Goal: Task Accomplishment & Management: Use online tool/utility

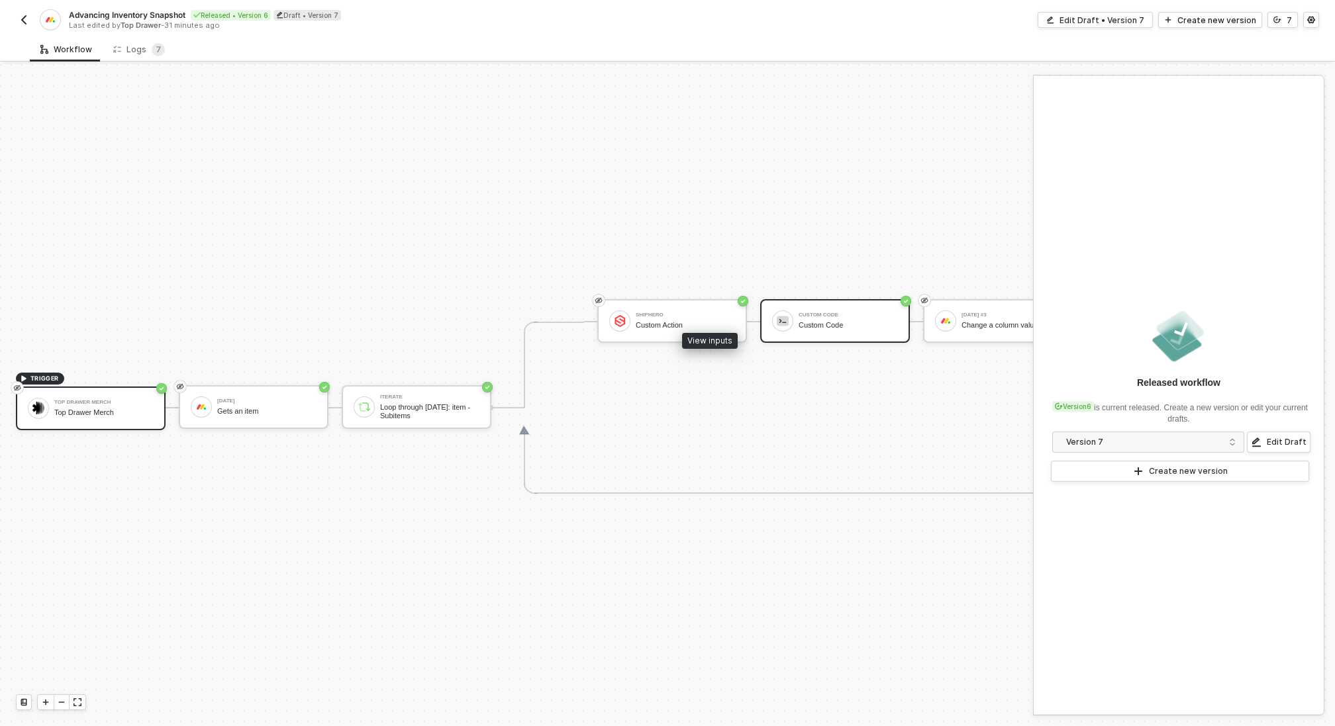
scroll to position [24, 126]
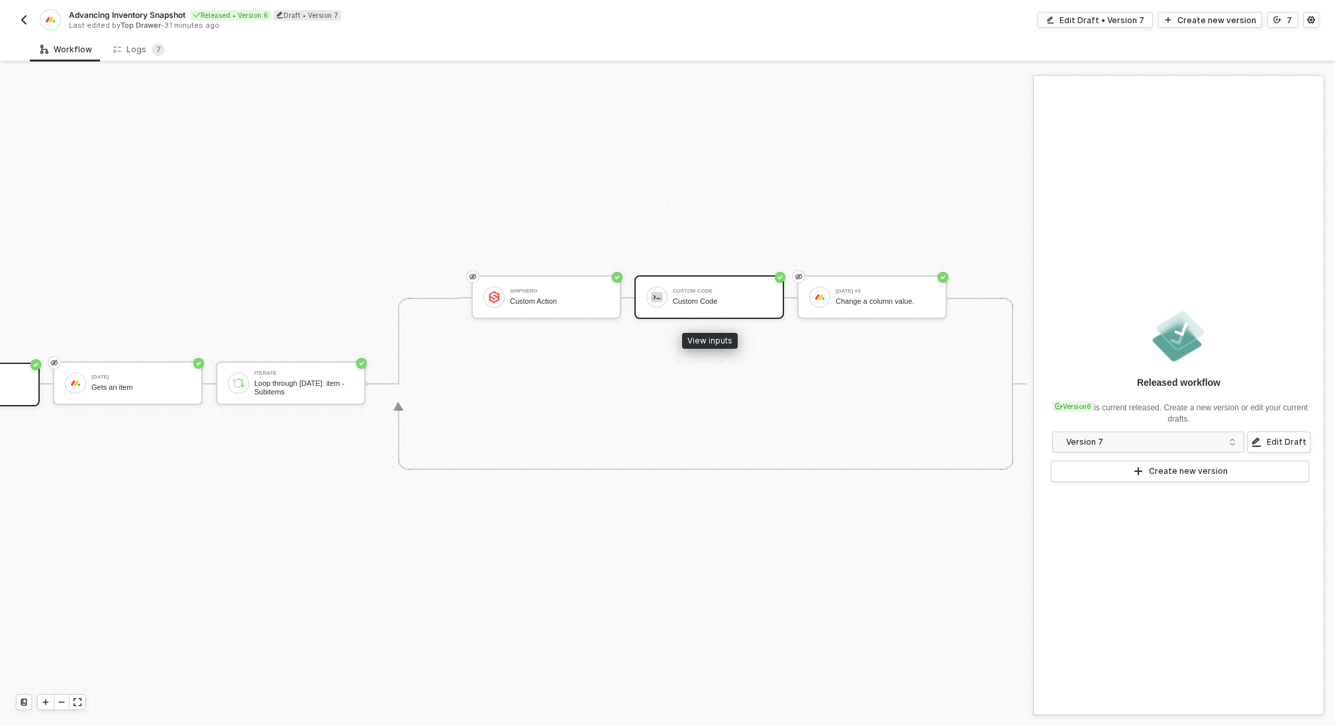
click at [737, 285] on div "Custom Code Custom Code" at bounding box center [722, 297] width 99 height 25
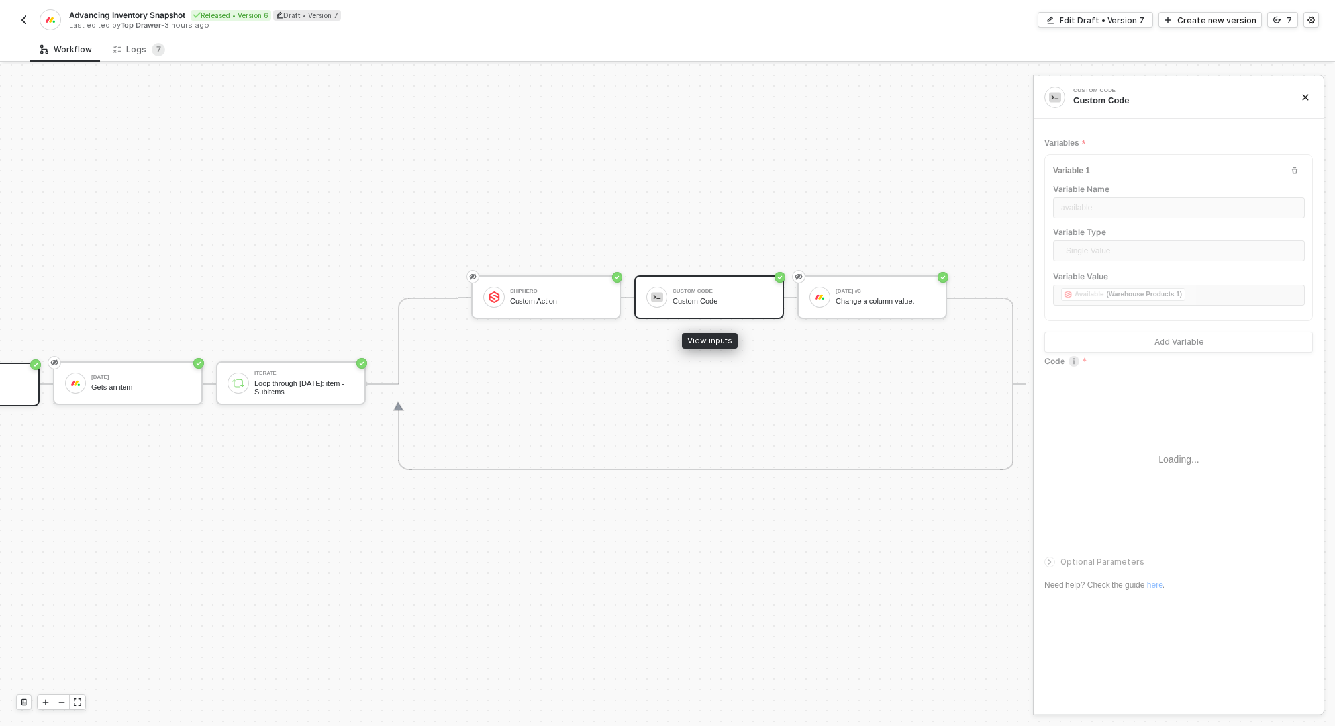
type textarea "/* You can access variables on the inputData object. ex: const myVariable = inp…"
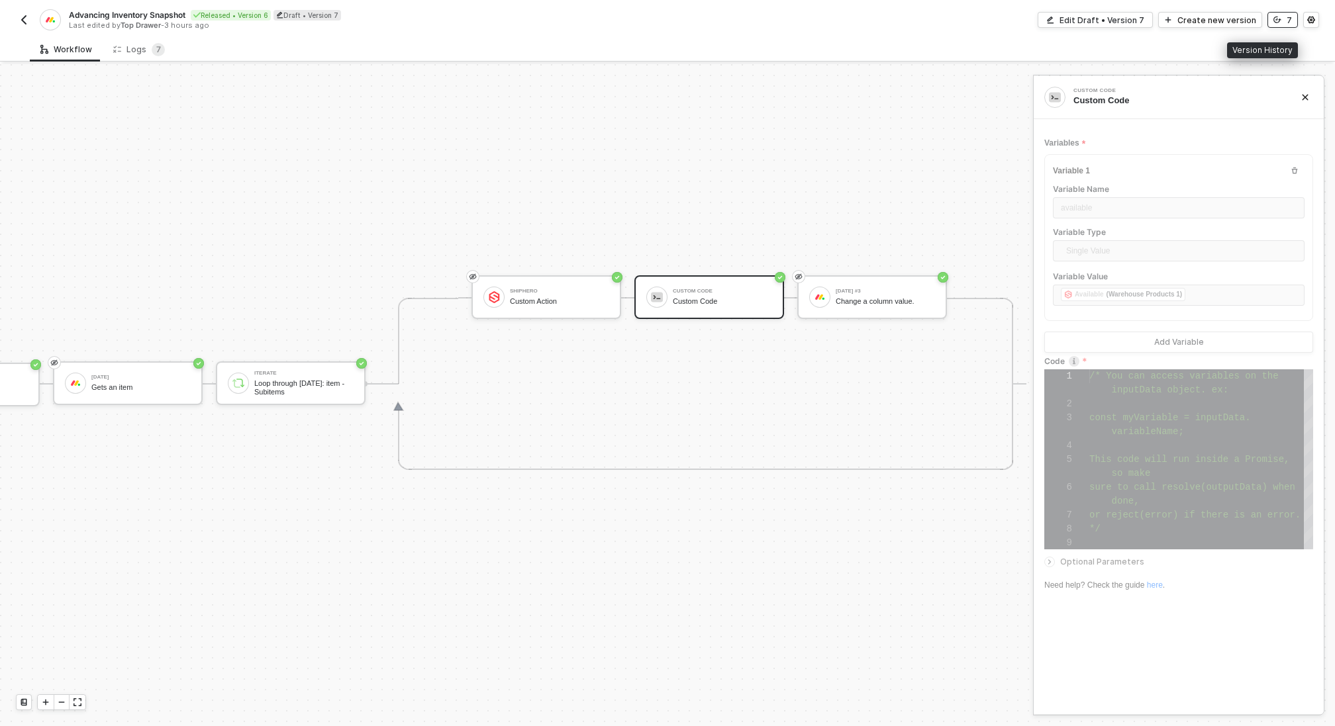
click at [1284, 23] on button "7" at bounding box center [1282, 20] width 30 height 16
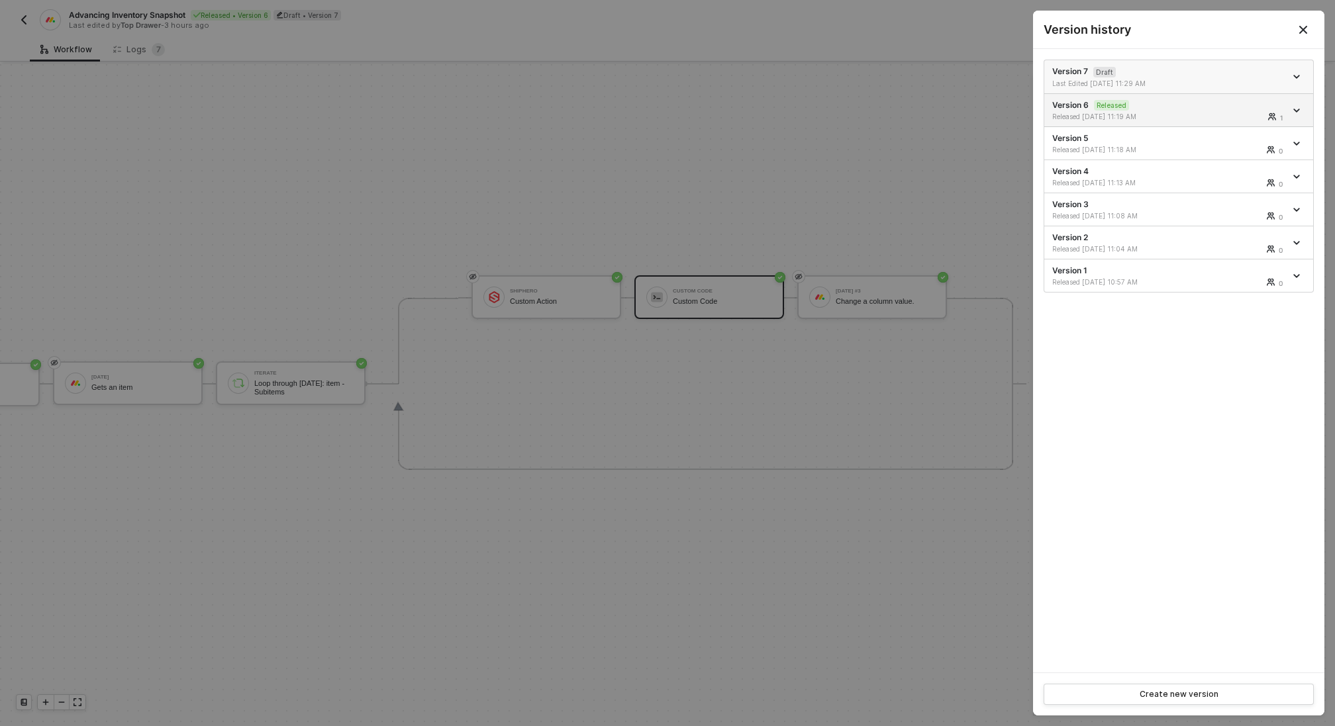
click at [1207, 67] on div "Version 7 Draft Last Edited 08/26/2025 11:29 AM" at bounding box center [1168, 77] width 233 height 23
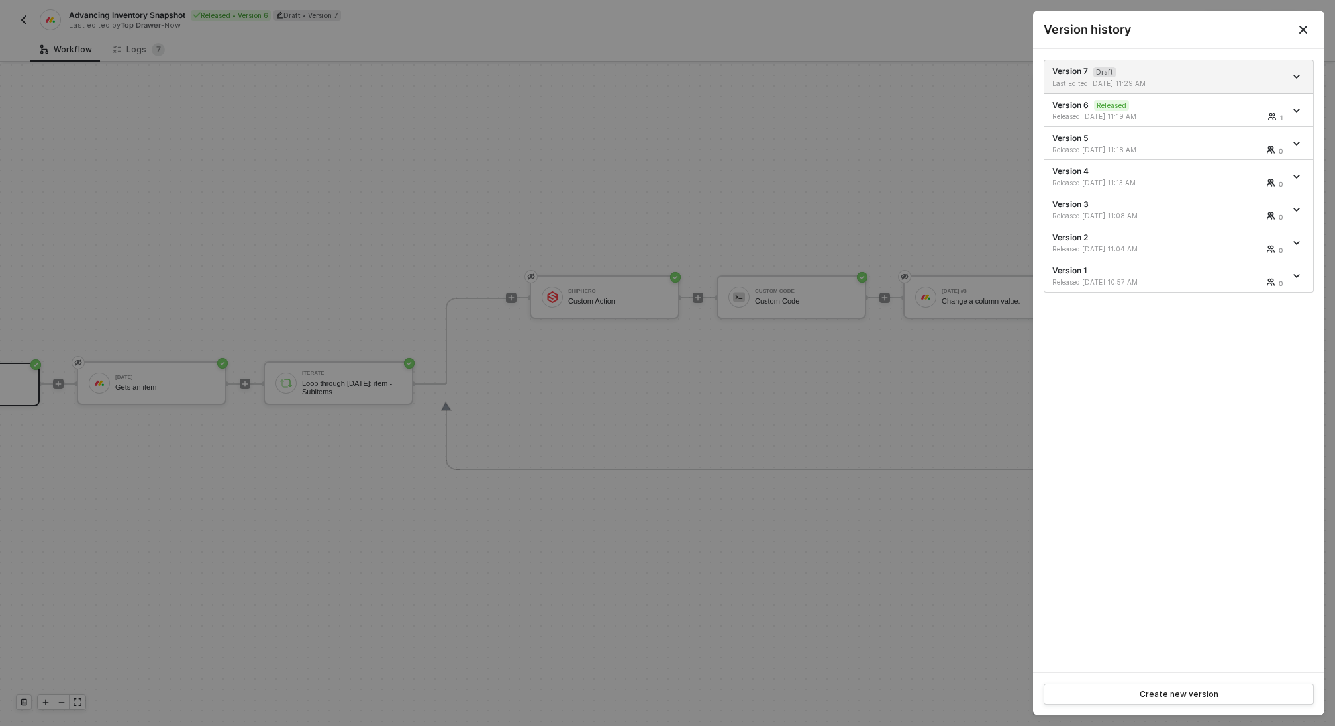
click at [886, 164] on div at bounding box center [667, 363] width 1335 height 726
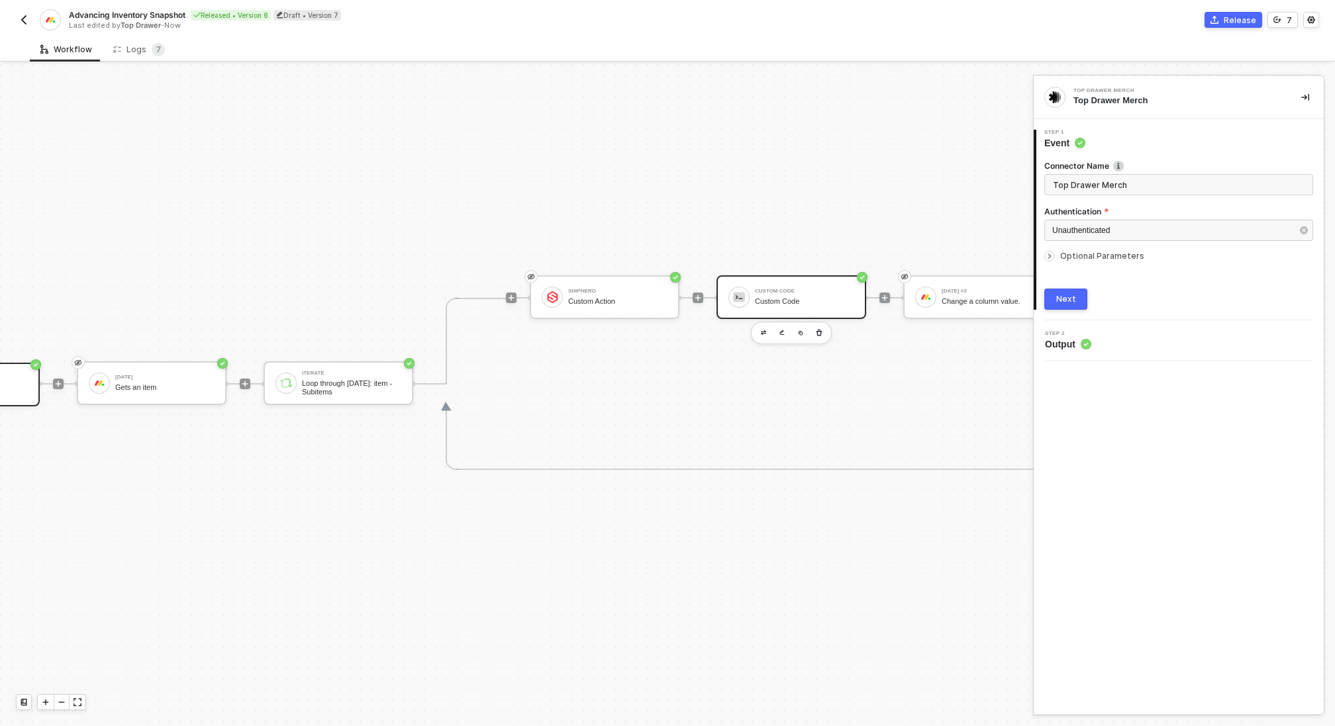
click at [795, 289] on div "Custom Code" at bounding box center [804, 291] width 99 height 5
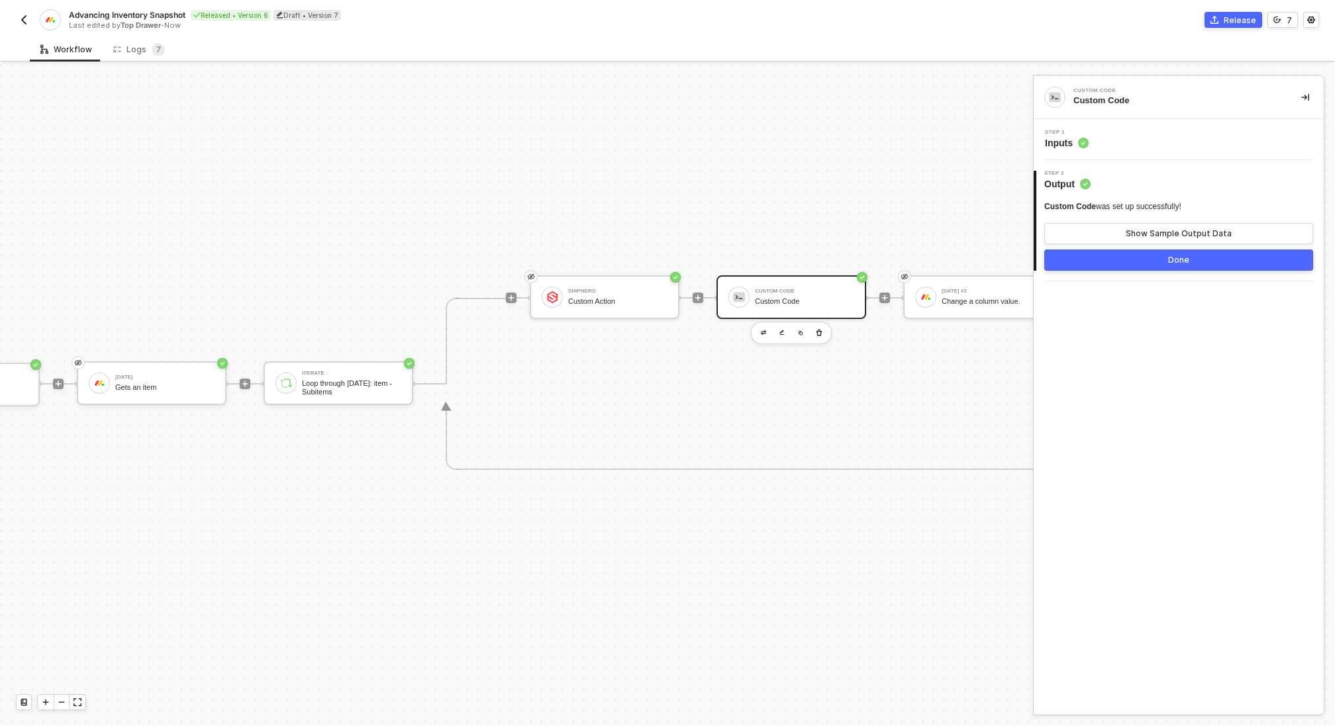
click at [1143, 138] on div "Step 1 Inputs" at bounding box center [1180, 140] width 287 height 20
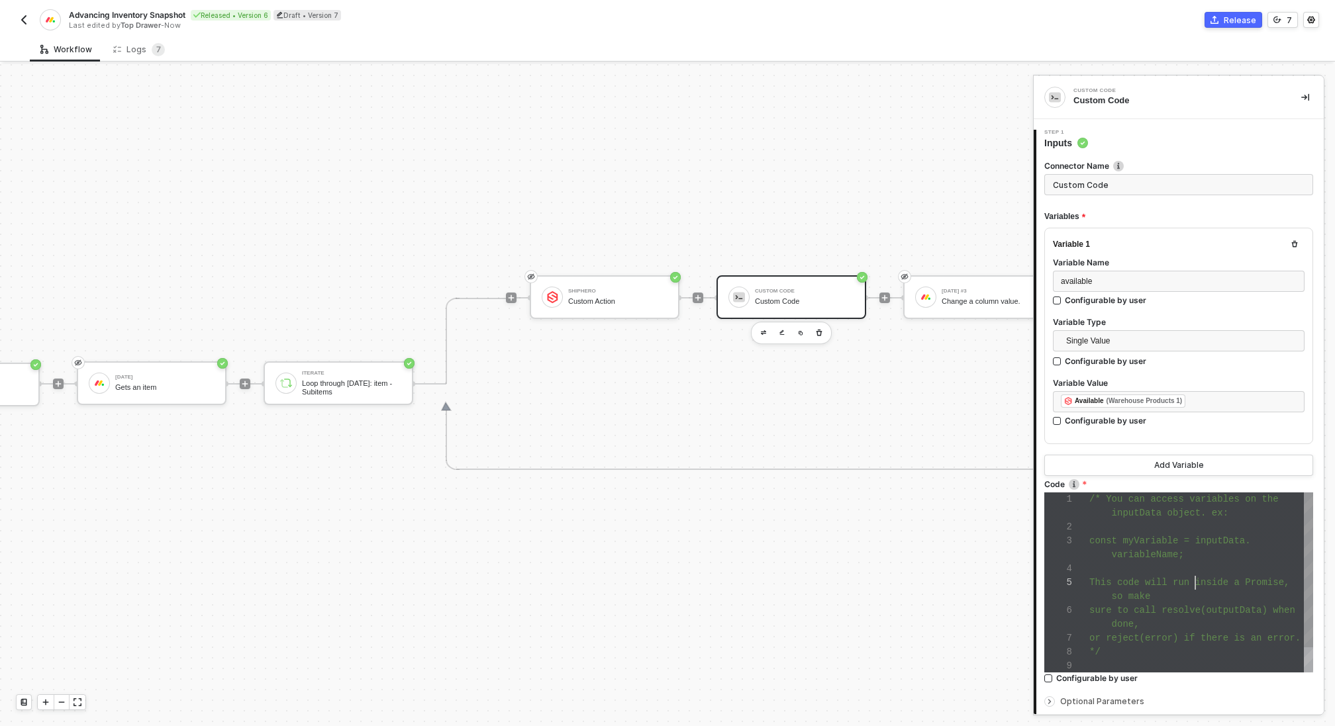
scroll to position [56, 106]
click at [1193, 576] on div "This code will run inside a Promise," at bounding box center [1201, 583] width 224 height 14
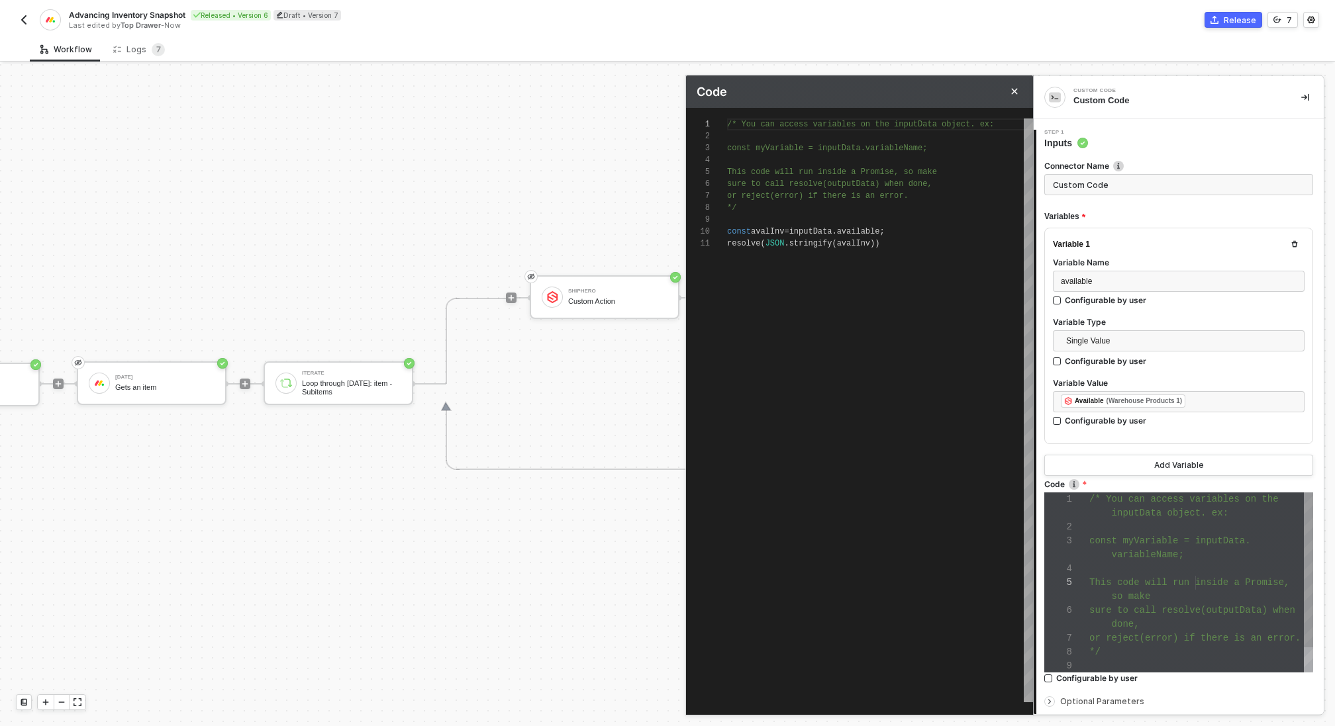
scroll to position [119, 0]
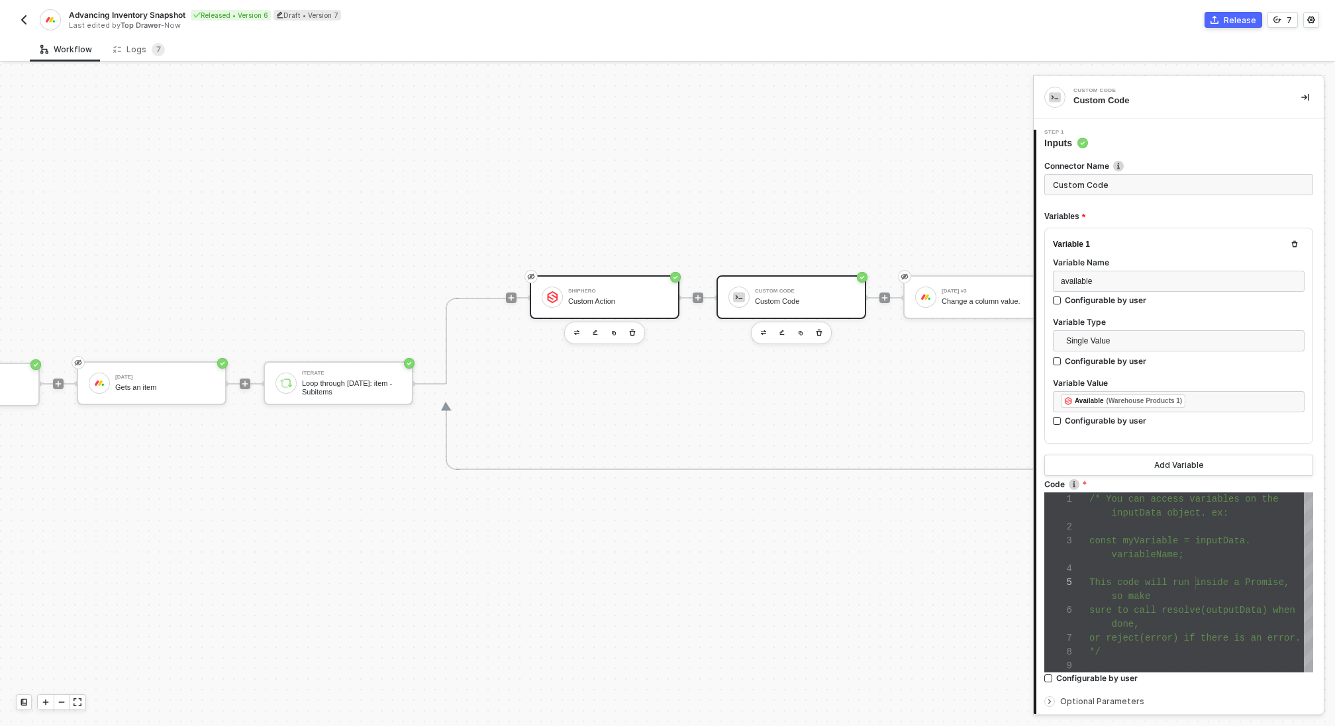
click at [617, 298] on div "Custom Action" at bounding box center [617, 301] width 99 height 9
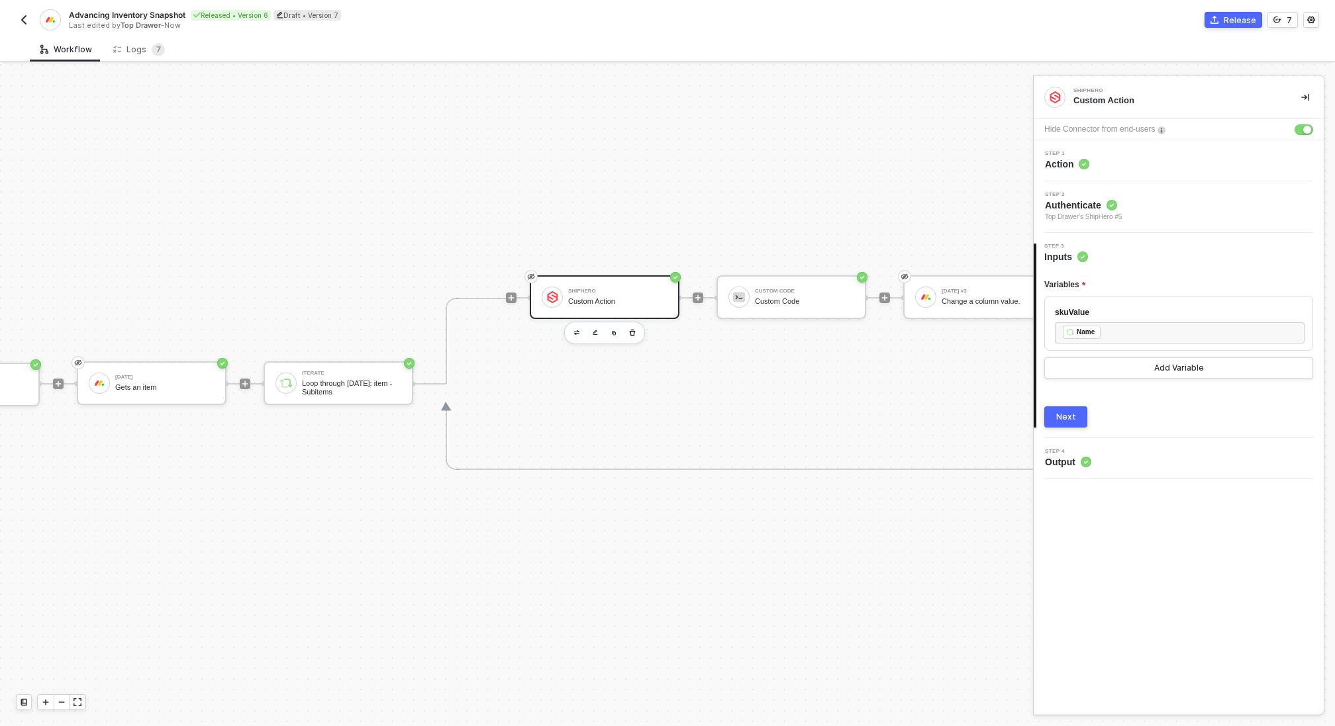
click at [1168, 159] on div "Step 1 Action" at bounding box center [1180, 161] width 287 height 20
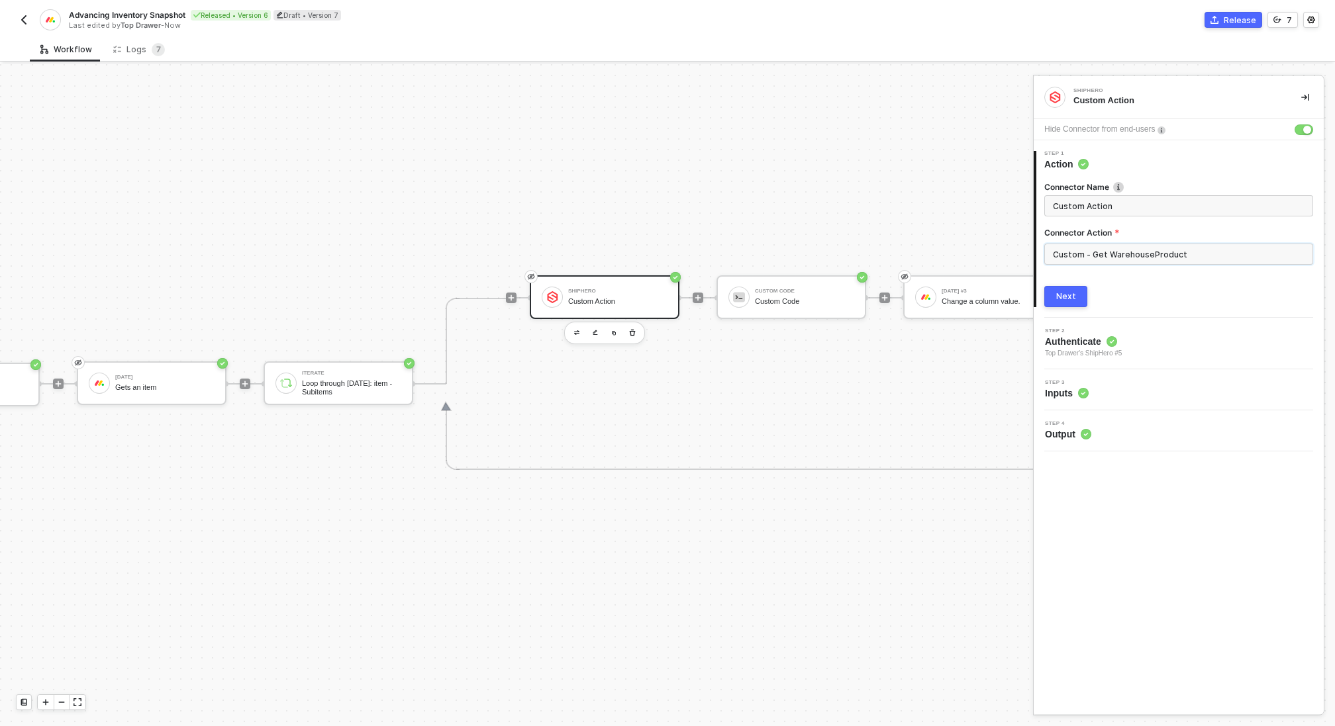
click at [1217, 250] on input "Custom - Get WarehouseProduct" at bounding box center [1178, 254] width 269 height 21
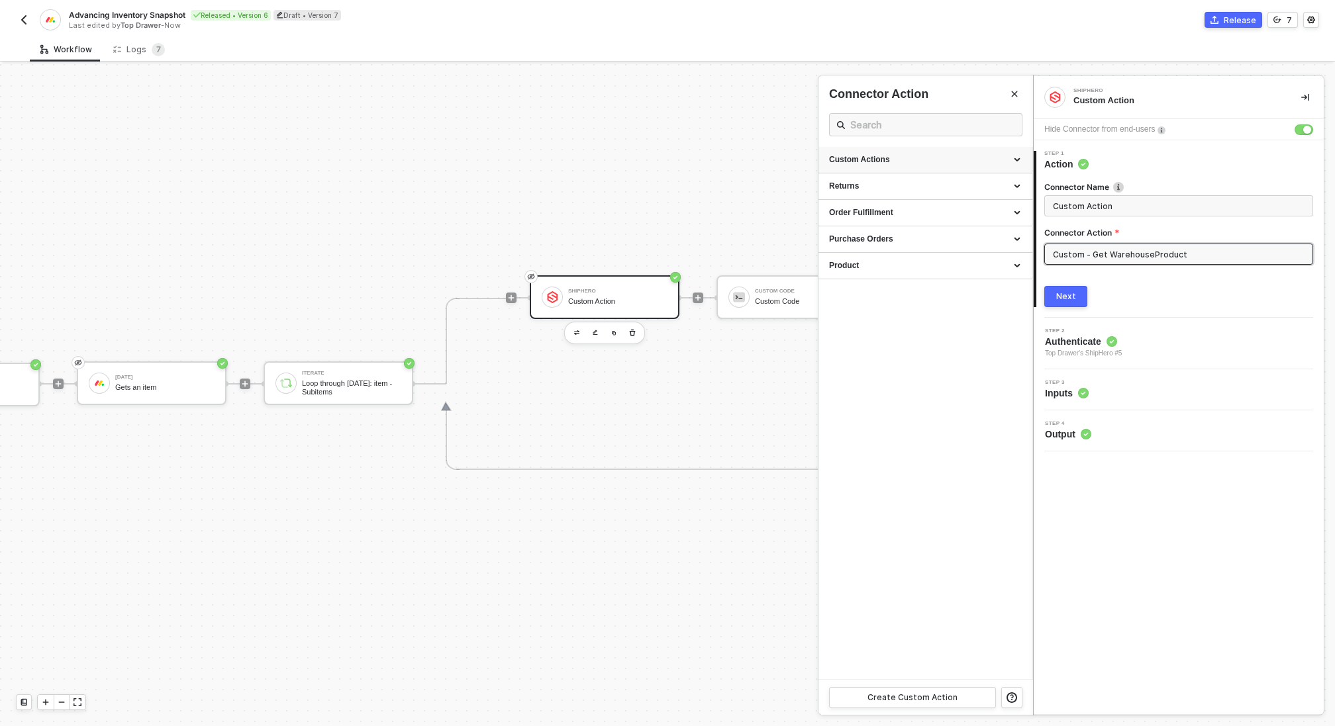
click at [992, 151] on div "Custom Actions" at bounding box center [925, 160] width 214 height 26
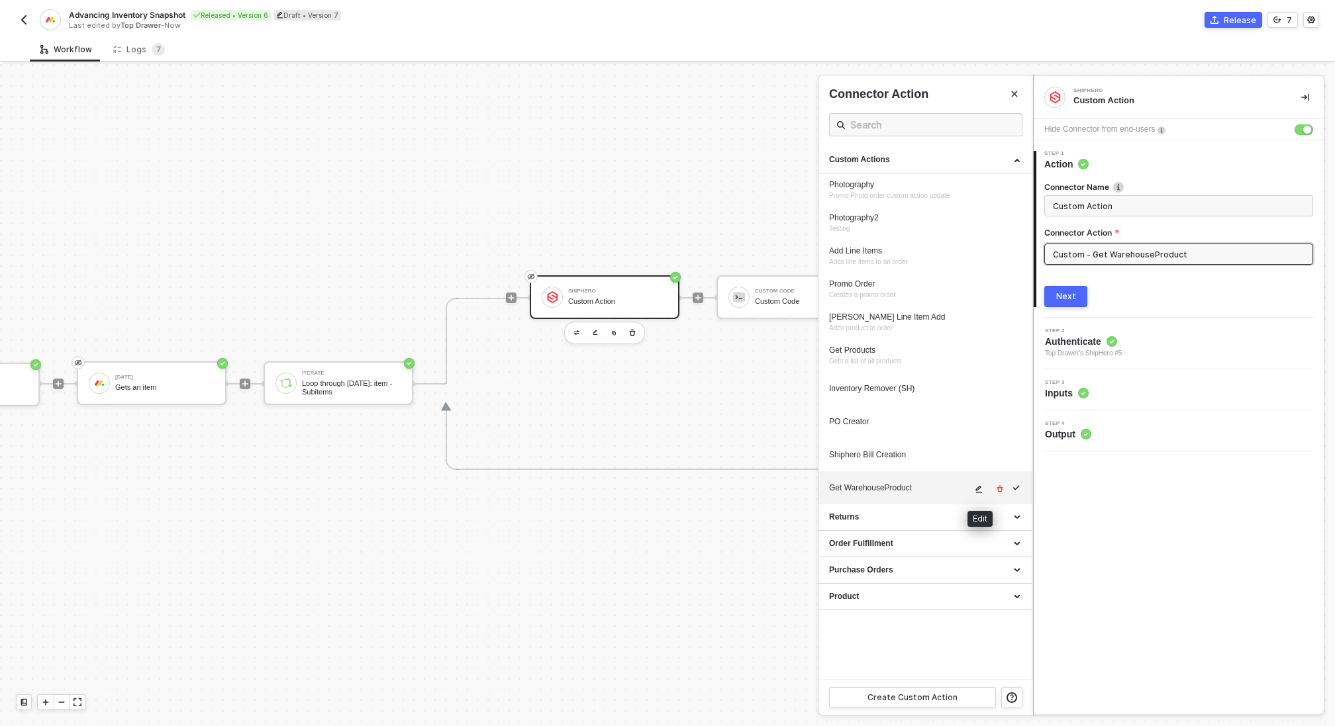
click at [979, 488] on icon "icon-edit" at bounding box center [979, 489] width 7 height 7
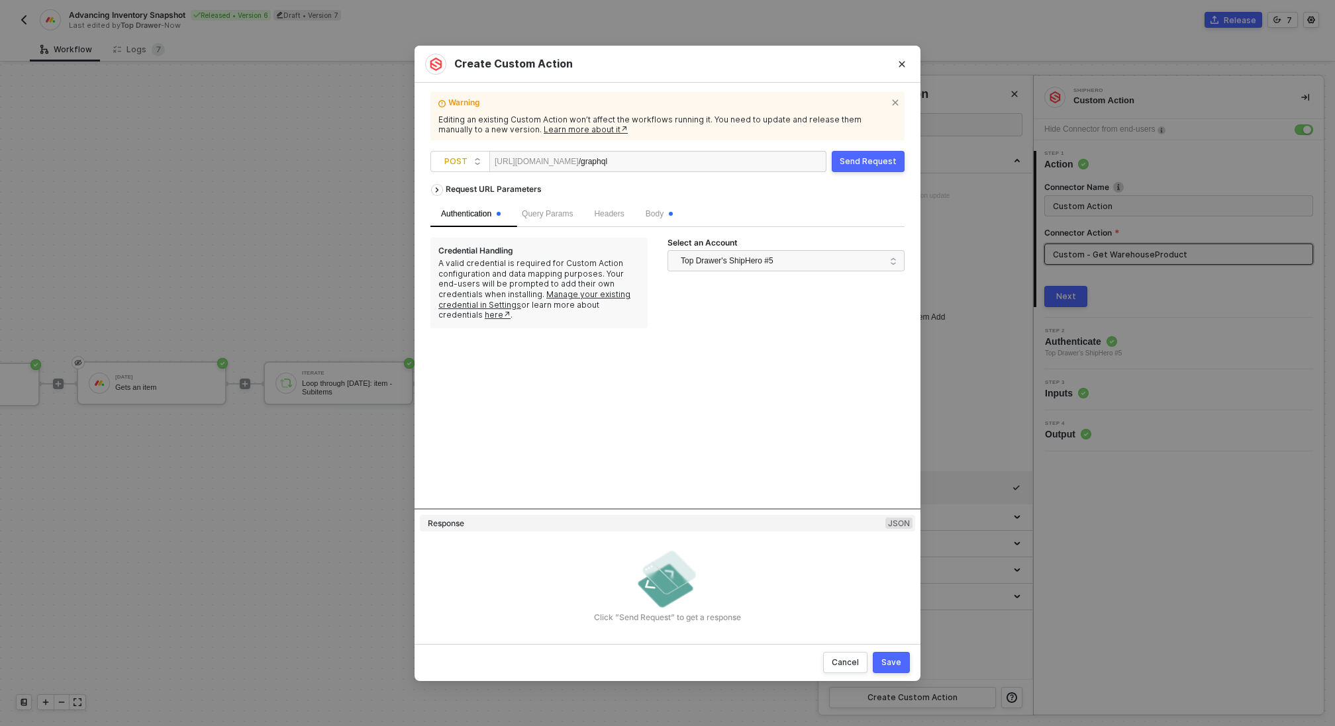
click at [645, 205] on div "Body" at bounding box center [659, 214] width 48 height 26
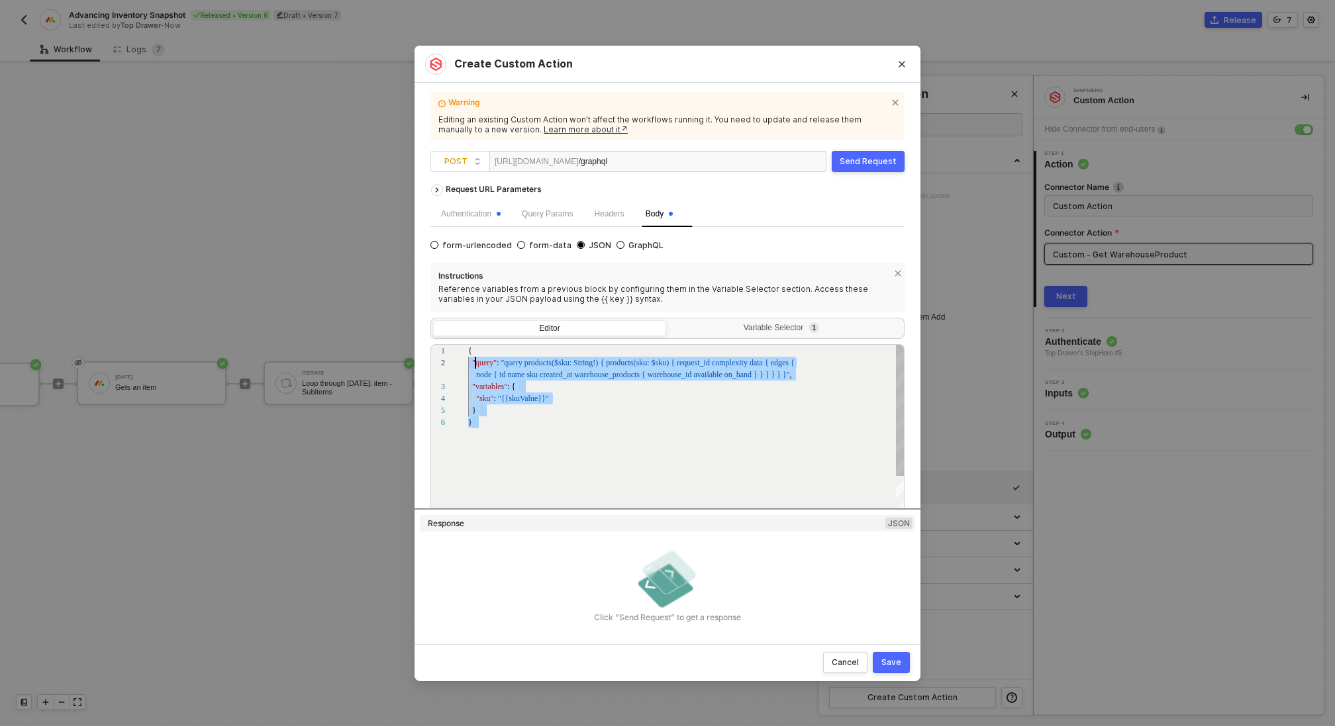
scroll to position [0, 0]
drag, startPoint x: 502, startPoint y: 420, endPoint x: 465, endPoint y: 352, distance: 78.5
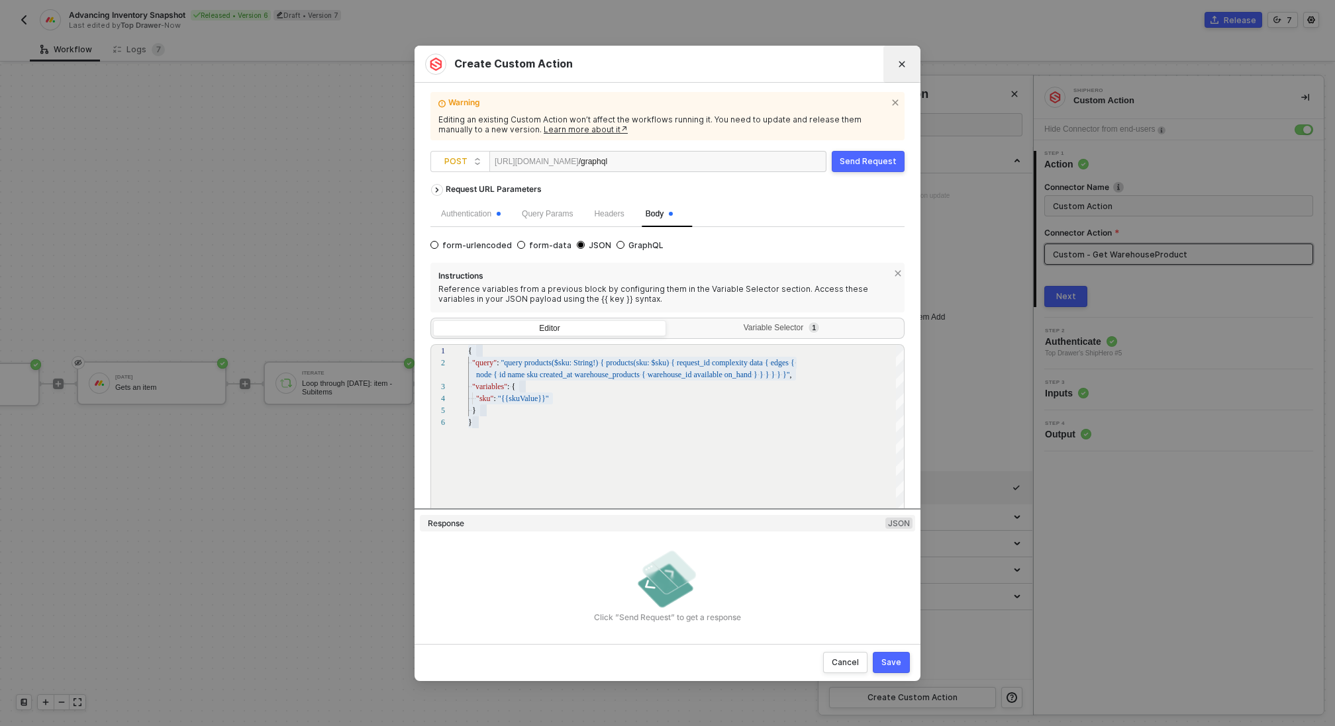
click at [899, 66] on icon "Close" at bounding box center [902, 64] width 6 height 6
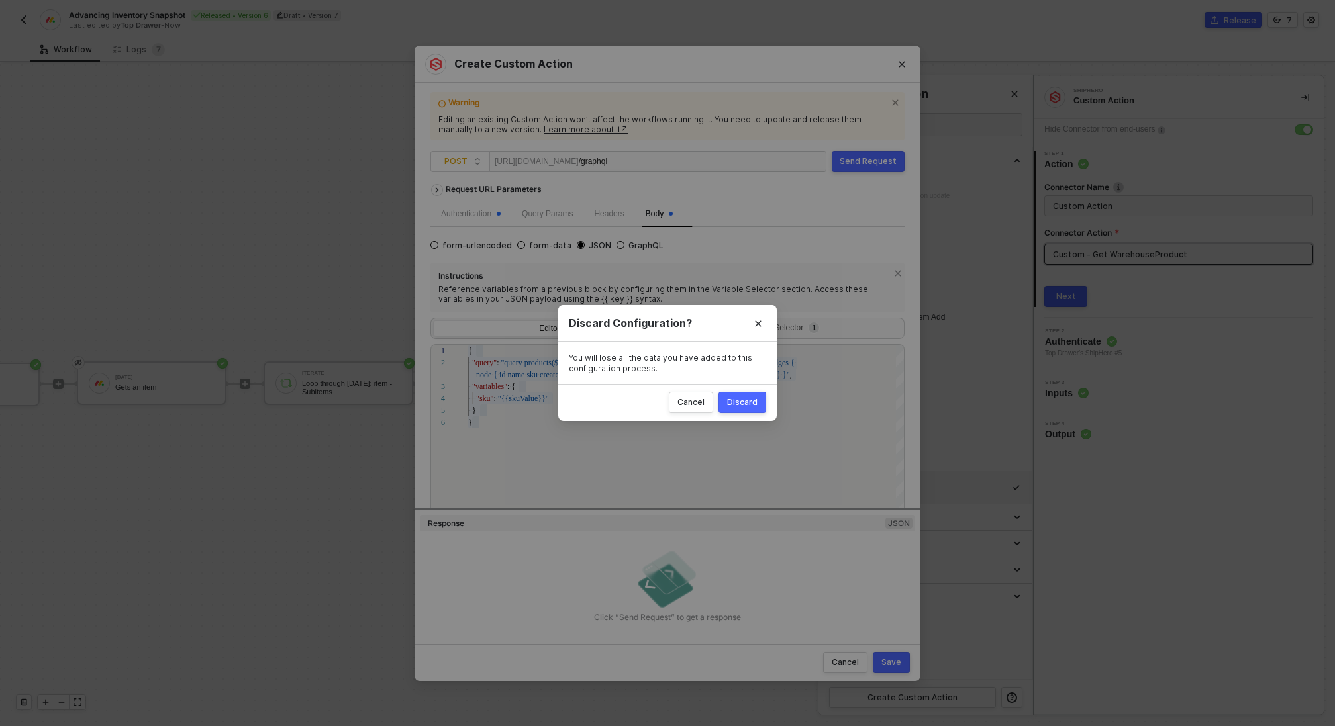
click at [744, 405] on div "Discard" at bounding box center [742, 402] width 30 height 11
radio input "true"
radio input "false"
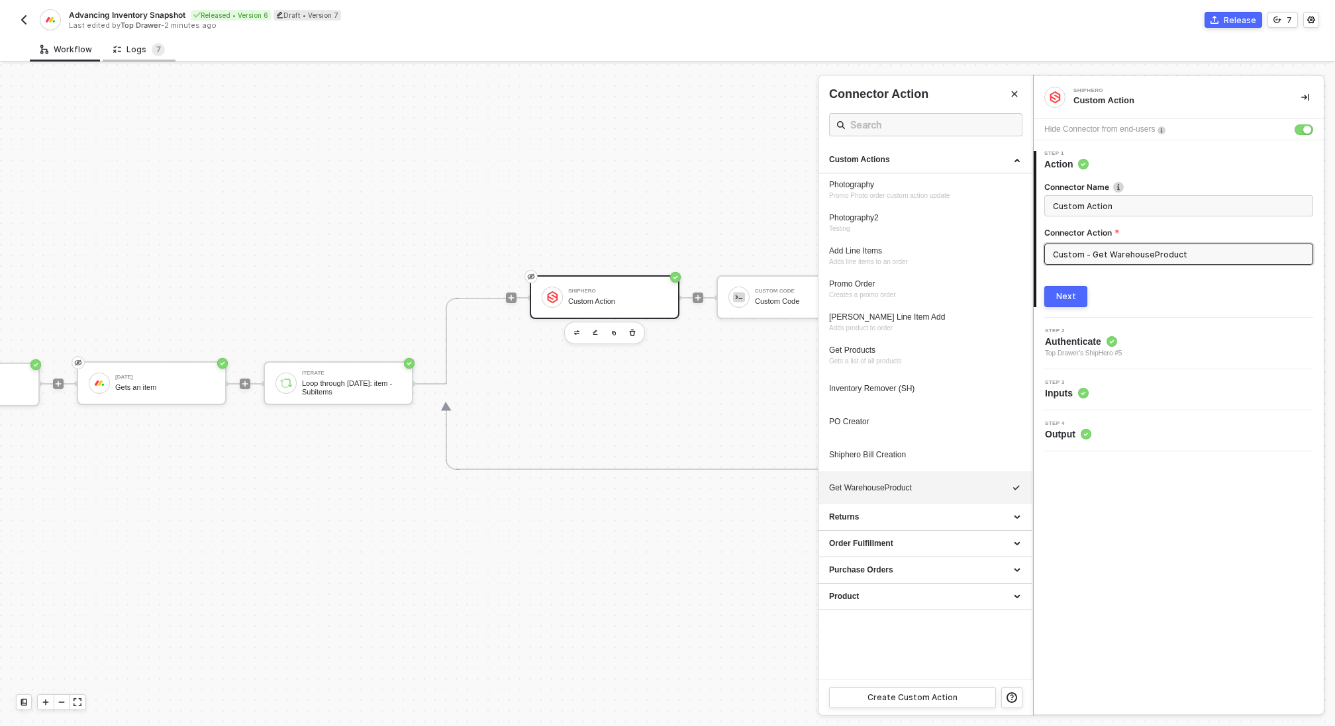
click at [141, 40] on div "Logs 7" at bounding box center [139, 49] width 73 height 24
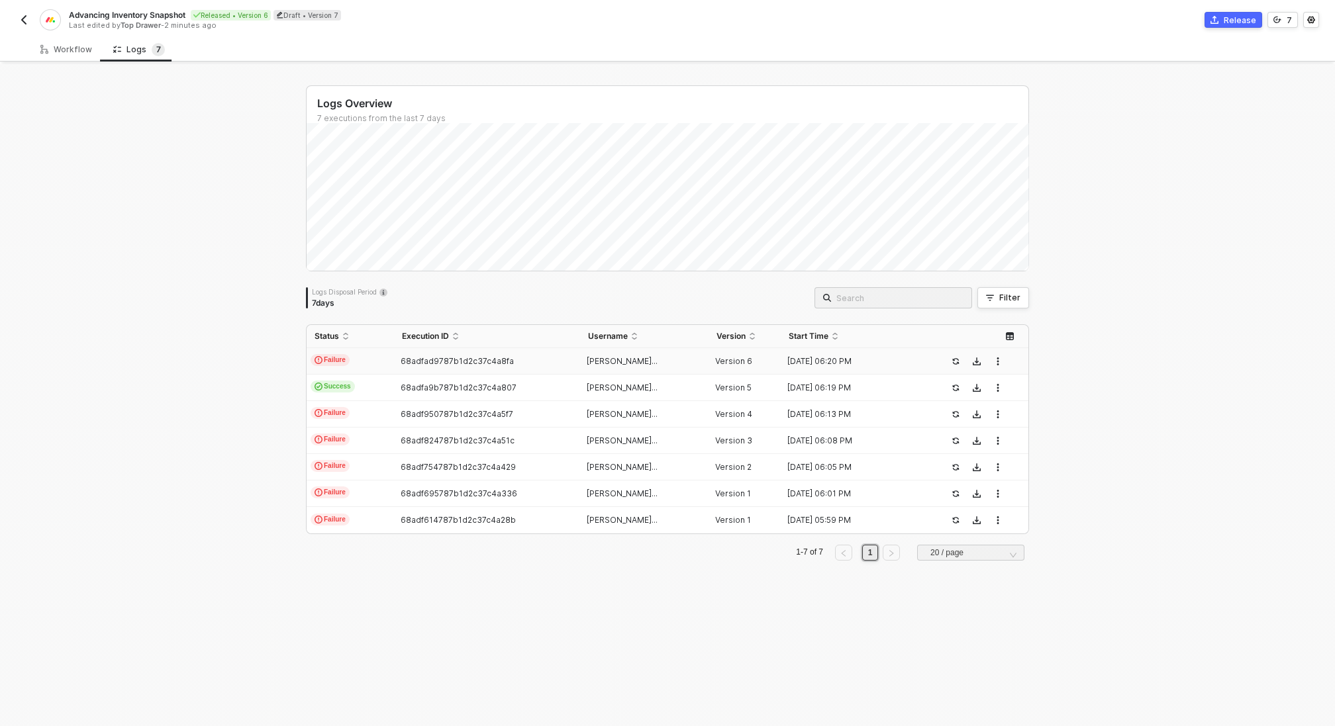
click at [446, 356] on div "68adfad9787b1d2c37c4a8fa" at bounding box center [481, 361] width 175 height 11
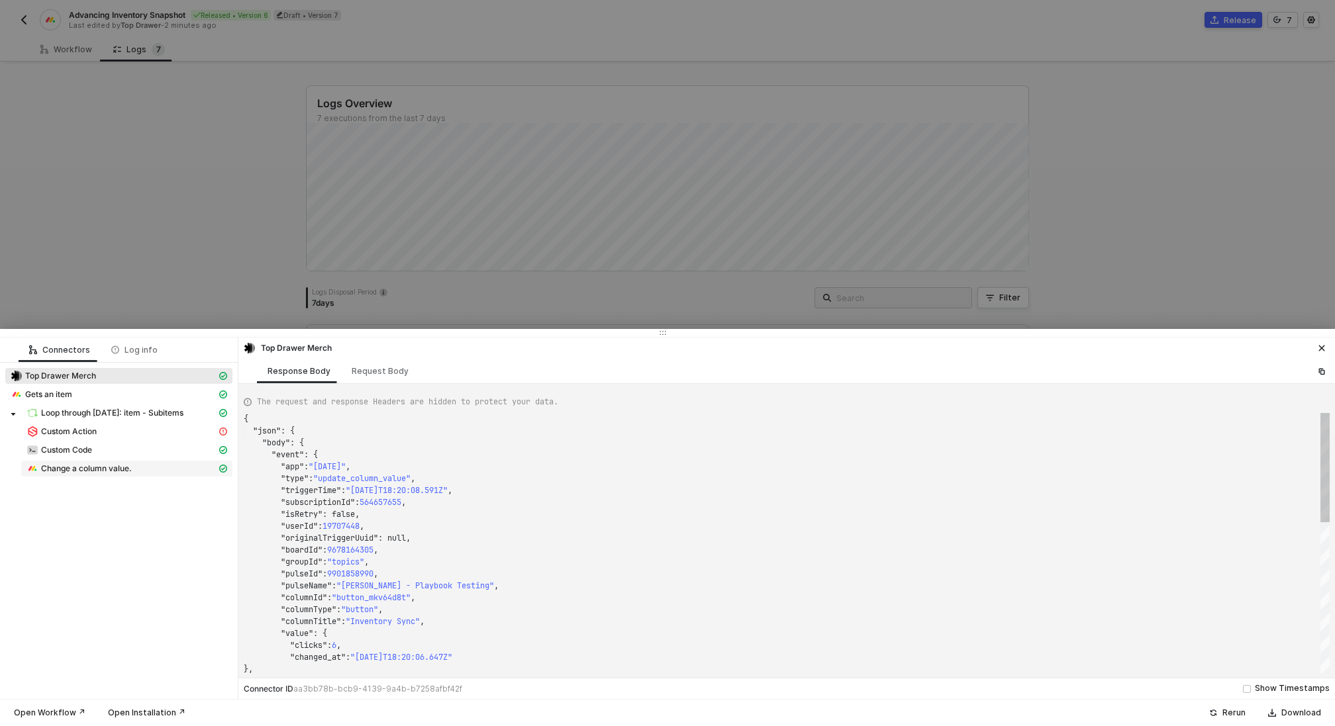
scroll to position [119, 0]
click at [132, 427] on div "Custom Action" at bounding box center [121, 432] width 190 height 12
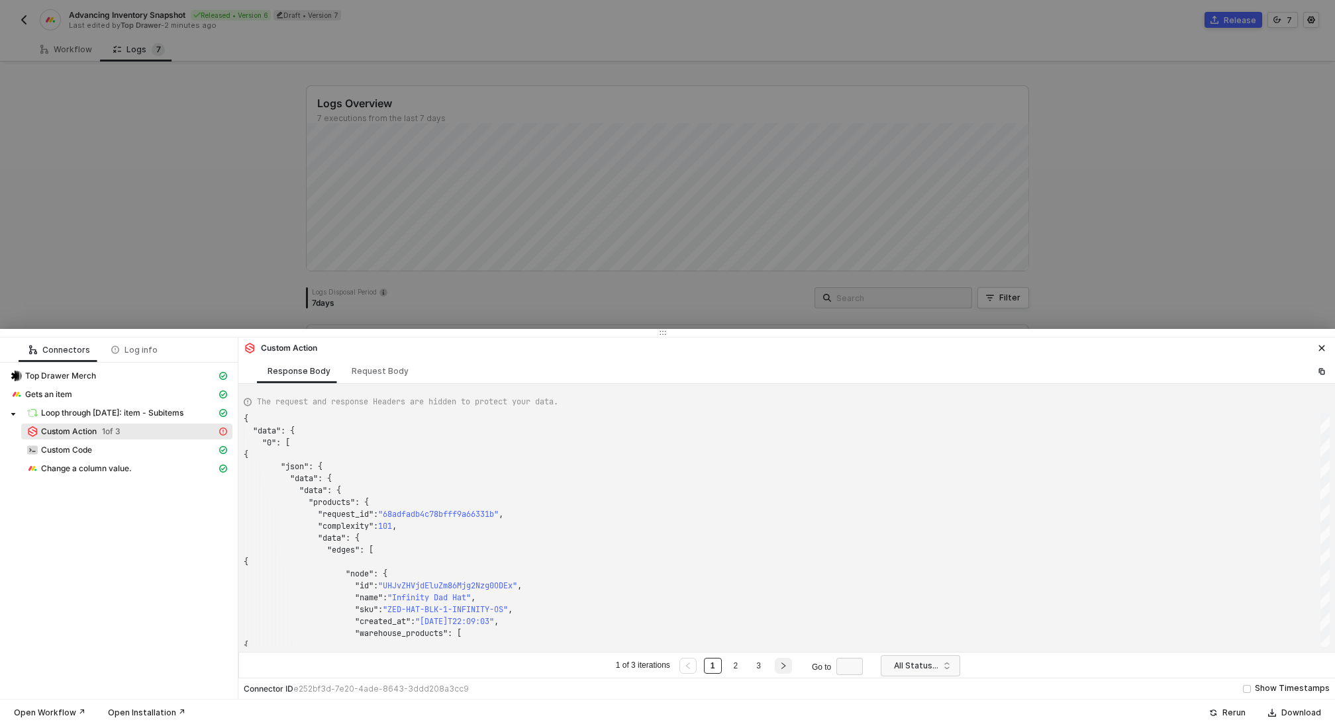
click at [782, 665] on icon "right" at bounding box center [783, 666] width 8 height 8
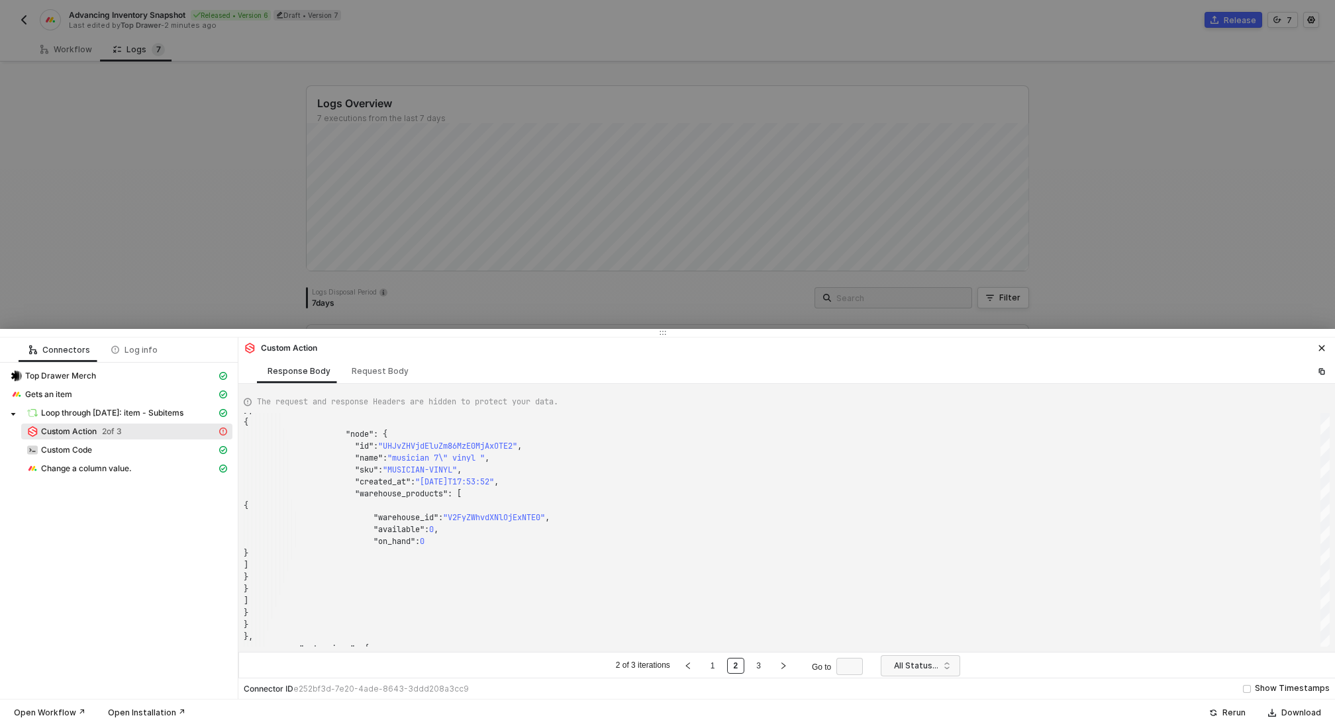
click at [377, 62] on div at bounding box center [667, 363] width 1335 height 726
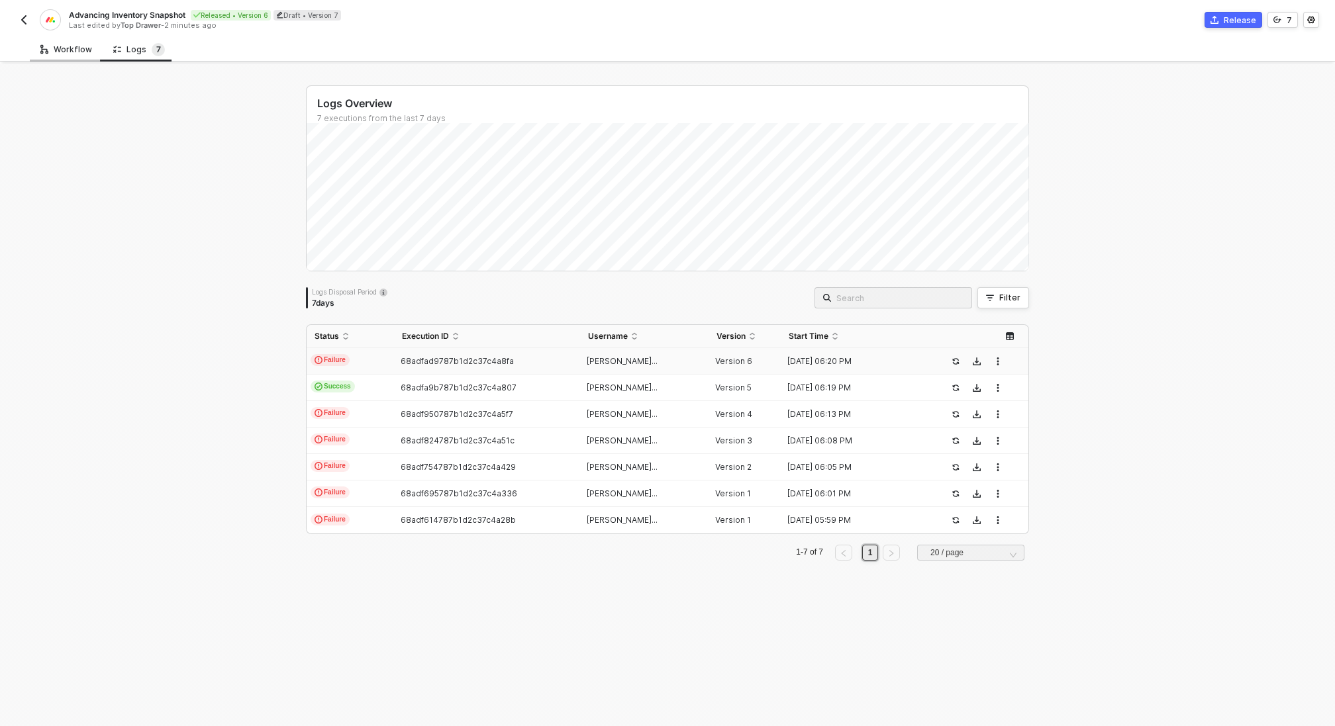
click at [56, 48] on div "Workflow" at bounding box center [66, 49] width 52 height 11
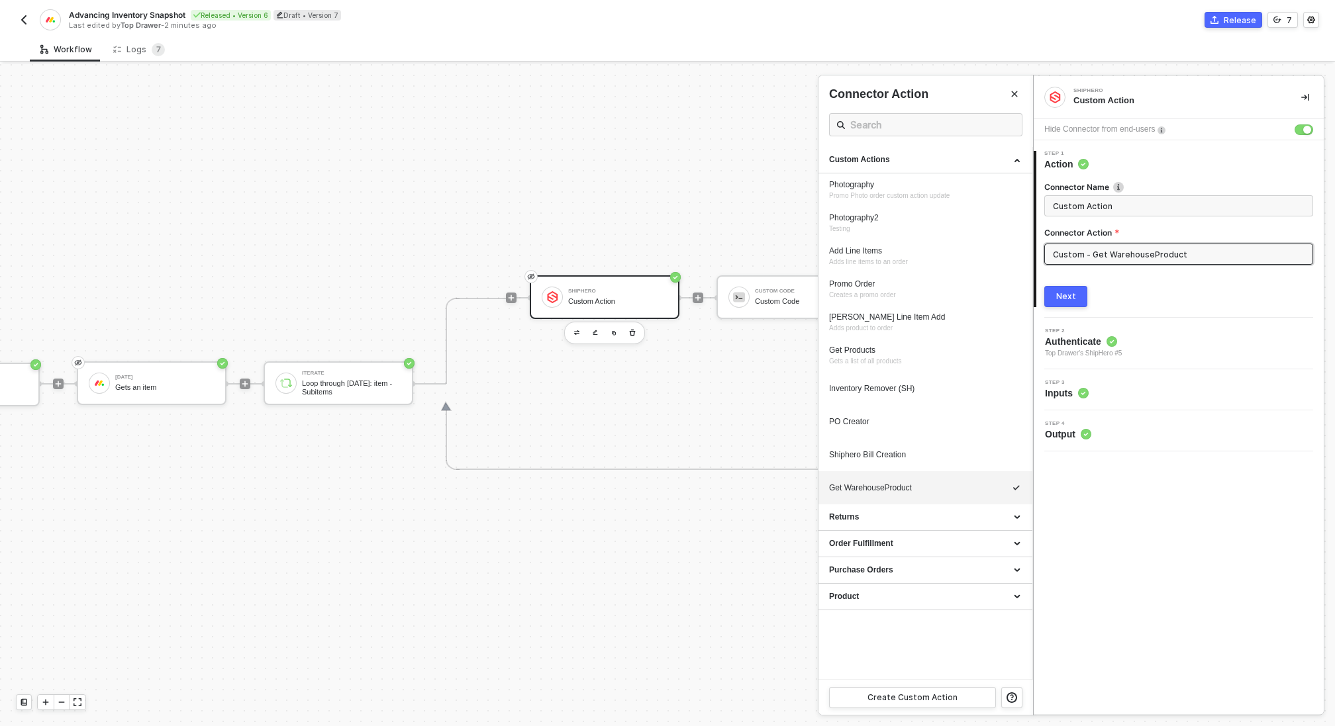
click at [615, 297] on div at bounding box center [667, 395] width 1335 height 662
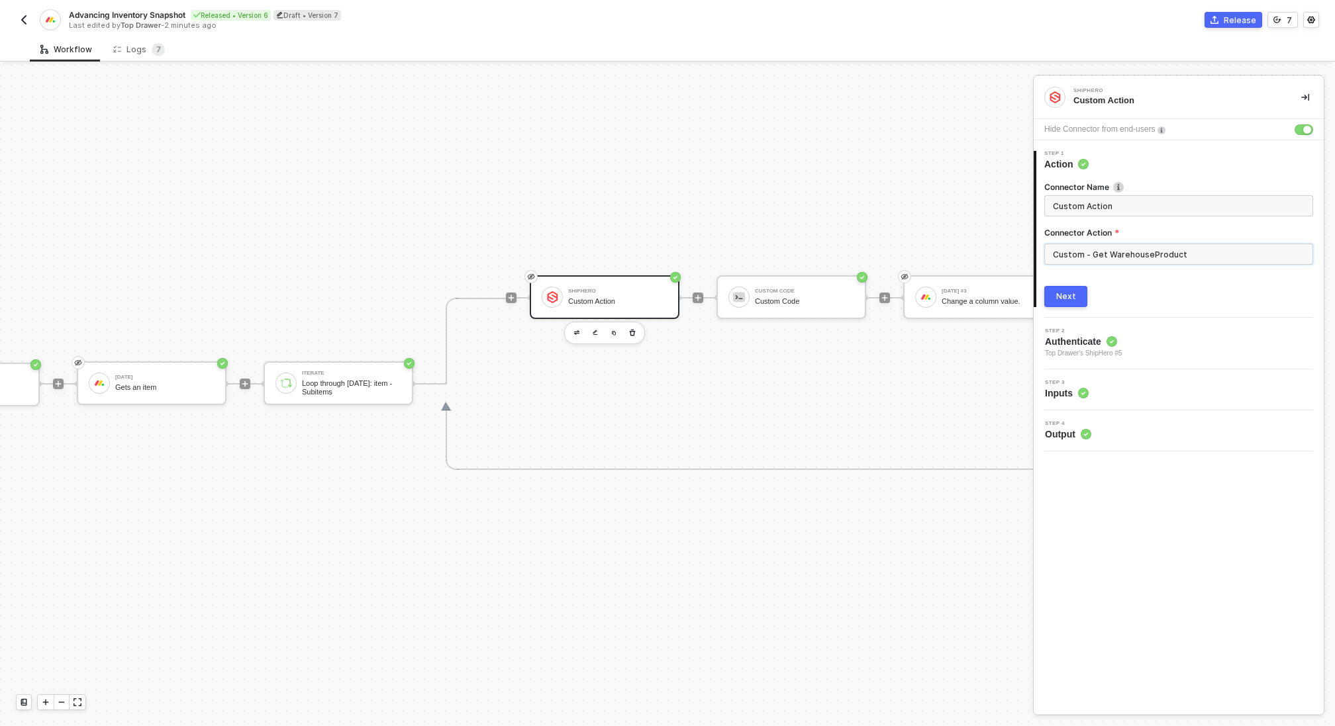
click at [1220, 255] on input "Custom - Get WarehouseProduct" at bounding box center [1178, 254] width 269 height 21
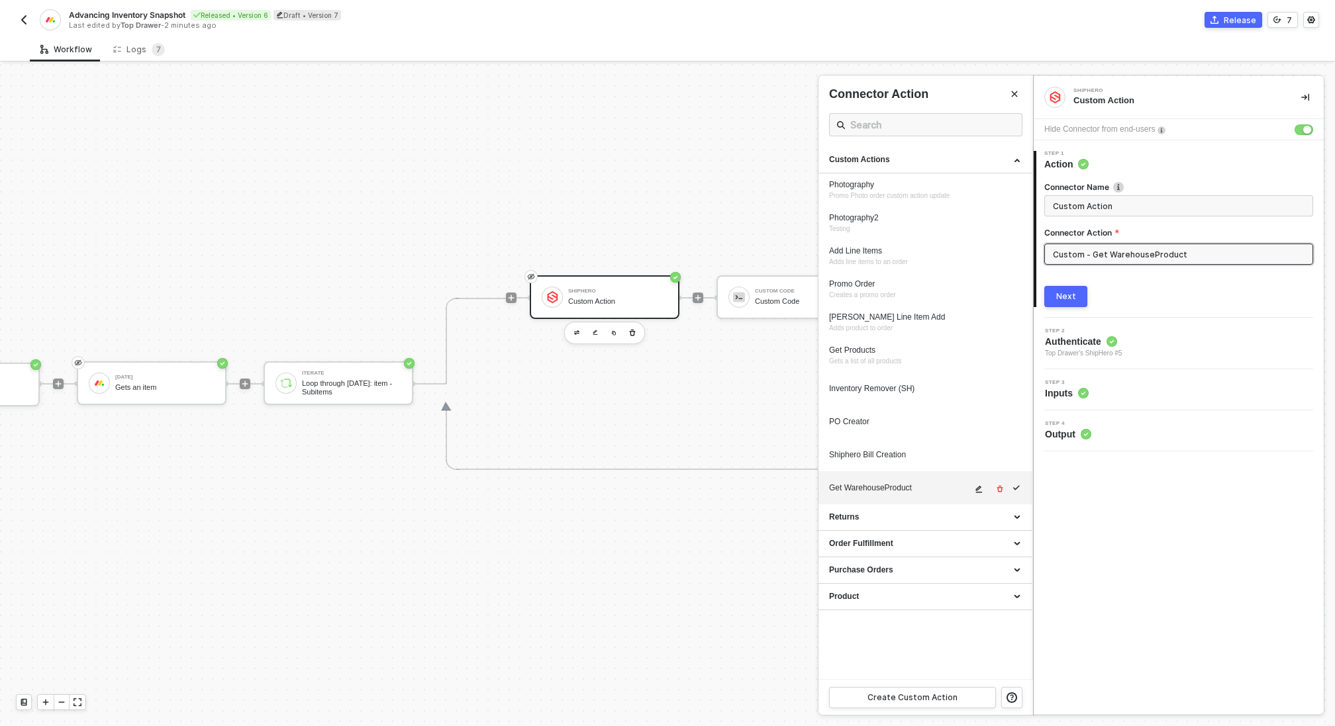
click at [980, 485] on icon "icon-edit" at bounding box center [978, 489] width 8 height 8
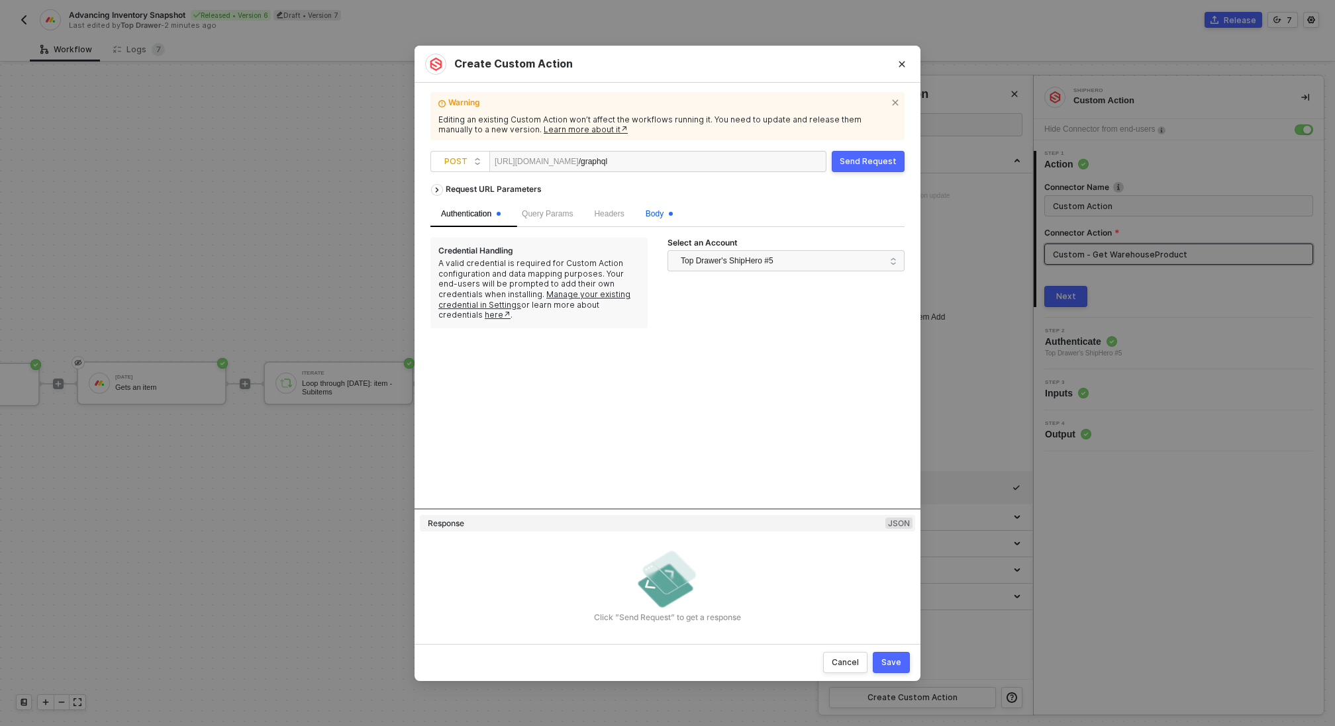
click at [656, 209] on span "Body" at bounding box center [658, 213] width 27 height 9
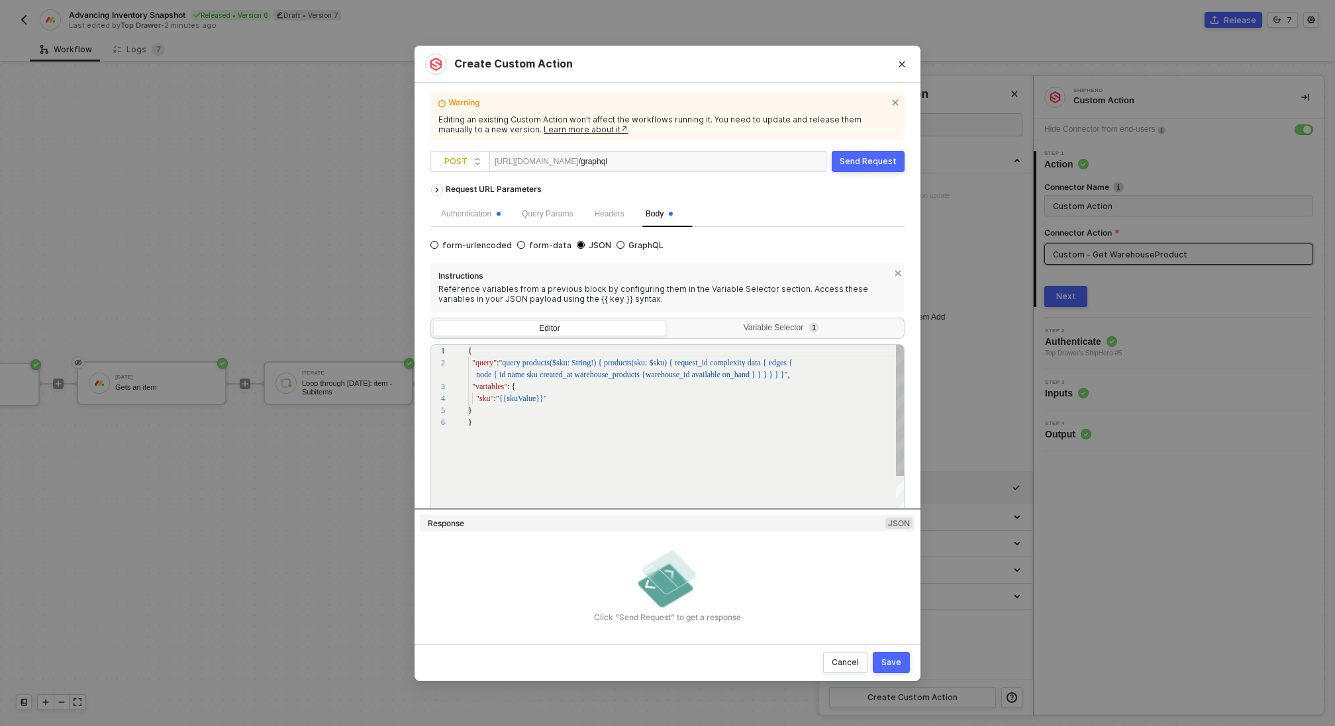
scroll to position [60, 0]
click at [722, 325] on div "Variable Selector 1" at bounding box center [784, 328] width 216 height 11
click at [669, 320] on input "Variable Selector 1" at bounding box center [669, 320] width 0 height 0
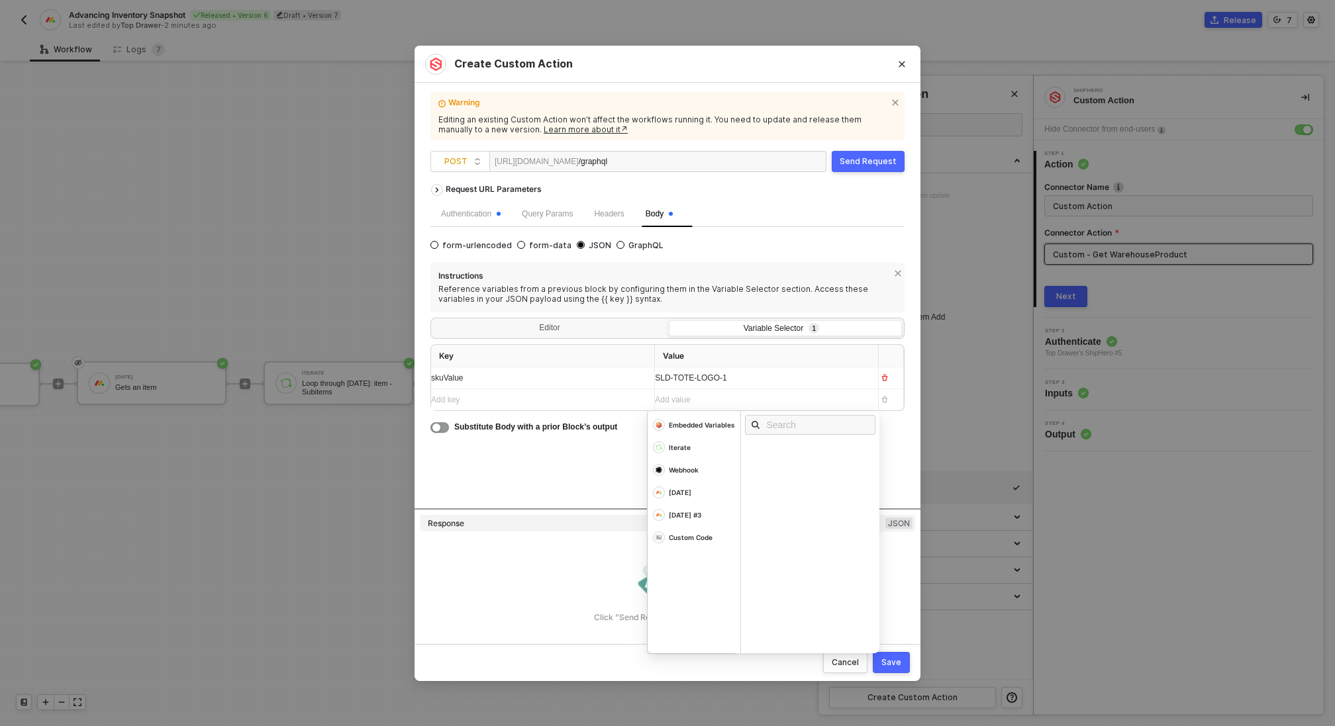
click at [695, 402] on div "Add value ﻿" at bounding box center [754, 400] width 199 height 13
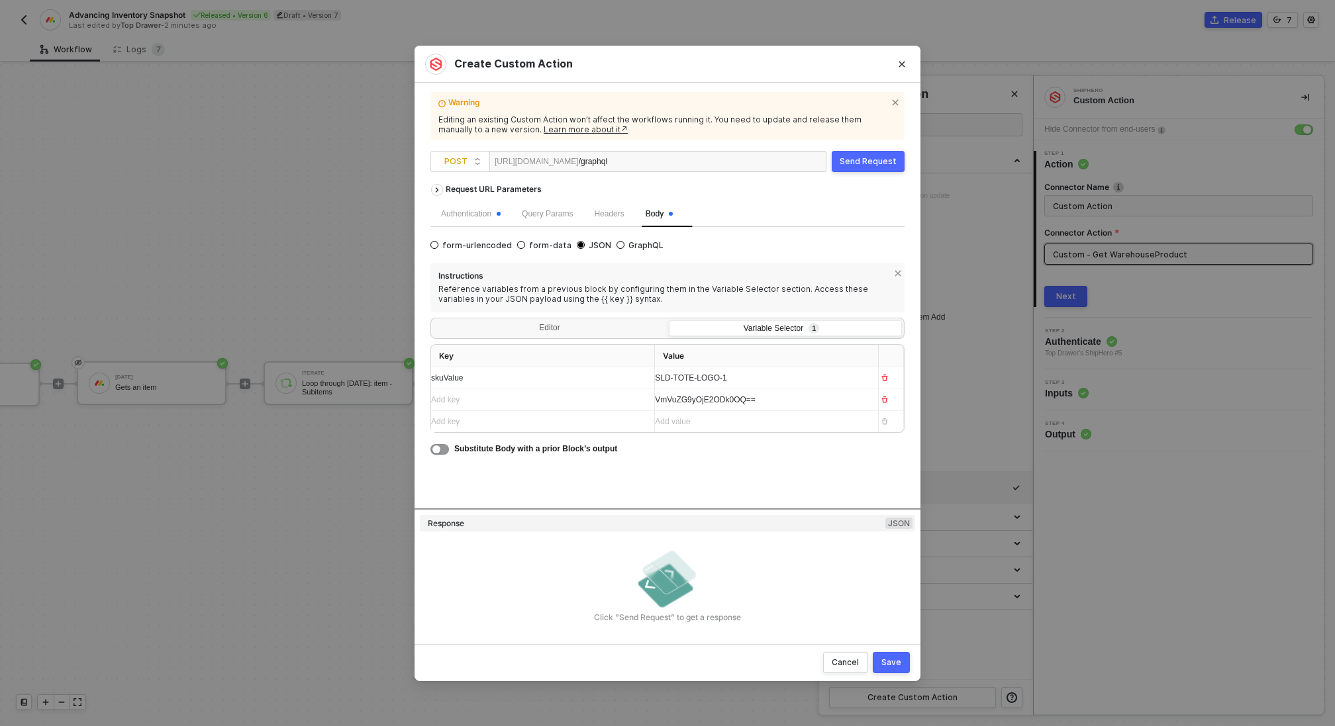
click at [504, 394] on div "Add key ﻿" at bounding box center [530, 400] width 199 height 13
click at [545, 323] on div "Editor" at bounding box center [549, 329] width 233 height 19
click at [433, 320] on input "Editor" at bounding box center [433, 320] width 0 height 0
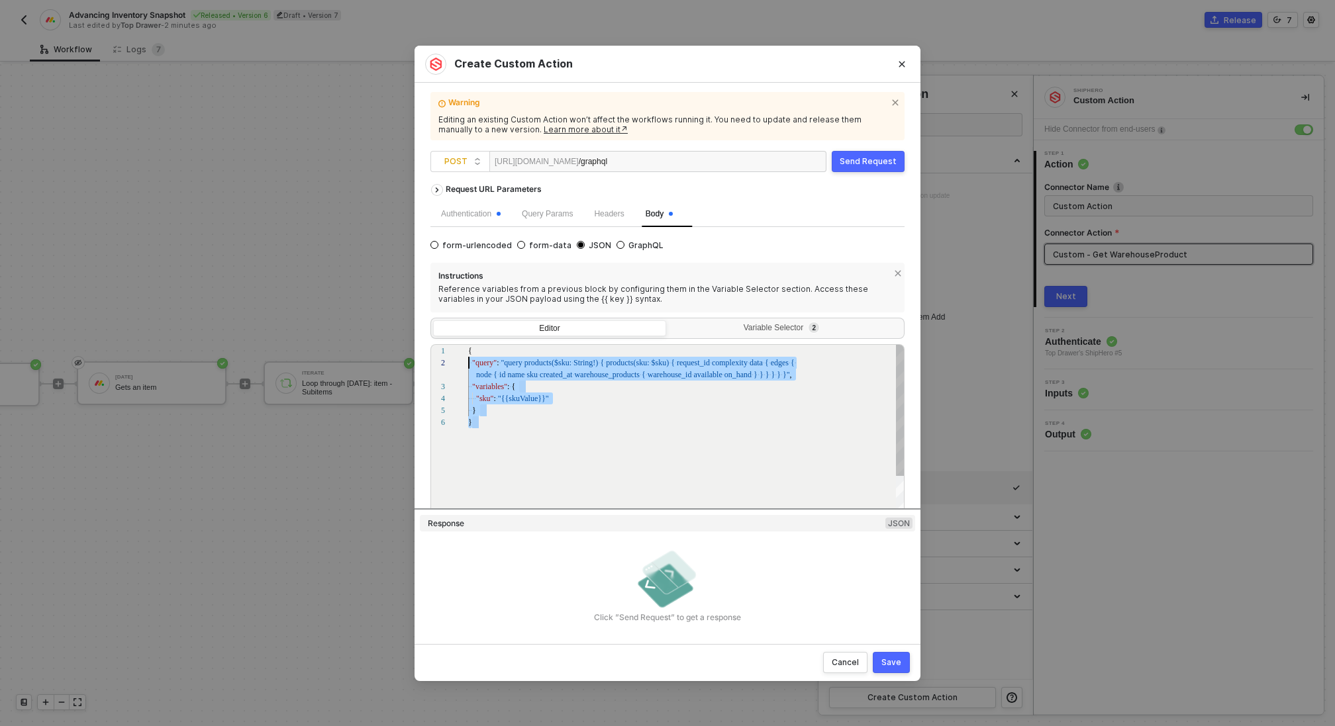
scroll to position [0, 0]
drag, startPoint x: 482, startPoint y: 420, endPoint x: 463, endPoint y: 350, distance: 72.7
paste textarea ", $vendorNameExclude: String) { products(sku: $sku, vendor_name_not: $vendorNam…"
type textarea "{ "query": "query products($sku: String!, $vendorNameExclude: String) { product…"
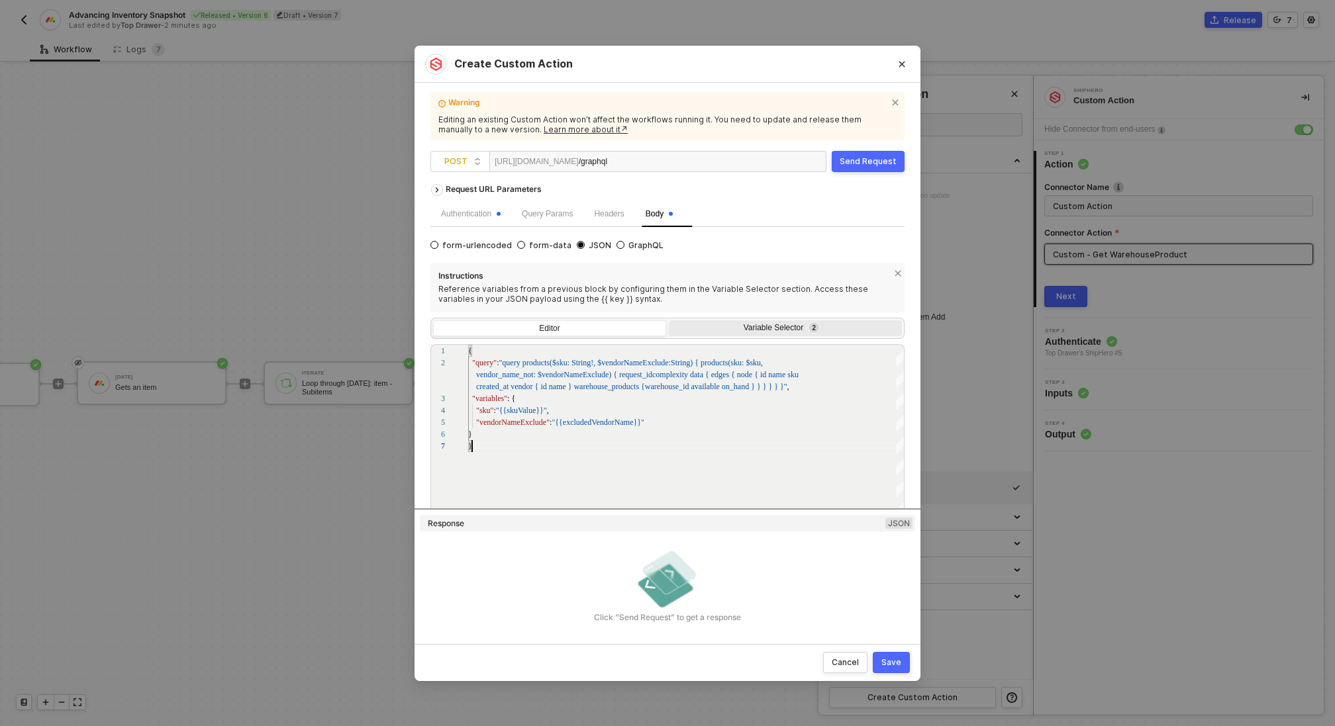
click at [758, 322] on div "Variable Selector 2" at bounding box center [785, 329] width 233 height 19
click at [669, 320] on input "Variable Selector 2" at bounding box center [669, 320] width 0 height 0
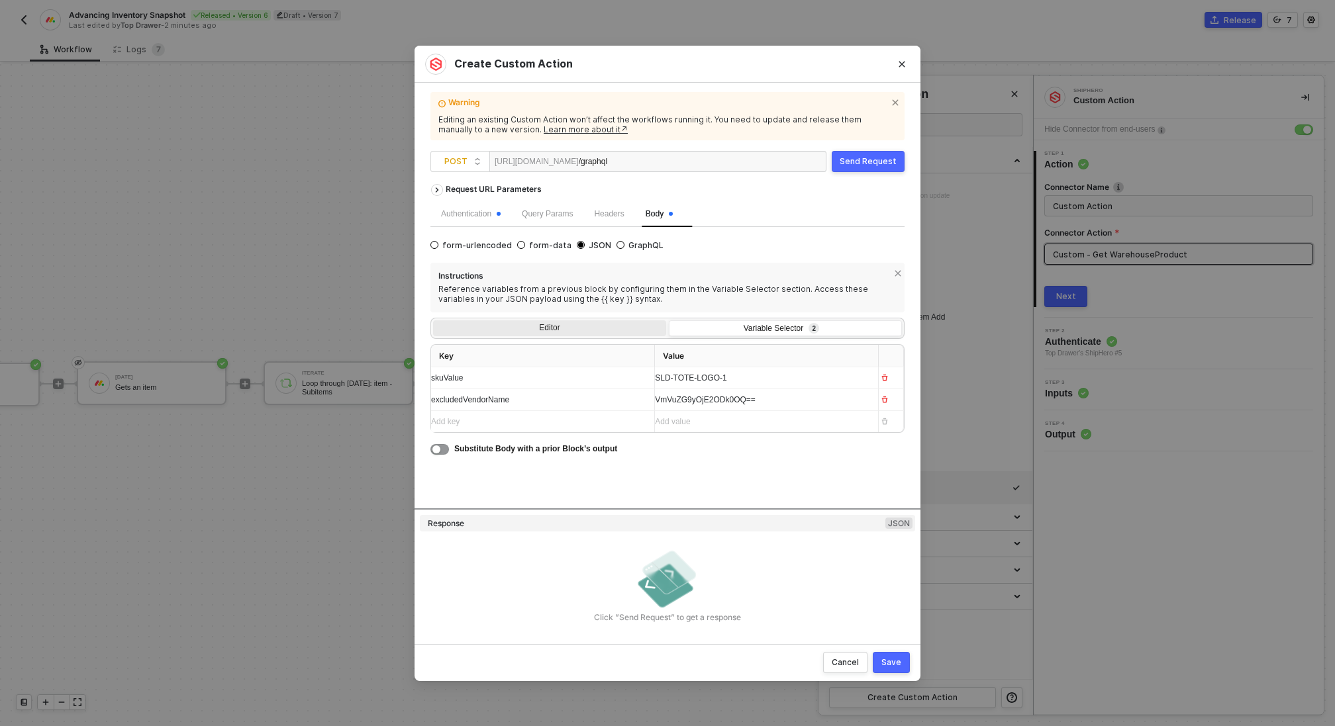
click at [576, 324] on div "Editor" at bounding box center [549, 329] width 233 height 19
click at [433, 320] on input "Editor" at bounding box center [433, 320] width 0 height 0
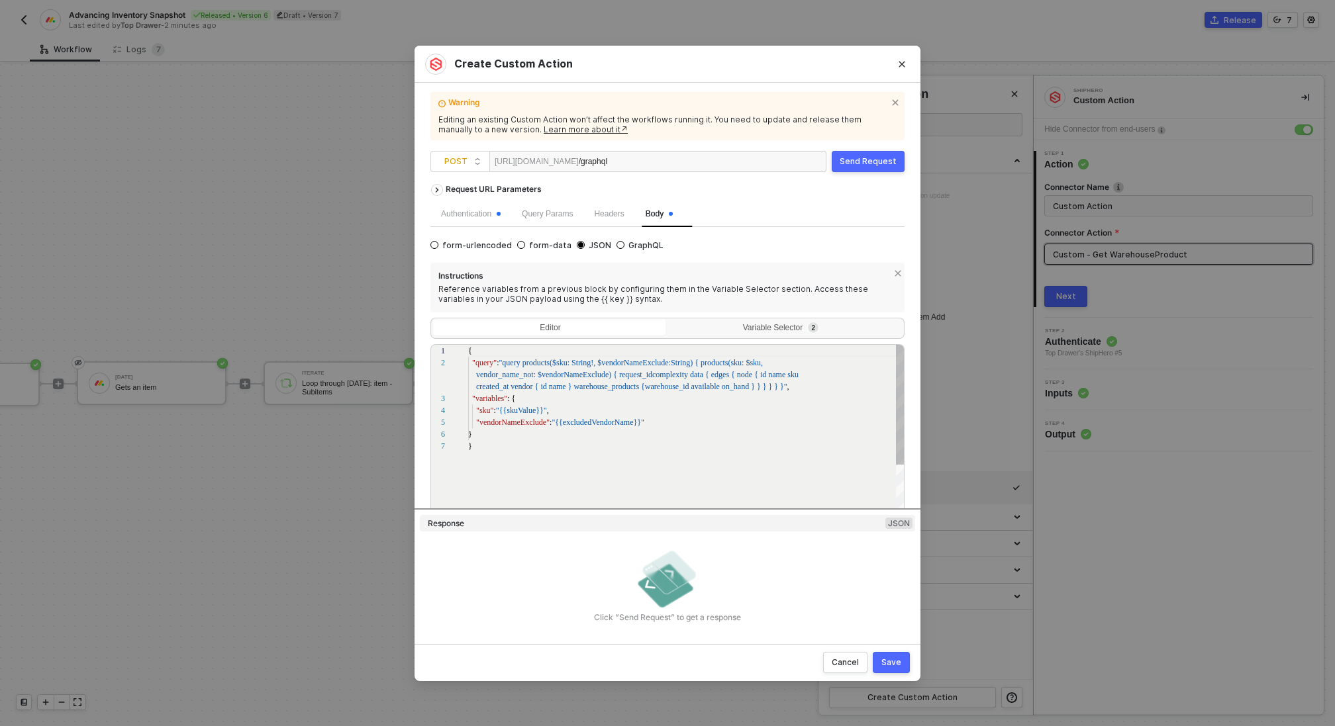
scroll to position [71, 0]
click at [878, 163] on div "Send Request" at bounding box center [867, 161] width 57 height 11
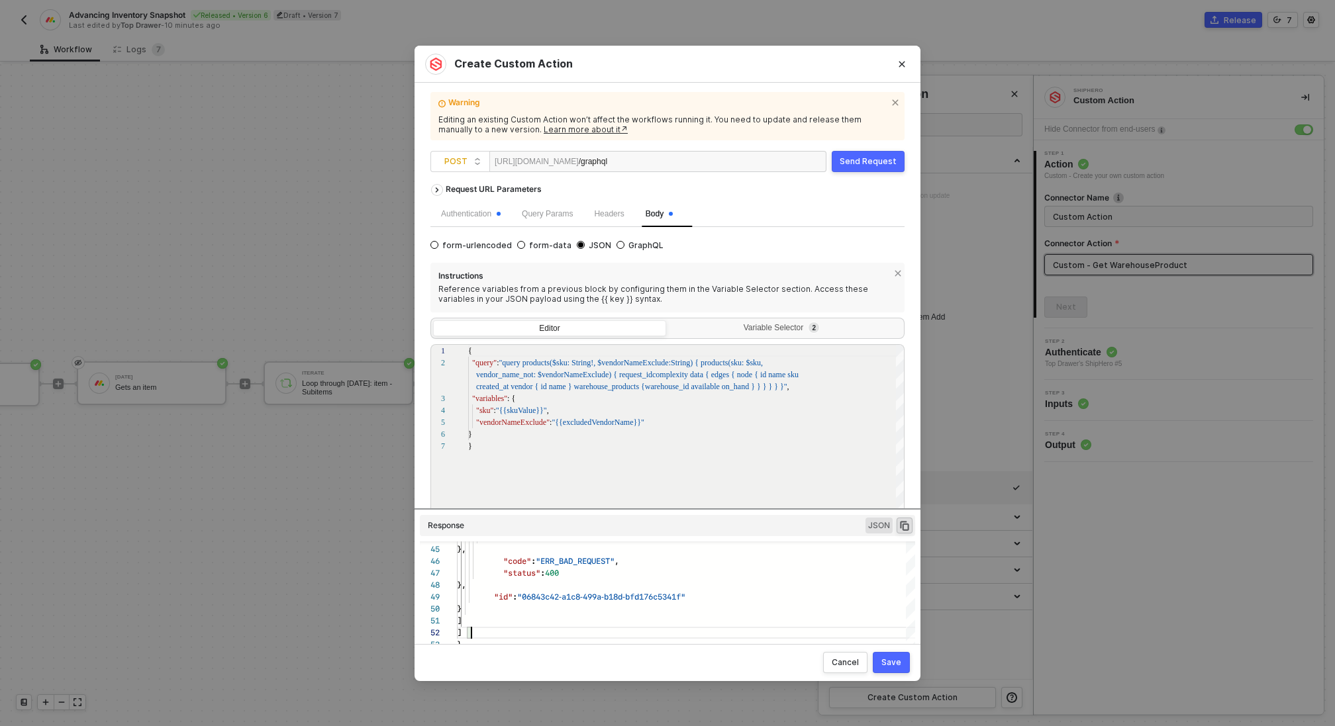
scroll to position [12, 24]
drag, startPoint x: 541, startPoint y: 635, endPoint x: 536, endPoint y: 621, distance: 15.5
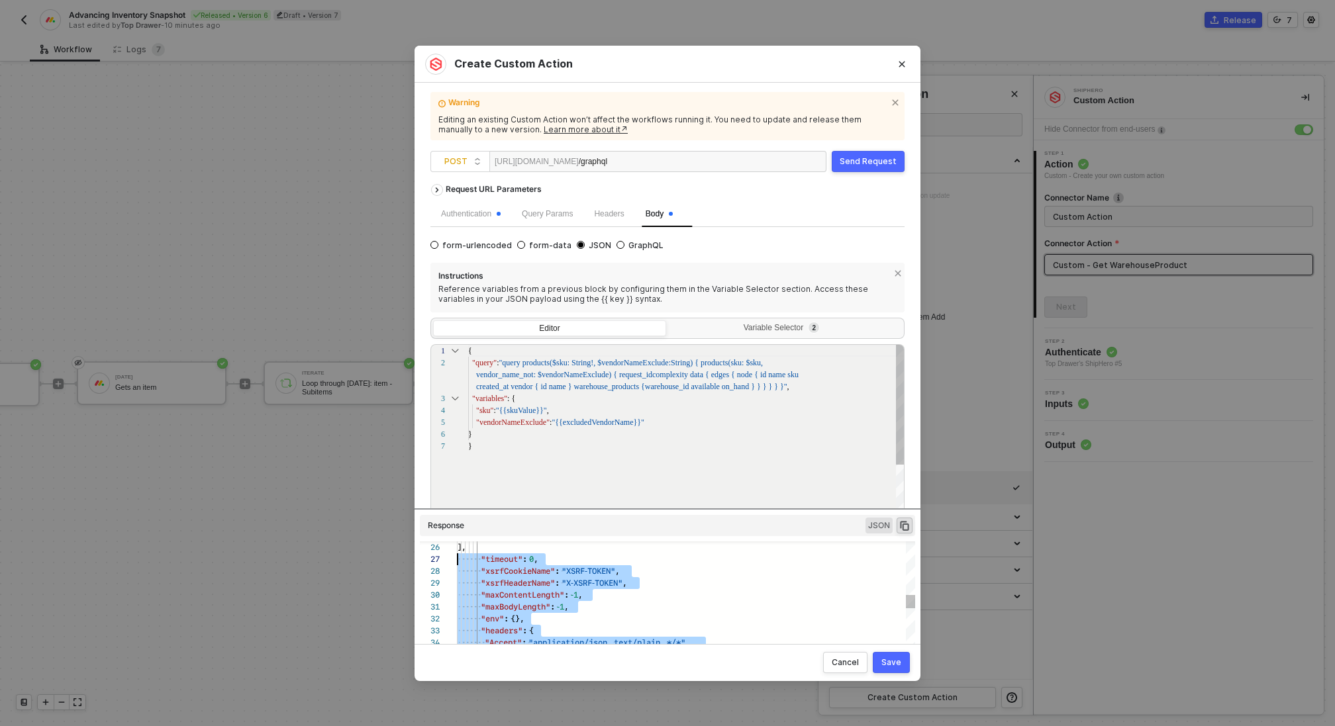
type textarea "HTTP/1.1 400 Bad Request { "data": [ [ { "json": { "message": "Request failed w…"
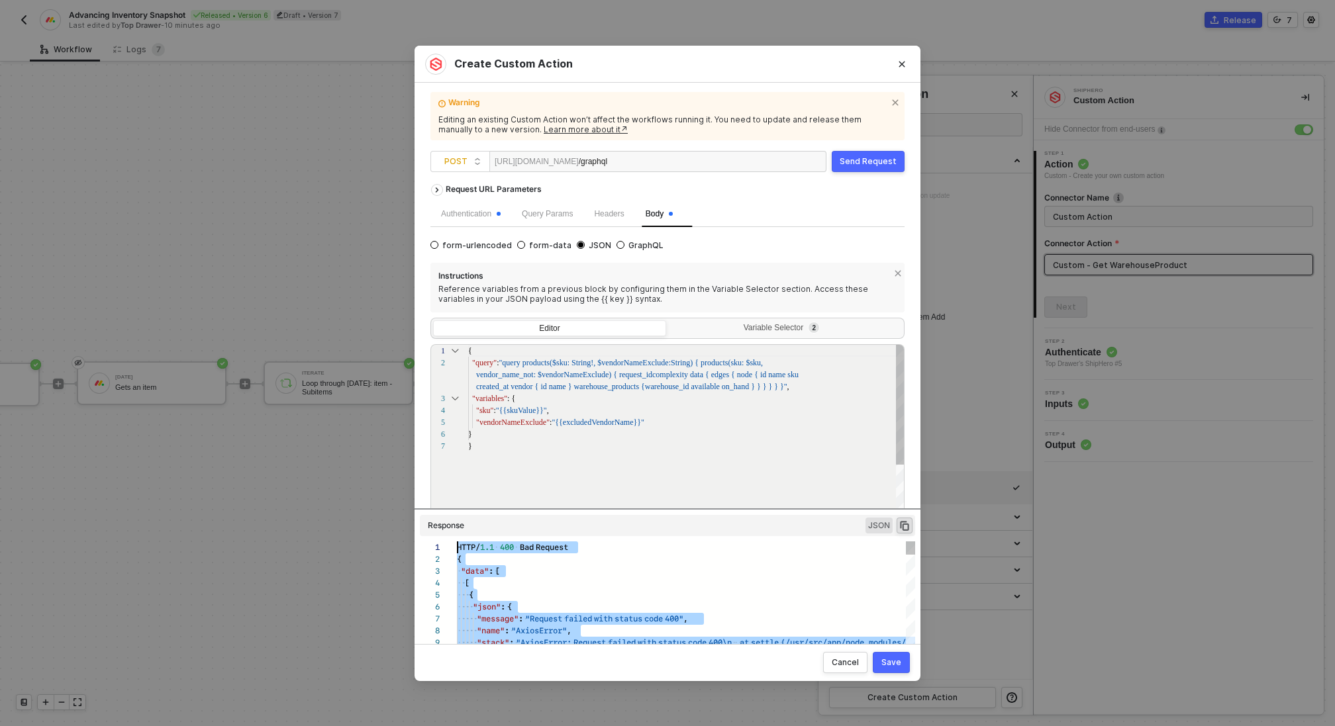
drag, startPoint x: 469, startPoint y: 641, endPoint x: 438, endPoint y: 469, distance: 174.8
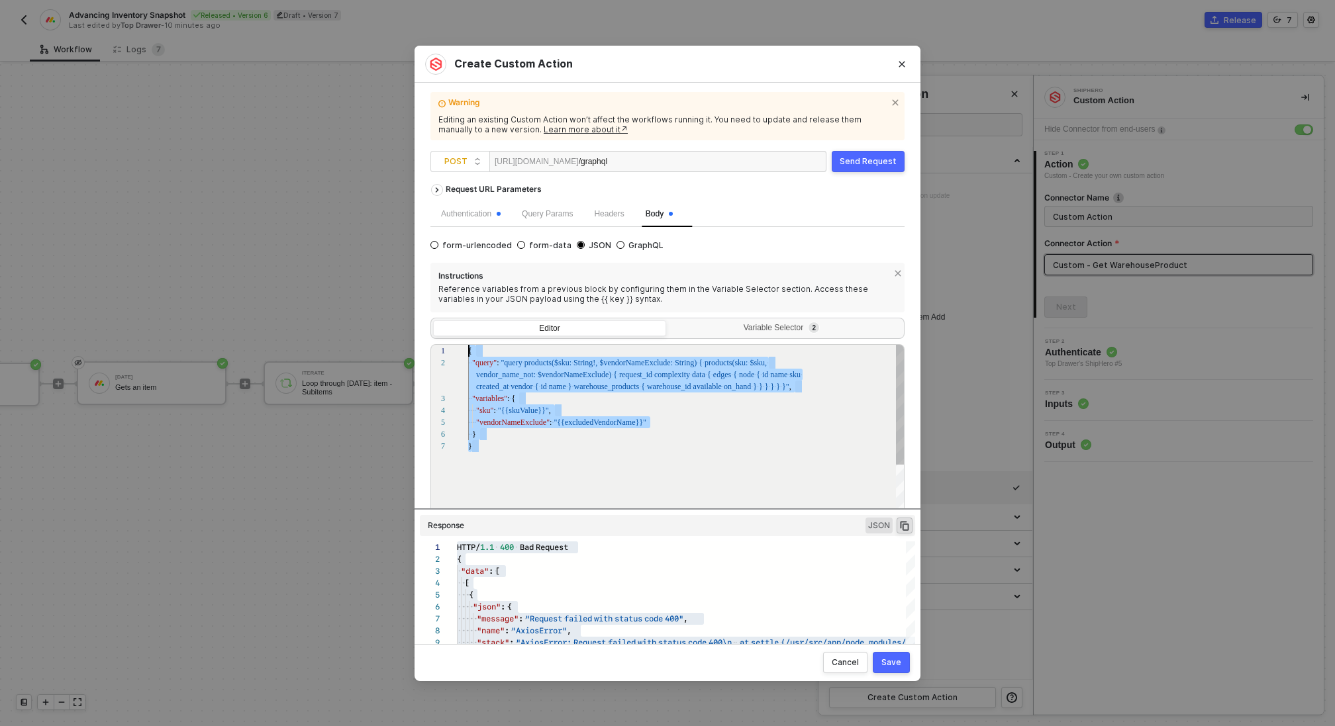
drag, startPoint x: 504, startPoint y: 447, endPoint x: 465, endPoint y: 353, distance: 101.8
paste textarea "Filter: String) { products(sku: $sku, vendor: { name: { ne: $vendorFilter } }) …"
type textarea "{ "query": "query products($sku: String!, $vendorFilter: String) { products(sku…"
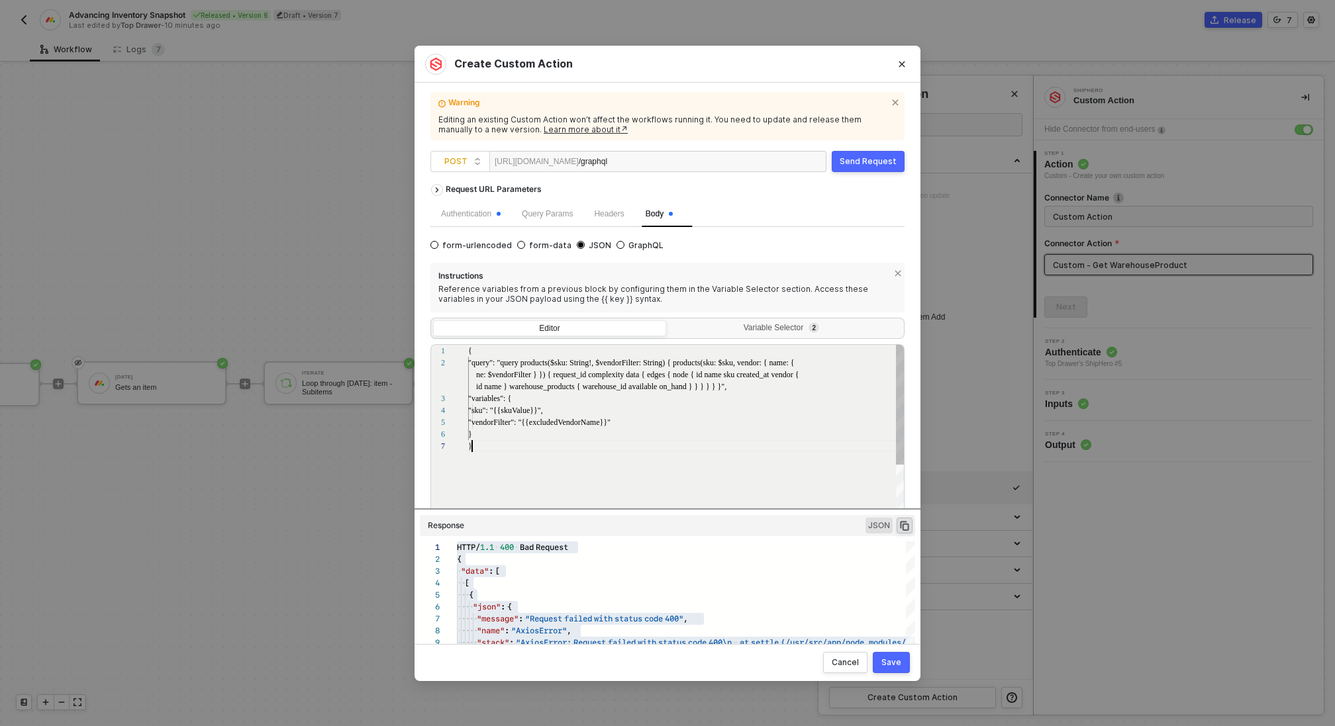
scroll to position [71, 4]
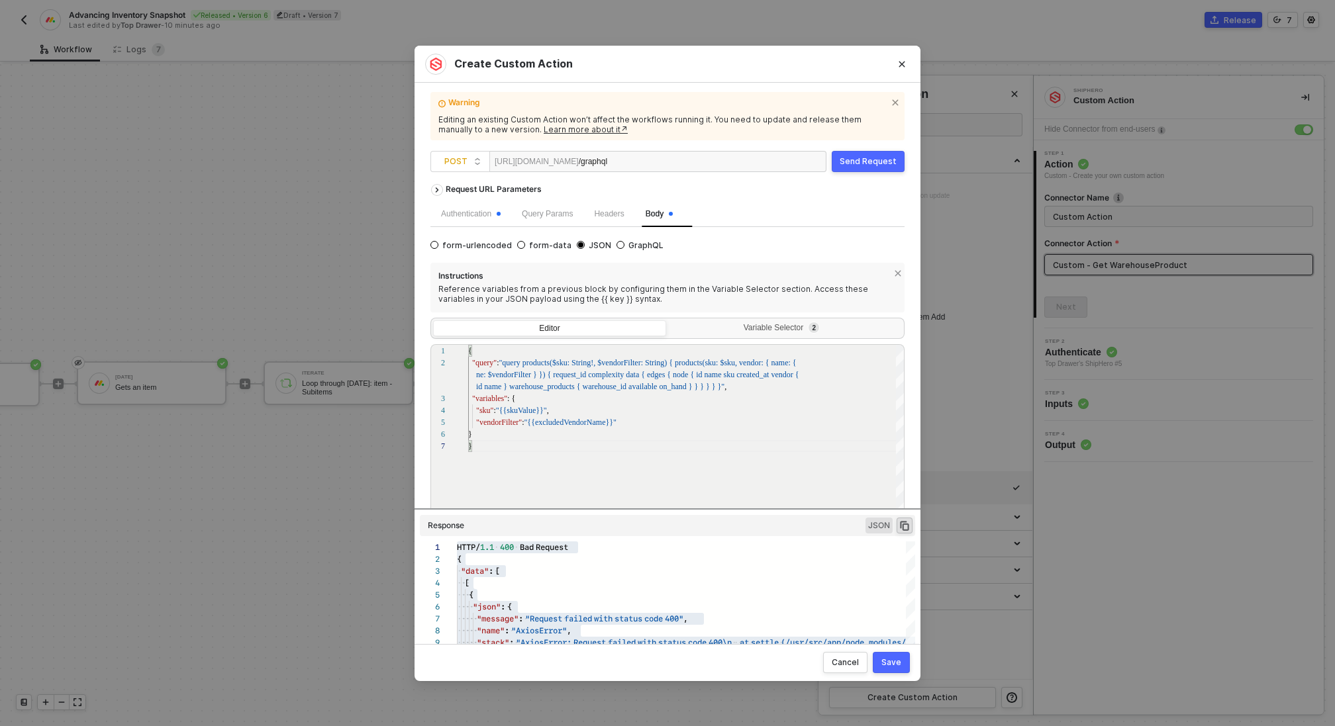
click at [864, 160] on div "Send Request" at bounding box center [867, 161] width 57 height 11
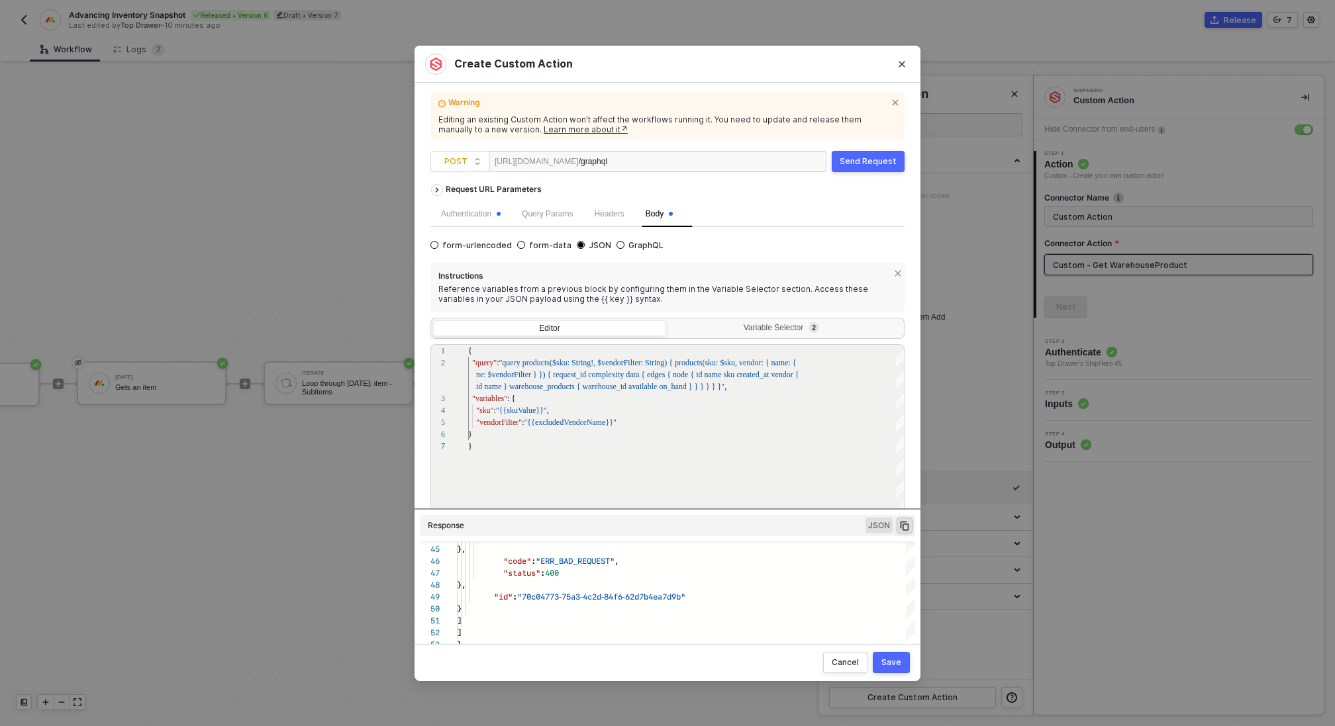
scroll to position [24, 15]
click at [471, 633] on div "44 45 46 47 48 49 50 51 52 53 "allowAbsoluteUrls" : true }, "code" : "ERR_BAD_R…" at bounding box center [667, 599] width 495 height 117
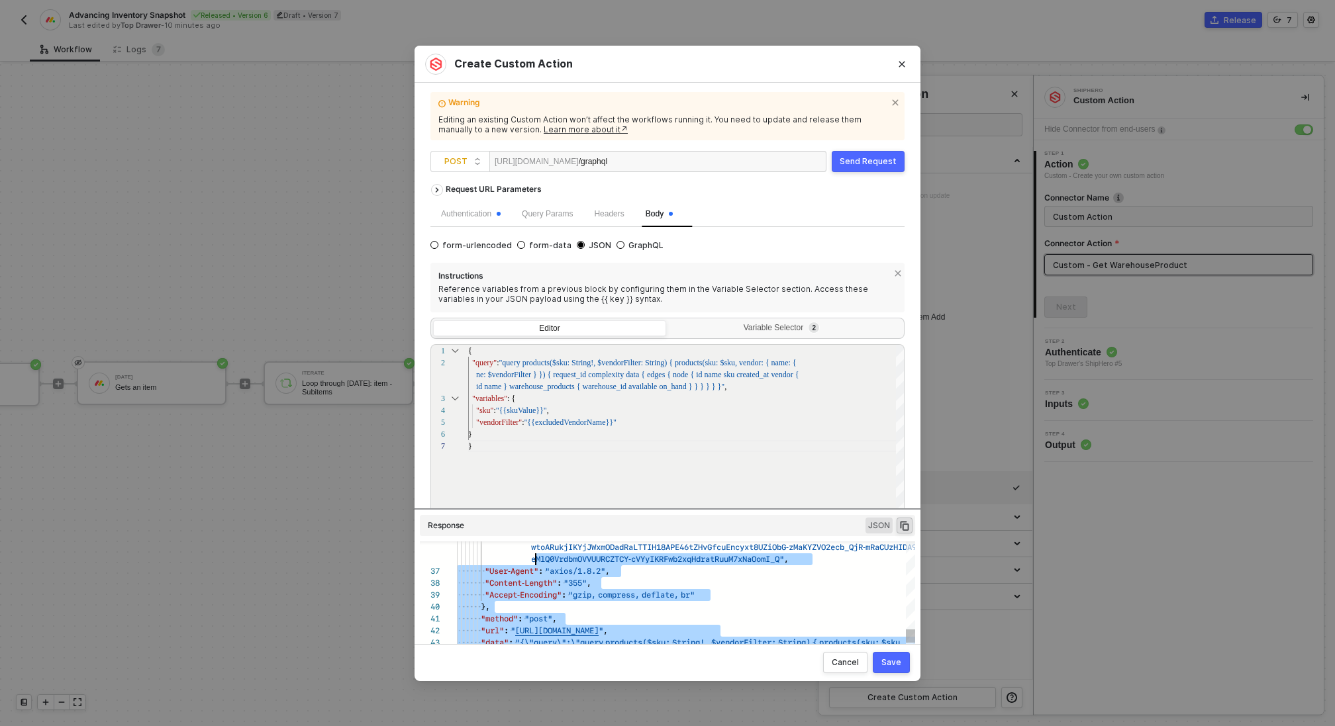
scroll to position [24, 0]
type textarea "HTTP/1.1 400 Bad Request { "data": [ [ { "json": { "message": "Request failed w…"
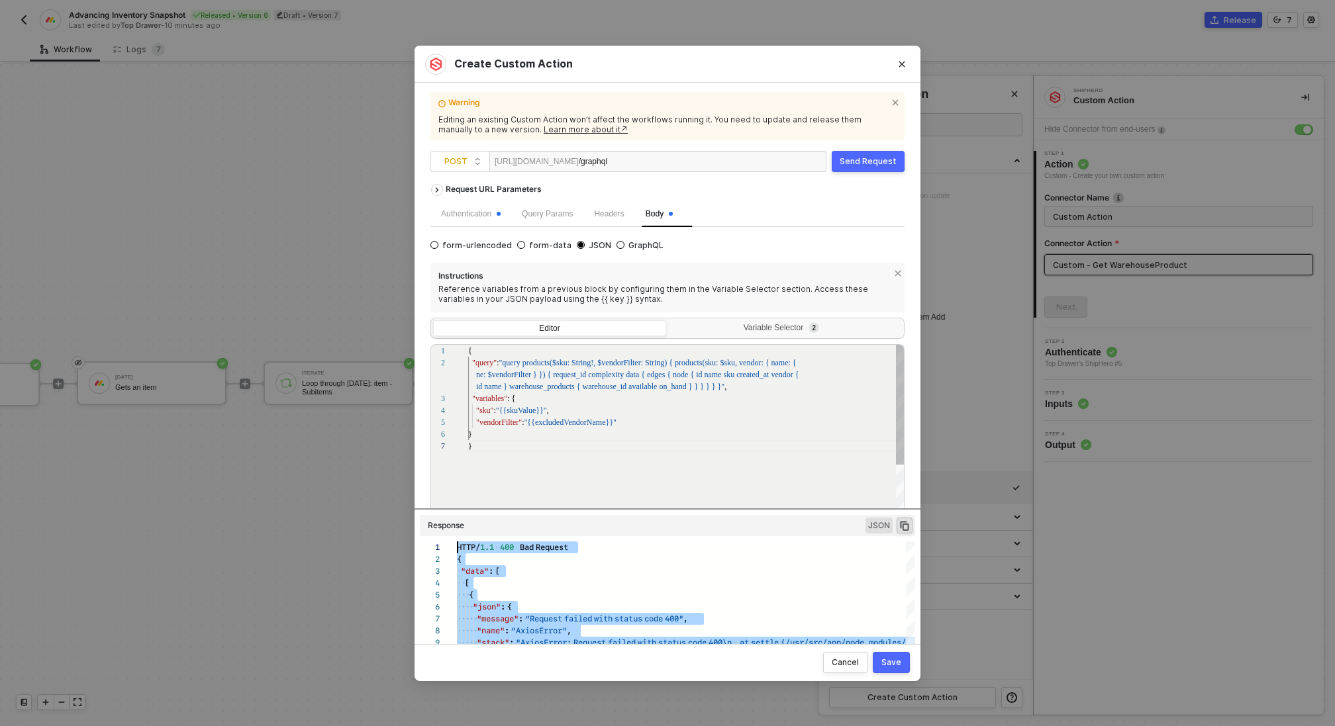
drag, startPoint x: 466, startPoint y: 641, endPoint x: 430, endPoint y: 496, distance: 149.5
click at [329, 454] on div "Create Custom Action Warning Editing an existing Custom Action won’t affect the…" at bounding box center [667, 363] width 1335 height 726
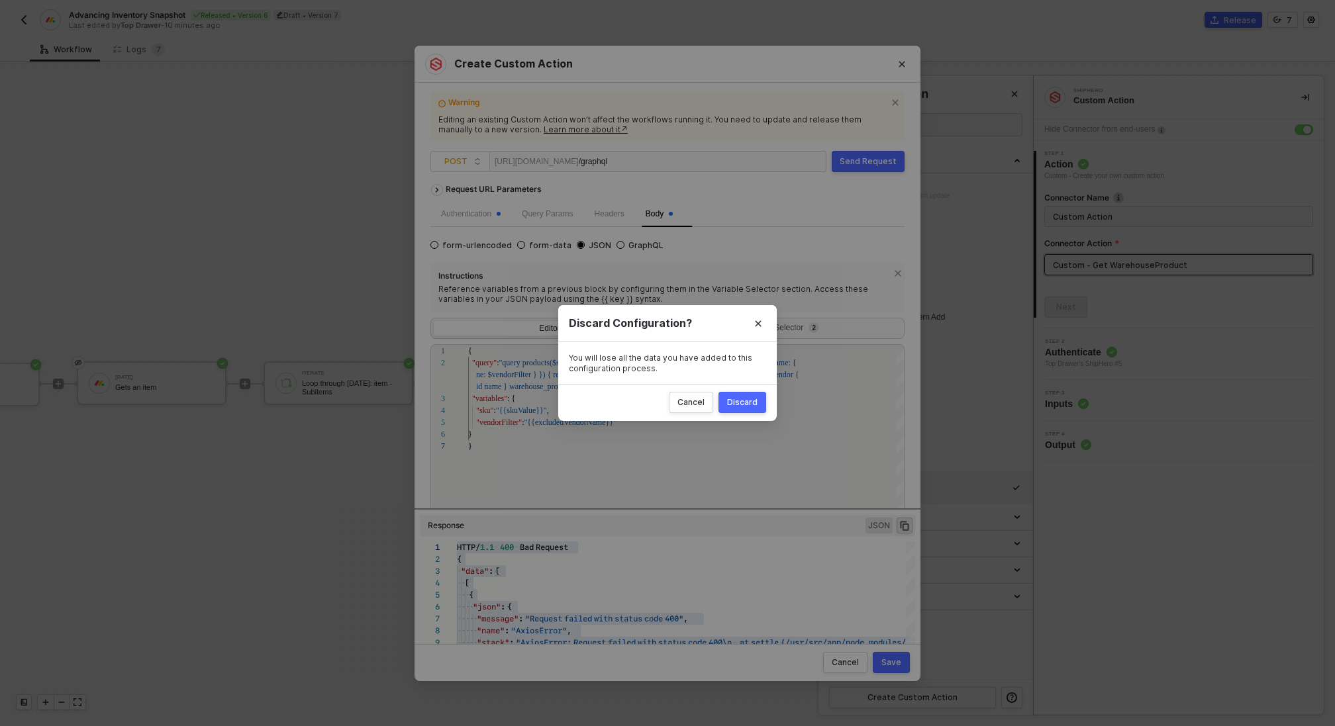
click at [736, 400] on div "Discard" at bounding box center [742, 402] width 30 height 11
radio input "true"
radio input "false"
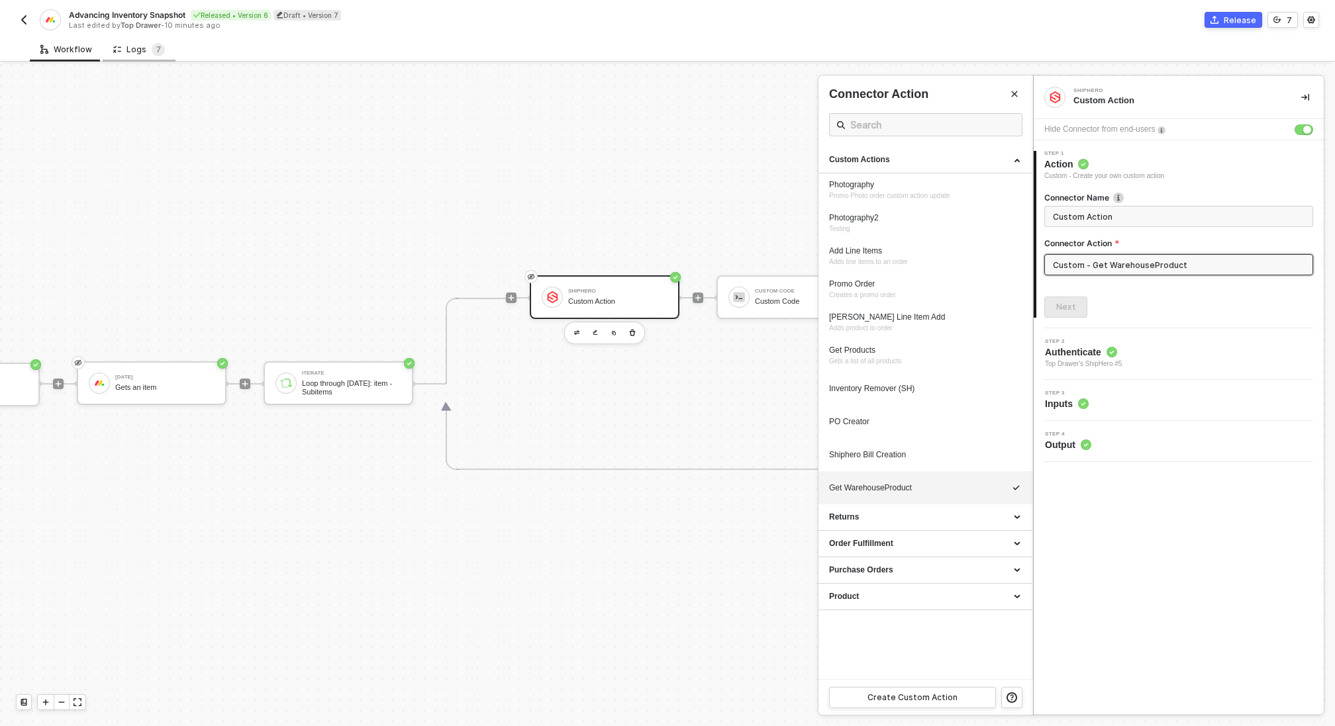
click at [140, 52] on div "Logs 7" at bounding box center [139, 49] width 52 height 13
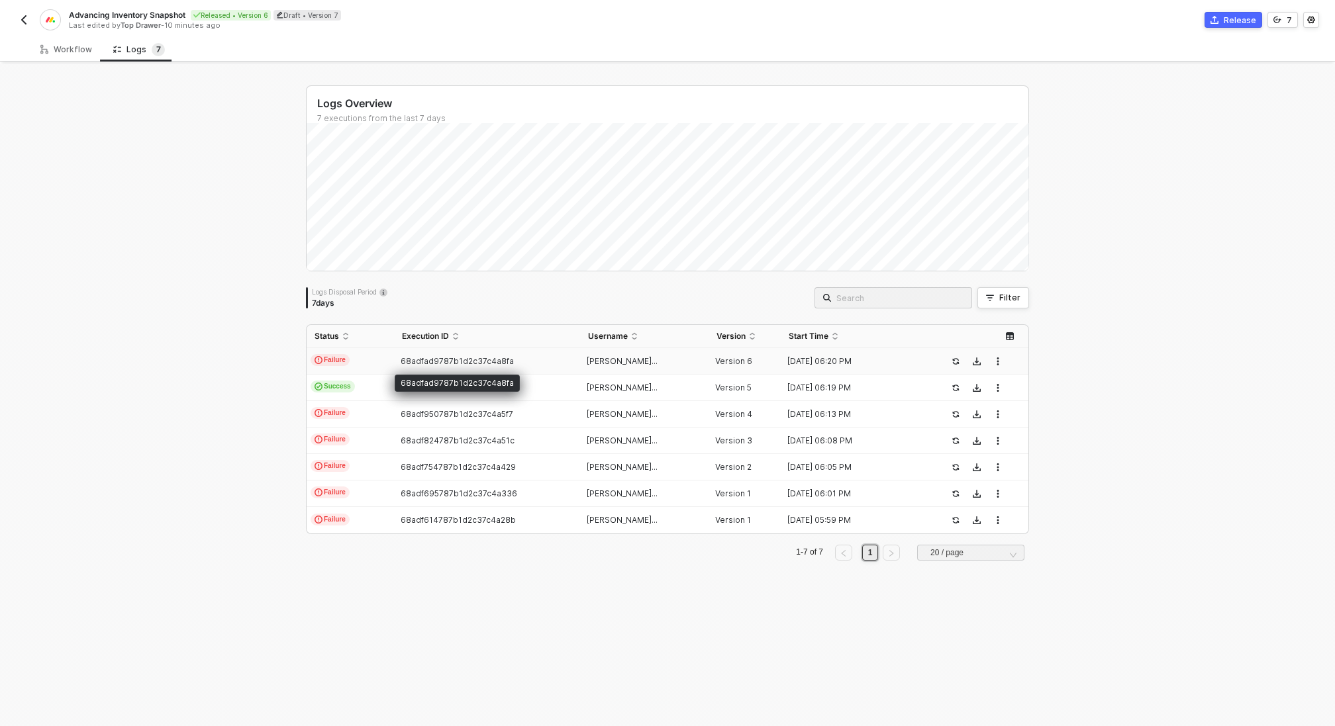
click at [446, 364] on span "68adfad9787b1d2c37c4a8fa" at bounding box center [456, 361] width 113 height 10
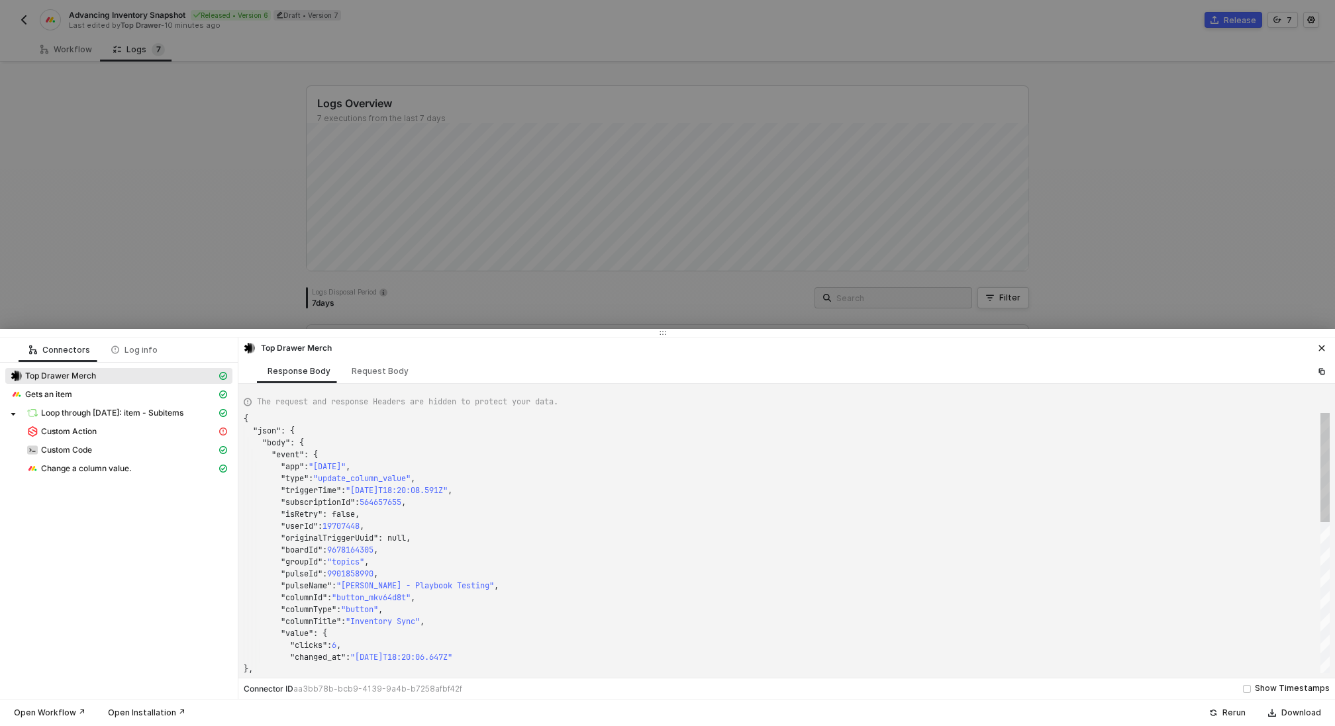
scroll to position [119, 0]
click at [152, 426] on div "Custom Action" at bounding box center [121, 432] width 190 height 12
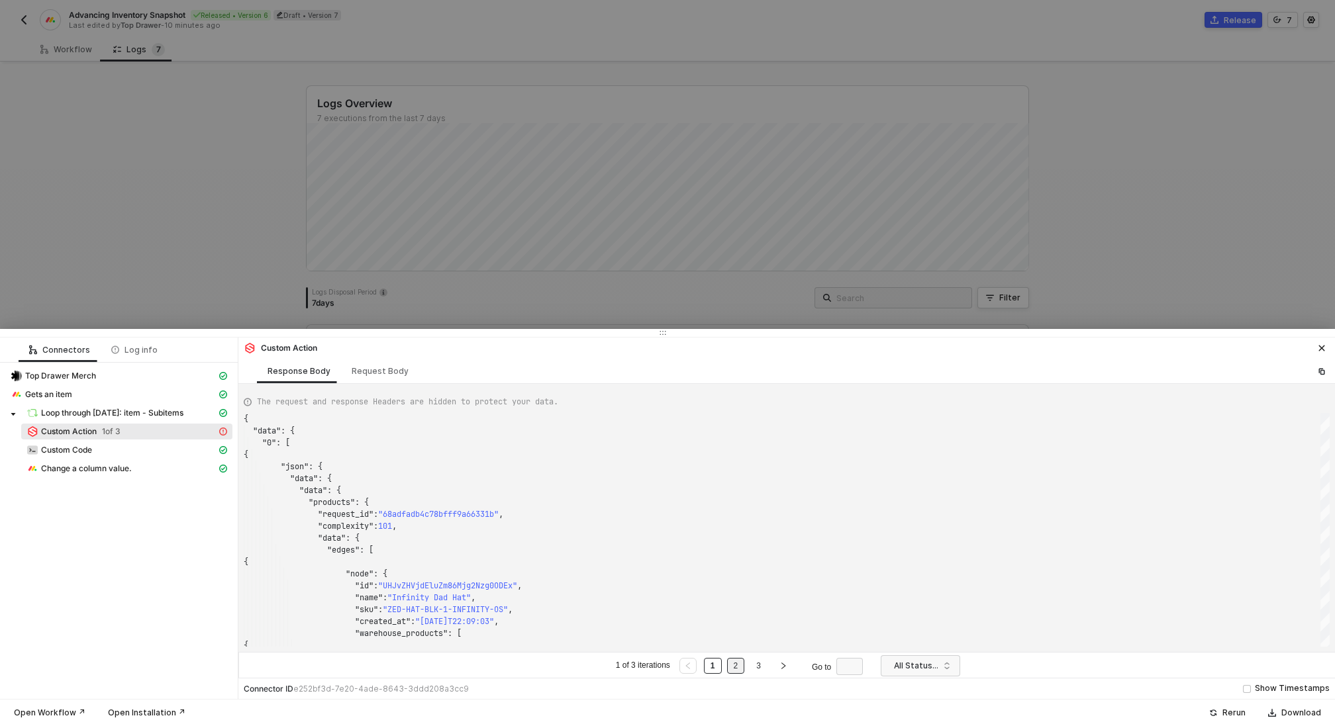
click at [734, 665] on link "2" at bounding box center [735, 666] width 13 height 15
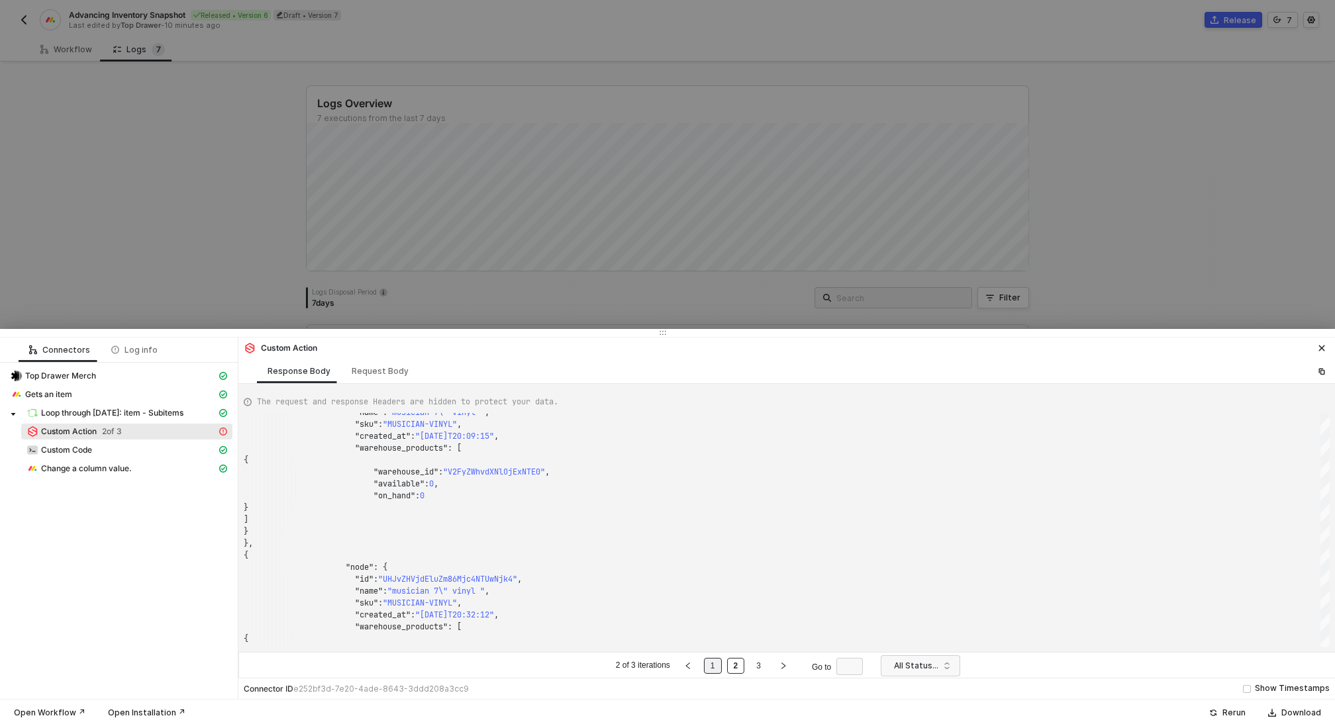
click at [712, 664] on link "1" at bounding box center [712, 666] width 13 height 15
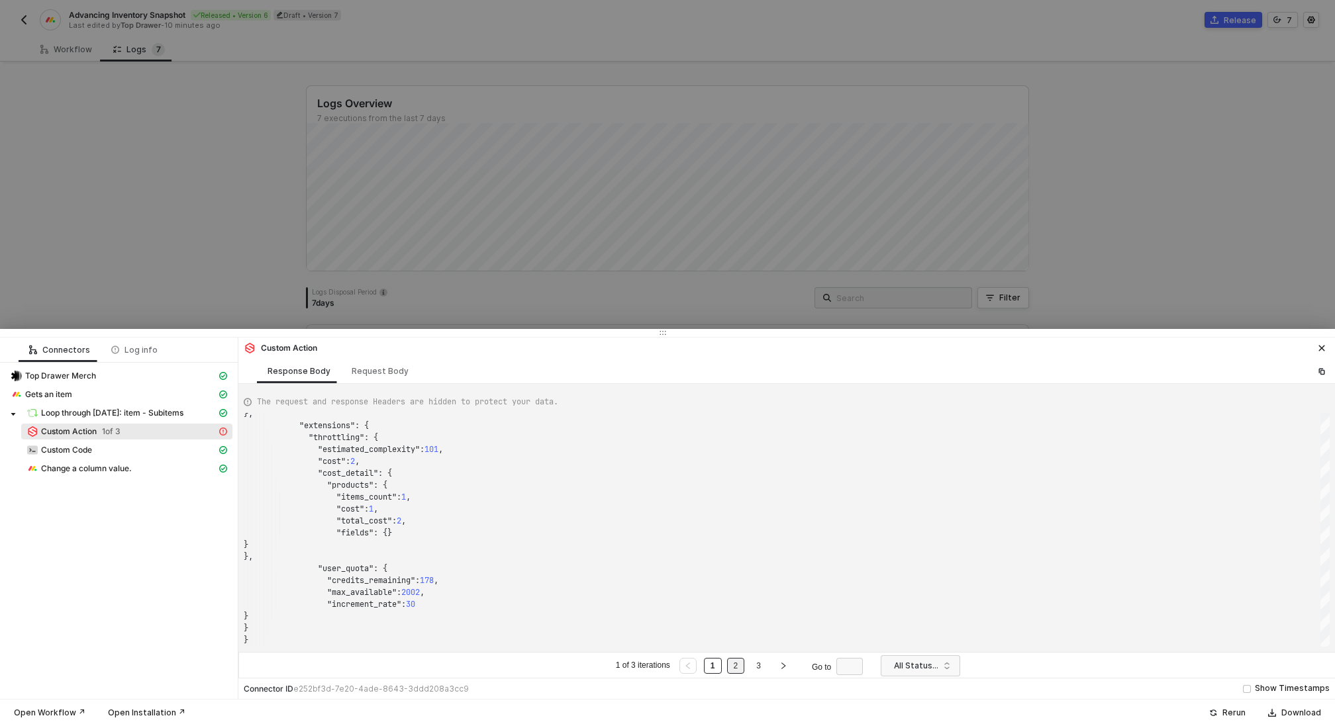
click at [731, 667] on link "2" at bounding box center [735, 666] width 13 height 15
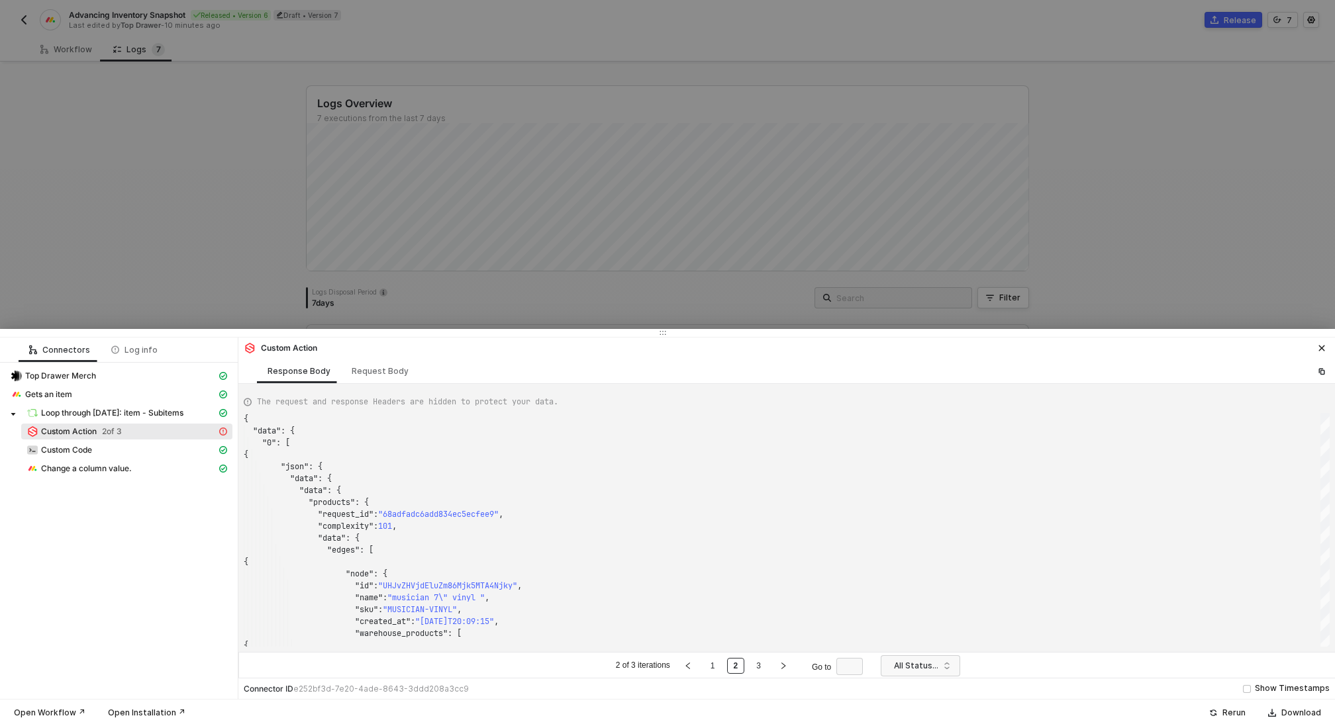
click at [240, 215] on div at bounding box center [667, 363] width 1335 height 726
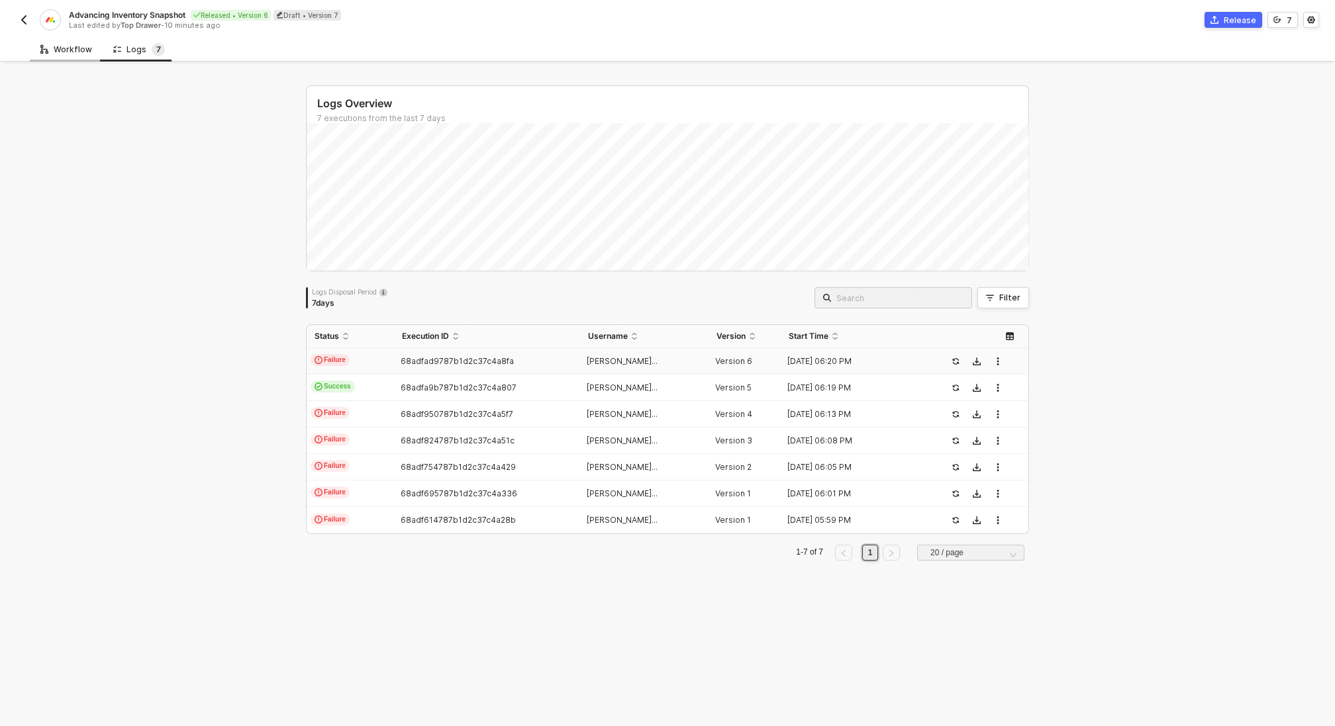
click at [77, 54] on div "Workflow" at bounding box center [66, 49] width 52 height 11
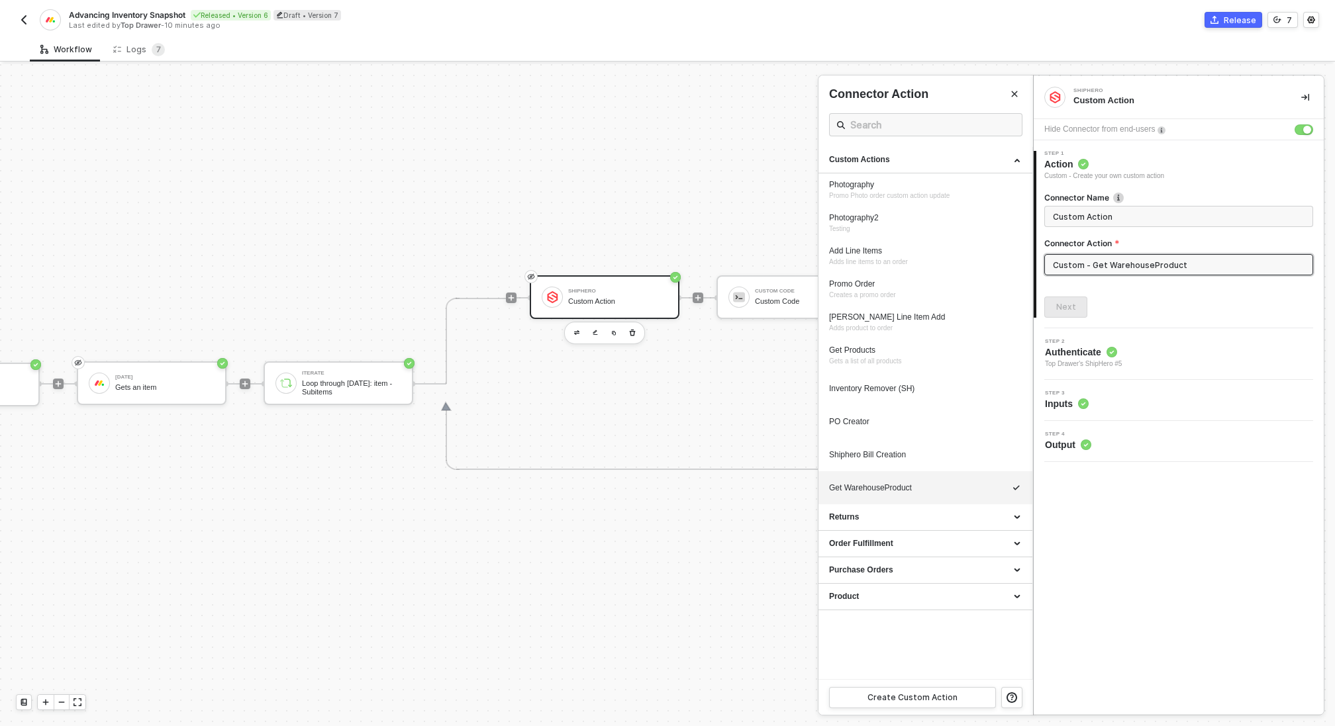
click at [1249, 263] on input "Custom - Get WarehouseProduct" at bounding box center [1178, 264] width 269 height 21
click at [974, 491] on icon "icon-edit" at bounding box center [978, 489] width 8 height 8
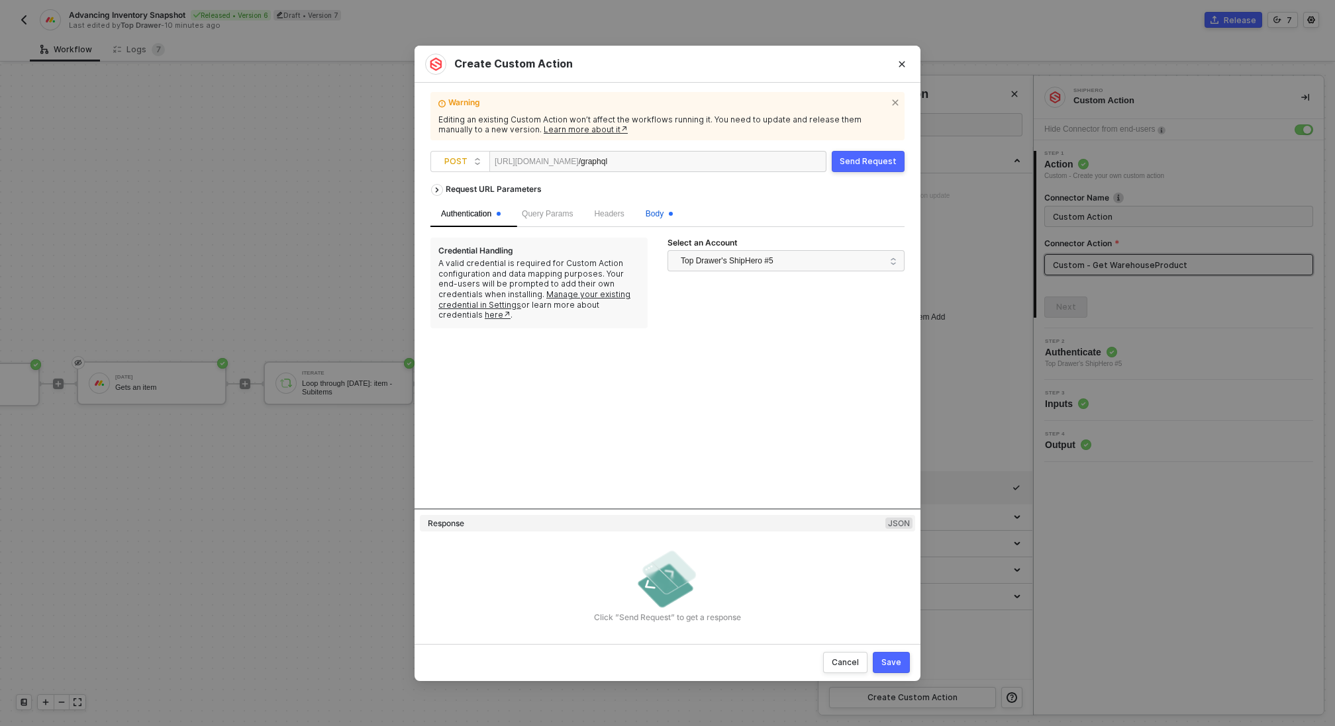
click at [660, 211] on span "Body" at bounding box center [658, 213] width 27 height 9
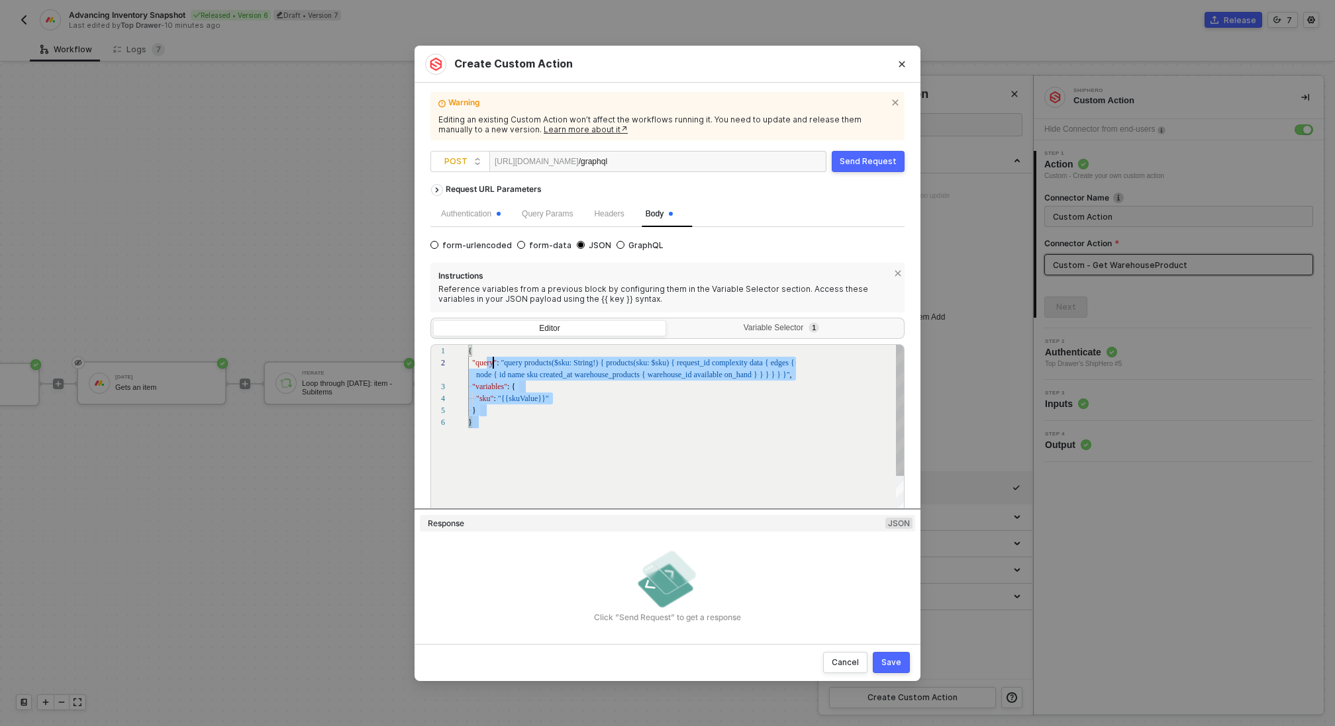
scroll to position [0, 0]
drag, startPoint x: 515, startPoint y: 418, endPoint x: 477, endPoint y: 336, distance: 90.6
paste textarea "vendor { id name }"
type textarea "{ "query": "query products($sku: String!) { products(sku: $sku) { request_id co…"
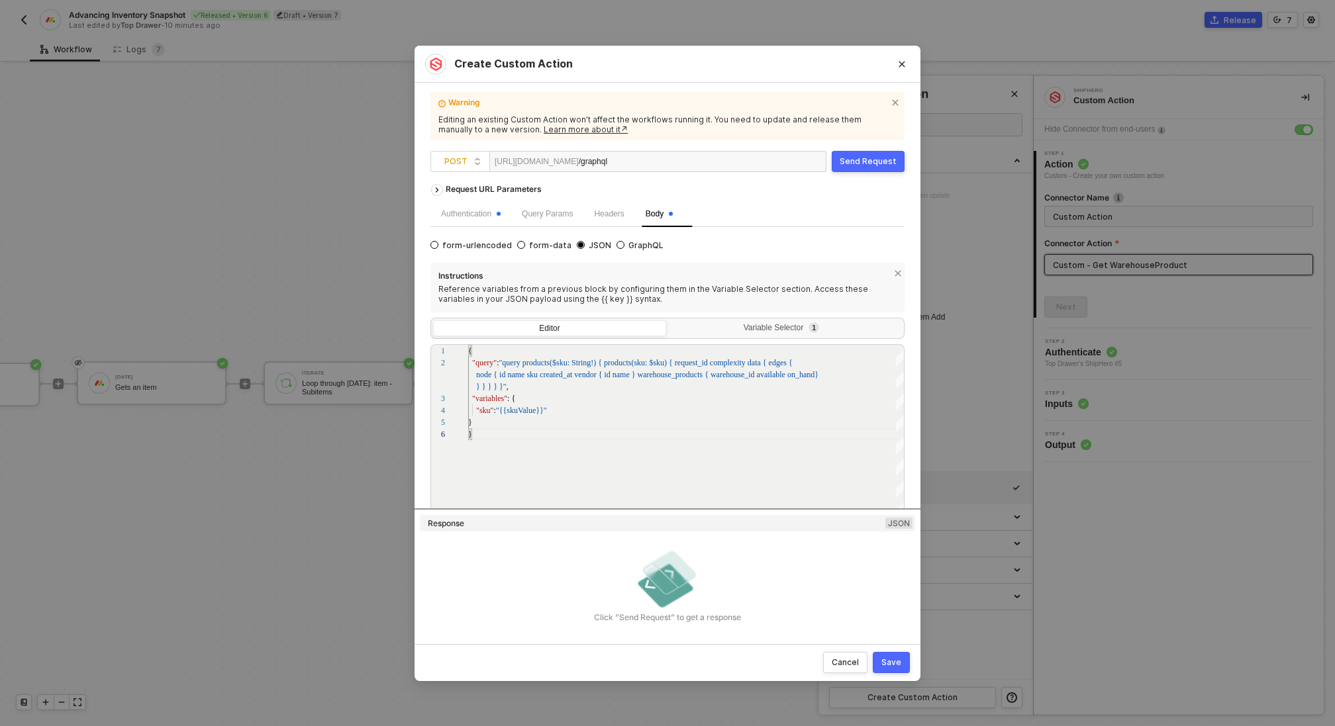
click at [857, 162] on div "Send Request" at bounding box center [867, 161] width 57 height 11
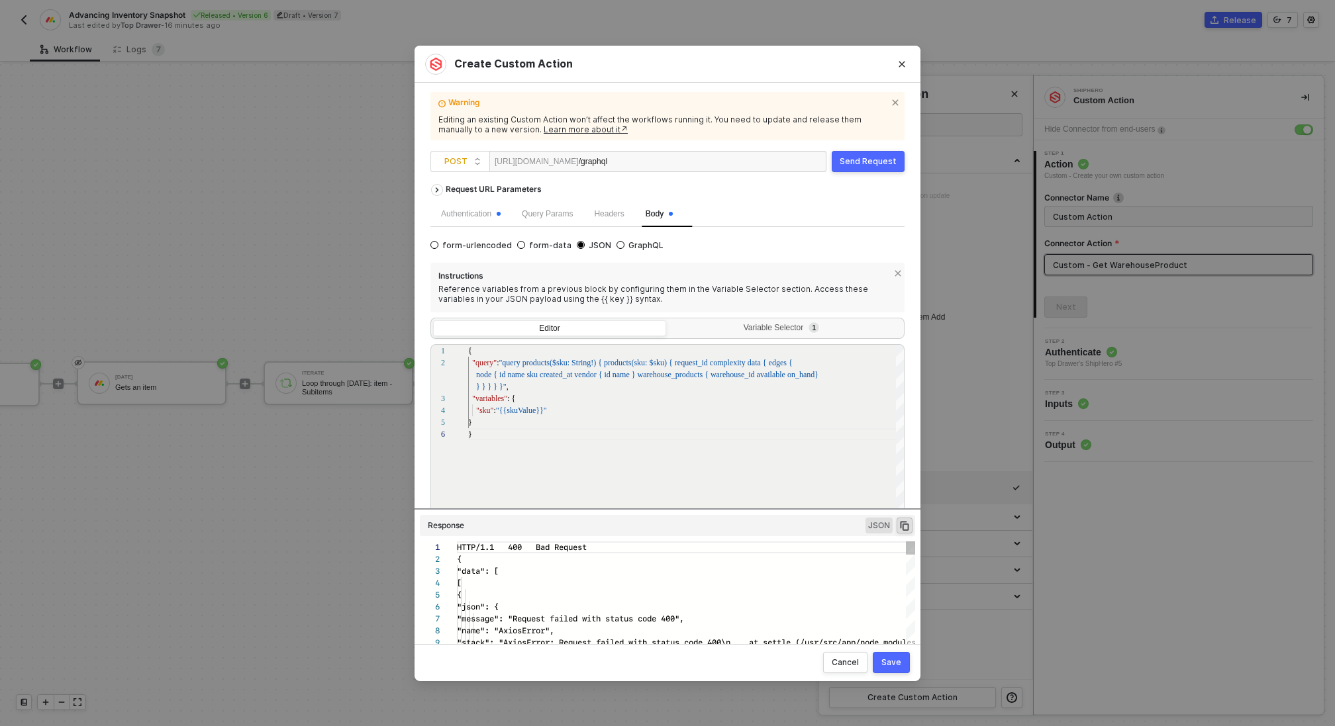
scroll to position [95, 0]
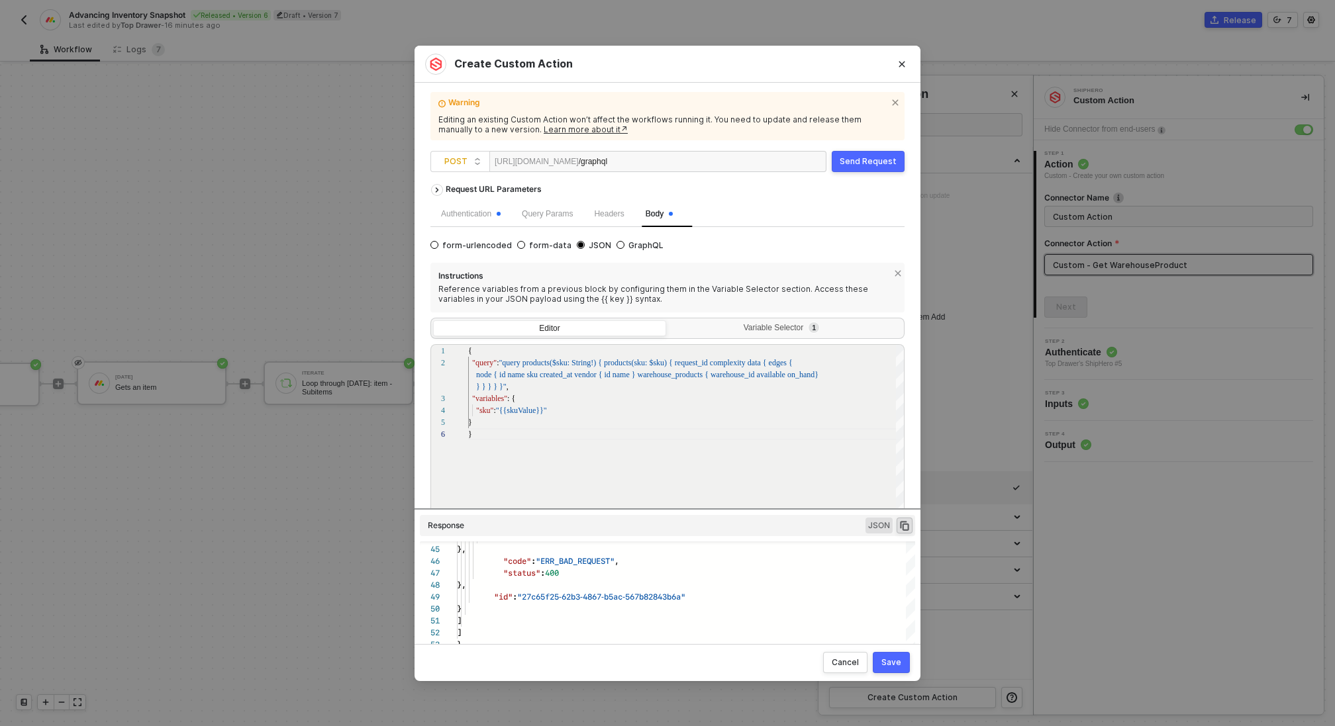
click at [896, 663] on div "Save" at bounding box center [891, 662] width 20 height 11
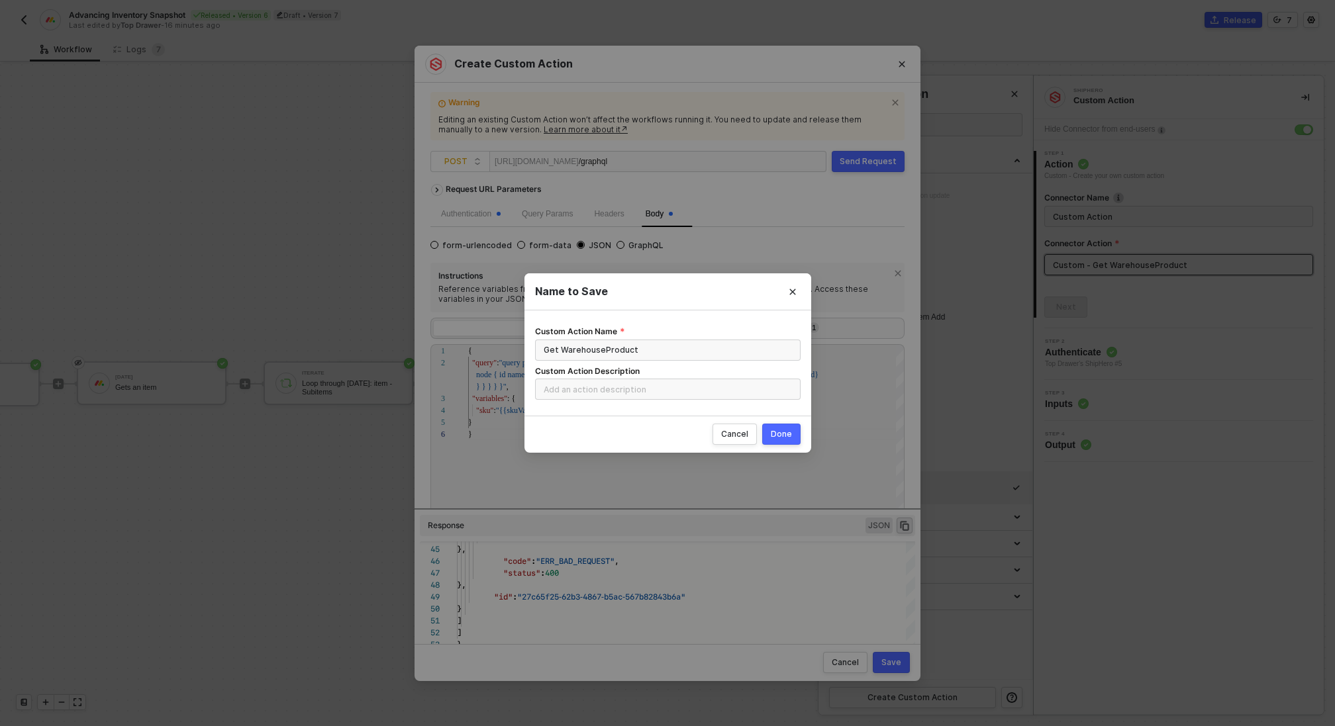
click at [782, 436] on div "Done" at bounding box center [781, 434] width 21 height 11
radio input "true"
radio input "false"
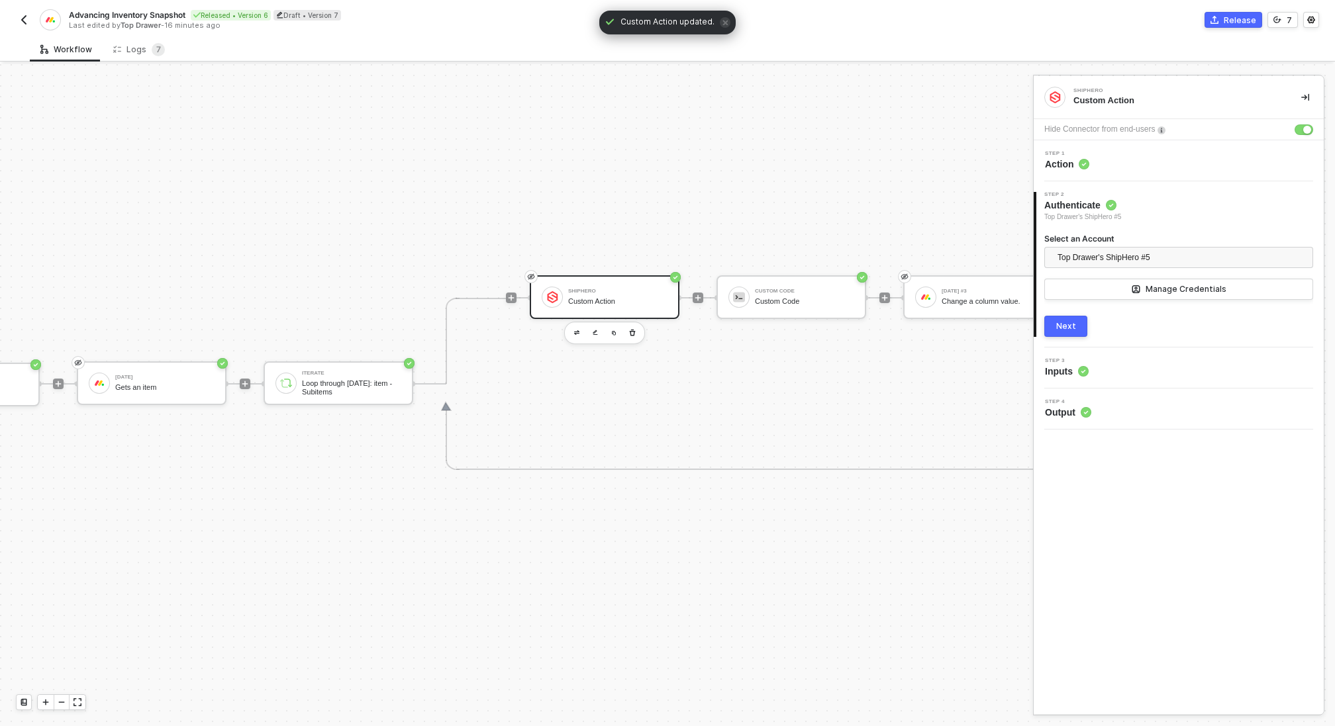
click at [1068, 330] on div "Next" at bounding box center [1066, 326] width 20 height 11
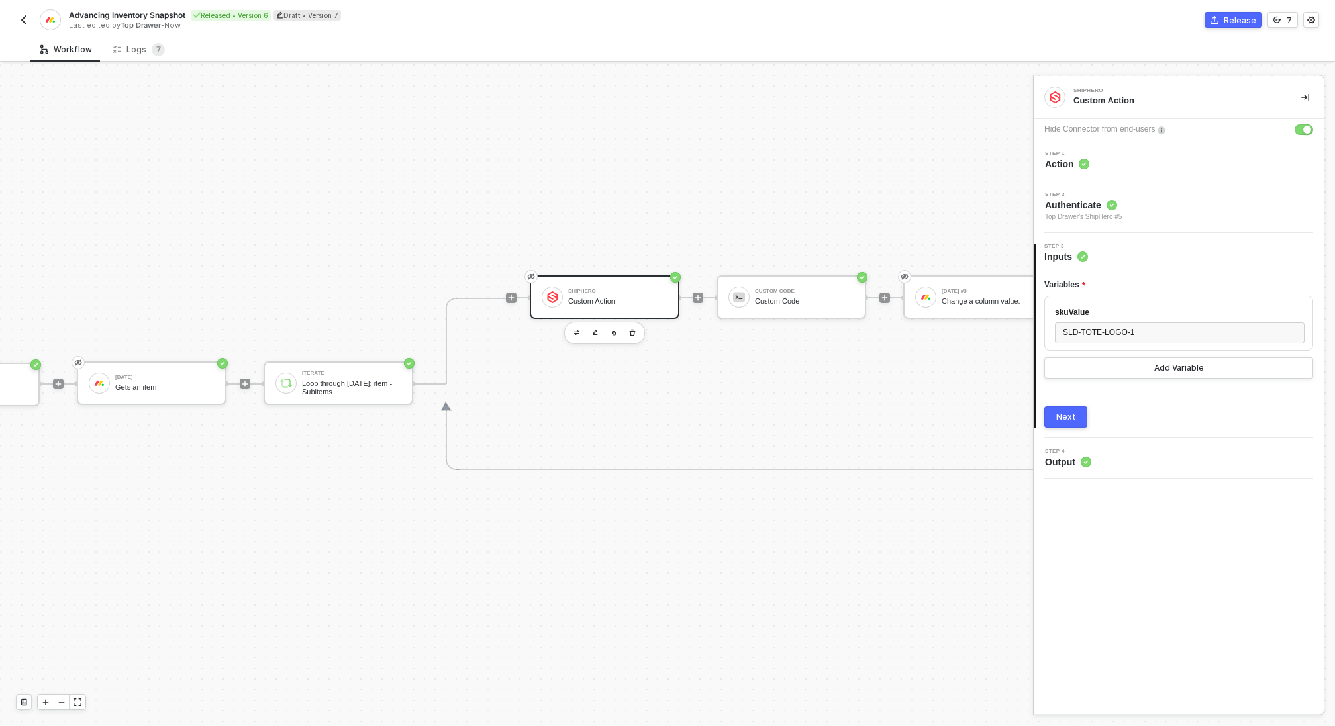
click at [1078, 414] on button "Next" at bounding box center [1065, 416] width 43 height 21
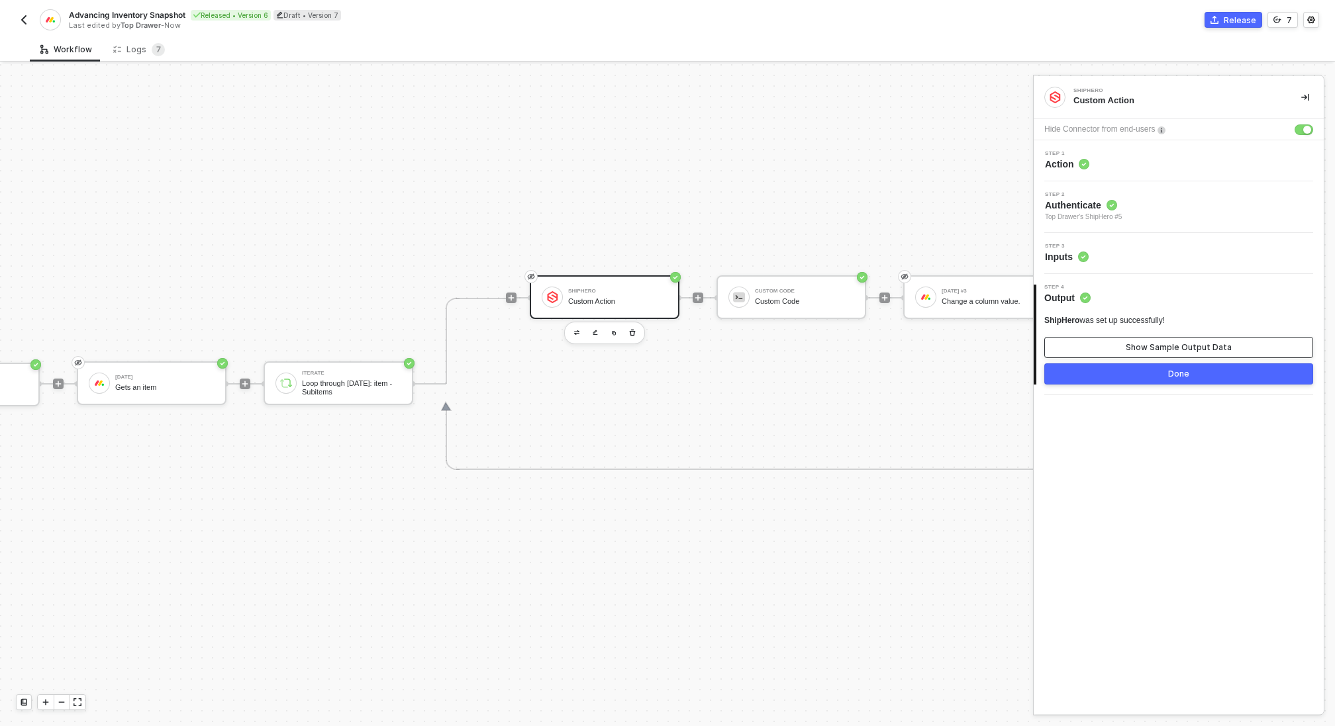
click at [1126, 350] on button "Show Sample Output Data" at bounding box center [1178, 347] width 269 height 21
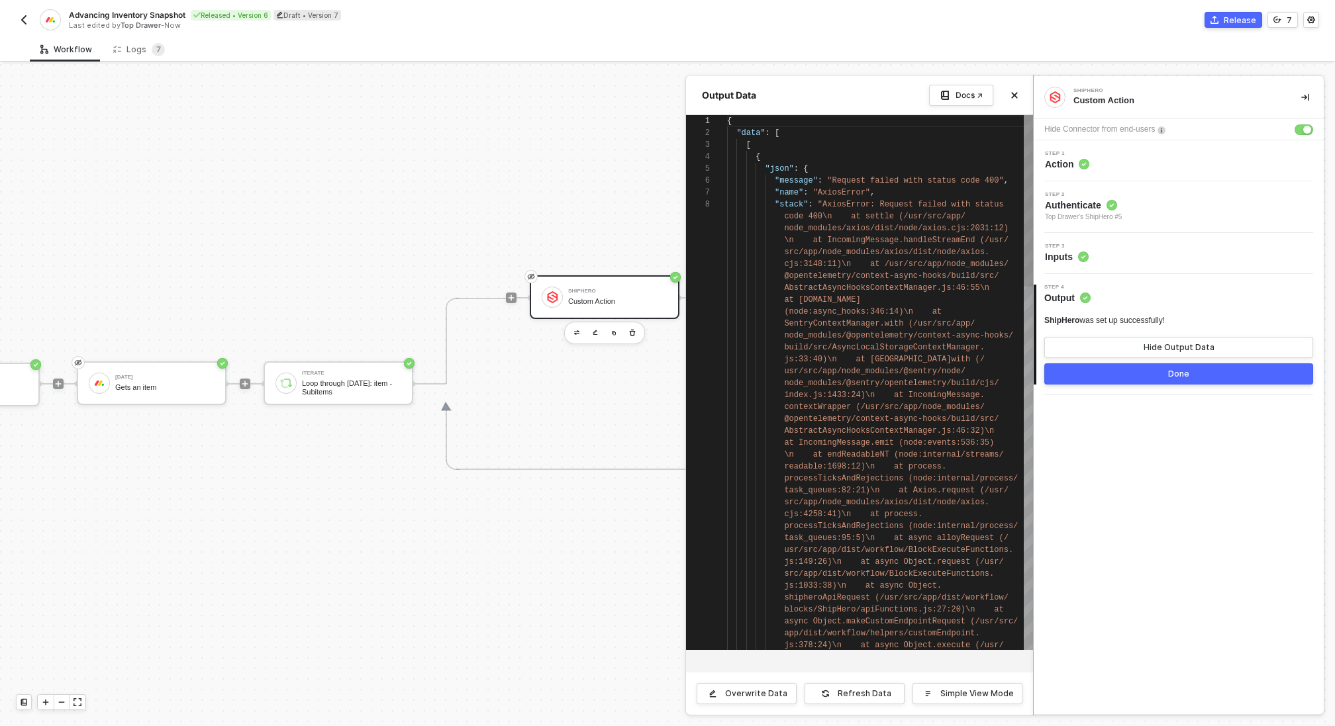
scroll to position [83, 0]
click at [1276, 21] on icon "icon-versioning" at bounding box center [1277, 20] width 8 height 8
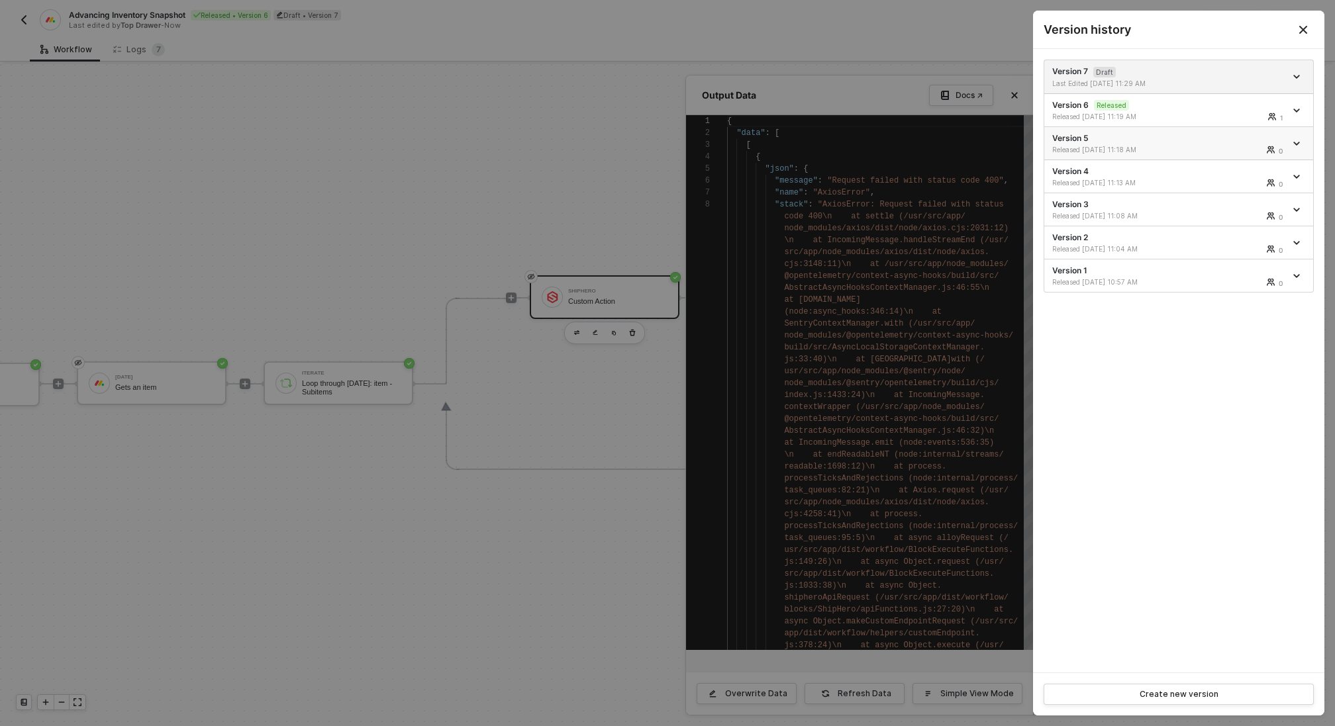
click at [1213, 146] on div "0" at bounding box center [1244, 150] width 81 height 8
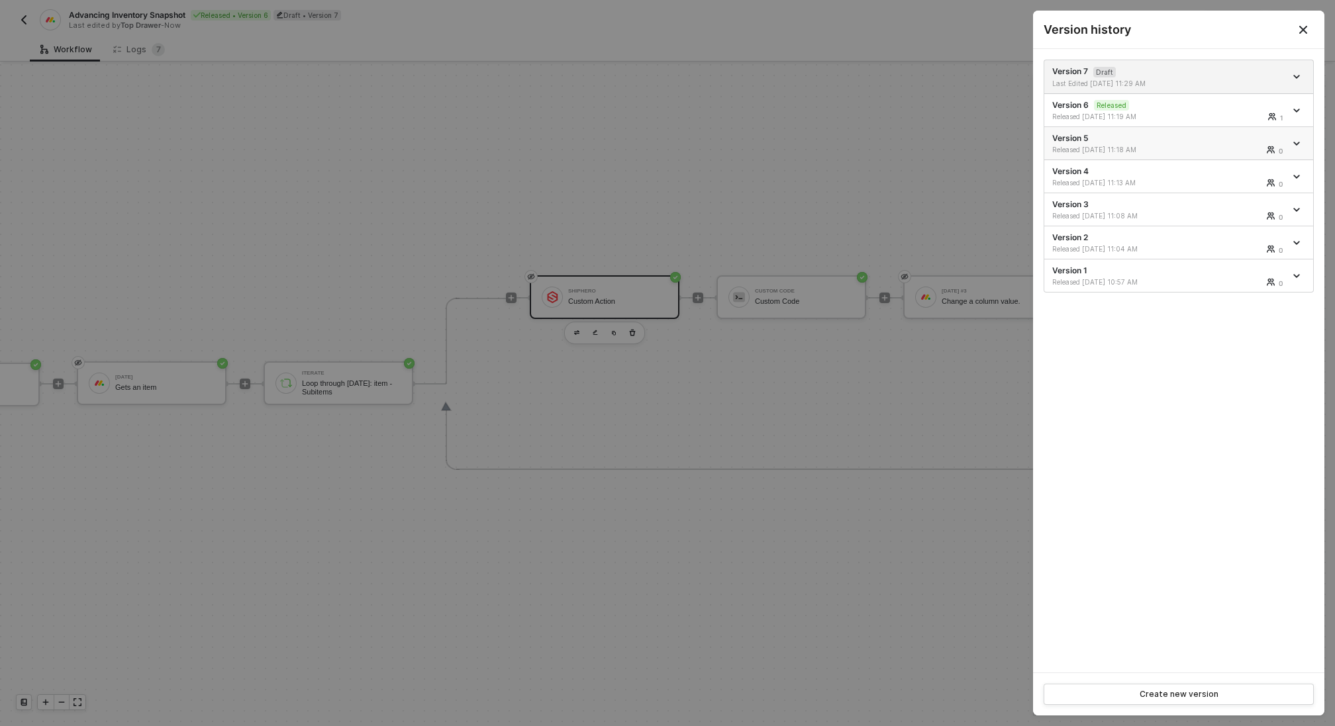
scroll to position [24, 113]
click at [143, 46] on div at bounding box center [667, 363] width 1335 height 726
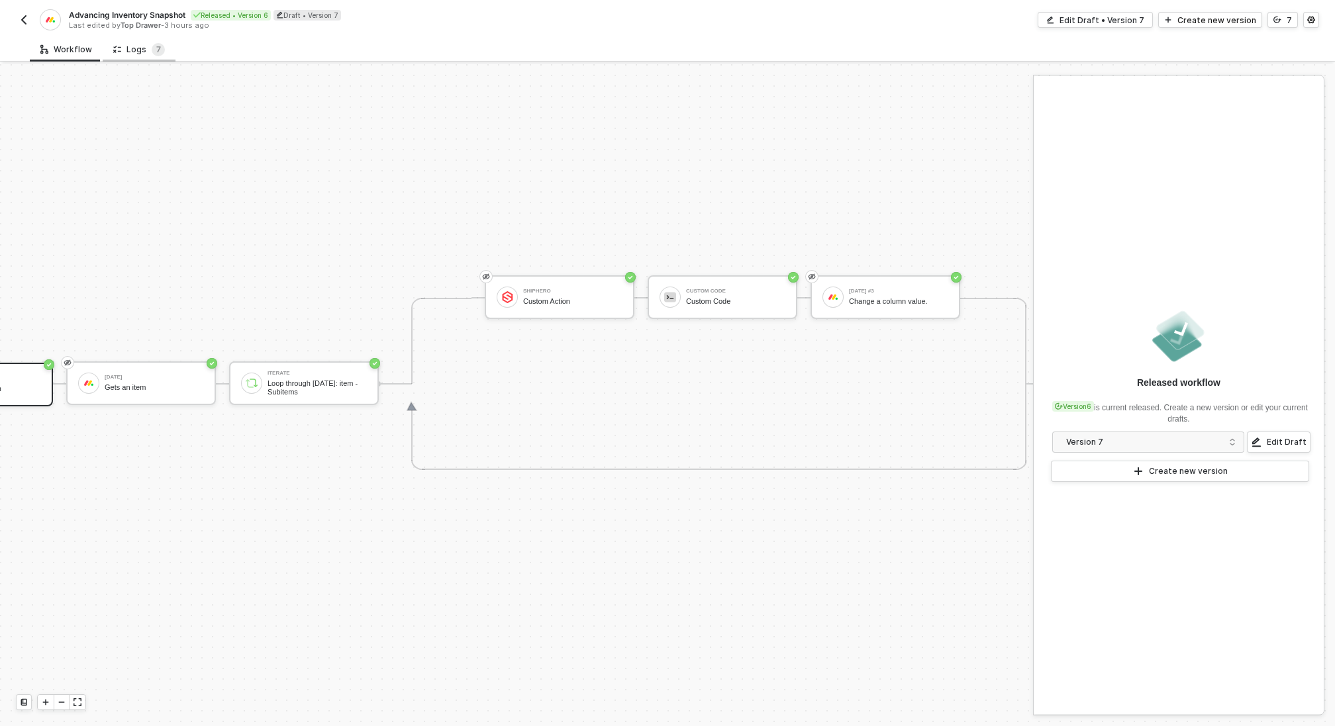
click at [129, 51] on div "Logs 7" at bounding box center [139, 49] width 52 height 13
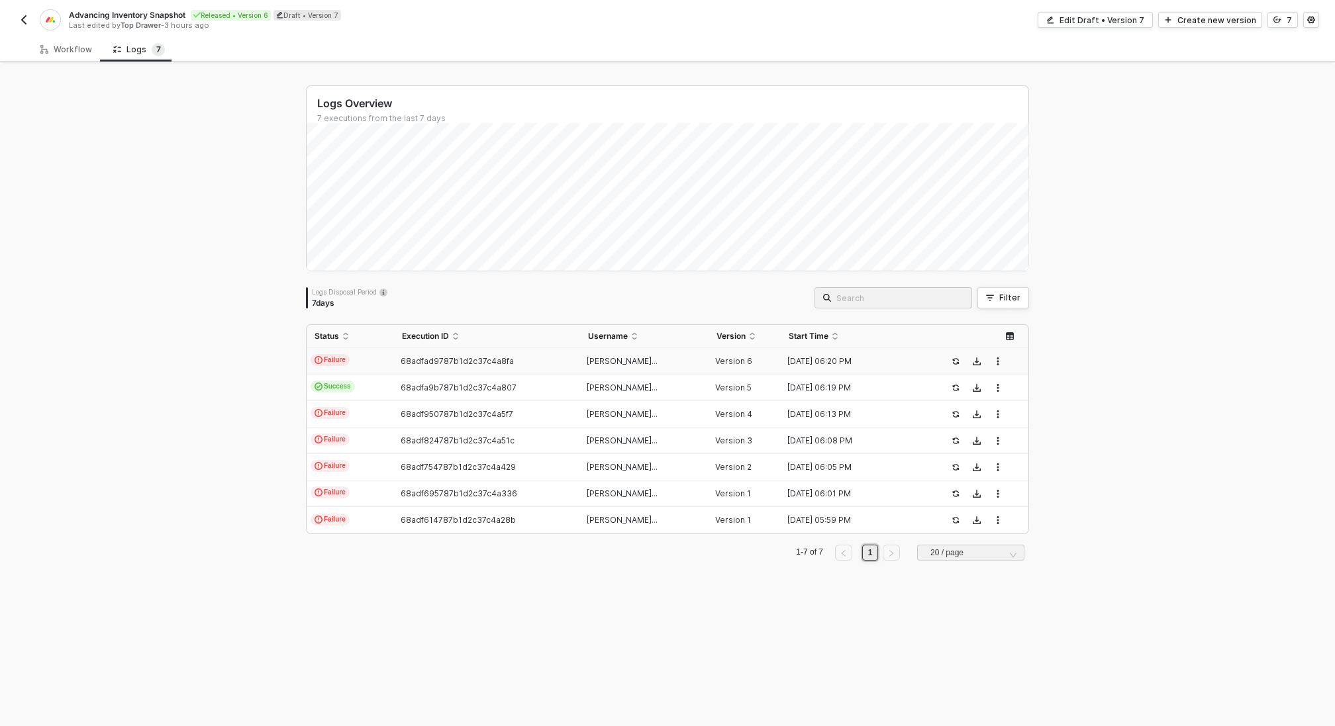
click at [427, 365] on span "68adfad9787b1d2c37c4a8fa" at bounding box center [456, 361] width 113 height 10
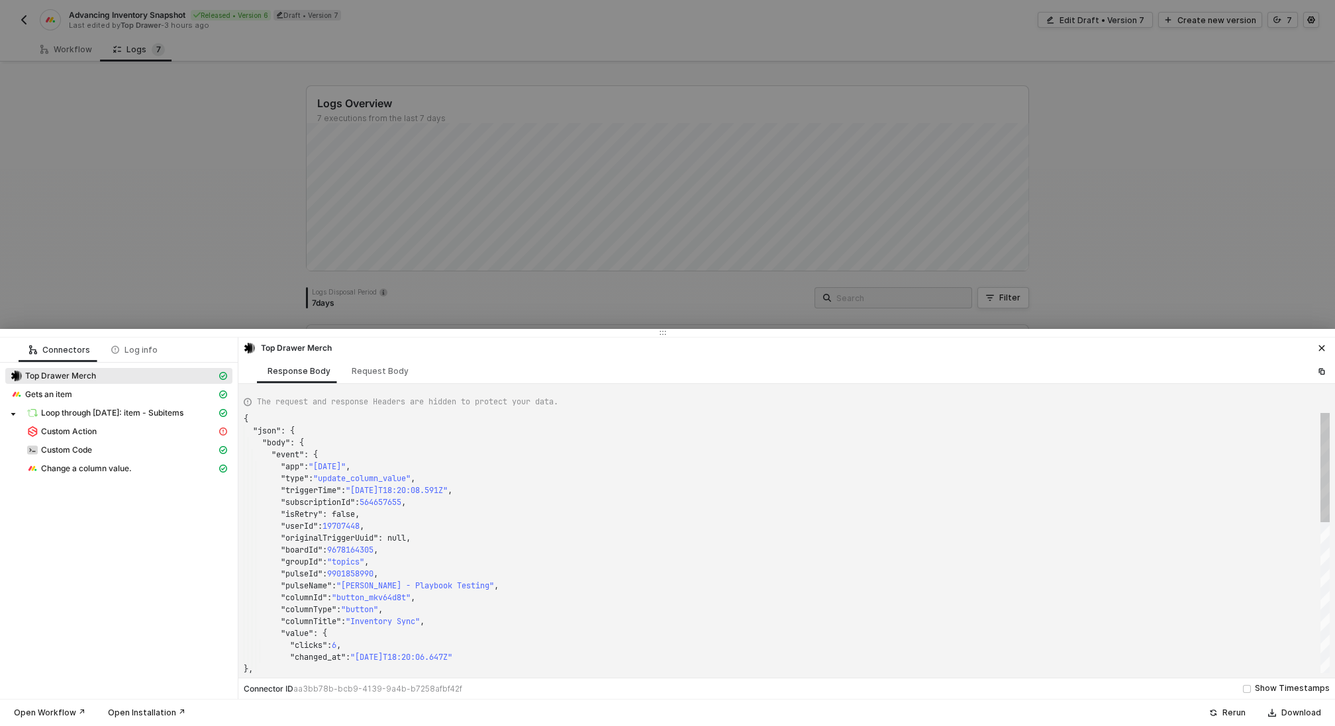
scroll to position [119, 0]
click at [73, 449] on span "Custom Code" at bounding box center [66, 450] width 51 height 11
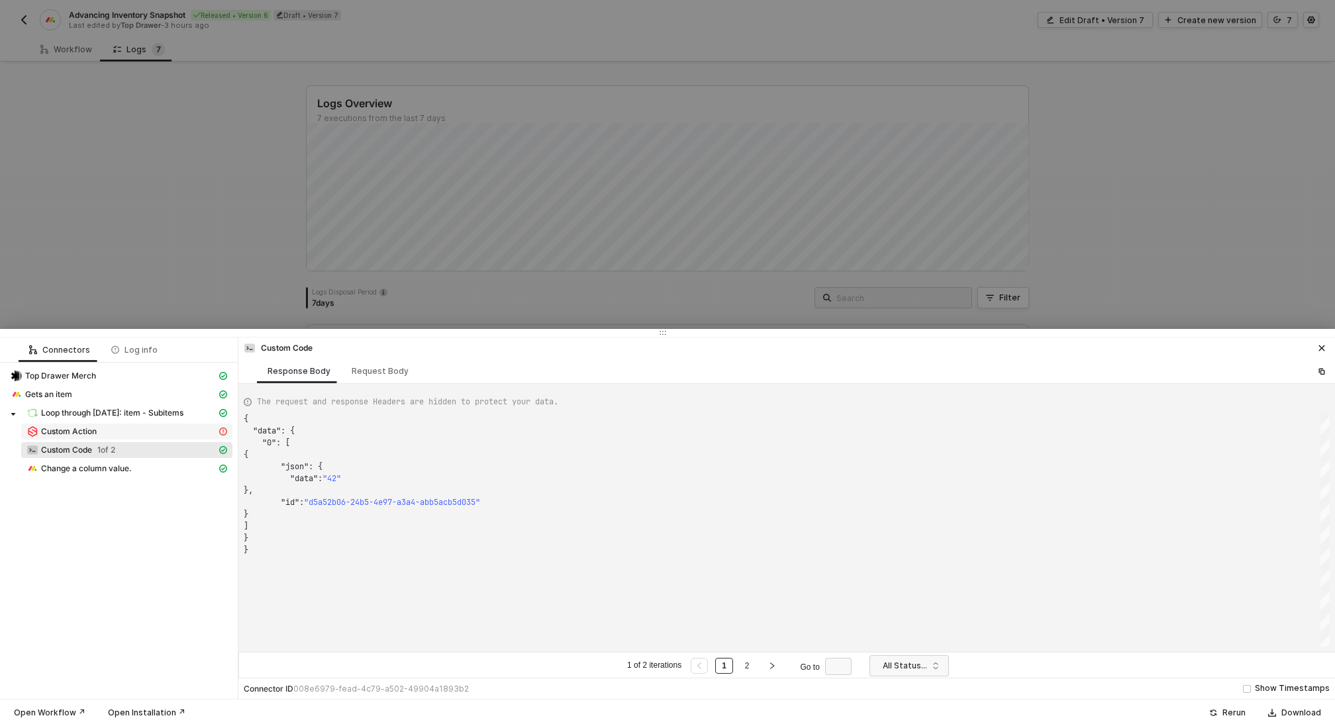
click at [77, 436] on span "Custom Action" at bounding box center [69, 431] width 56 height 11
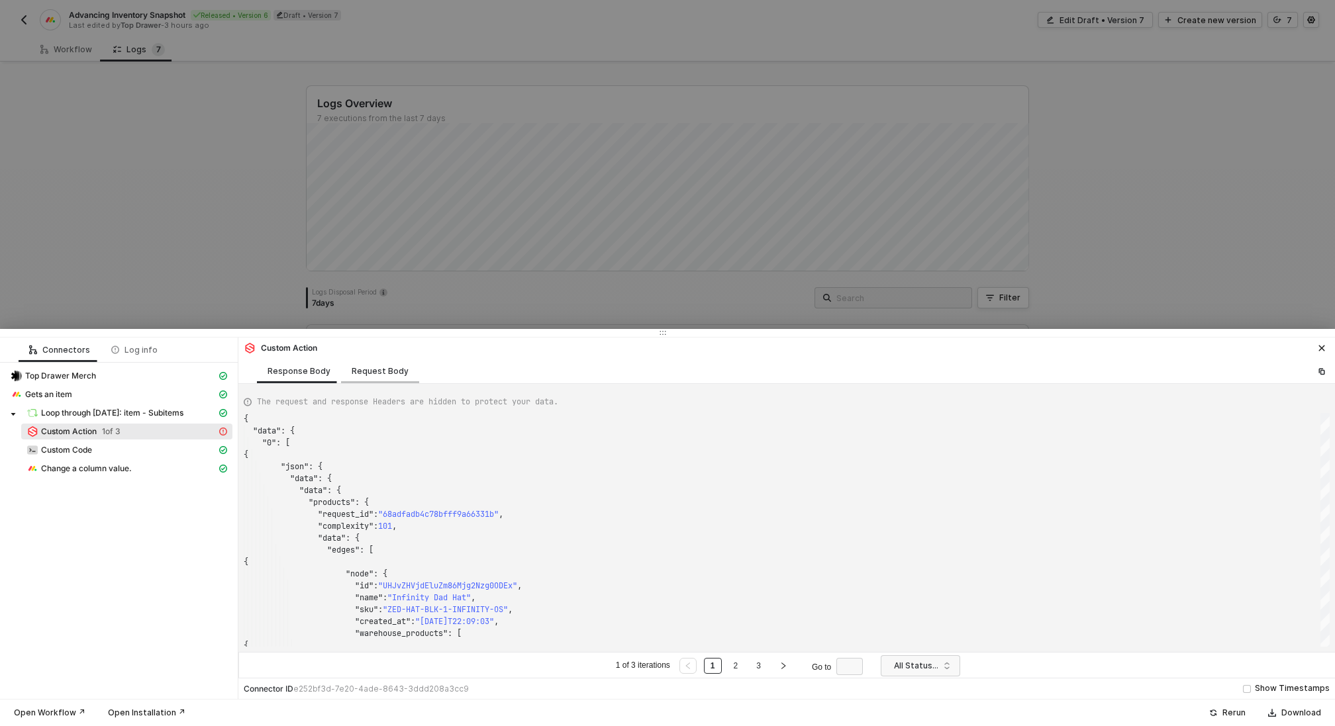
click at [369, 364] on div "Request Body" at bounding box center [380, 371] width 78 height 24
type textarea "[ { "resource": "custom", "operation": "68adf0e4ff7c079838a550a3", "requestMeth…"
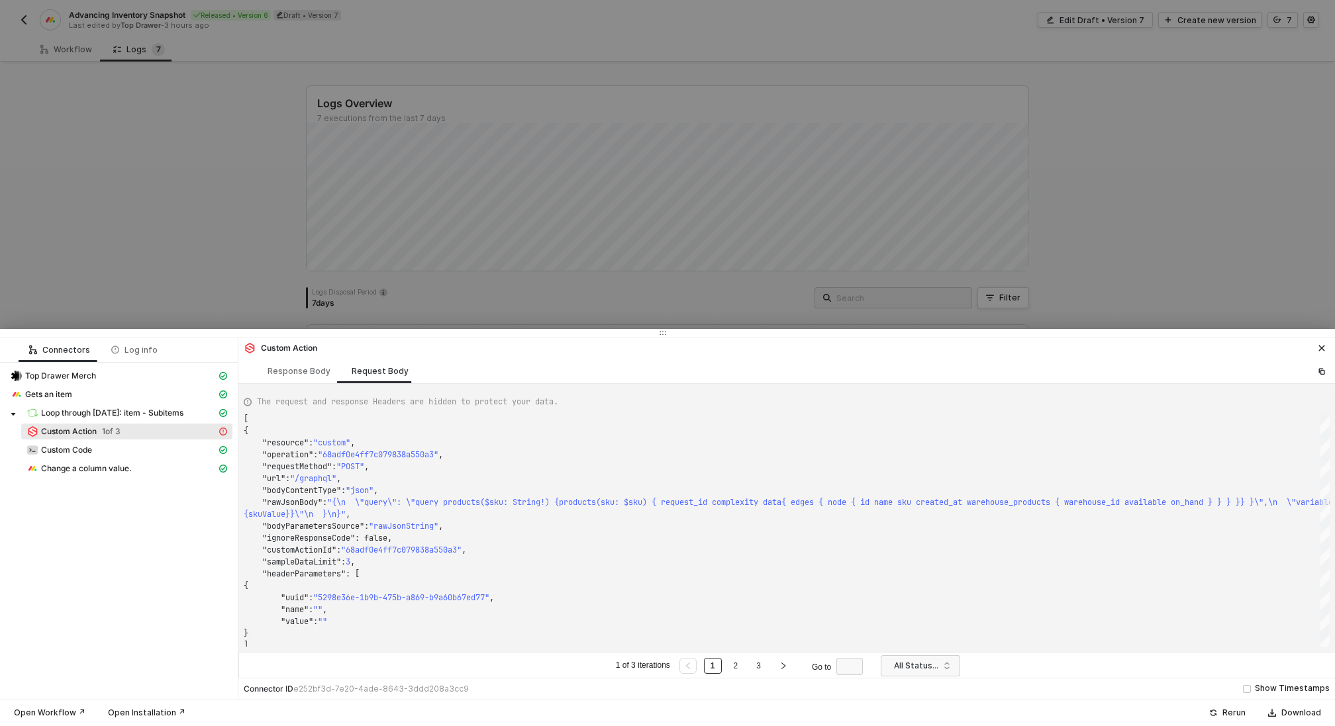
click at [237, 226] on div at bounding box center [667, 363] width 1335 height 726
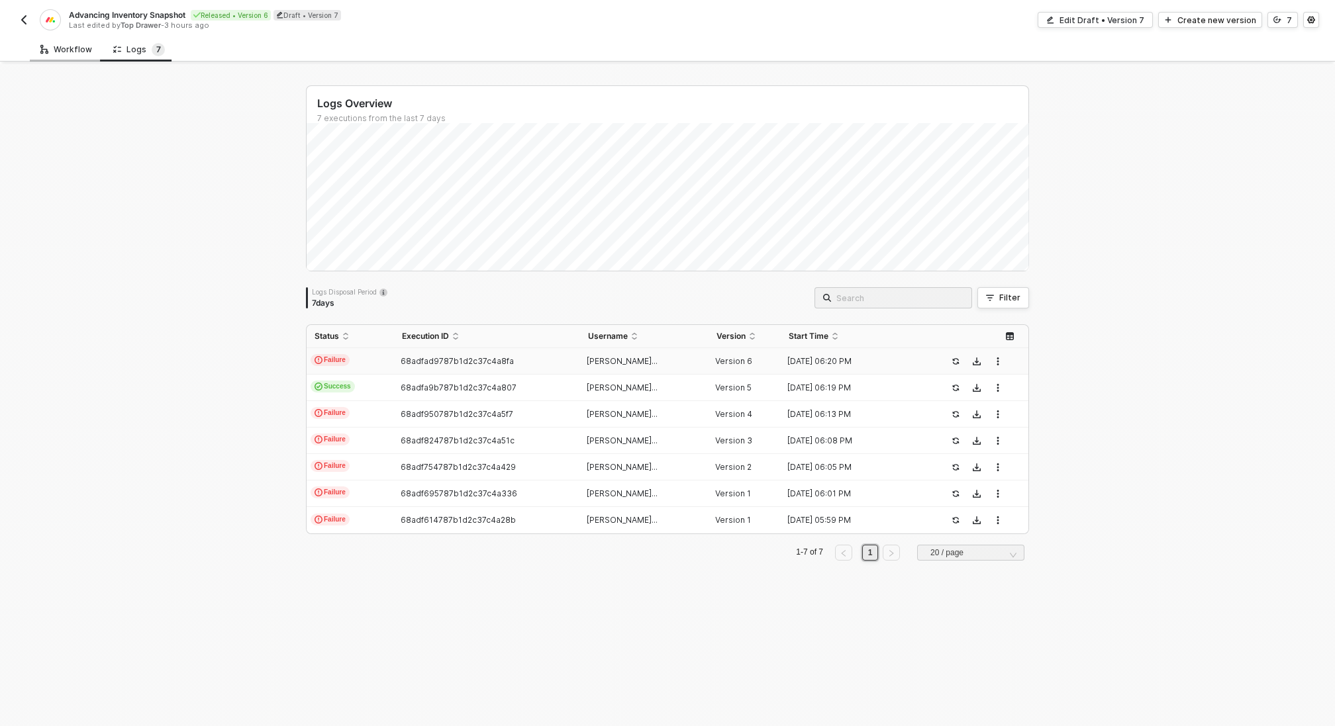
click at [71, 49] on div "Workflow" at bounding box center [66, 49] width 52 height 11
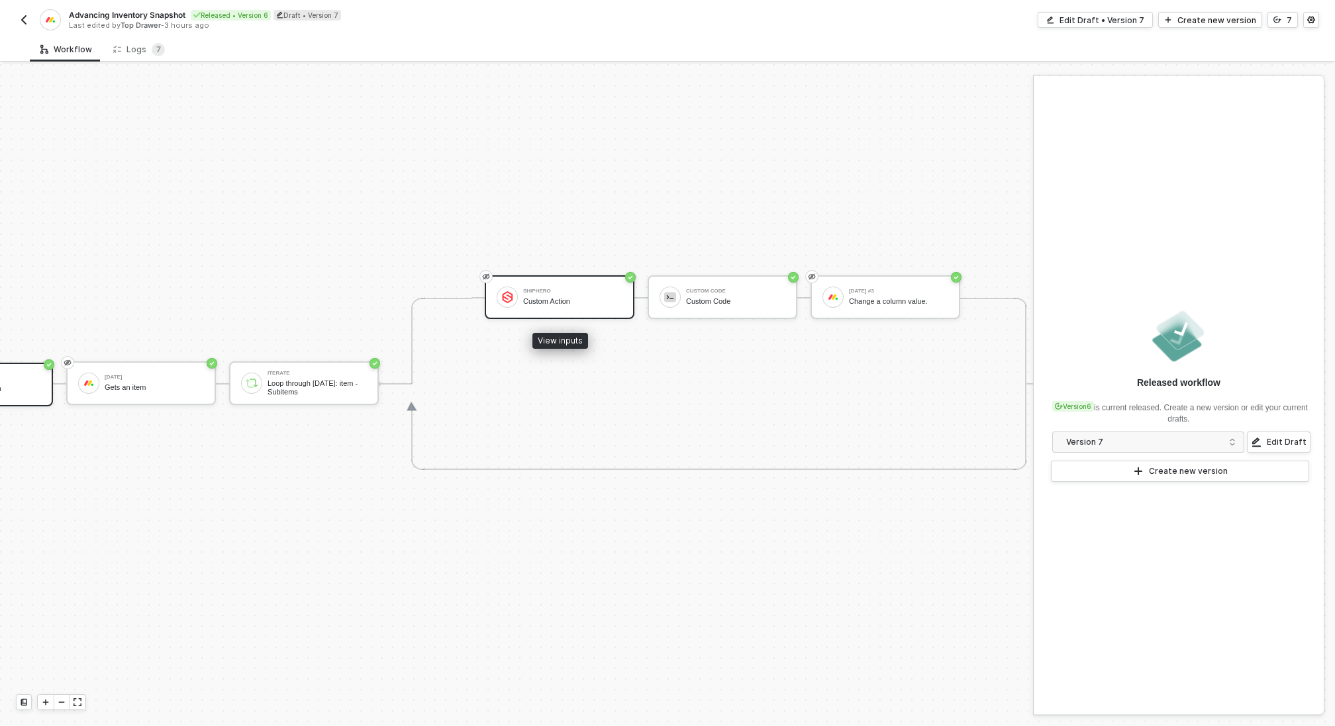
click at [577, 308] on div "ShipHero Custom Action" at bounding box center [572, 297] width 99 height 25
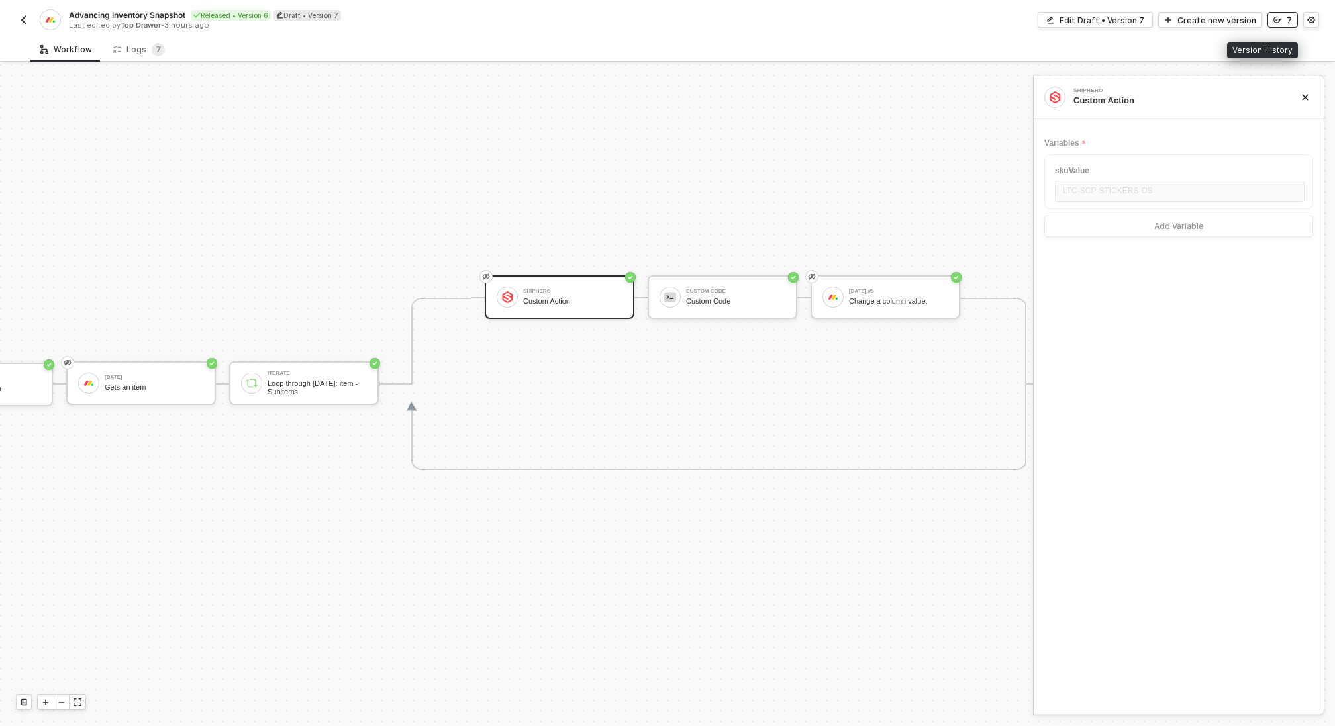
click at [1288, 17] on div "7" at bounding box center [1288, 20] width 5 height 11
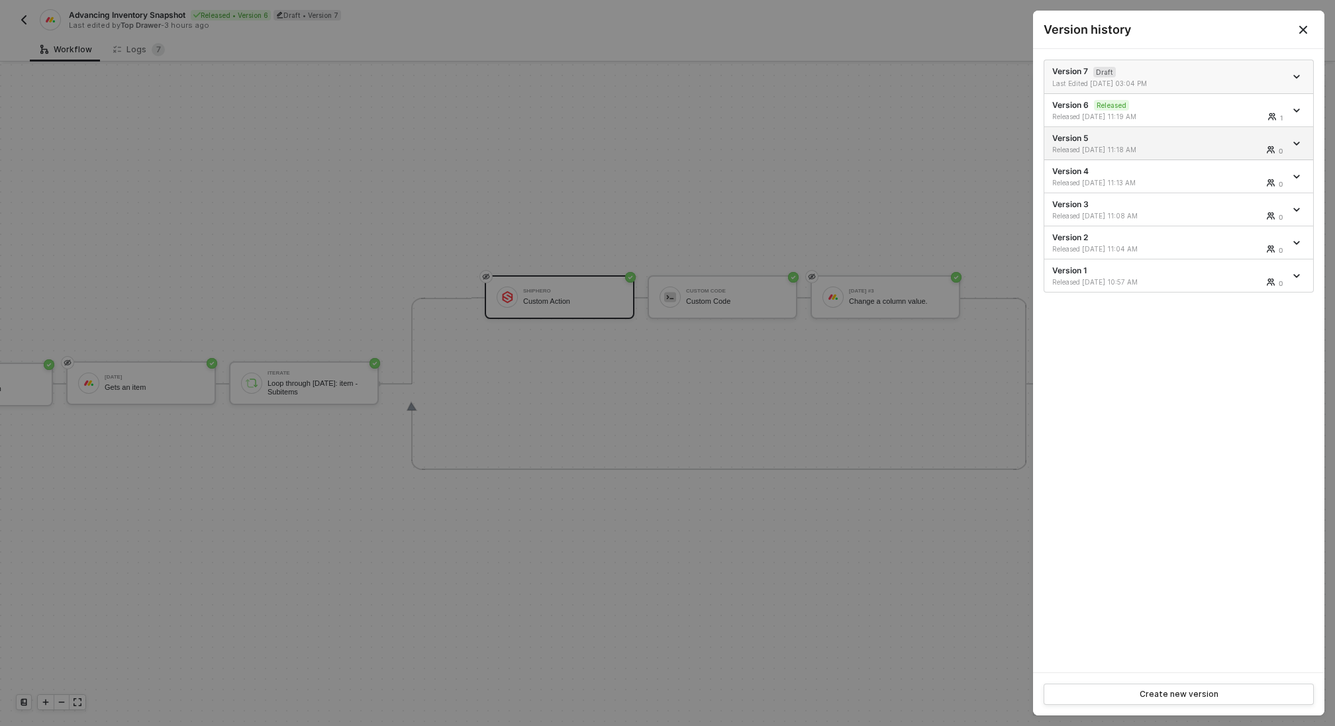
click at [1149, 79] on div "Last Edited 08/26/2025 03:04 PM" at bounding box center [1111, 83] width 118 height 9
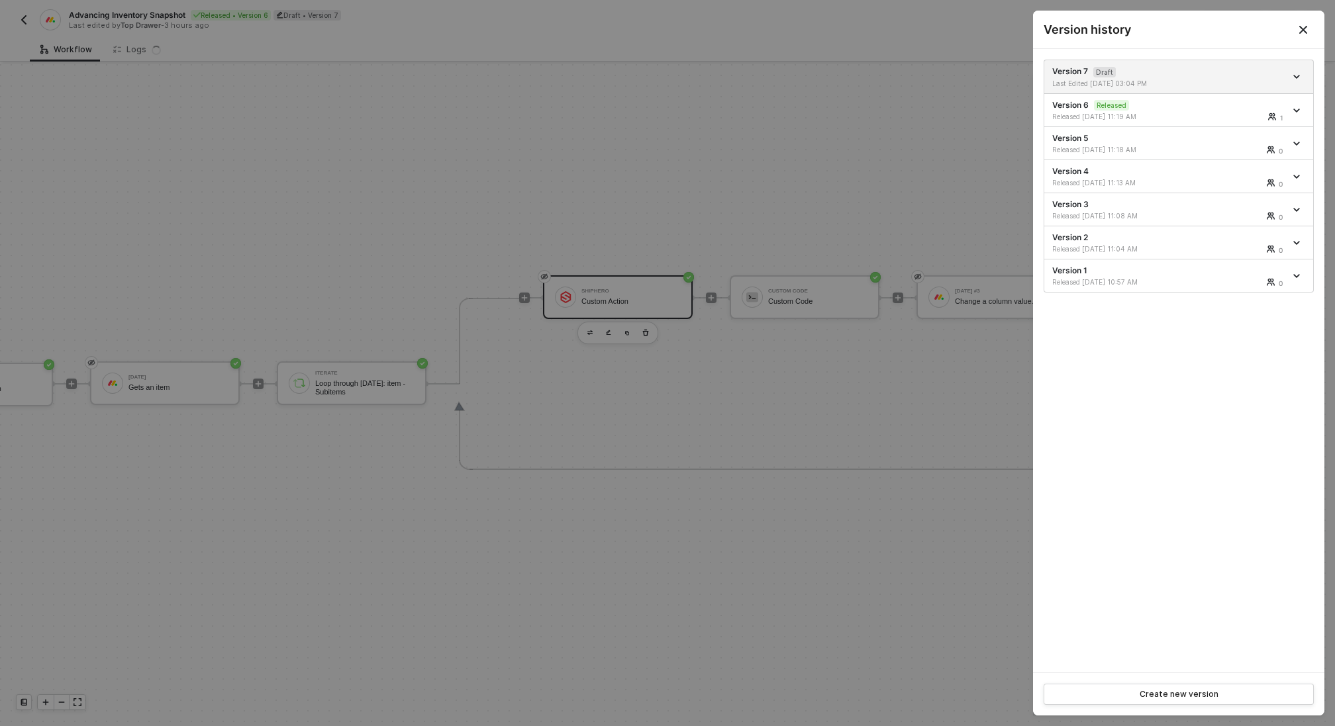
click at [811, 175] on div at bounding box center [667, 363] width 1335 height 726
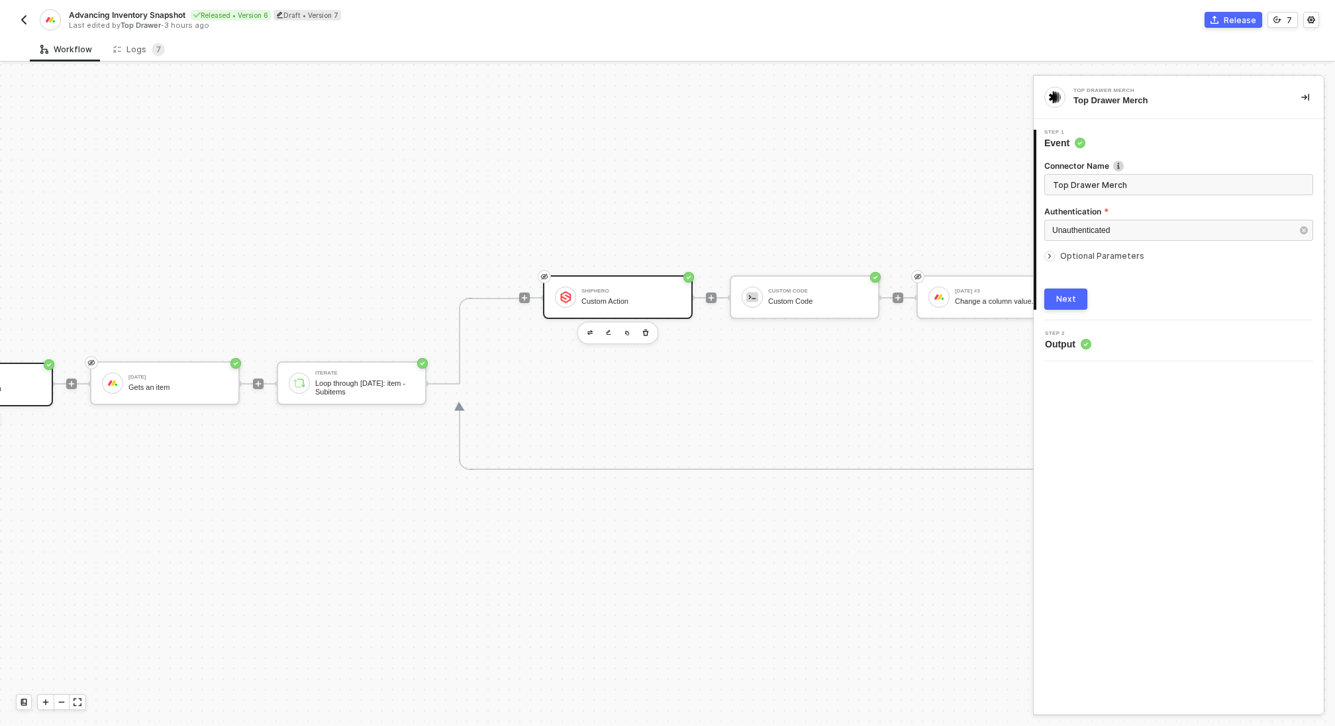
click at [628, 295] on div "ShipHero Custom Action" at bounding box center [630, 297] width 99 height 25
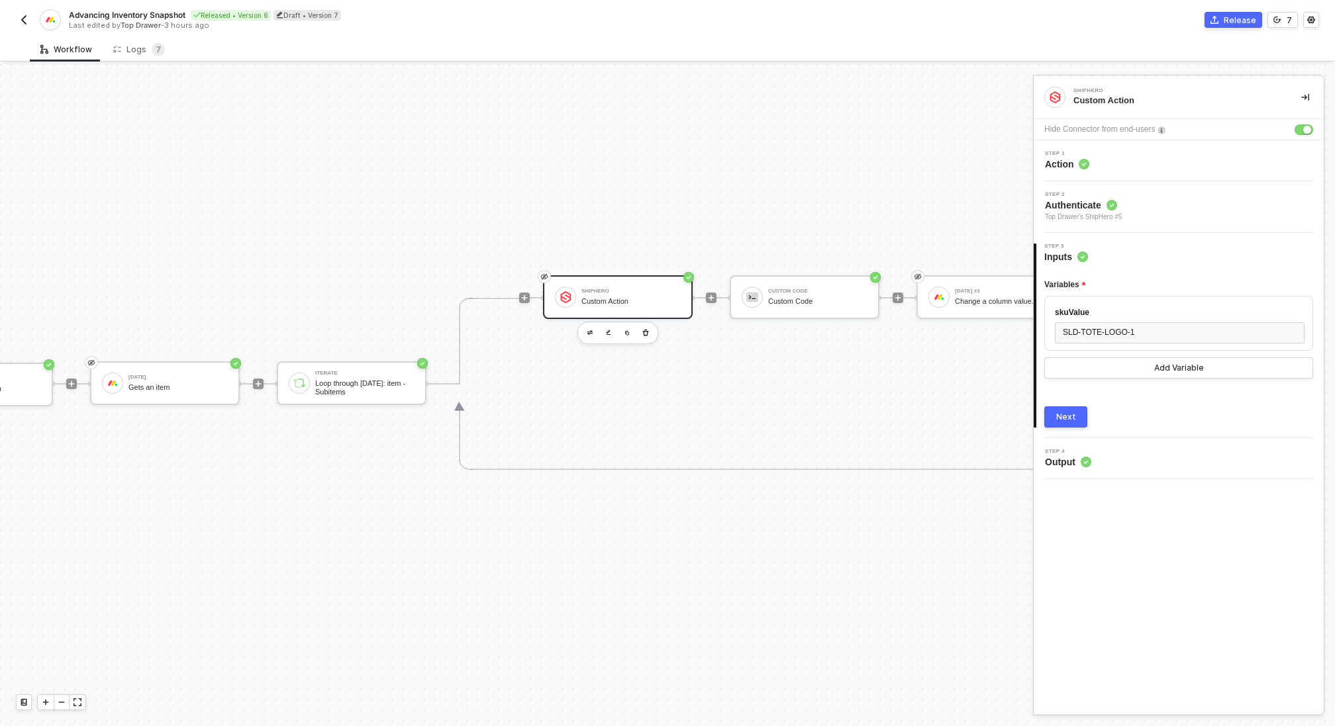
click at [1151, 217] on div "Step 2 Authenticate Top Drawer's ShipHero #5" at bounding box center [1180, 207] width 287 height 30
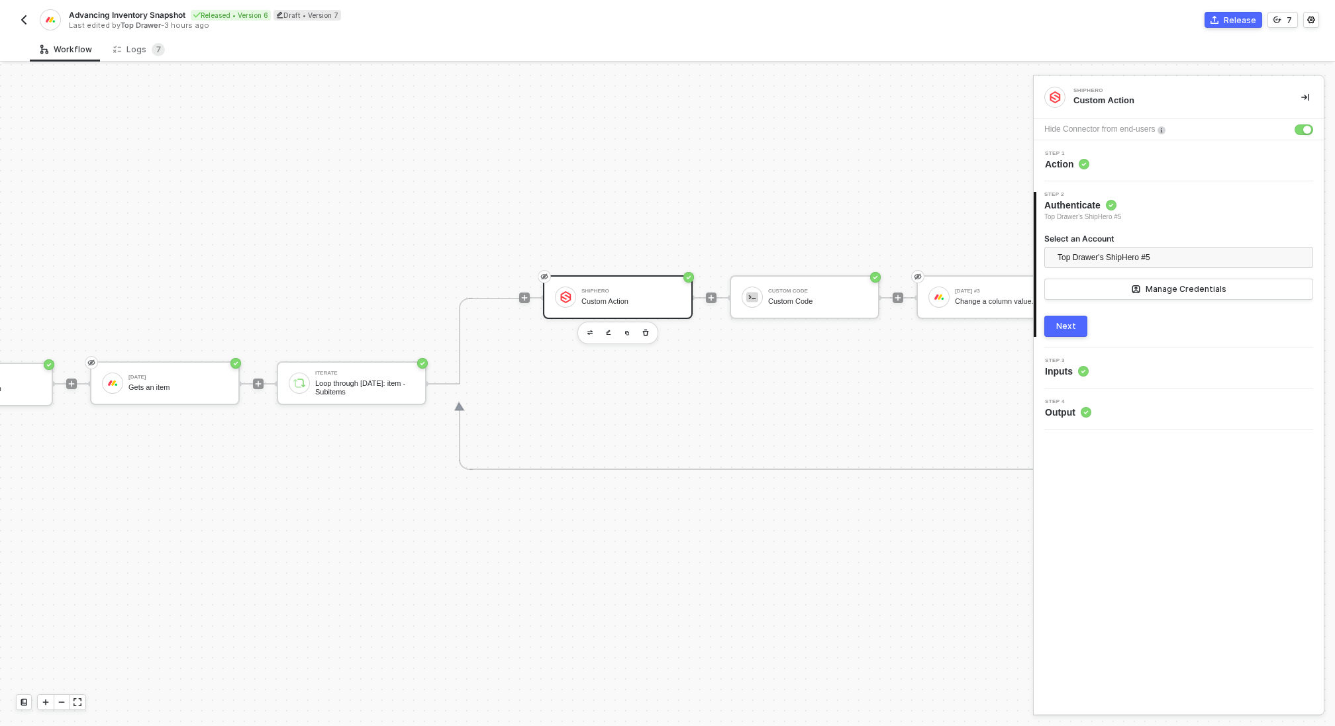
click at [1152, 164] on div "Step 1 Action" at bounding box center [1180, 161] width 287 height 20
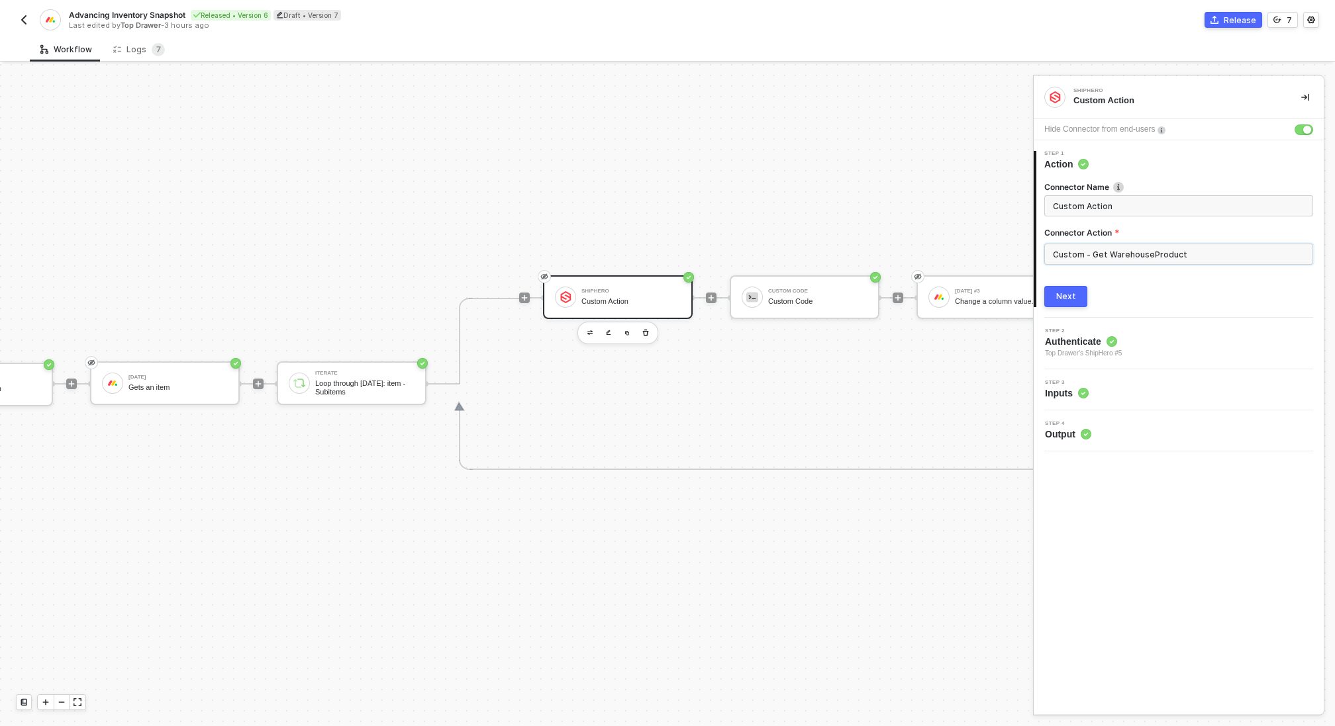
click at [1181, 260] on input "Custom - Get WarehouseProduct" at bounding box center [1178, 254] width 269 height 21
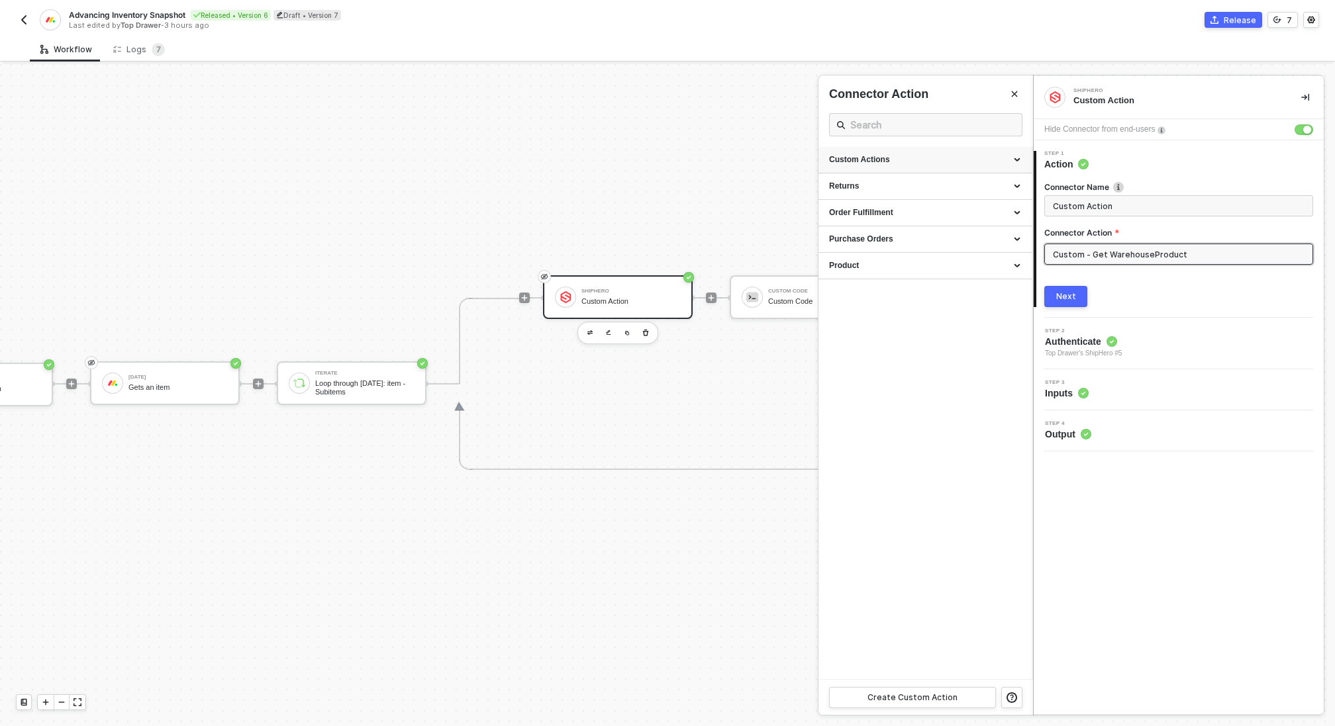
click at [972, 154] on div "Custom Actions" at bounding box center [925, 159] width 193 height 11
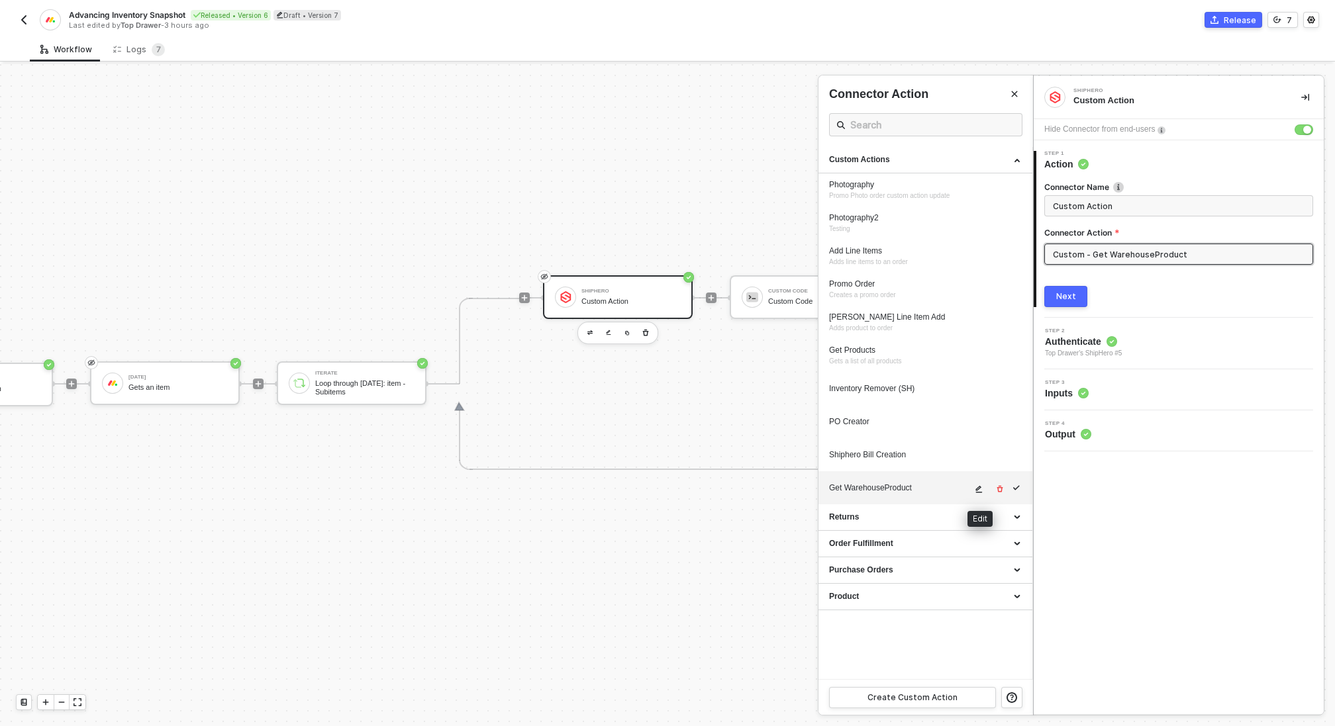
click at [976, 490] on icon "icon-edit" at bounding box center [979, 489] width 7 height 7
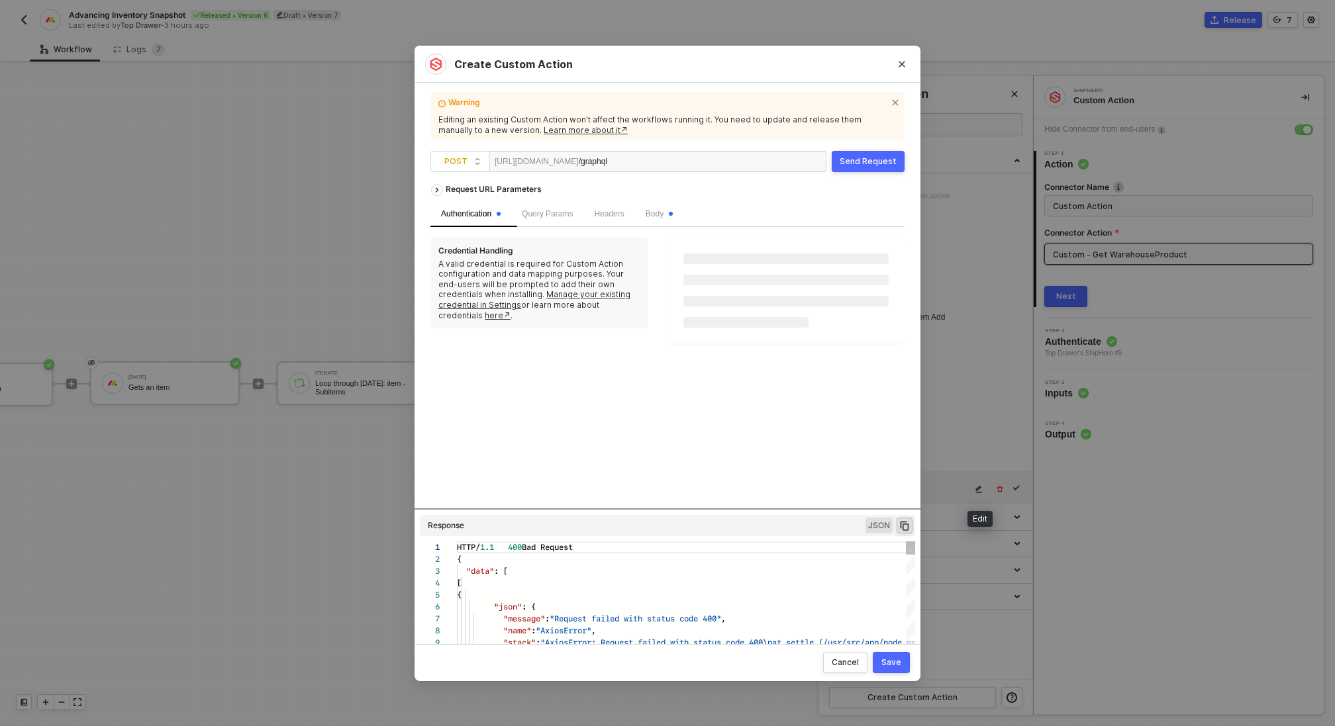
scroll to position [95, 0]
click at [655, 212] on span "Body" at bounding box center [658, 213] width 27 height 9
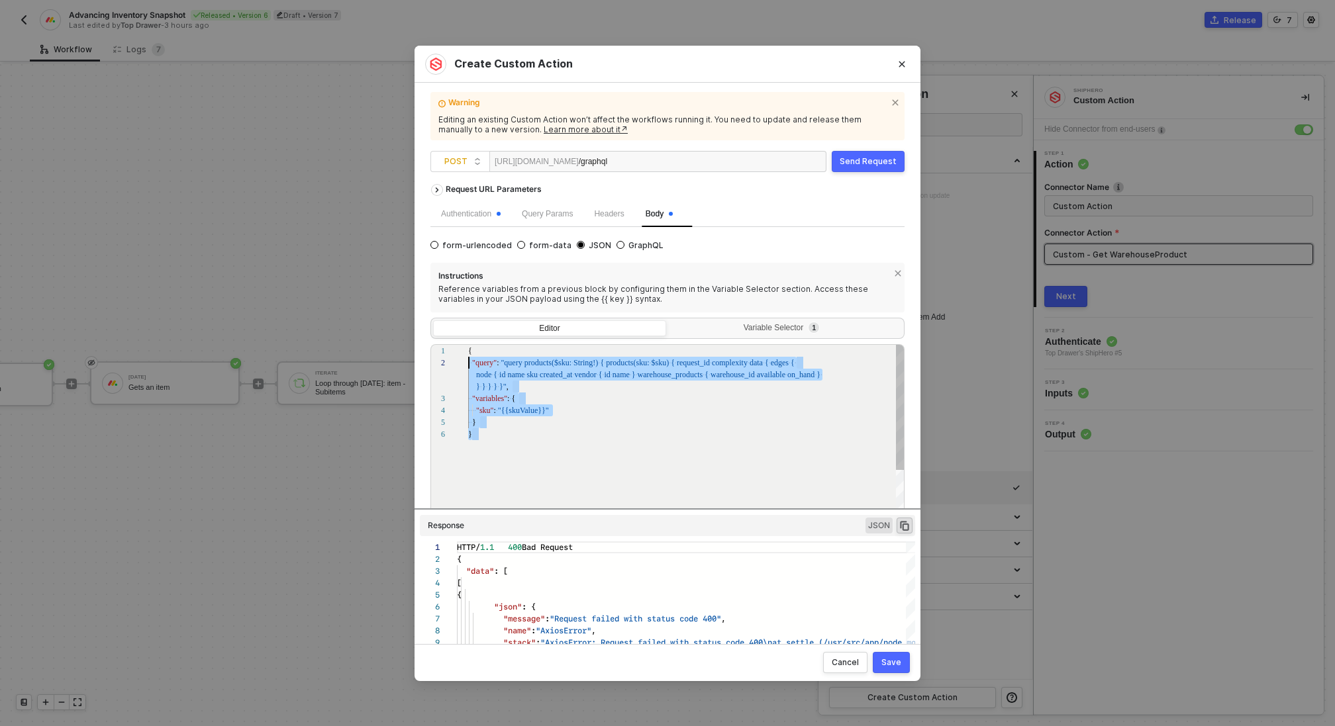
scroll to position [0, 0]
drag, startPoint x: 497, startPoint y: 438, endPoint x: 465, endPoint y: 341, distance: 101.9
paste textarea ""query": "query products($sku: String!) { products(sku: $sku) { request_id comp…"
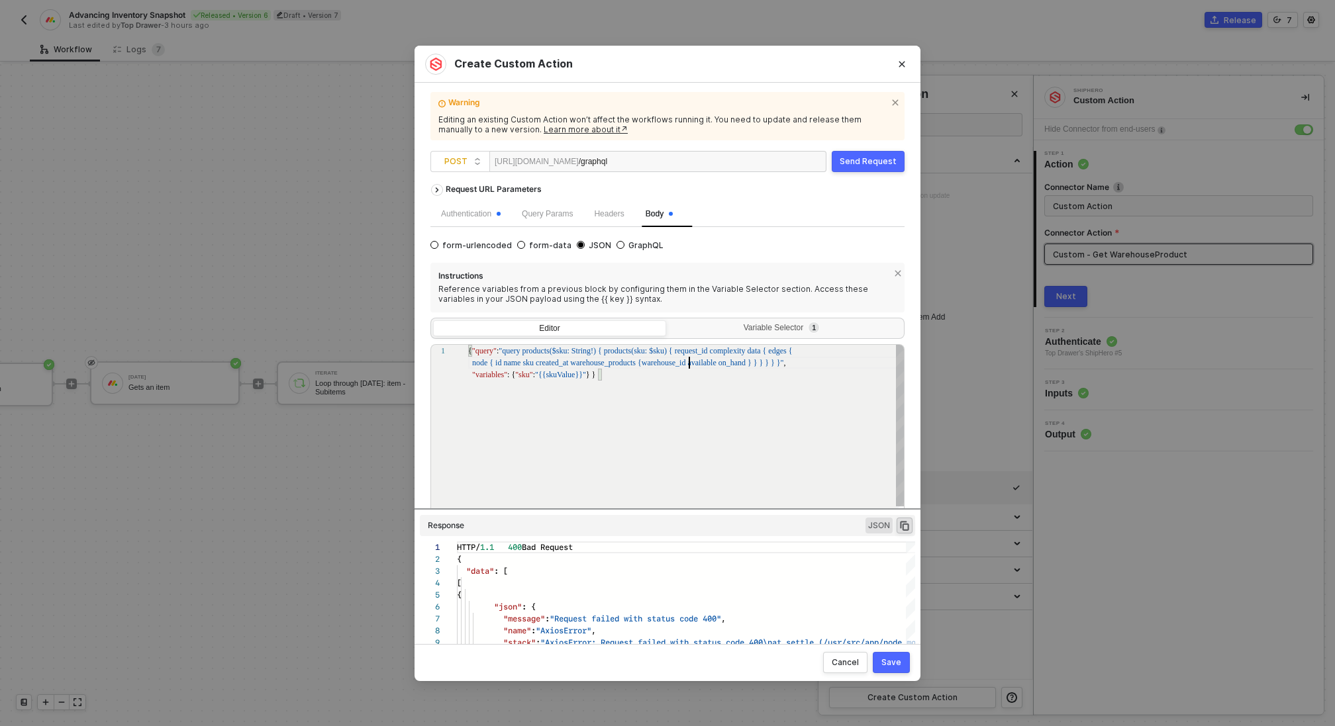
scroll to position [0, 221]
click at [689, 363] on span "warehouse_id available on_hand } } } } } }"" at bounding box center [712, 362] width 142 height 9
type textarea "{ "query": "query products($sku: String!) { products(sku: $sku) { request_id co…"
click at [869, 167] on button "Send Request" at bounding box center [867, 161] width 73 height 21
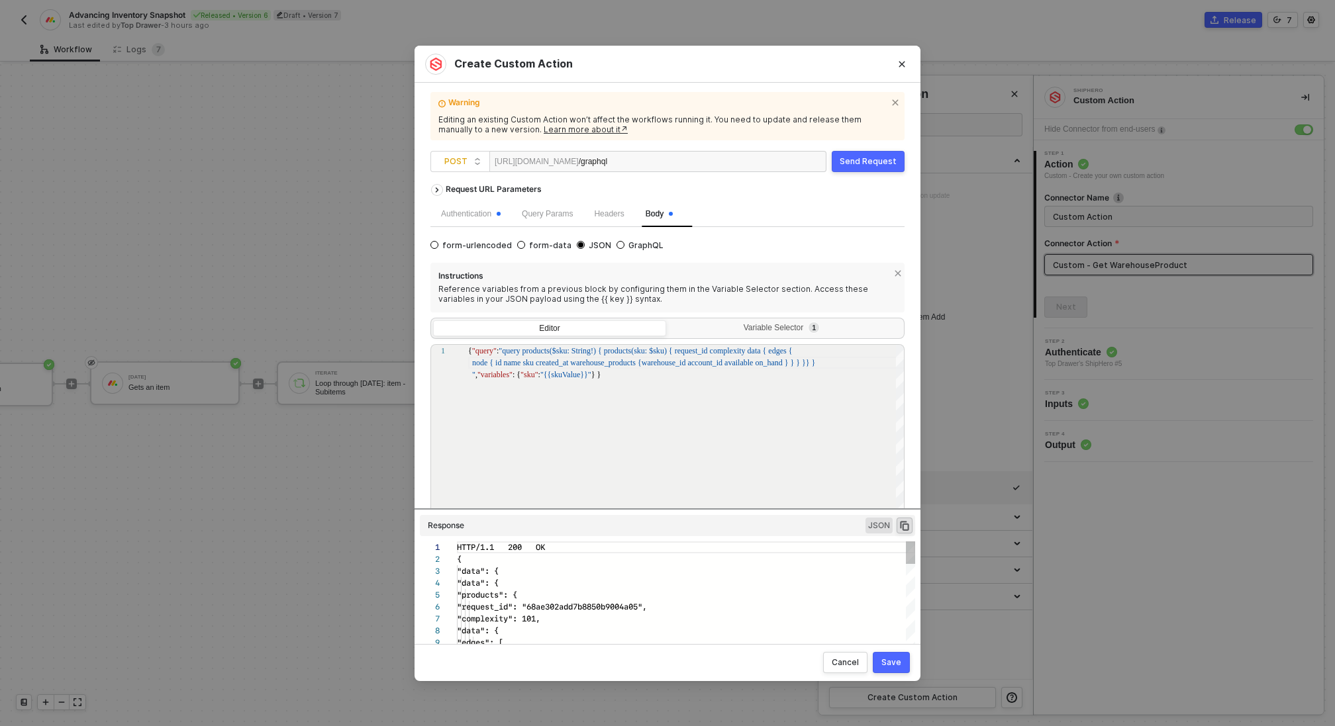
scroll to position [119, 0]
click at [888, 658] on div "Save" at bounding box center [891, 662] width 20 height 11
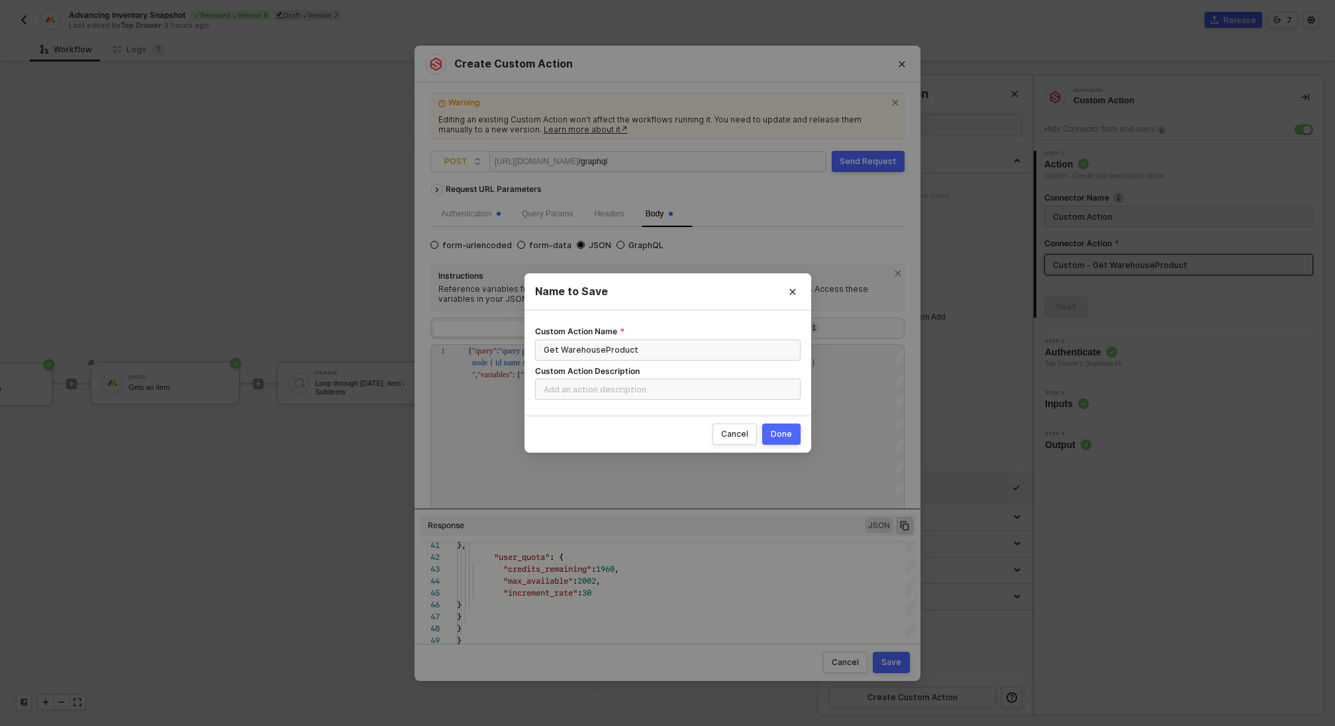
click at [784, 438] on div "Done" at bounding box center [781, 434] width 21 height 11
radio input "true"
radio input "false"
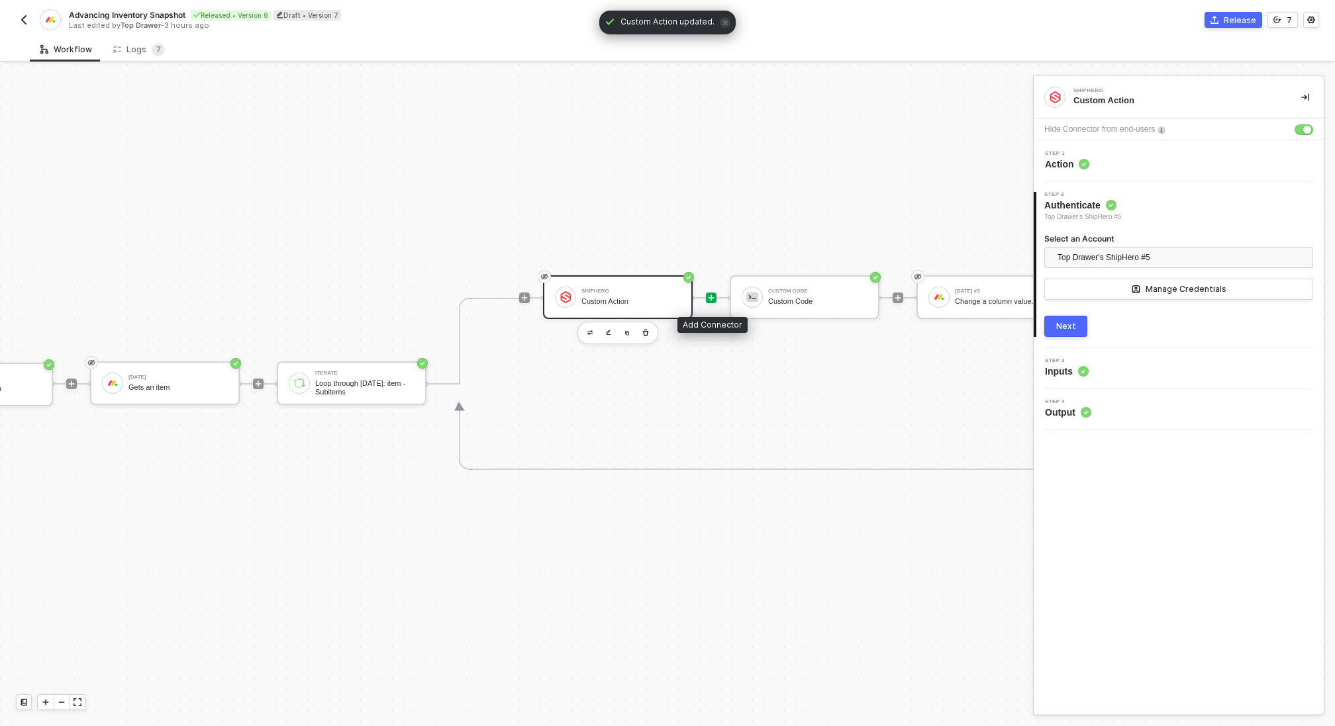
click at [709, 296] on icon "icon-play" at bounding box center [711, 298] width 8 height 8
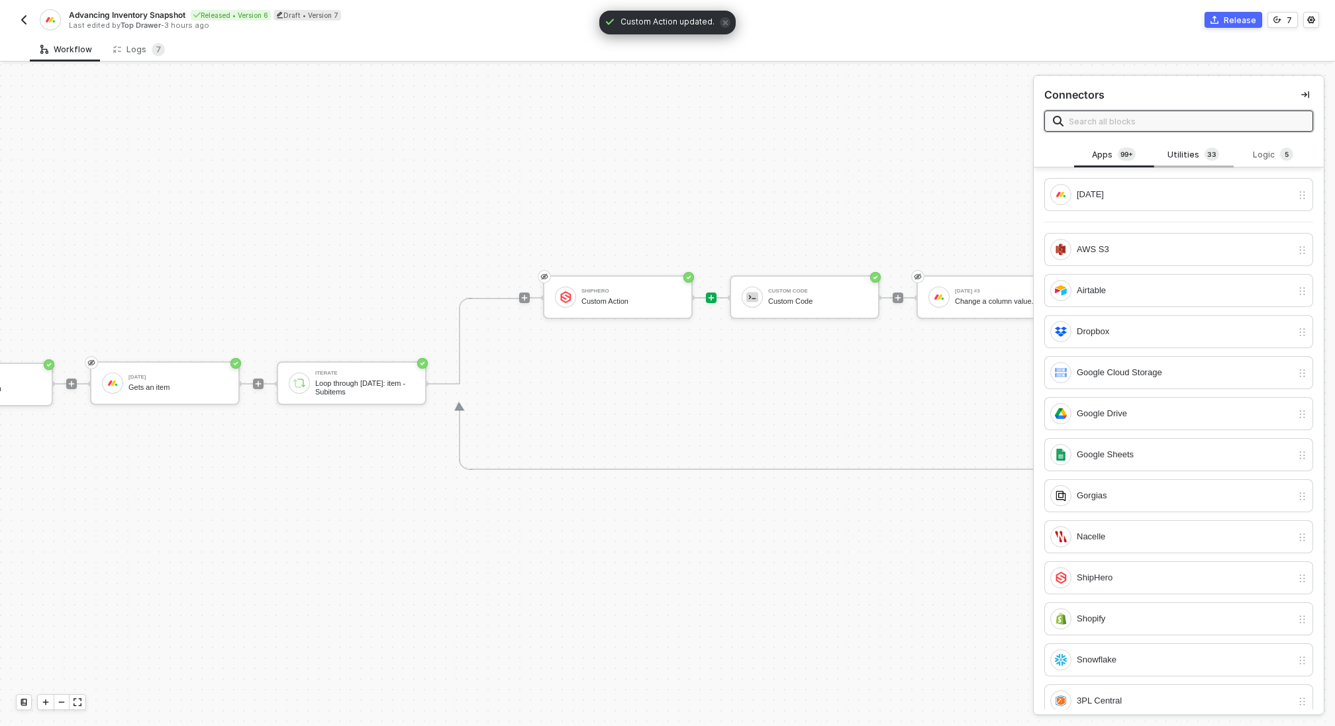
click at [1196, 154] on div "Utilities 3 3" at bounding box center [1193, 155] width 58 height 15
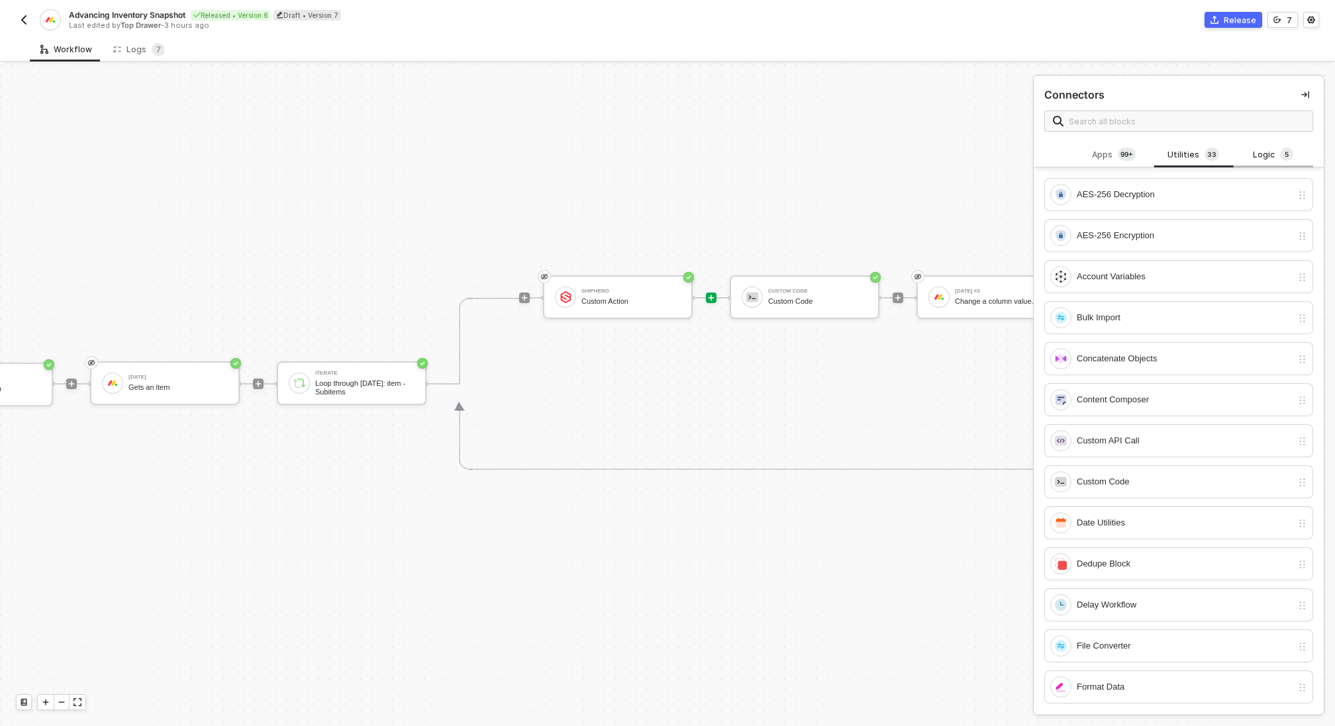
click at [1269, 158] on div "Logic 5" at bounding box center [1273, 155] width 58 height 15
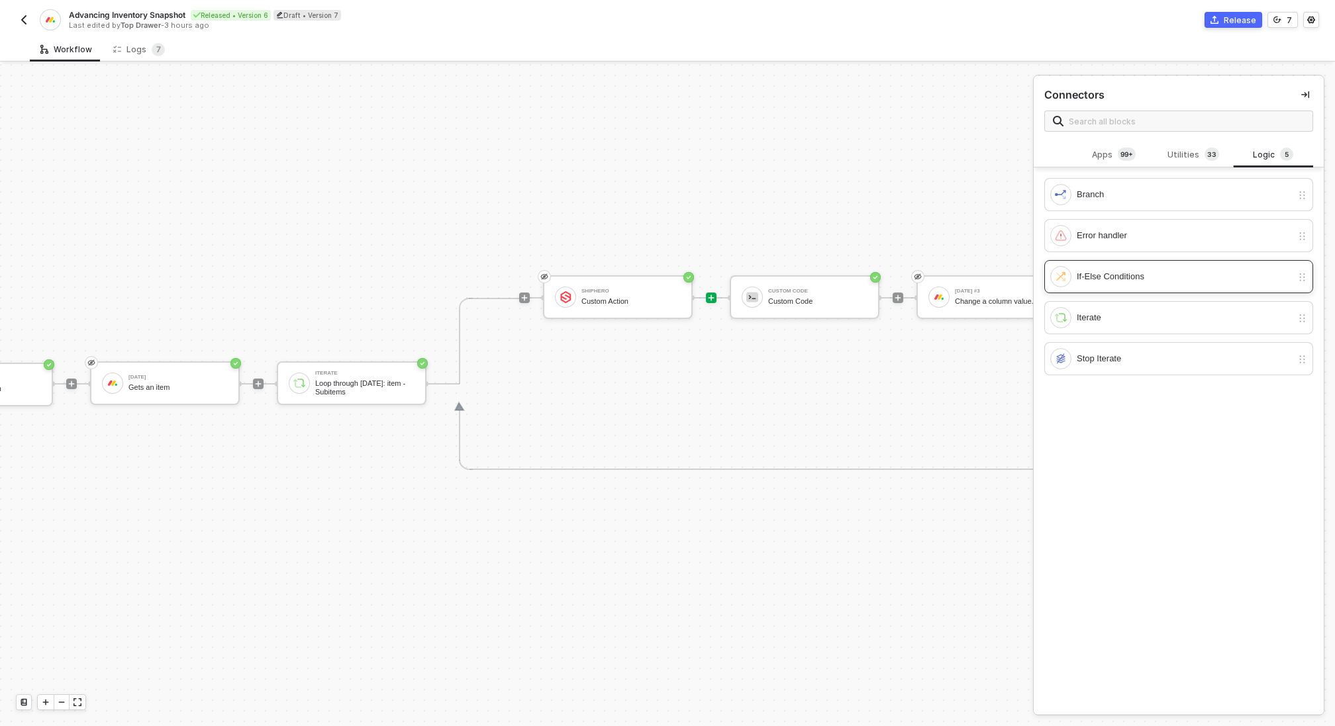
click at [1154, 275] on div "If-Else Conditions" at bounding box center [1183, 276] width 215 height 15
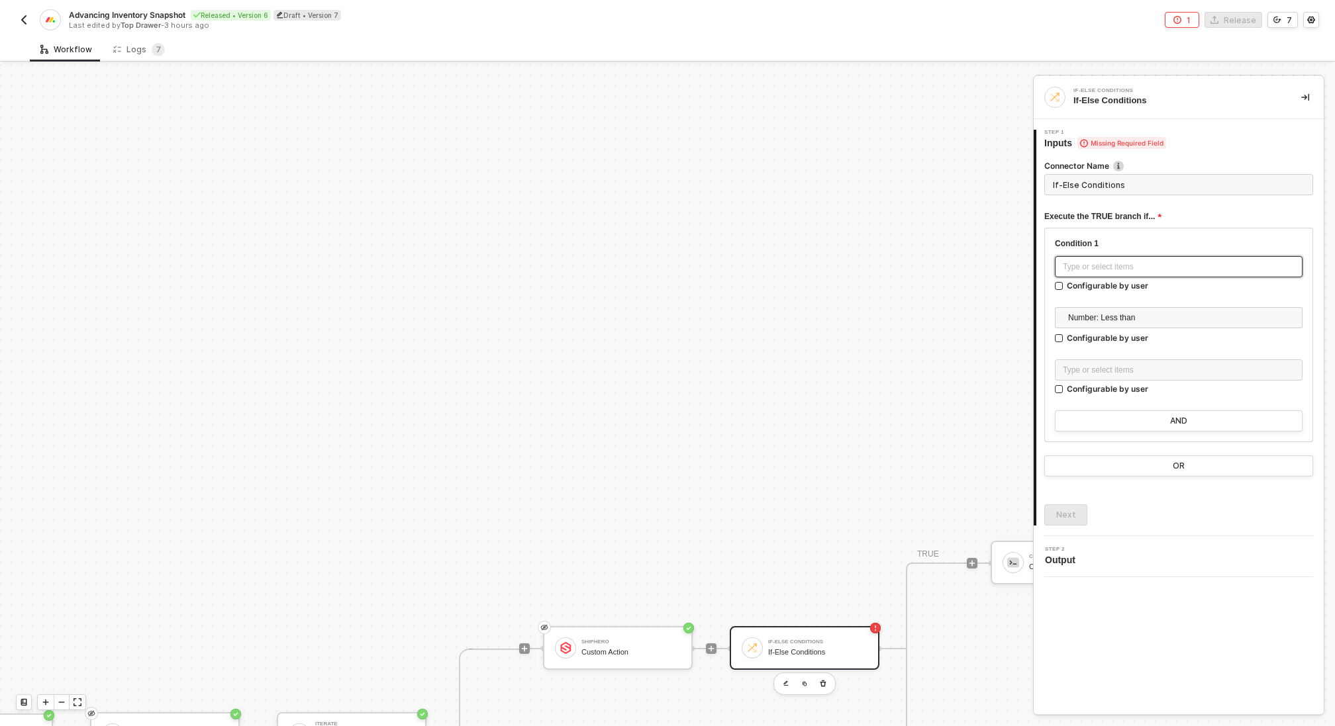
click at [1124, 272] on div "Type or select items ﻿" at bounding box center [1178, 267] width 232 height 13
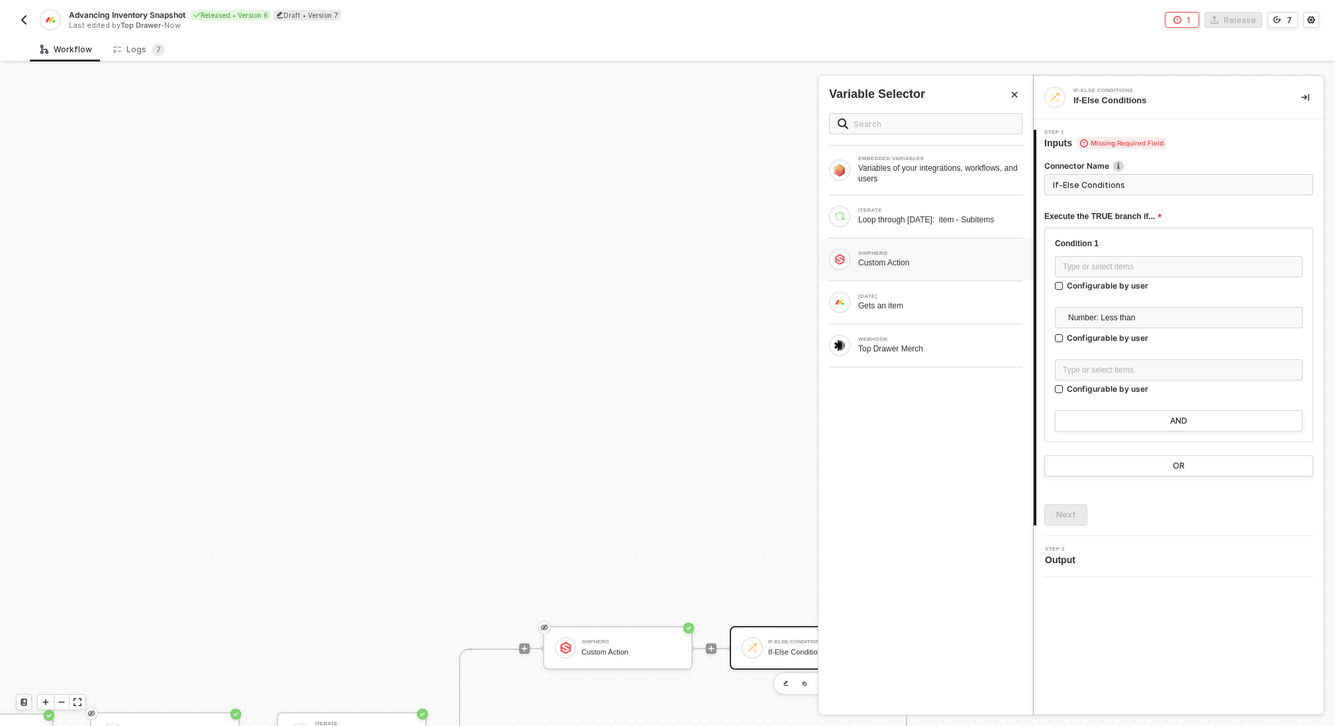
click at [945, 259] on div "Custom Action" at bounding box center [940, 263] width 164 height 11
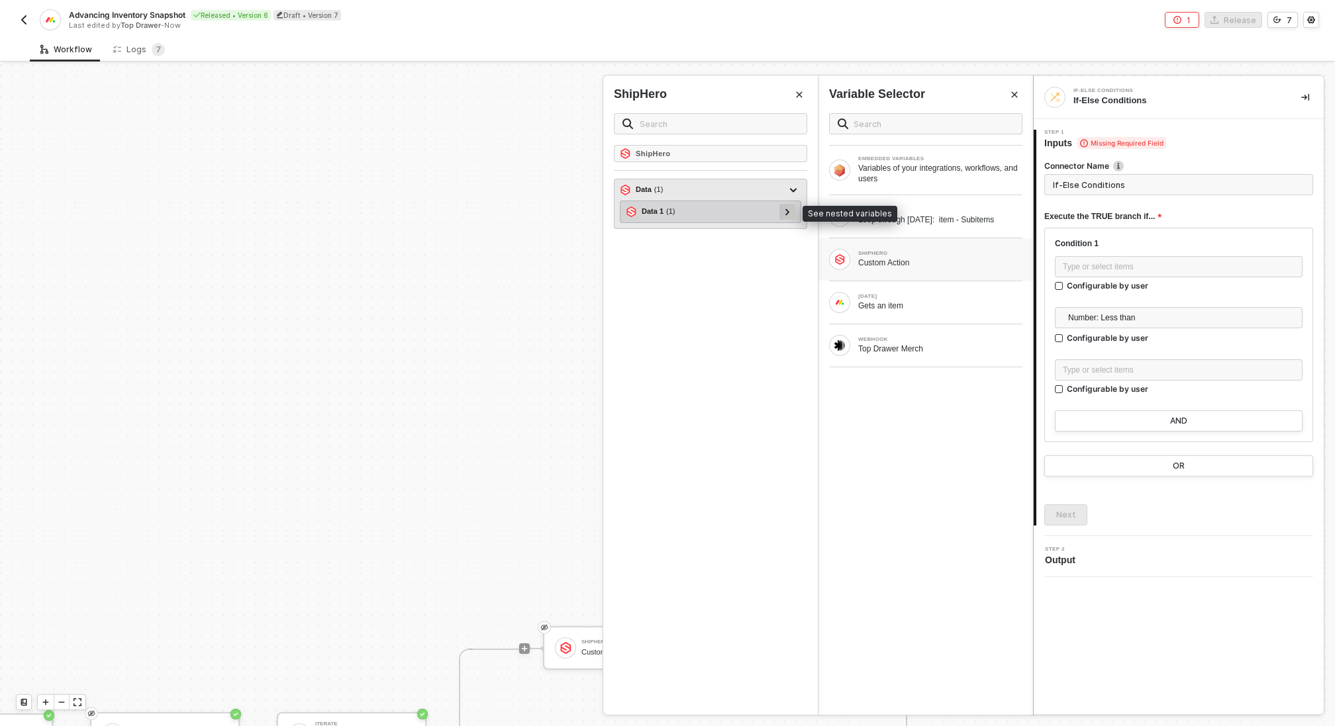
click at [786, 212] on icon at bounding box center [787, 212] width 5 height 7
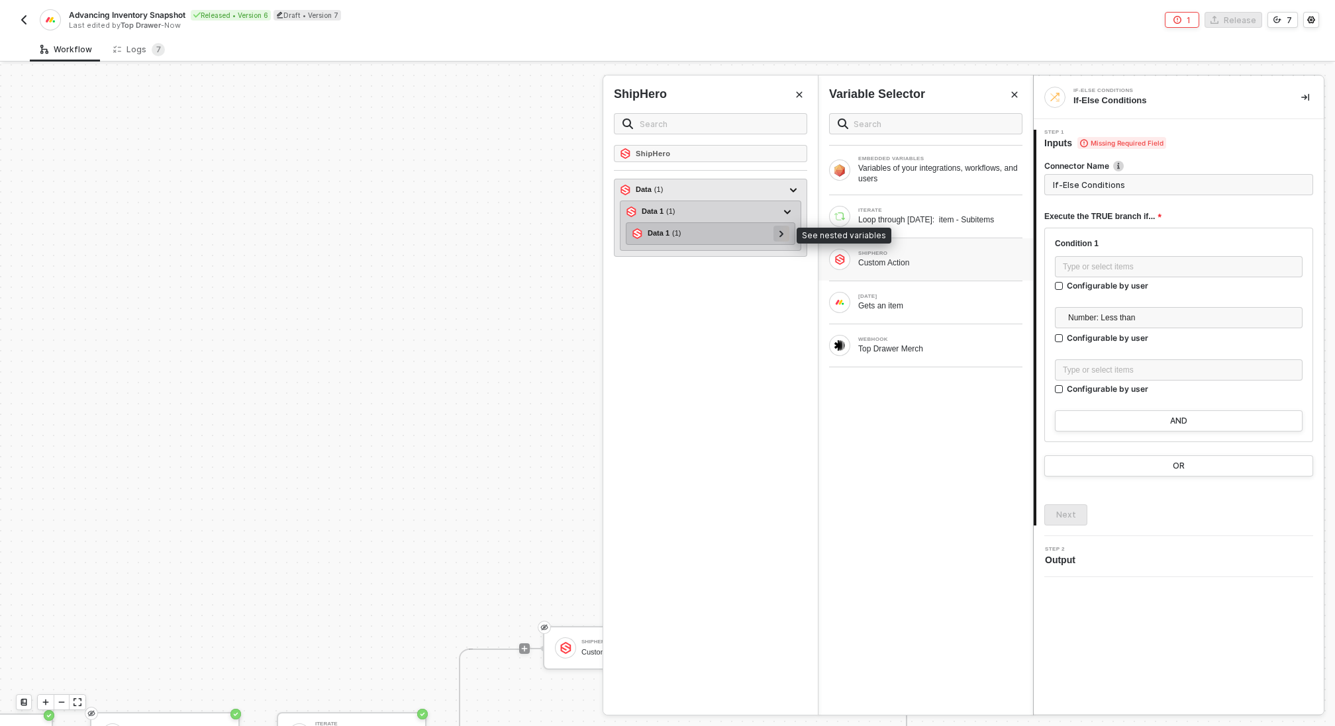
click at [780, 234] on icon at bounding box center [781, 233] width 5 height 7
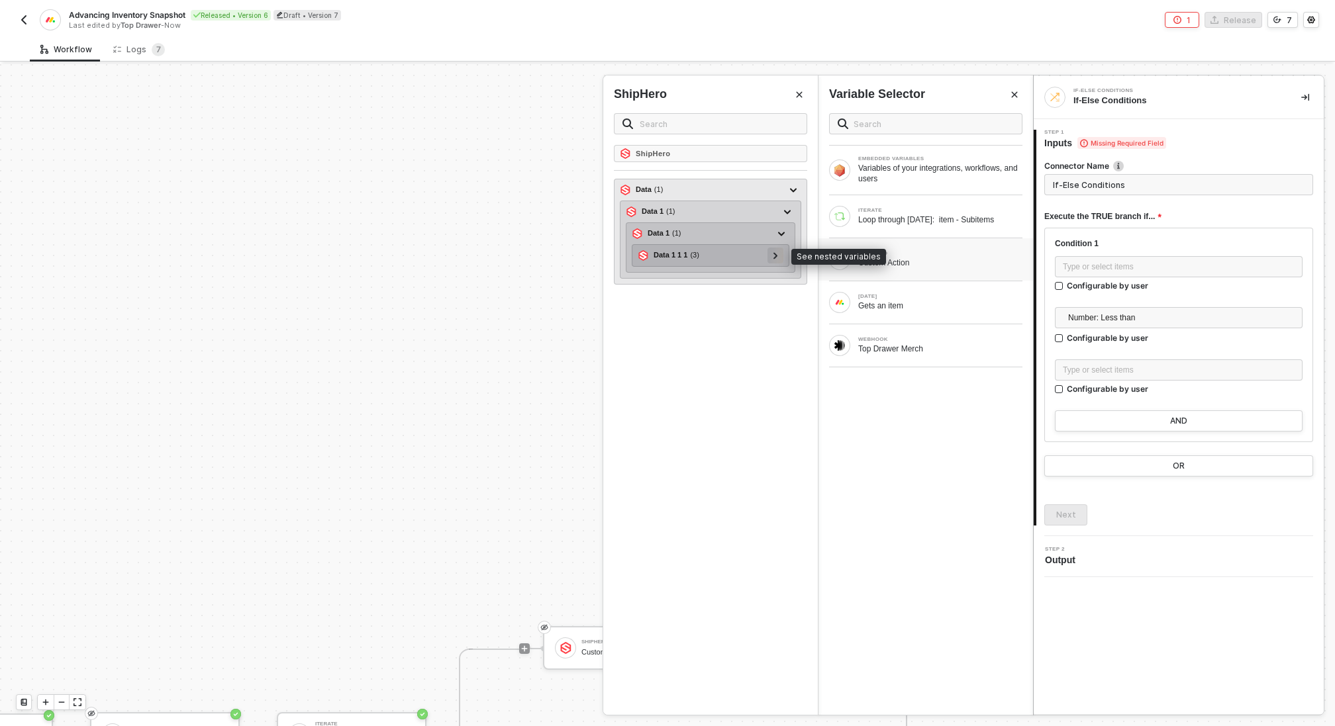
click at [775, 254] on icon at bounding box center [775, 255] width 5 height 7
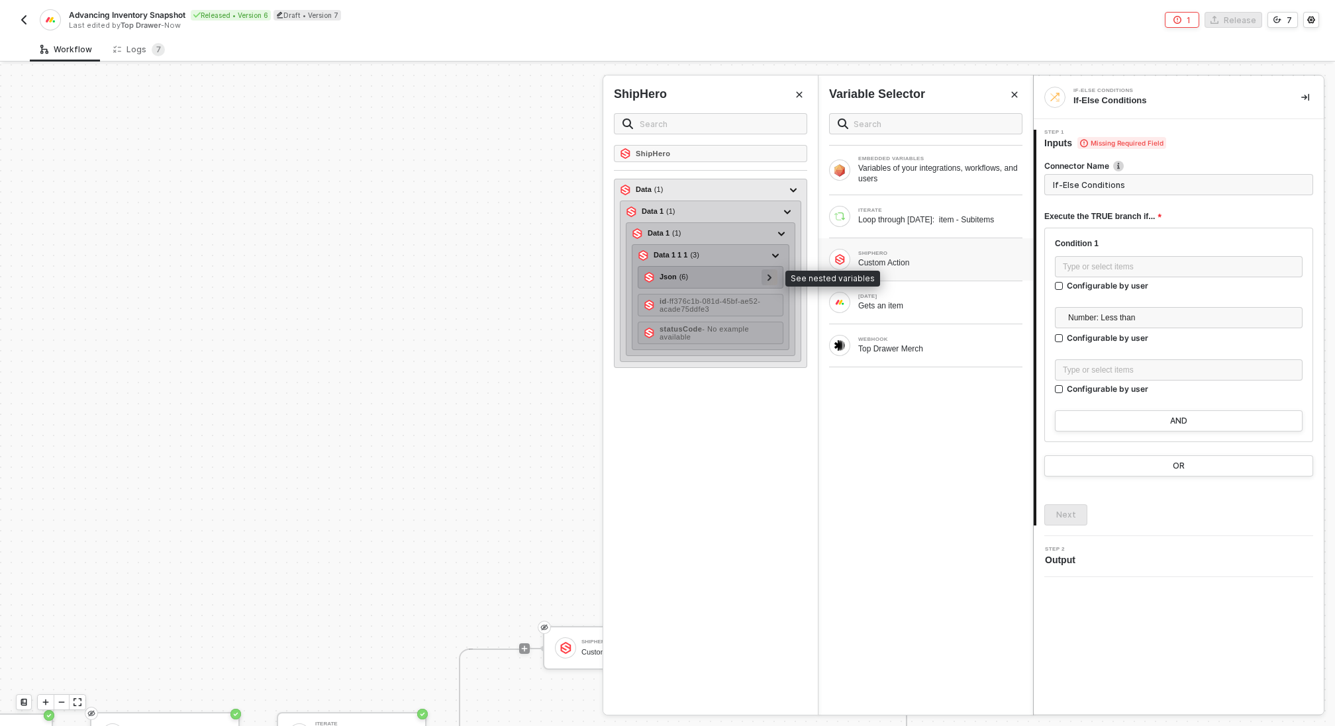
click at [771, 274] on icon at bounding box center [769, 277] width 4 height 7
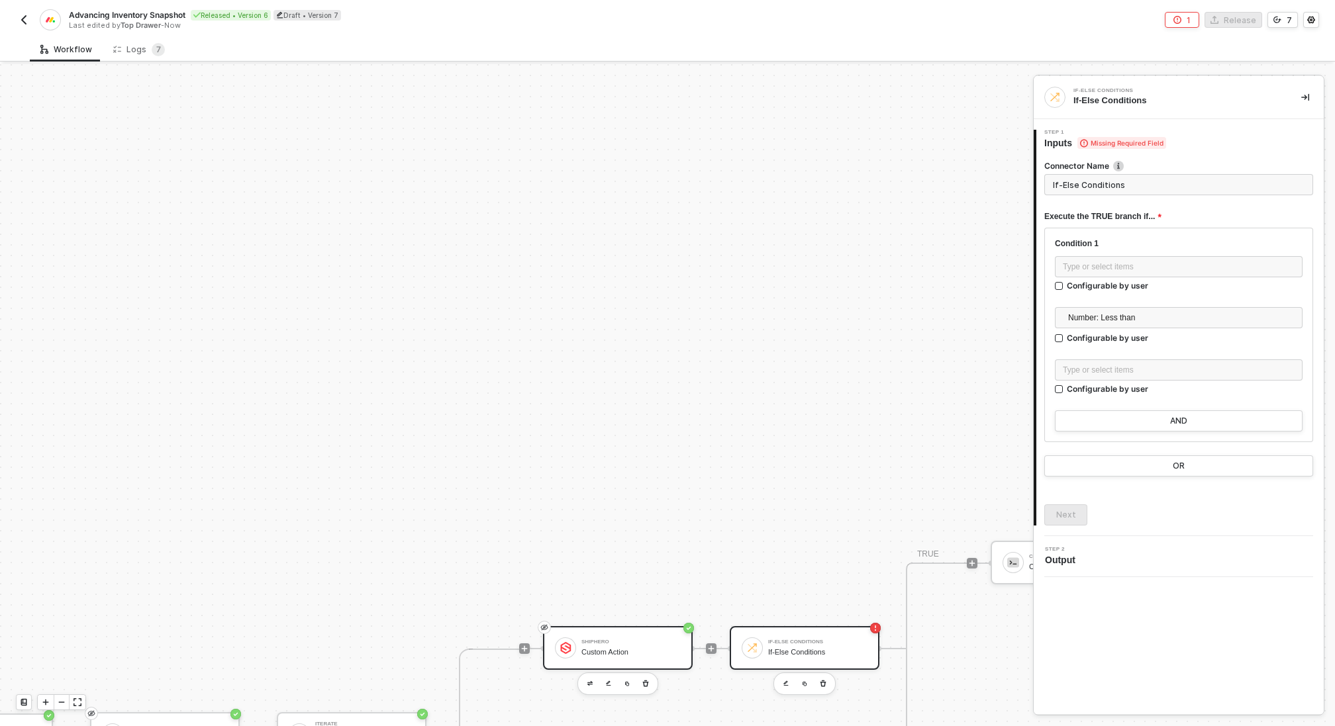
click at [587, 640] on div "ShipHero" at bounding box center [630, 641] width 99 height 5
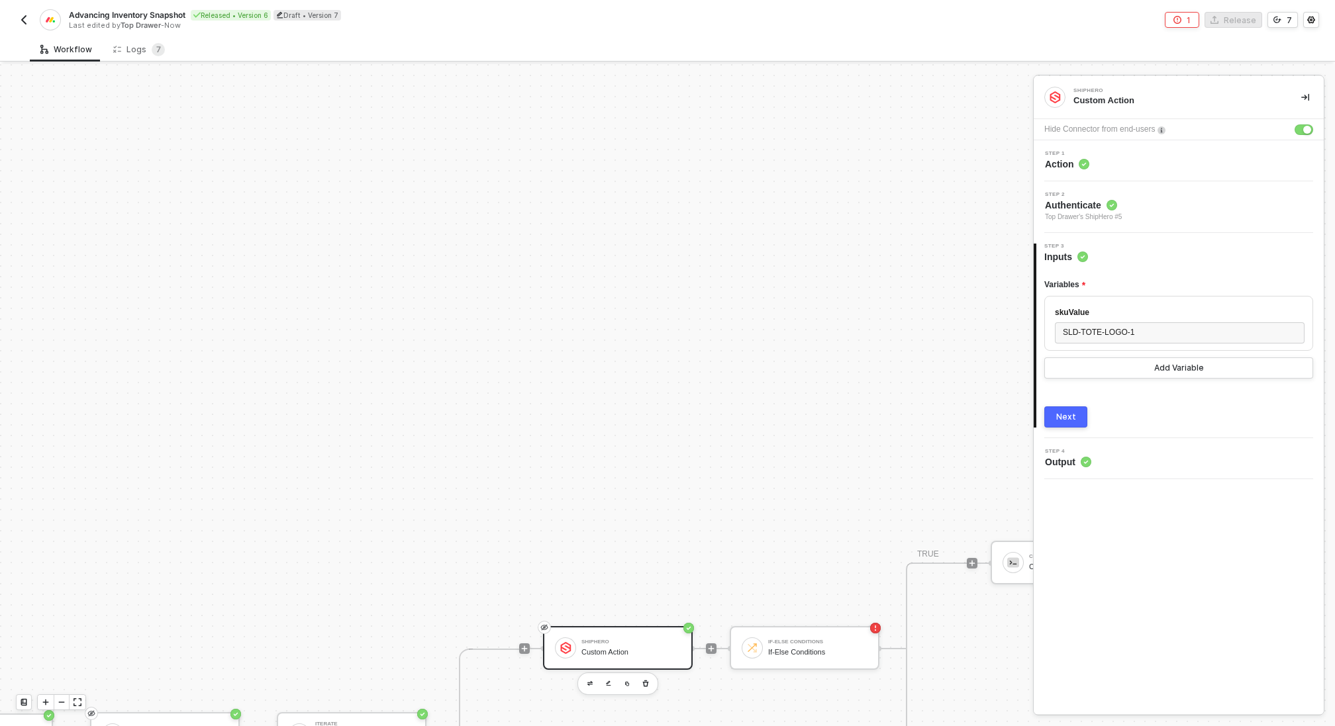
click at [1064, 422] on button "Next" at bounding box center [1065, 416] width 43 height 21
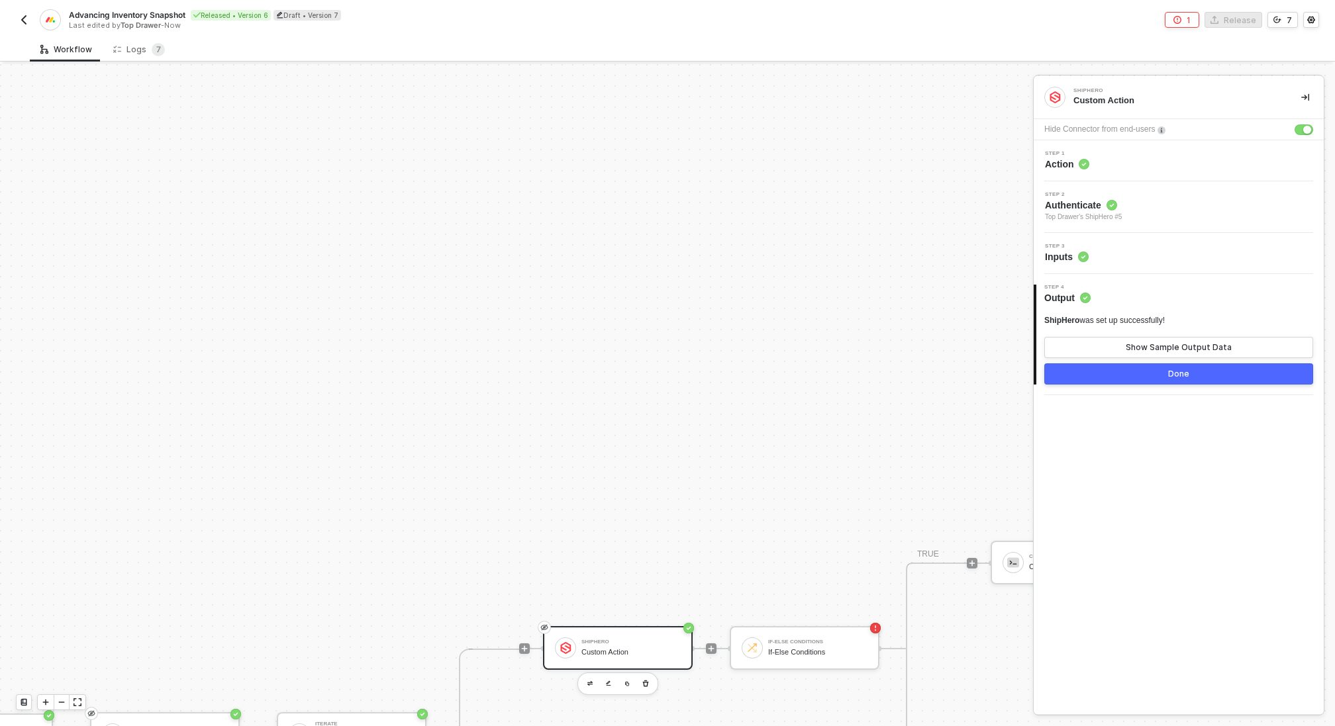
click at [1114, 375] on button "Done" at bounding box center [1178, 373] width 269 height 21
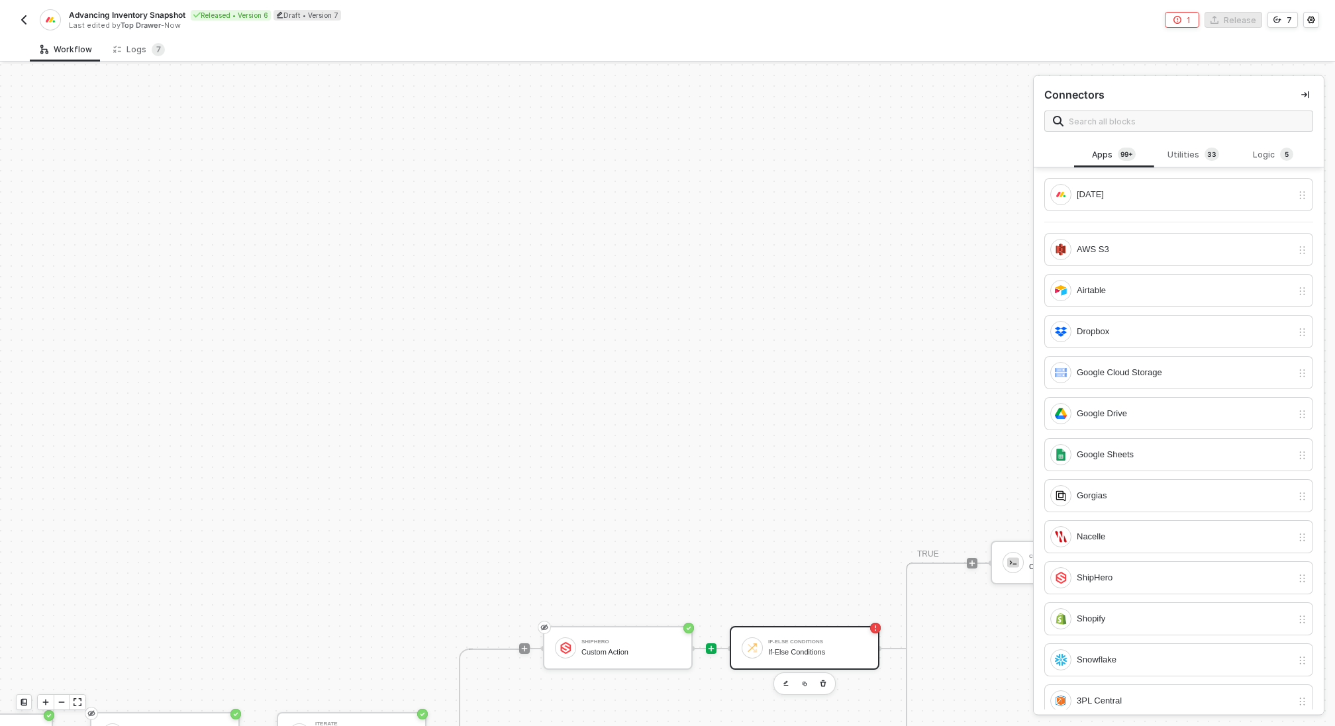
click at [825, 648] on div "If-Else Conditions" at bounding box center [817, 652] width 99 height 9
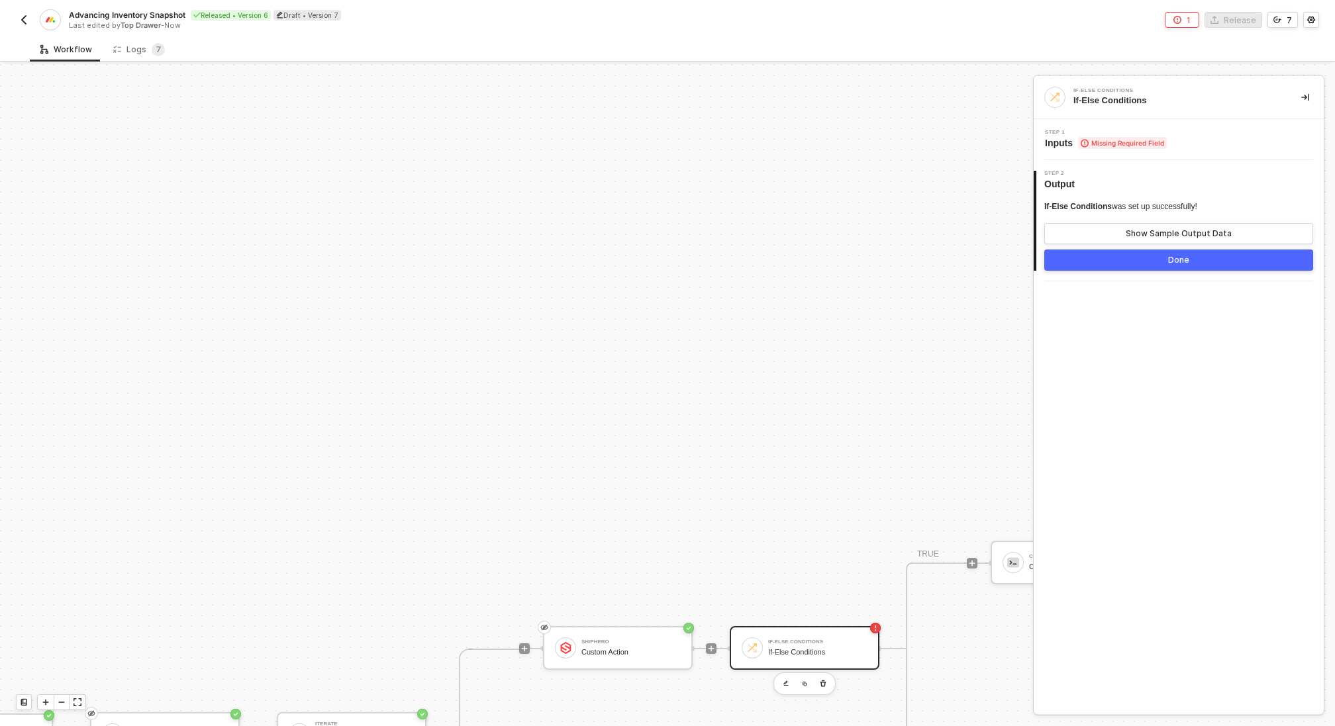
click at [1117, 144] on span "Missing Required Field" at bounding box center [1122, 143] width 89 height 12
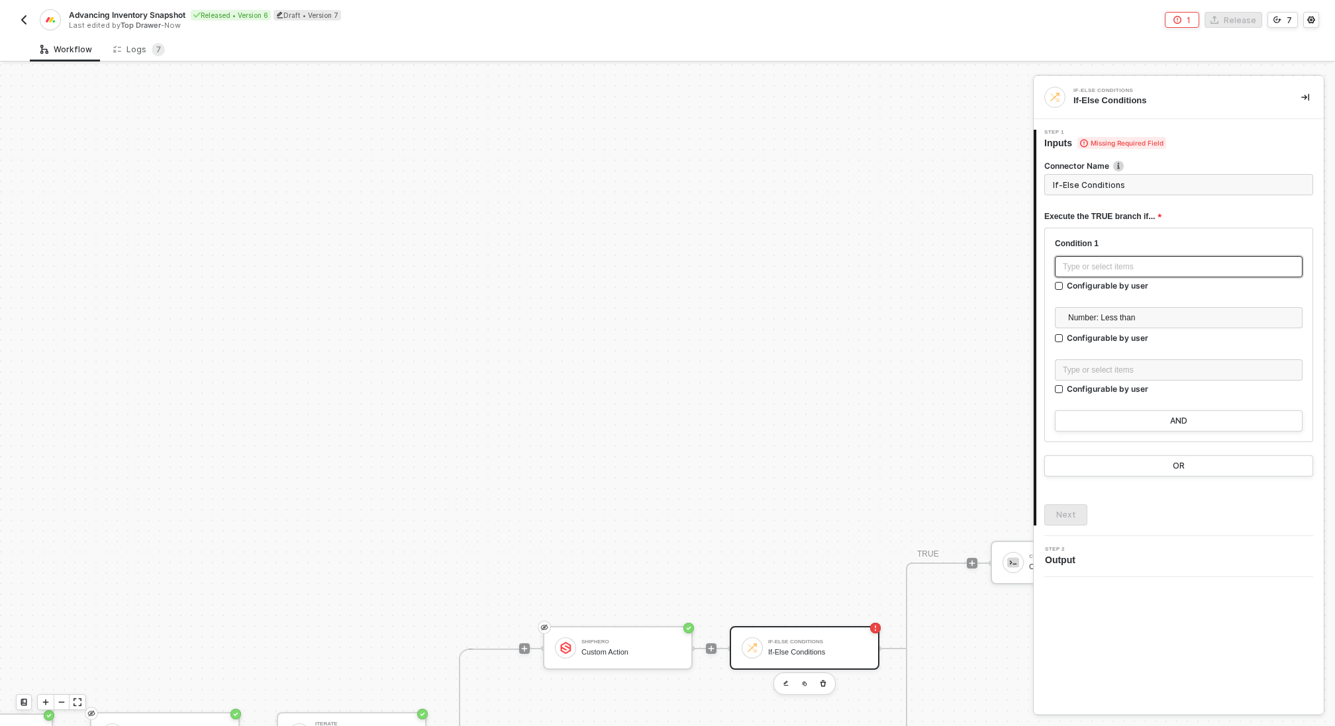
click at [1104, 269] on div "Type or select items ﻿" at bounding box center [1178, 267] width 232 height 13
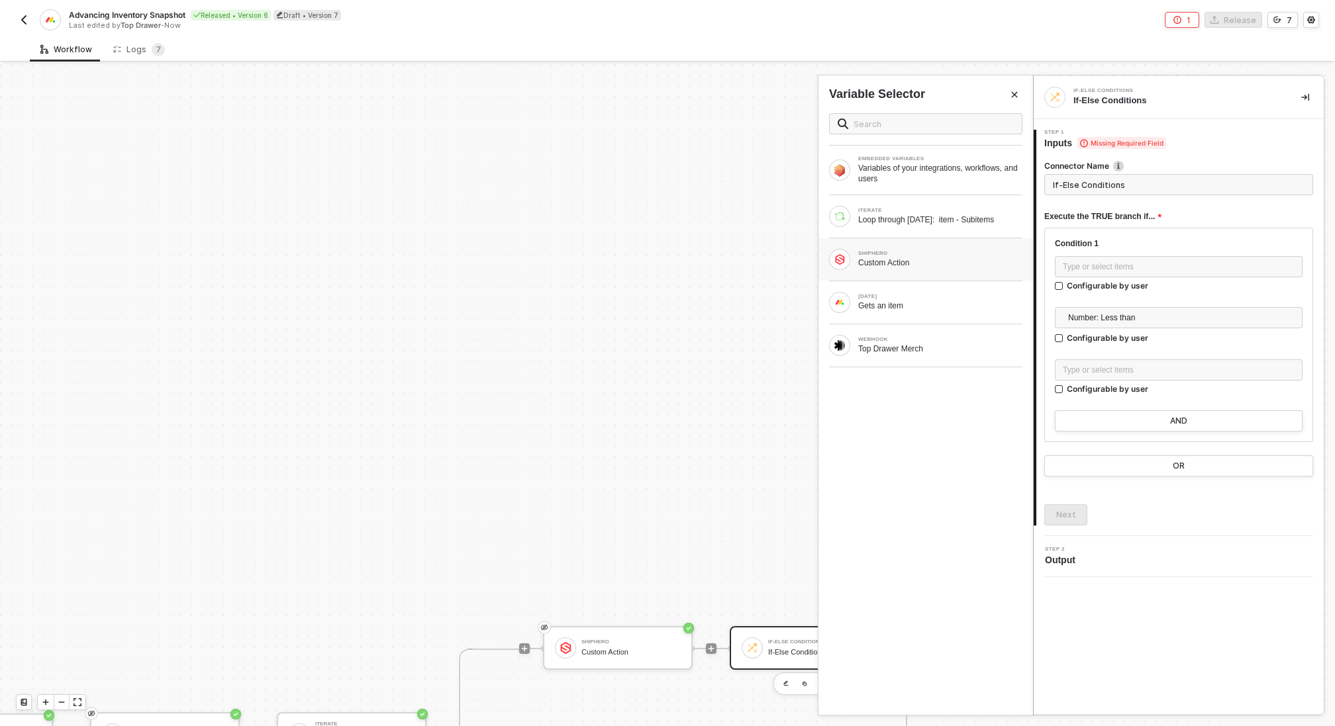
click at [884, 253] on div "SHIPHERO" at bounding box center [940, 253] width 164 height 5
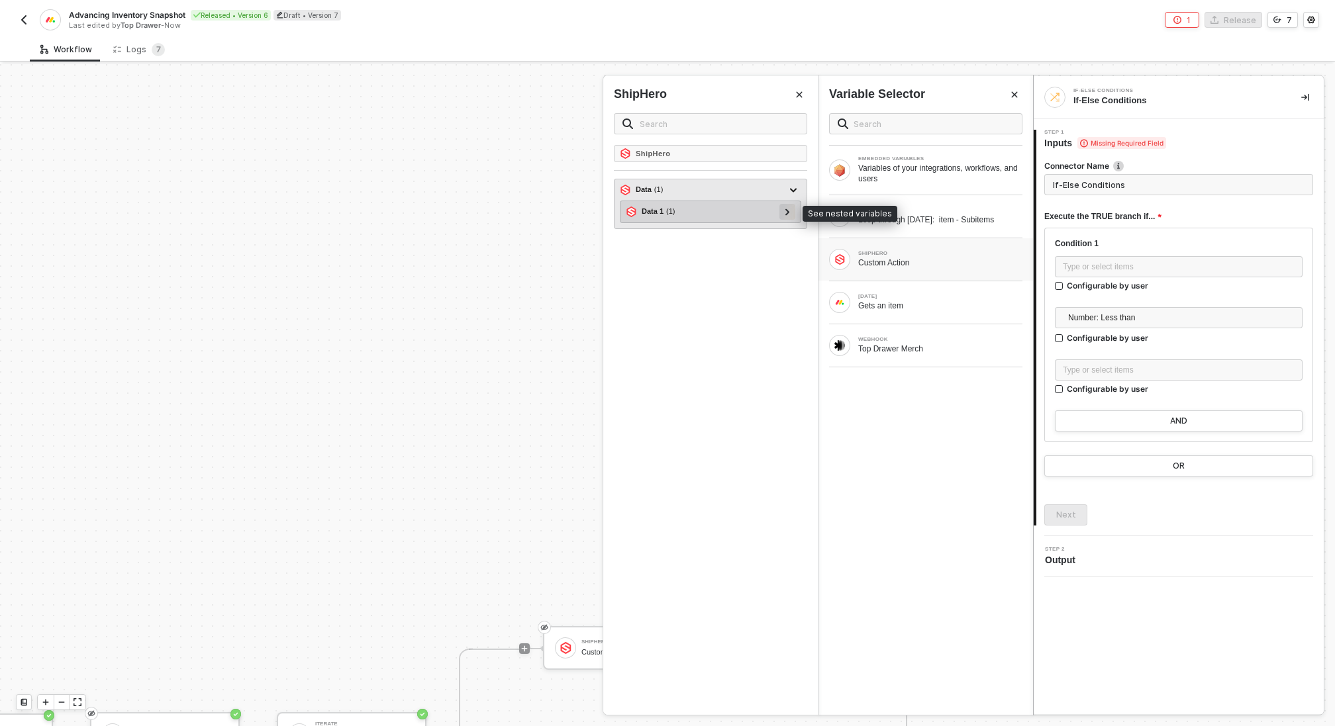
click at [786, 209] on icon at bounding box center [787, 212] width 4 height 7
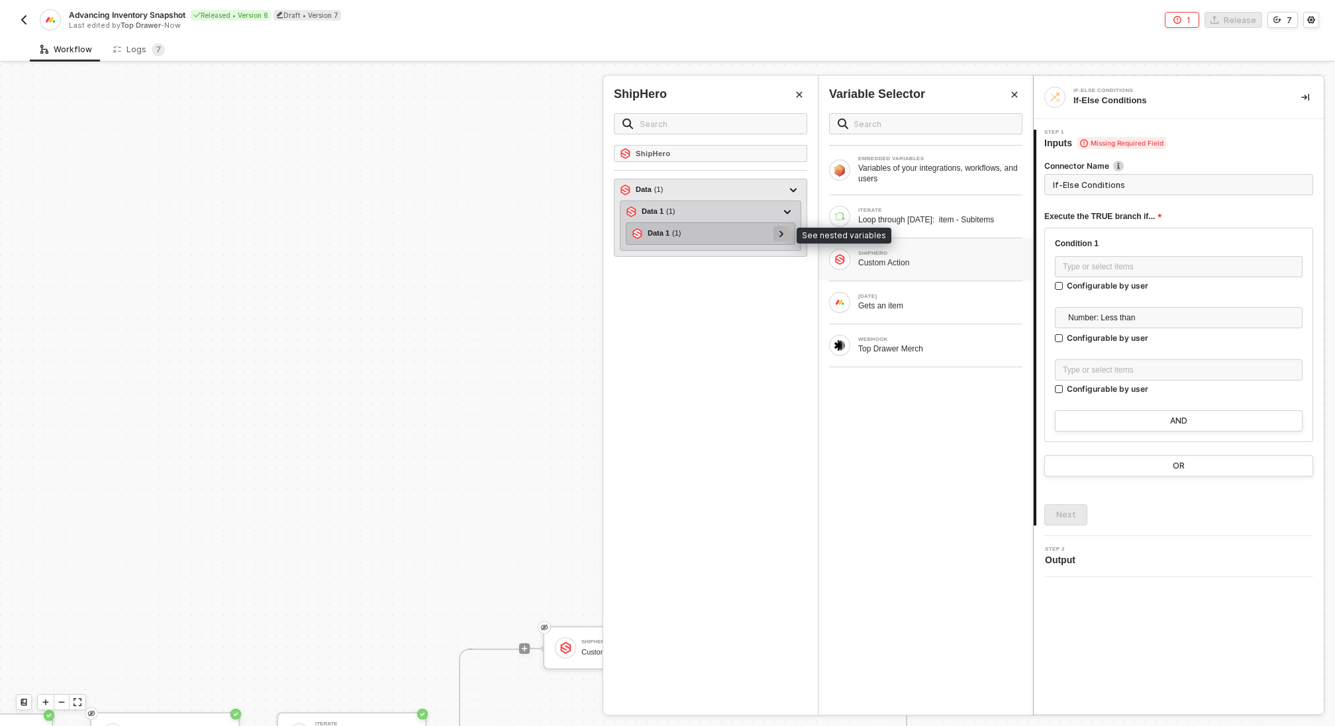
click at [779, 230] on icon at bounding box center [781, 233] width 5 height 7
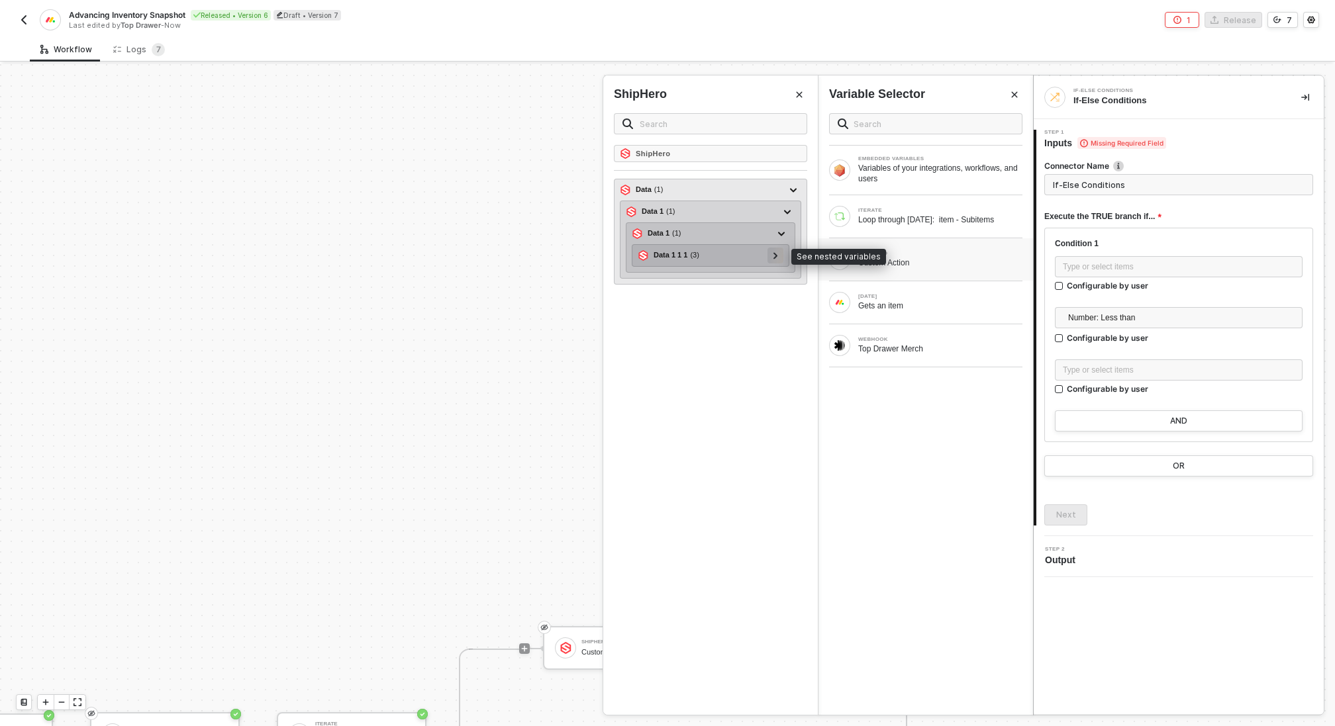
click at [776, 256] on icon at bounding box center [775, 255] width 4 height 7
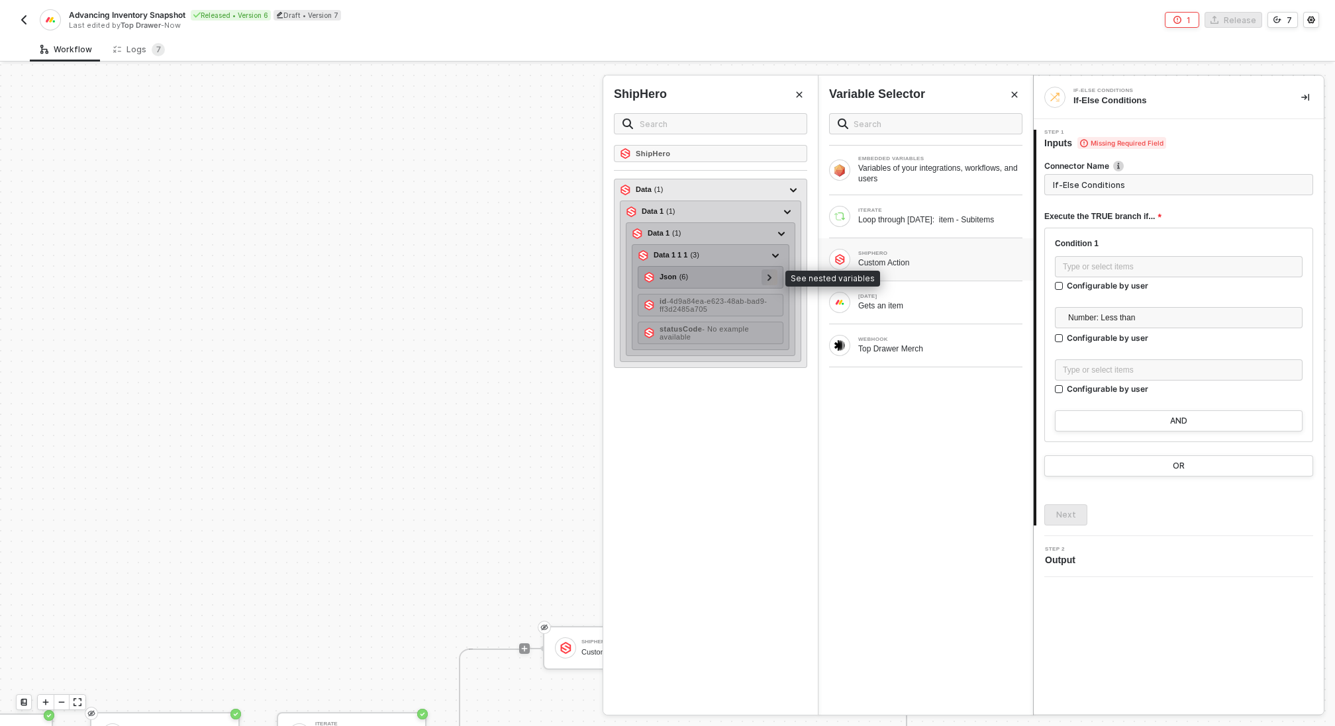
click at [772, 277] on icon at bounding box center [769, 277] width 5 height 7
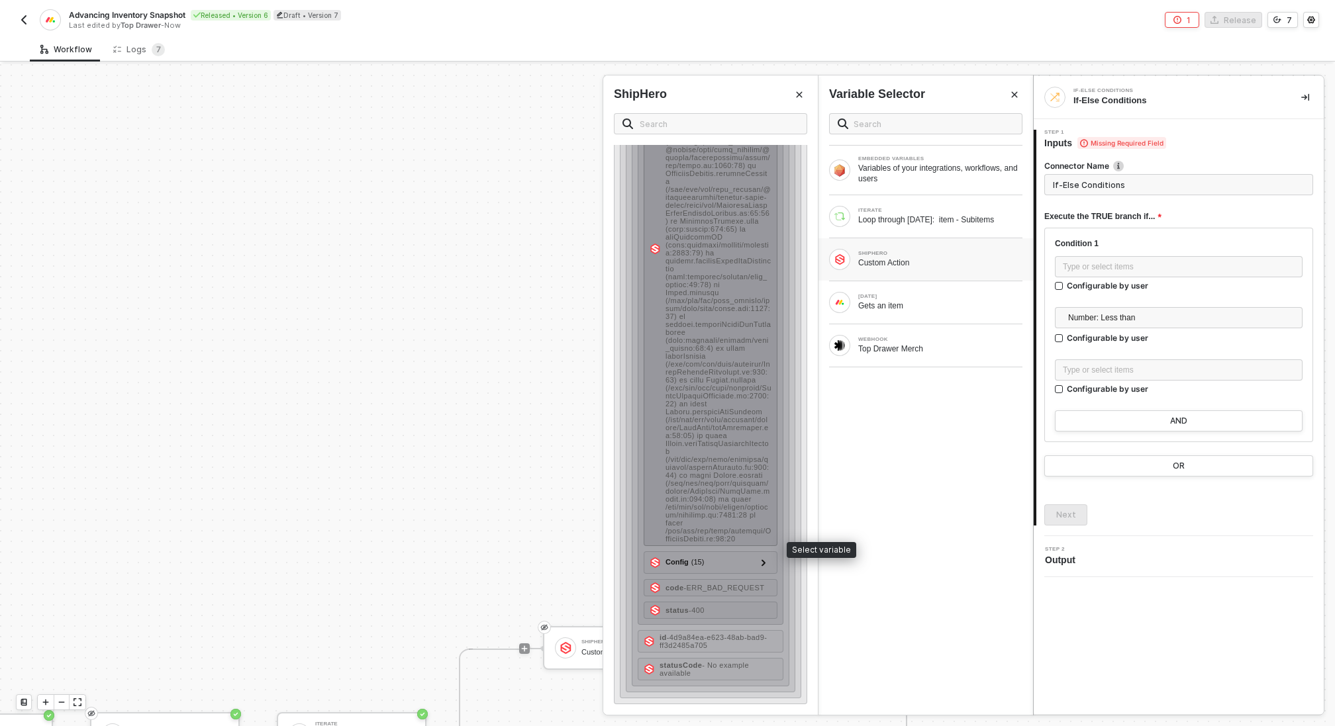
scroll to position [443, 0]
click at [765, 566] on icon at bounding box center [763, 562] width 4 height 7
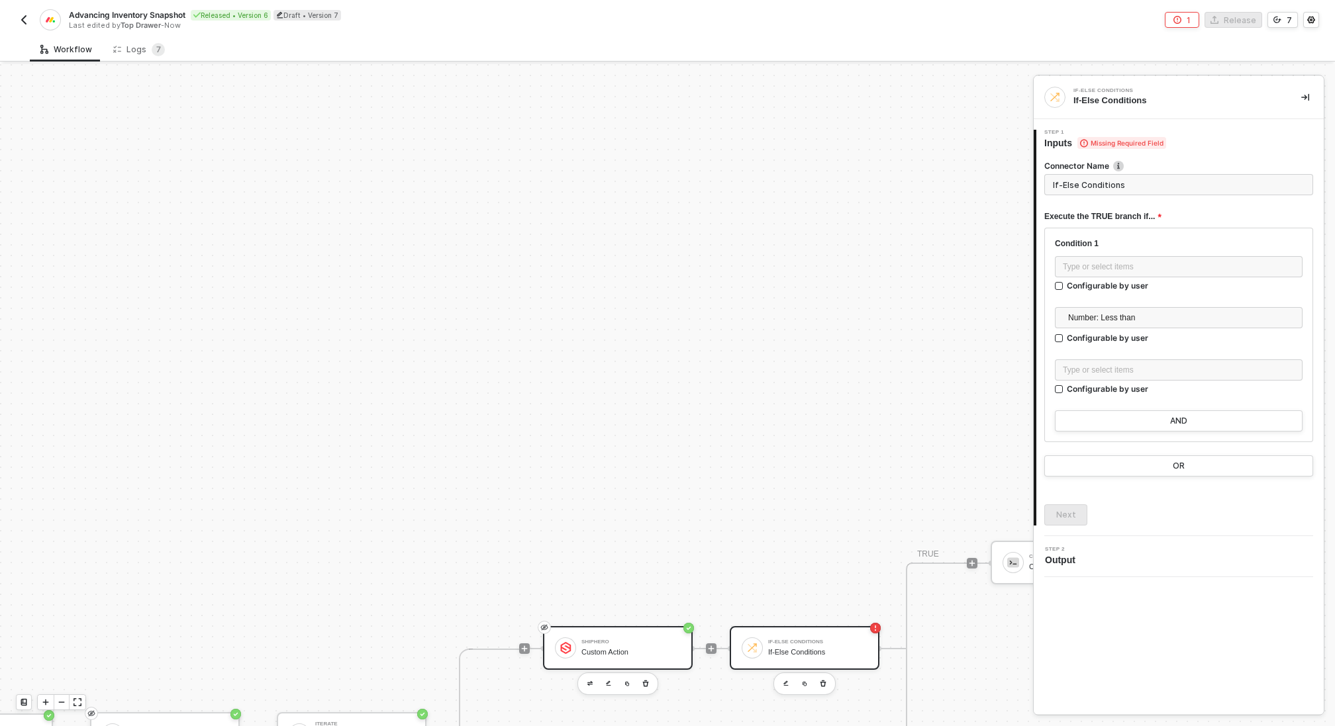
click at [621, 656] on div "ShipHero Custom Action" at bounding box center [630, 647] width 99 height 25
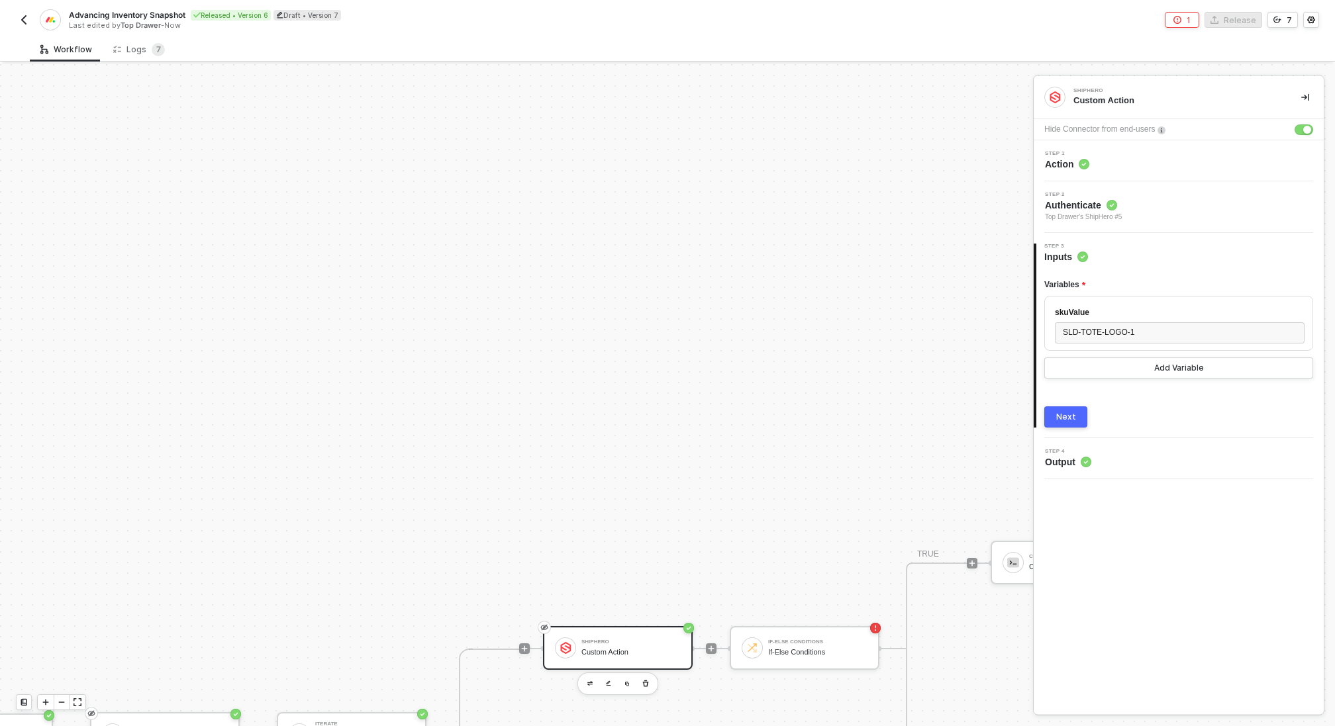
click at [1075, 418] on button "Next" at bounding box center [1065, 416] width 43 height 21
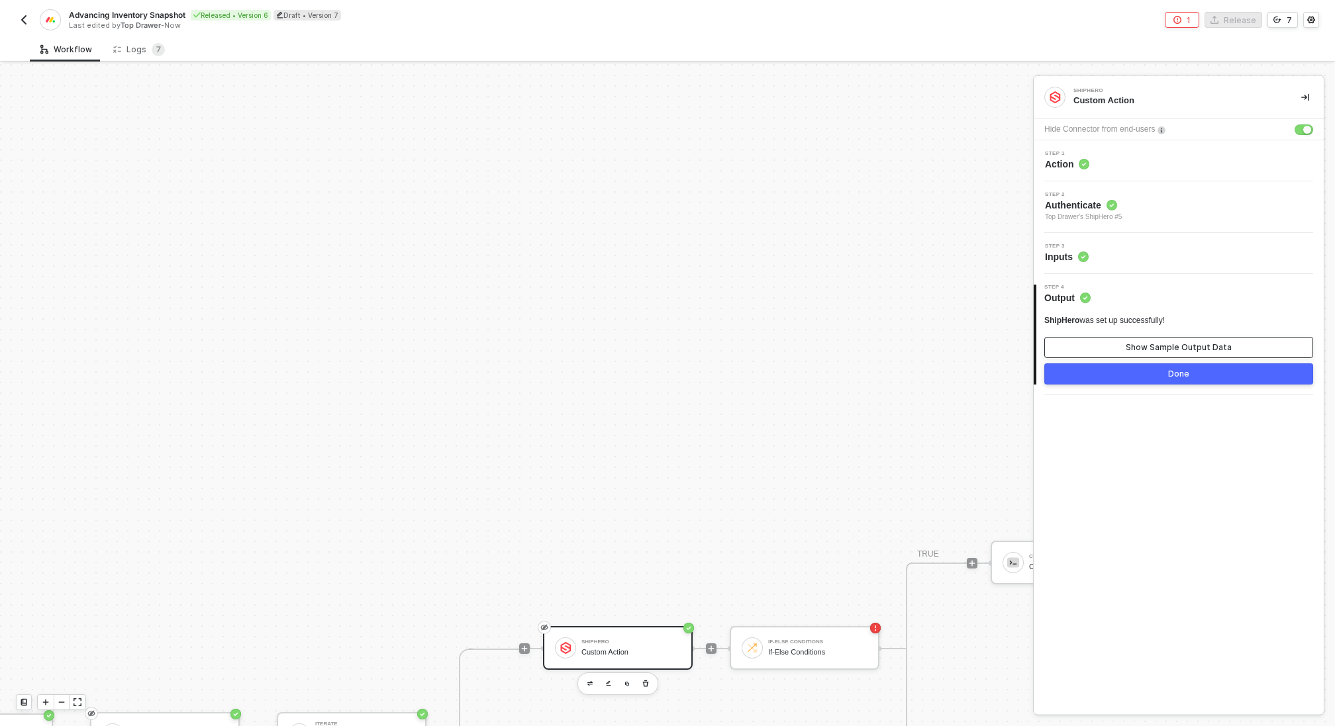
click at [1143, 346] on div "Show Sample Output Data" at bounding box center [1178, 347] width 106 height 11
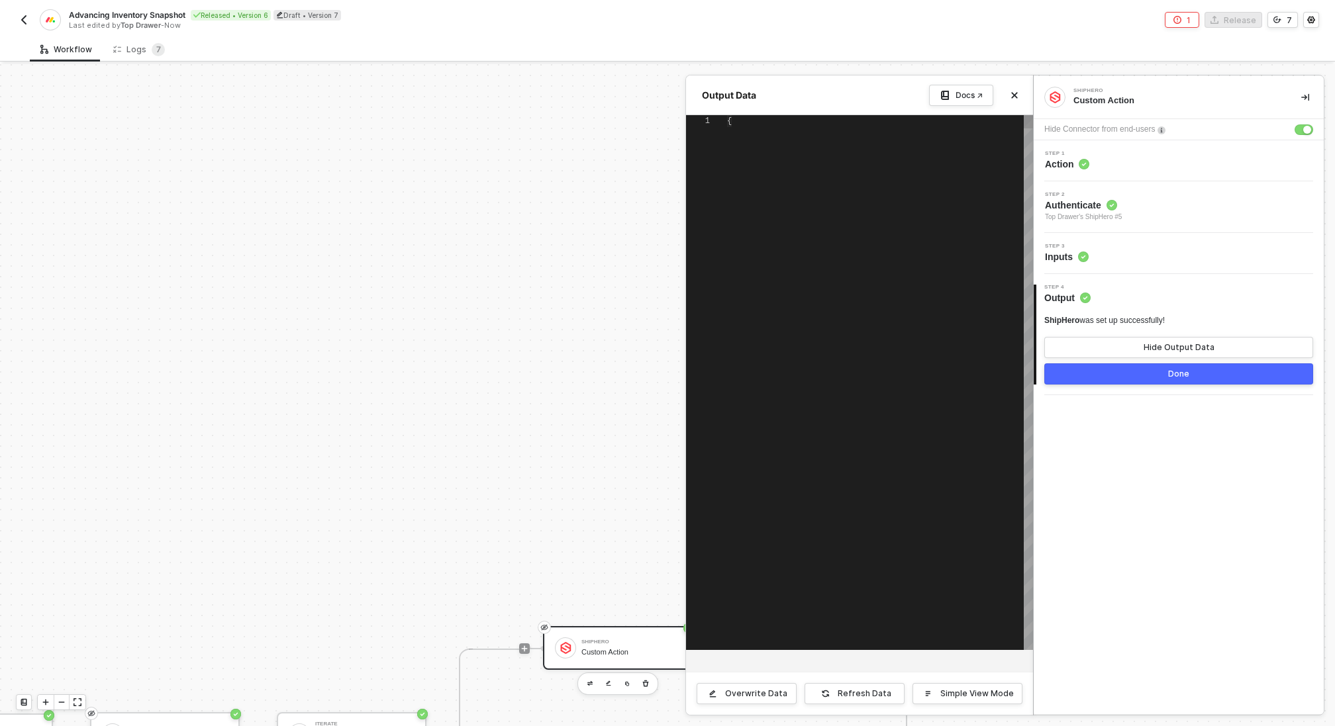
type textarea "{ "data": [ [ { "json": { "message": "Request failed with status code 400", "na…"
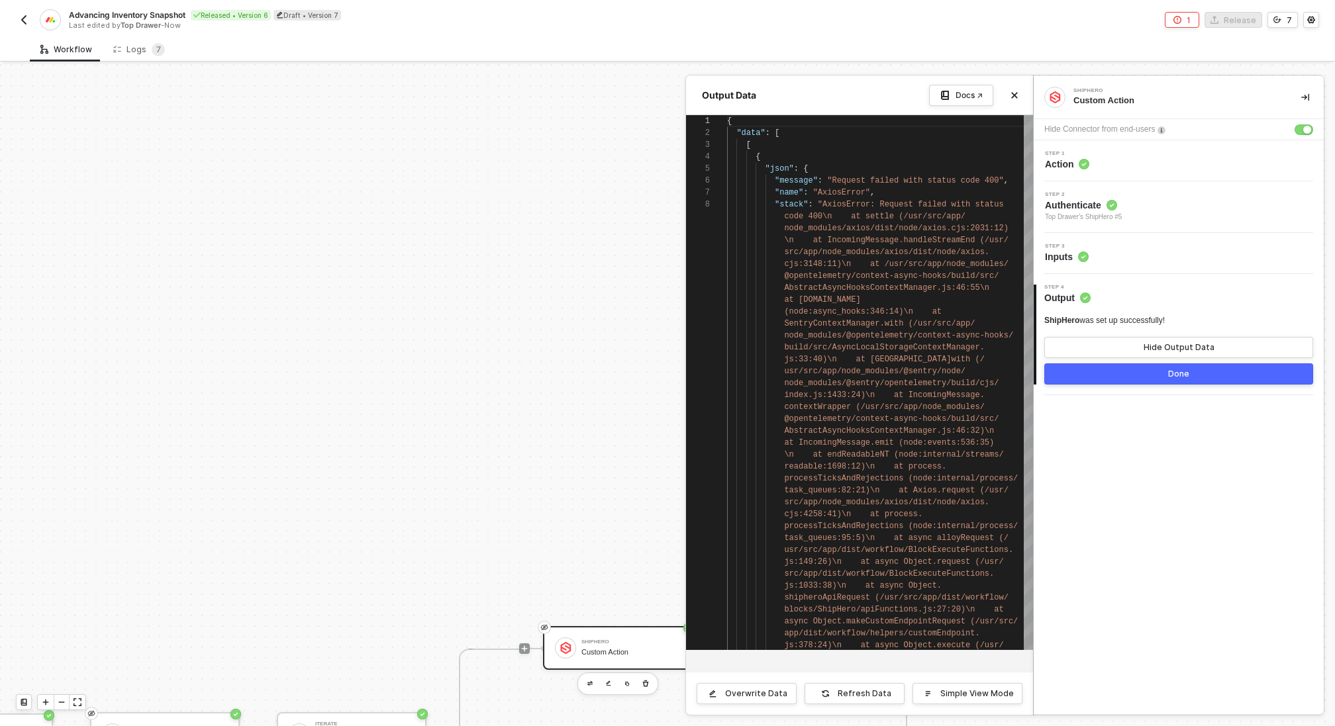
click at [1131, 218] on div "Step 2 Authenticate Top Drawer's ShipHero #5" at bounding box center [1180, 207] width 287 height 30
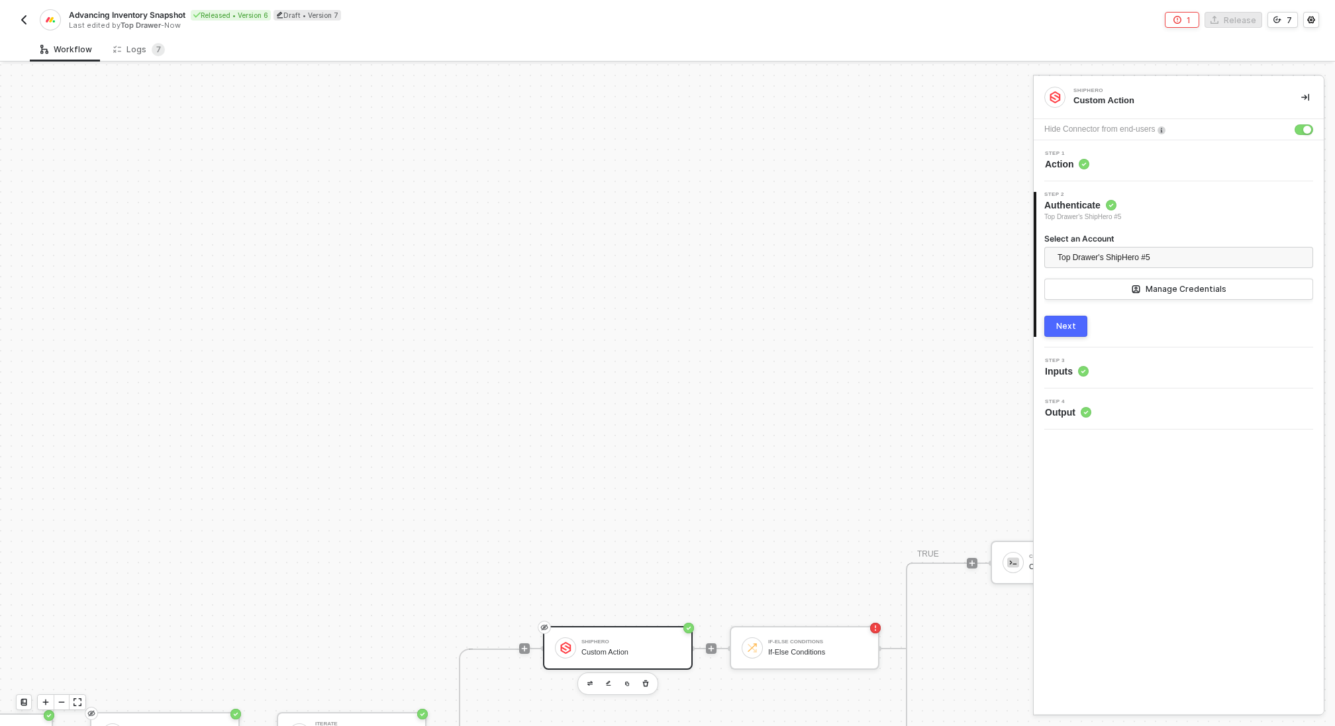
click at [1139, 164] on div "Step 1 Action" at bounding box center [1180, 161] width 287 height 20
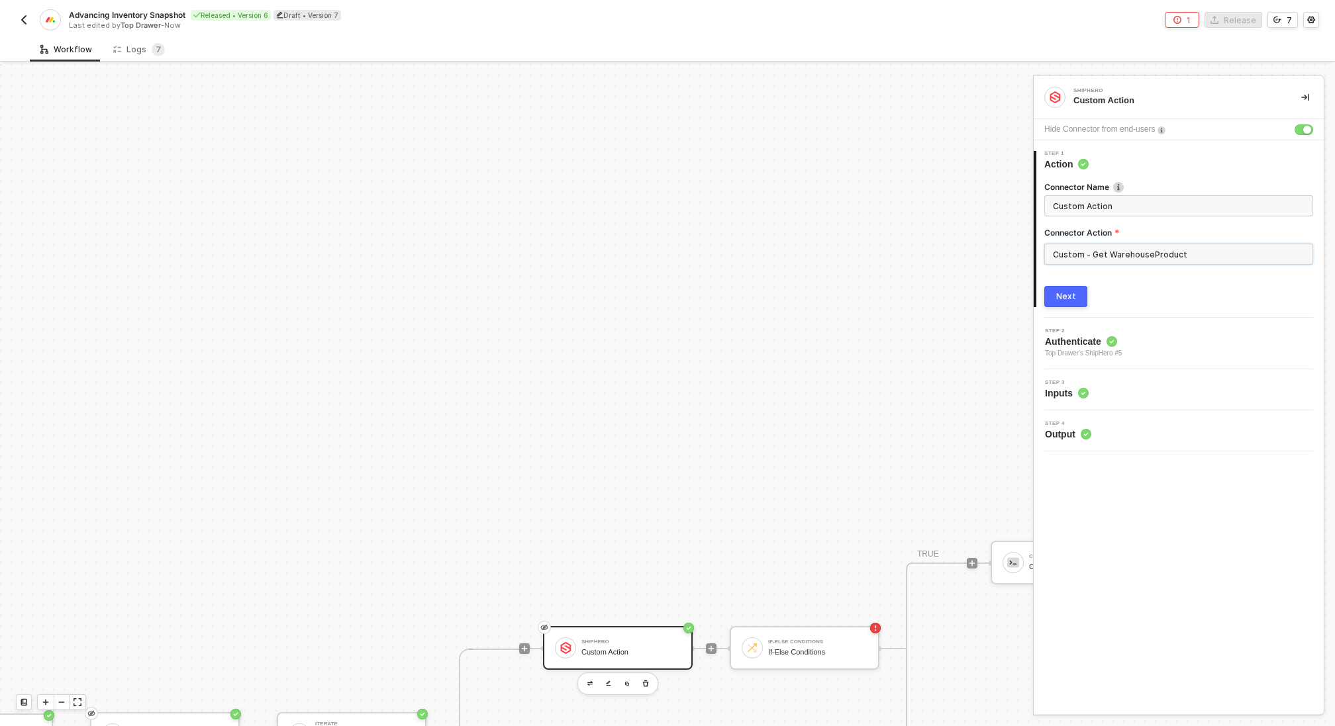
click at [1188, 253] on input "Custom - Get WarehouseProduct" at bounding box center [1178, 254] width 269 height 21
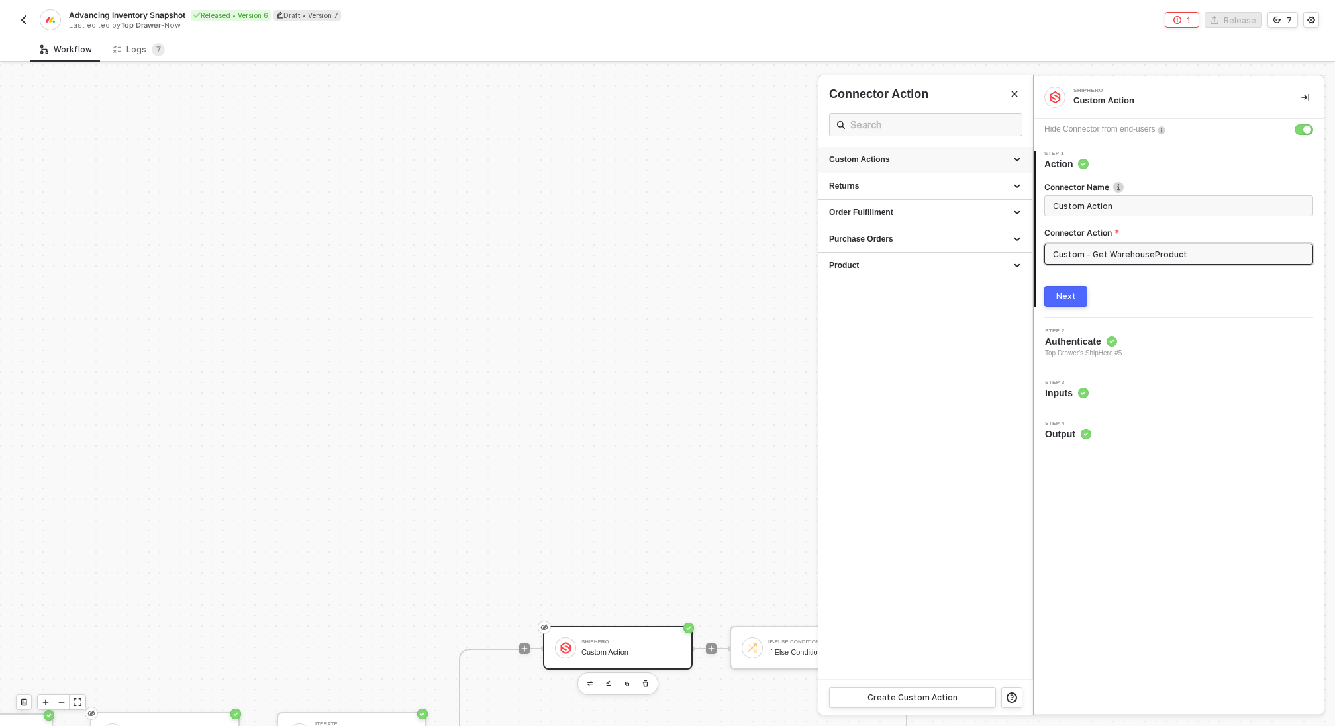
click at [941, 152] on div "Custom Actions" at bounding box center [925, 160] width 214 height 26
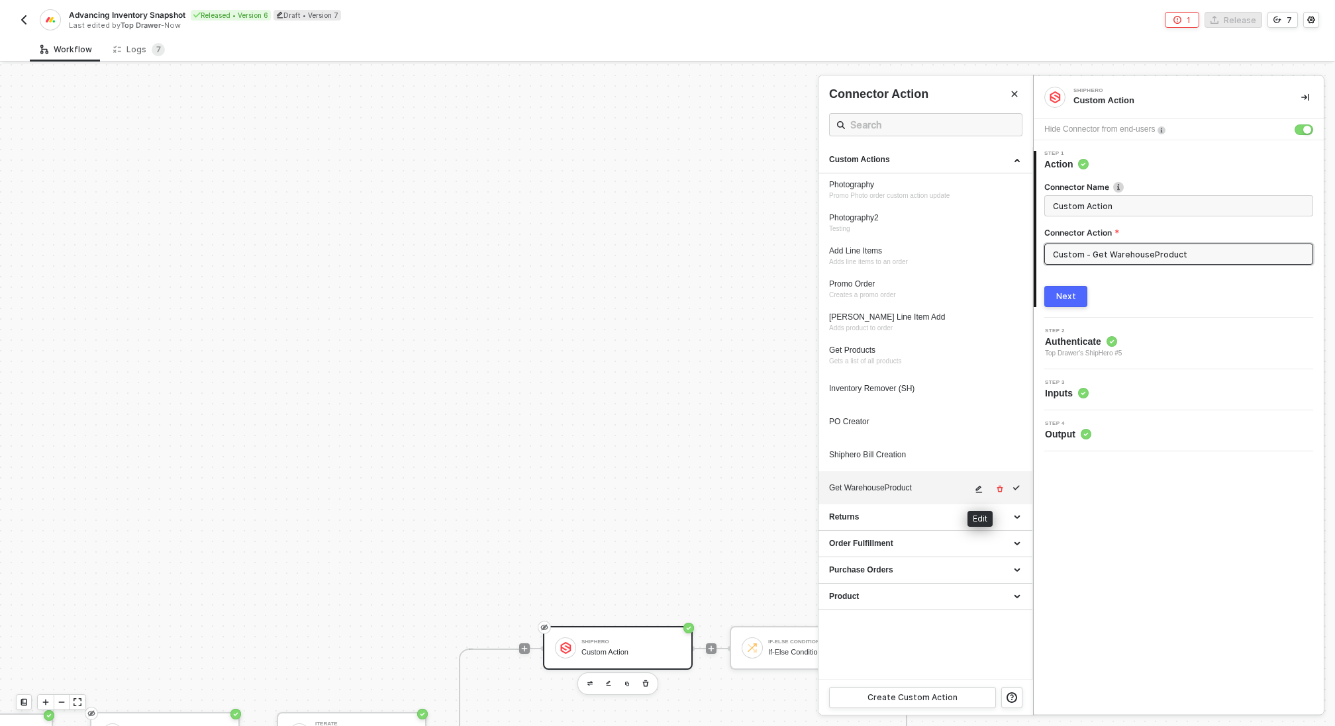
click at [976, 489] on icon "icon-edit" at bounding box center [978, 489] width 8 height 8
type textarea "HTTP/1.1 200 OK { "data": { "data": { "products": { "request_id": "68ae302add7b…"
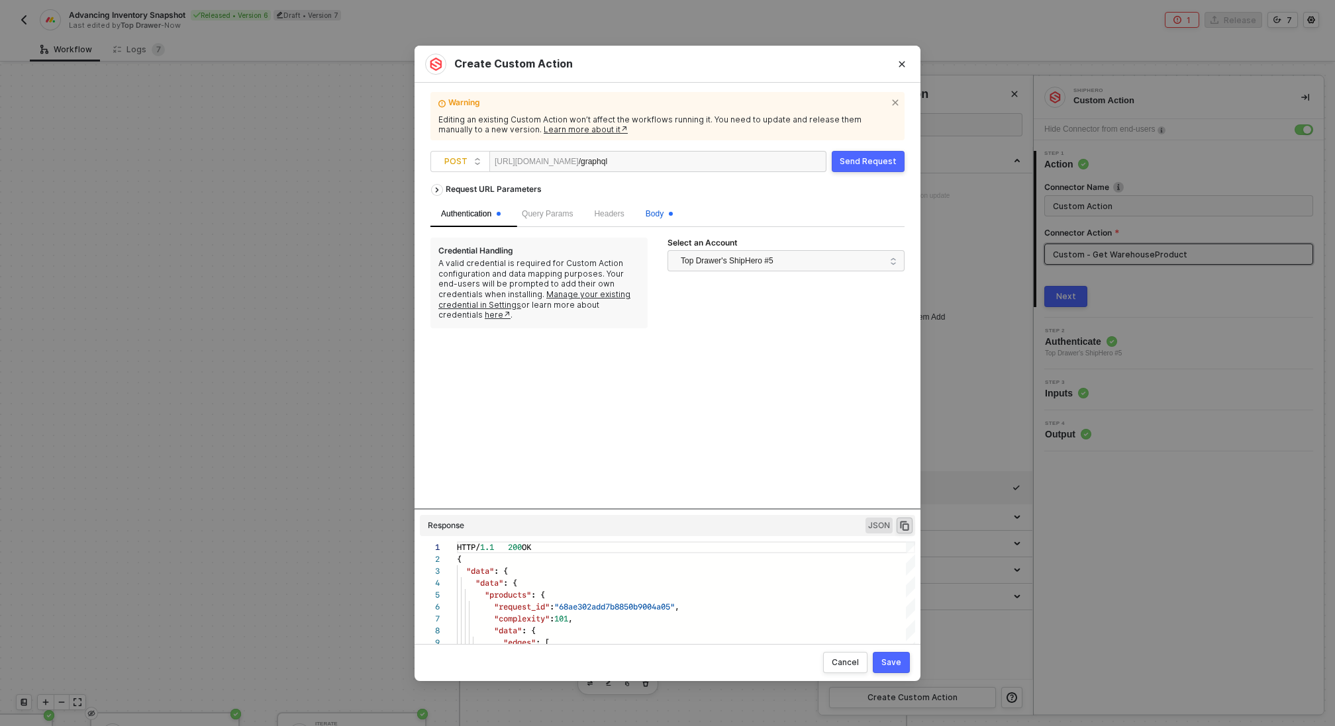
click at [660, 209] on span "Body" at bounding box center [658, 213] width 27 height 9
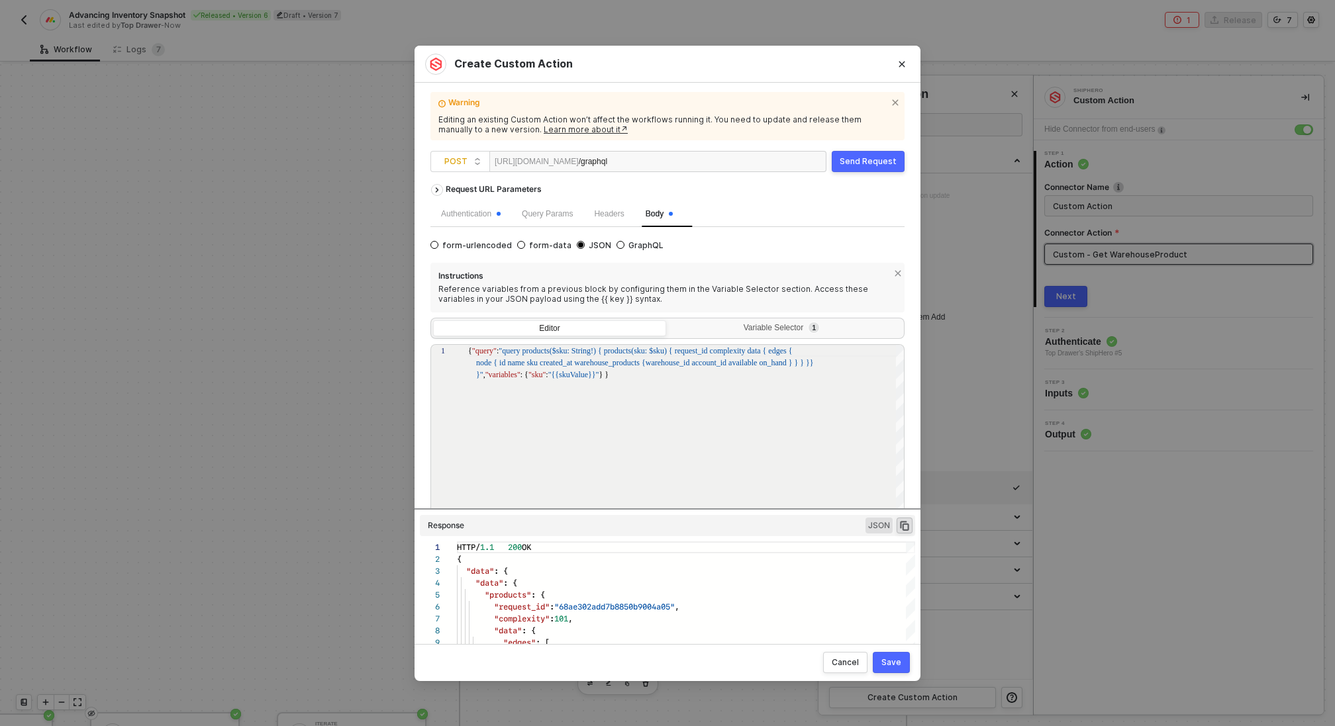
click at [862, 162] on div "Send Request" at bounding box center [867, 161] width 57 height 11
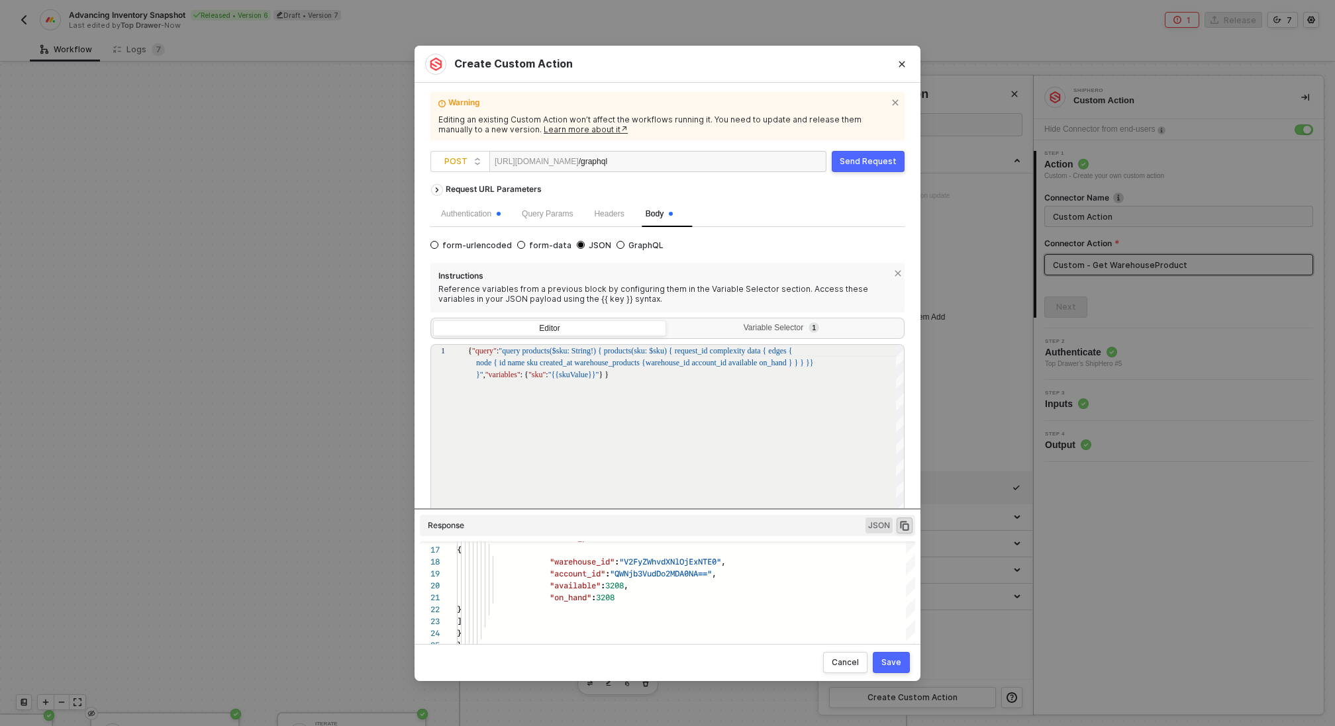
click at [892, 665] on div "Save" at bounding box center [891, 662] width 20 height 11
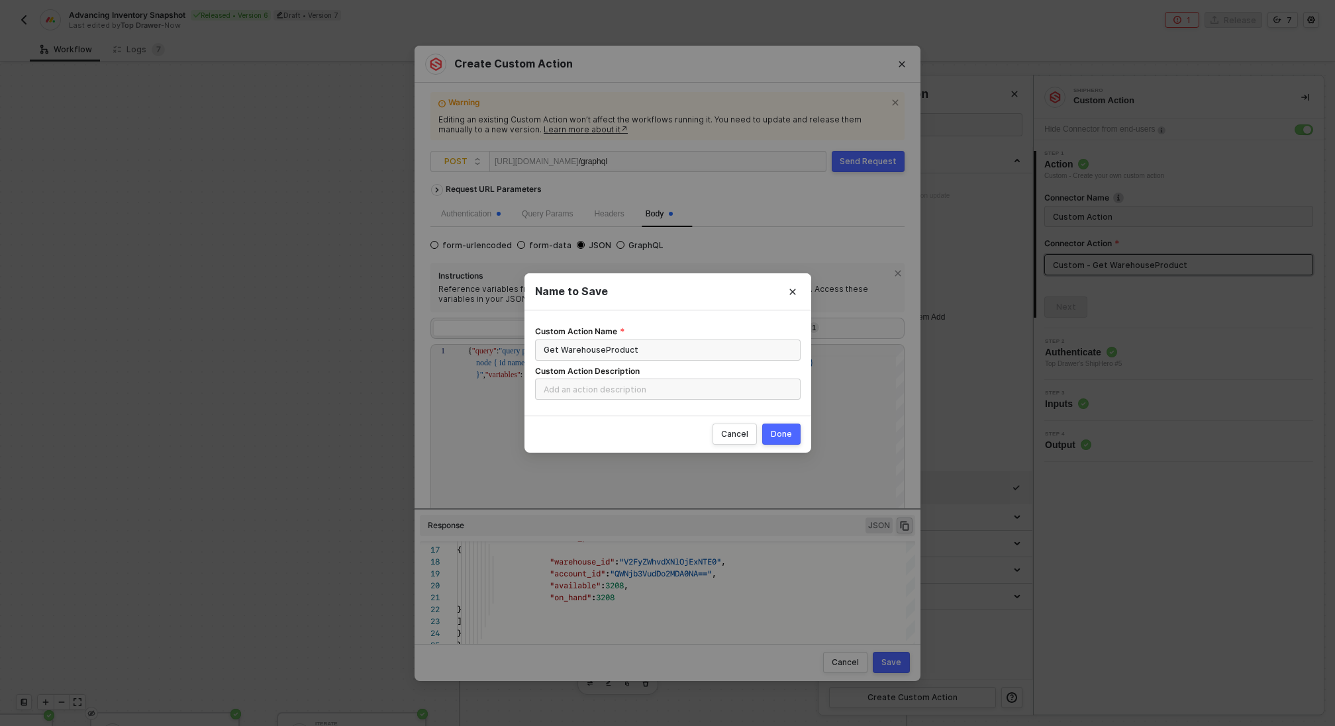
click at [781, 438] on div "Done" at bounding box center [781, 434] width 21 height 11
radio input "true"
radio input "false"
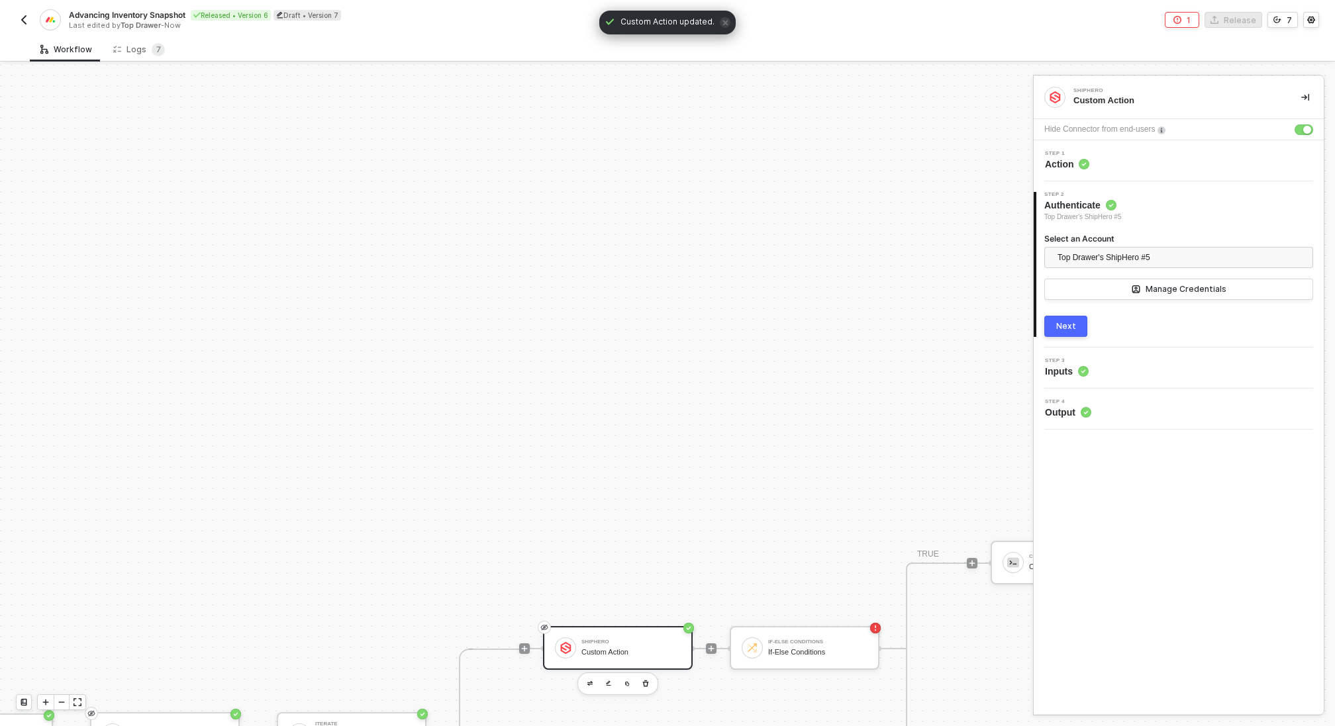
click at [1072, 301] on div "Select an Account Top Drawer's ShipHero #5 Manage Credentials" at bounding box center [1178, 274] width 269 height 83
click at [1068, 332] on button "Next" at bounding box center [1065, 326] width 43 height 21
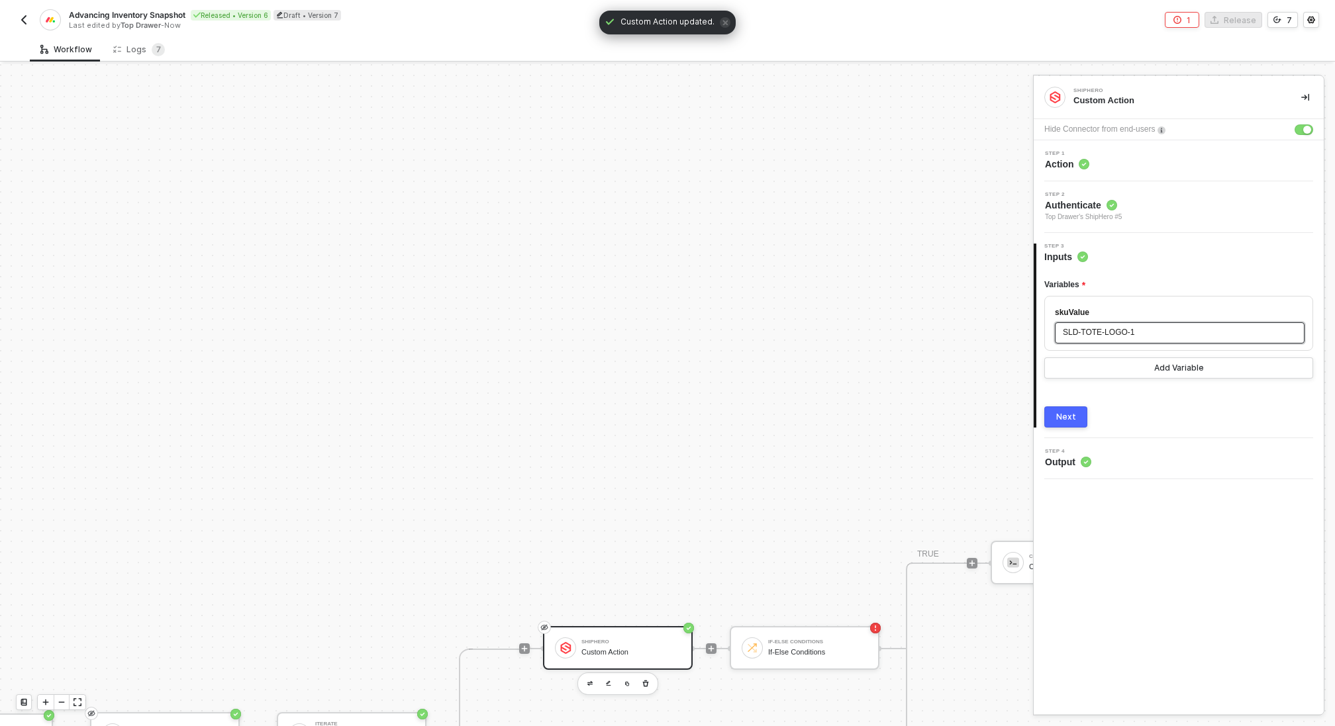
click at [1156, 332] on div "SLD-TOTE-LOGO-1" at bounding box center [1179, 332] width 234 height 13
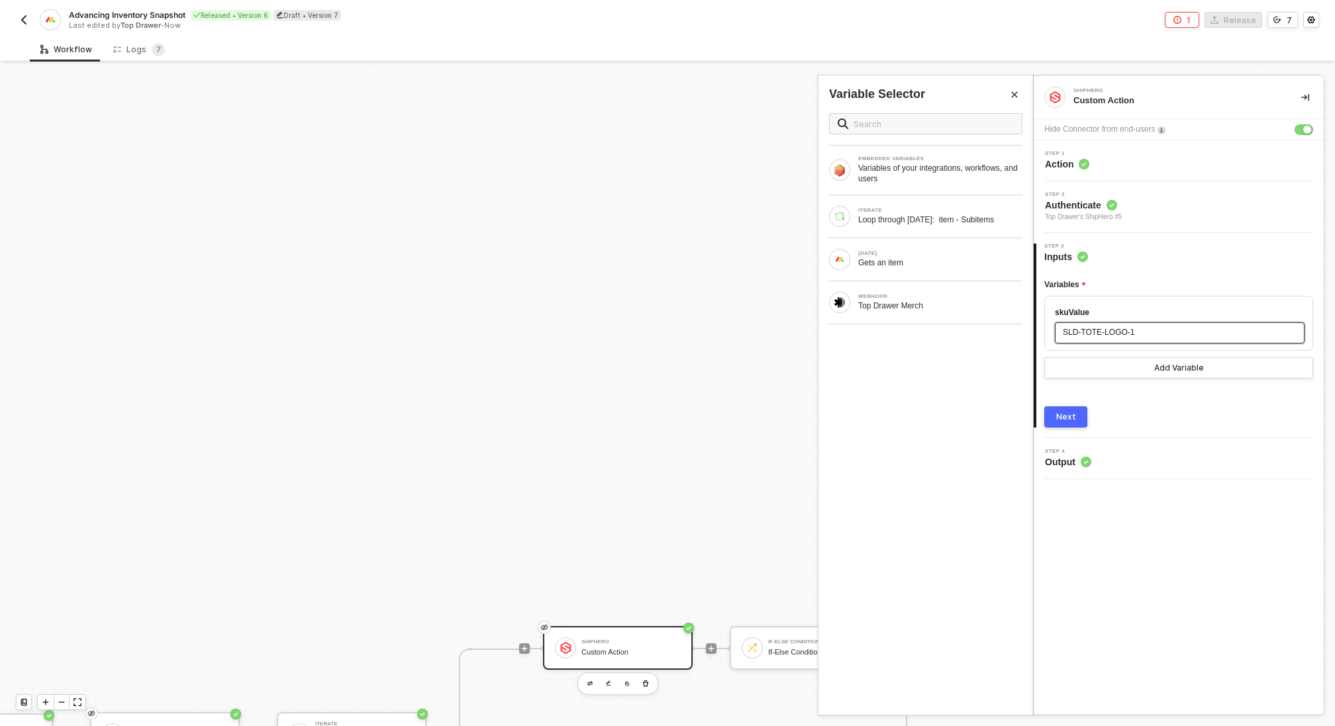
click at [1129, 330] on span "SLD-TOTE-LOGO-1" at bounding box center [1097, 332] width 71 height 9
click at [1072, 421] on button "Next" at bounding box center [1065, 416] width 43 height 21
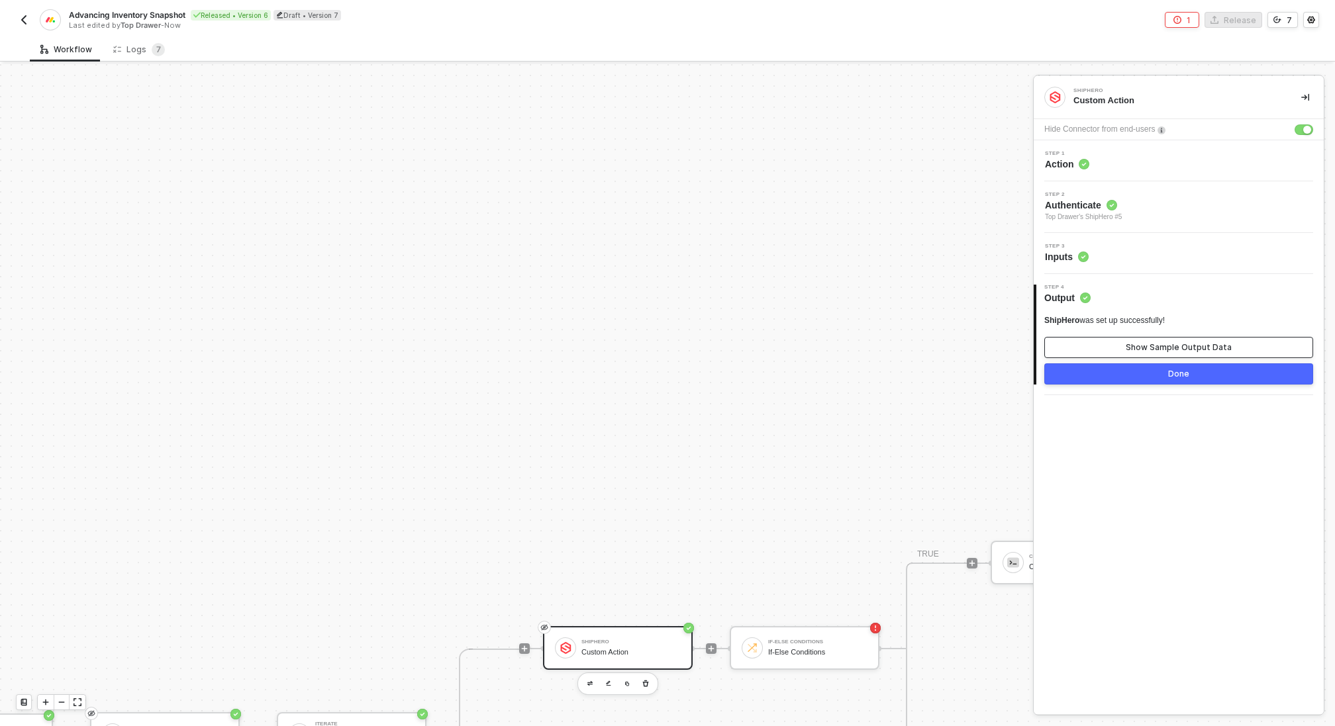
click at [1114, 344] on button "Show Sample Output Data" at bounding box center [1178, 347] width 269 height 21
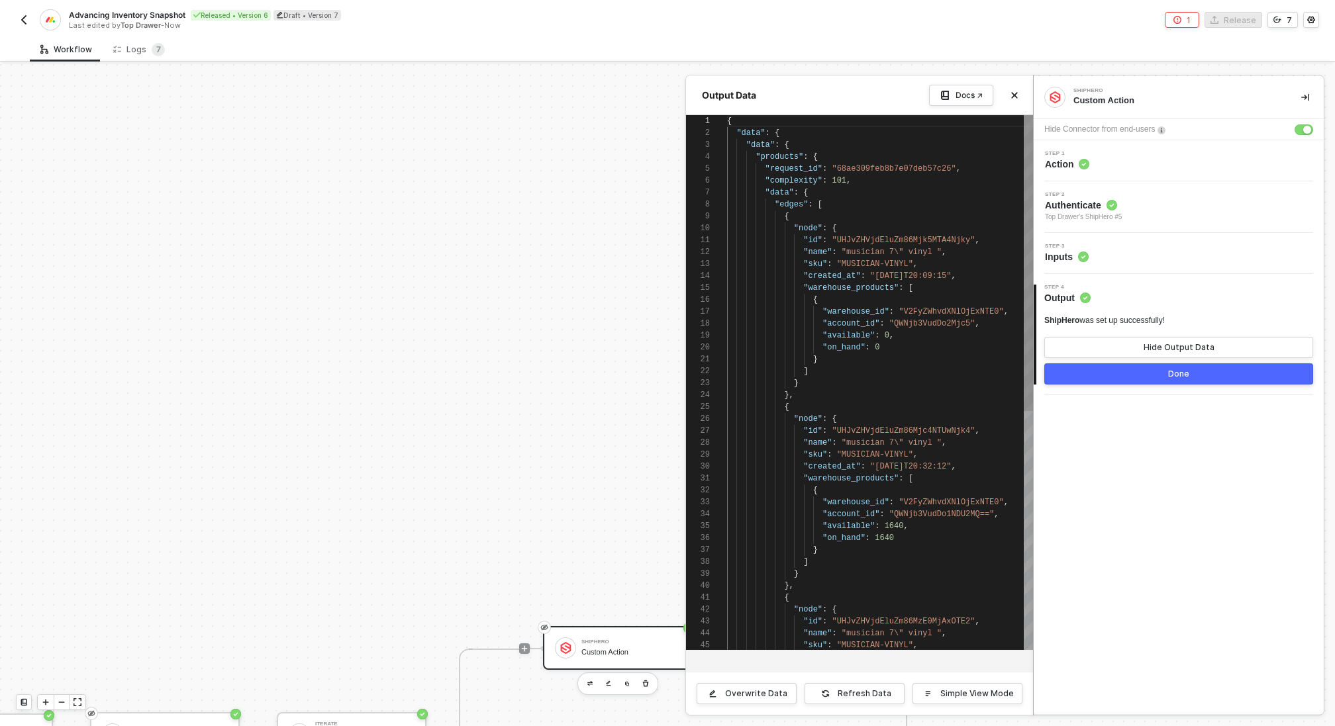
type textarea ""id": "UHJvZHVjdEluZm86Mjk5MTA4Njky", "name": "musician 7\" vinyl ", "sku": "MU…"
click at [970, 326] on div "2 3 4 5 6 7 8 9 10 11 12 13 14 15 16 17 18 19 20 21 22 23 24 25 26 27 28 29 30 …" at bounding box center [859, 382] width 347 height 535
drag, startPoint x: 971, startPoint y: 326, endPoint x: 896, endPoint y: 320, distance: 75.7
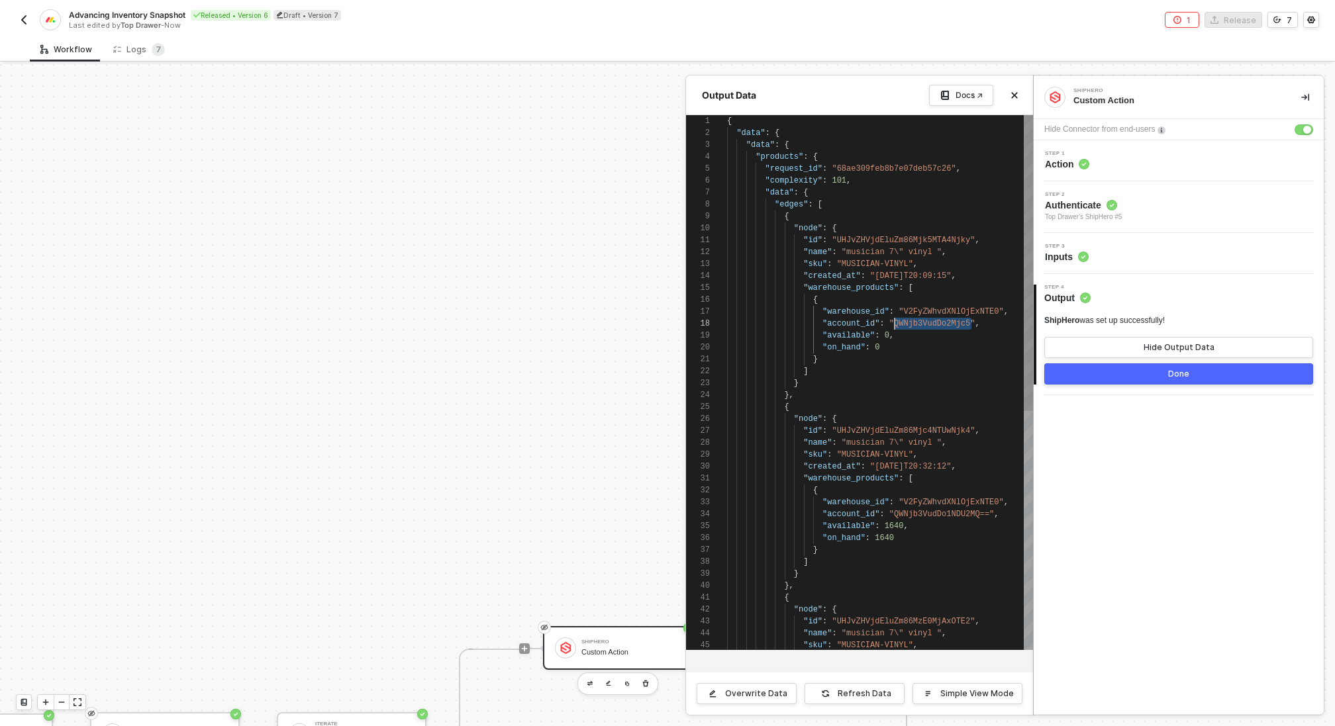
click at [896, 320] on div "2 3 4 5 6 7 8 9 10 11 12 13 14 15 16 17 18 19 20 21 22 23 24 25 26 27 28 29 30 …" at bounding box center [859, 382] width 347 height 535
click at [624, 393] on div at bounding box center [667, 395] width 1335 height 662
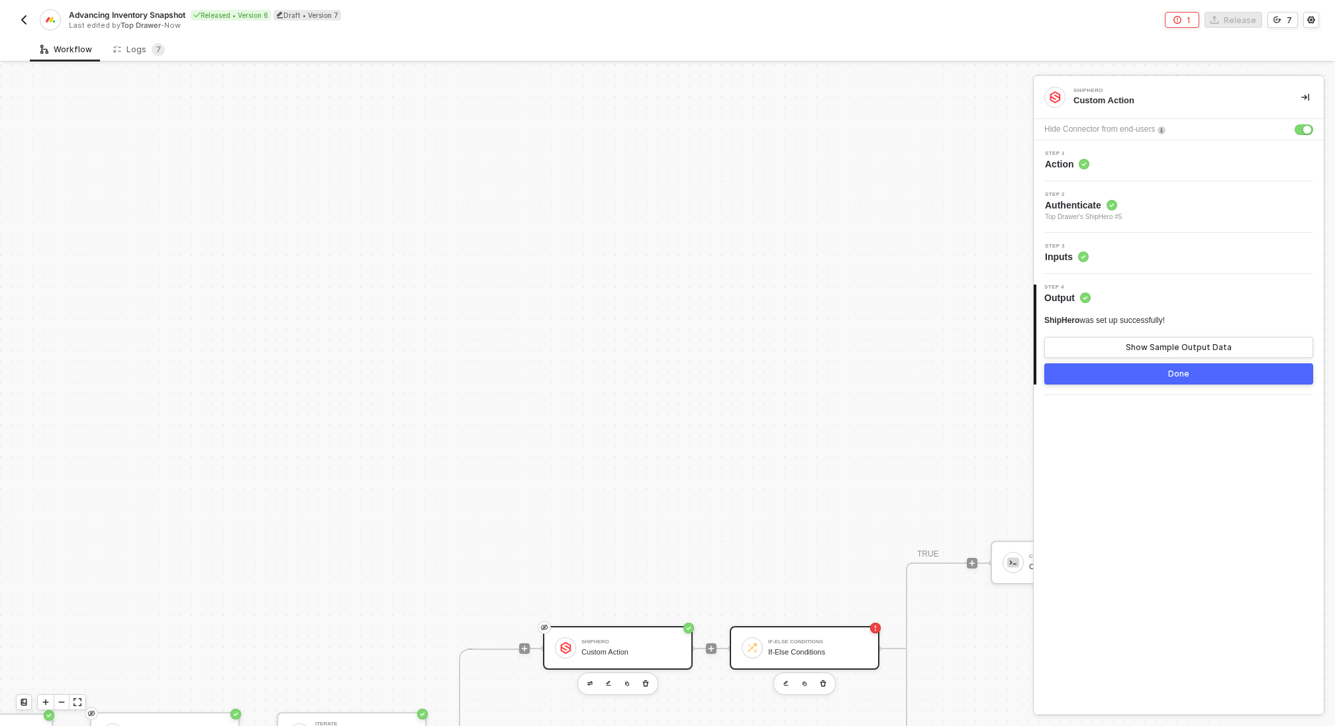
click at [814, 637] on div "If-Else Conditions If-Else Conditions" at bounding box center [817, 647] width 99 height 25
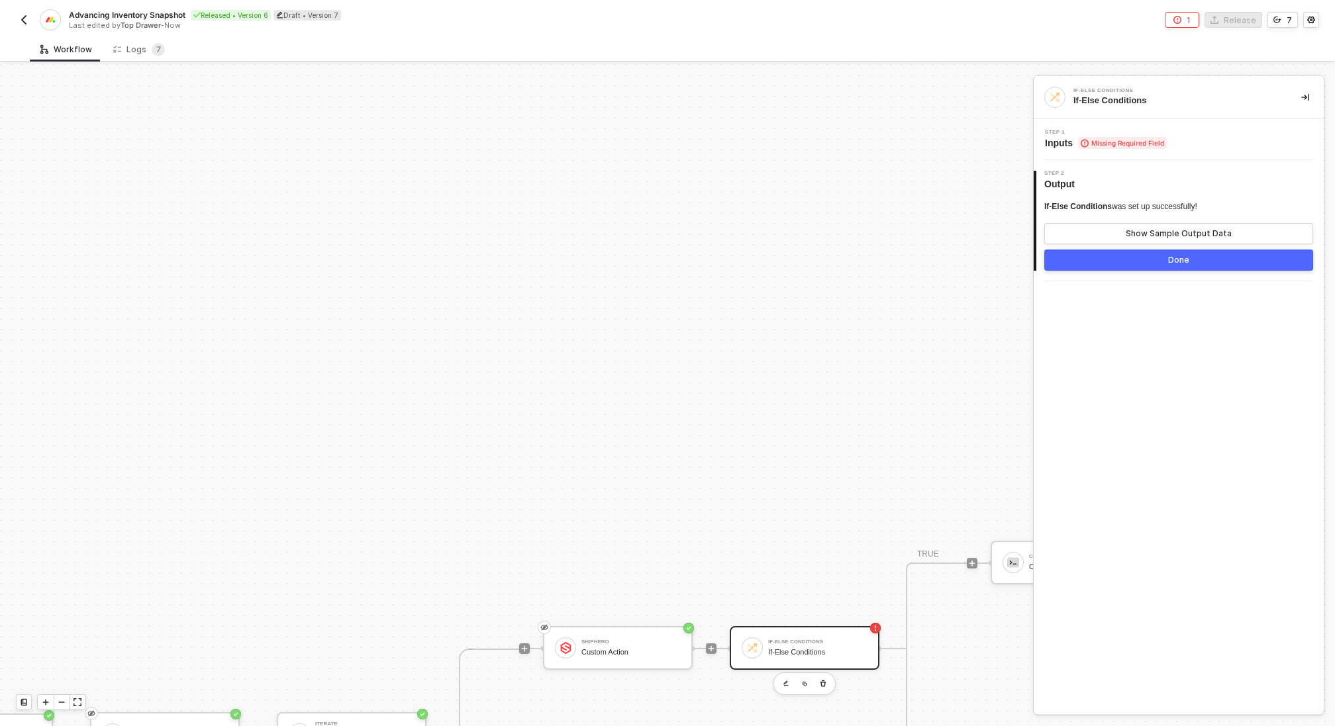
click at [1119, 149] on span "Inputs Missing Required Field" at bounding box center [1106, 142] width 122 height 13
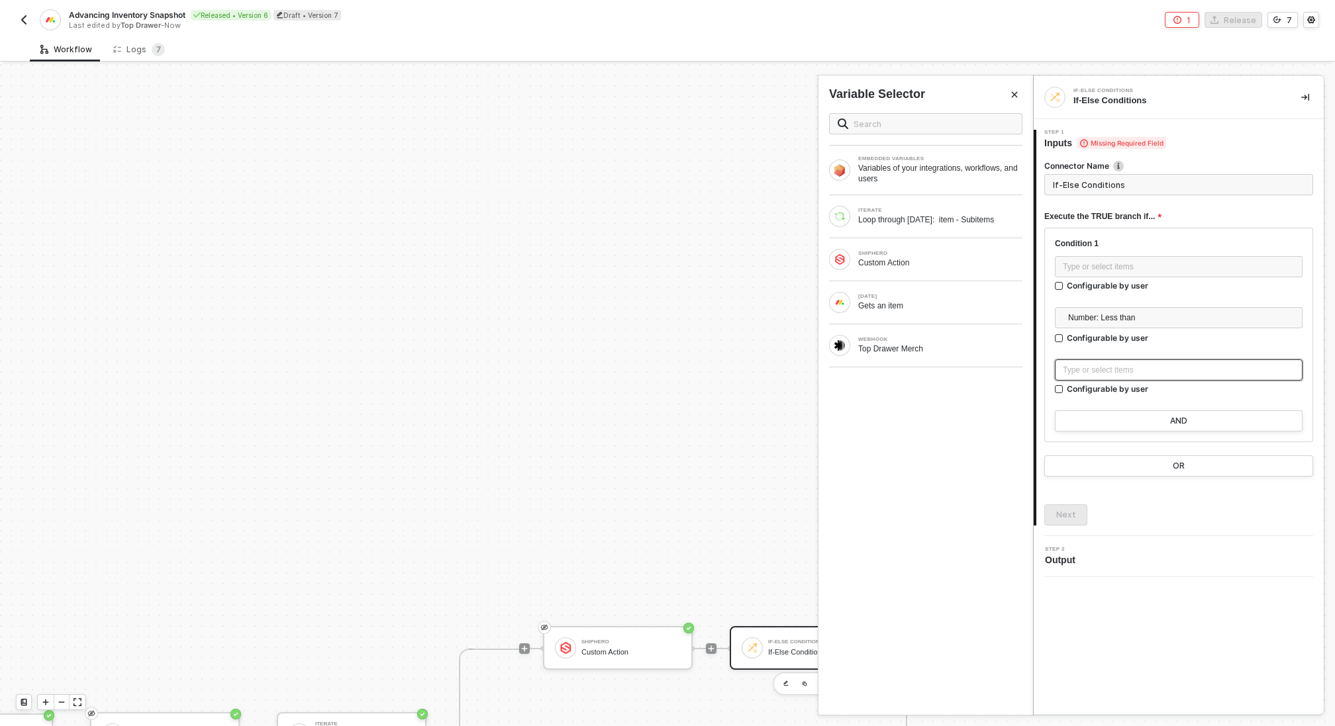
click at [1105, 373] on div "Type or select items ﻿" at bounding box center [1178, 370] width 232 height 13
click at [1103, 263] on div "Type or select items ﻿" at bounding box center [1178, 267] width 232 height 13
click at [935, 258] on div "Custom Action" at bounding box center [940, 263] width 164 height 11
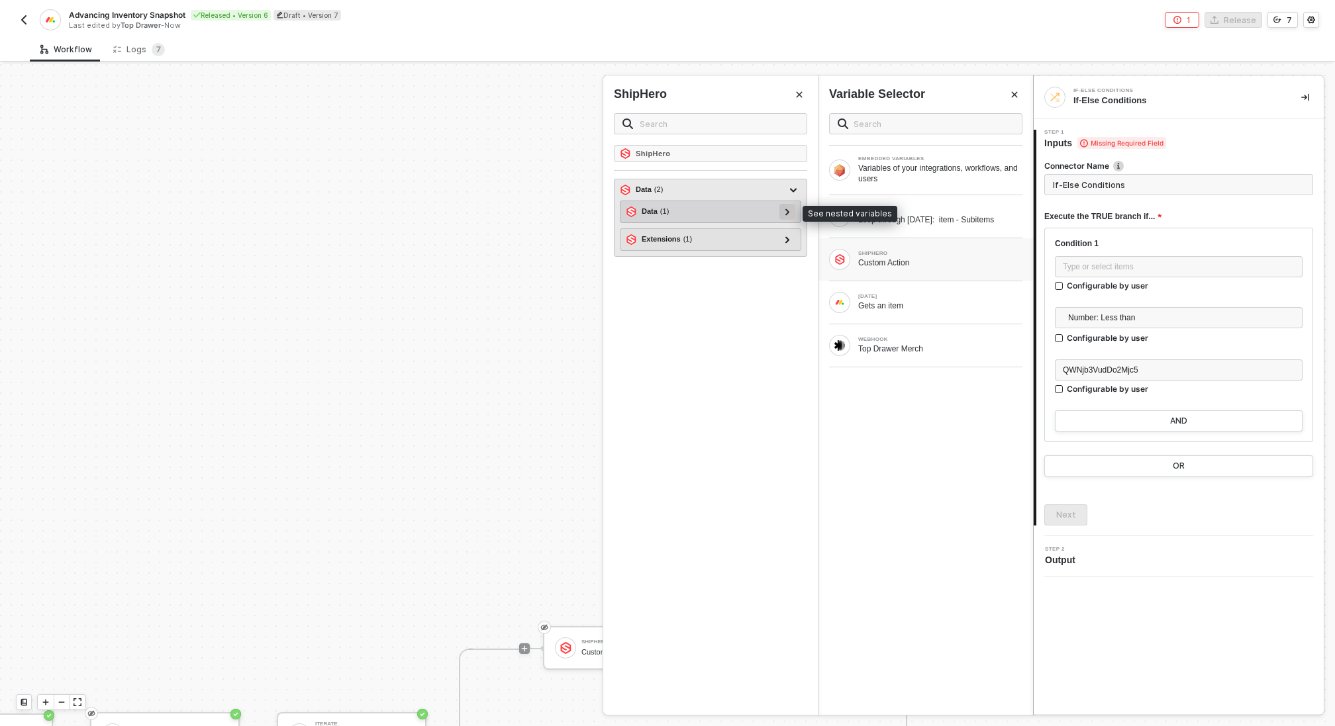
click at [782, 207] on div at bounding box center [787, 212] width 16 height 16
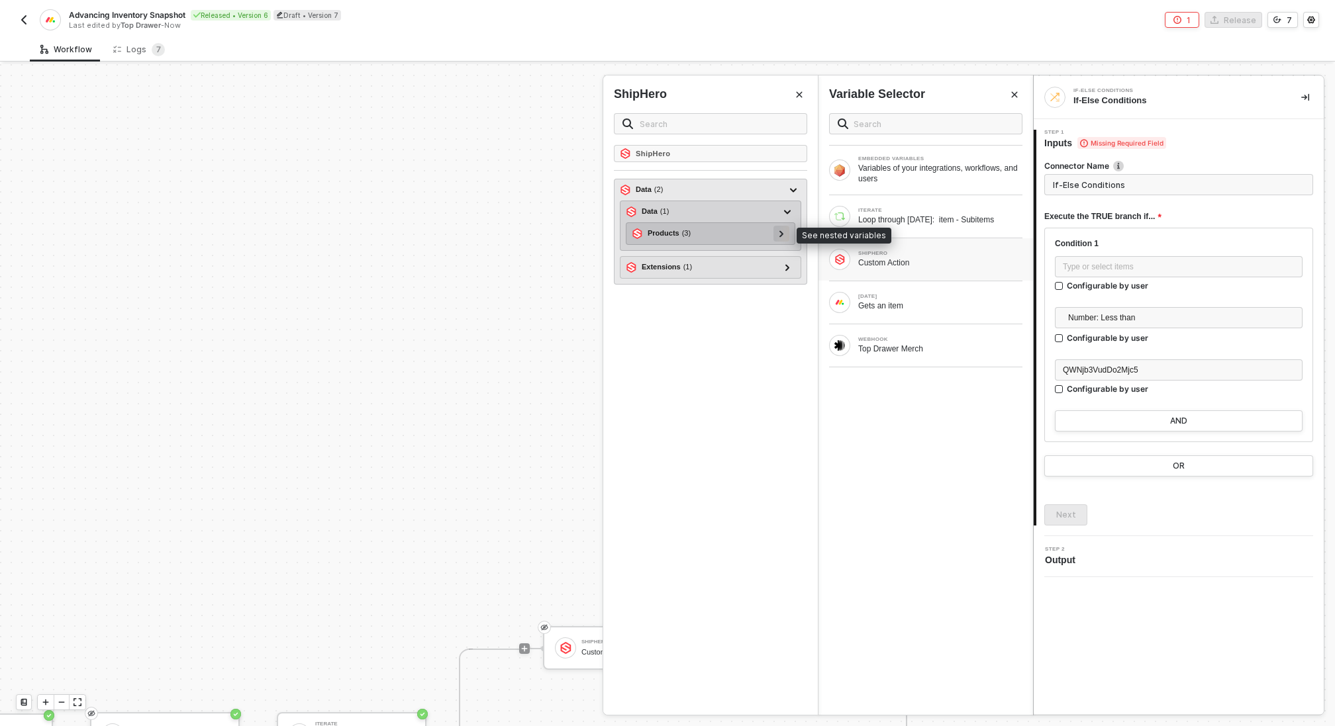
click at [778, 232] on div at bounding box center [781, 233] width 7 height 15
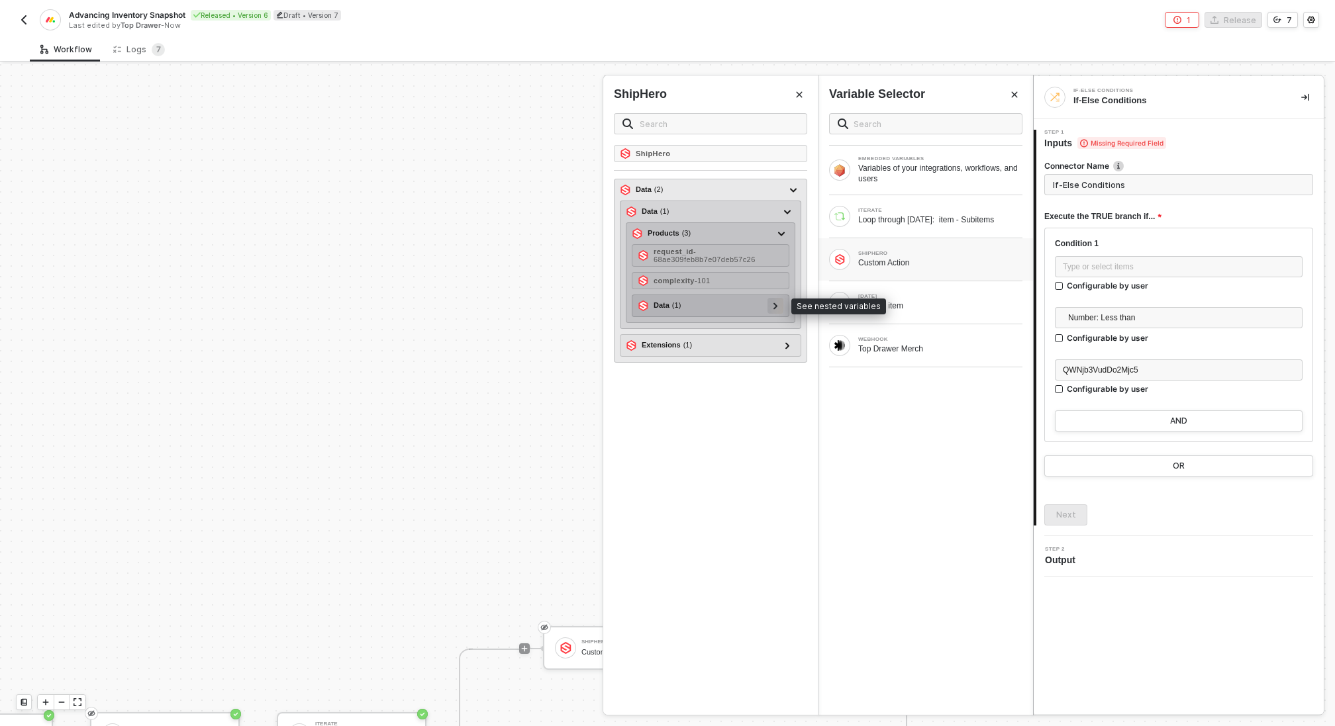
click at [781, 307] on div at bounding box center [775, 306] width 16 height 16
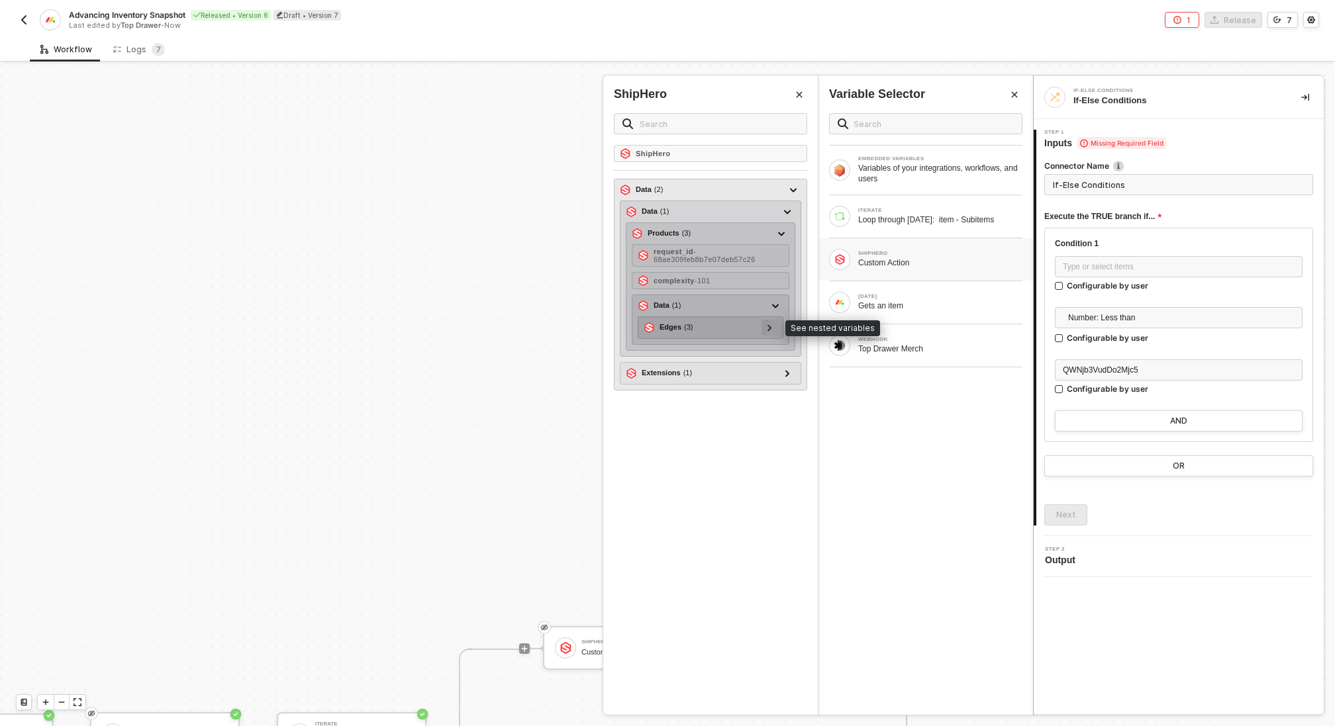
click at [773, 328] on div at bounding box center [769, 327] width 7 height 15
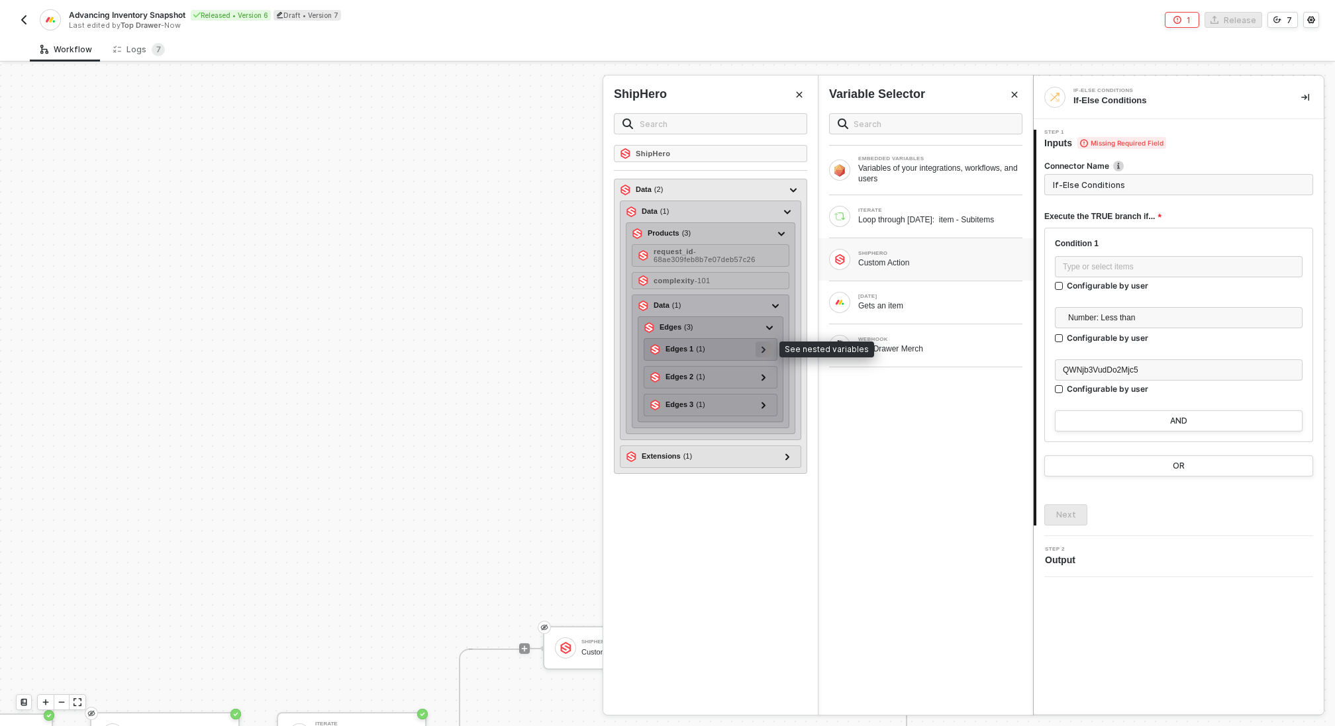
click at [765, 349] on icon at bounding box center [763, 349] width 5 height 7
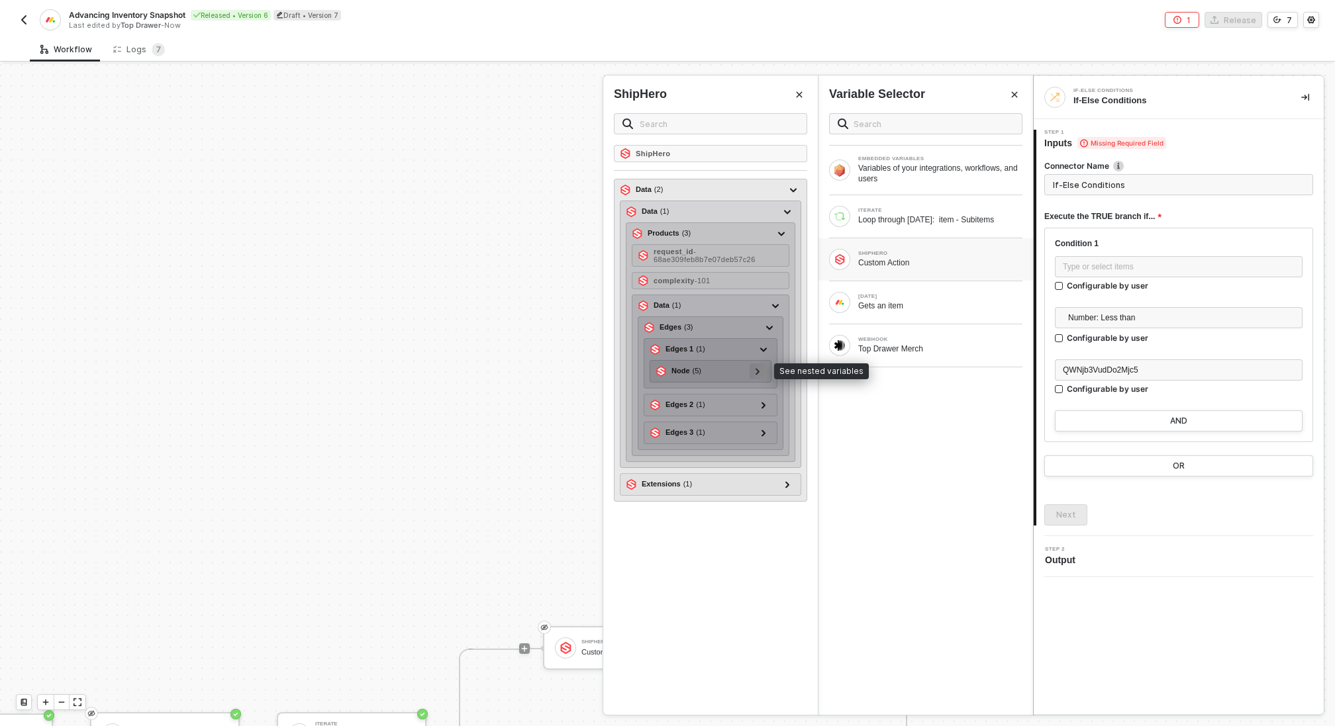
click at [761, 369] on div at bounding box center [757, 370] width 7 height 15
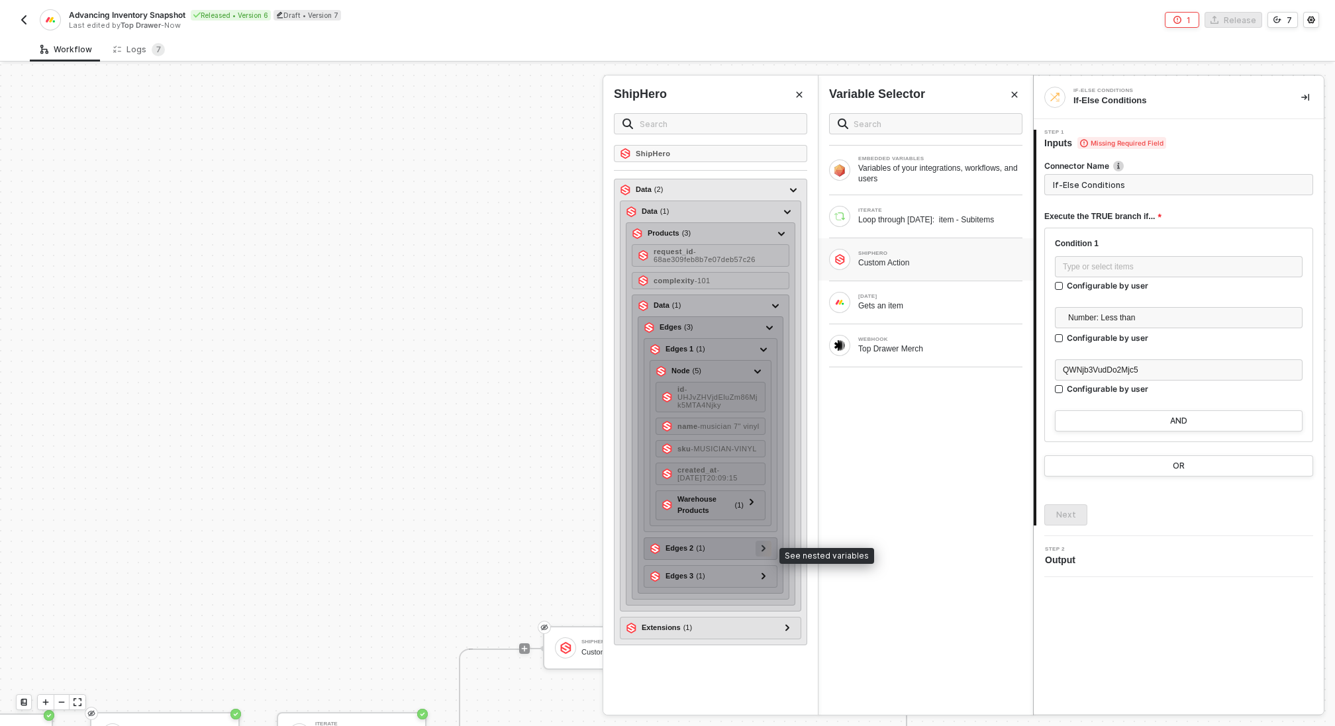
click at [766, 552] on icon at bounding box center [763, 548] width 5 height 7
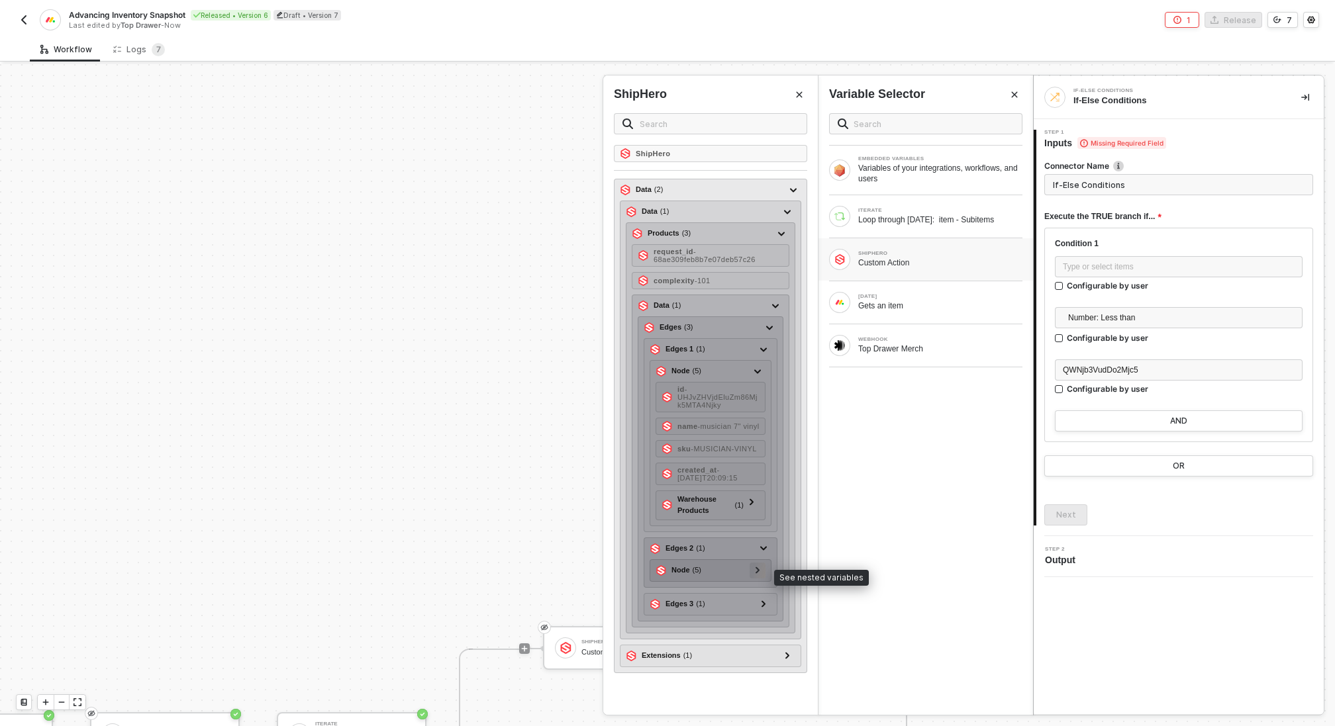
click at [759, 573] on icon at bounding box center [757, 570] width 4 height 7
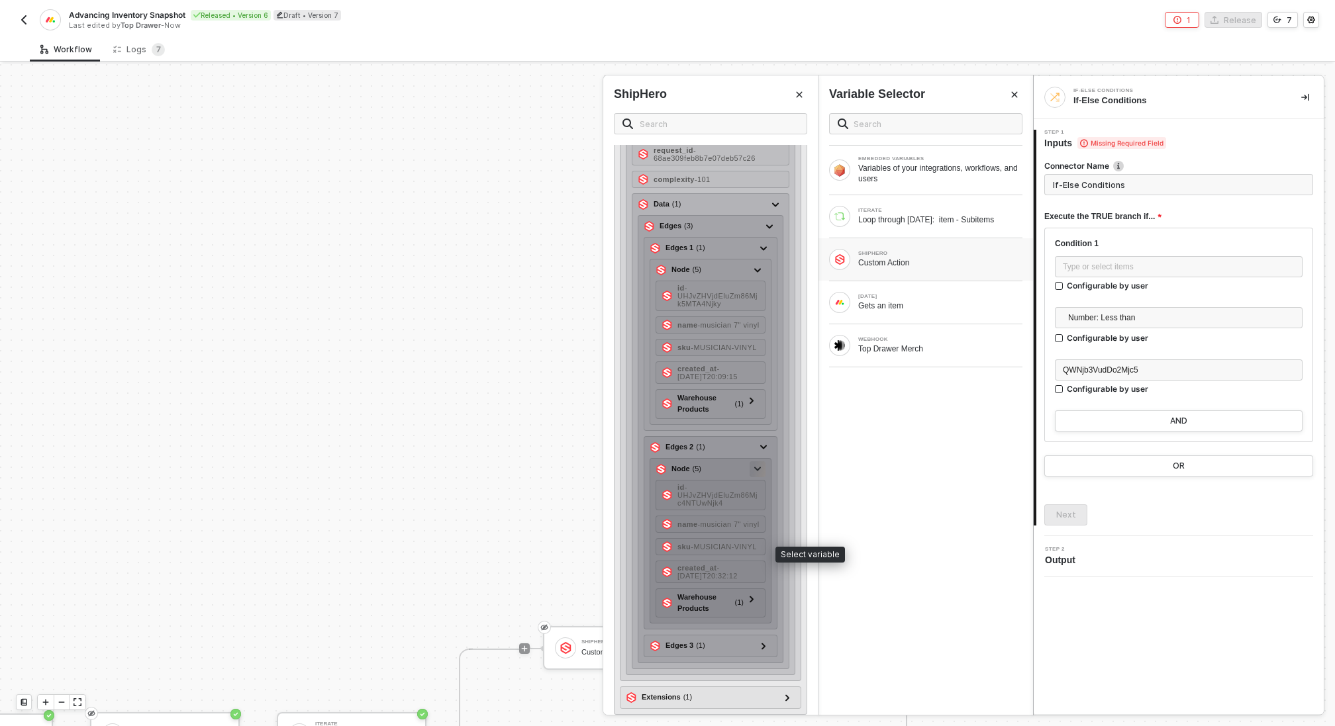
scroll to position [122, 0]
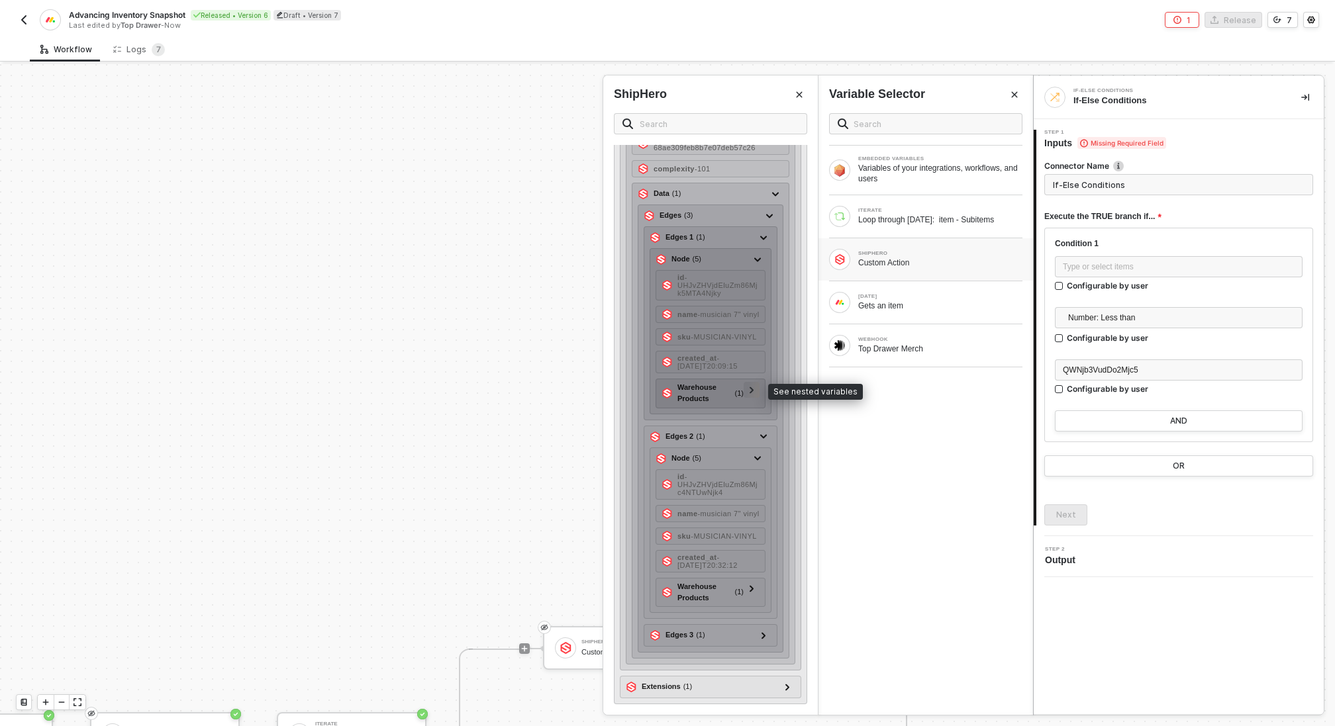
click at [753, 387] on icon at bounding box center [751, 390] width 4 height 7
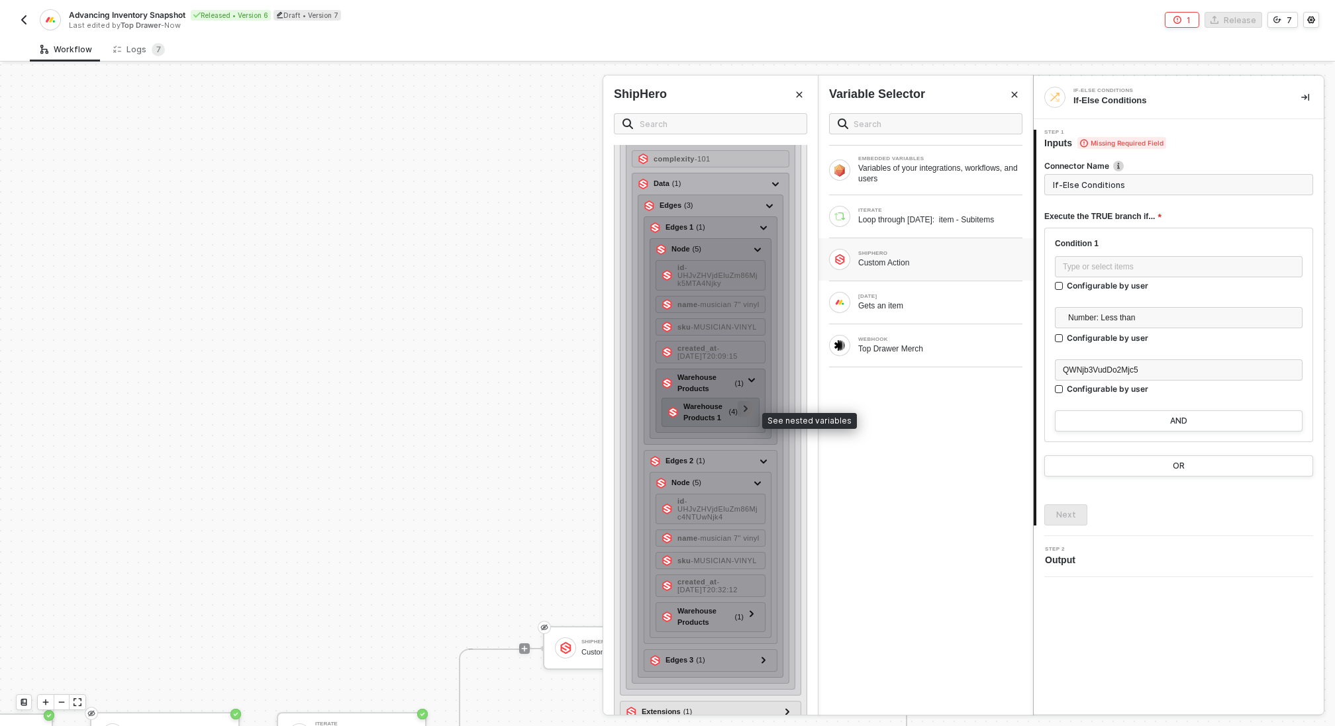
click at [752, 412] on div at bounding box center [745, 409] width 16 height 16
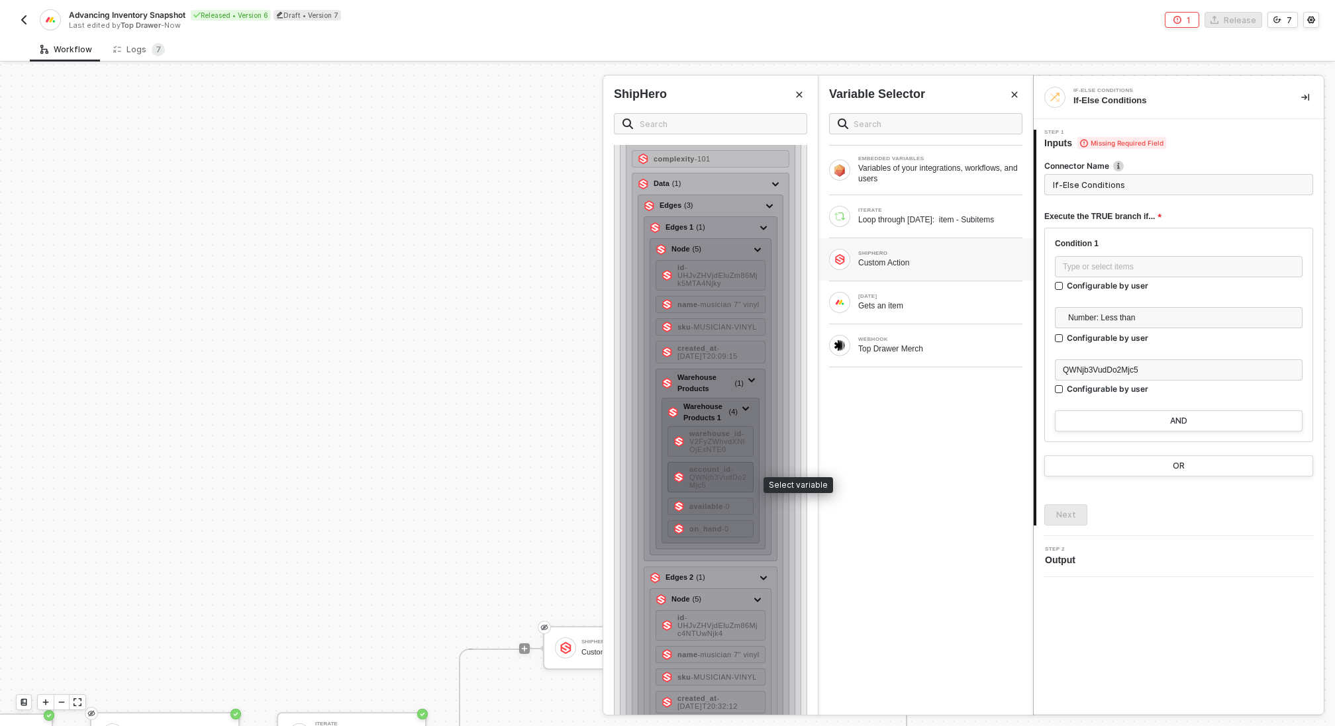
click at [738, 476] on div "account_id - QWNjb3VudDo2Mjc5" at bounding box center [718, 477] width 58 height 24
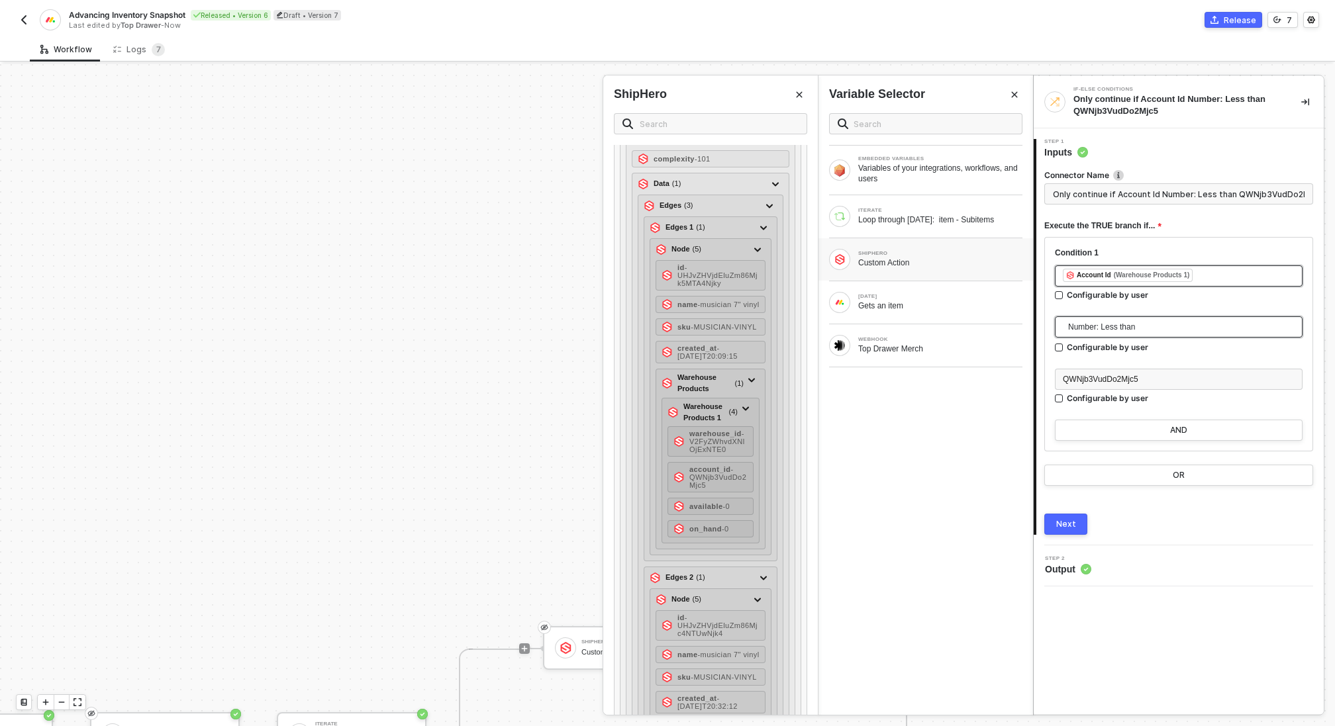
click at [1108, 331] on span "Number: Less than" at bounding box center [1181, 327] width 226 height 20
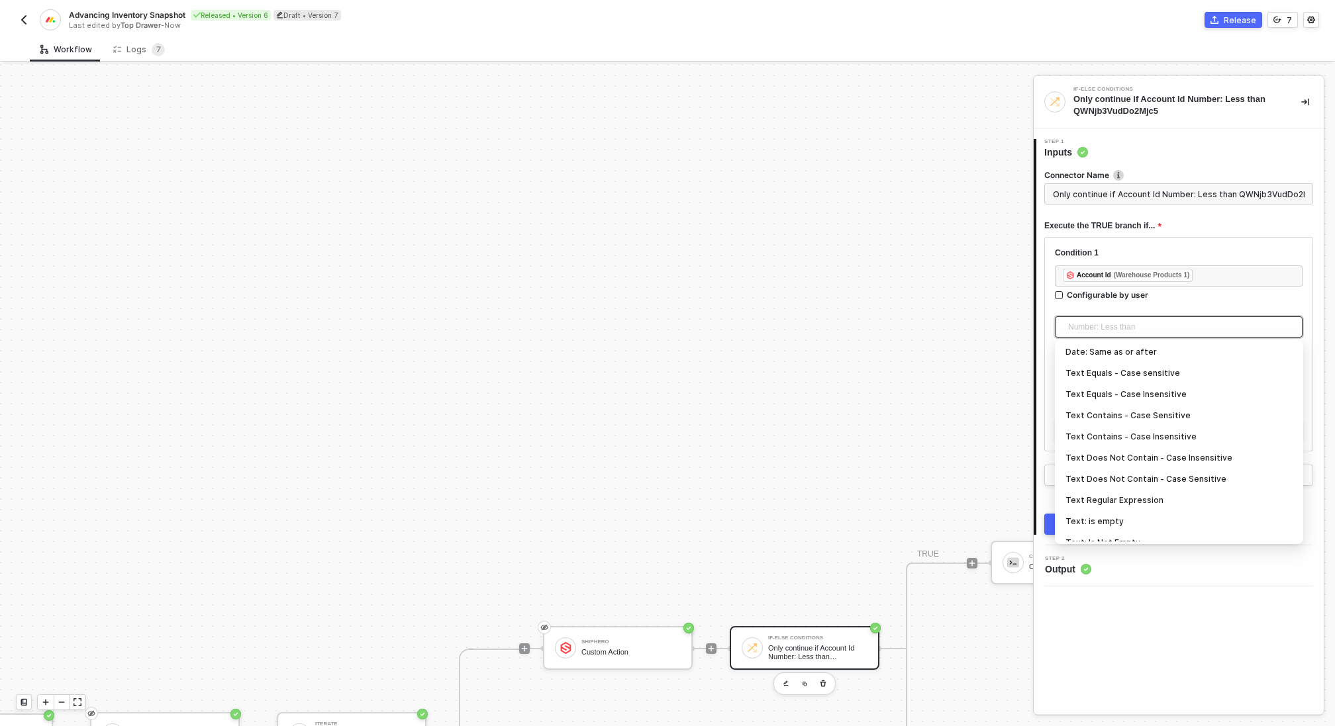
scroll to position [234, 0]
click at [1156, 458] on div "Text Does Not Contain - Case Insensitive" at bounding box center [1178, 458] width 227 height 15
type input "Only continue if Account Id Text Does Not Contain - Case Insensitive QWNjb3VudD…"
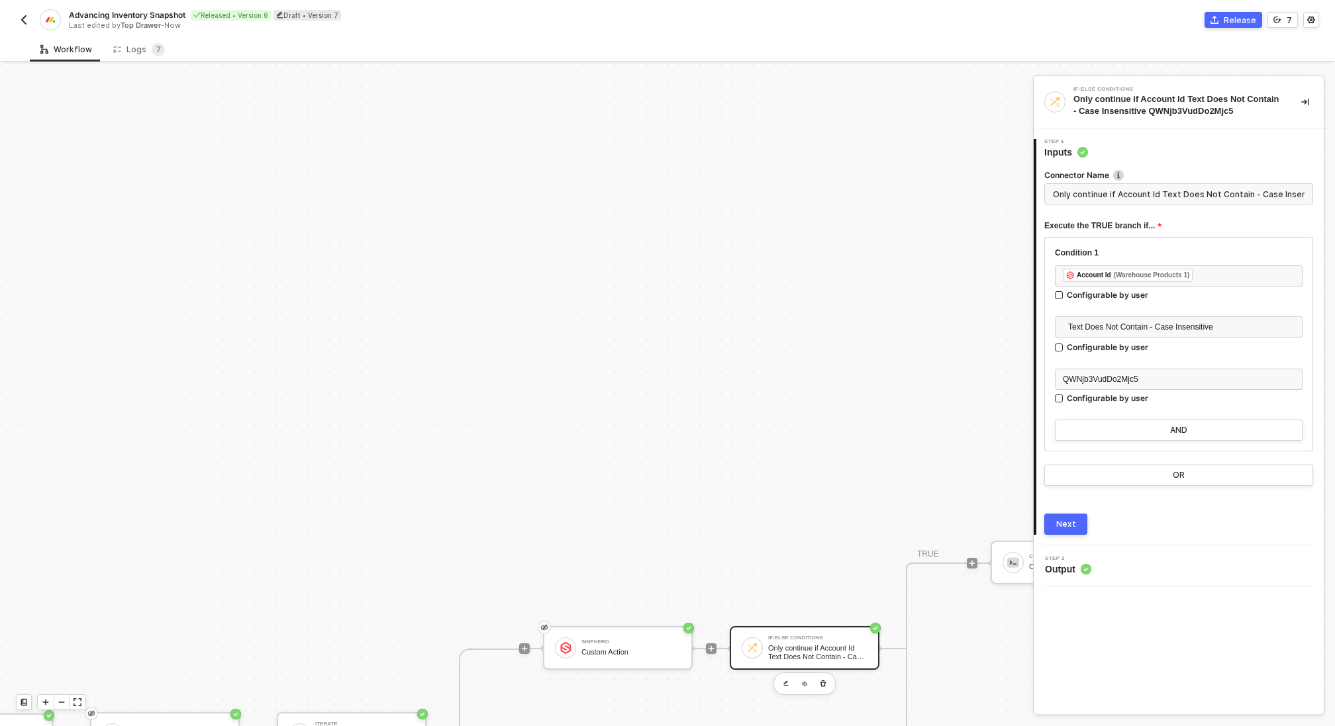
click at [1074, 522] on button "Next" at bounding box center [1065, 524] width 43 height 21
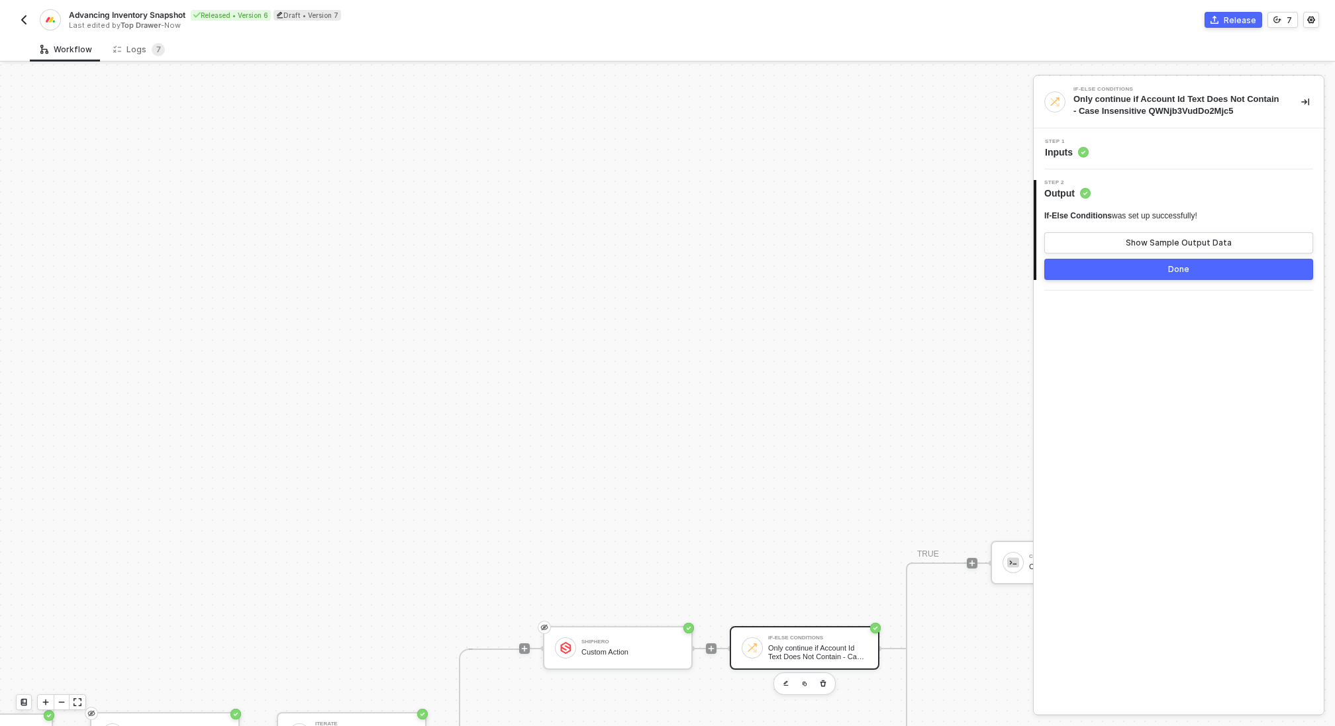
click at [1179, 266] on div "Done" at bounding box center [1178, 269] width 21 height 11
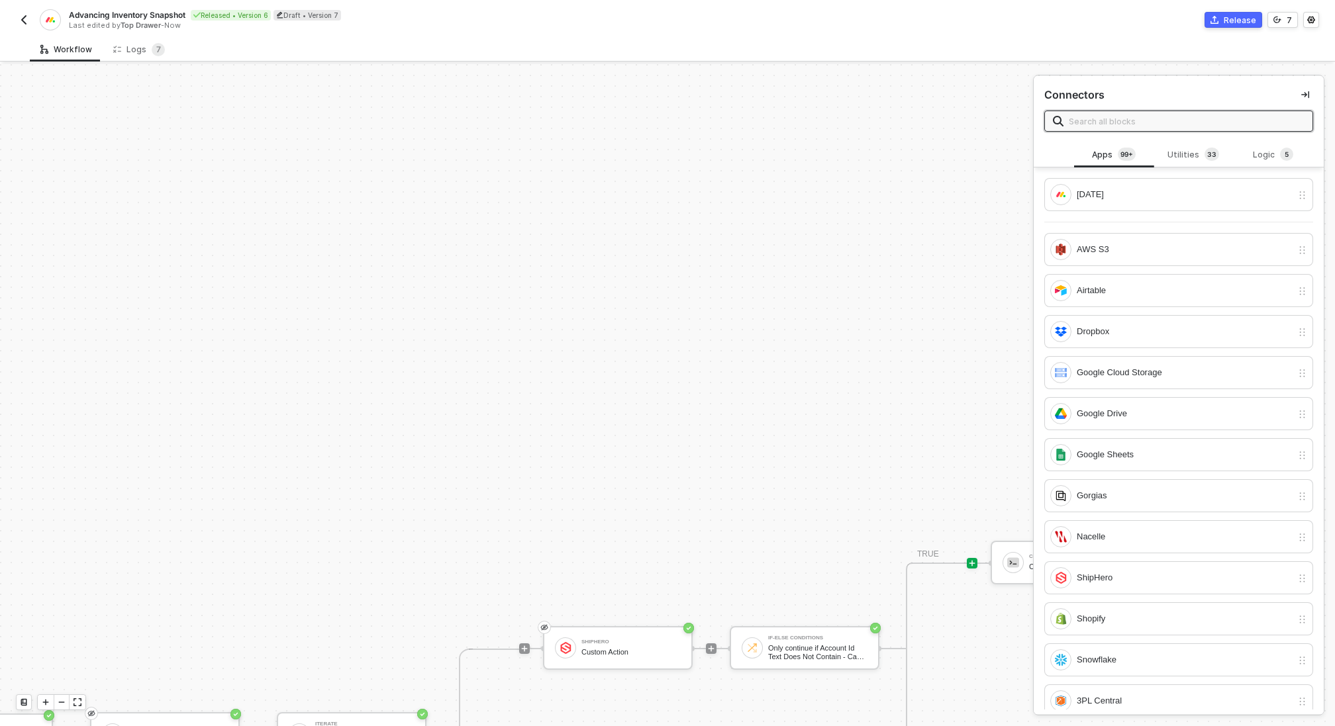
click at [908, 278] on div "TRIGGER Top Drawer Merch Top Drawer Merch Monday Gets an item Iterate Loop thro…" at bounding box center [706, 734] width 1638 height 1388
click at [657, 643] on div "ShipHero" at bounding box center [630, 641] width 99 height 5
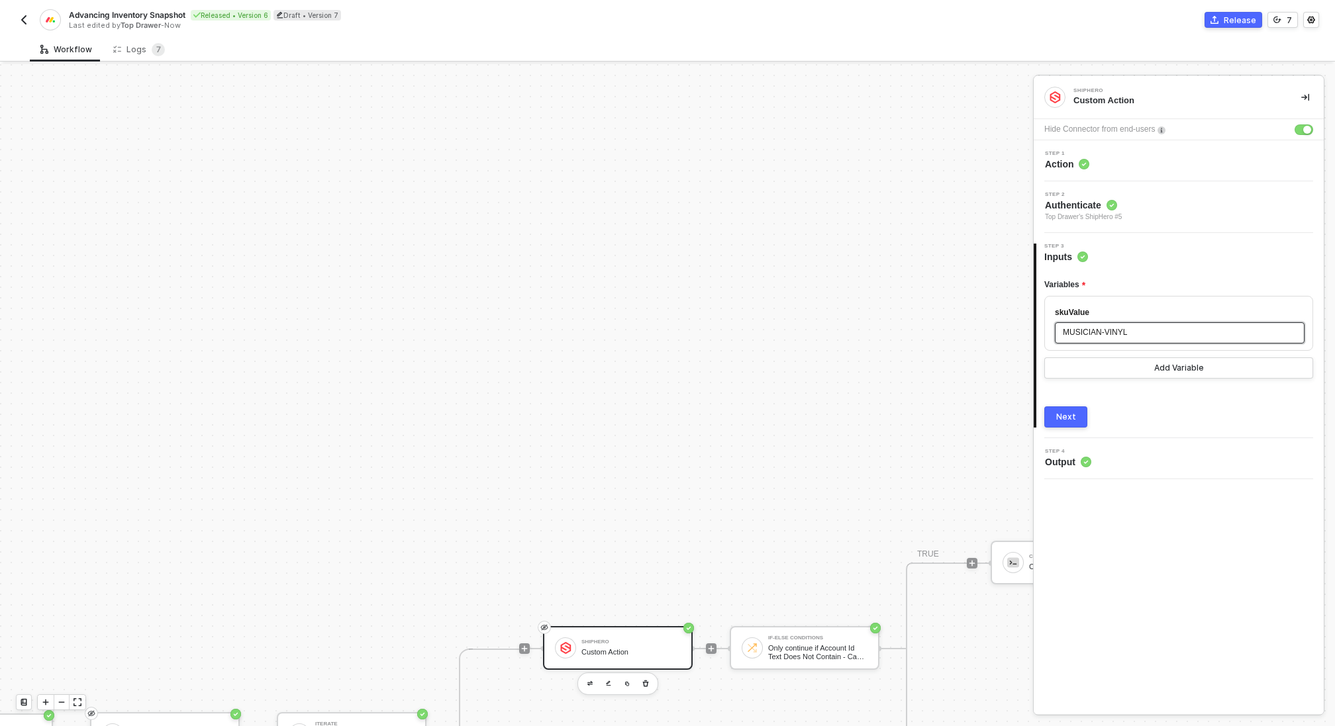
click at [1166, 341] on div "MUSICIAN-VINYL" at bounding box center [1180, 332] width 250 height 21
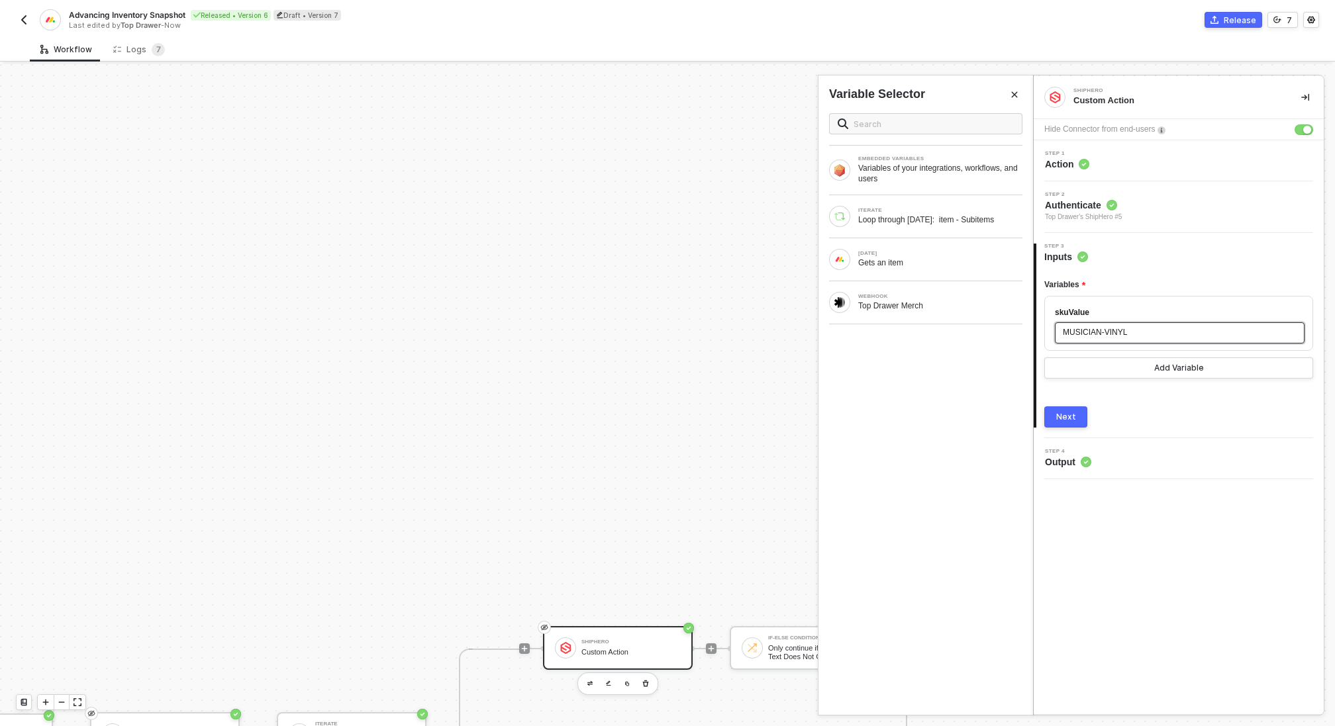
click at [1166, 341] on div "MUSICIAN-VINYL" at bounding box center [1180, 332] width 250 height 21
click at [913, 213] on div "ITERATE Loop through Monday: item - Subitems" at bounding box center [940, 216] width 164 height 17
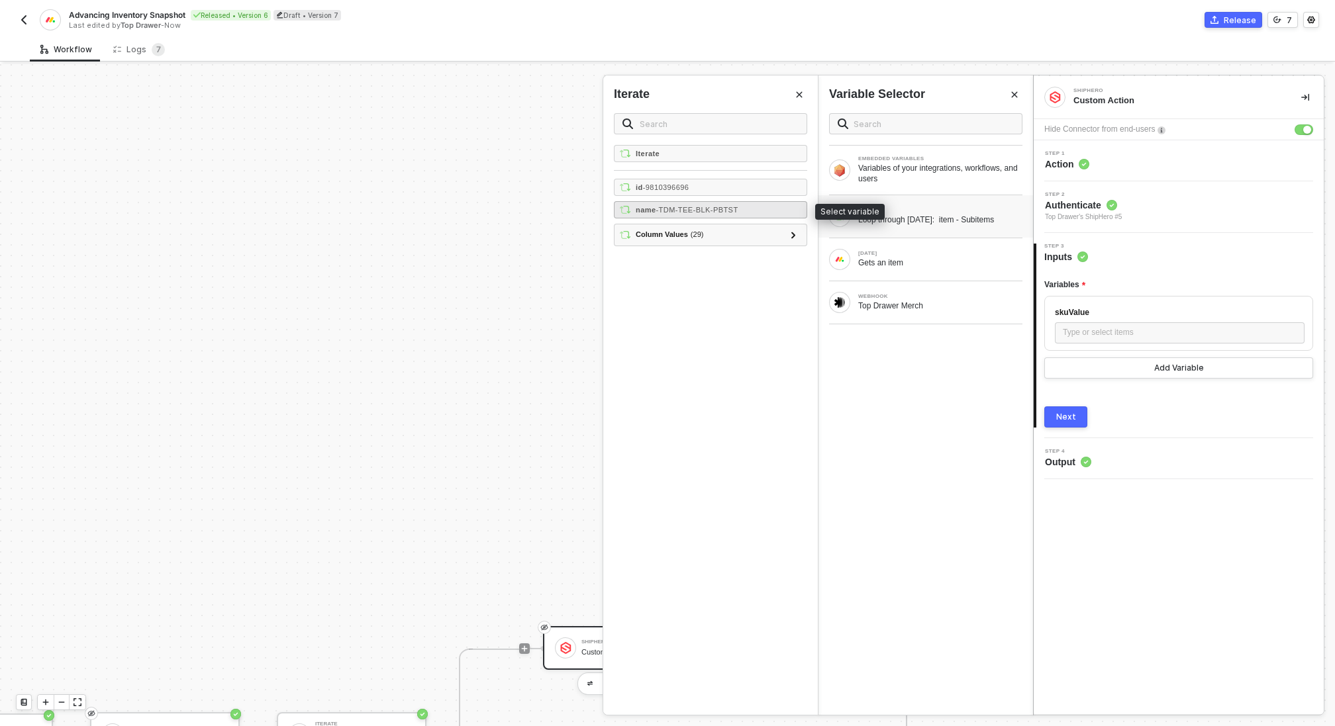
click at [685, 211] on span "- TDM-TEE-BLK-PBTST" at bounding box center [697, 210] width 82 height 8
click at [1077, 415] on button "Next" at bounding box center [1065, 416] width 43 height 21
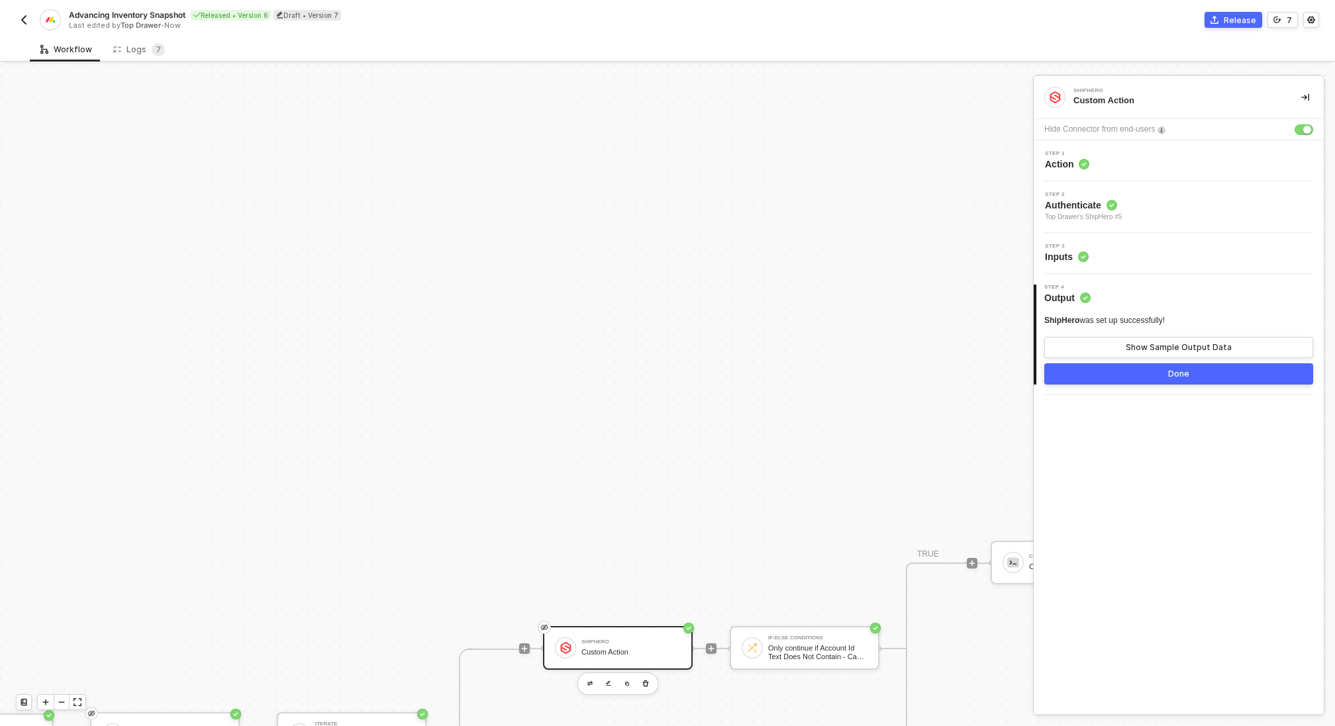
click at [1114, 372] on button "Done" at bounding box center [1178, 373] width 269 height 21
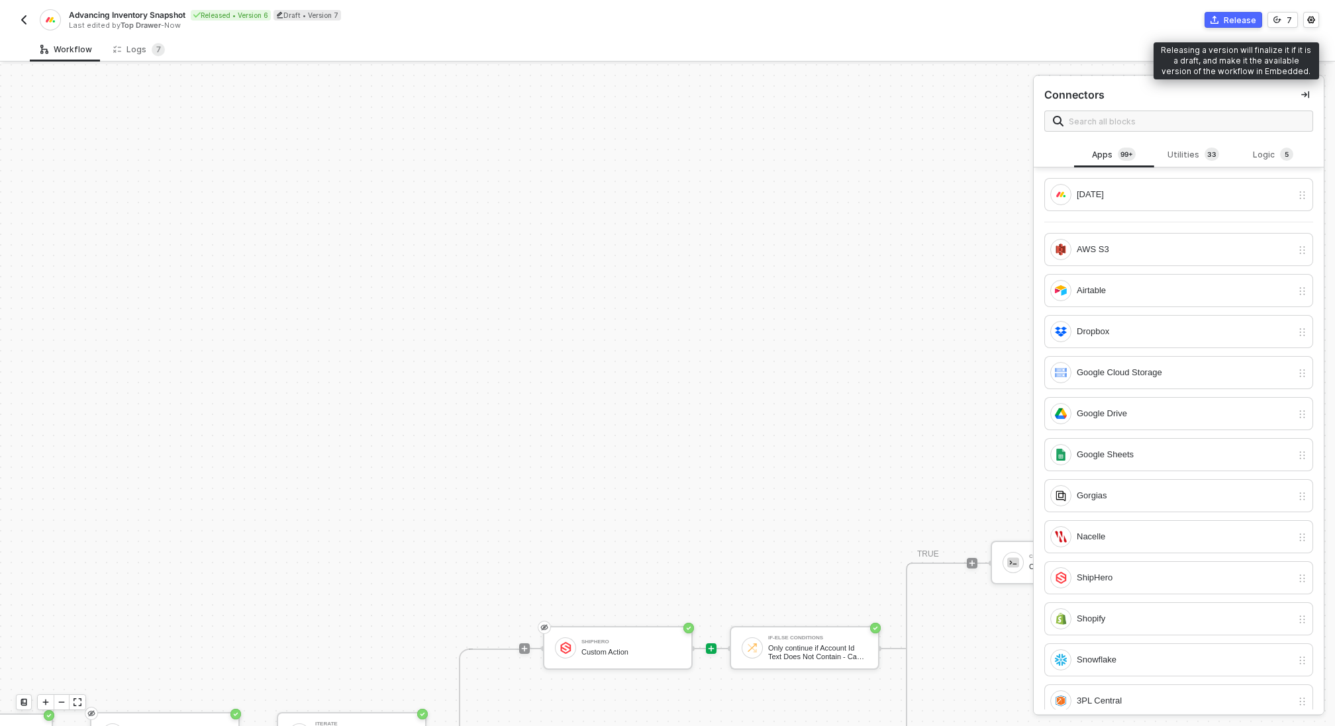
click at [1233, 22] on div "Release" at bounding box center [1239, 20] width 32 height 11
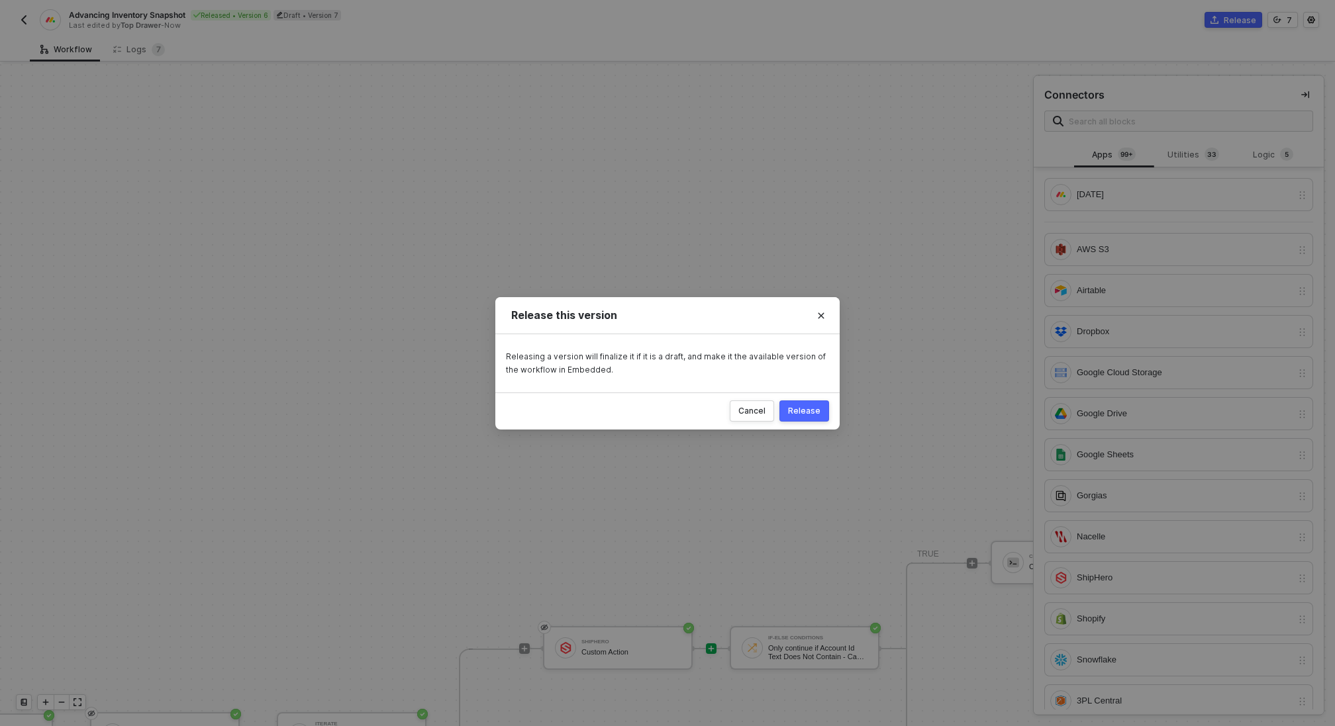
click at [798, 409] on div "Release" at bounding box center [804, 411] width 32 height 11
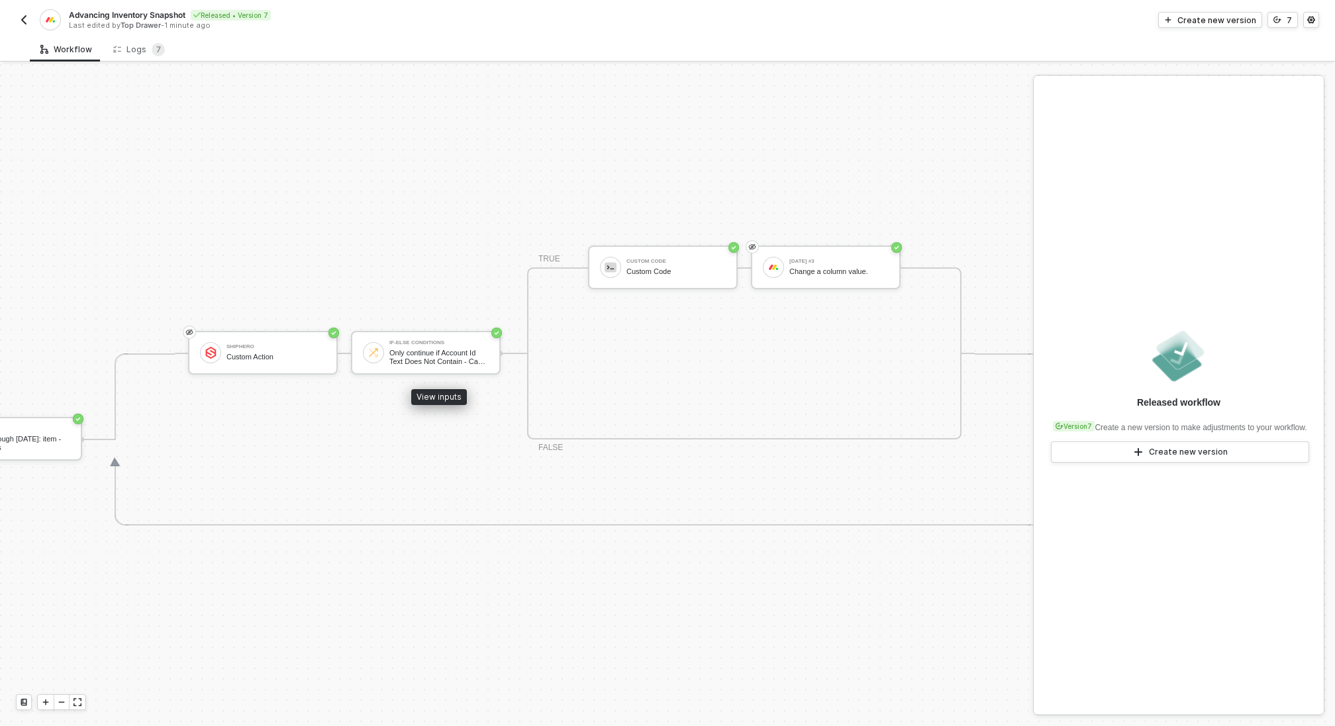
scroll to position [319, 437]
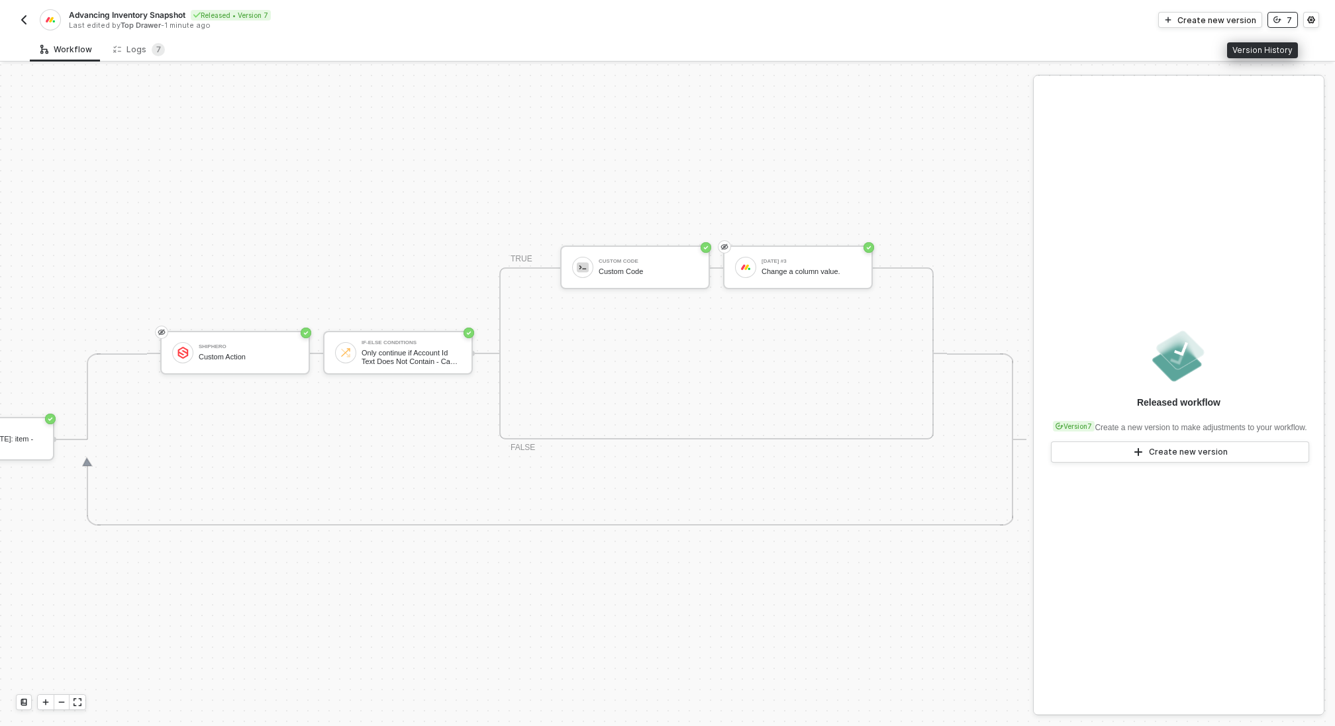
click at [1276, 21] on icon "icon-versioning" at bounding box center [1277, 20] width 8 height 8
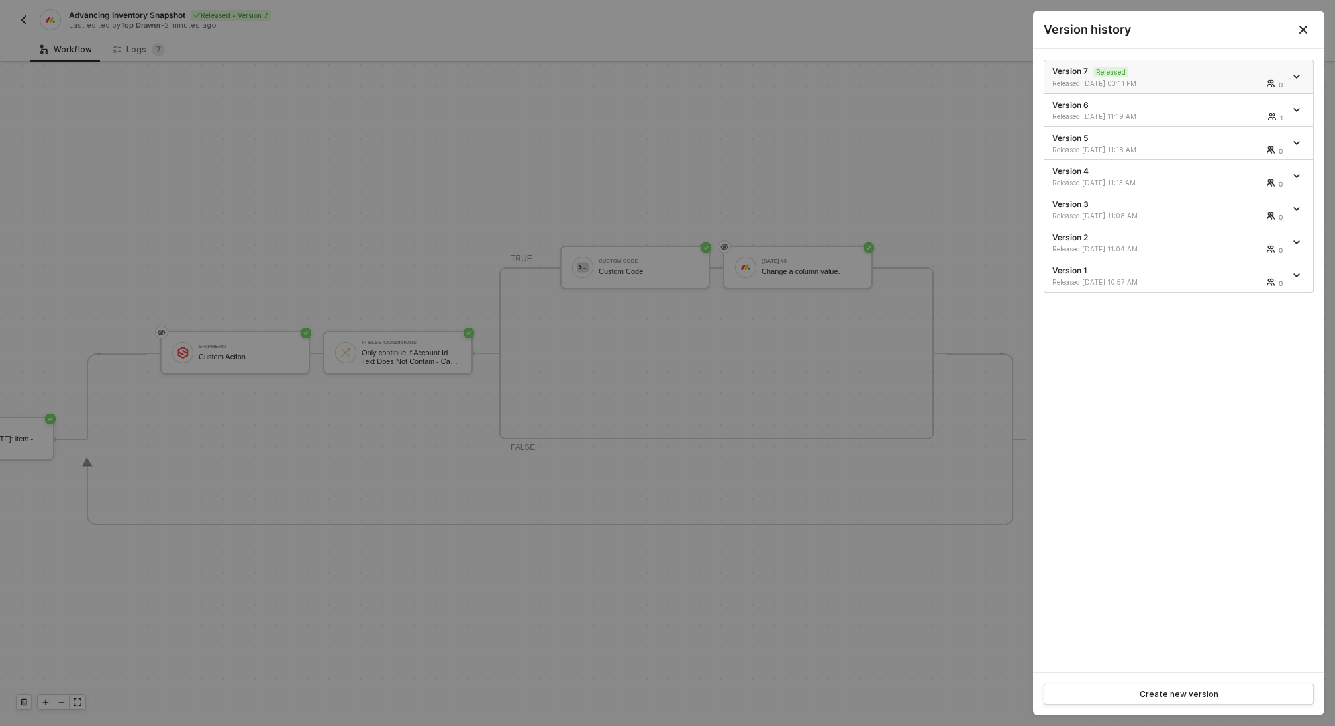
click at [1295, 75] on icon "icon-arrow-down" at bounding box center [1295, 76] width 5 height 3
click at [1215, 101] on div "Make a copy" at bounding box center [1250, 98] width 82 height 13
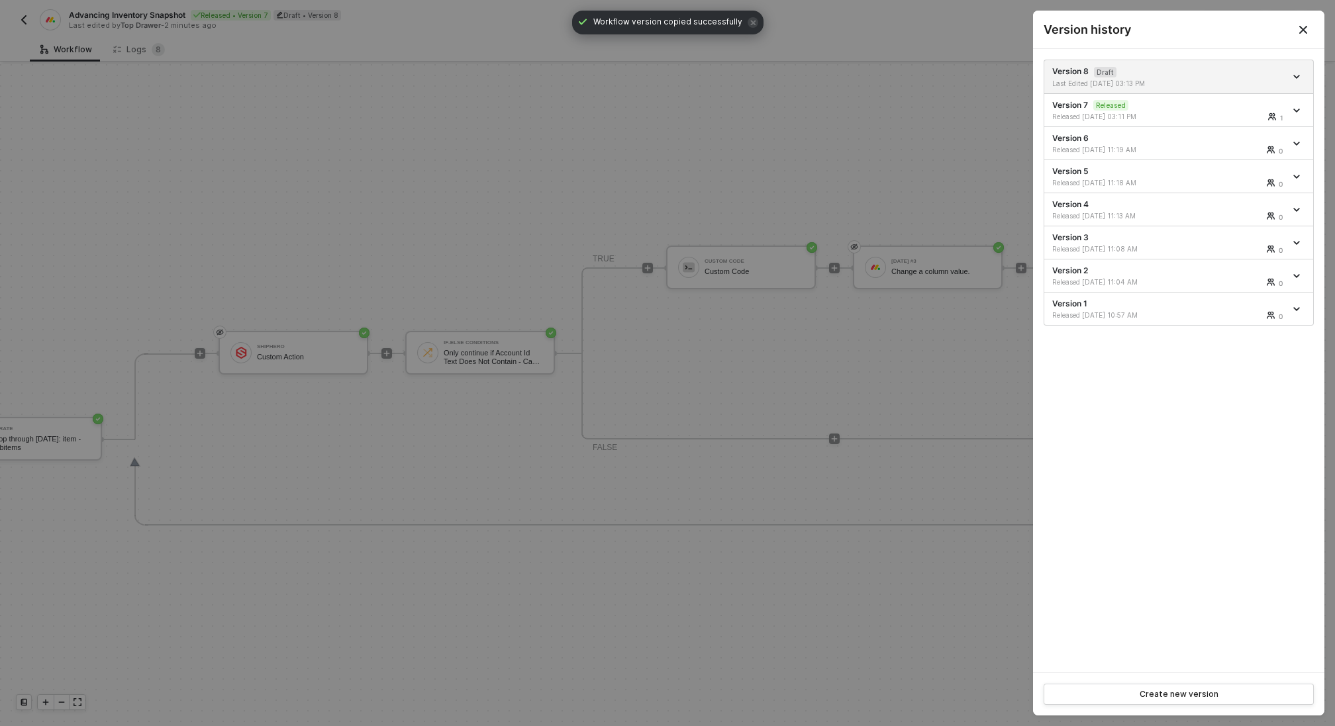
click at [638, 103] on div at bounding box center [667, 363] width 1335 height 726
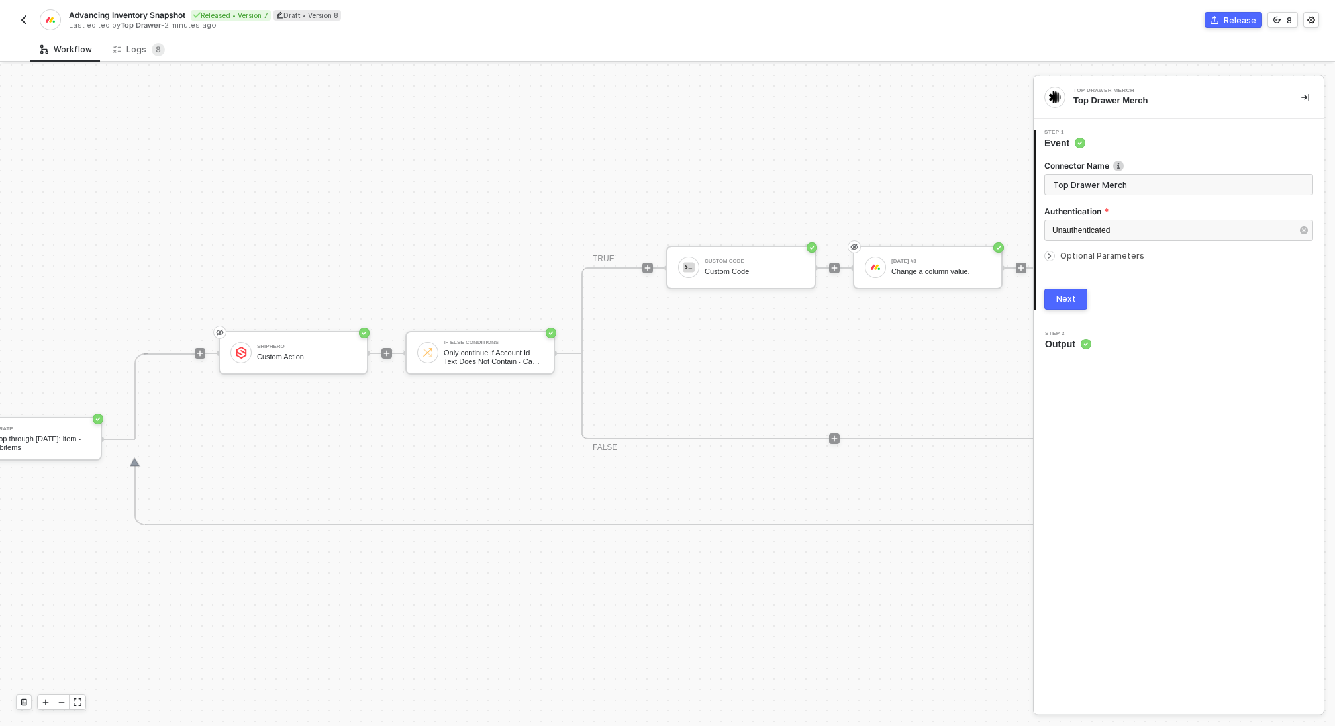
click at [397, 349] on div "ShipHero Custom Action If-Else Conditions Only continue if Account Id Text Does…" at bounding box center [664, 353] width 892 height 172
click at [383, 353] on icon "icon-play" at bounding box center [387, 354] width 8 height 8
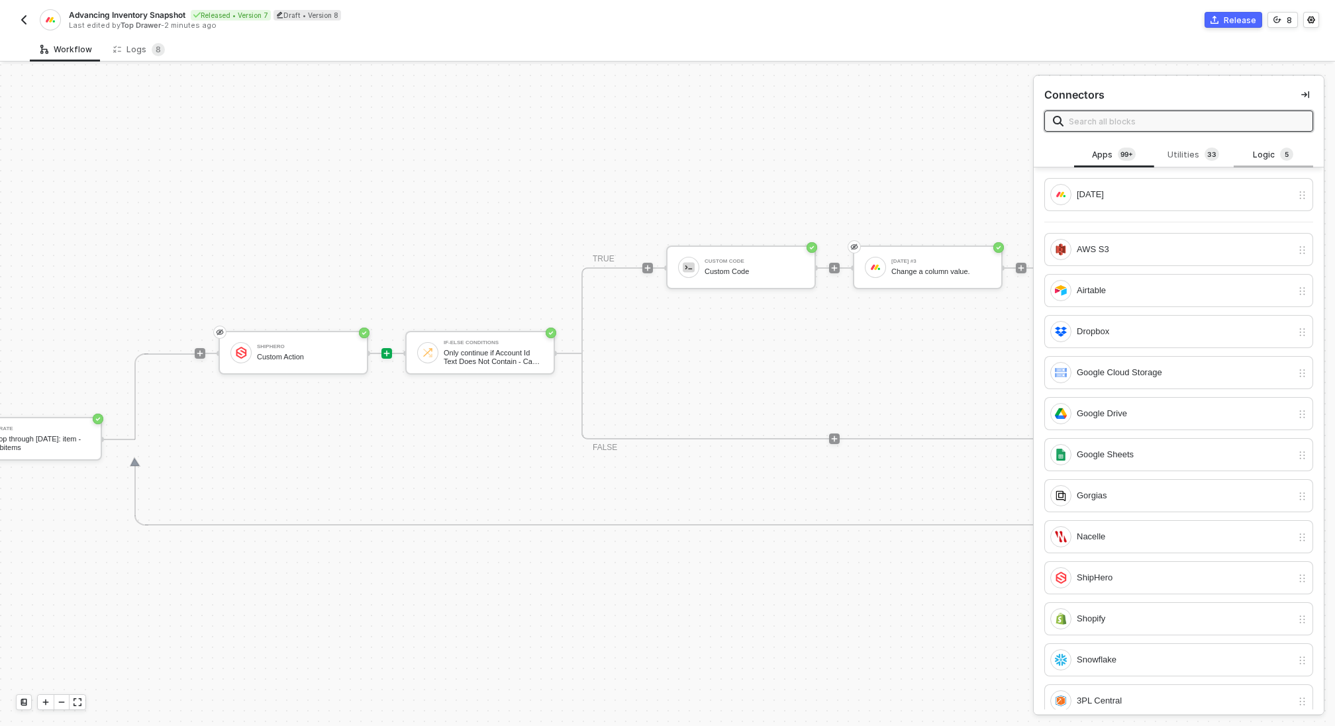
click at [1270, 158] on div "Logic 5" at bounding box center [1273, 155] width 58 height 15
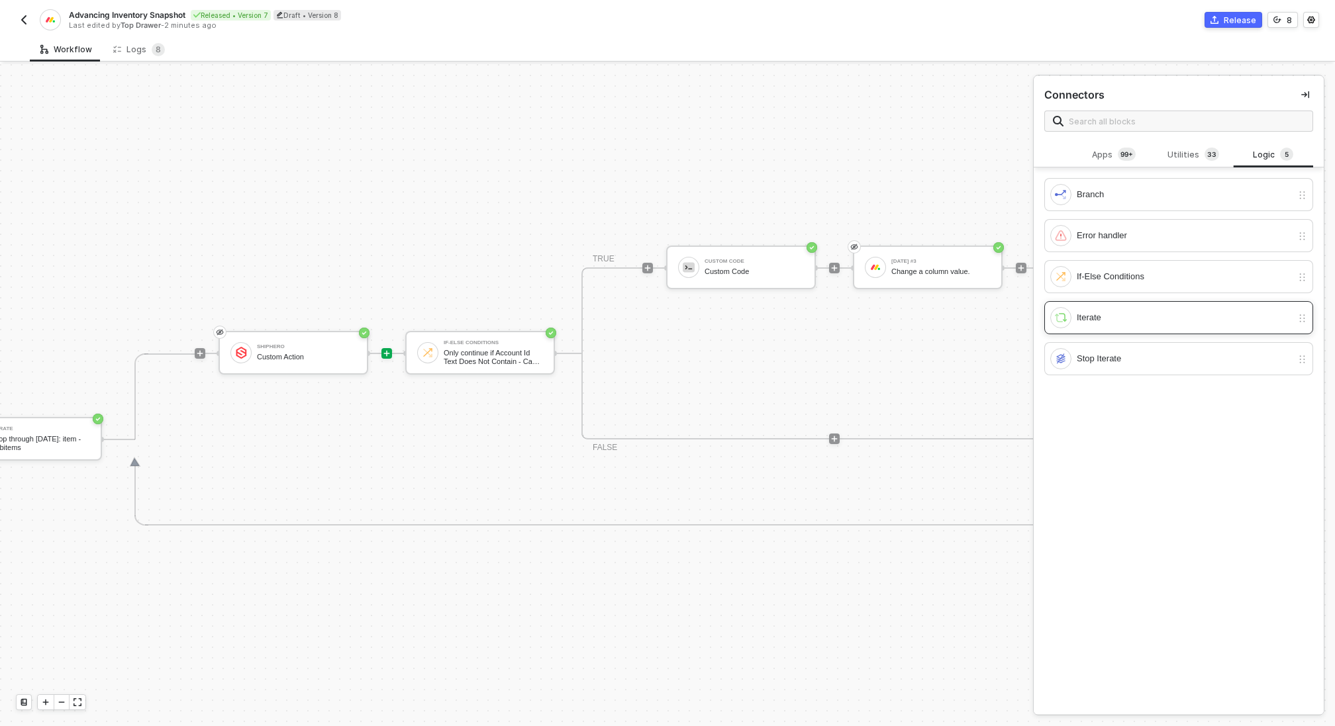
click at [1111, 318] on div "Iterate" at bounding box center [1183, 317] width 215 height 15
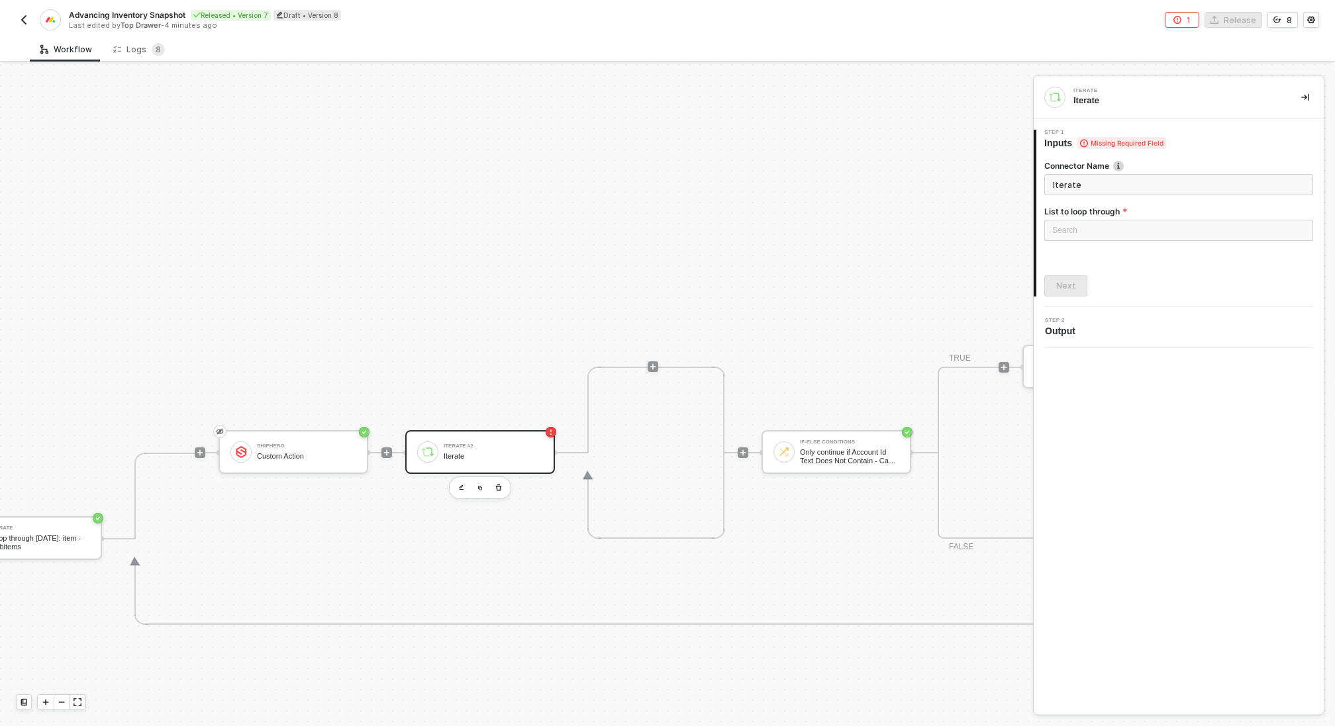
scroll to position [391, 437]
click at [1162, 233] on div "Search" at bounding box center [1178, 230] width 269 height 21
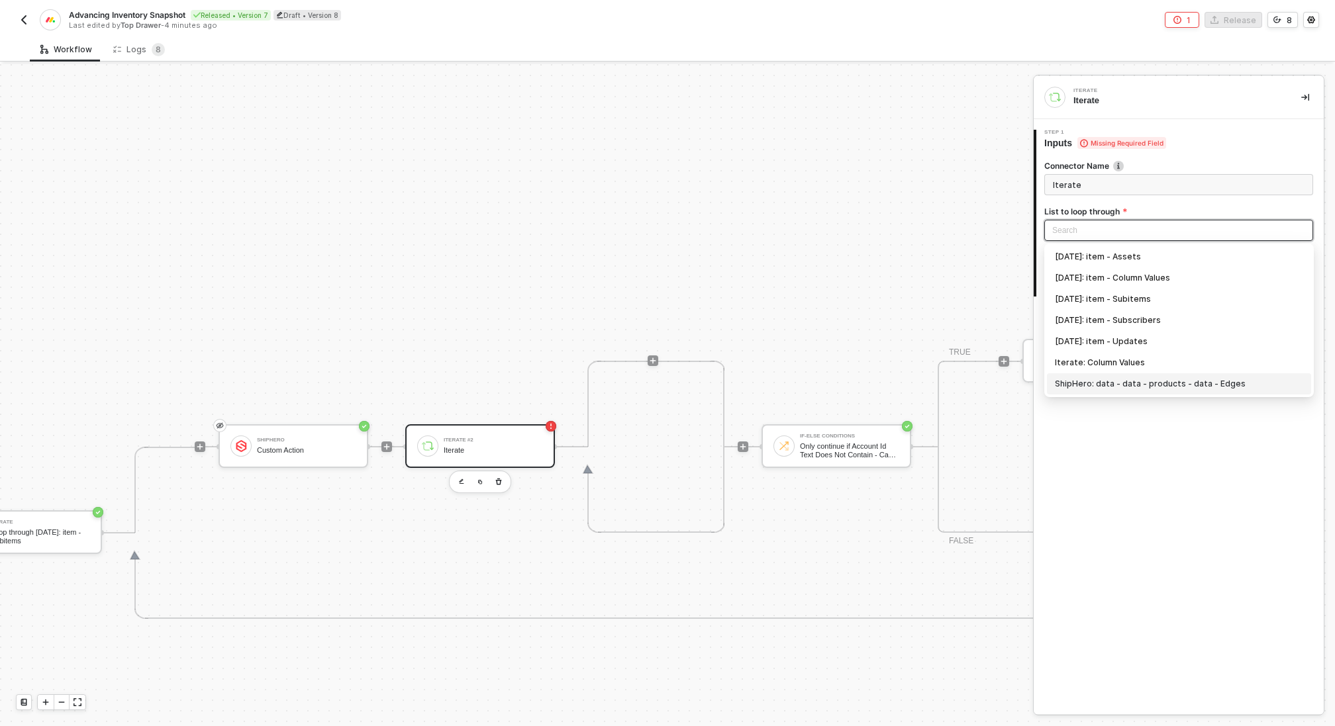
click at [1154, 385] on div "ShipHero: data - data - products - data - Edges" at bounding box center [1179, 384] width 248 height 15
type input "Loop through ShipHero: data - data - products - data - Edges"
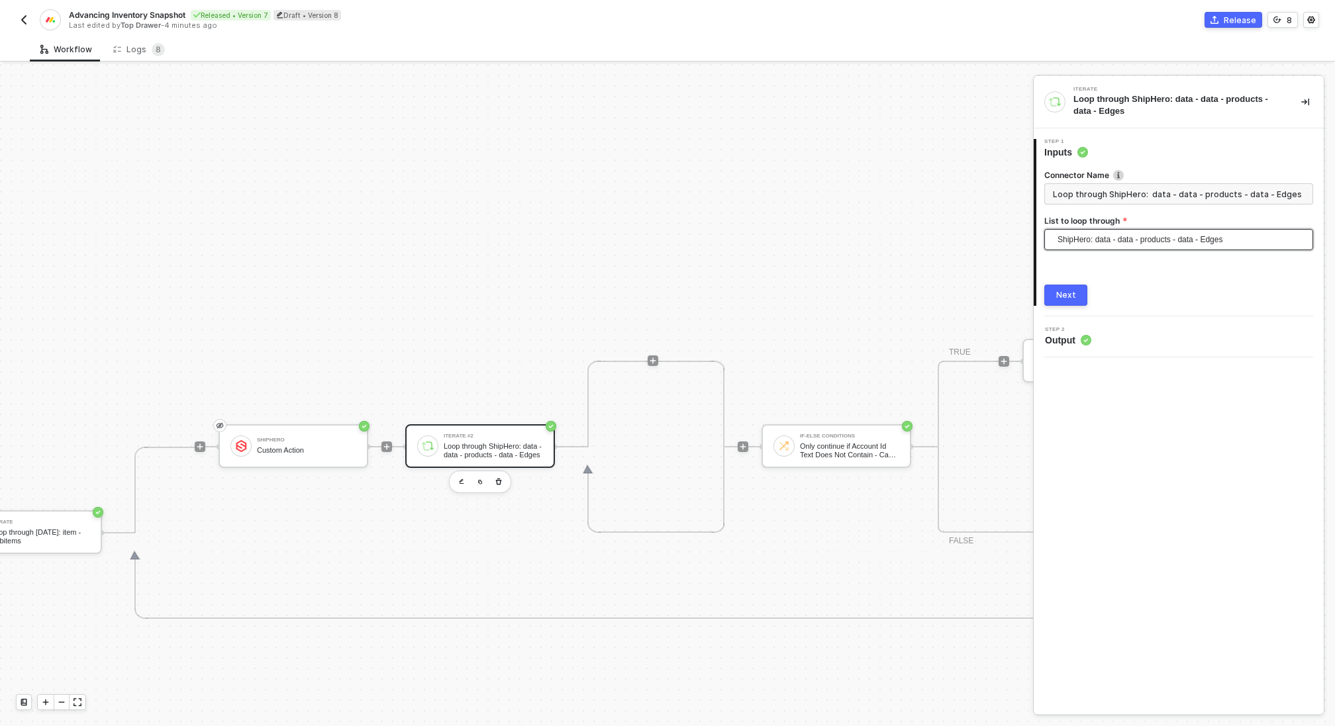
click at [1068, 299] on div "Next" at bounding box center [1066, 295] width 20 height 11
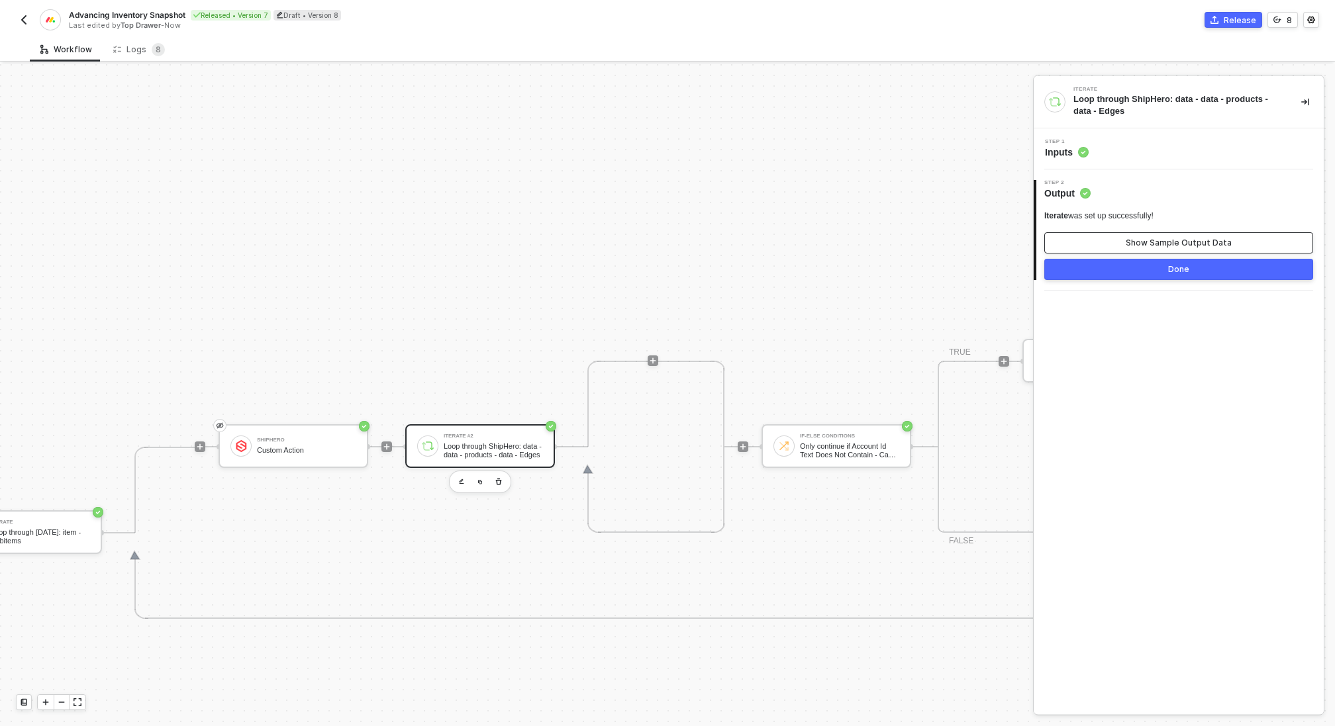
click at [1125, 236] on button "Show Sample Output Data" at bounding box center [1178, 242] width 269 height 21
click at [313, 447] on div at bounding box center [667, 395] width 1335 height 662
click at [299, 447] on div "Custom Action" at bounding box center [306, 450] width 99 height 9
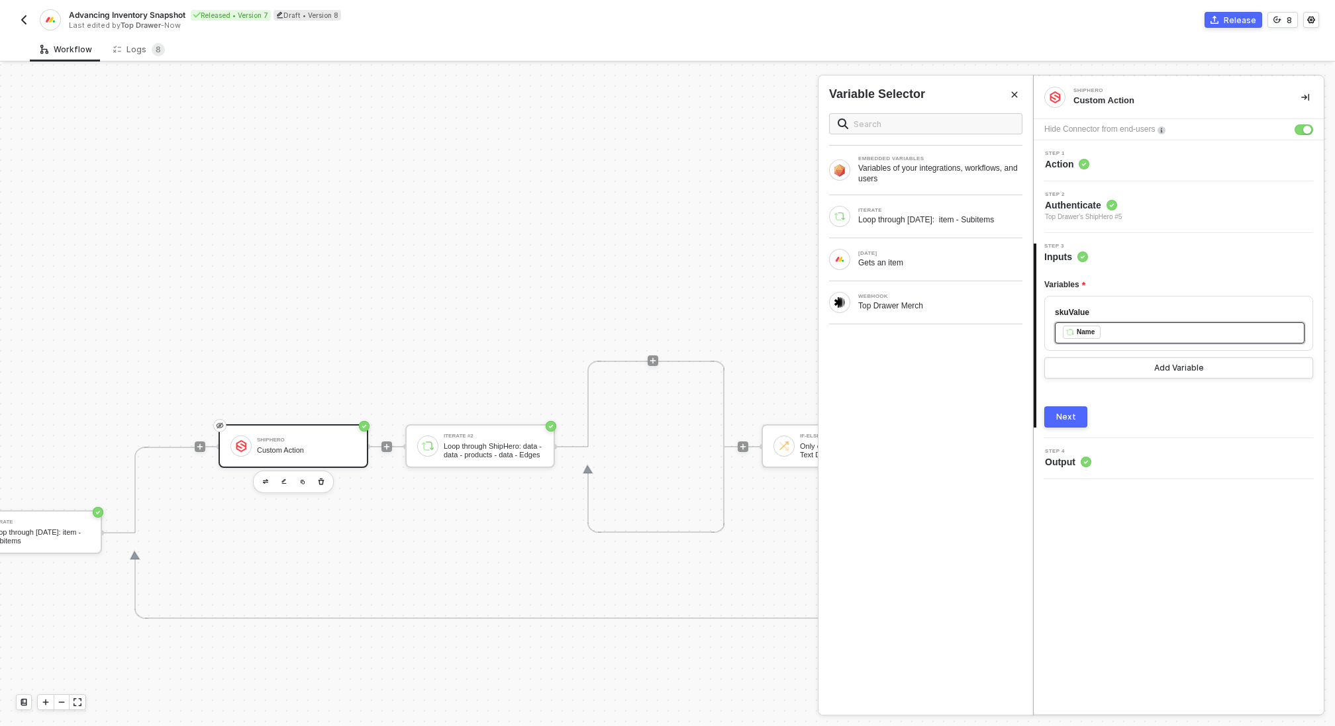
click at [1116, 327] on div "﻿ ﻿ Name ﻿" at bounding box center [1179, 333] width 234 height 15
click at [1098, 330] on span "QWNjb3VudDo2Mjc5" at bounding box center [1099, 332] width 75 height 9
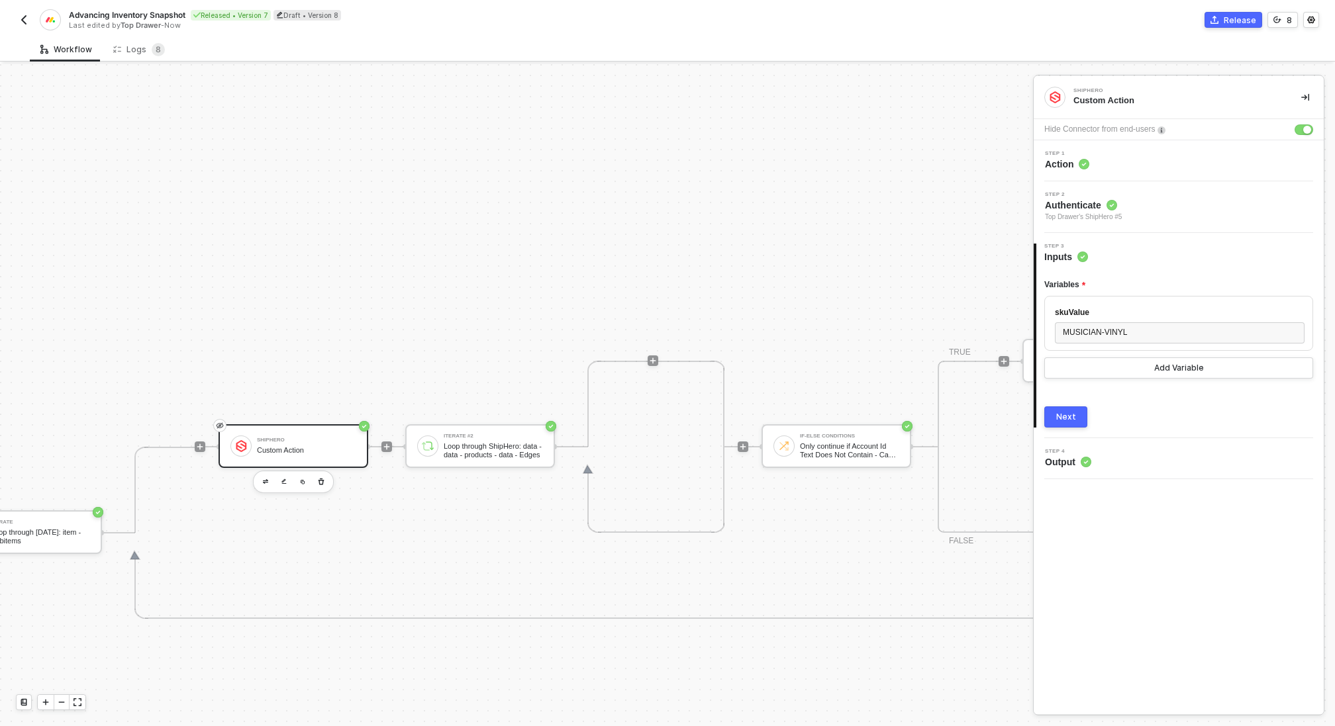
click at [1063, 418] on div "Next" at bounding box center [1066, 417] width 20 height 11
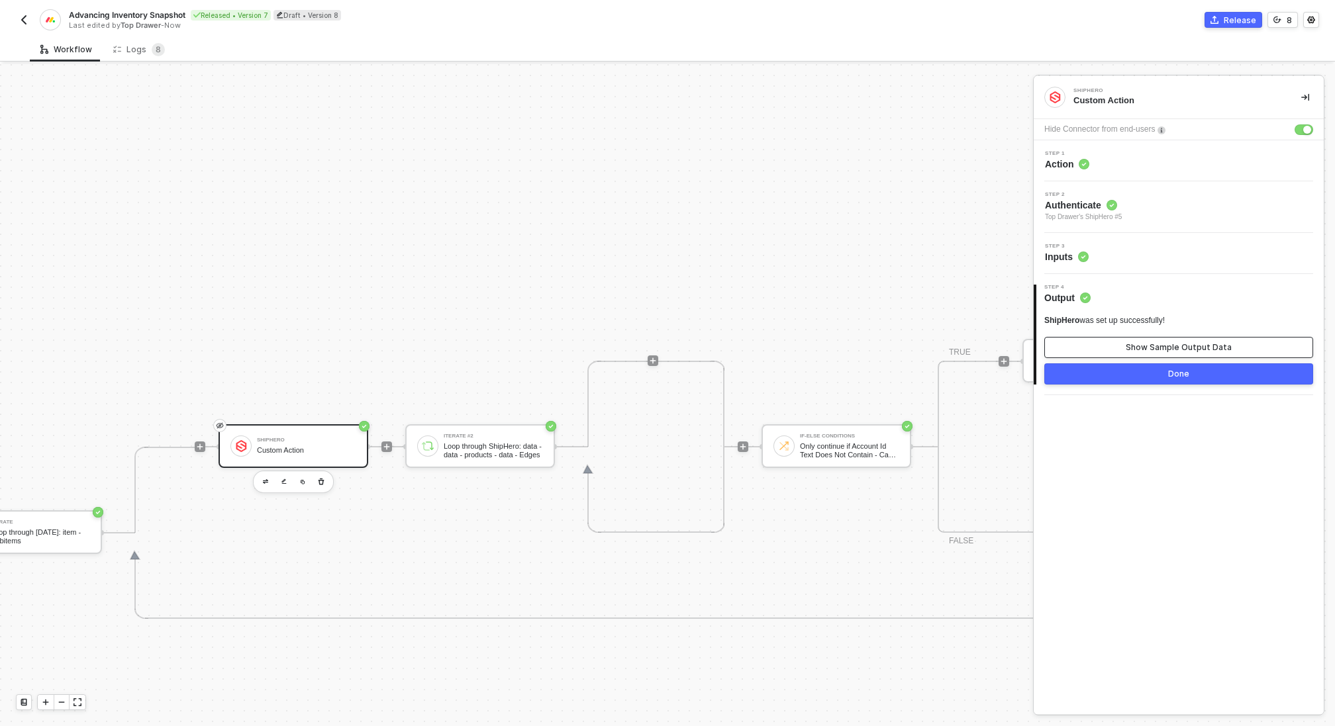
click at [1124, 349] on button "Show Sample Output Data" at bounding box center [1178, 347] width 269 height 21
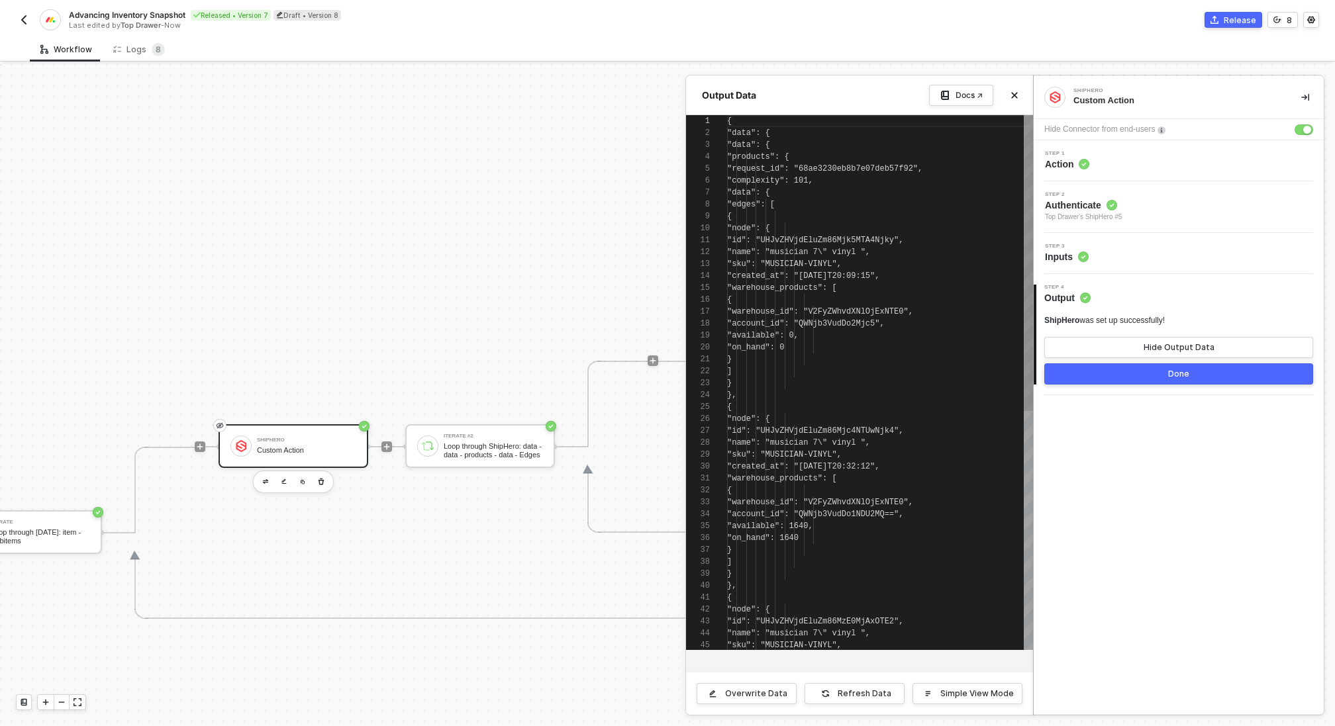
scroll to position [119, 0]
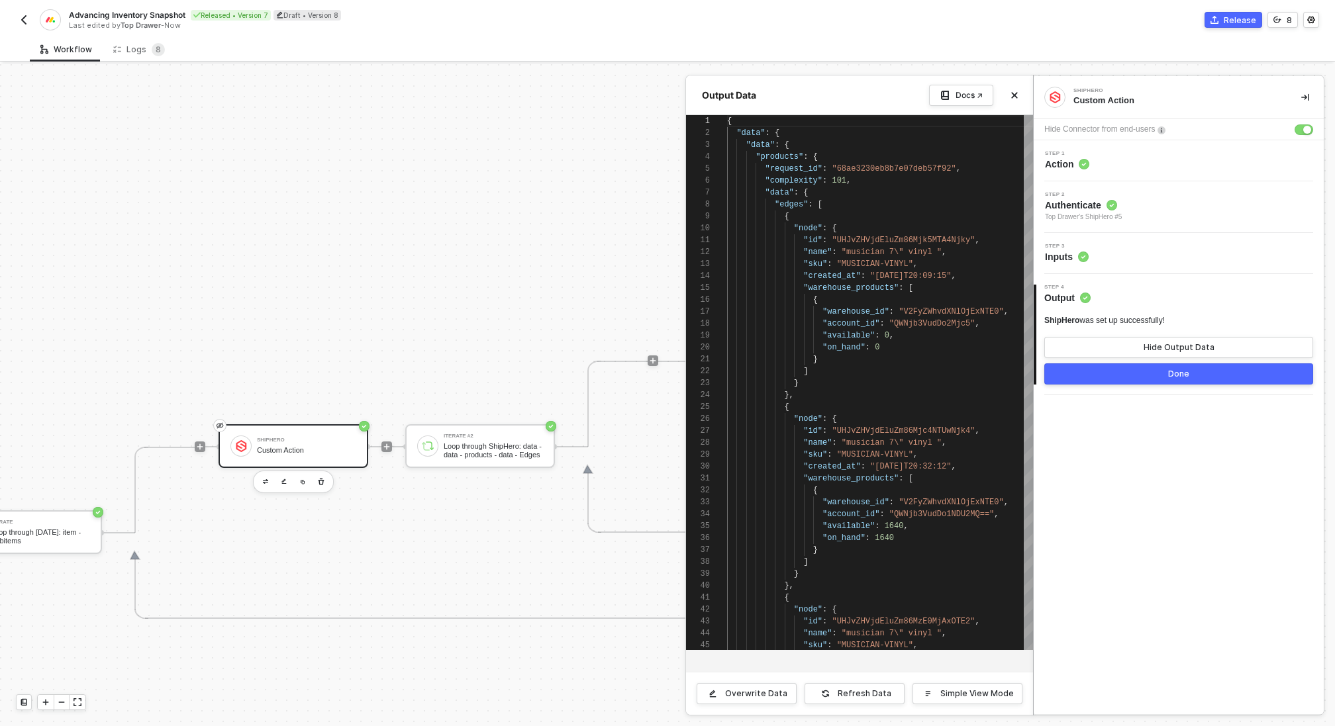
click at [461, 447] on div at bounding box center [667, 395] width 1335 height 662
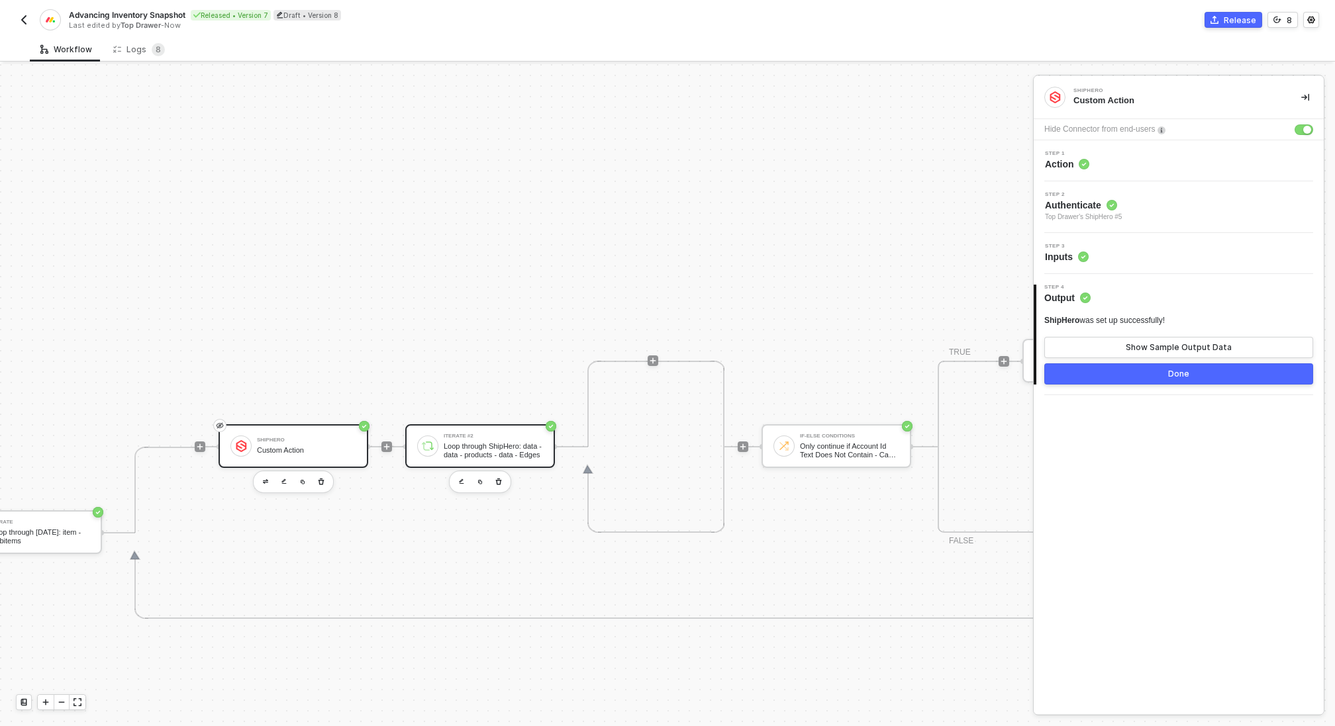
click at [481, 436] on div "Iterate #2" at bounding box center [493, 436] width 99 height 5
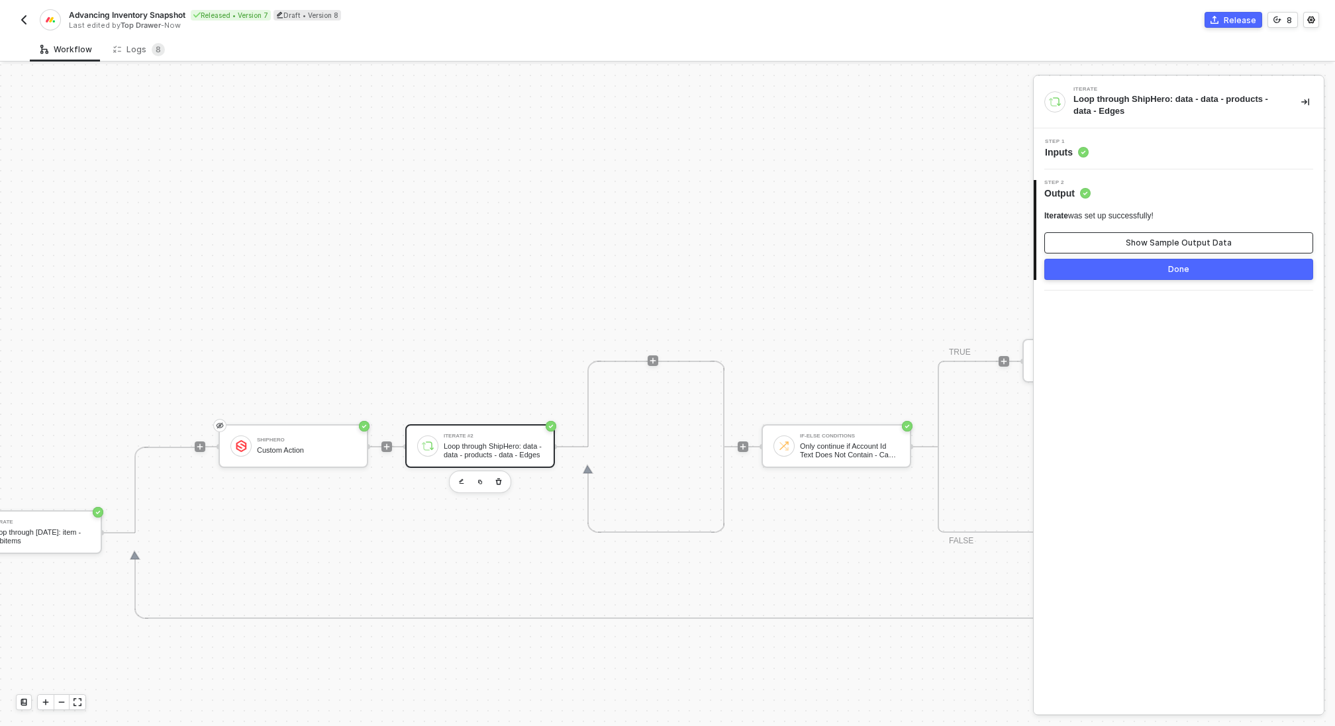
click at [1198, 240] on div "Show Sample Output Data" at bounding box center [1178, 243] width 106 height 11
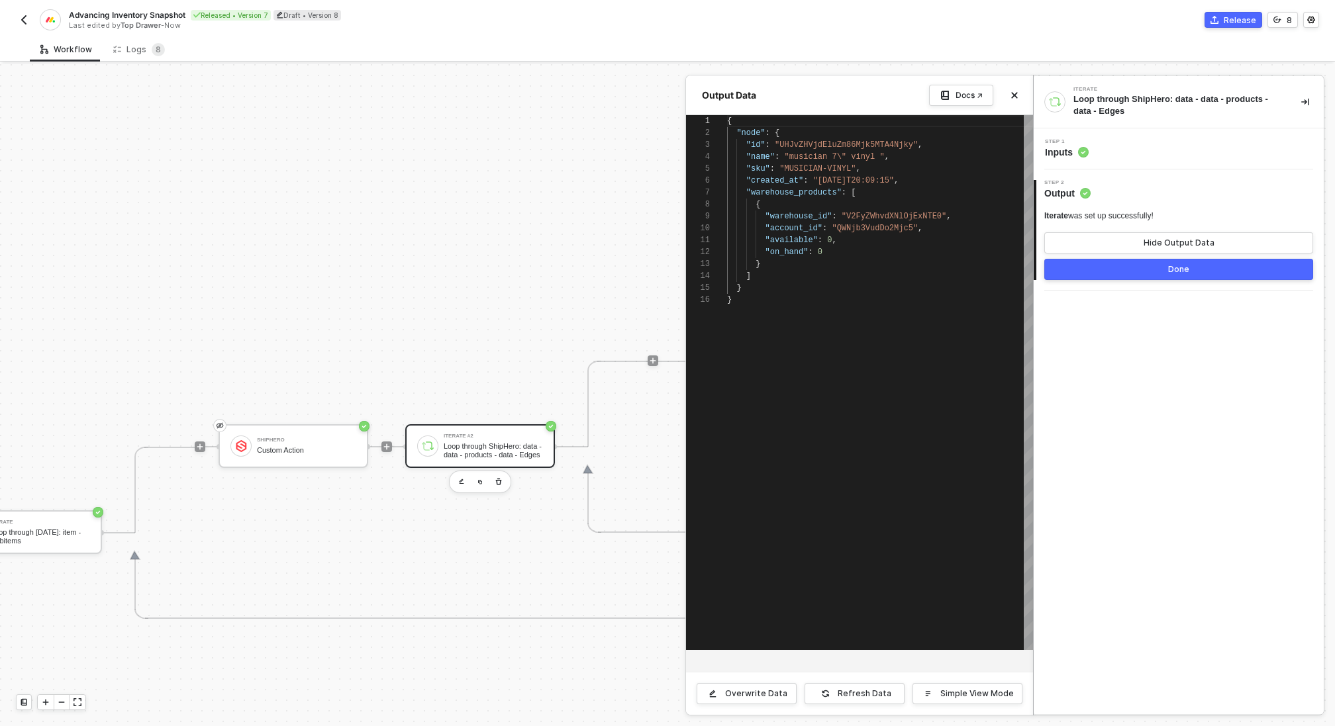
click at [517, 355] on div at bounding box center [667, 395] width 1335 height 662
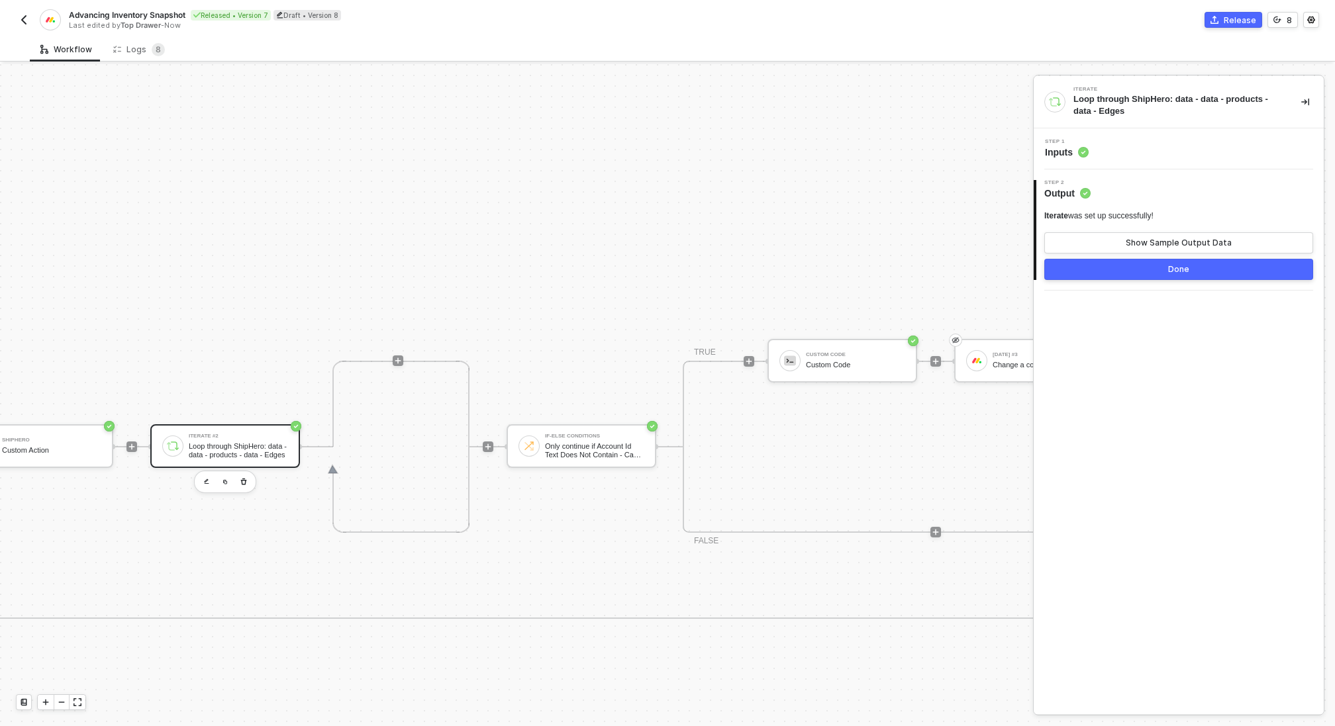
scroll to position [391, 683]
click at [590, 479] on img "button" at bounding box center [589, 481] width 5 height 5
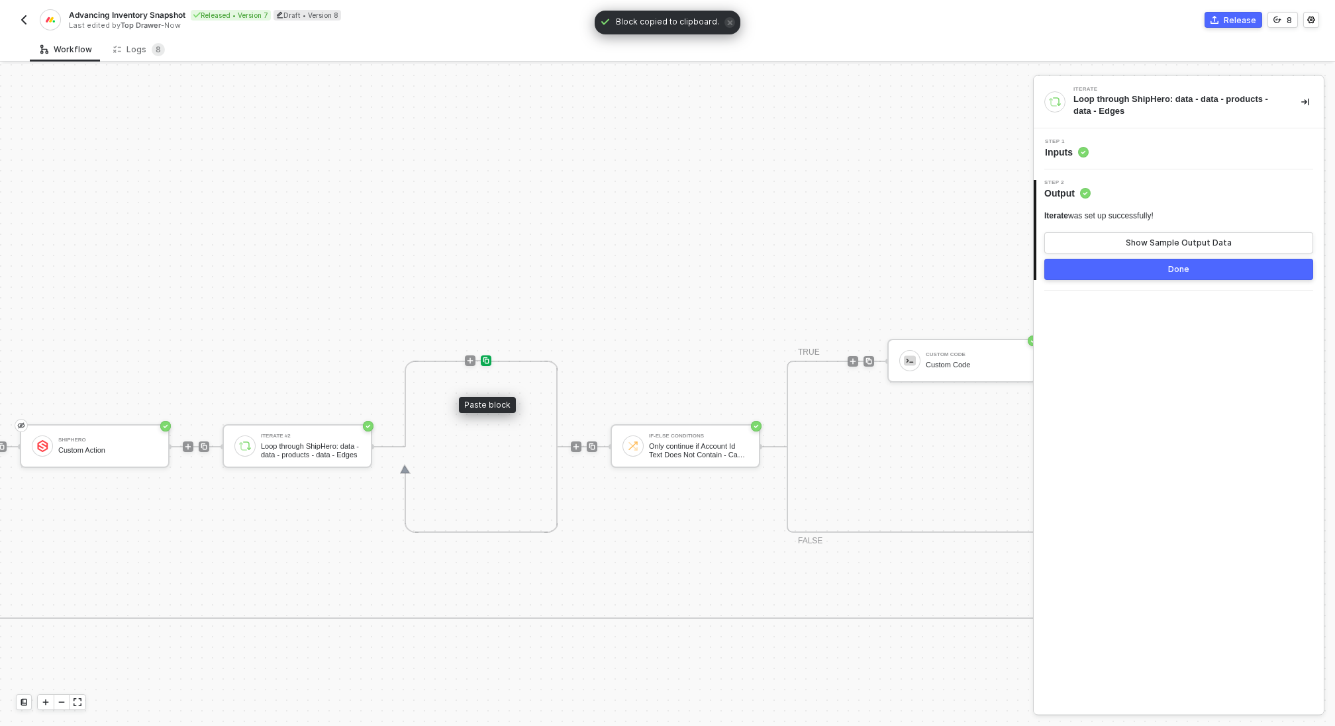
click at [485, 361] on img at bounding box center [486, 361] width 8 height 8
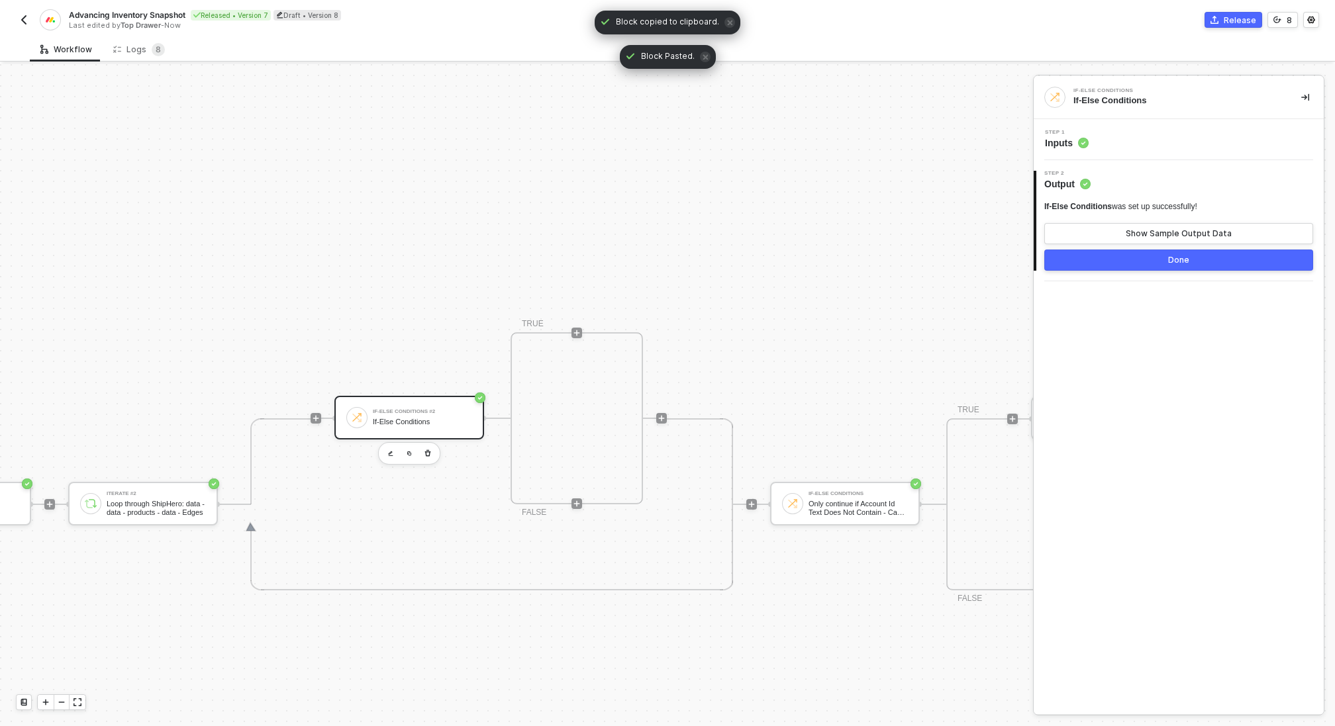
scroll to position [391, 883]
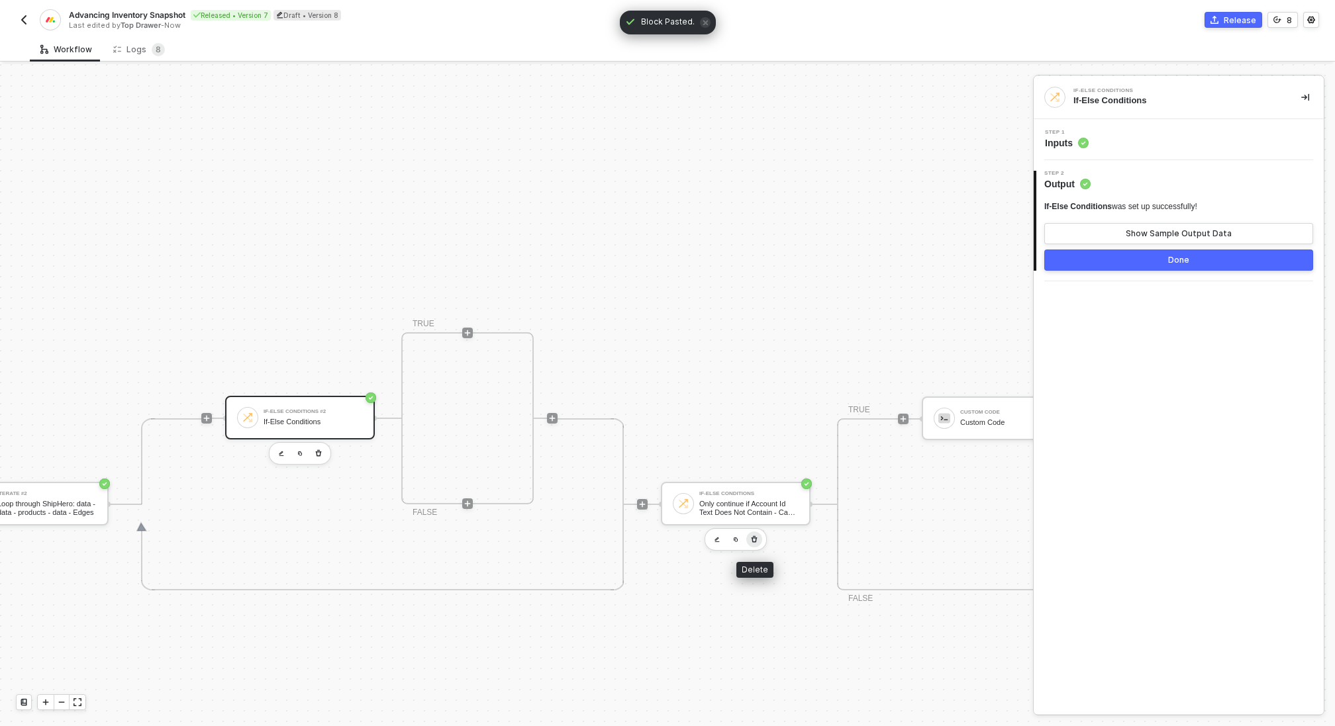
click at [757, 538] on icon "button" at bounding box center [754, 539] width 8 height 11
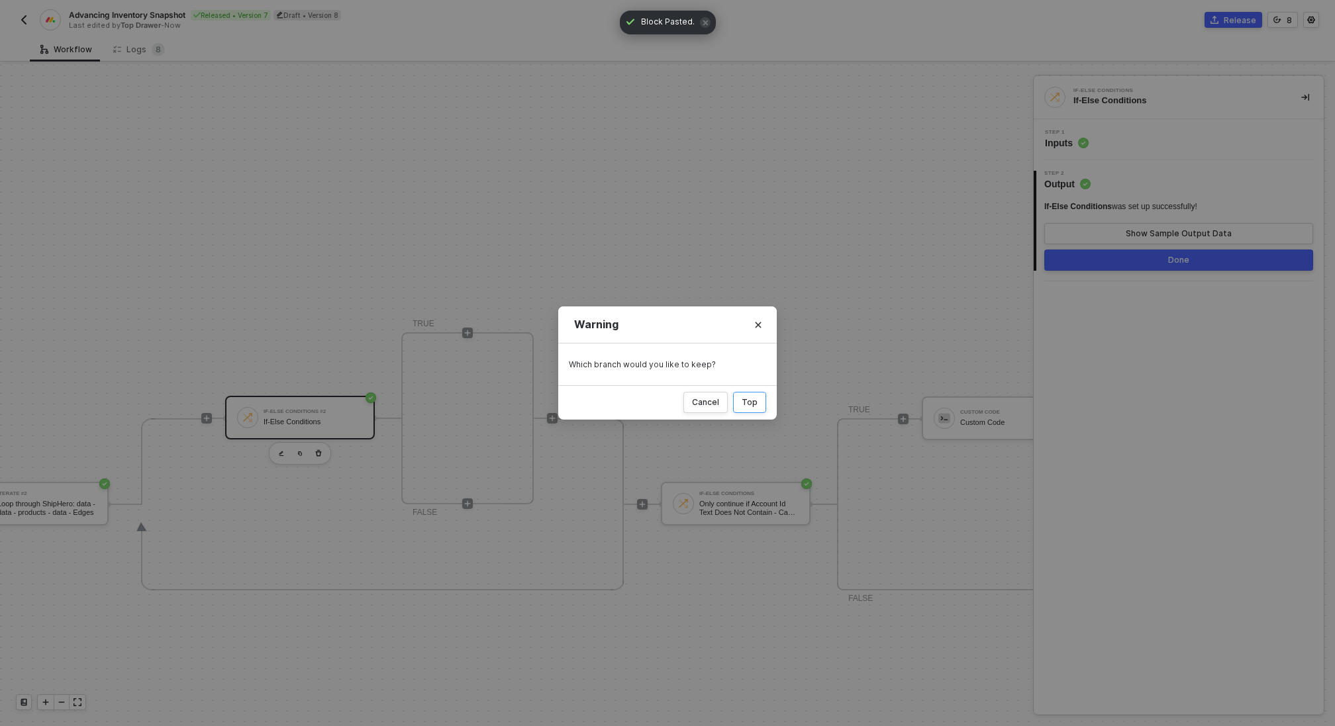
click at [755, 408] on button "Top" at bounding box center [749, 402] width 33 height 21
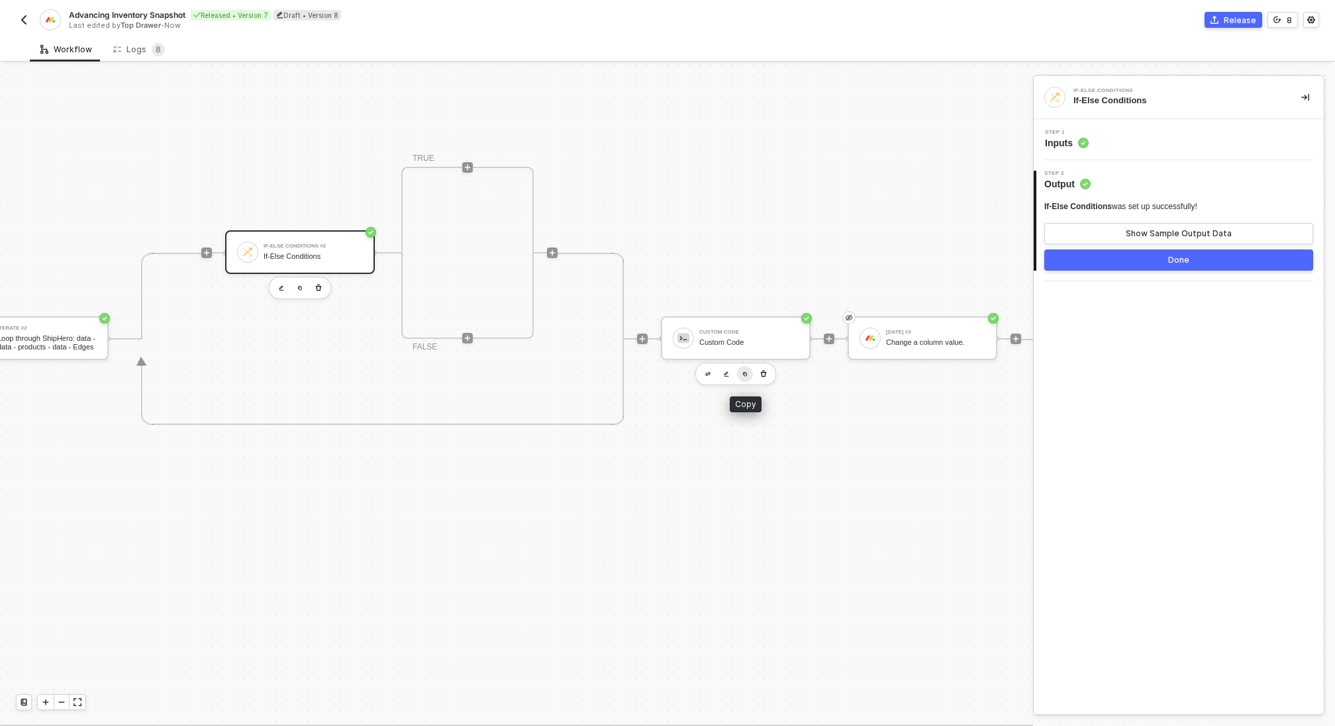
click at [743, 375] on img "button" at bounding box center [744, 373] width 5 height 5
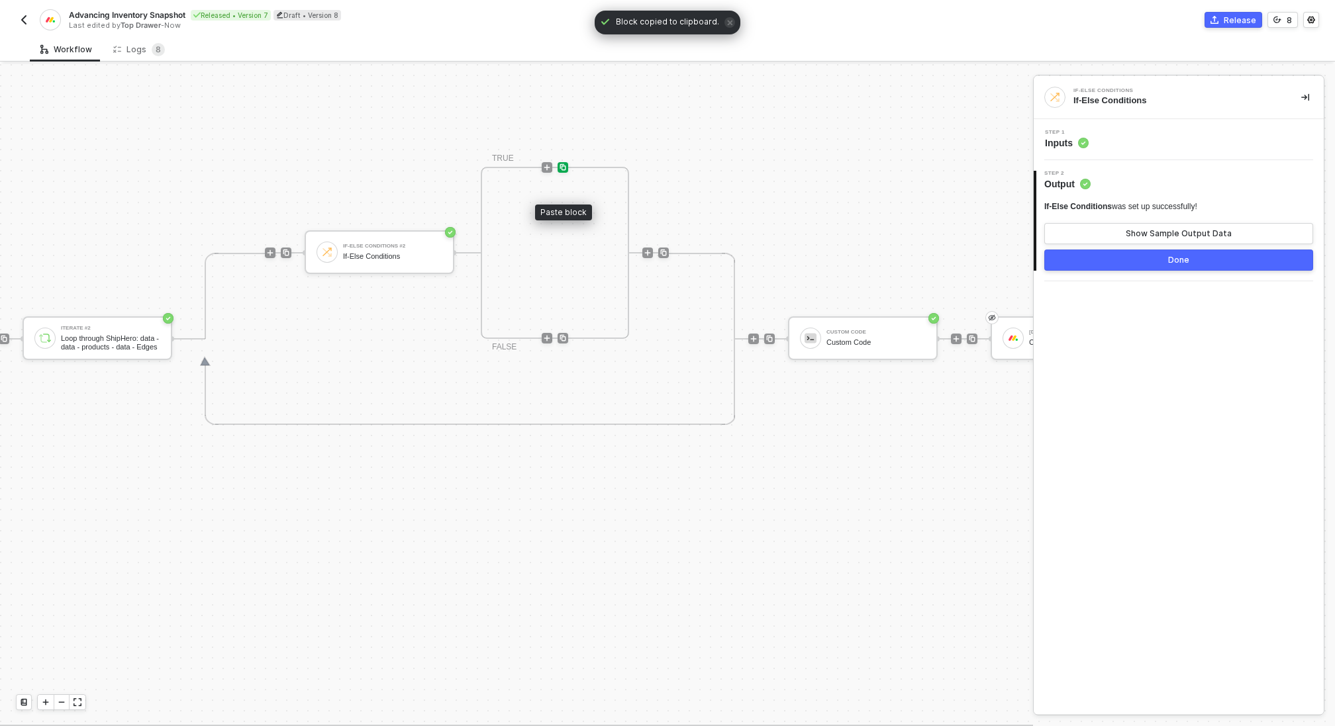
click at [564, 166] on img at bounding box center [563, 168] width 8 height 8
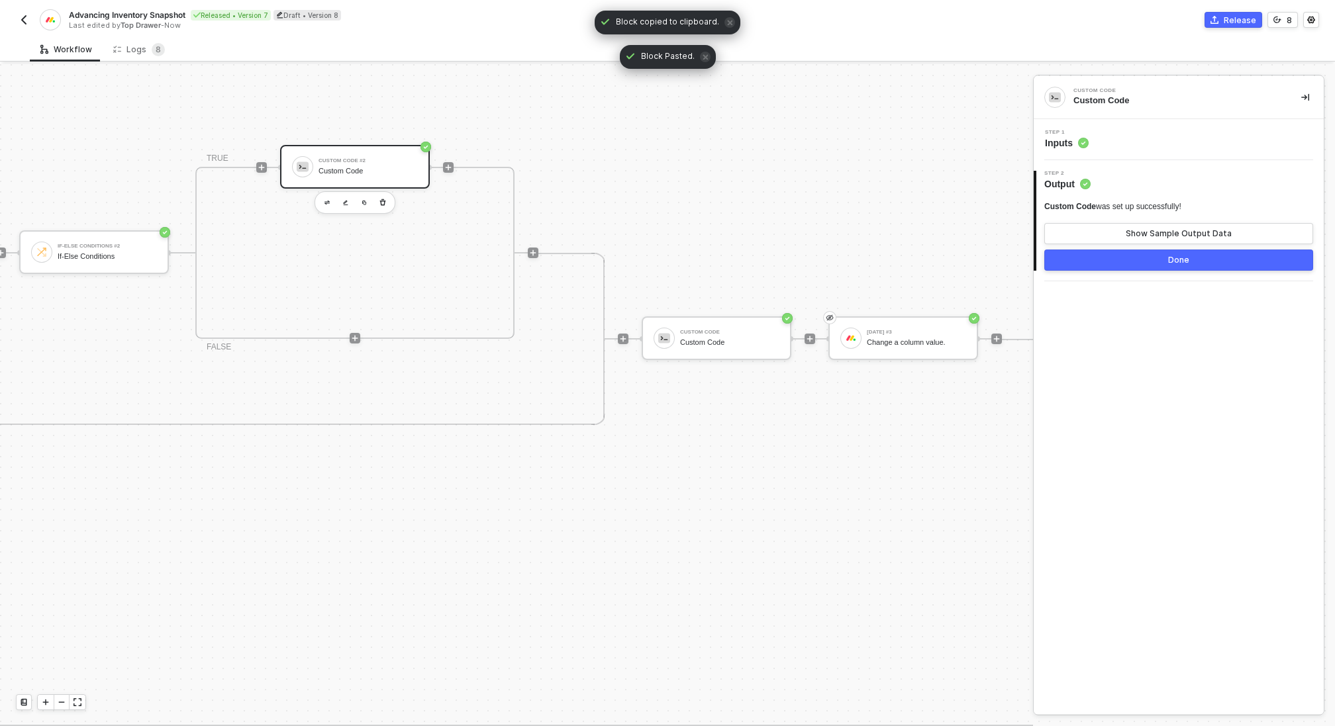
scroll to position [391, 1231]
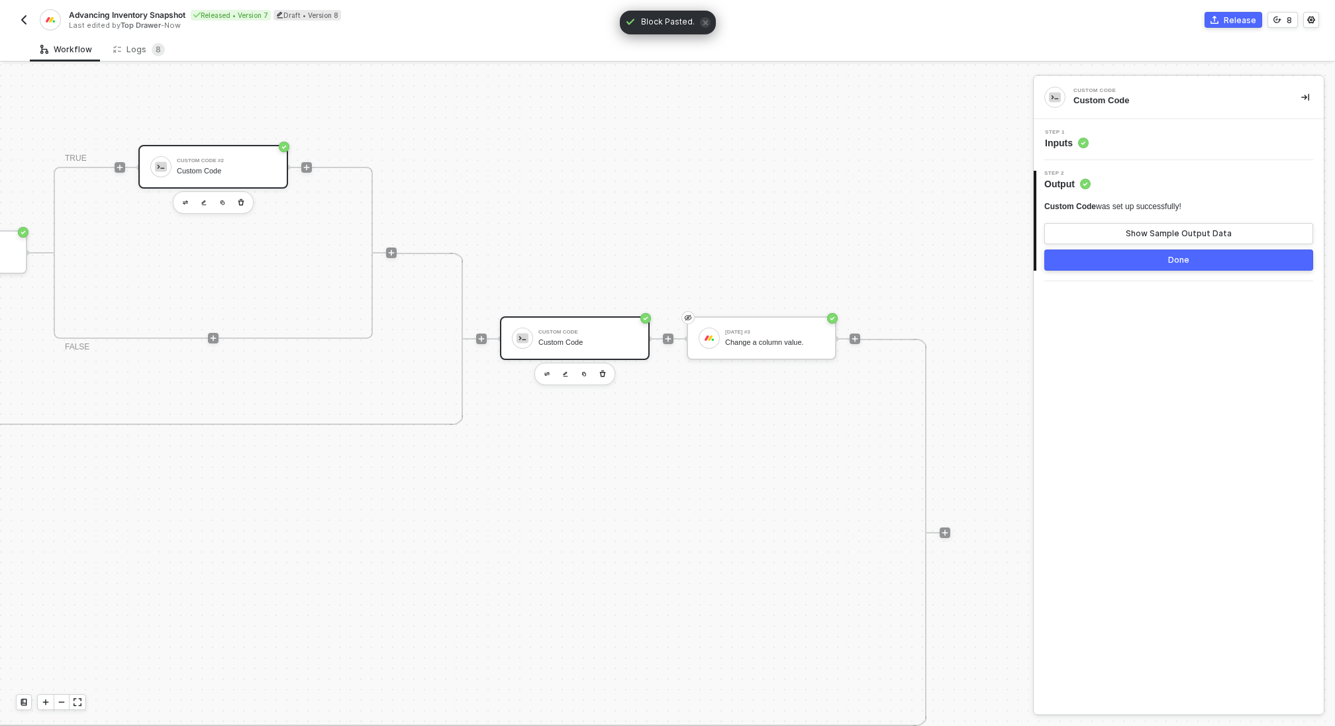
click at [614, 349] on div "Custom Code Custom Code" at bounding box center [587, 338] width 99 height 25
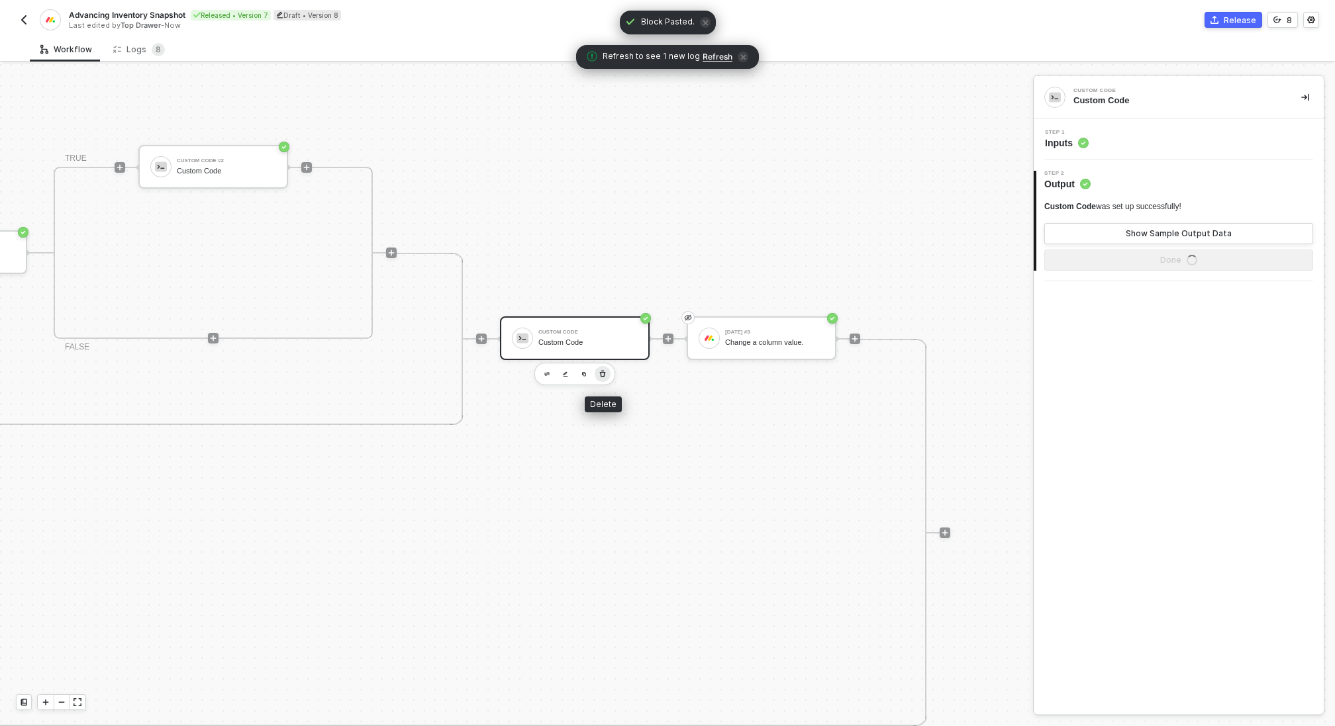
click at [602, 372] on icon "button" at bounding box center [603, 374] width 6 height 7
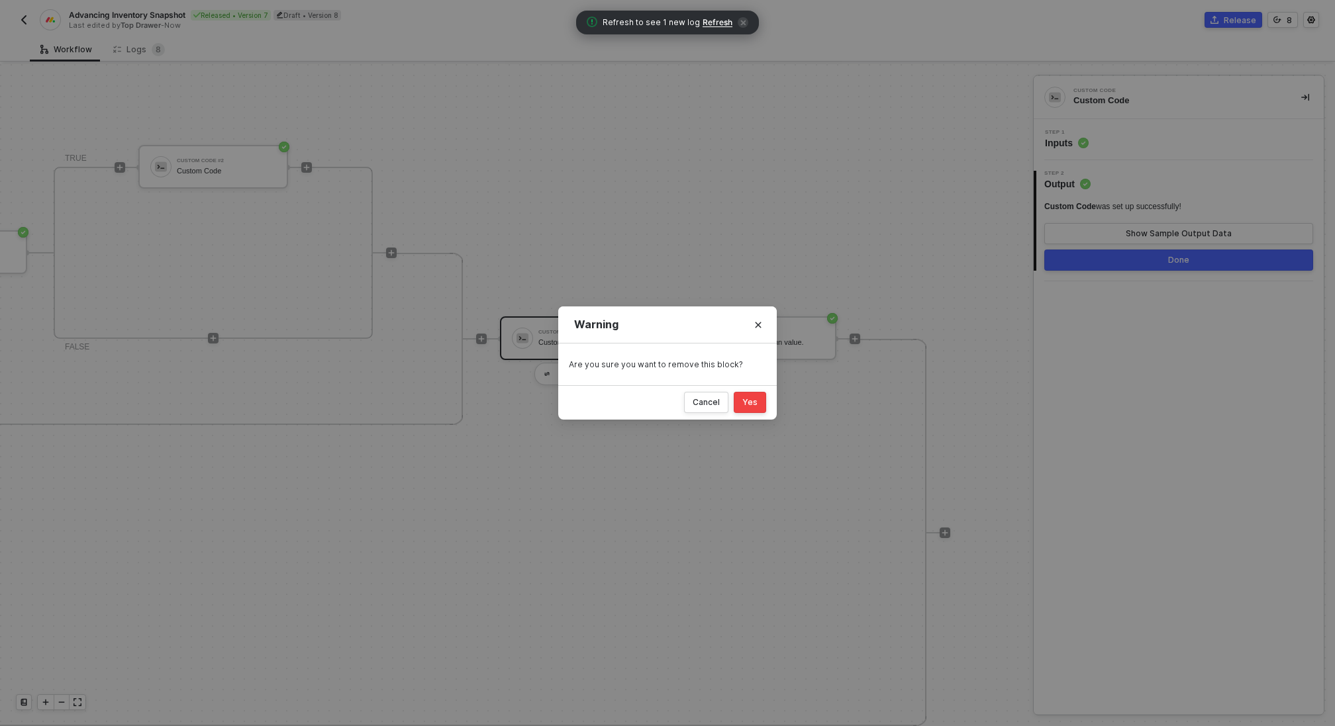
click at [750, 400] on div "Yes" at bounding box center [749, 402] width 15 height 11
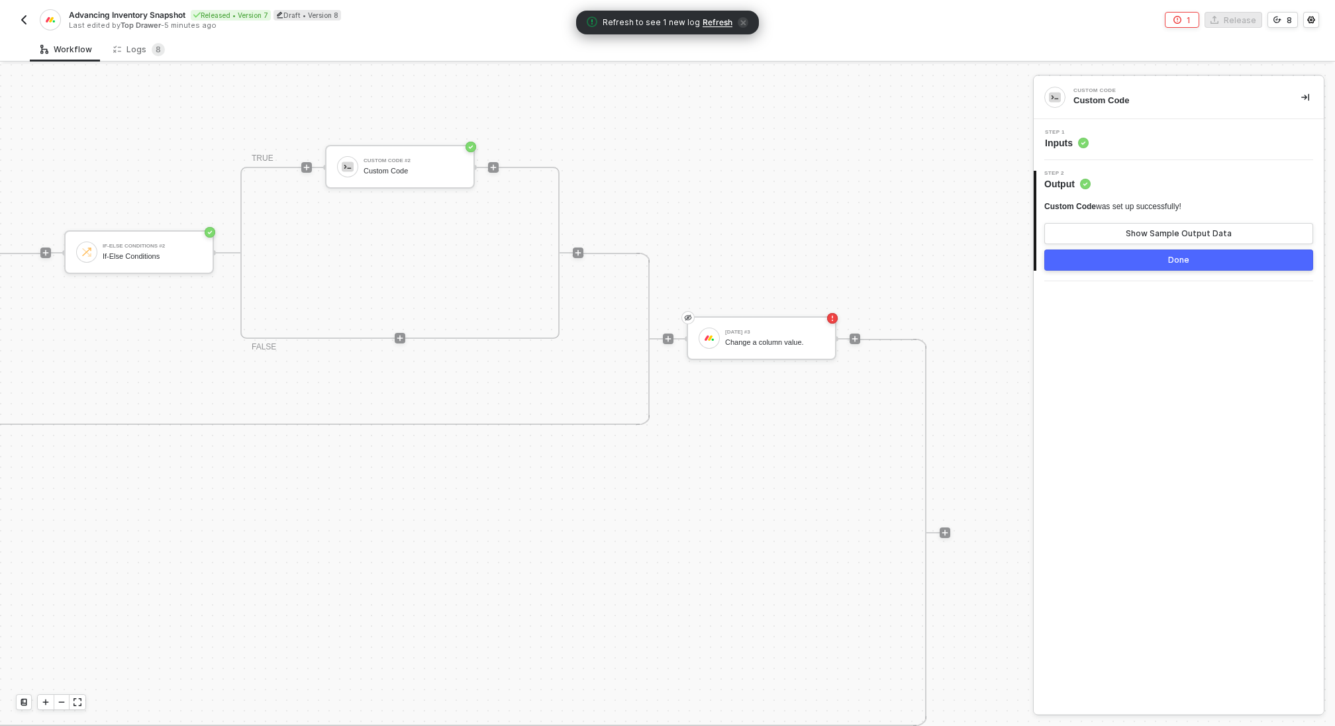
scroll to position [391, 1044]
click at [773, 373] on img "button" at bounding box center [770, 373] width 5 height 5
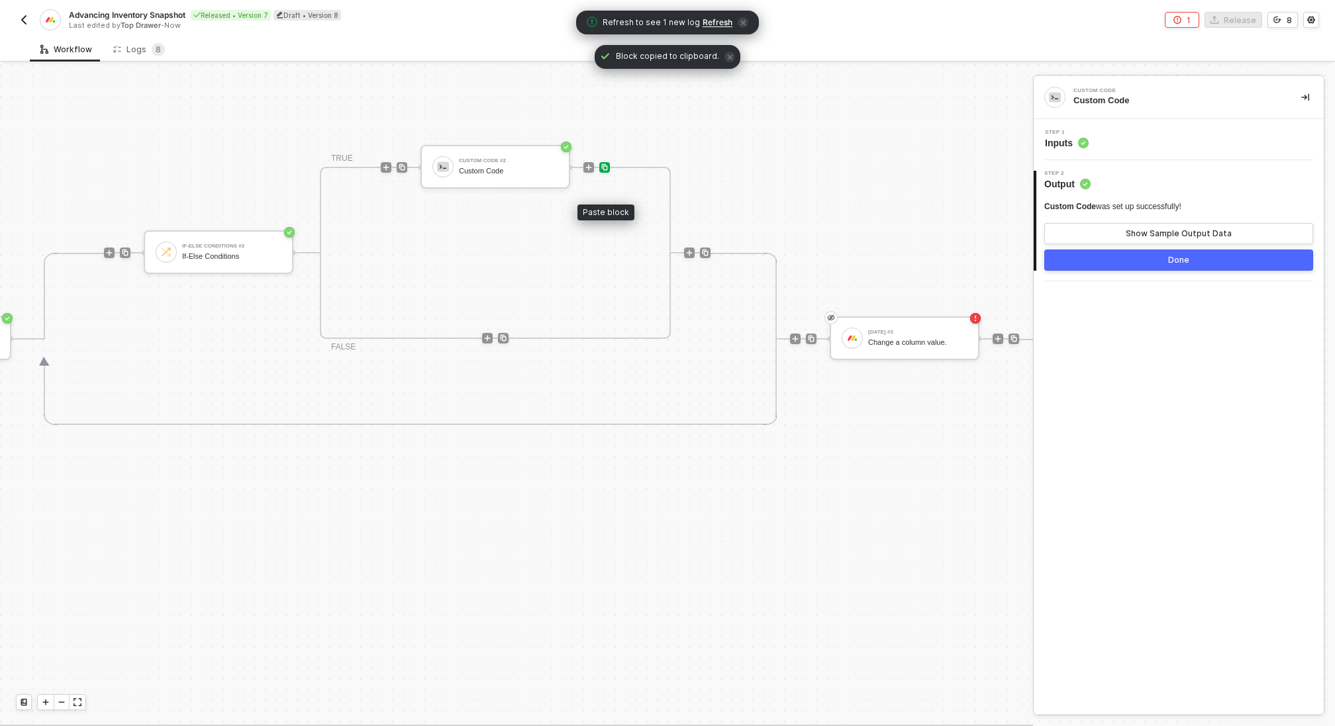
click at [602, 165] on img at bounding box center [604, 168] width 8 height 8
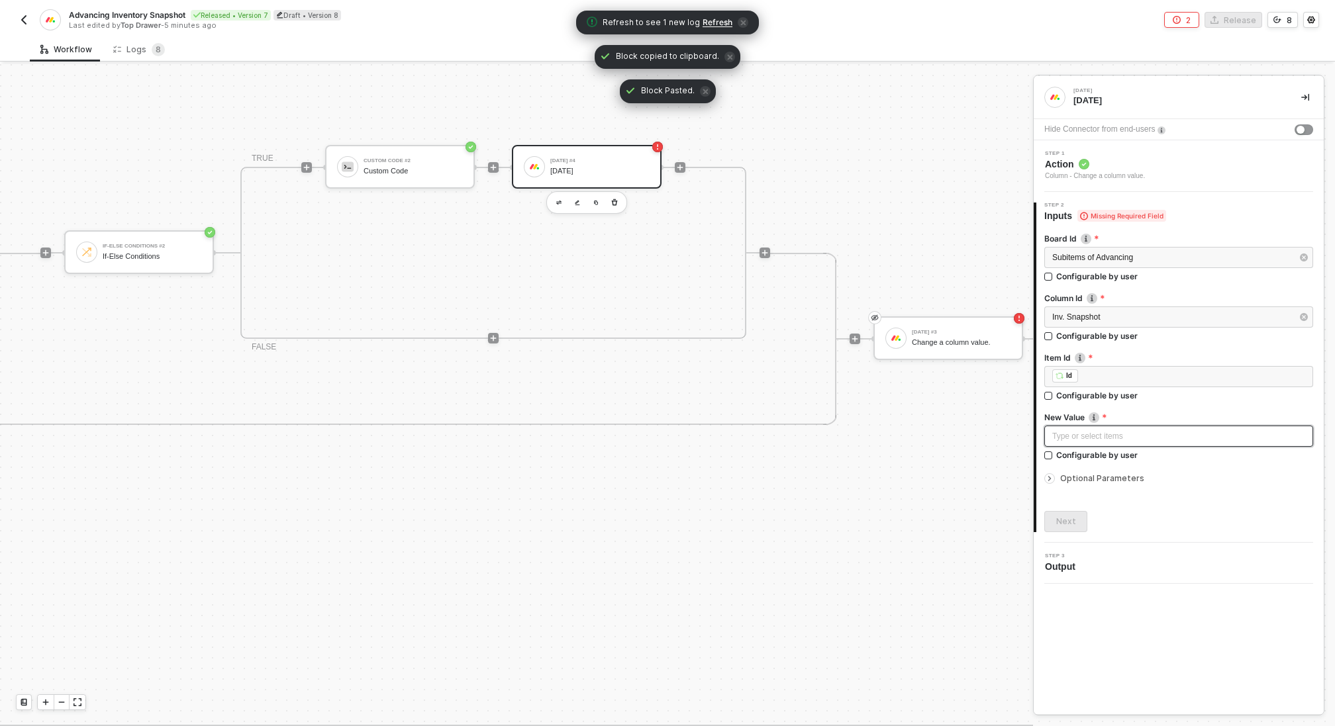
click at [1133, 437] on div "Type or select items ﻿" at bounding box center [1178, 436] width 253 height 13
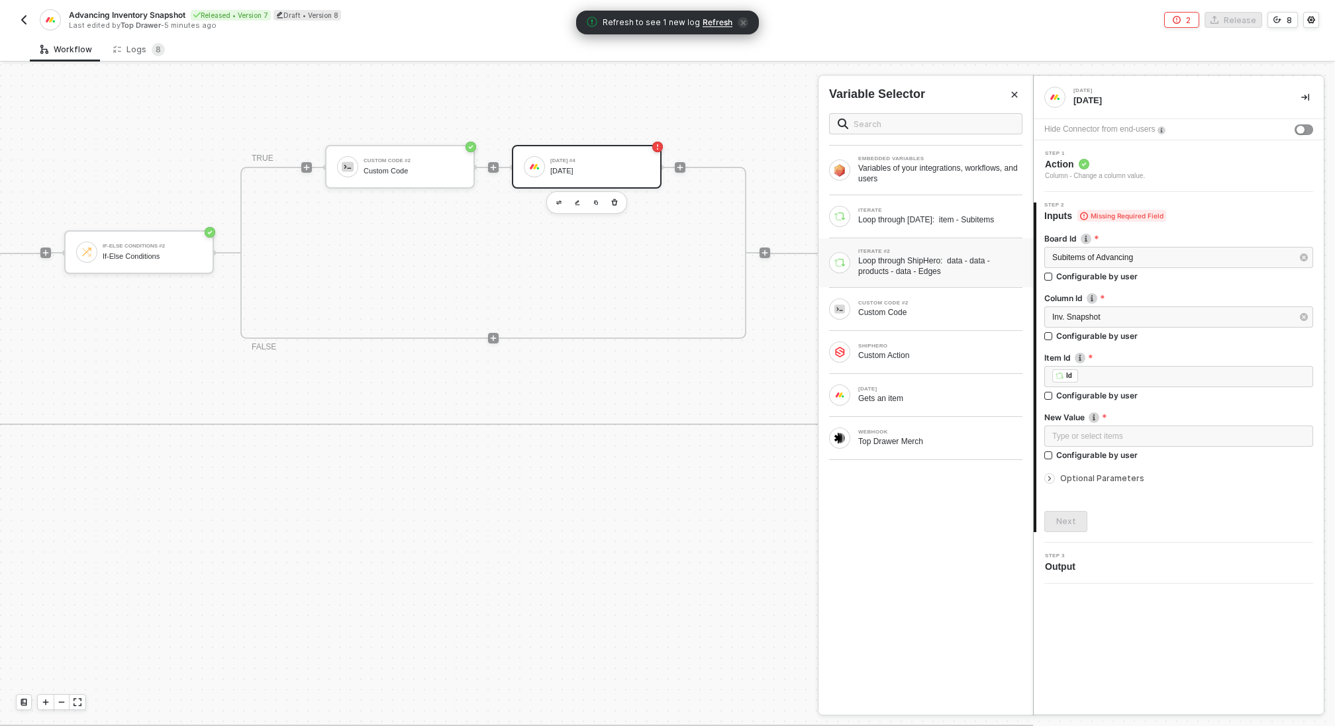
click at [947, 269] on div "Loop through ShipHero: data - data - products - data - Edges" at bounding box center [940, 266] width 164 height 21
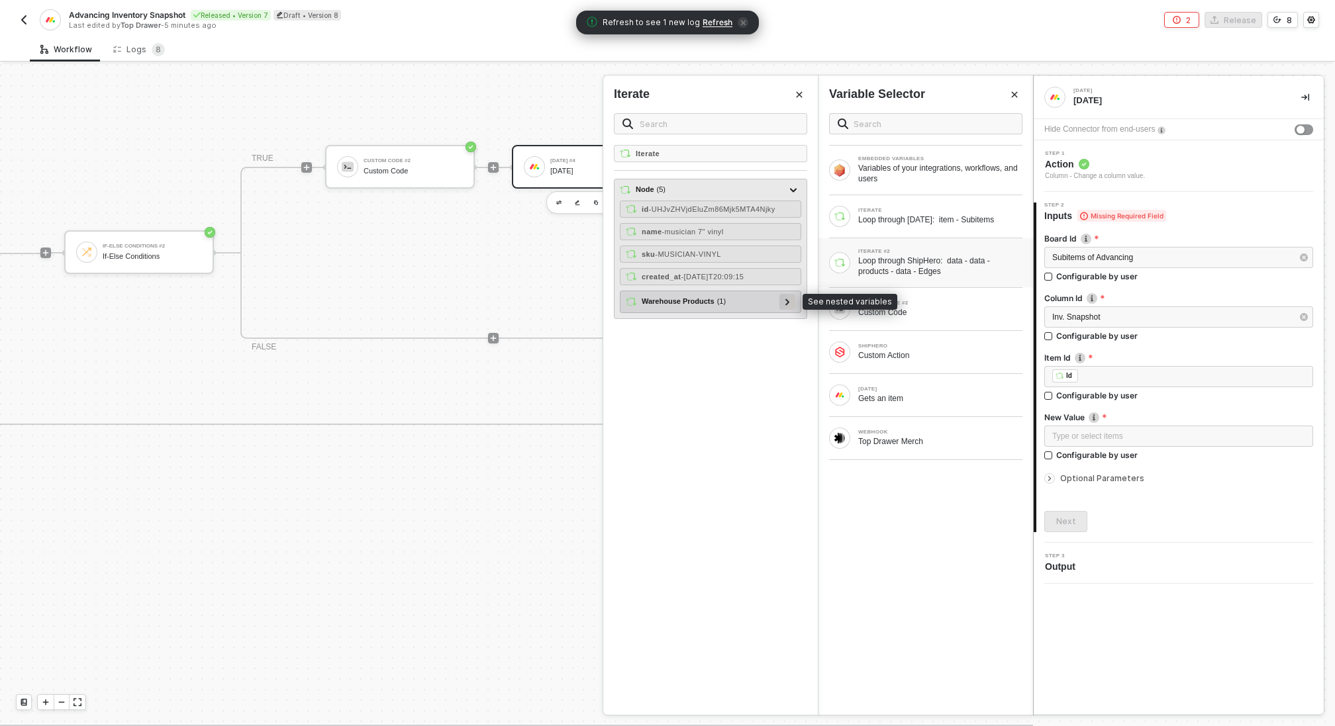
click at [791, 296] on div at bounding box center [787, 302] width 16 height 16
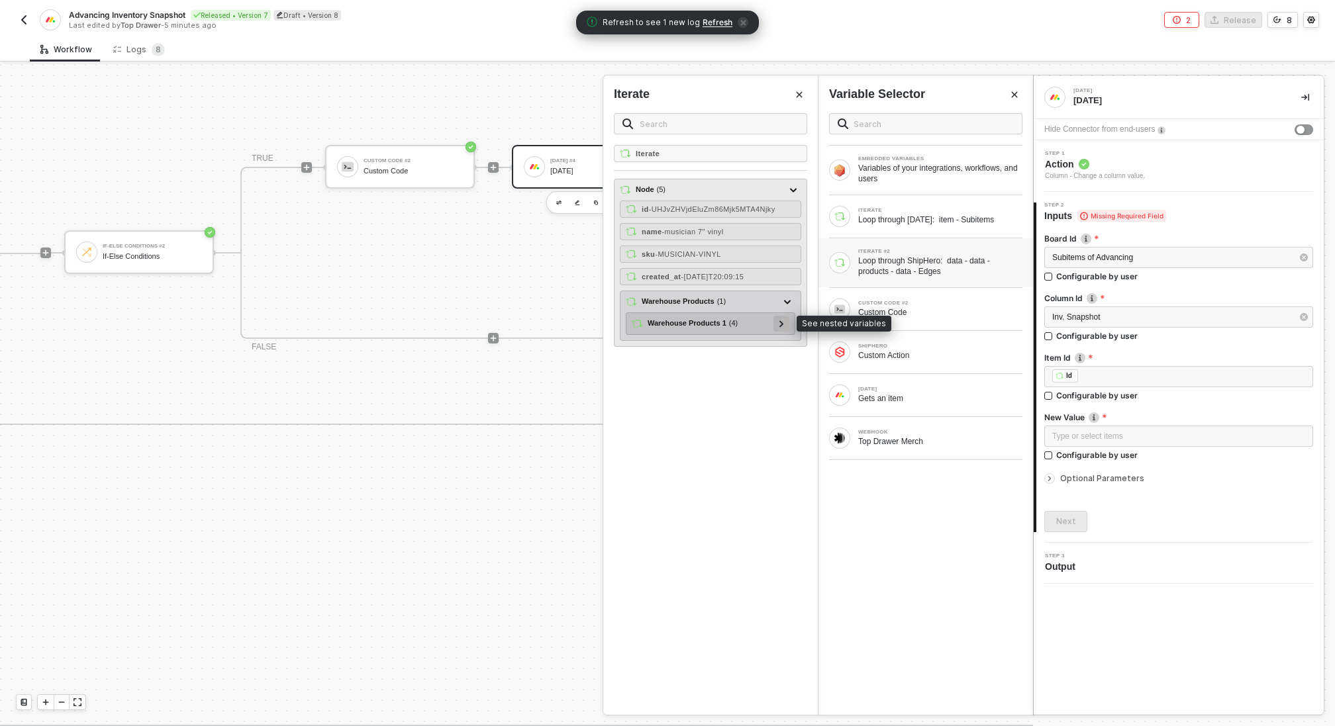
click at [779, 320] on icon at bounding box center [781, 323] width 5 height 7
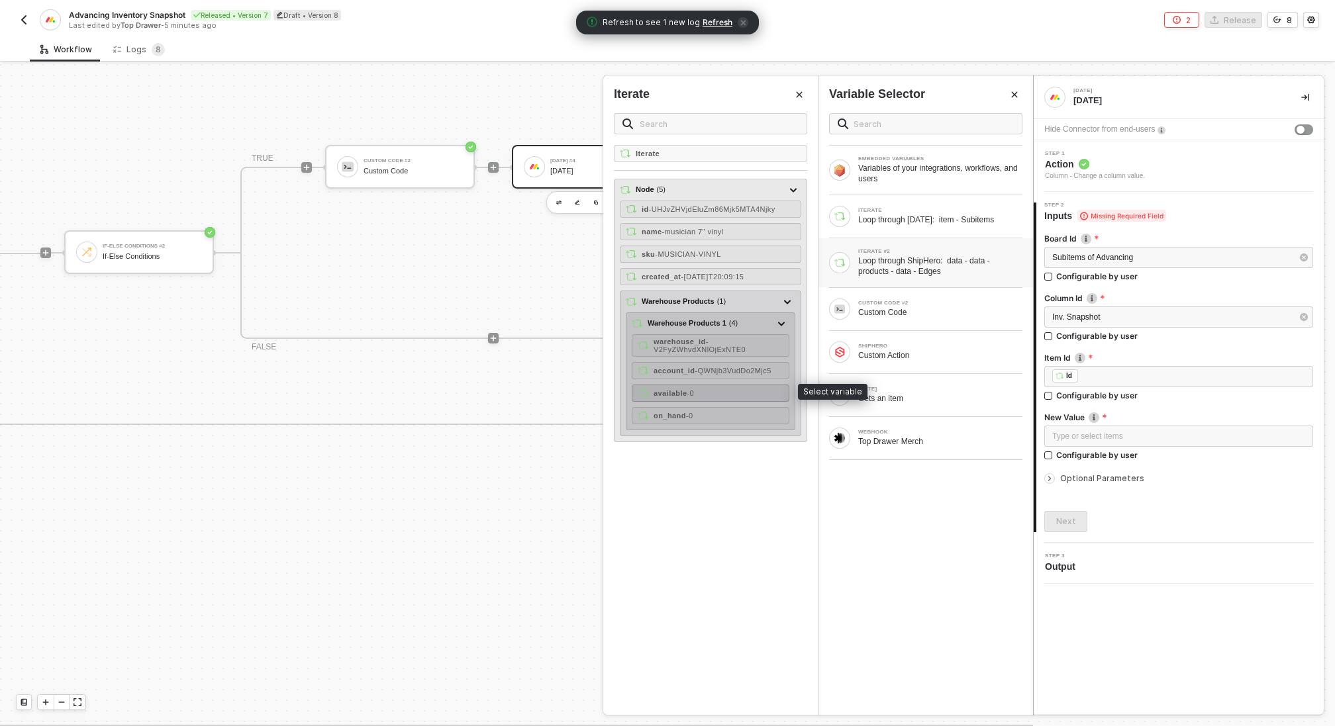
click at [725, 388] on div "available - 0" at bounding box center [711, 393] width 158 height 17
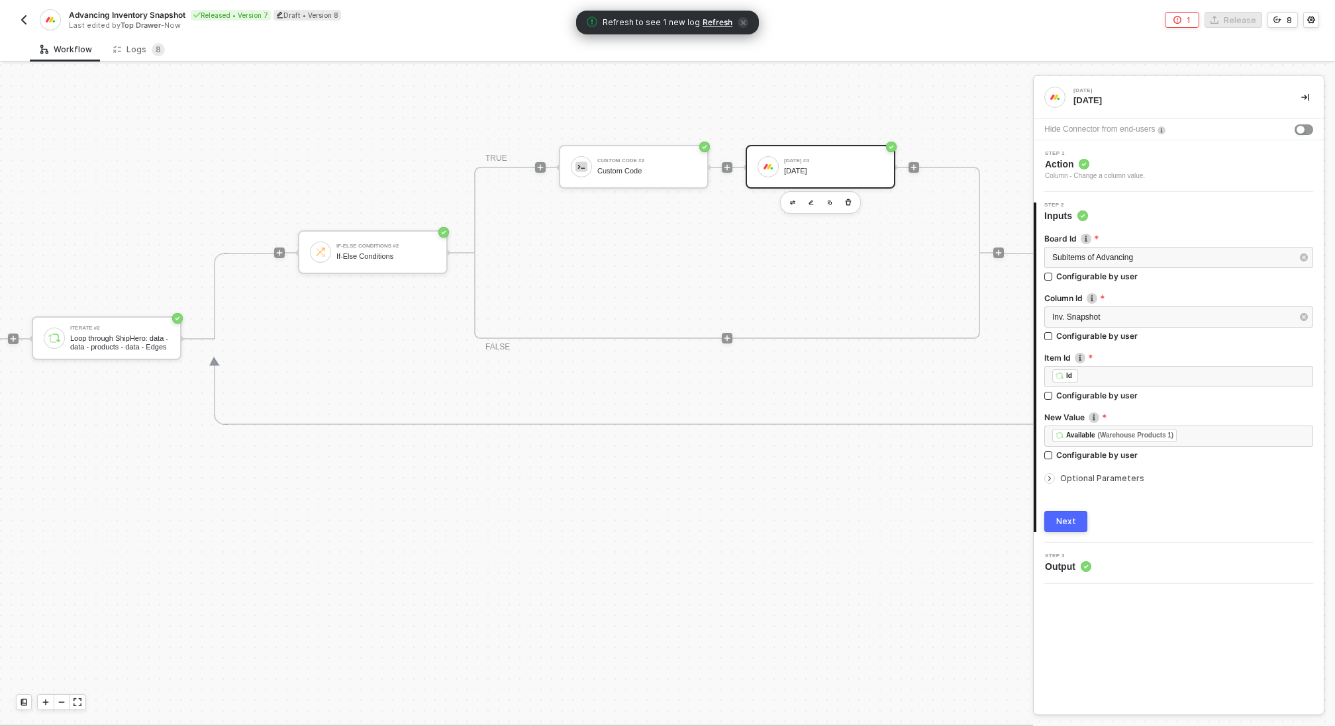
scroll to position [391, 663]
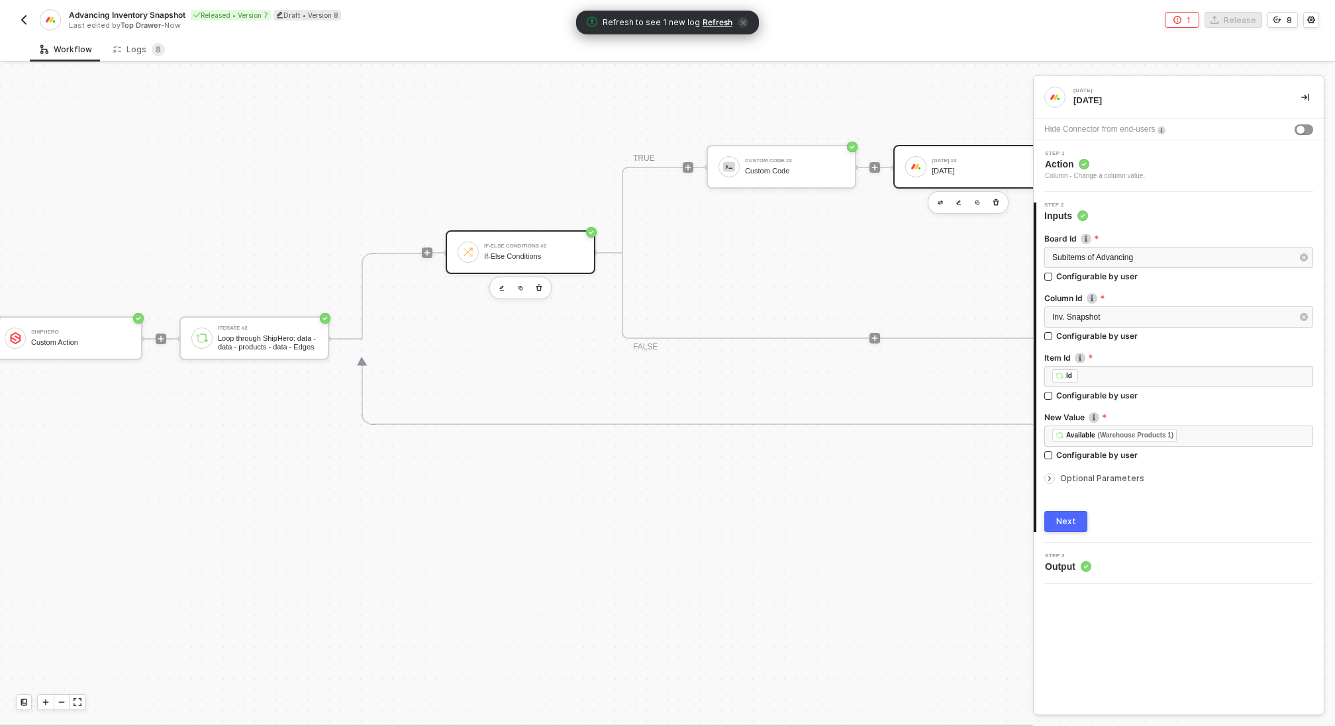
click at [534, 254] on div "If-Else Conditions" at bounding box center [533, 256] width 99 height 9
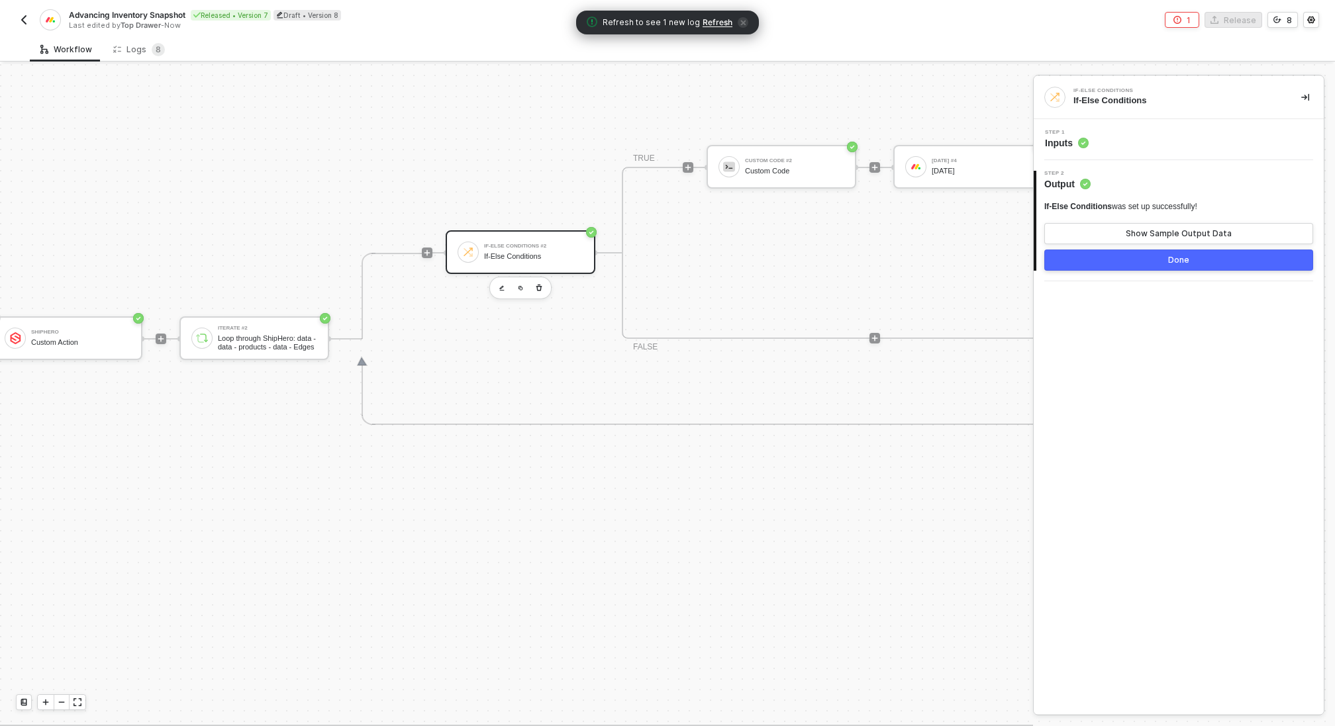
click at [1082, 138] on circle at bounding box center [1083, 143] width 11 height 11
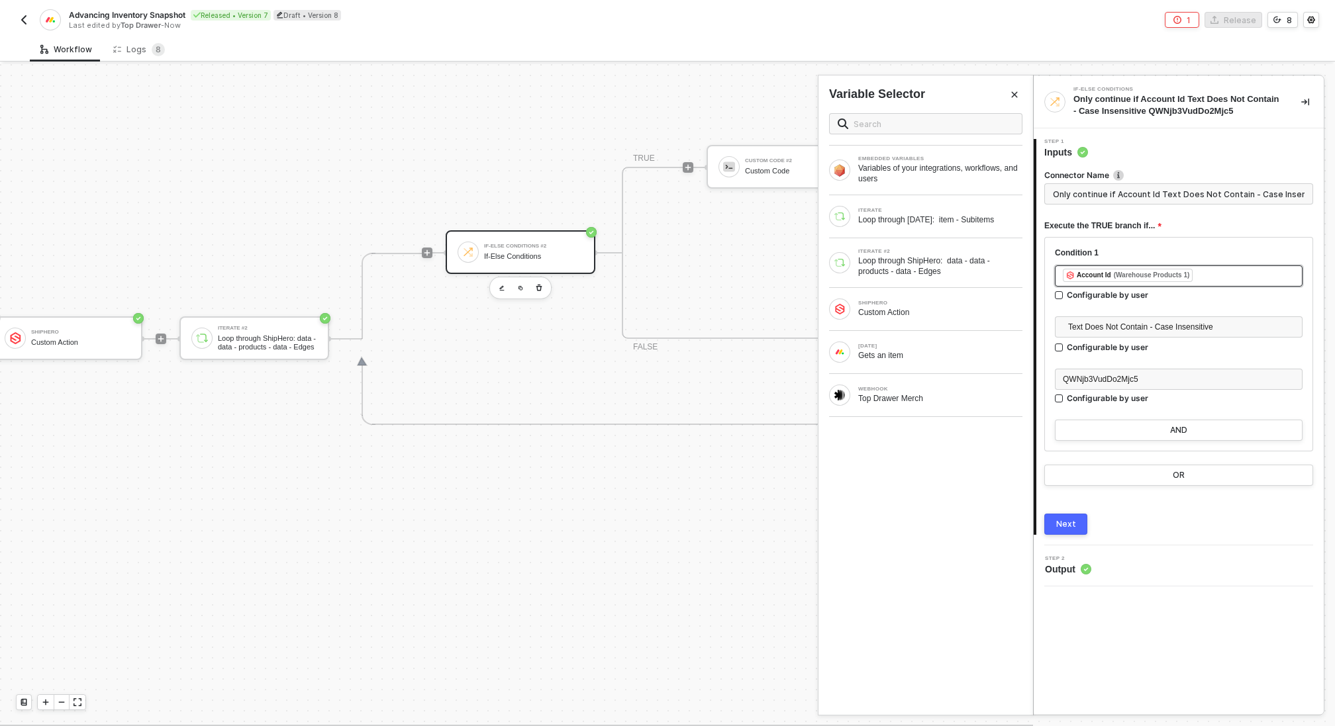
click at [1215, 280] on div "﻿ ﻿ Account Id (Warehouse Products 1) ﻿" at bounding box center [1178, 276] width 232 height 15
click at [955, 257] on div "Loop through ShipHero: data - data - products - data - Edges" at bounding box center [940, 266] width 164 height 21
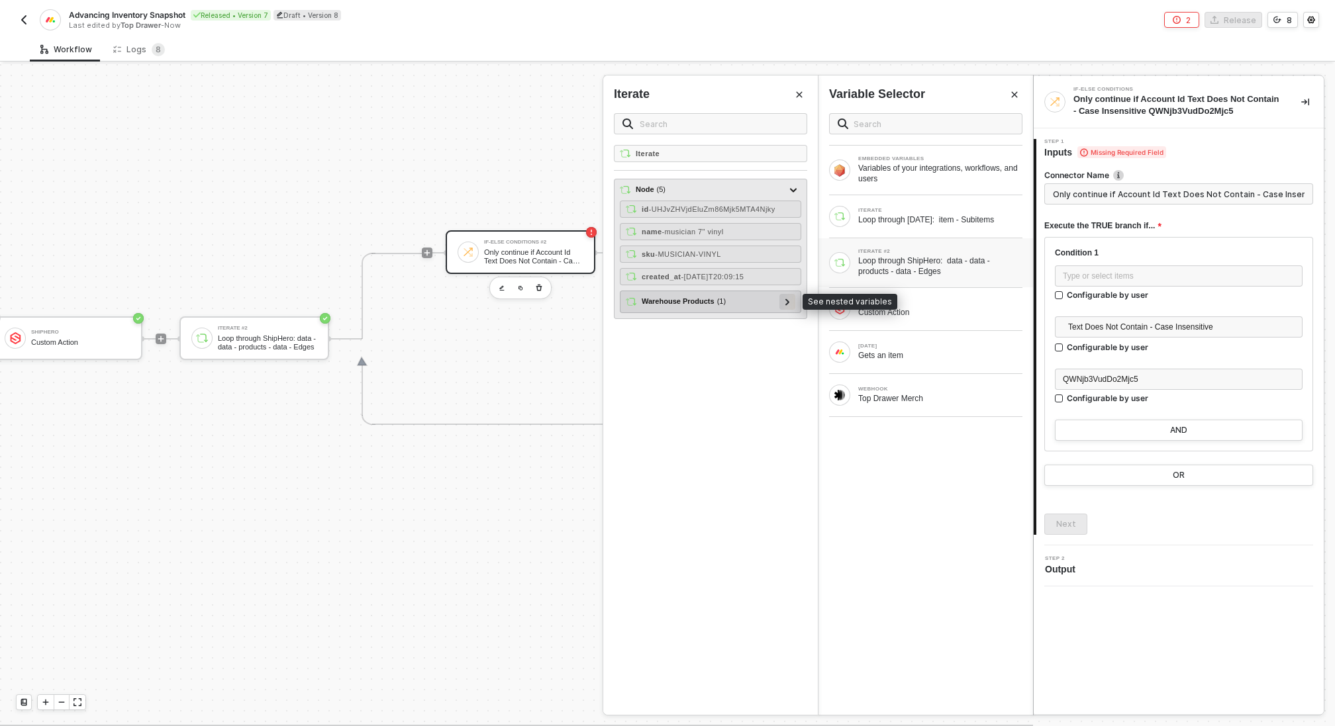
click at [791, 297] on div at bounding box center [787, 302] width 16 height 16
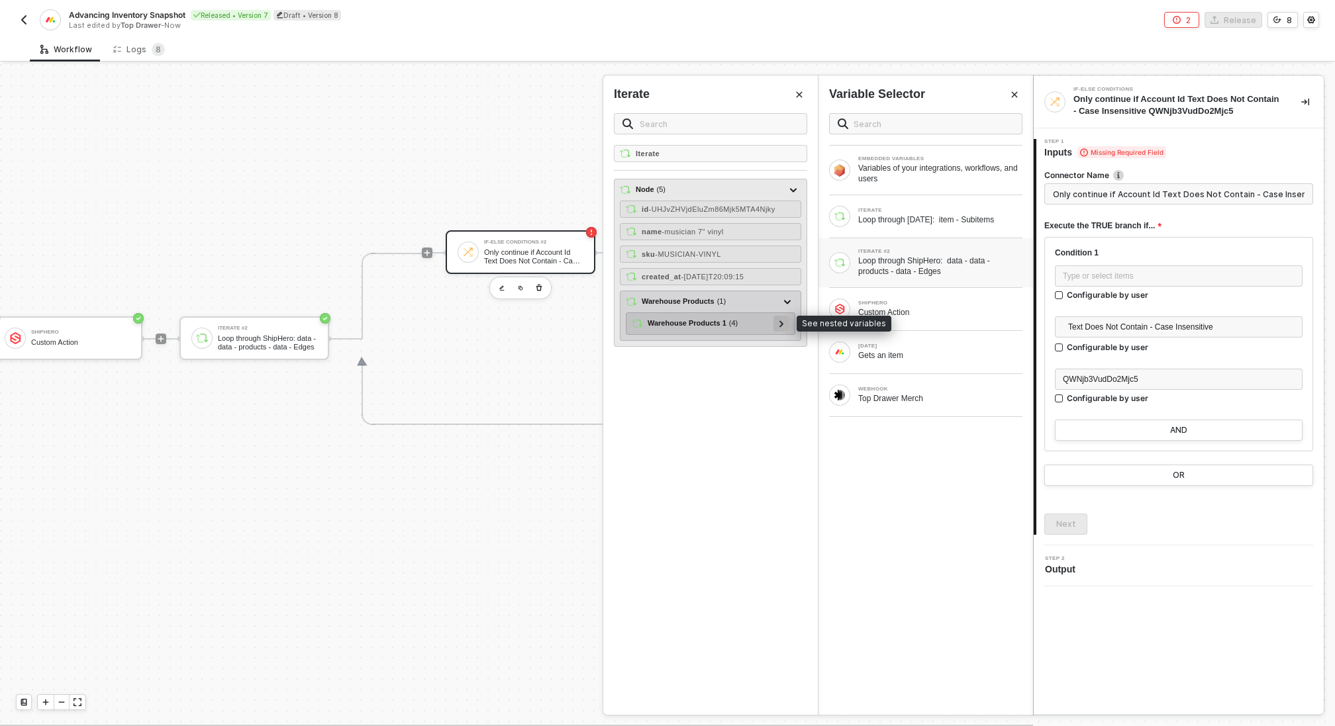
click at [781, 320] on icon at bounding box center [781, 323] width 5 height 7
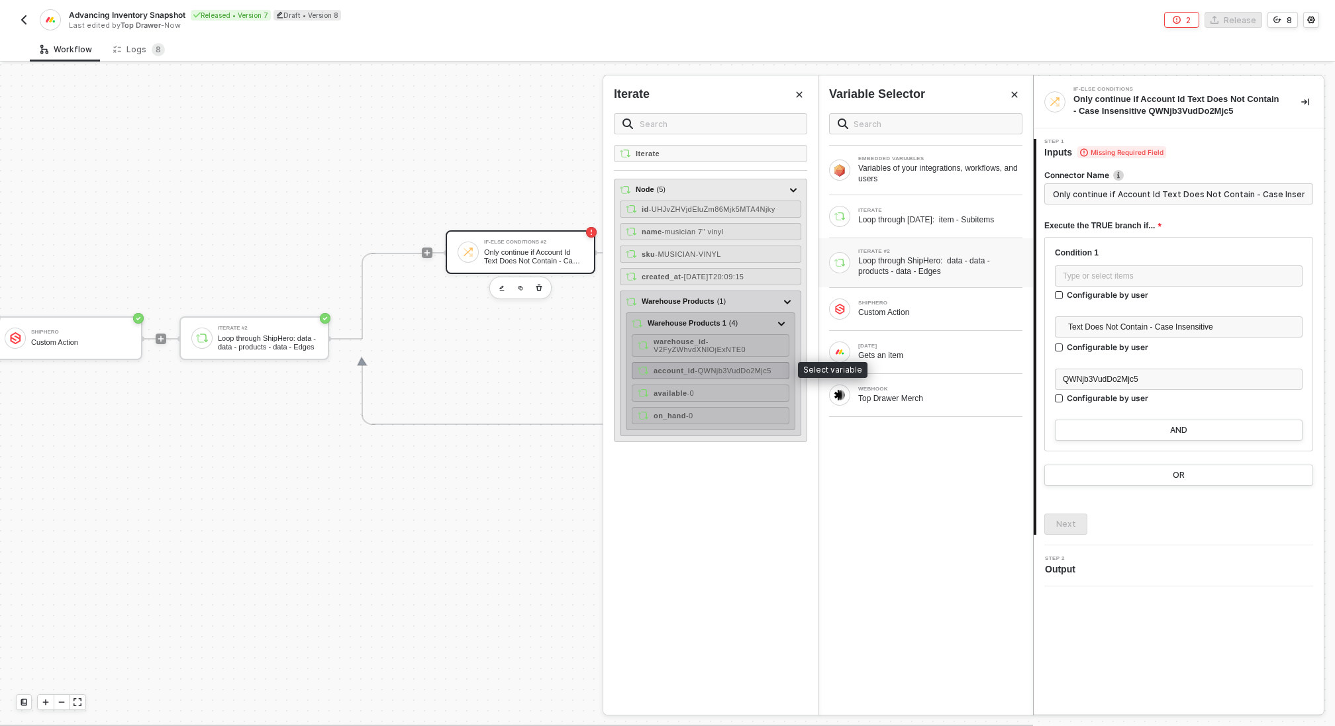
click at [756, 367] on span "- QWNjb3VudDo2Mjc5" at bounding box center [732, 371] width 76 height 8
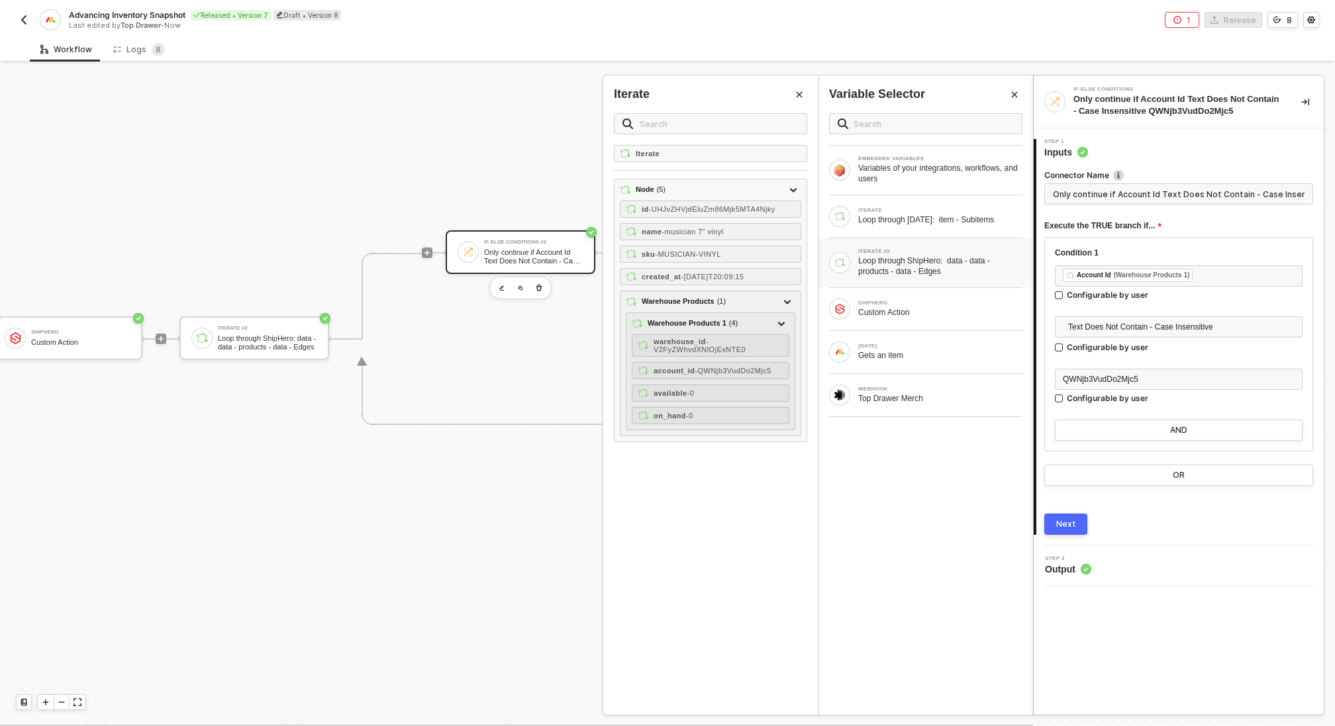
click at [1066, 521] on div "Next" at bounding box center [1066, 524] width 20 height 11
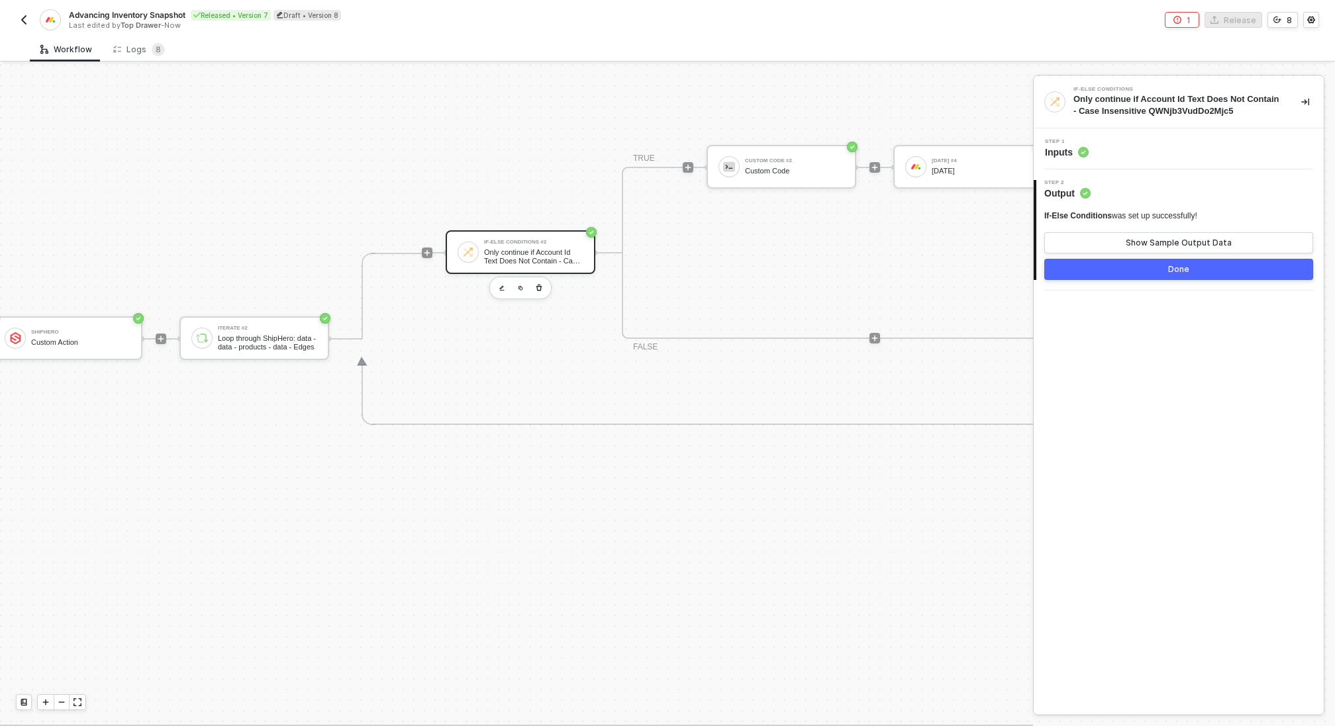
click at [1159, 271] on button "Done" at bounding box center [1178, 269] width 269 height 21
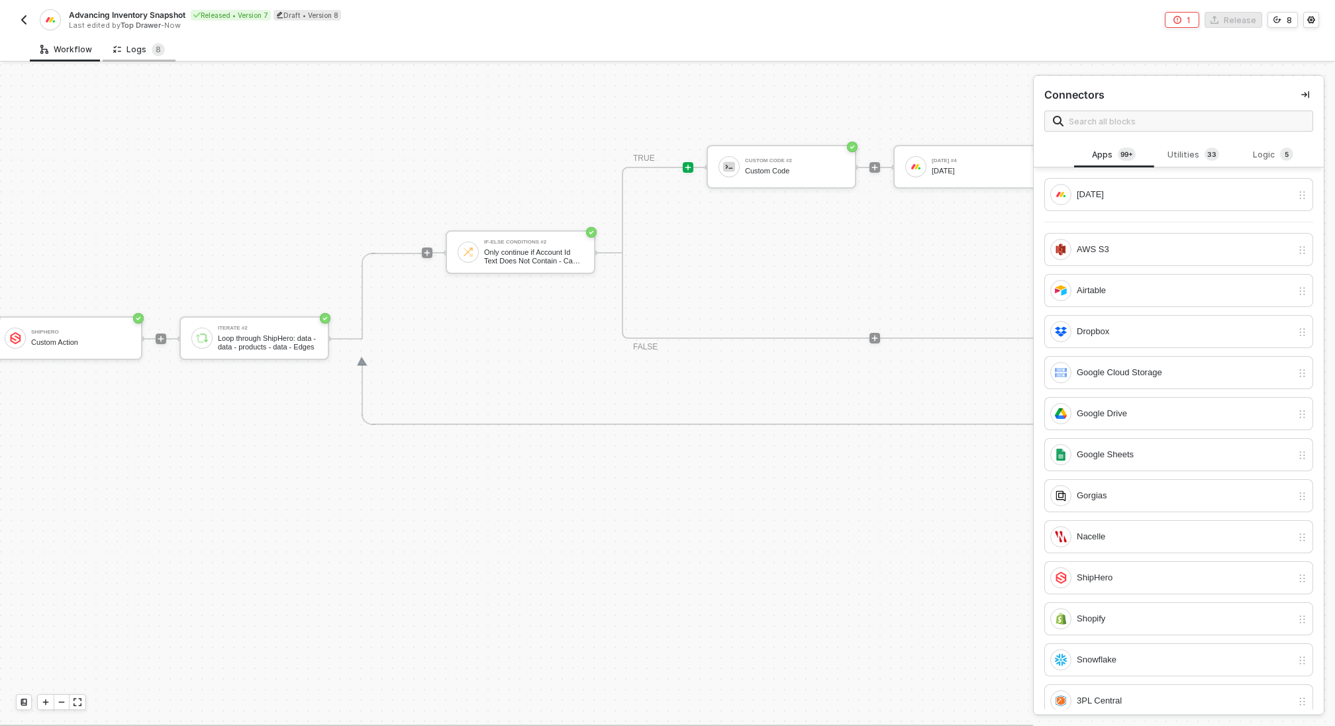
click at [142, 50] on div "Logs 8" at bounding box center [139, 49] width 52 height 13
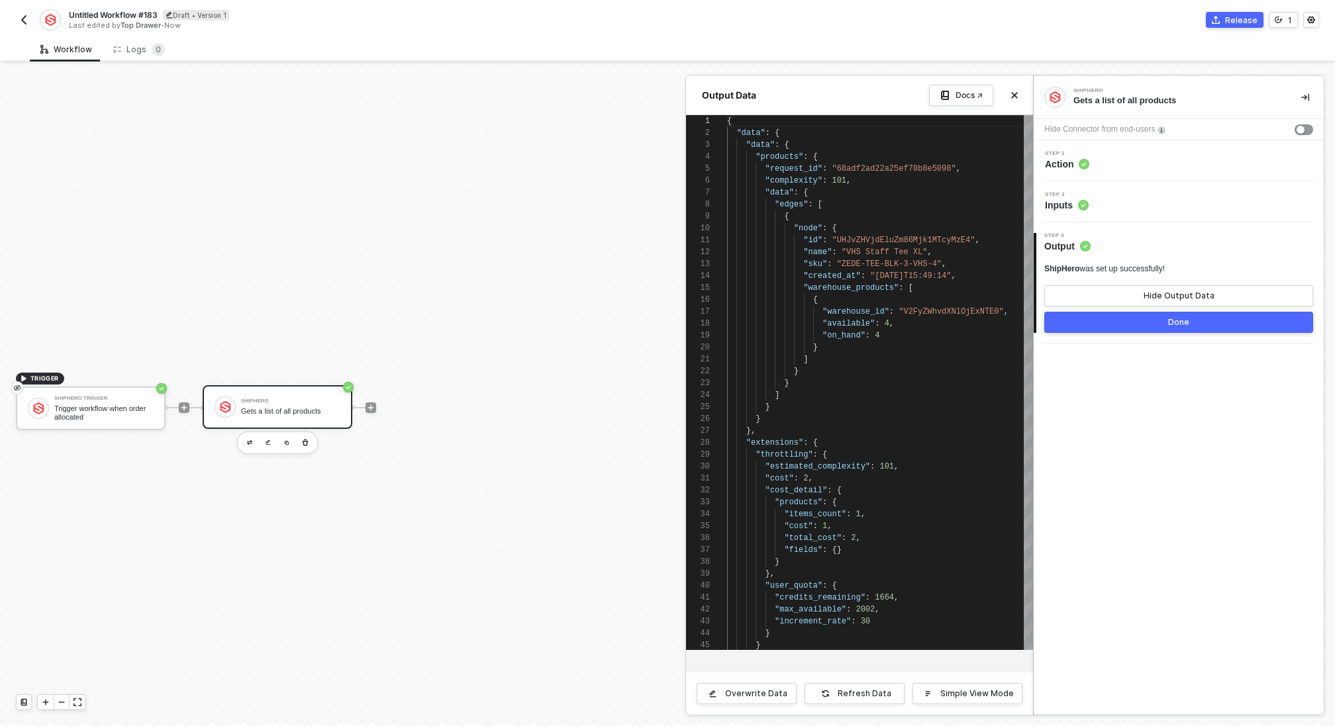
scroll to position [119, 0]
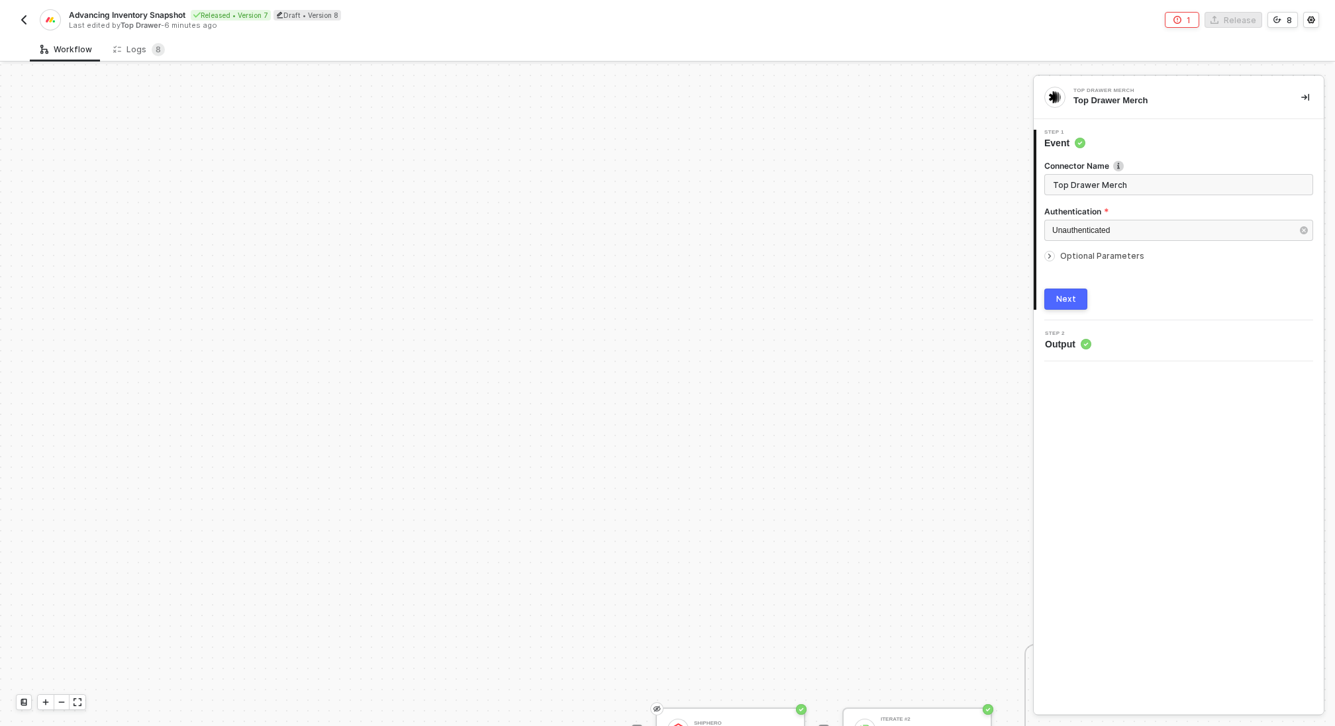
scroll to position [430, 0]
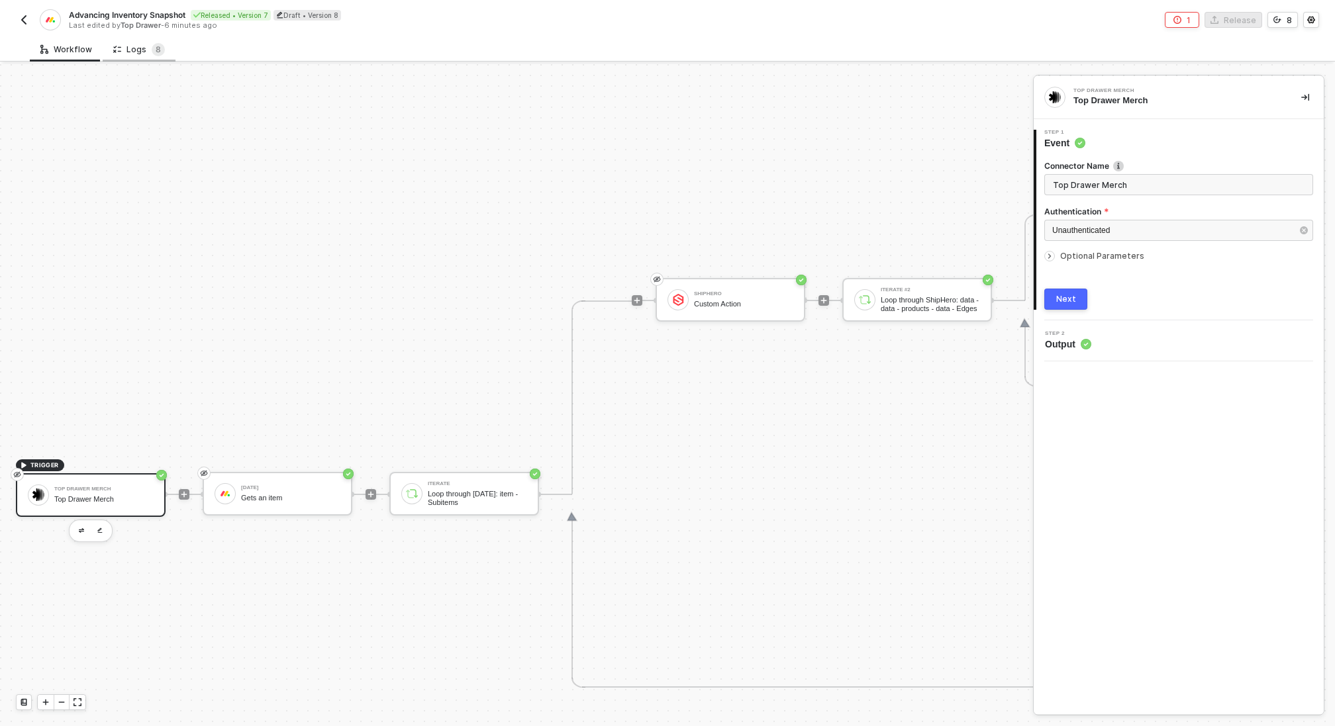
click at [130, 46] on div "Logs 8" at bounding box center [139, 49] width 52 height 13
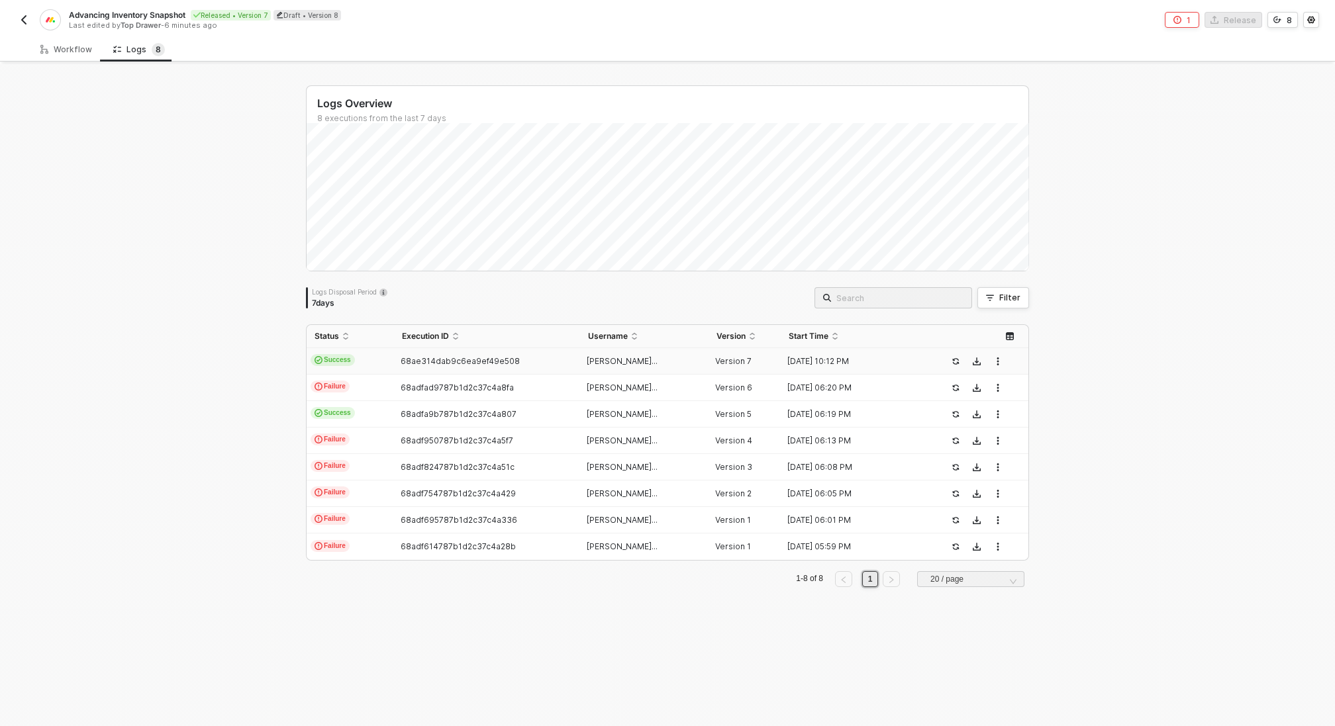
click at [444, 366] on td "68ae314dab9c6ea9ef49e508" at bounding box center [486, 361] width 185 height 26
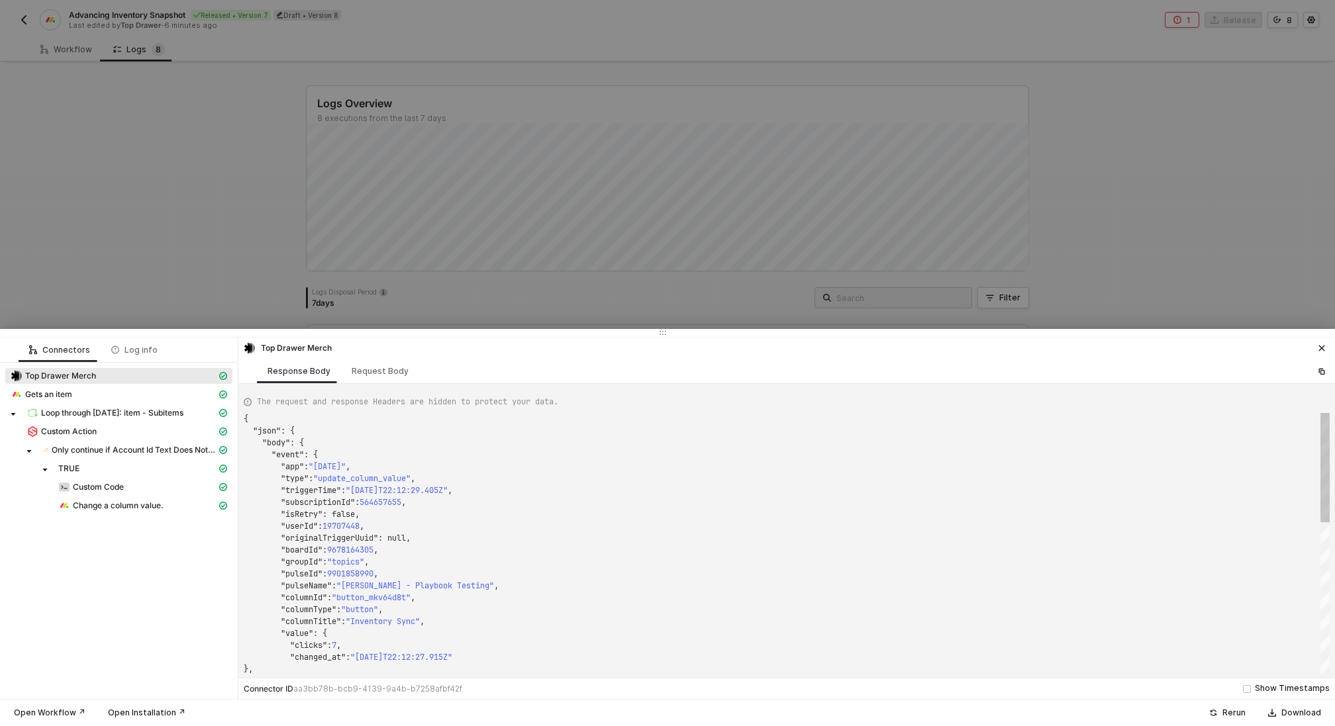
scroll to position [119, 0]
click at [90, 449] on span "Only continue if Account Id Text Does Not Contain - Case Insensitive QWNjb3VudD…" at bounding box center [134, 450] width 165 height 11
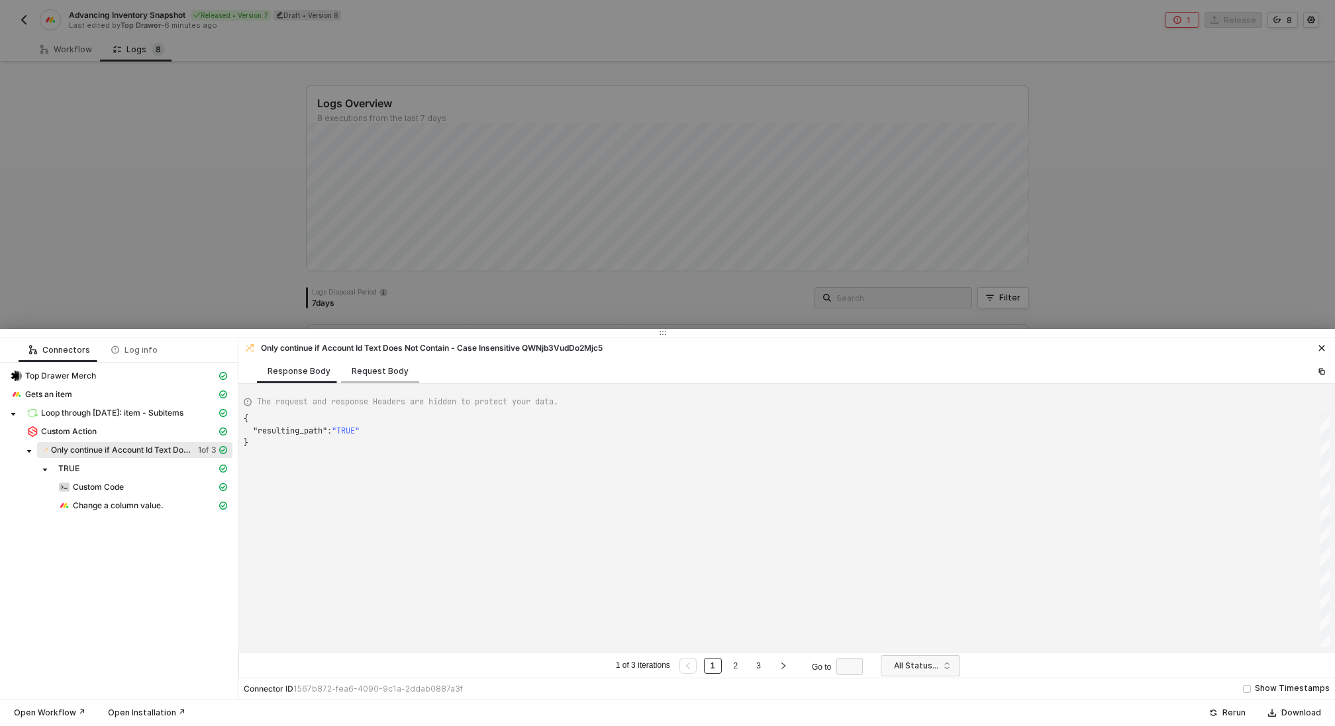
click at [379, 373] on div "Request Body" at bounding box center [380, 371] width 57 height 11
type textarea "[ { "conditionSets": [ { "uuid": "275876da-965e-4e9c-9bf6-5b8625c99245", "condi…"
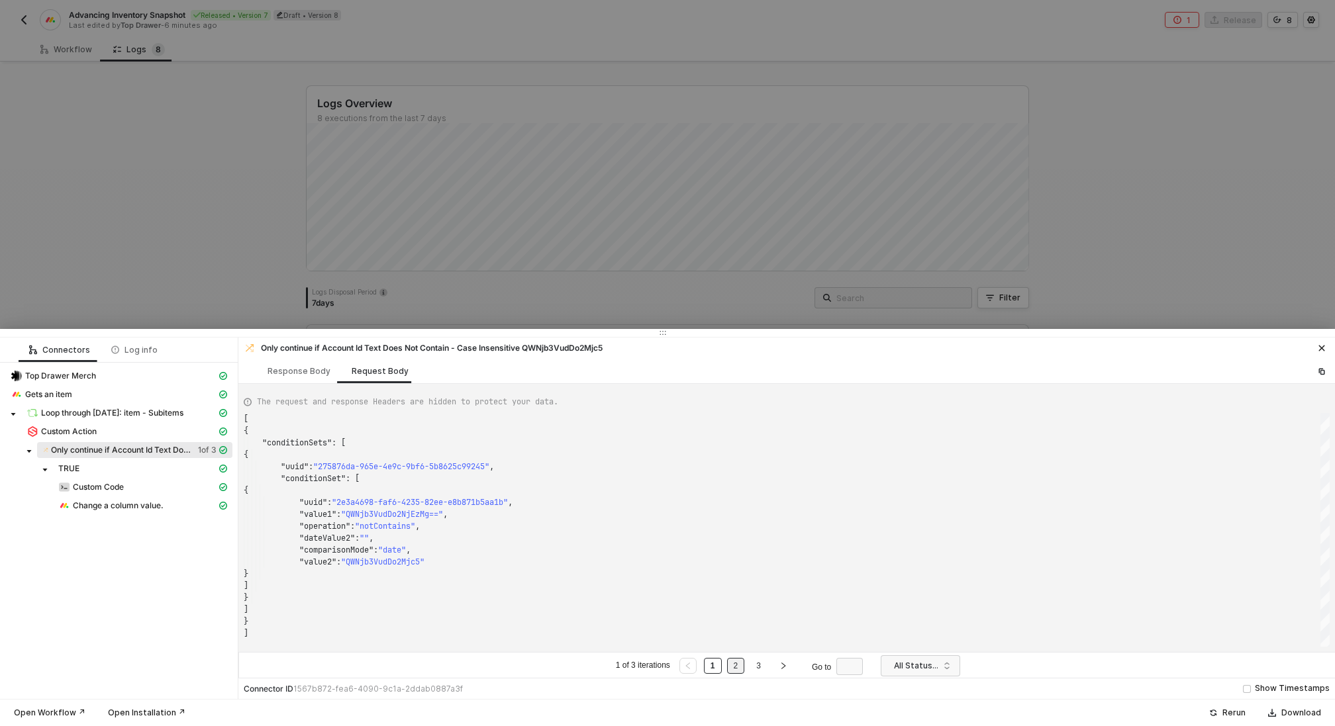
click at [734, 662] on link "2" at bounding box center [735, 666] width 13 height 15
click at [301, 377] on div "Response Body" at bounding box center [299, 371] width 84 height 24
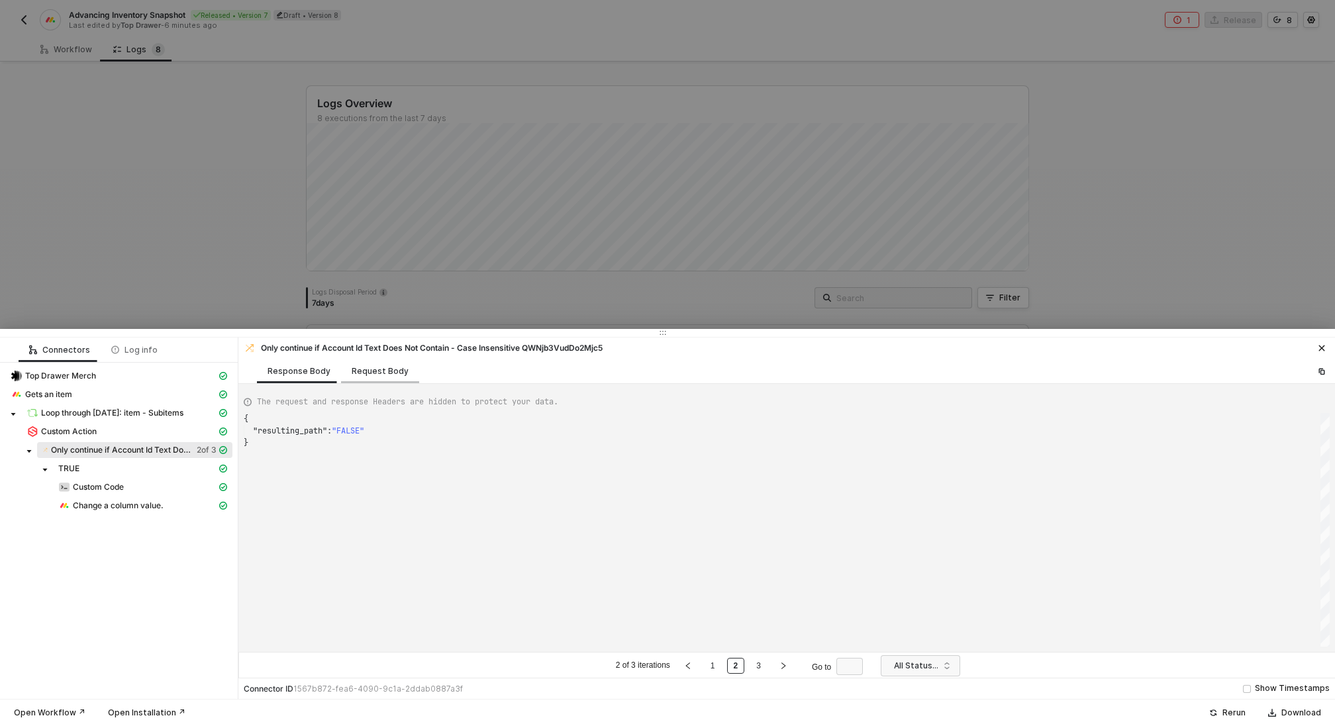
click at [352, 370] on div "Request Body" at bounding box center [380, 371] width 57 height 11
type textarea "[ { "conditionSets": [ { "uuid": "275876da-965e-4e9c-9bf6-5b8625c99245", "condi…"
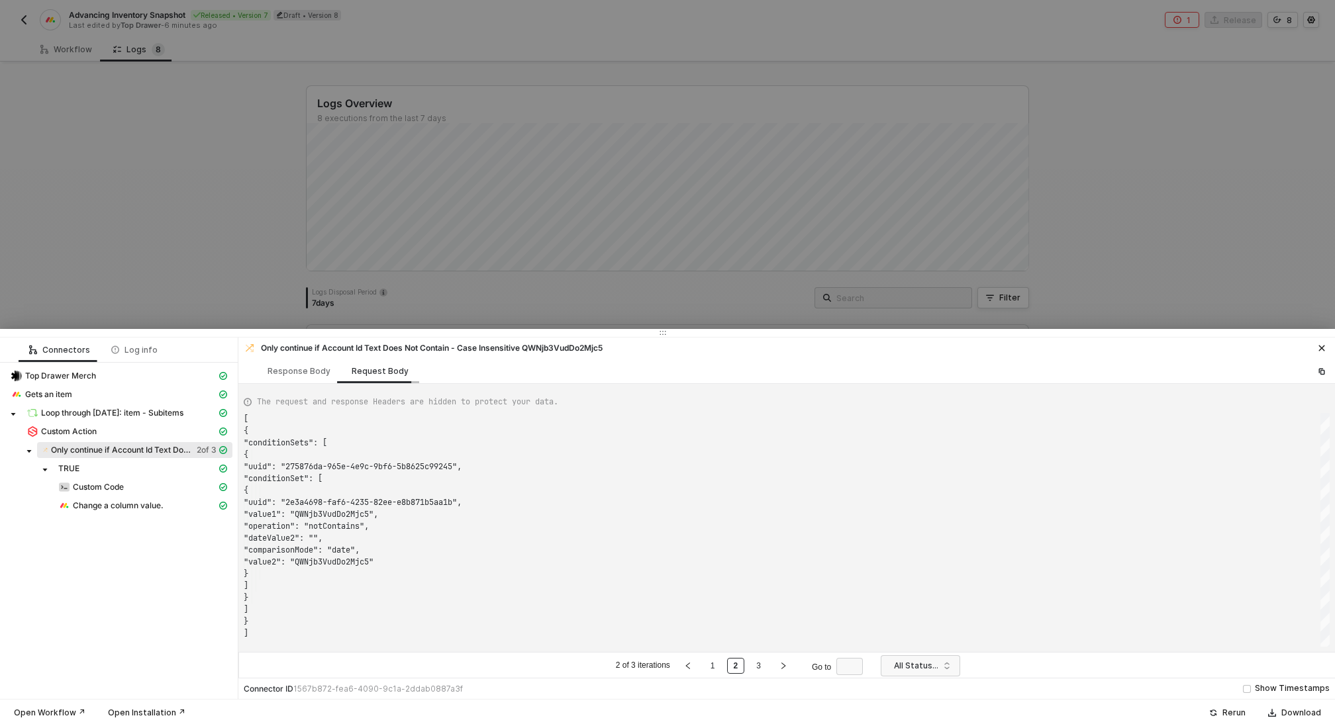
scroll to position [119, 0]
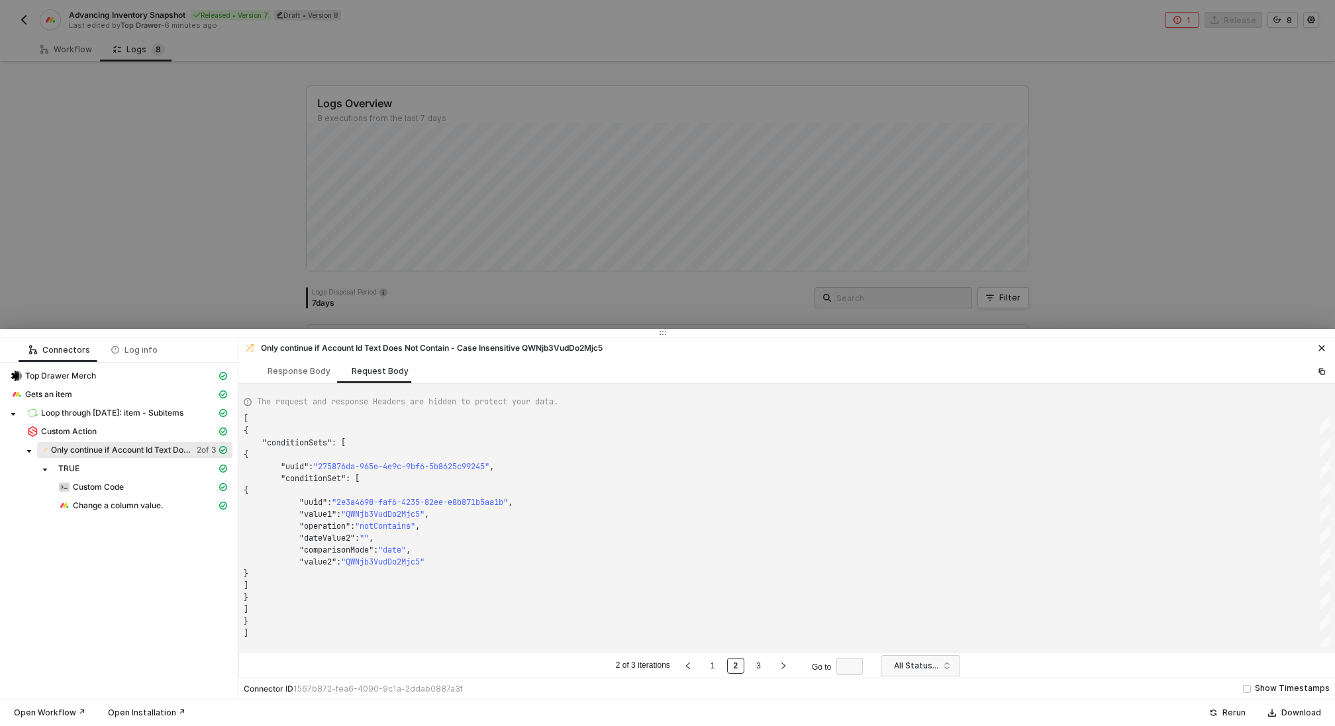
click at [70, 219] on div at bounding box center [667, 363] width 1335 height 726
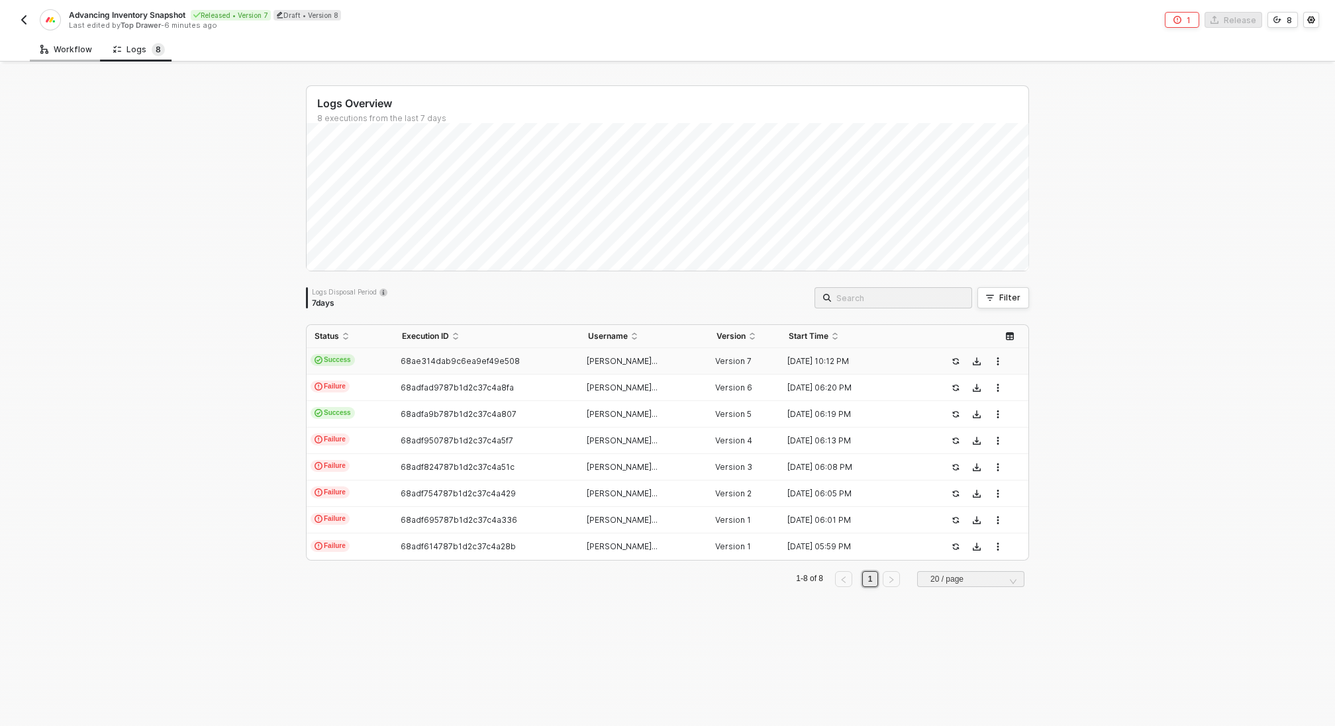
click at [71, 50] on div "Workflow" at bounding box center [66, 49] width 52 height 11
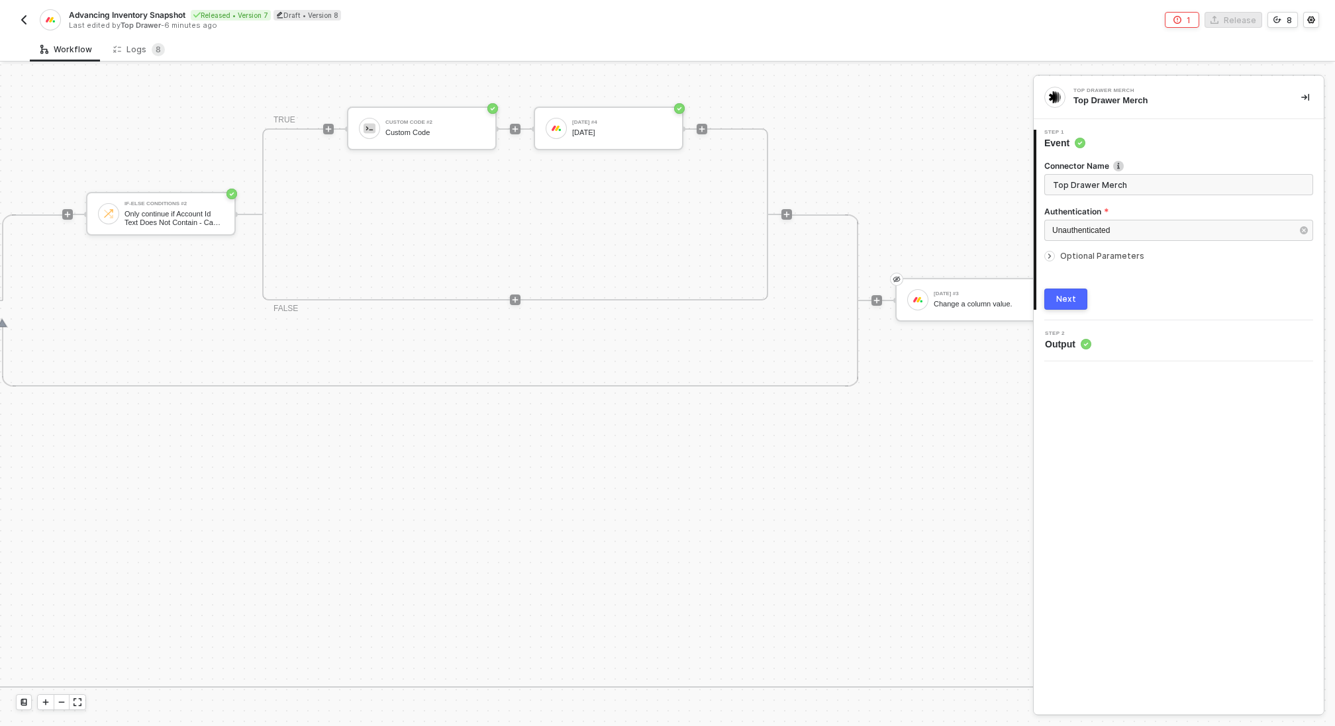
scroll to position [430, 1231]
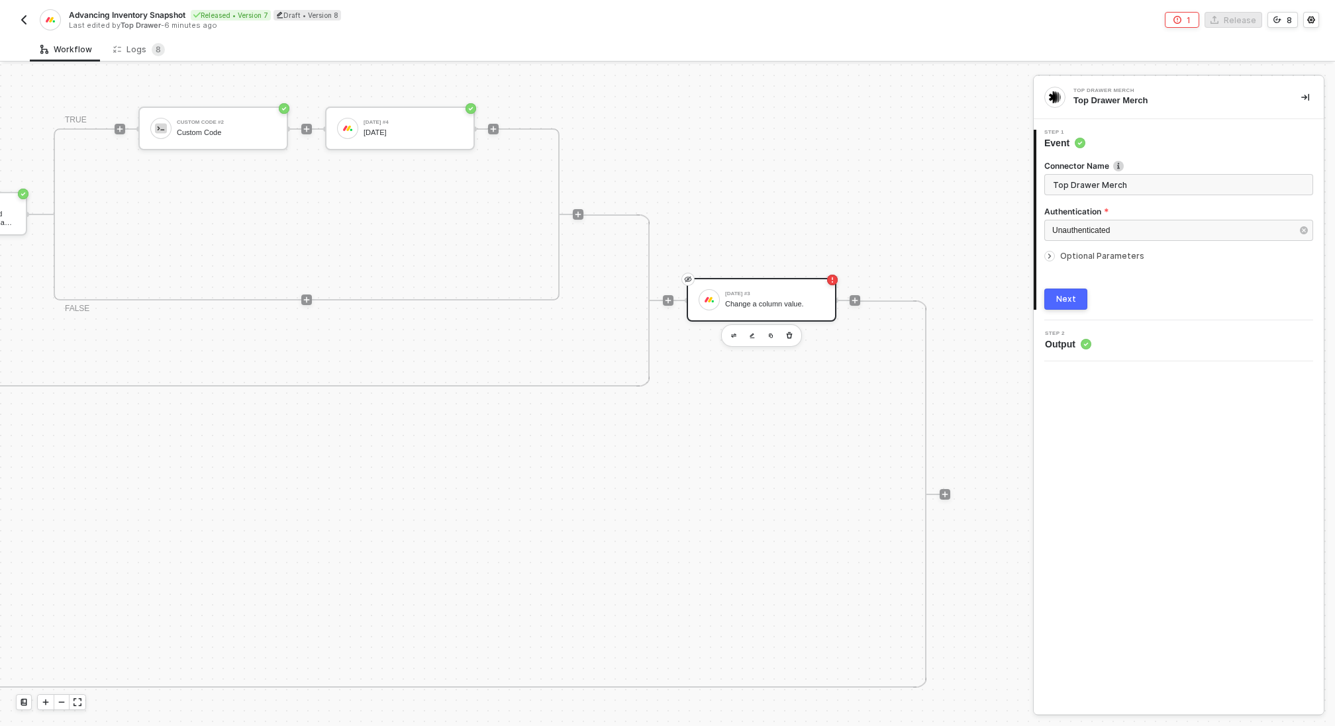
click at [788, 296] on div "Monday #3 Change a column value." at bounding box center [774, 299] width 99 height 25
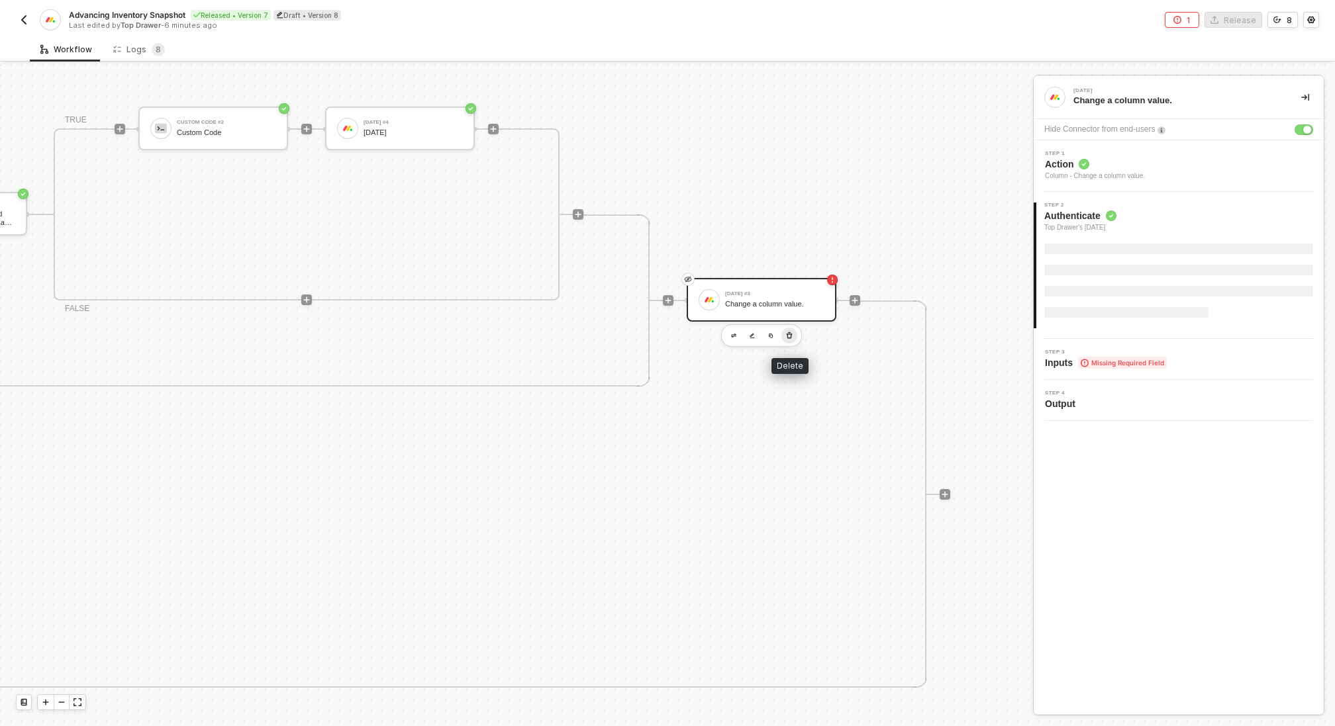
click at [788, 333] on icon "button" at bounding box center [789, 335] width 8 height 11
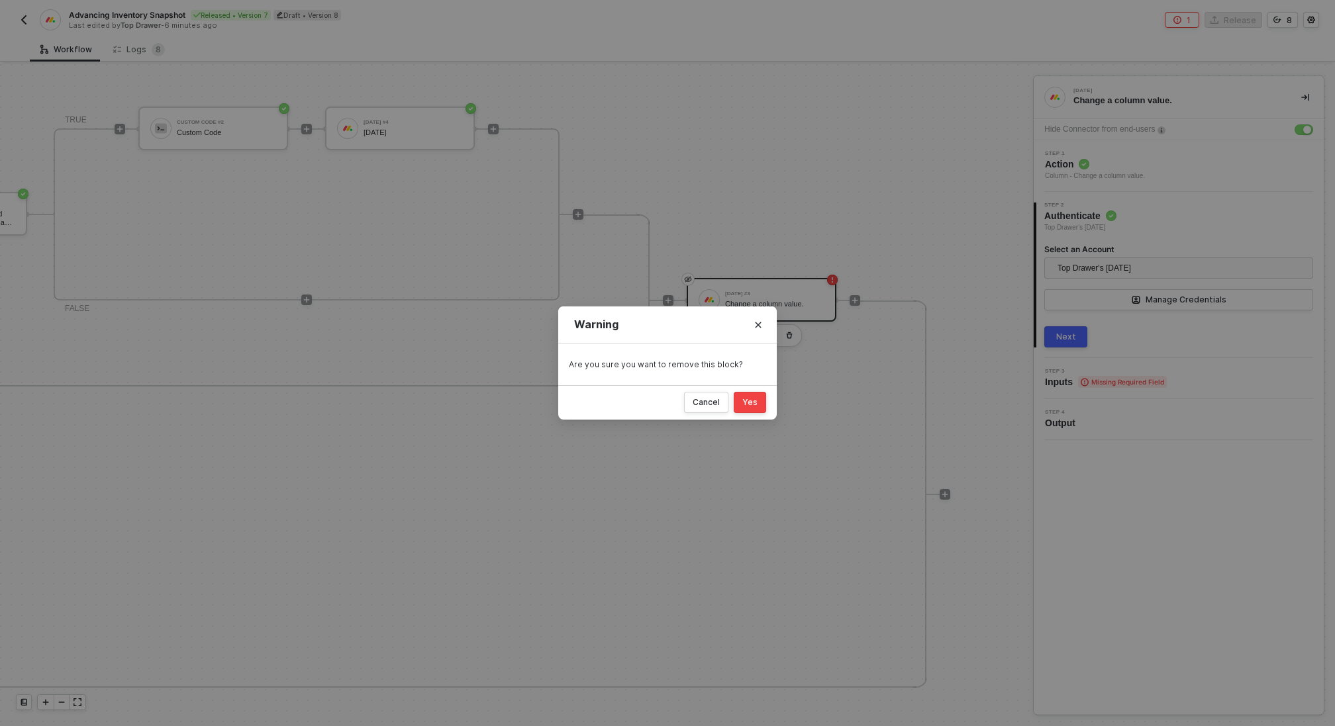
click at [756, 400] on div "Yes" at bounding box center [749, 402] width 15 height 11
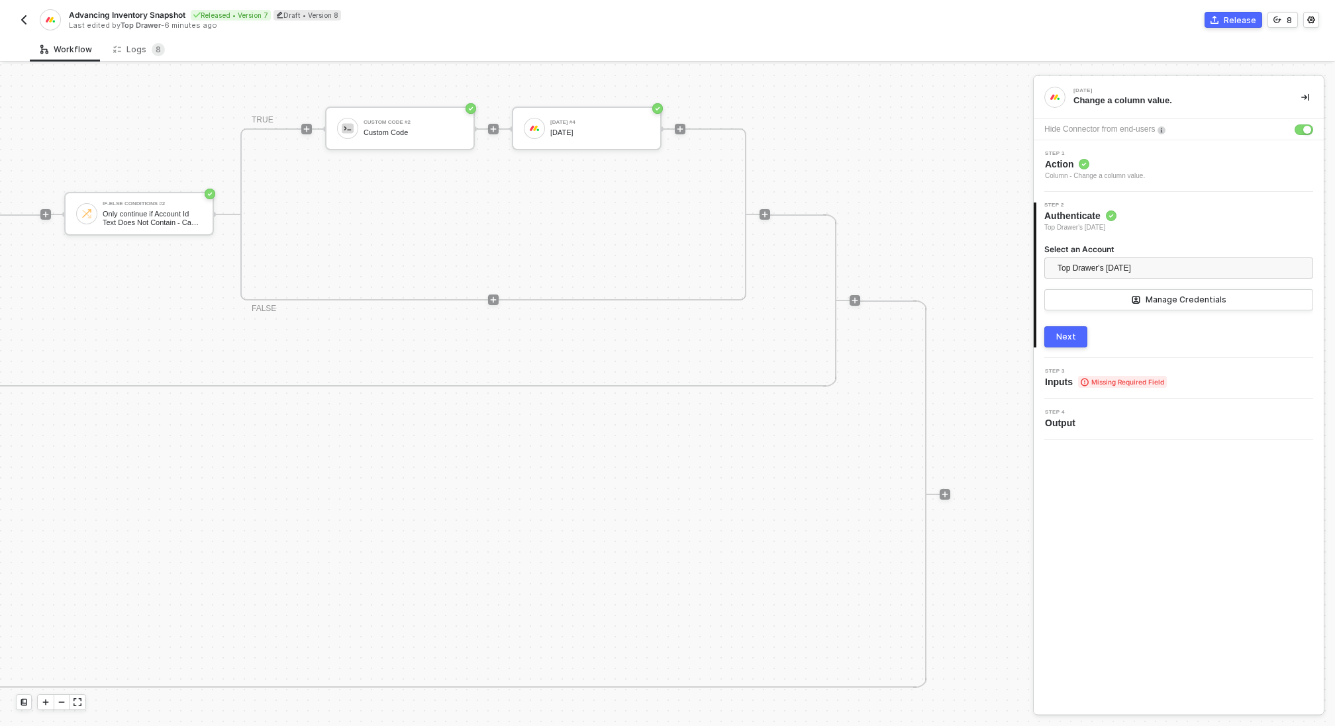
scroll to position [430, 1044]
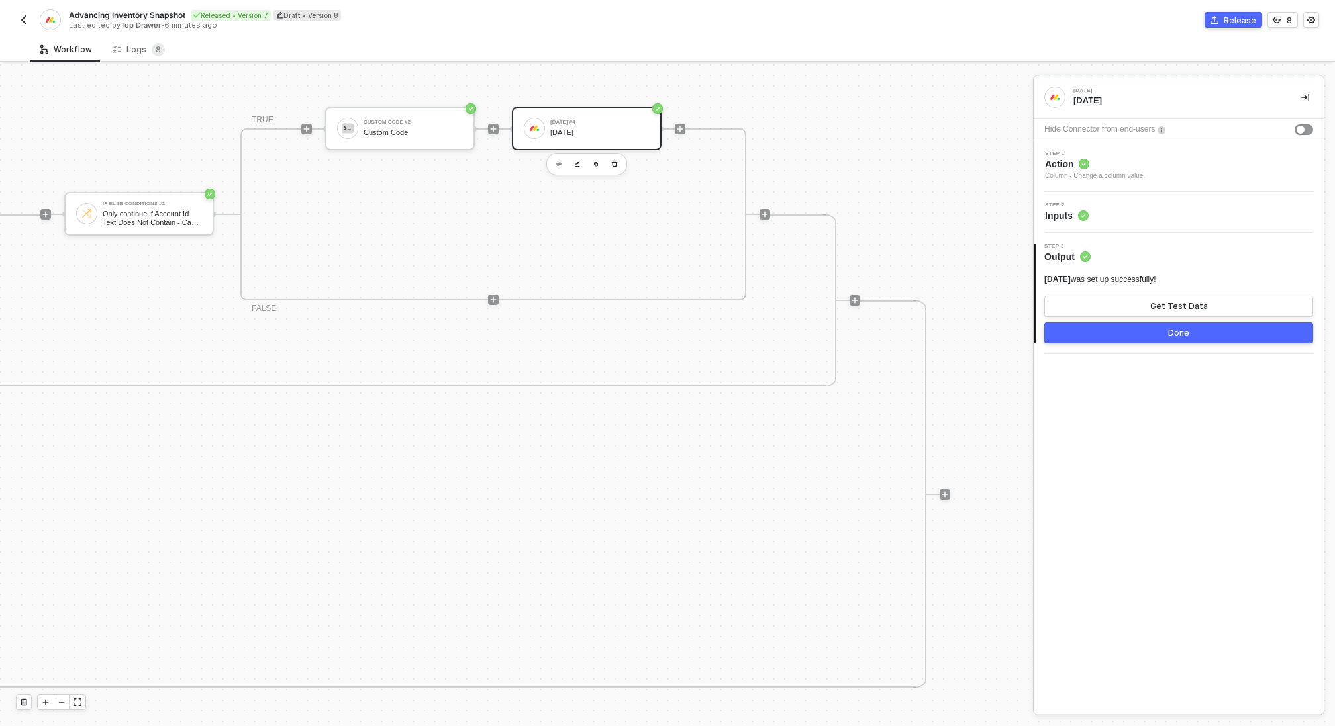
click at [569, 126] on div "Monday #4 Monday" at bounding box center [599, 128] width 99 height 25
click at [1103, 214] on div "Step 2 Inputs" at bounding box center [1180, 213] width 287 height 20
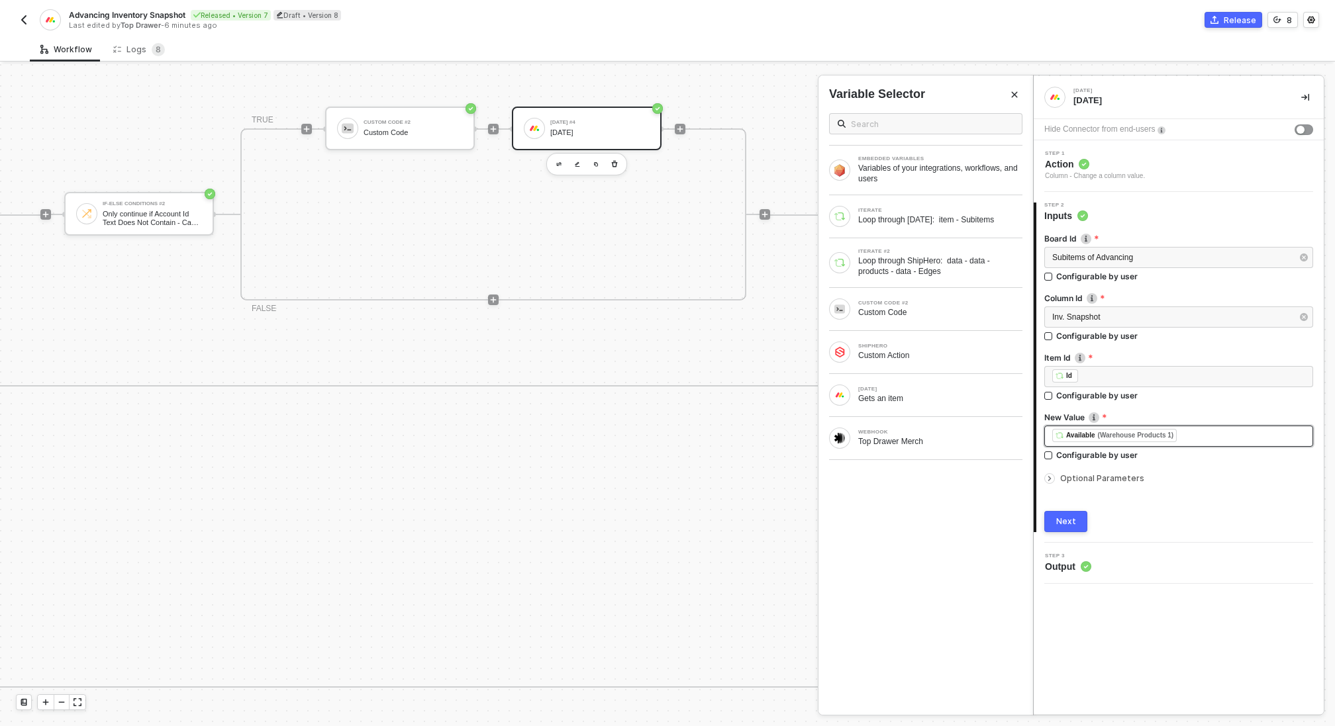
click at [1217, 432] on div "﻿ ﻿ Available (Warehouse Products 1) ﻿" at bounding box center [1178, 436] width 253 height 15
click at [941, 252] on div "ITERATE #2" at bounding box center [940, 251] width 164 height 5
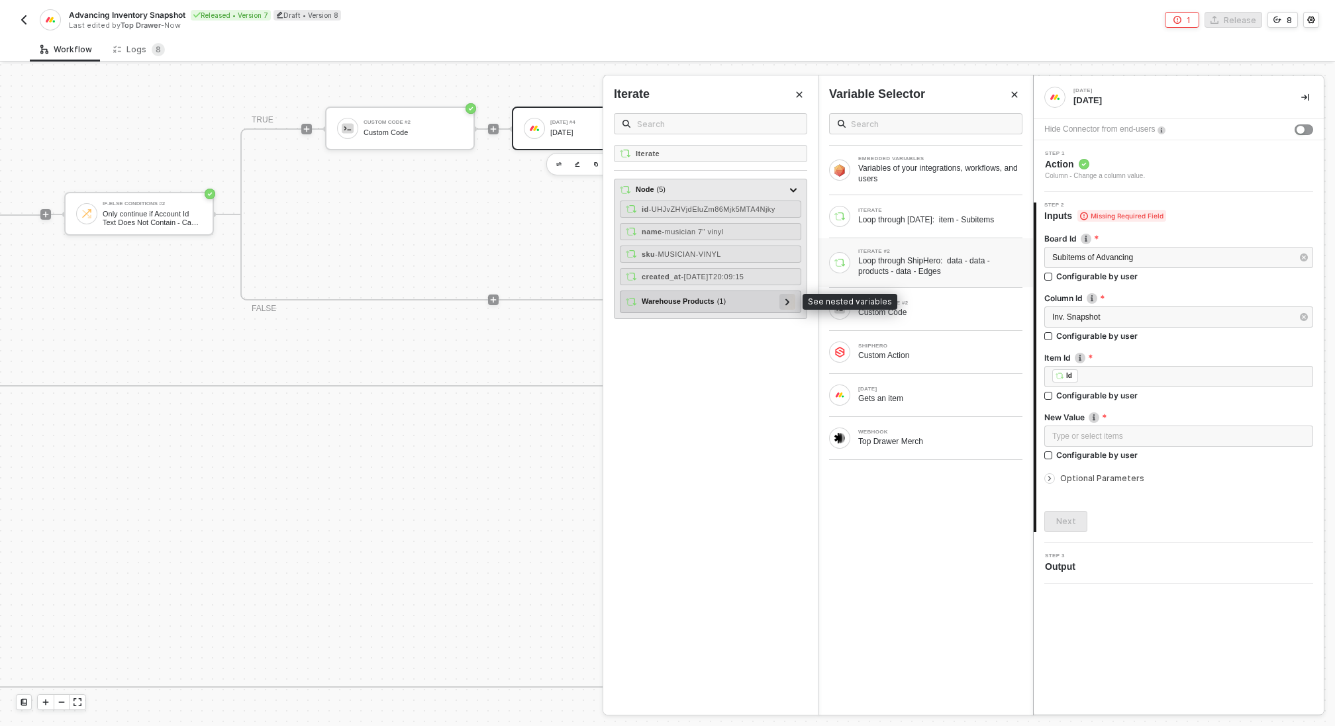
click at [785, 299] on icon at bounding box center [787, 302] width 5 height 7
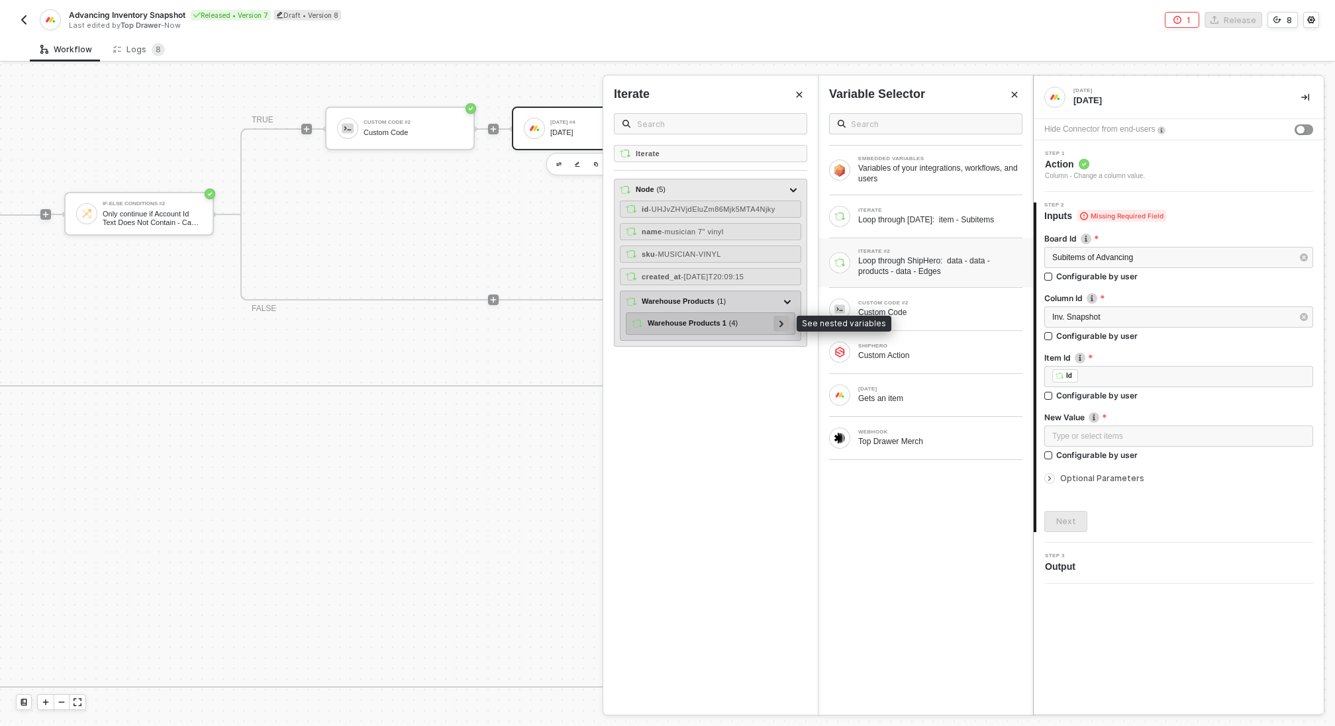
click at [783, 320] on icon at bounding box center [781, 323] width 4 height 7
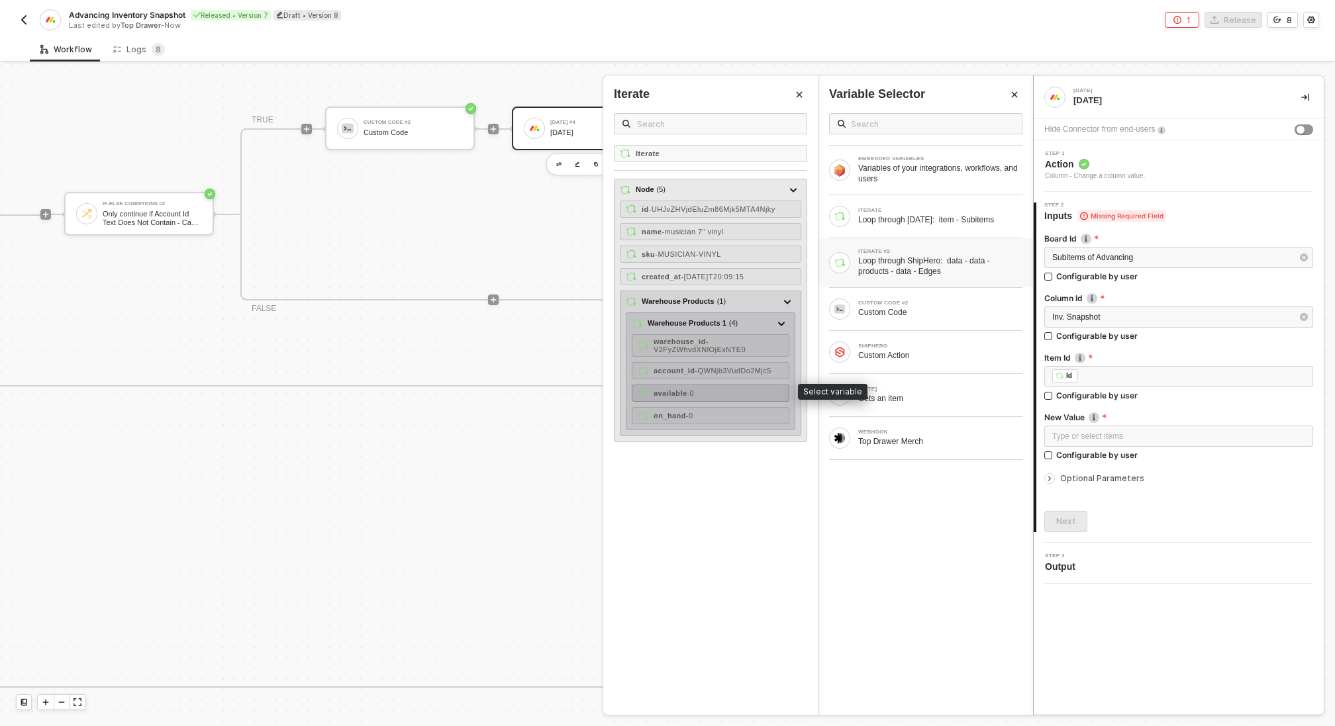
click at [706, 391] on div "available - 0" at bounding box center [711, 393] width 158 height 17
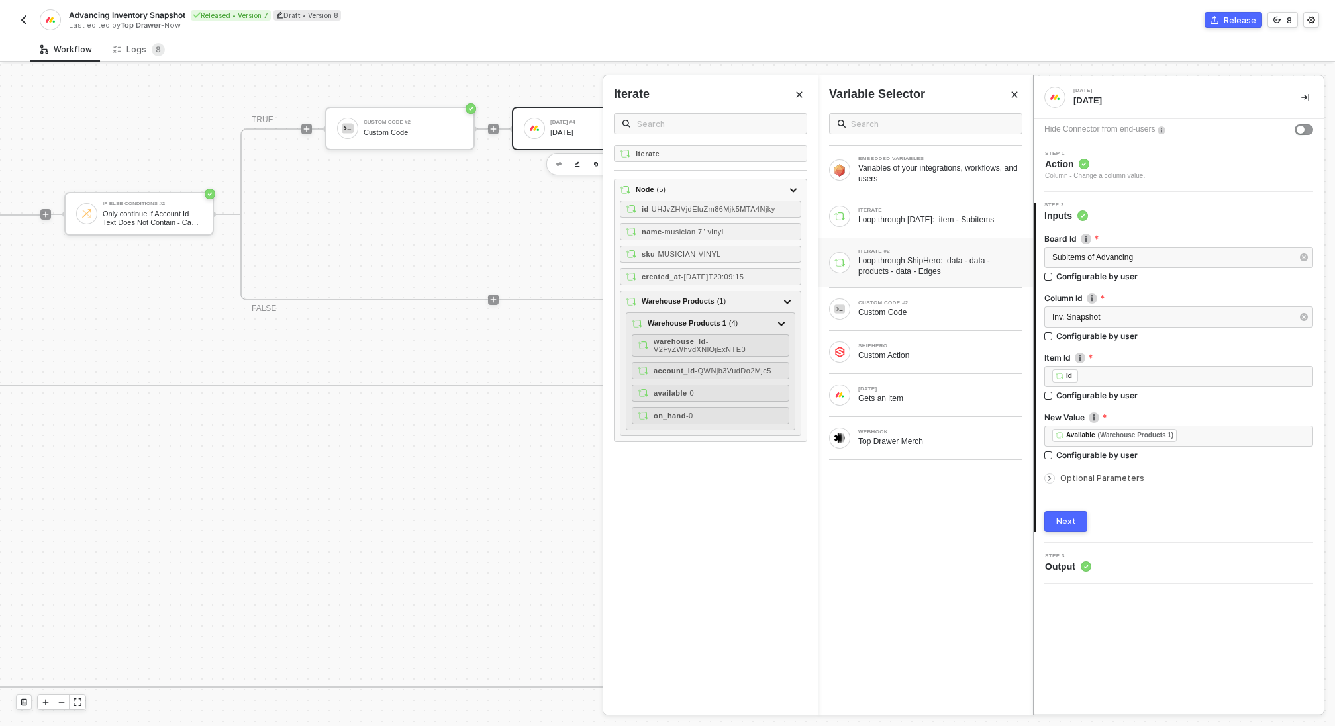
click at [1074, 518] on button "Next" at bounding box center [1065, 521] width 43 height 21
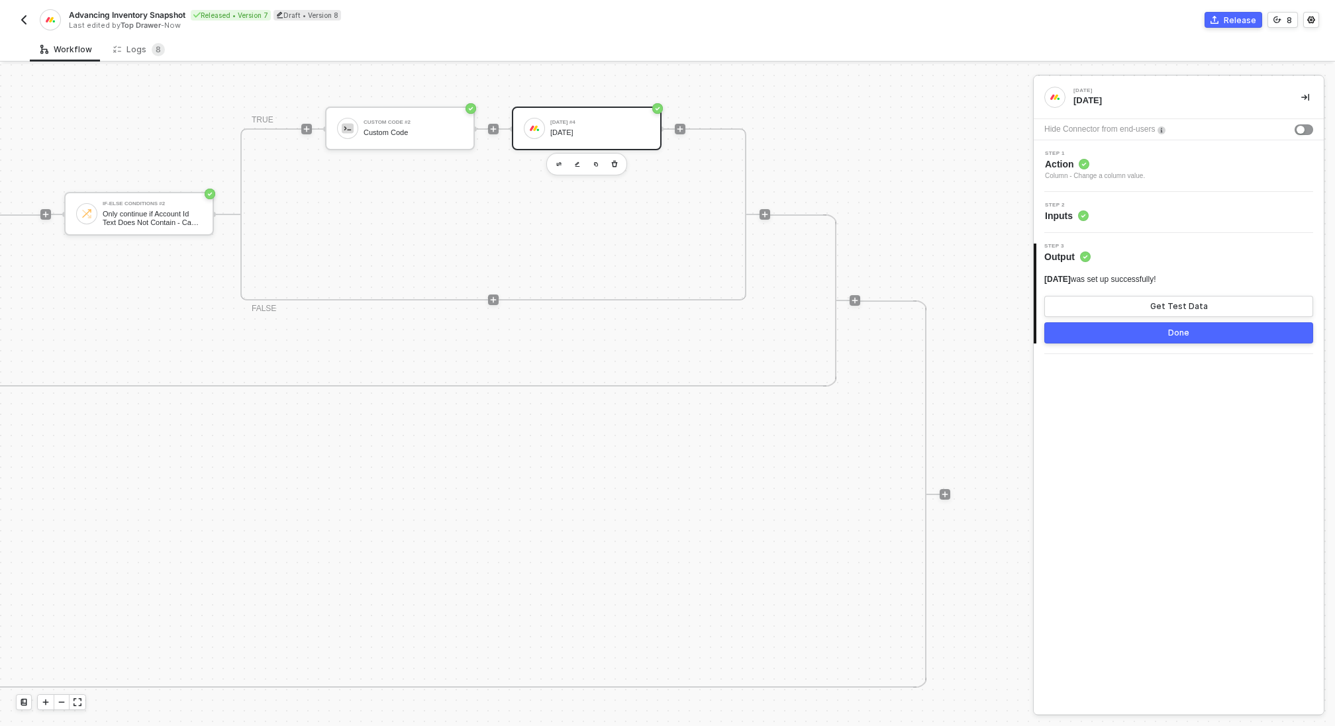
click at [1164, 330] on button "Done" at bounding box center [1178, 332] width 269 height 21
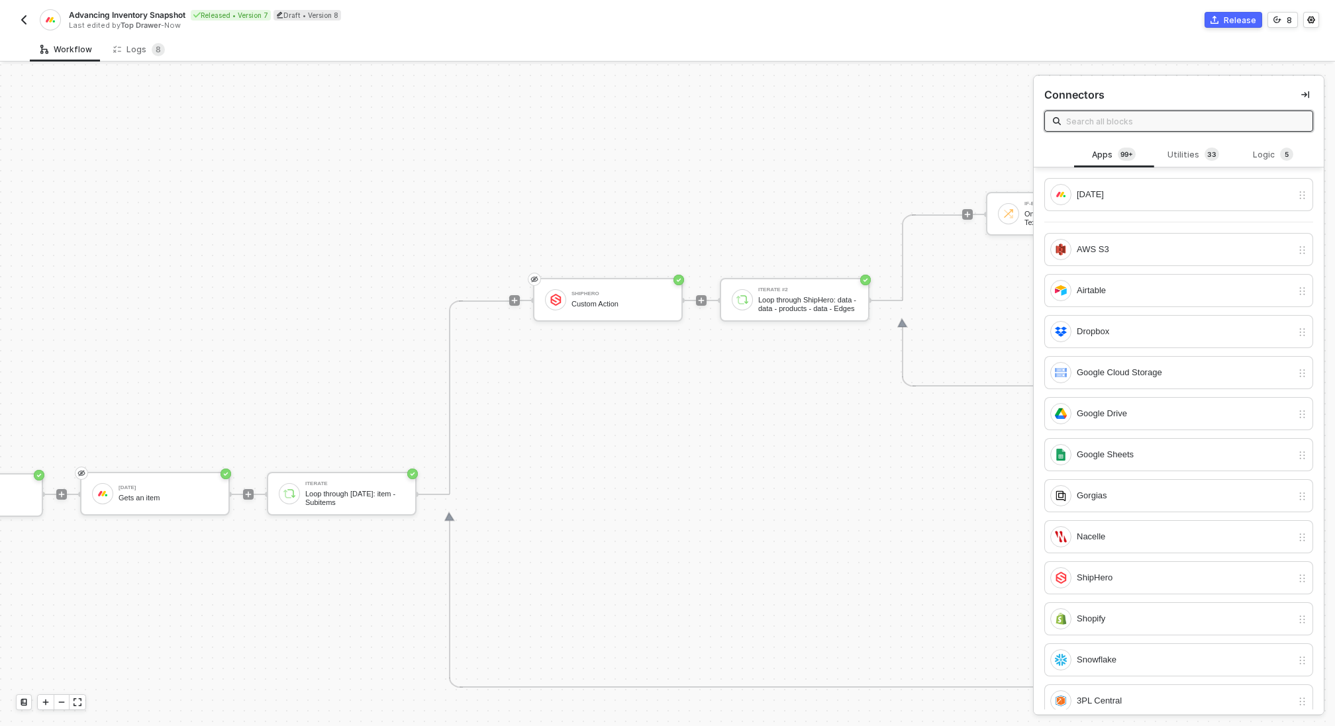
scroll to position [430, 155]
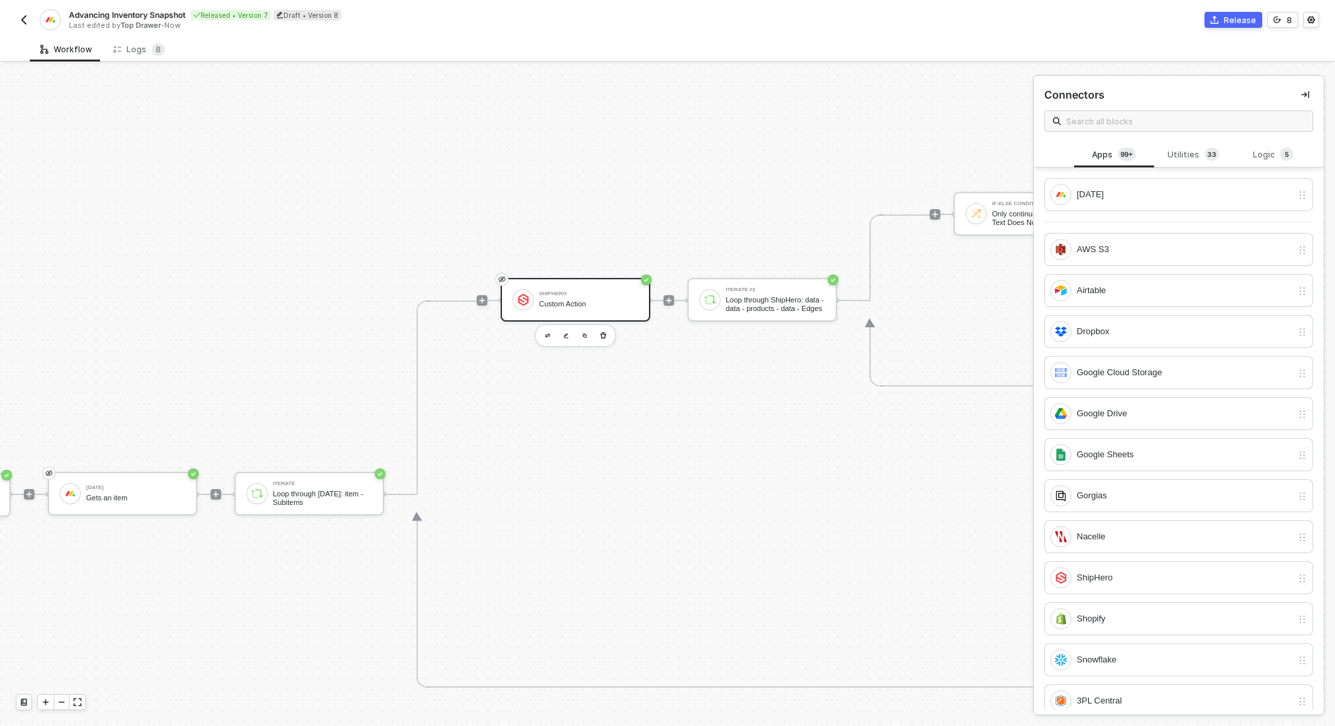
click at [583, 300] on div "Custom Action" at bounding box center [588, 304] width 99 height 9
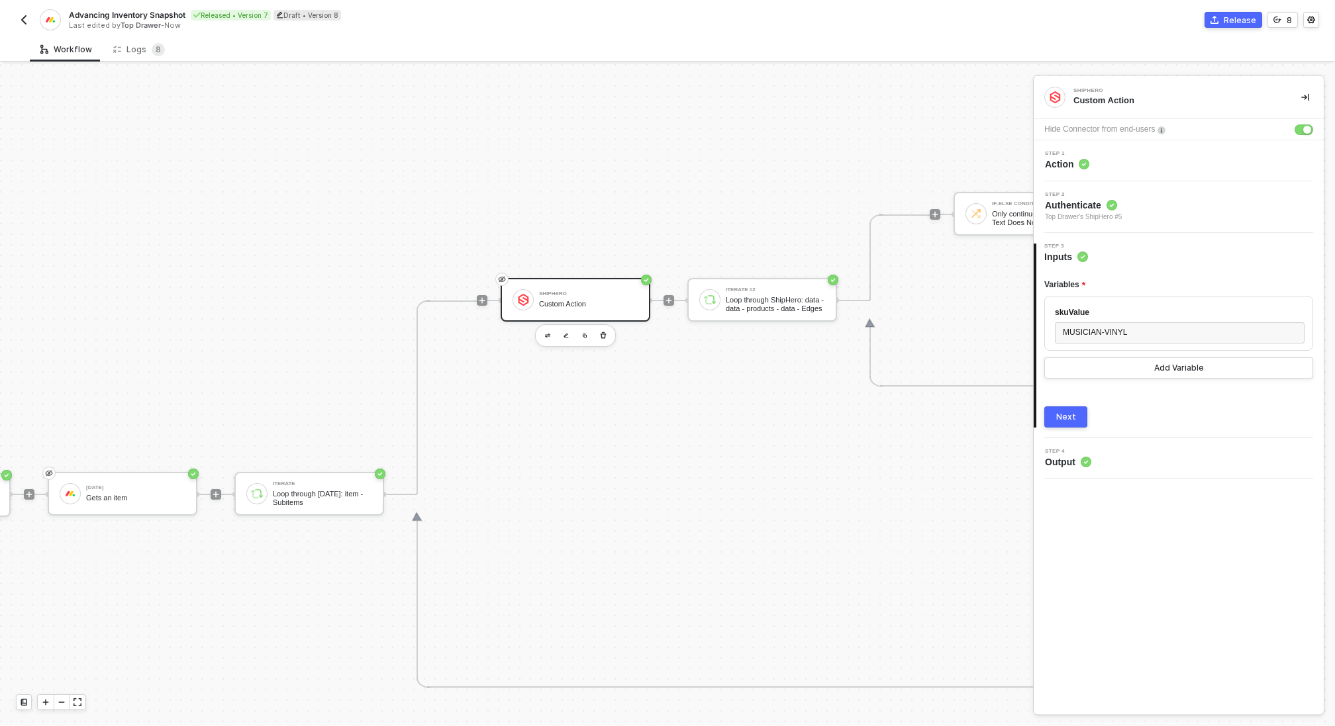
click at [1107, 343] on div "MUSICIAN-VINYL" at bounding box center [1180, 334] width 250 height 24
click at [1107, 337] on div "MUSICIAN-VINYL" at bounding box center [1179, 332] width 234 height 13
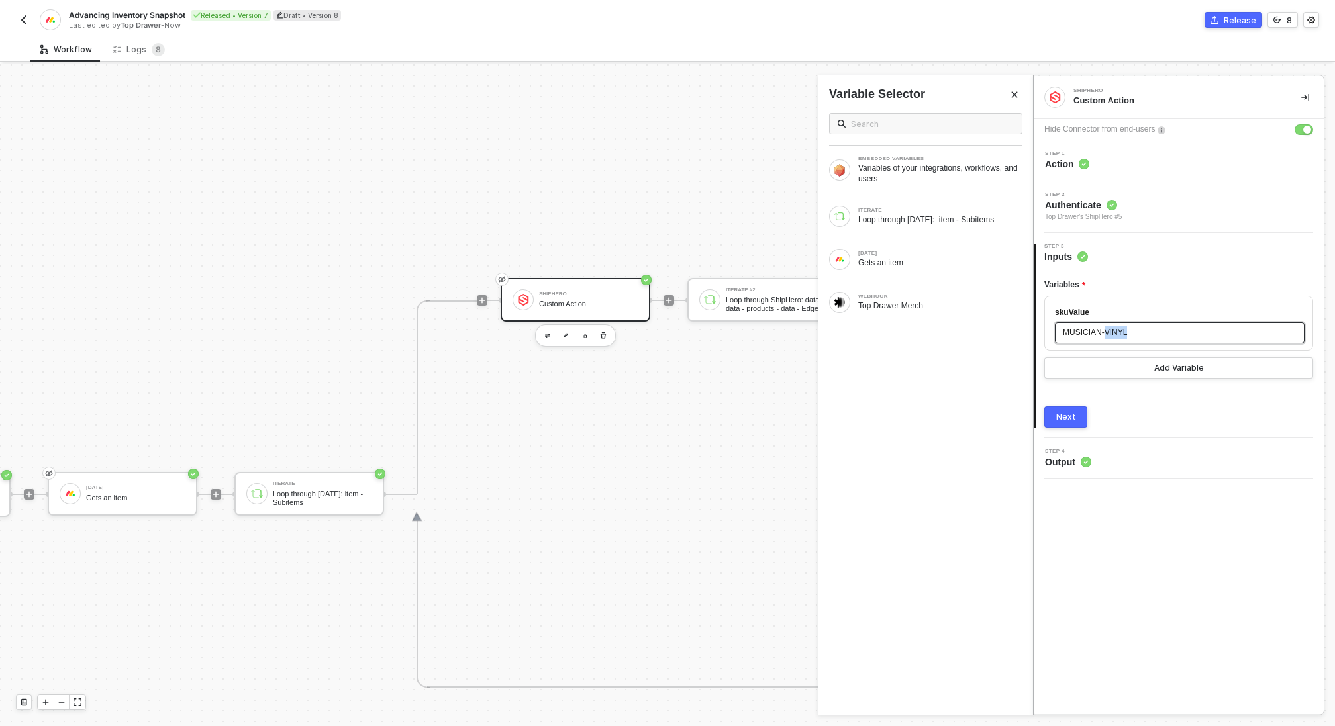
click at [1107, 337] on div "MUSICIAN-VINYL" at bounding box center [1179, 332] width 234 height 13
click at [942, 208] on div "ITERATE" at bounding box center [940, 210] width 164 height 5
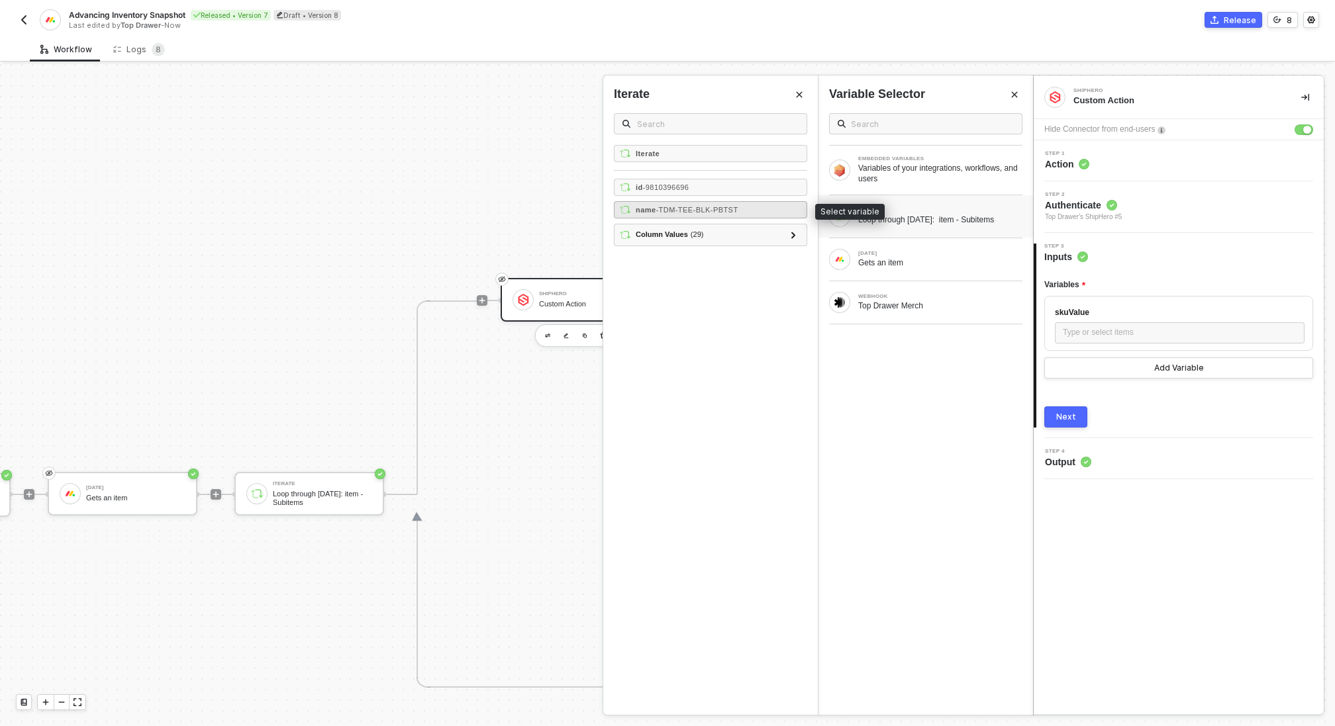
click at [728, 209] on span "- TDM-TEE-BLK-PBTST" at bounding box center [697, 210] width 82 height 8
click at [1074, 411] on button "Next" at bounding box center [1065, 416] width 43 height 21
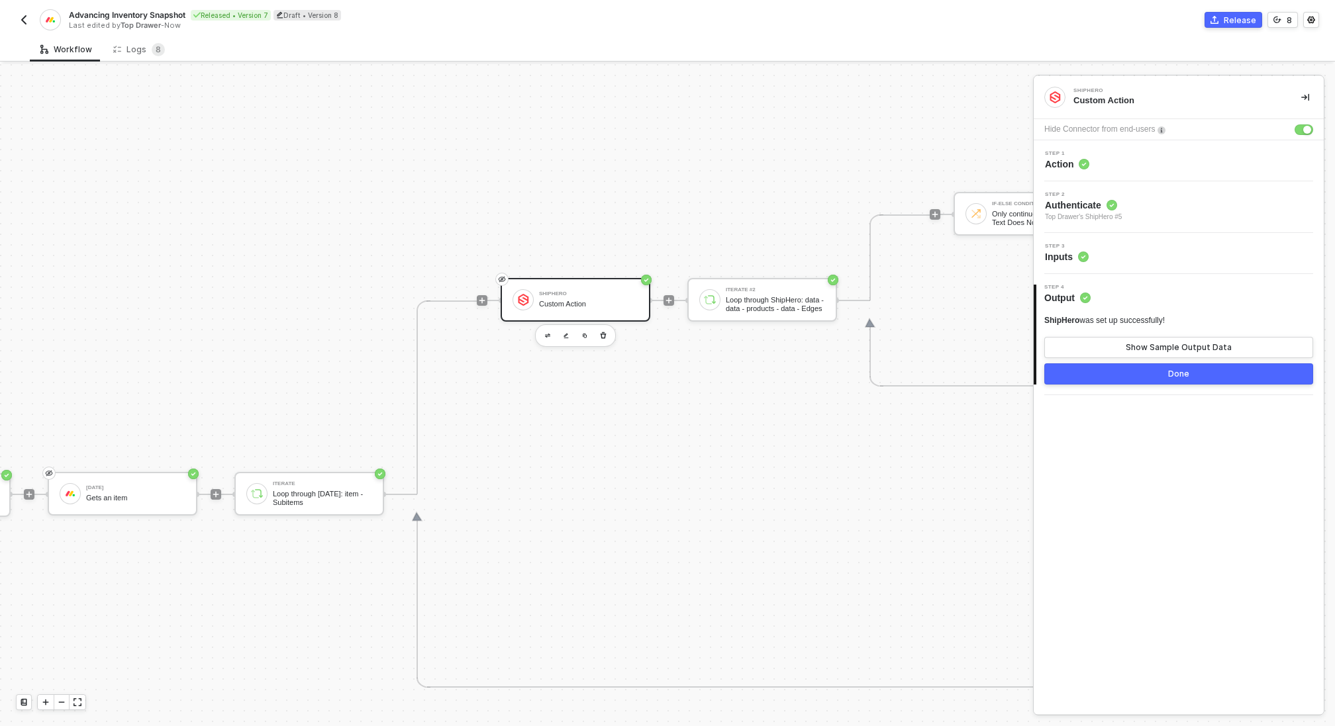
click at [1109, 371] on button "Done" at bounding box center [1178, 373] width 269 height 21
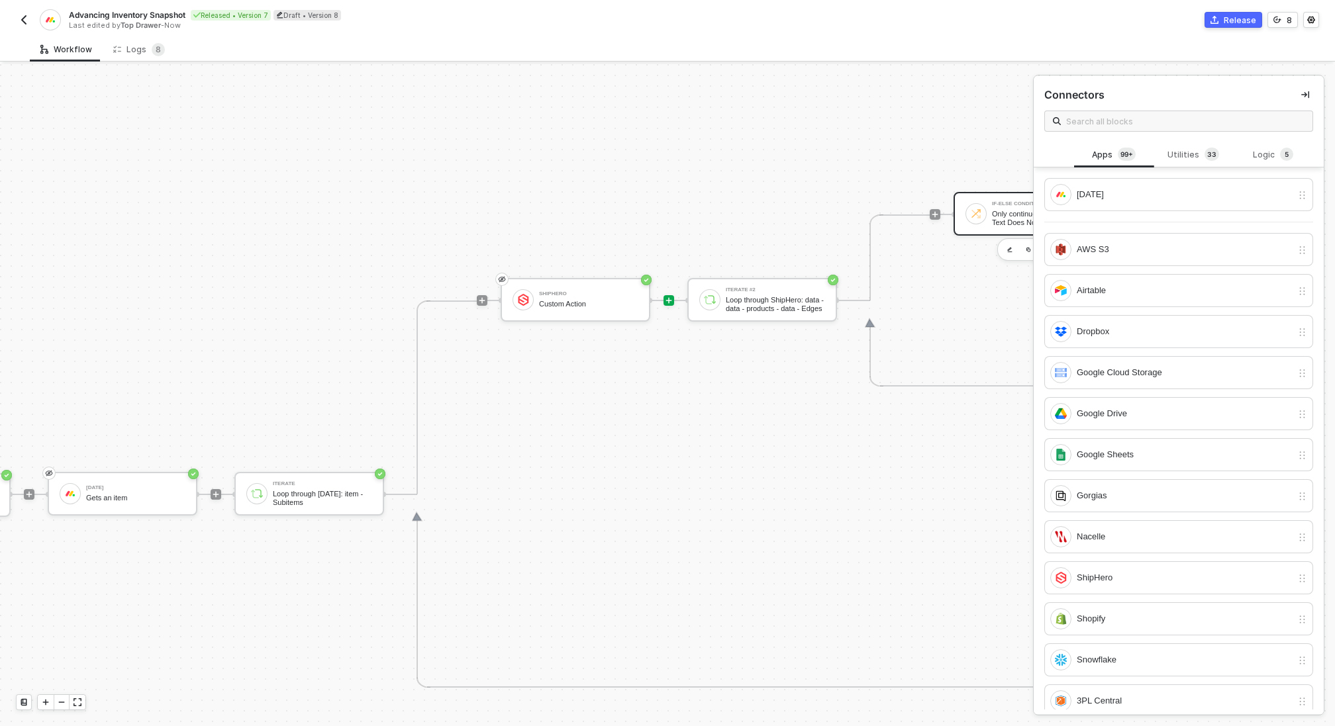
click at [998, 215] on div "Only continue if Account Id Text Does Not Contain - Case Insensitive QWNjb3VudD…" at bounding box center [1041, 218] width 99 height 17
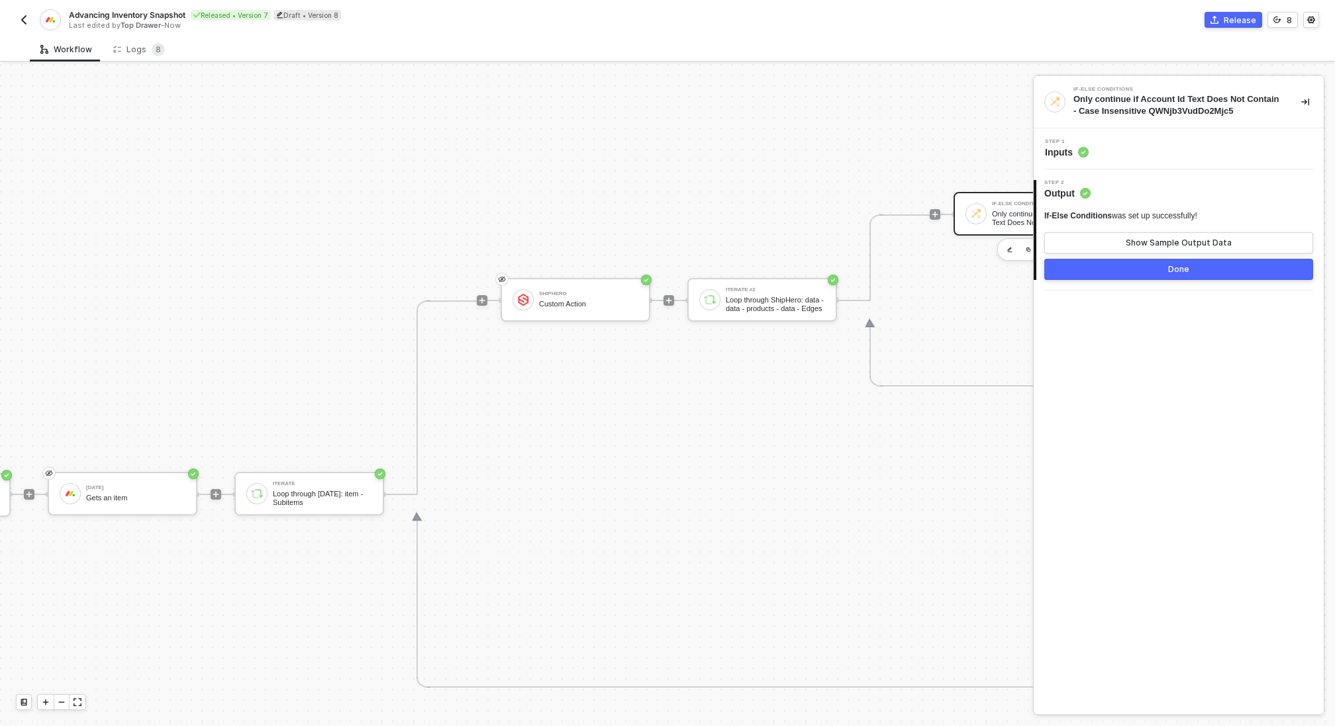
click at [1117, 141] on div "Step 1 Inputs" at bounding box center [1180, 149] width 287 height 20
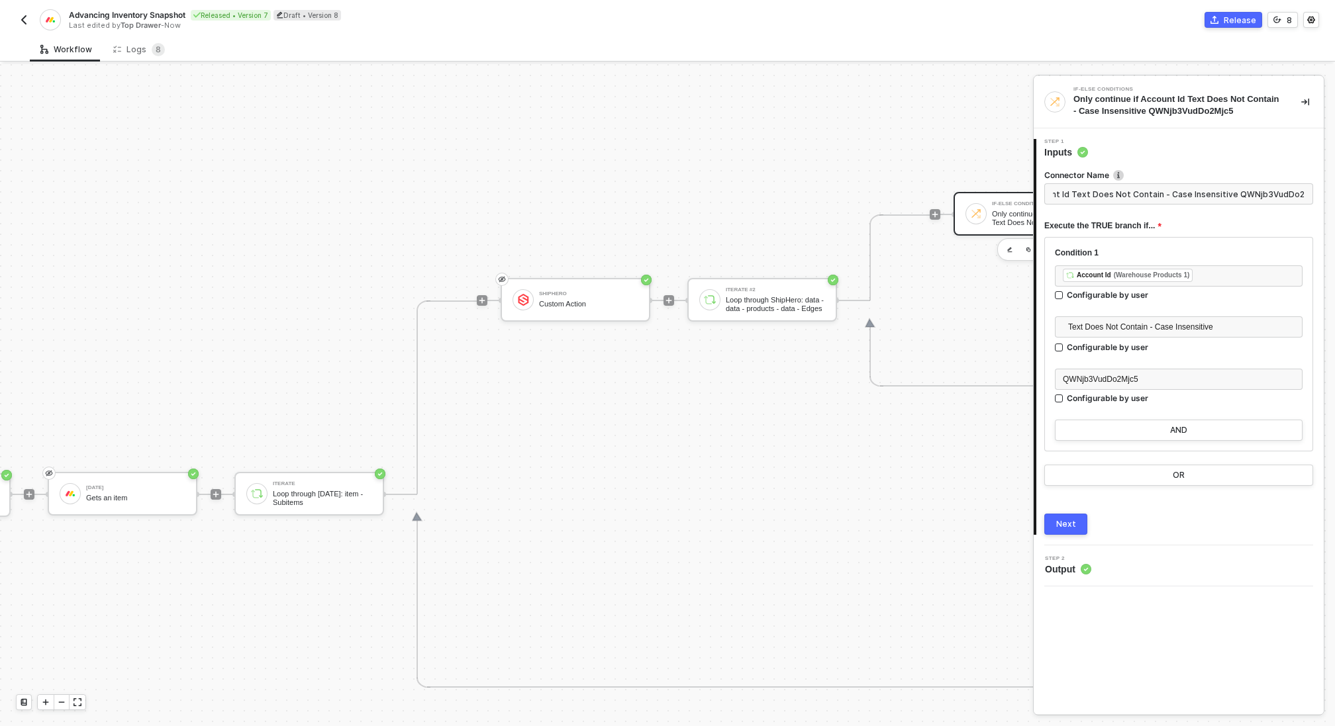
scroll to position [0, 0]
click at [1061, 520] on div "Next" at bounding box center [1066, 524] width 20 height 11
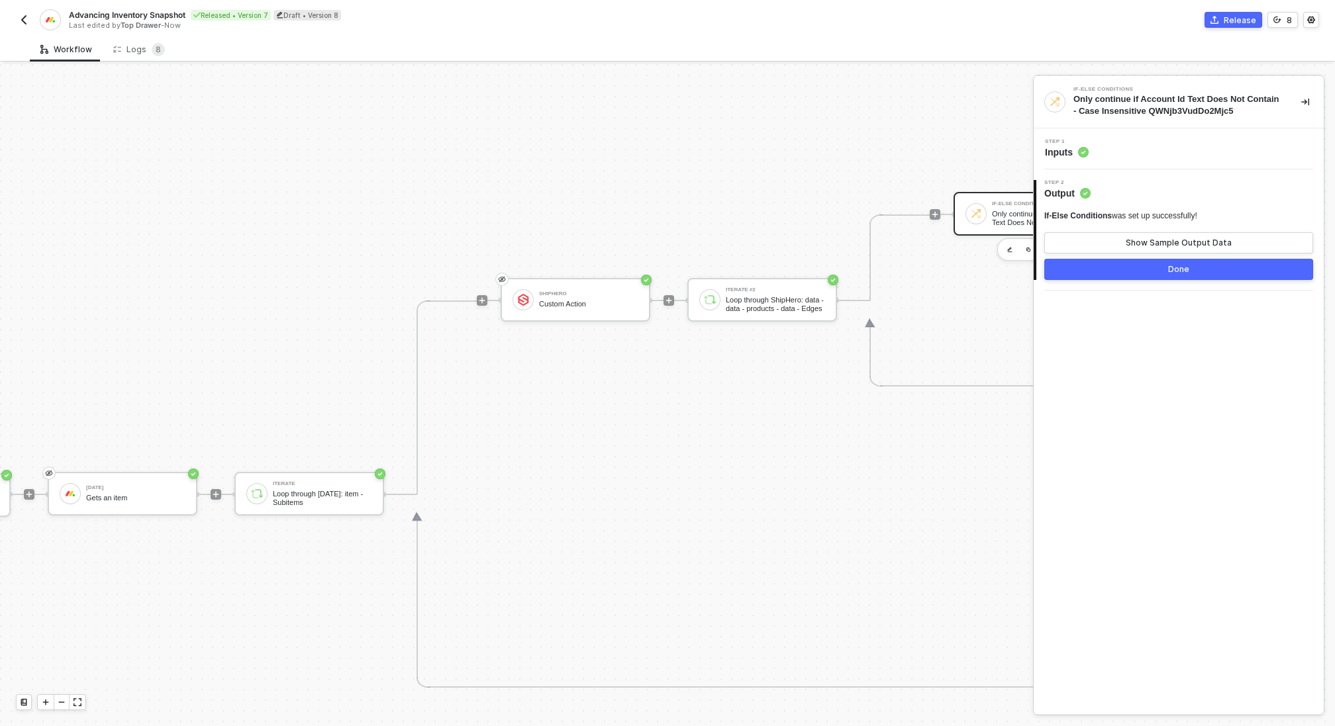
click at [1174, 273] on div "Done" at bounding box center [1178, 269] width 21 height 11
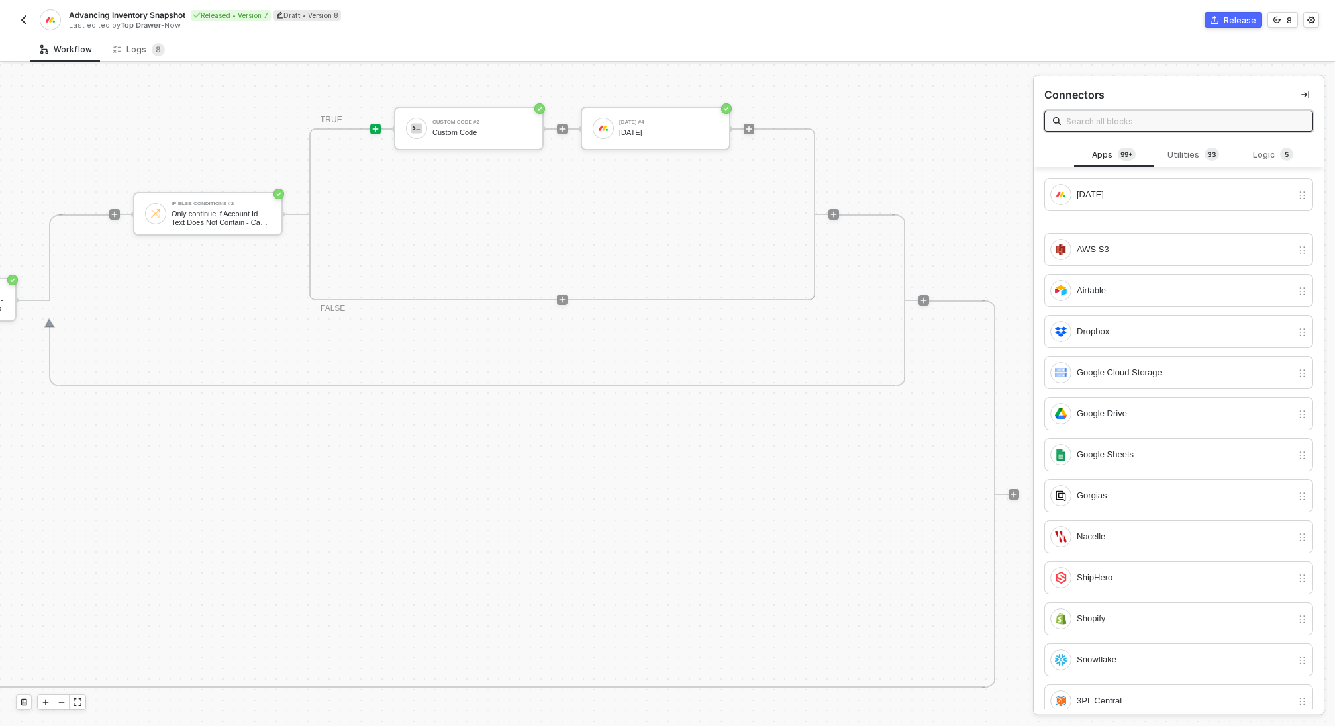
scroll to position [430, 1044]
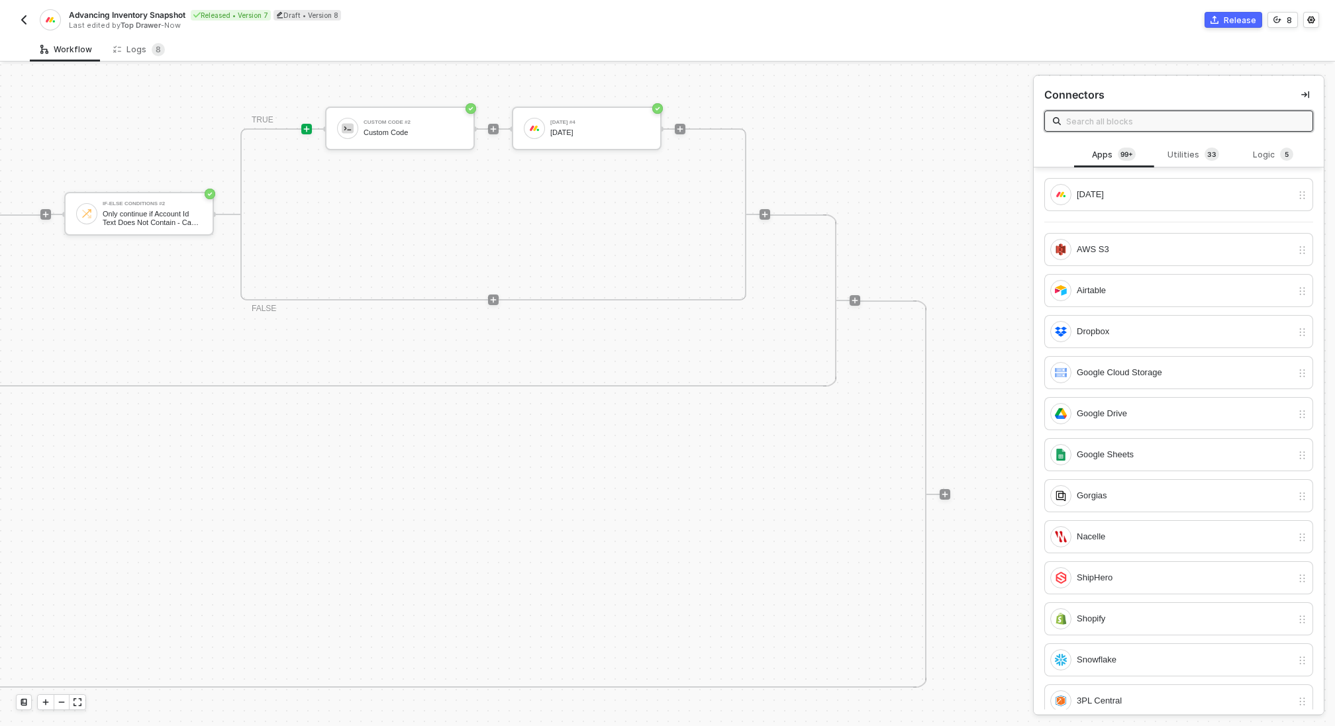
click at [1226, 17] on button "Release" at bounding box center [1233, 20] width 58 height 16
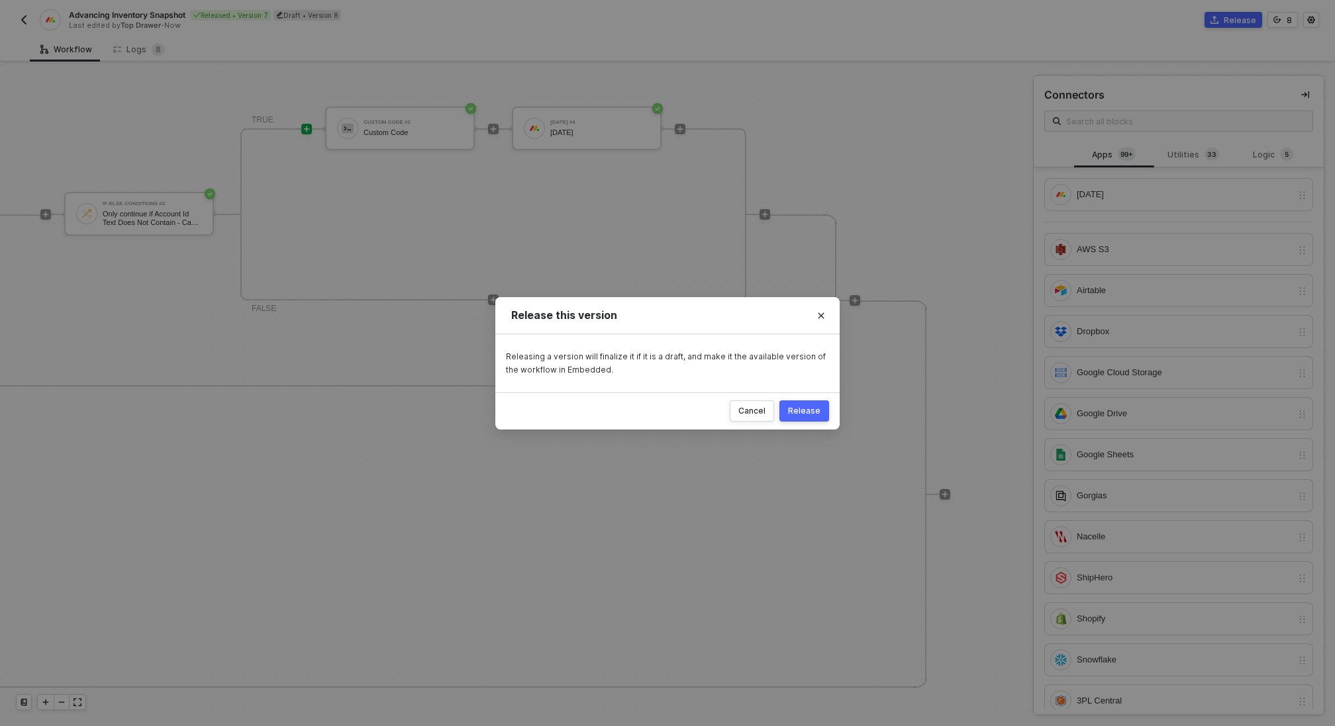
click at [800, 412] on div "Release" at bounding box center [804, 411] width 32 height 11
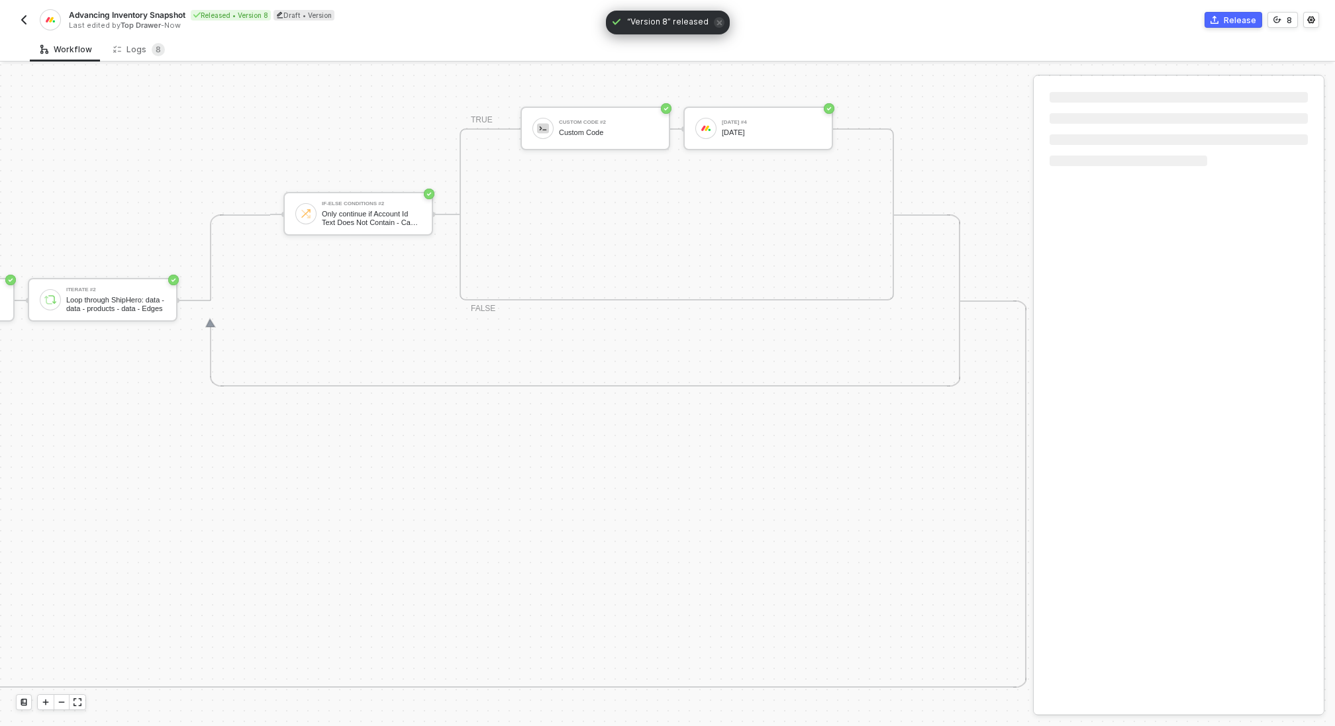
scroll to position [430, 732]
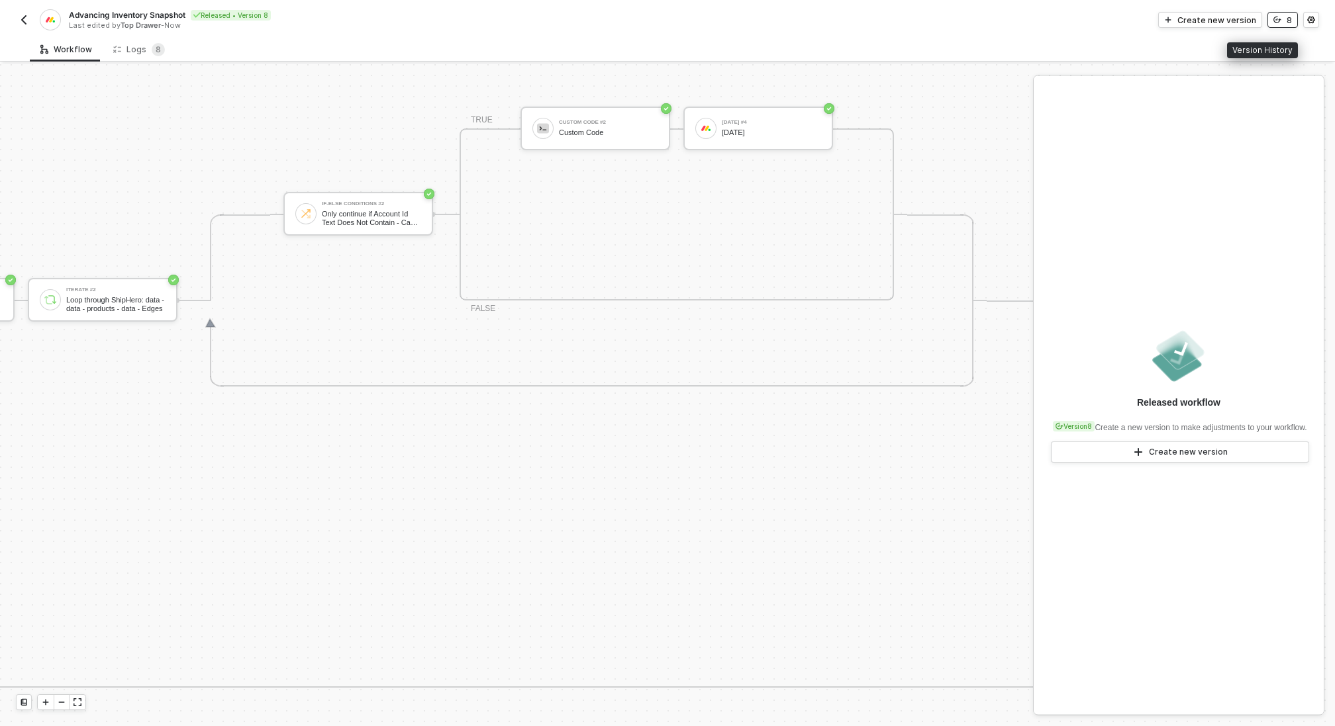
click at [1293, 21] on button "8" at bounding box center [1282, 20] width 30 height 16
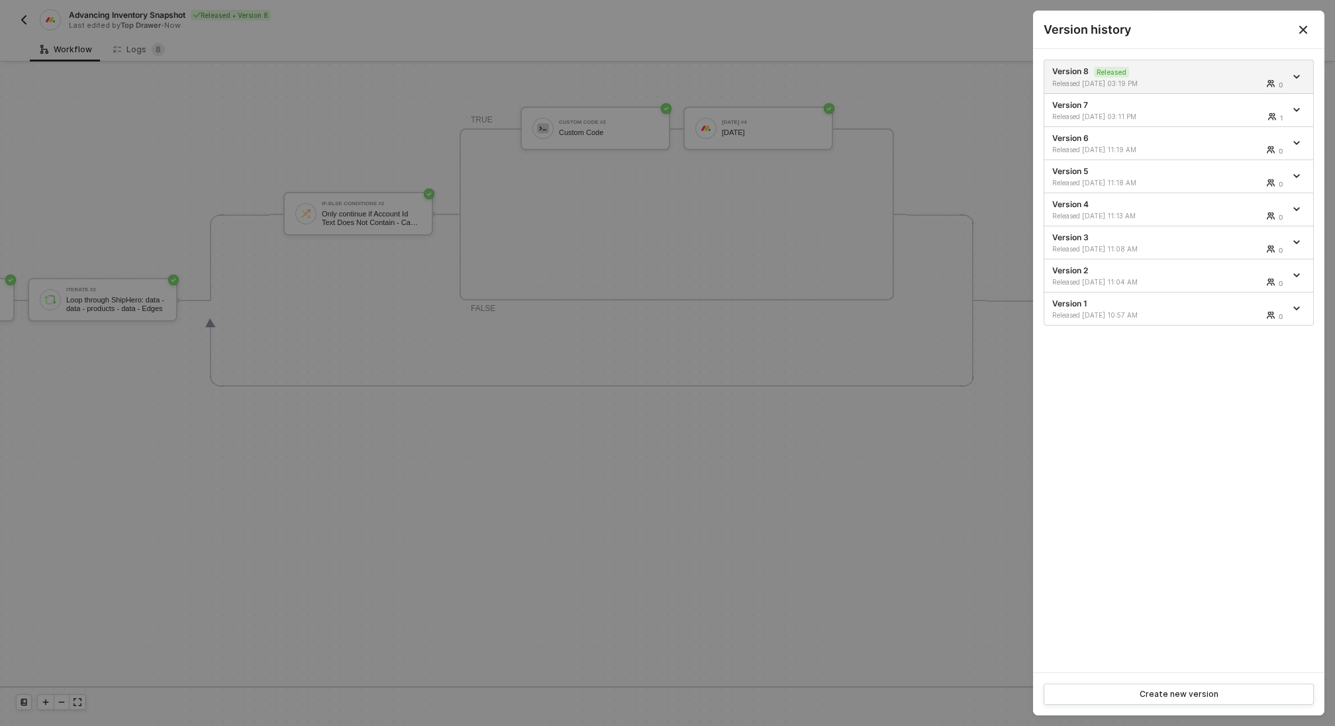
click at [986, 178] on div at bounding box center [667, 363] width 1335 height 726
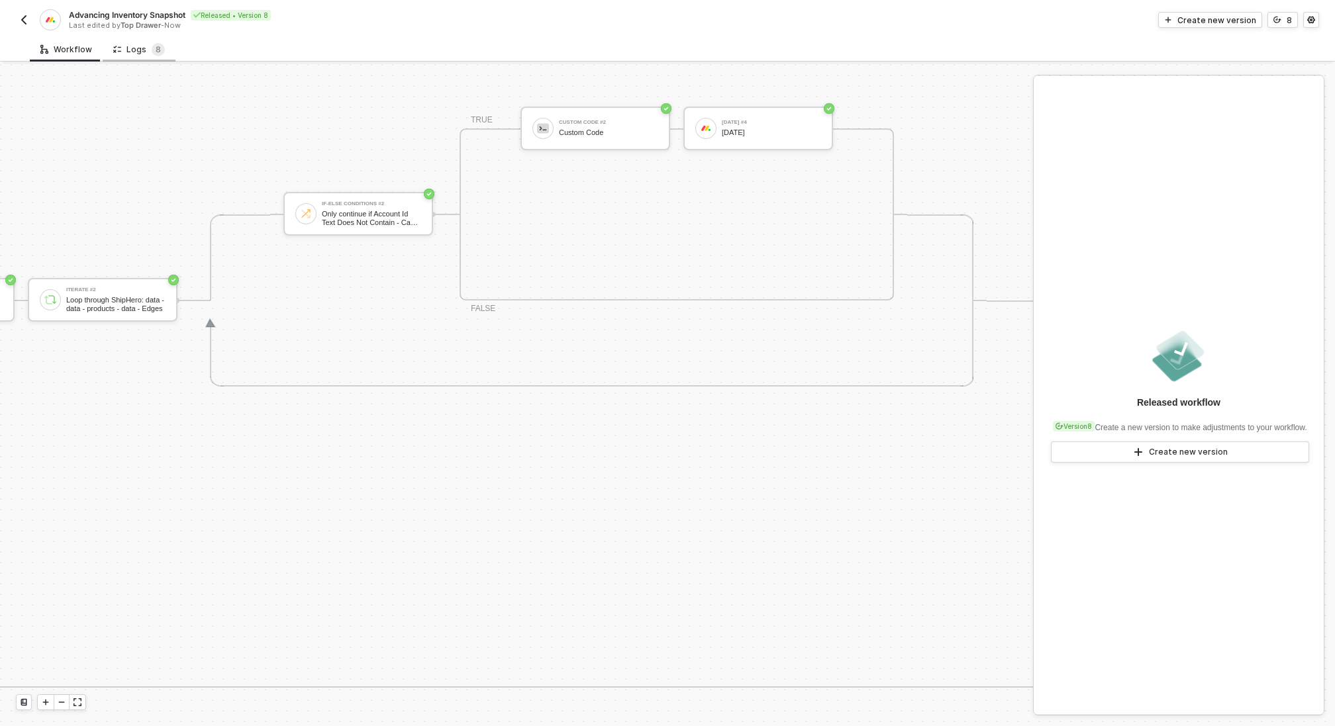
click at [135, 56] on div "Logs 8" at bounding box center [139, 49] width 73 height 24
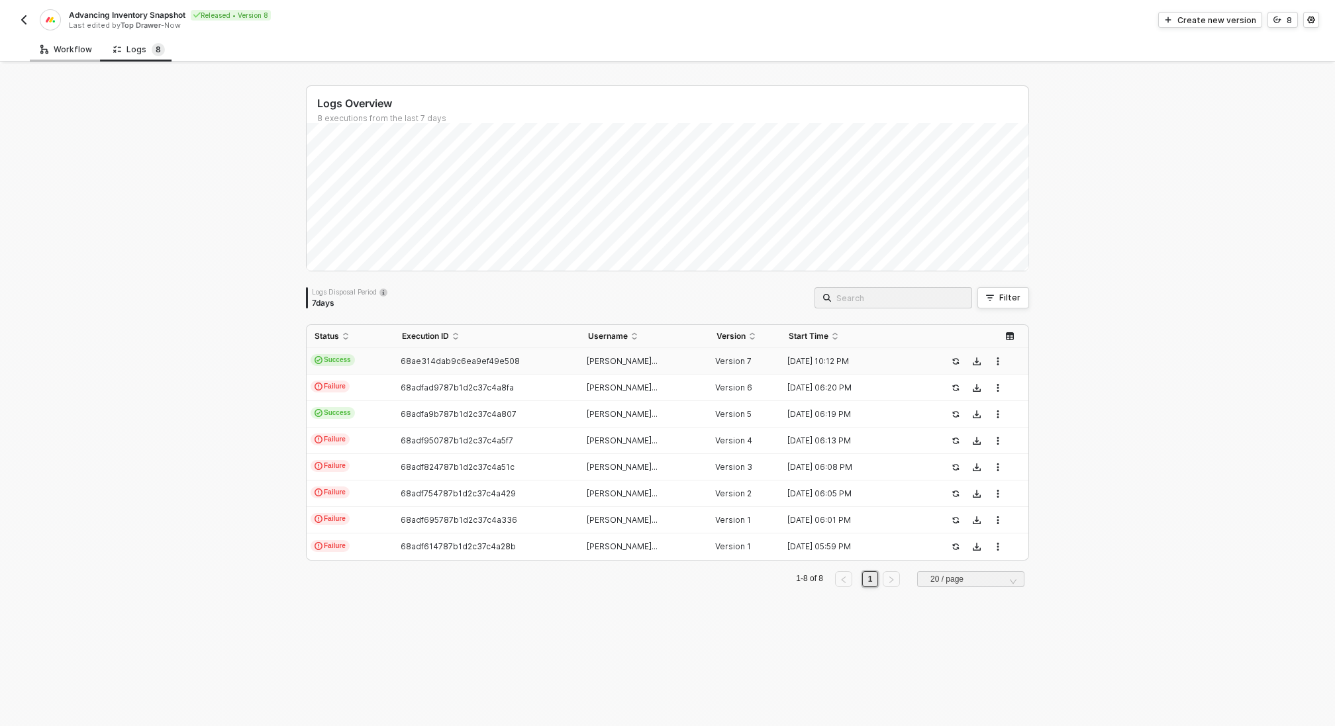
click at [67, 52] on div "Workflow" at bounding box center [66, 49] width 52 height 11
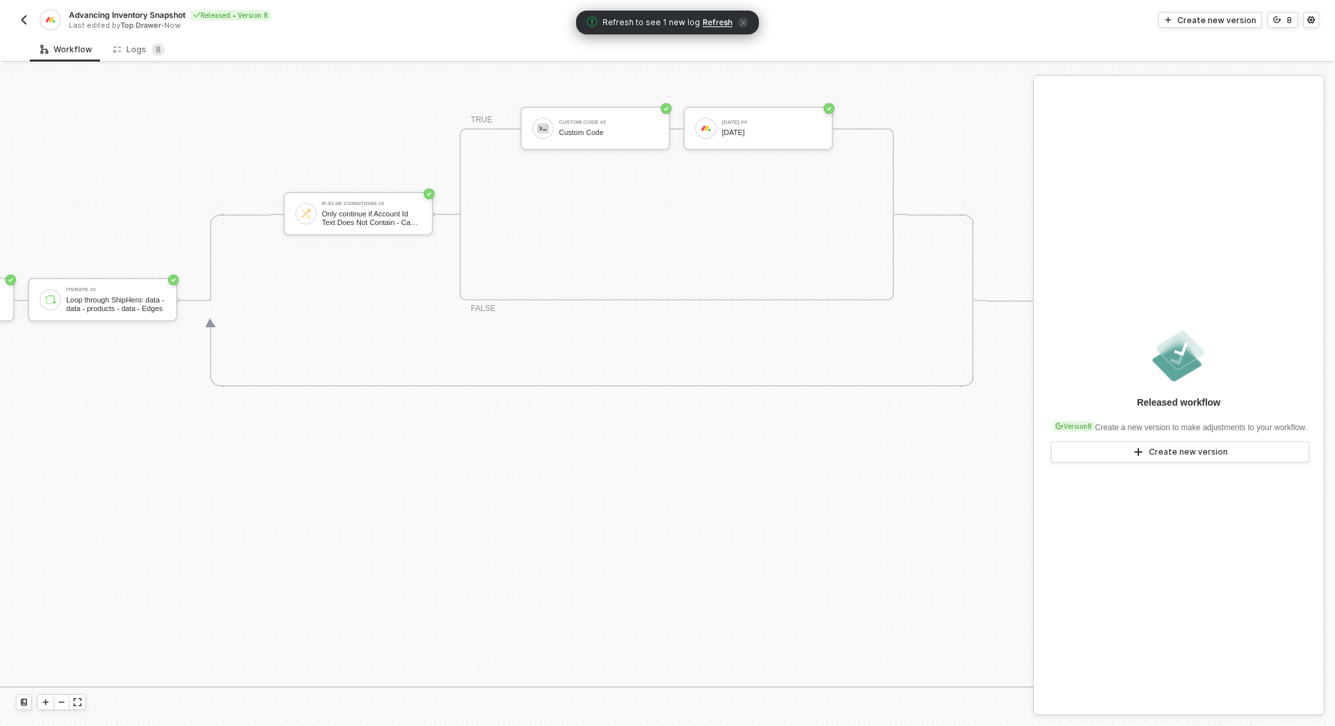
click at [707, 24] on span "Refresh" at bounding box center [717, 22] width 30 height 11
click at [134, 49] on div "Logs 8" at bounding box center [139, 49] width 52 height 13
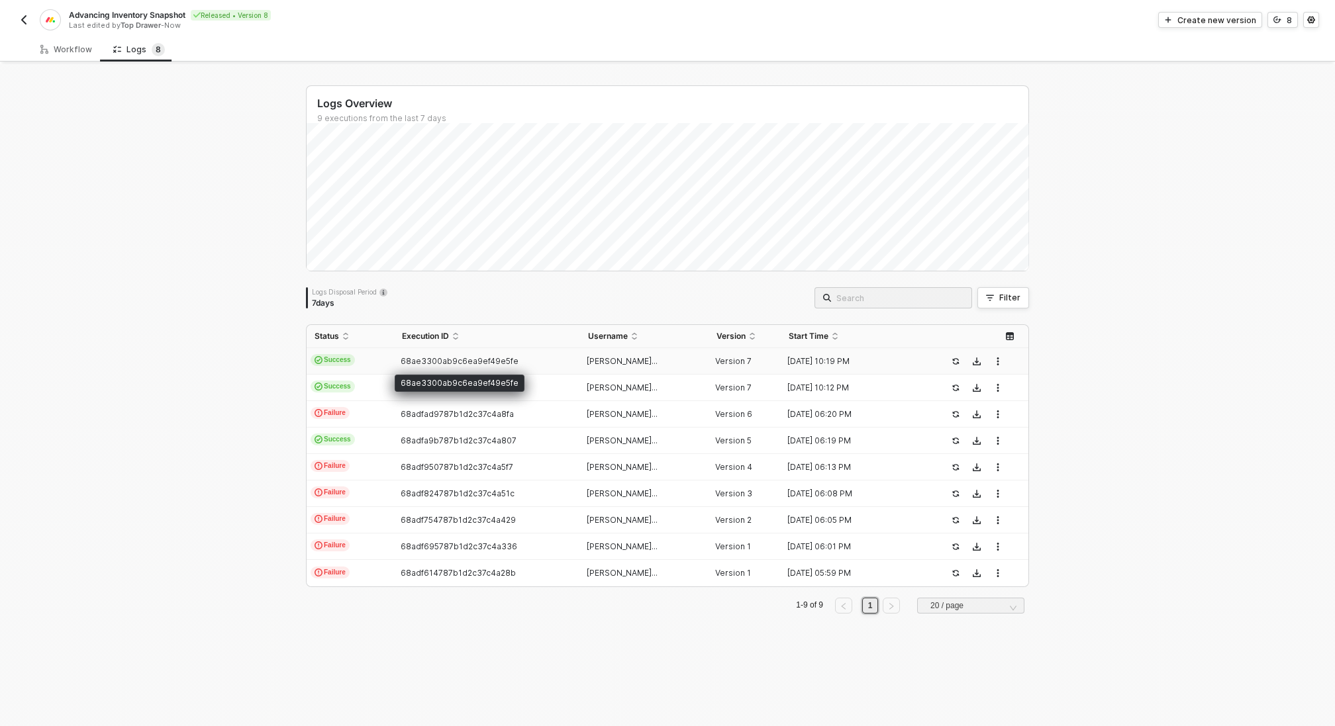
click at [447, 359] on span "68ae3300ab9c6ea9ef49e5fe" at bounding box center [459, 361] width 118 height 10
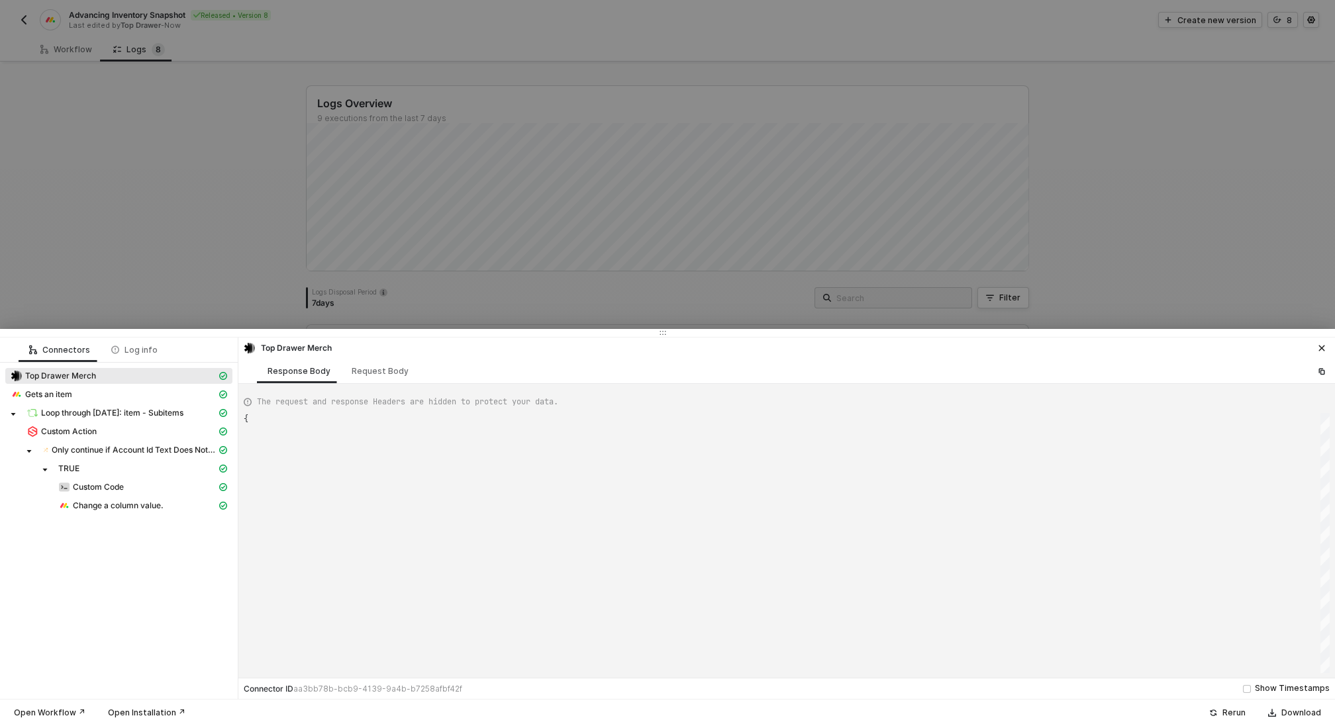
scroll to position [119, 0]
type textarea "{ "json": { "body": { "event": { "app": "monday", "type": "update_column_value"…"
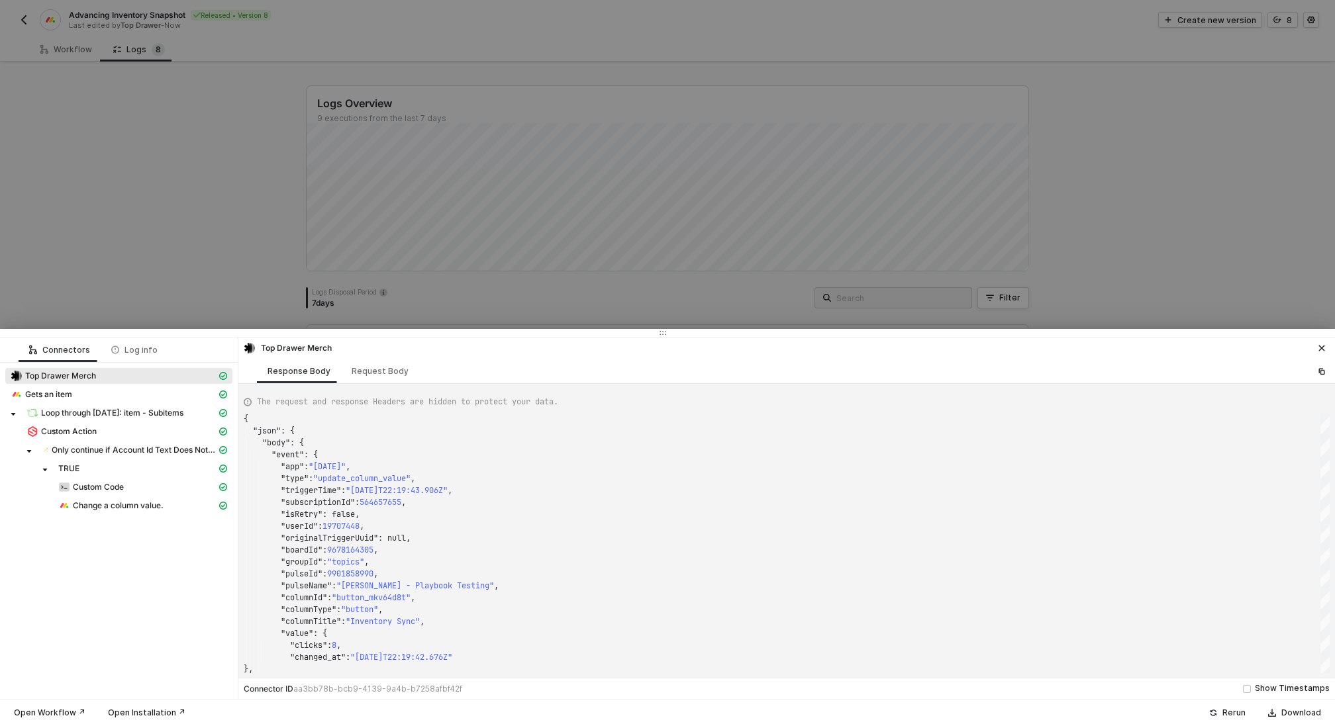
click at [157, 252] on div at bounding box center [667, 363] width 1335 height 726
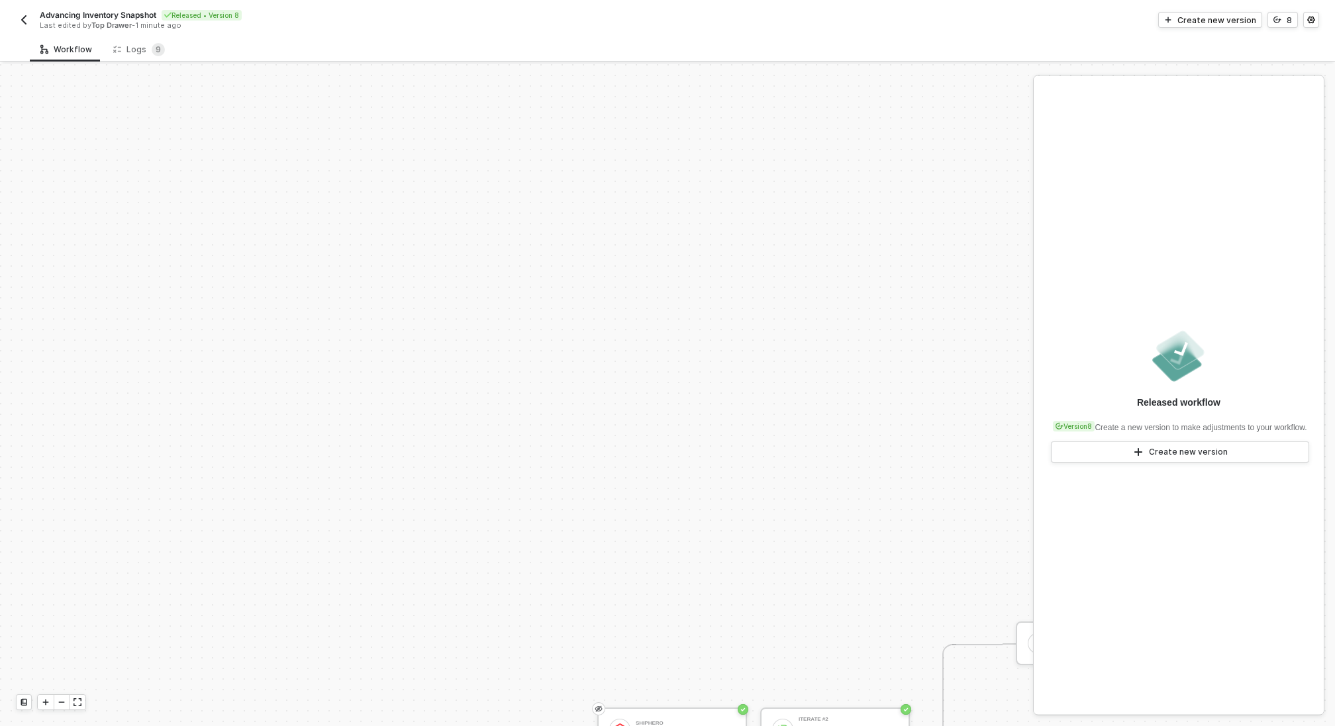
scroll to position [430, 0]
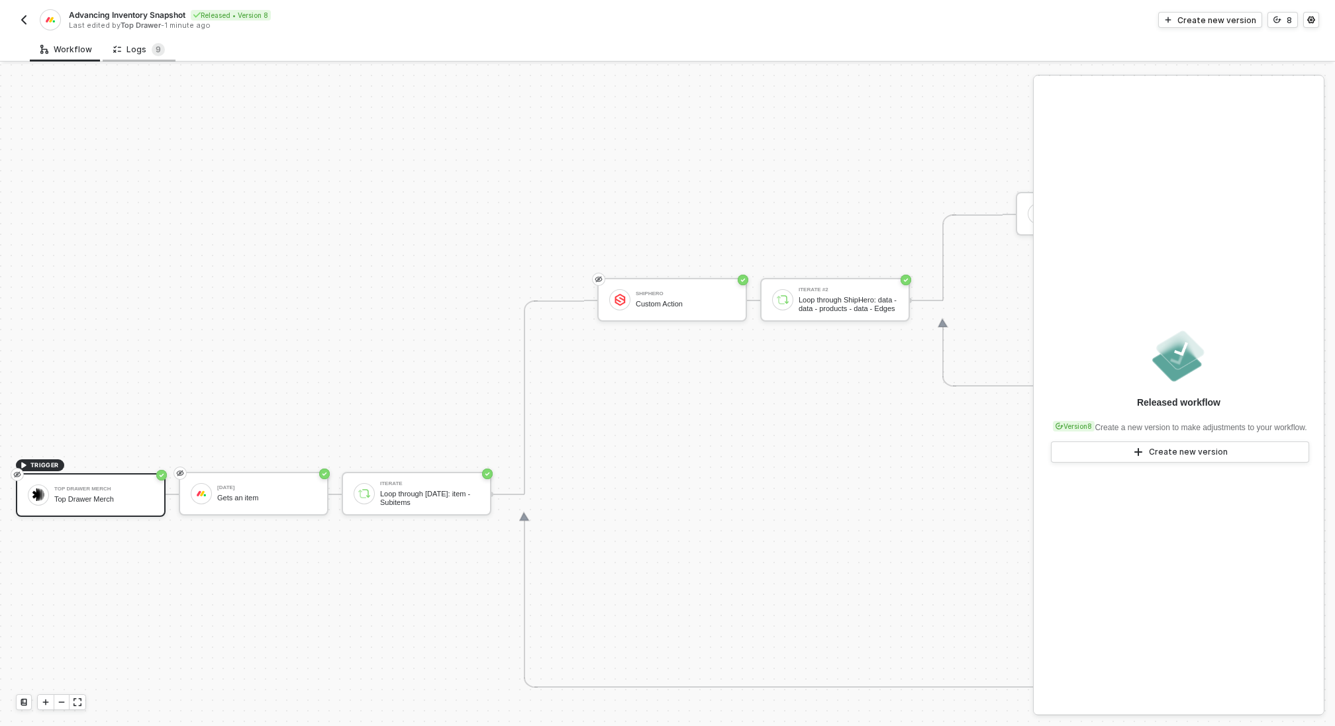
click at [138, 51] on div "Logs 9" at bounding box center [139, 49] width 52 height 13
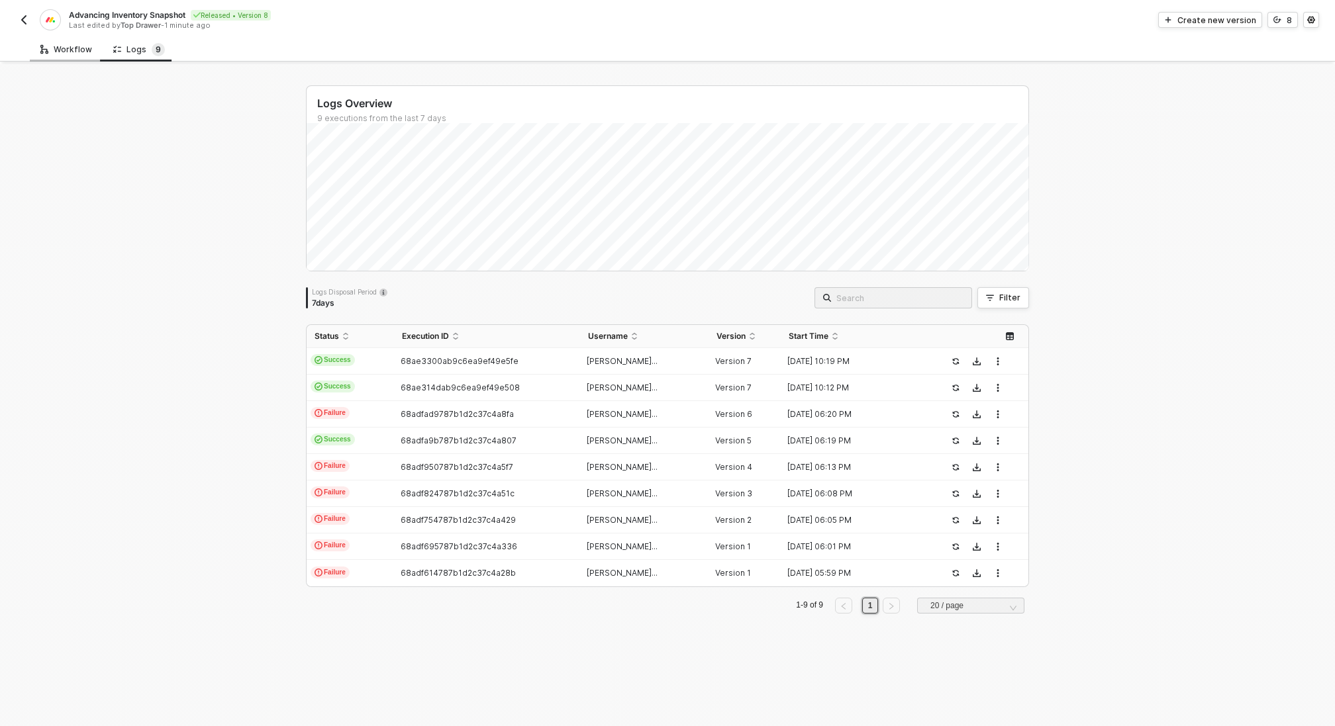
click at [63, 50] on div "Workflow" at bounding box center [66, 49] width 52 height 11
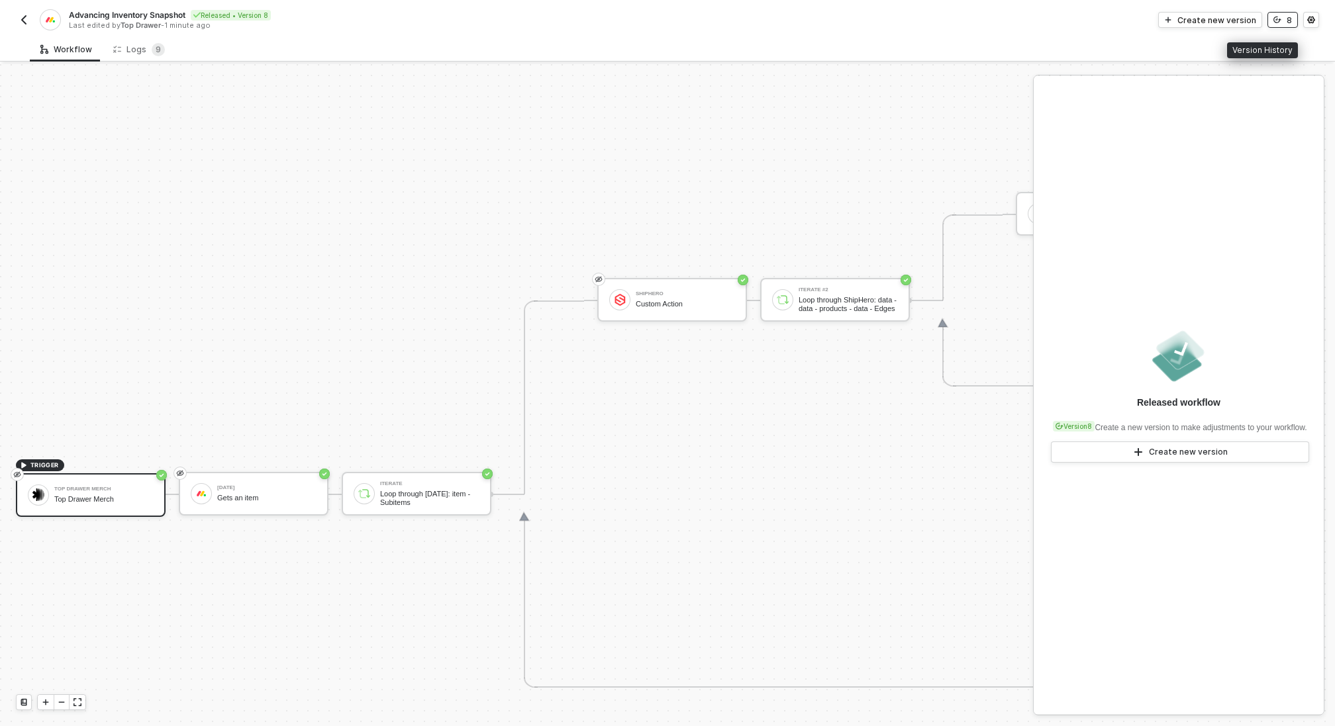
click at [1283, 21] on button "8" at bounding box center [1282, 20] width 30 height 16
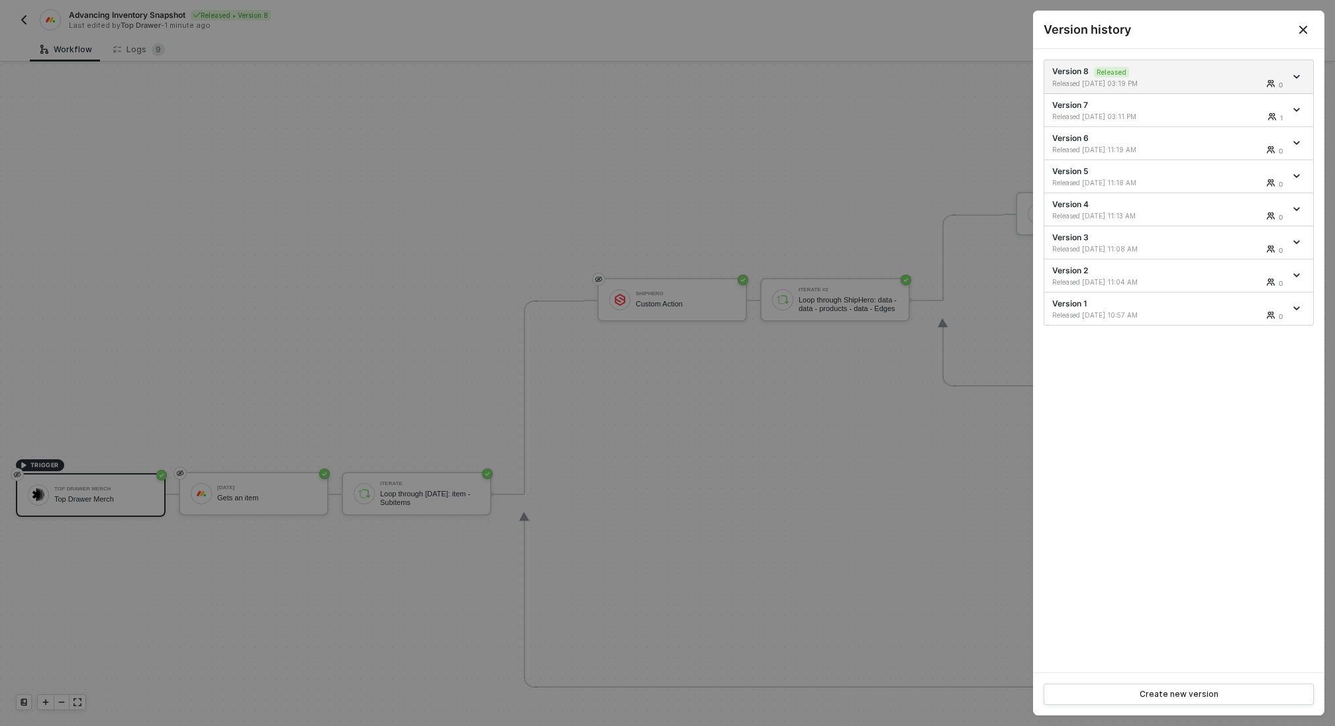
click at [798, 128] on div at bounding box center [667, 363] width 1335 height 726
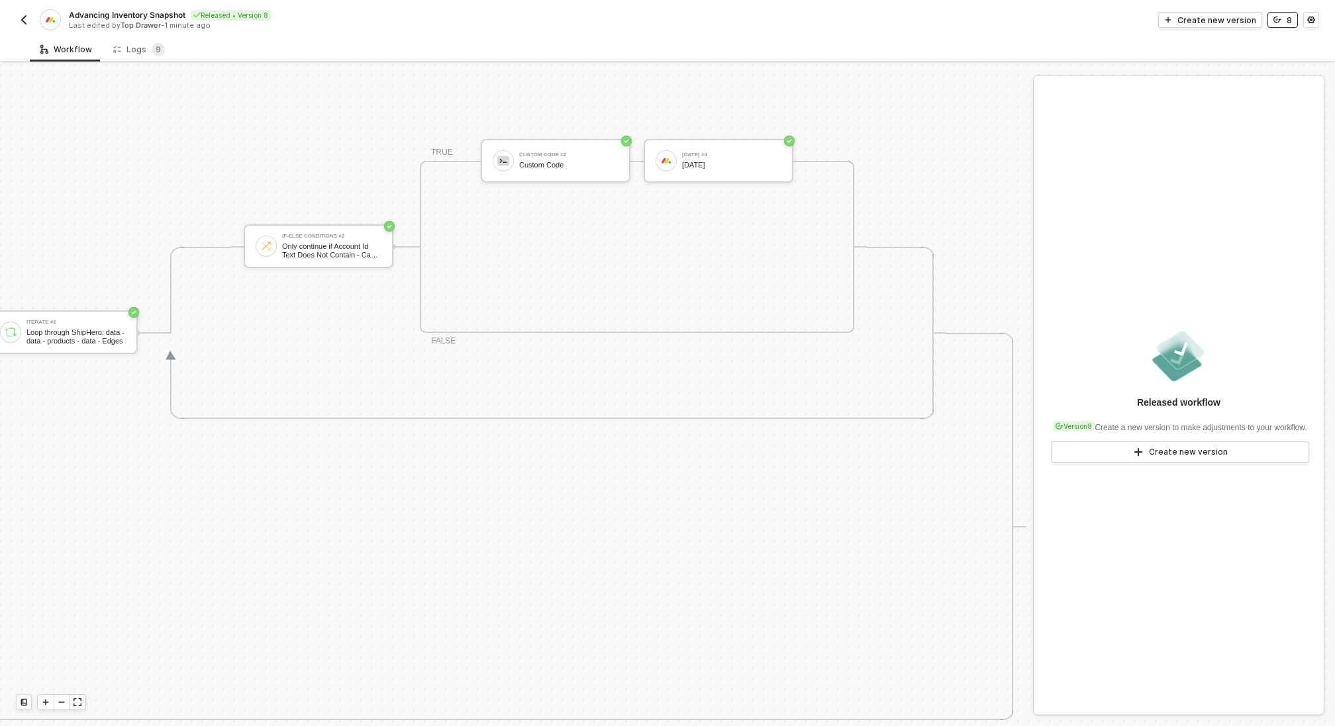
scroll to position [381, 772]
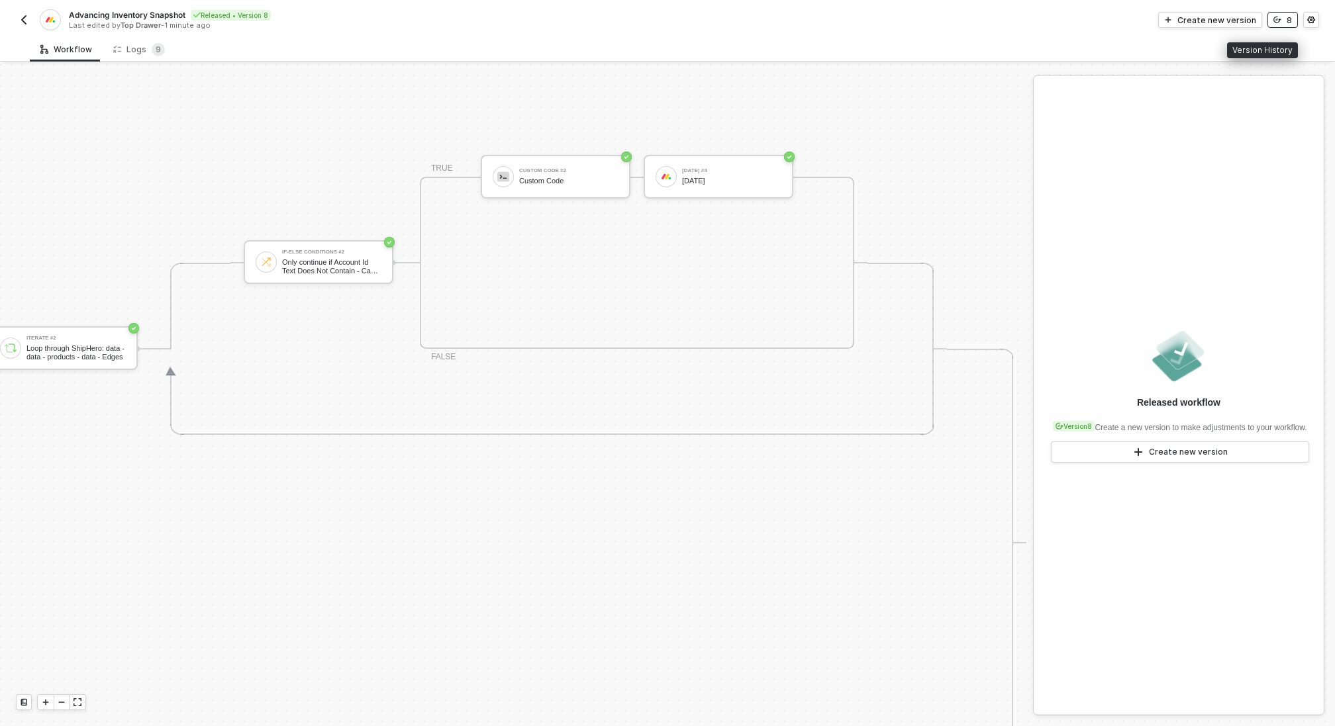
click at [1282, 18] on button "8" at bounding box center [1282, 20] width 30 height 16
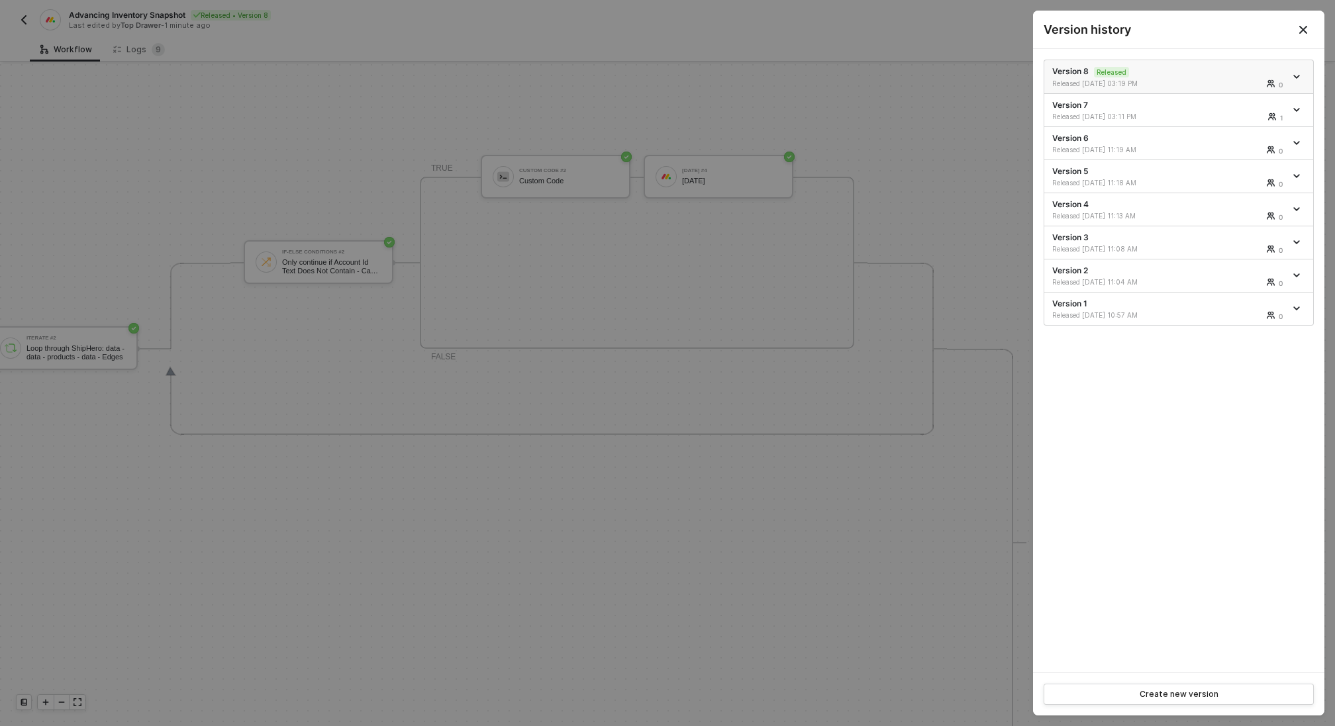
click at [1299, 76] on icon "icon-arrow-down" at bounding box center [1296, 76] width 7 height 7
click at [1260, 95] on div "Make a copy" at bounding box center [1250, 98] width 82 height 13
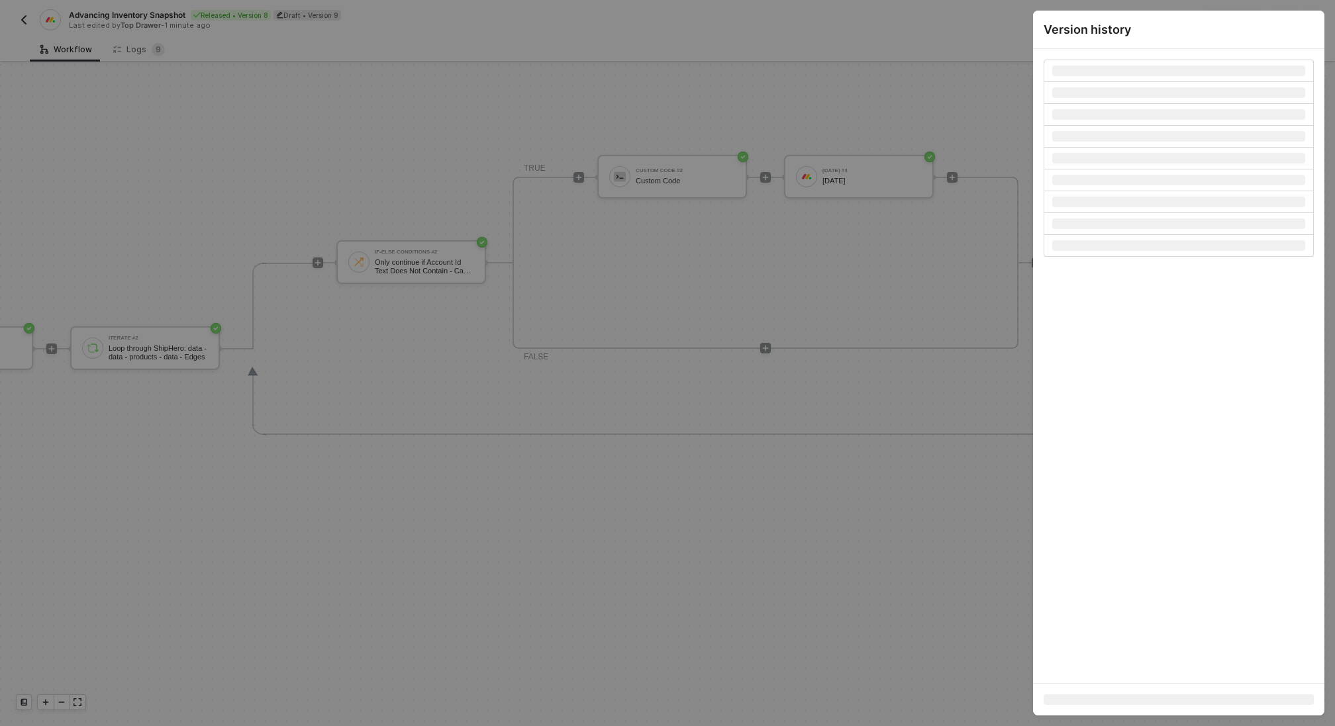
click at [990, 96] on div at bounding box center [667, 363] width 1335 height 726
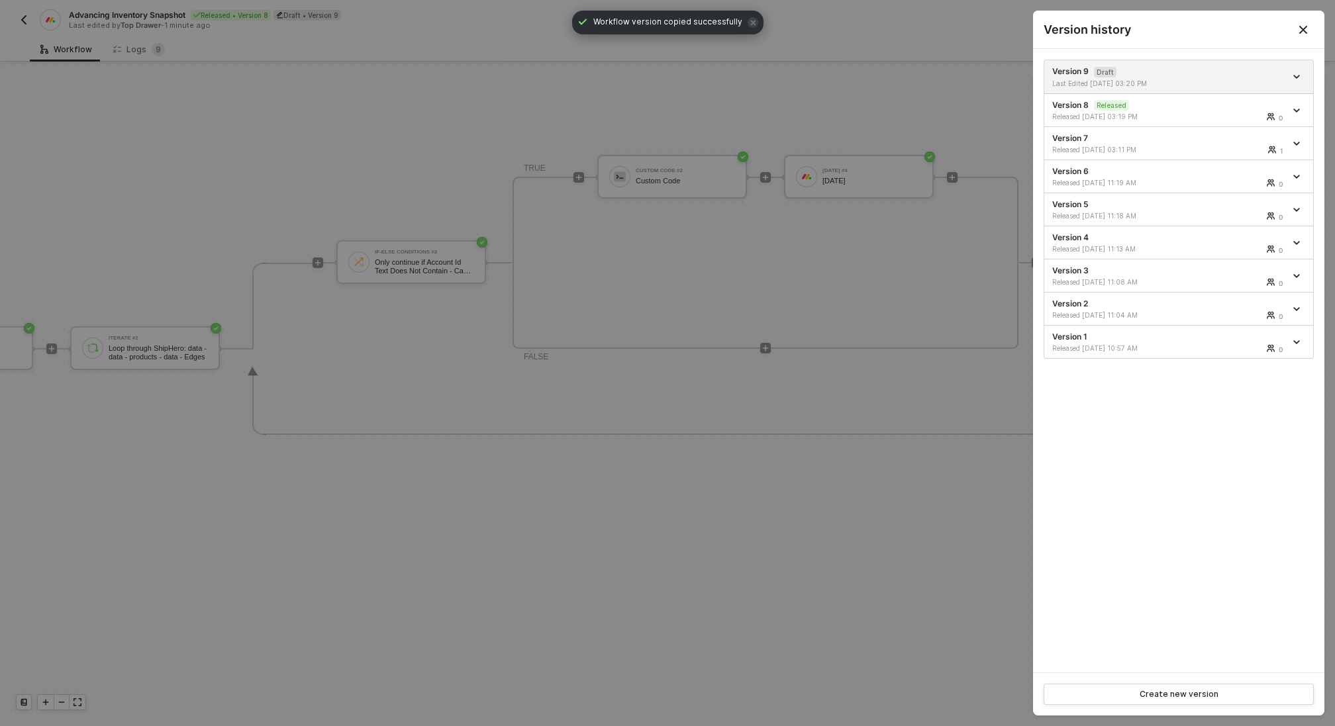
click at [960, 103] on div at bounding box center [667, 363] width 1335 height 726
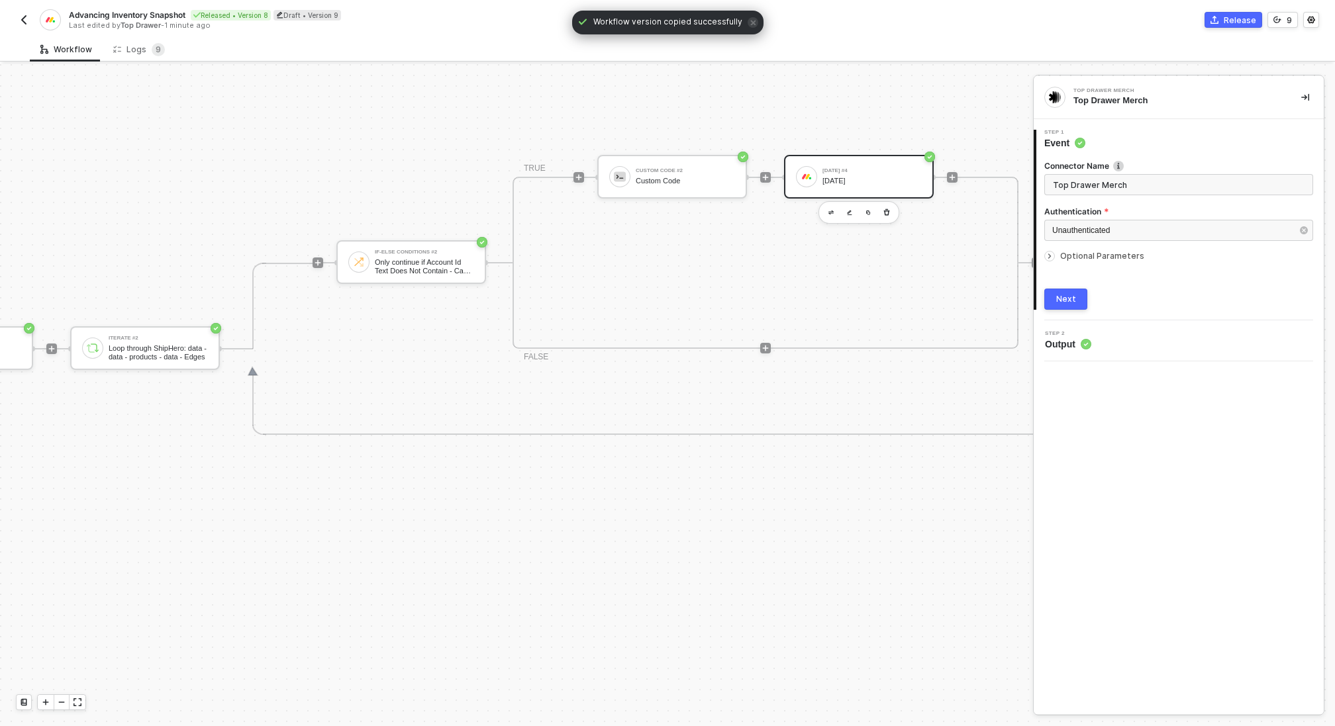
click at [869, 175] on div "Monday #4 Monday" at bounding box center [871, 176] width 99 height 25
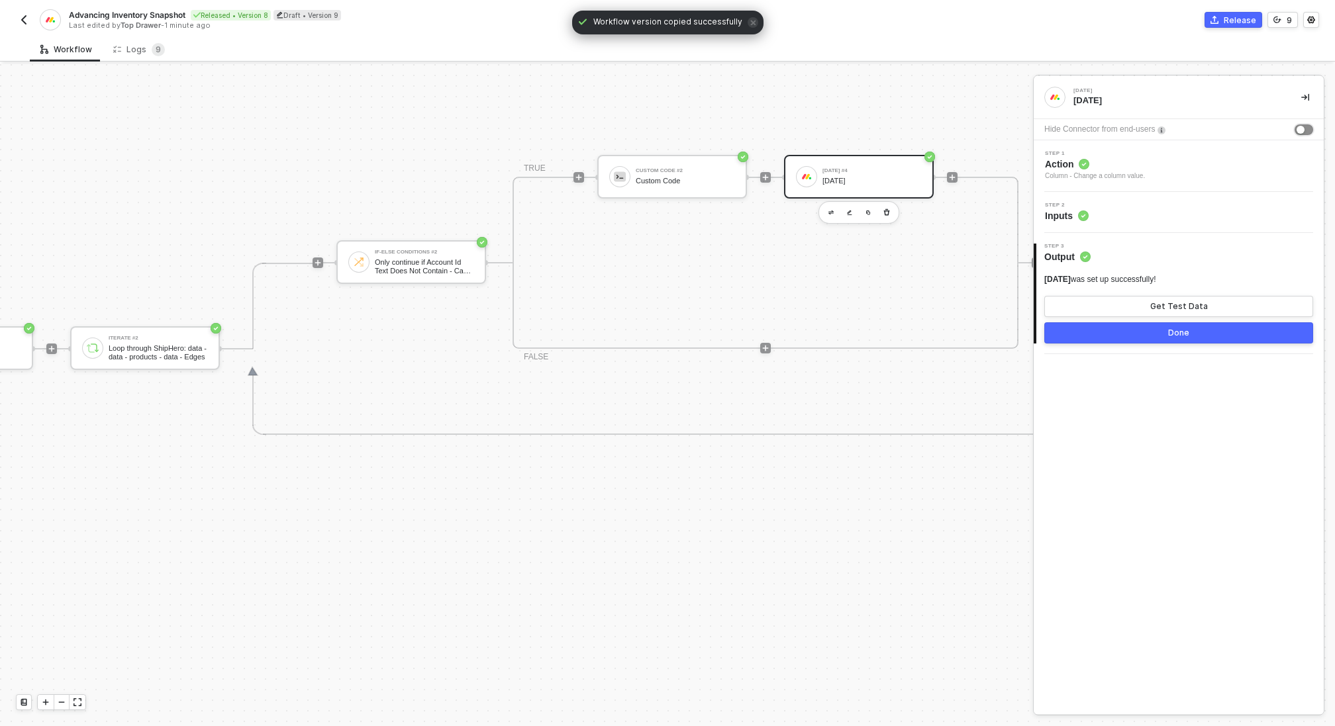
click at [1301, 127] on div "button" at bounding box center [1300, 130] width 8 height 8
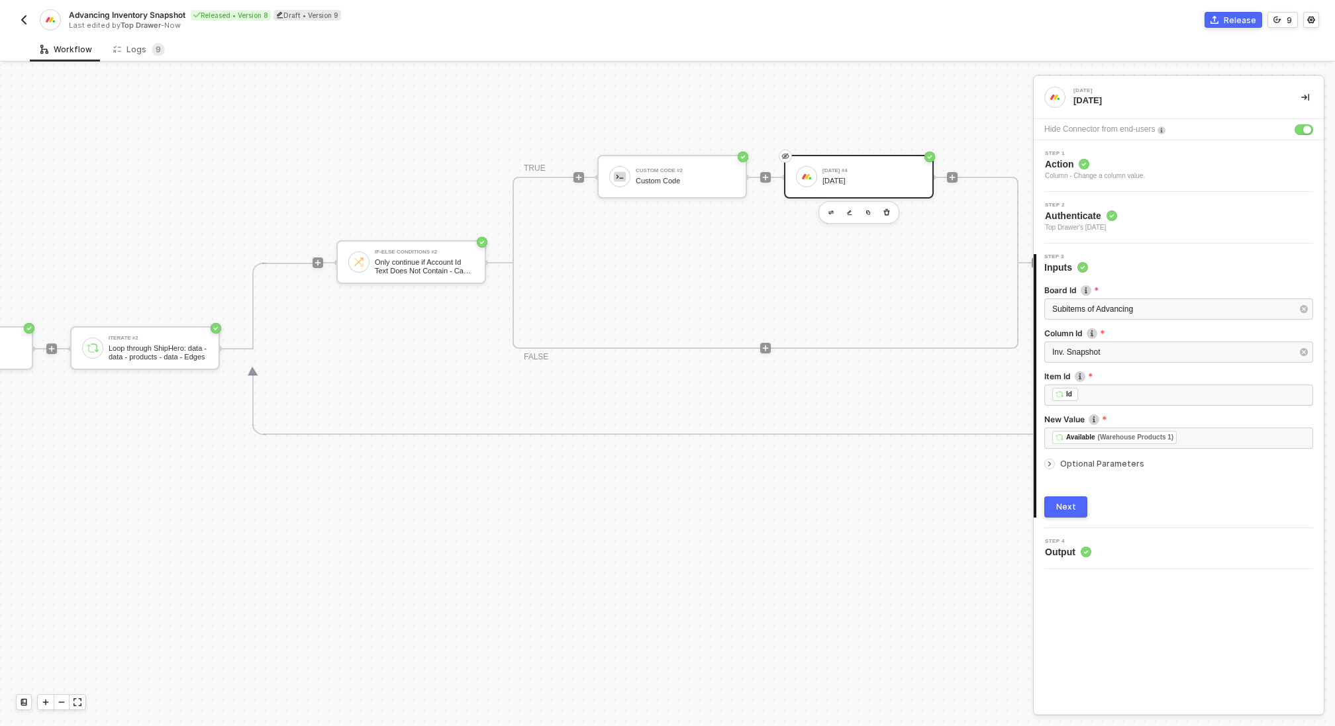
click at [1061, 504] on div "Next" at bounding box center [1066, 507] width 20 height 11
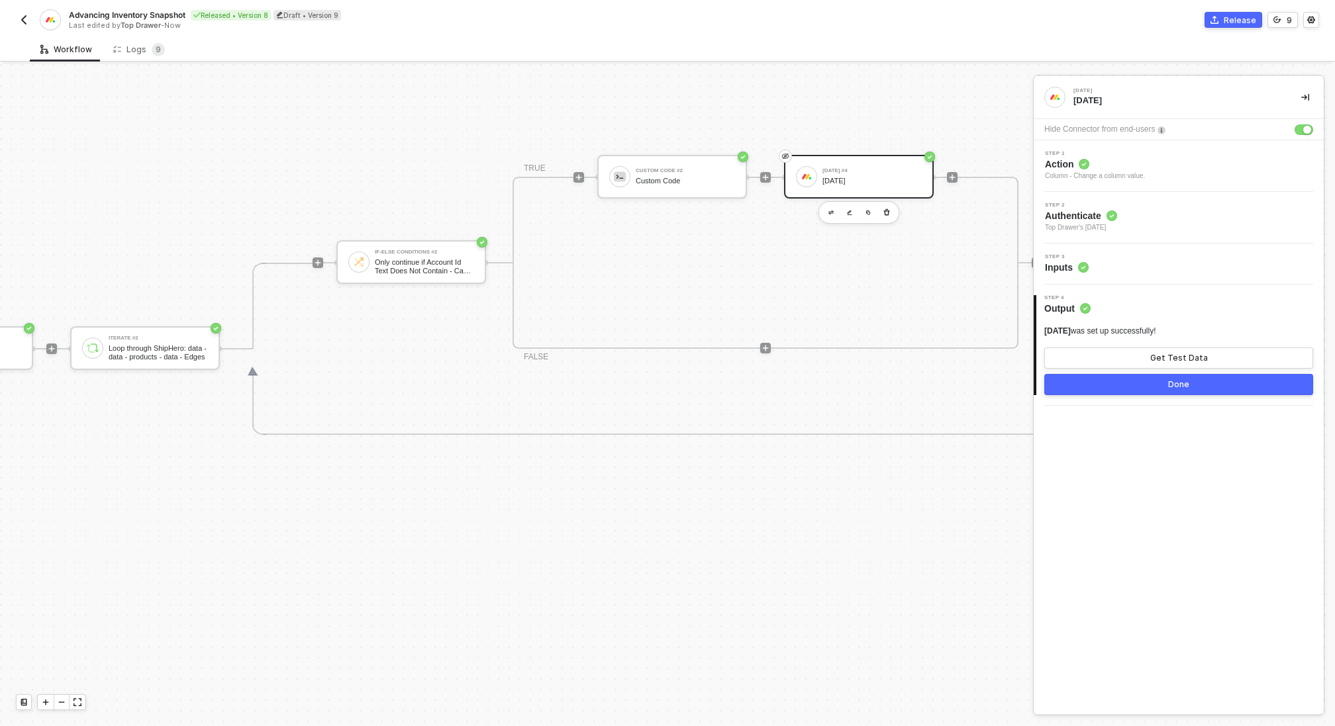
click at [1145, 383] on button "Done" at bounding box center [1178, 384] width 269 height 21
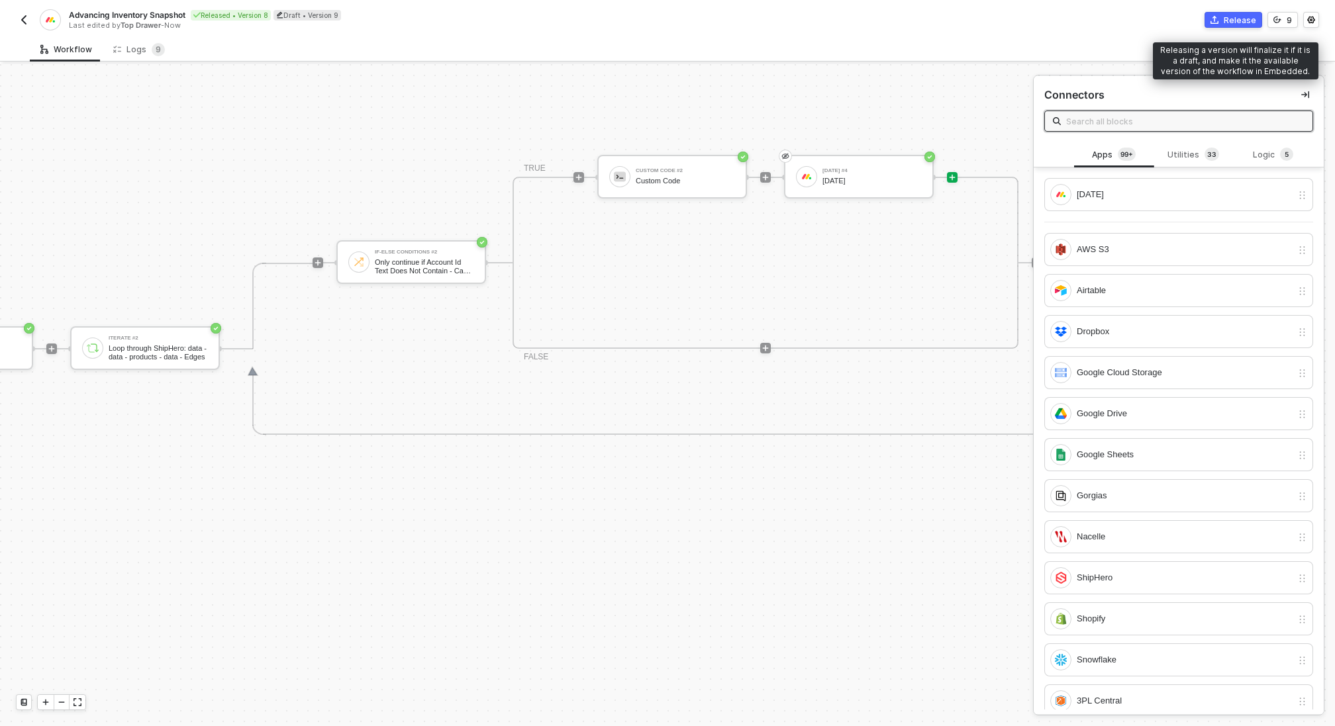
click at [1229, 23] on div "Release" at bounding box center [1239, 20] width 32 height 11
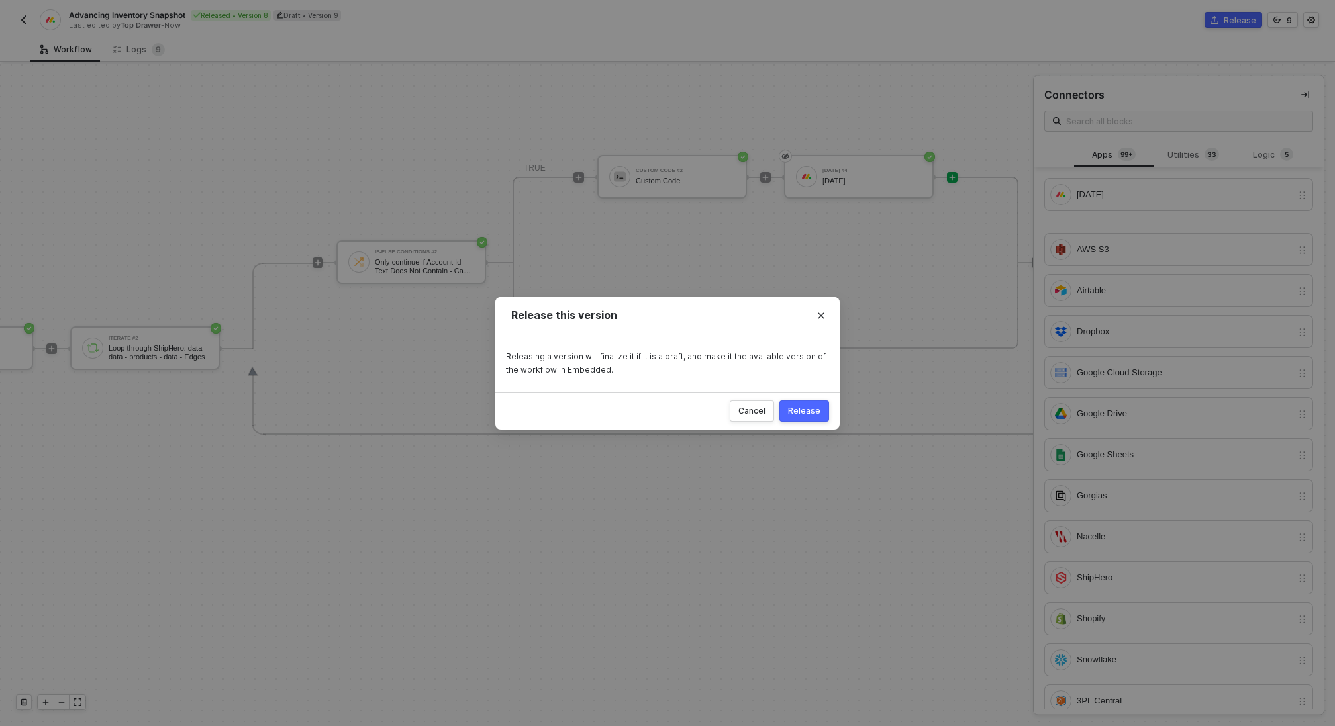
click at [803, 409] on div "Release" at bounding box center [804, 411] width 32 height 11
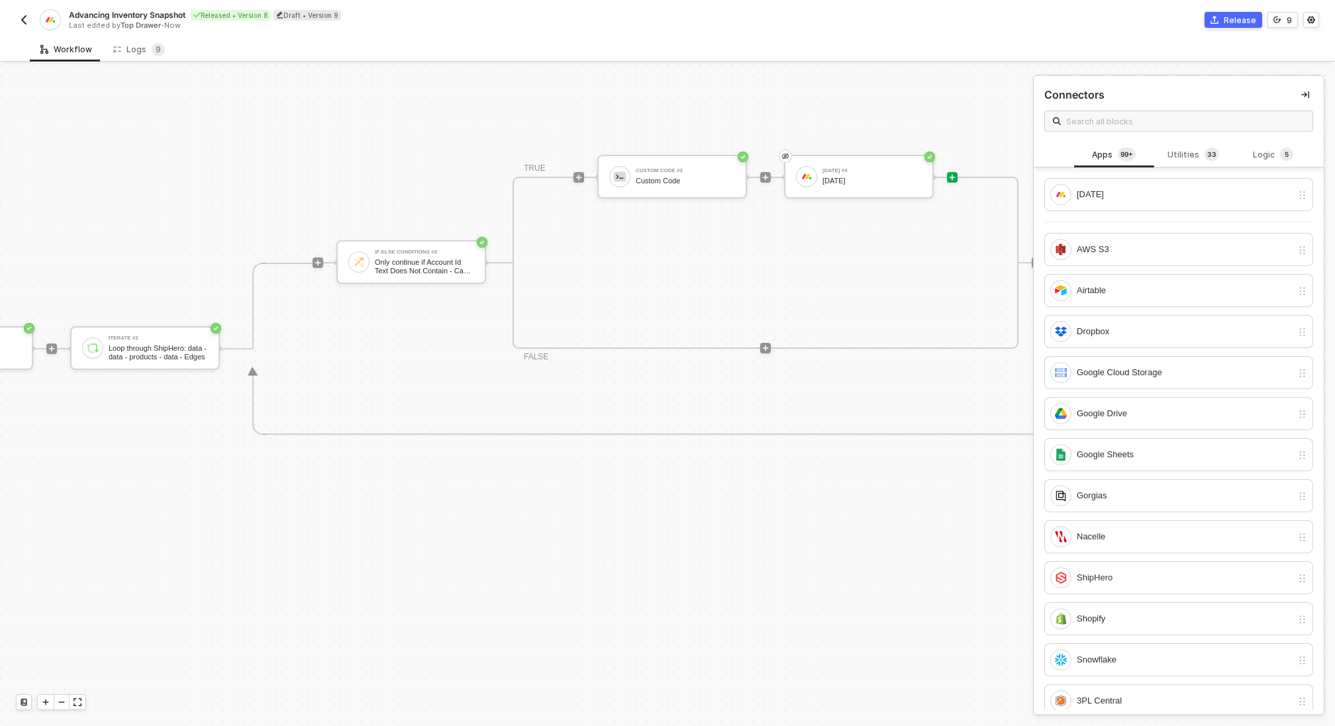
scroll to position [381, 732]
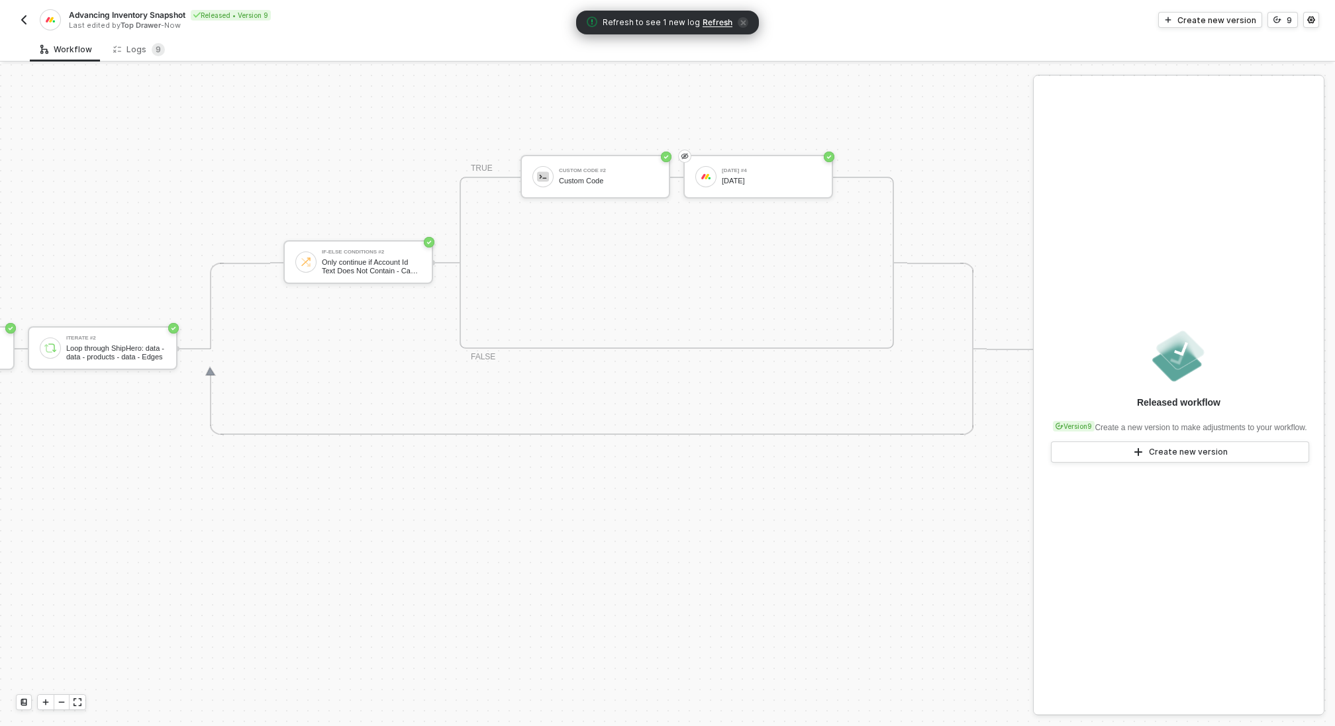
click at [716, 24] on span "Refresh" at bounding box center [717, 22] width 30 height 11
click at [144, 51] on div "Logs 9" at bounding box center [139, 49] width 52 height 13
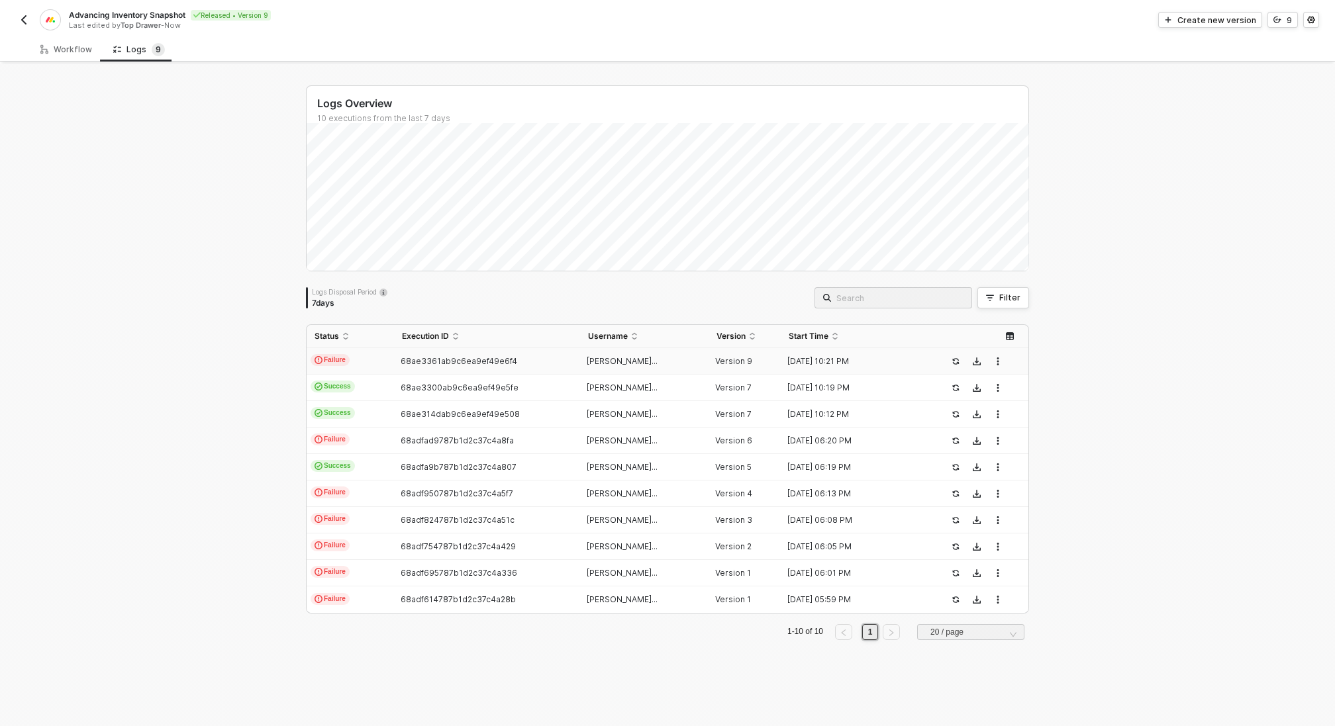
click at [430, 359] on span "68ae3361ab9c6ea9ef49e6f4" at bounding box center [458, 361] width 117 height 10
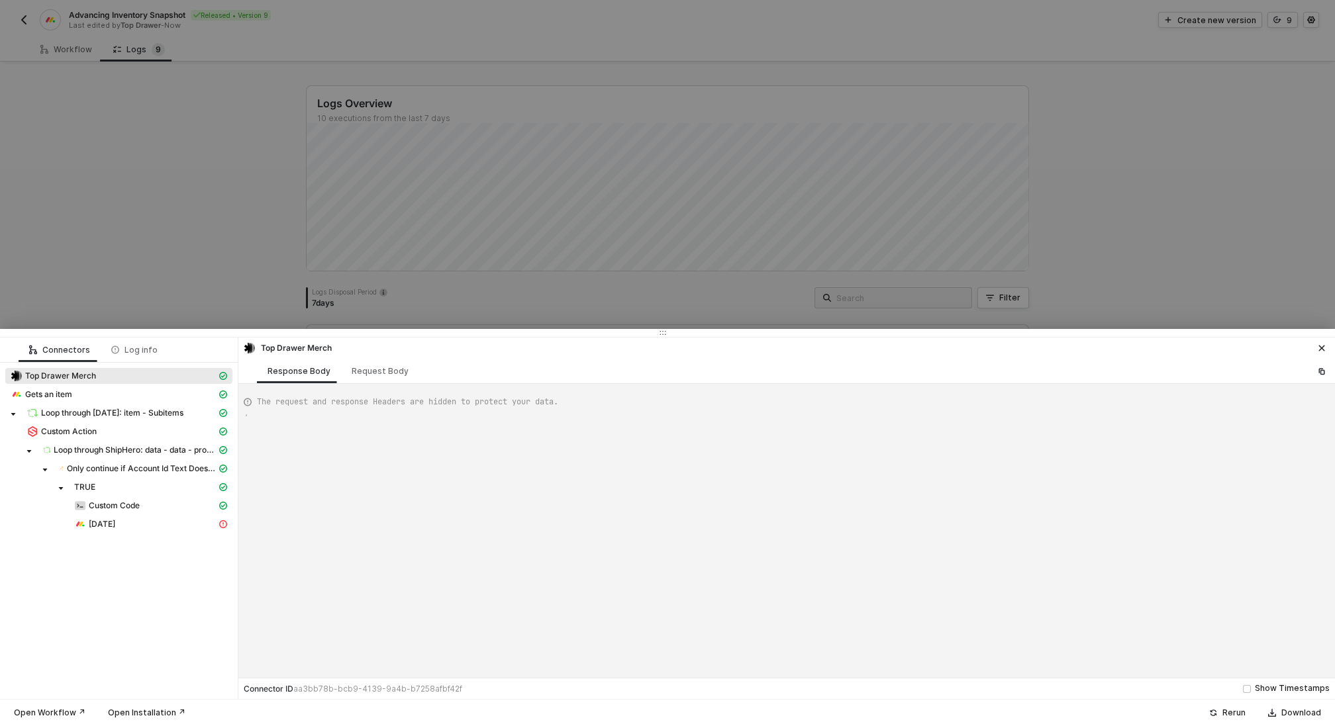
type textarea "{ "json": { "body": { "event": { "app": "monday", "type": "update_column_value"…"
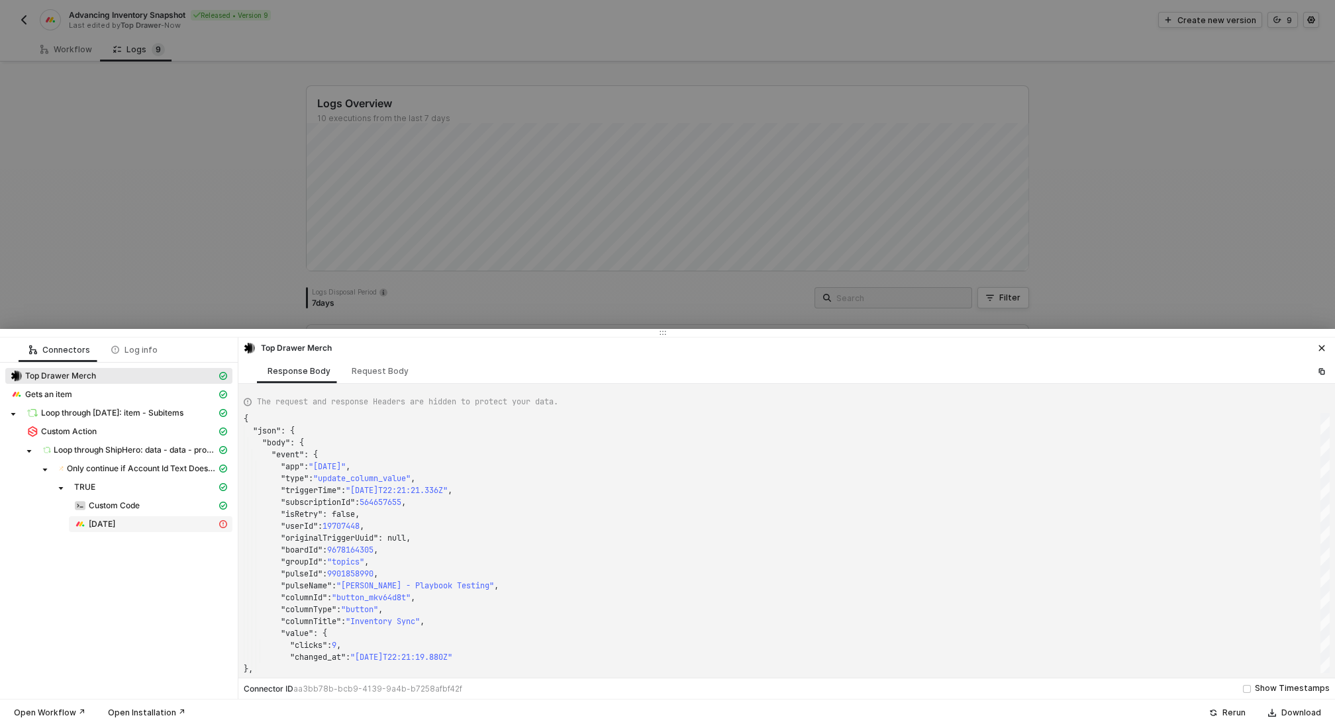
click at [139, 526] on div "[DATE]" at bounding box center [145, 524] width 142 height 12
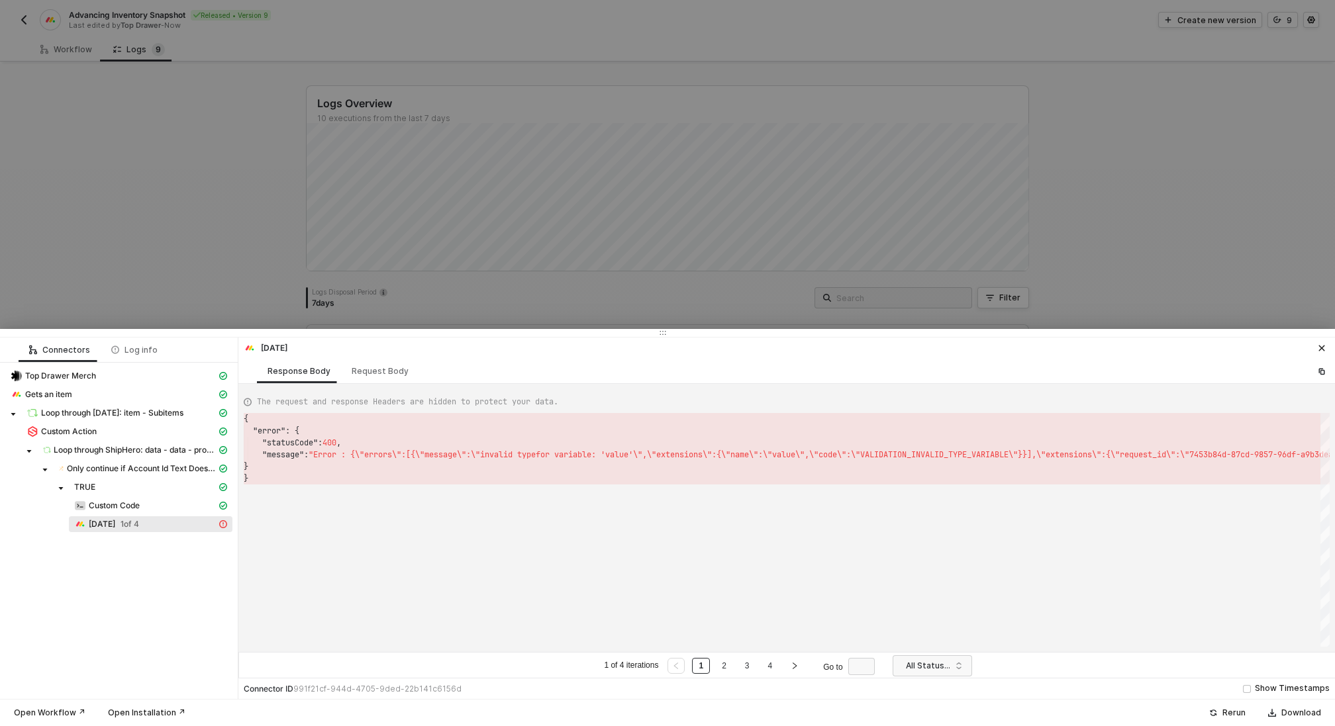
scroll to position [60, 0]
click at [194, 236] on div at bounding box center [667, 363] width 1335 height 726
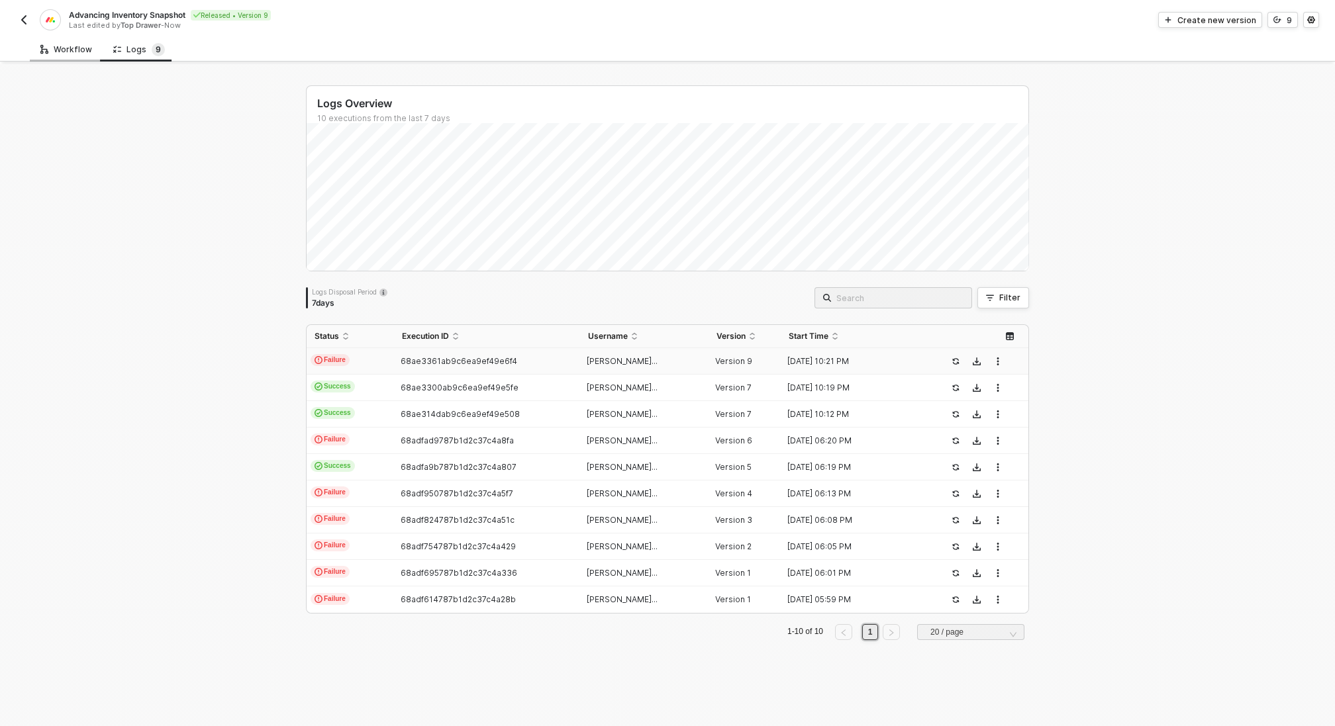
click at [72, 46] on div "Workflow" at bounding box center [66, 49] width 52 height 11
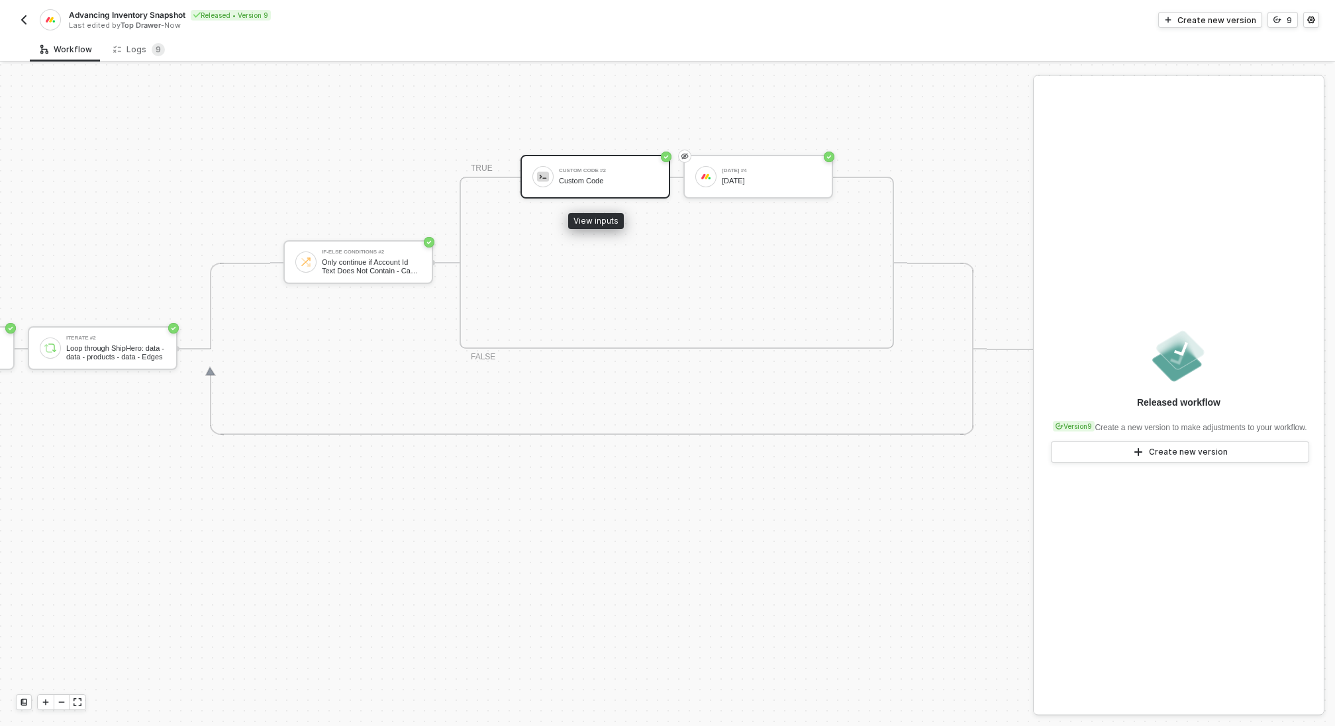
click at [588, 168] on div "Custom Code #2" at bounding box center [608, 170] width 99 height 5
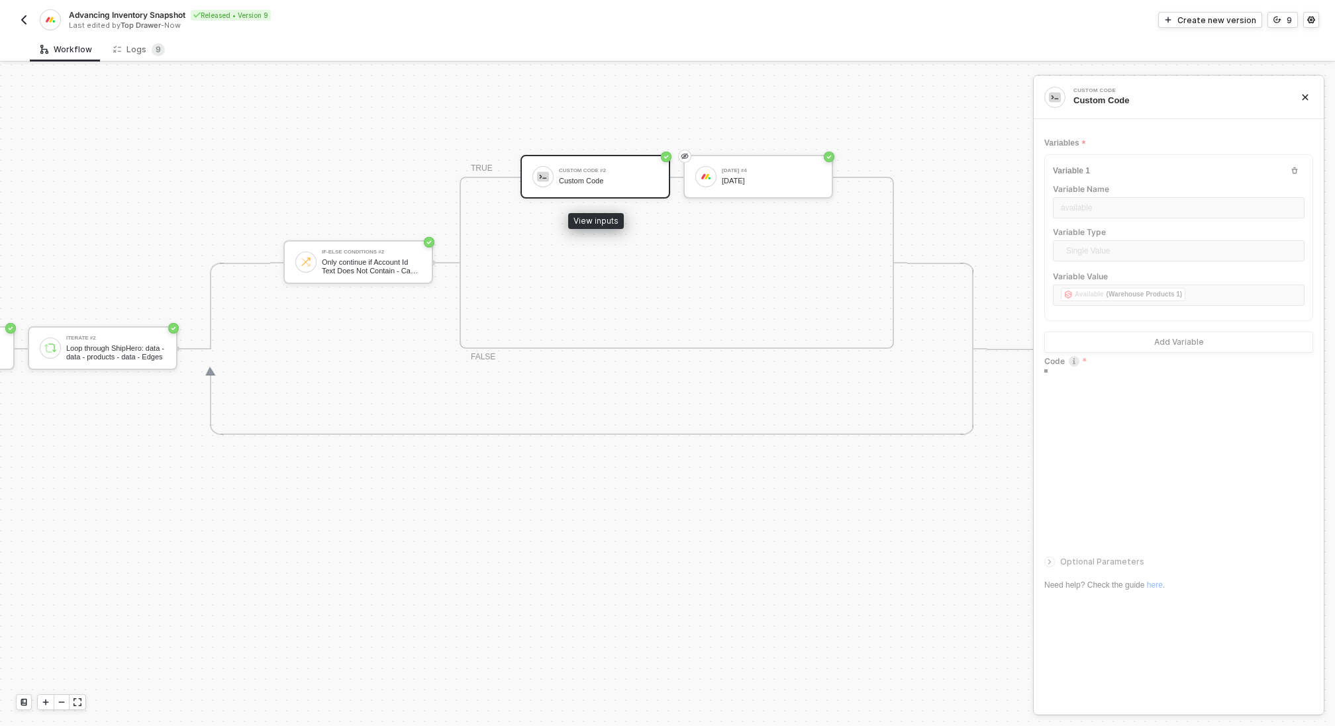
type textarea "/* You can access variables on the inputData object. ex: const myVariable = inp…"
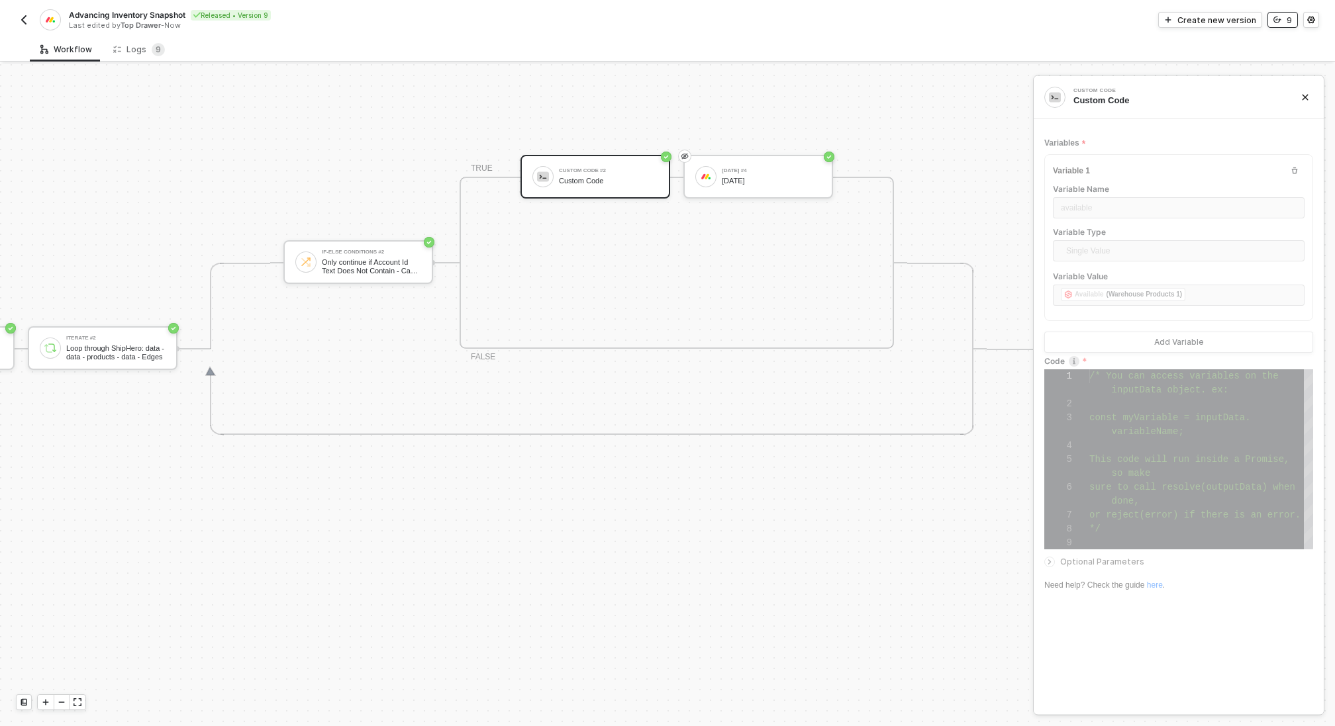
click at [1278, 23] on icon "icon-versioning" at bounding box center [1277, 20] width 8 height 8
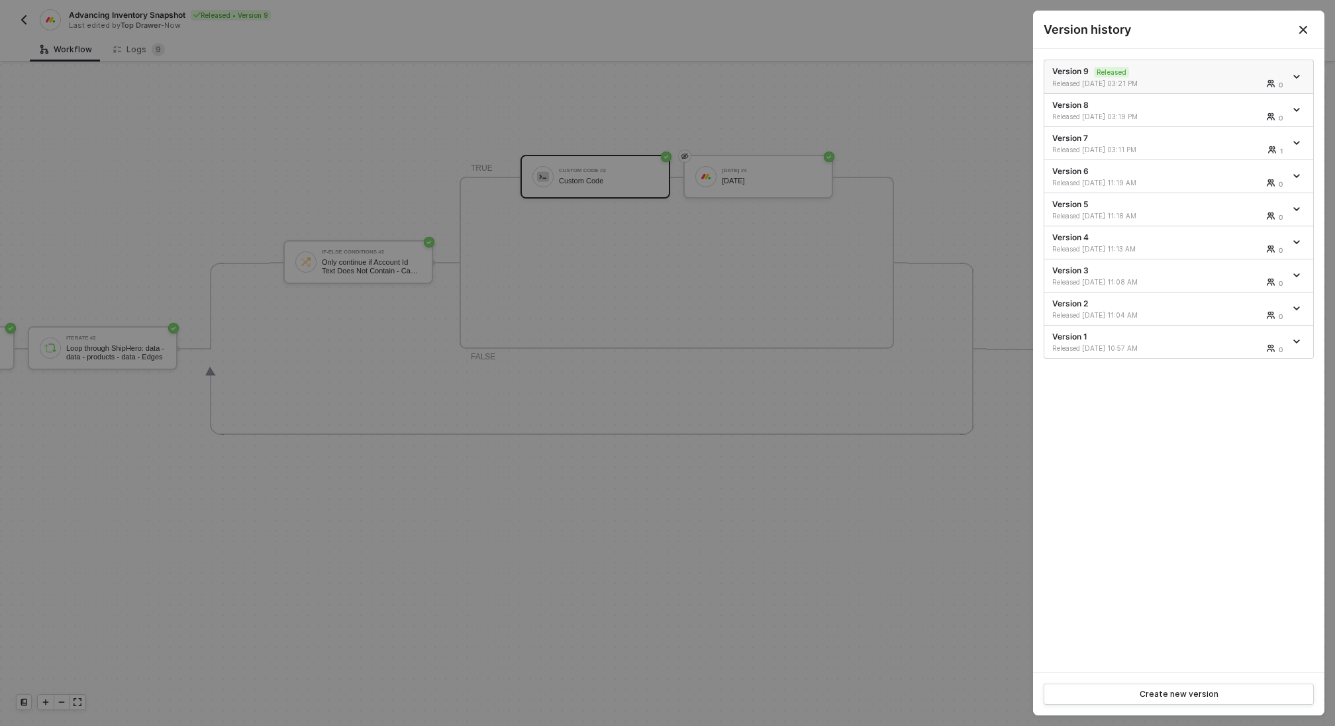
click at [1298, 73] on icon "icon-arrow-down" at bounding box center [1296, 76] width 7 height 7
click at [1258, 99] on div "Make a copy" at bounding box center [1250, 98] width 82 height 13
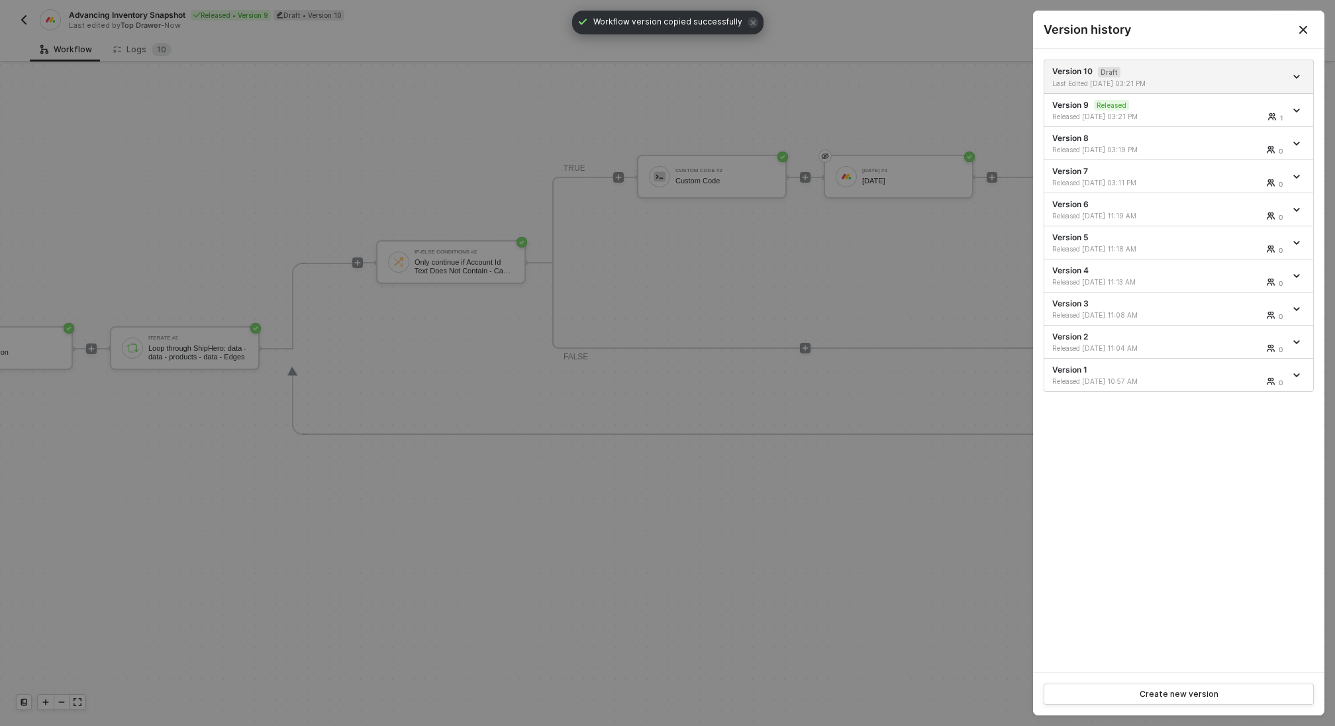
click at [859, 92] on div at bounding box center [667, 363] width 1335 height 726
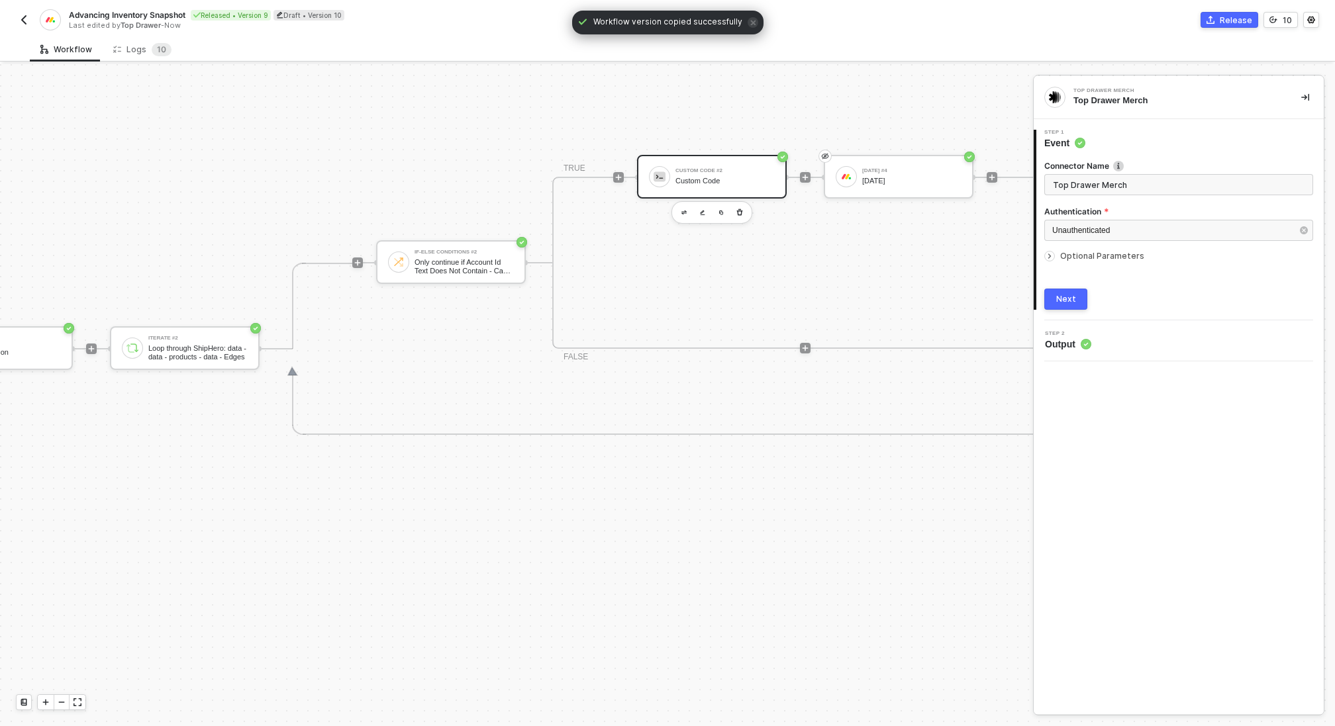
click at [692, 173] on div "Custom Code #2" at bounding box center [724, 170] width 99 height 5
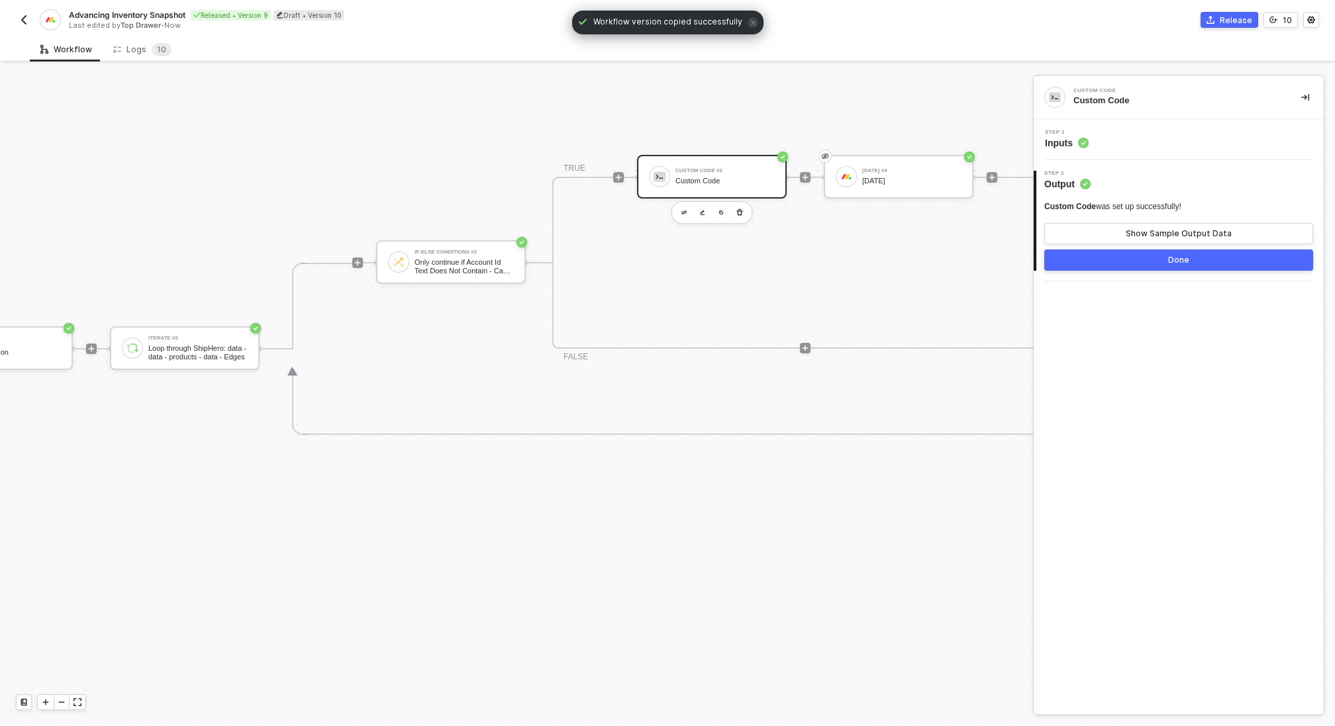
click at [1090, 146] on div "Step 1 Inputs" at bounding box center [1180, 140] width 287 height 20
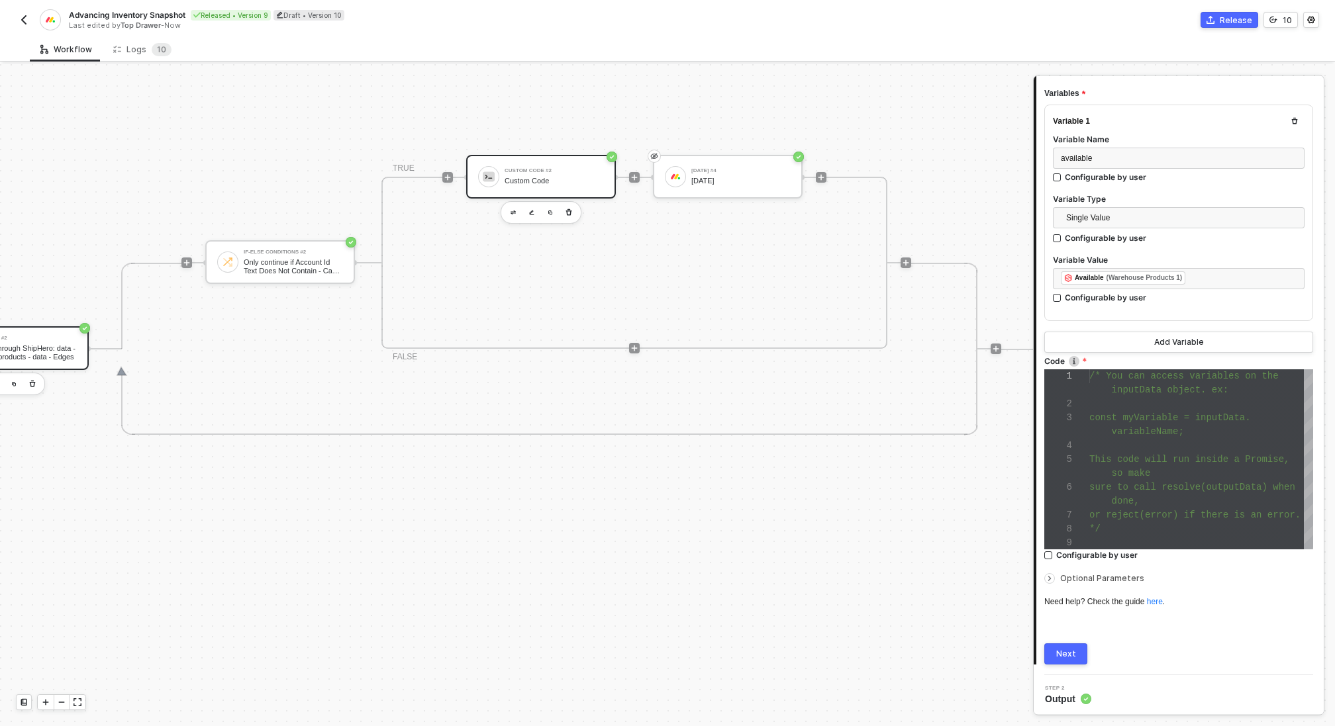
scroll to position [381, 887]
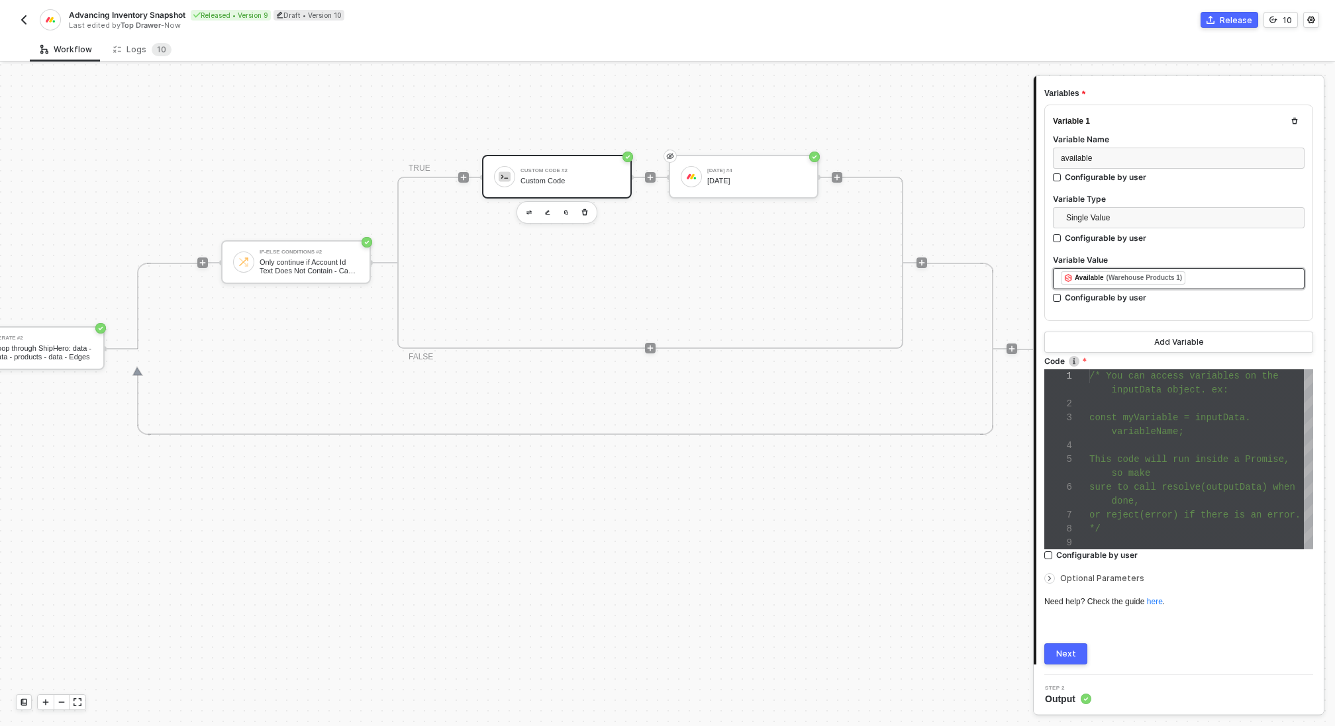
click at [1205, 281] on div "﻿ ﻿ Available (Warehouse Products 1) ﻿" at bounding box center [1178, 278] width 236 height 15
click at [55, 350] on div "Loop through ShipHero: data - data - products - data - Edges" at bounding box center [42, 352] width 99 height 17
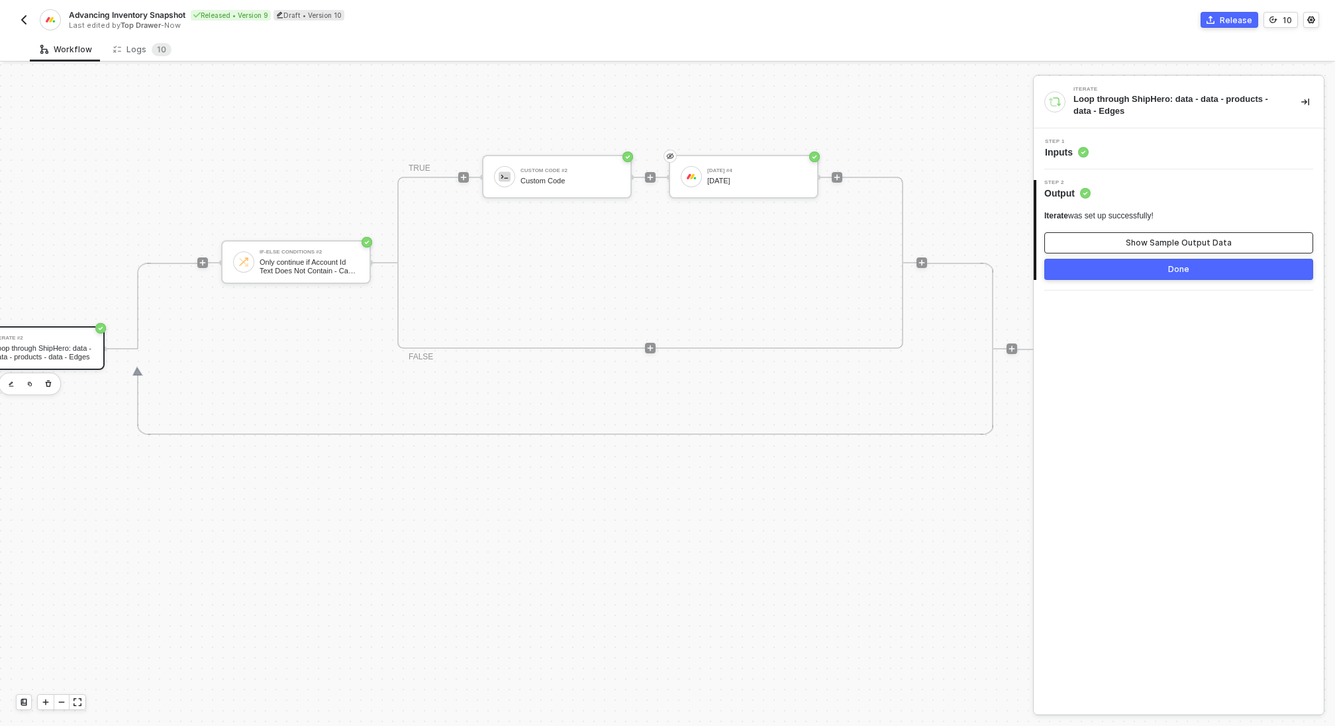
click at [1192, 246] on div "Show Sample Output Data" at bounding box center [1178, 243] width 106 height 11
click at [1169, 269] on div "Done" at bounding box center [1178, 269] width 21 height 11
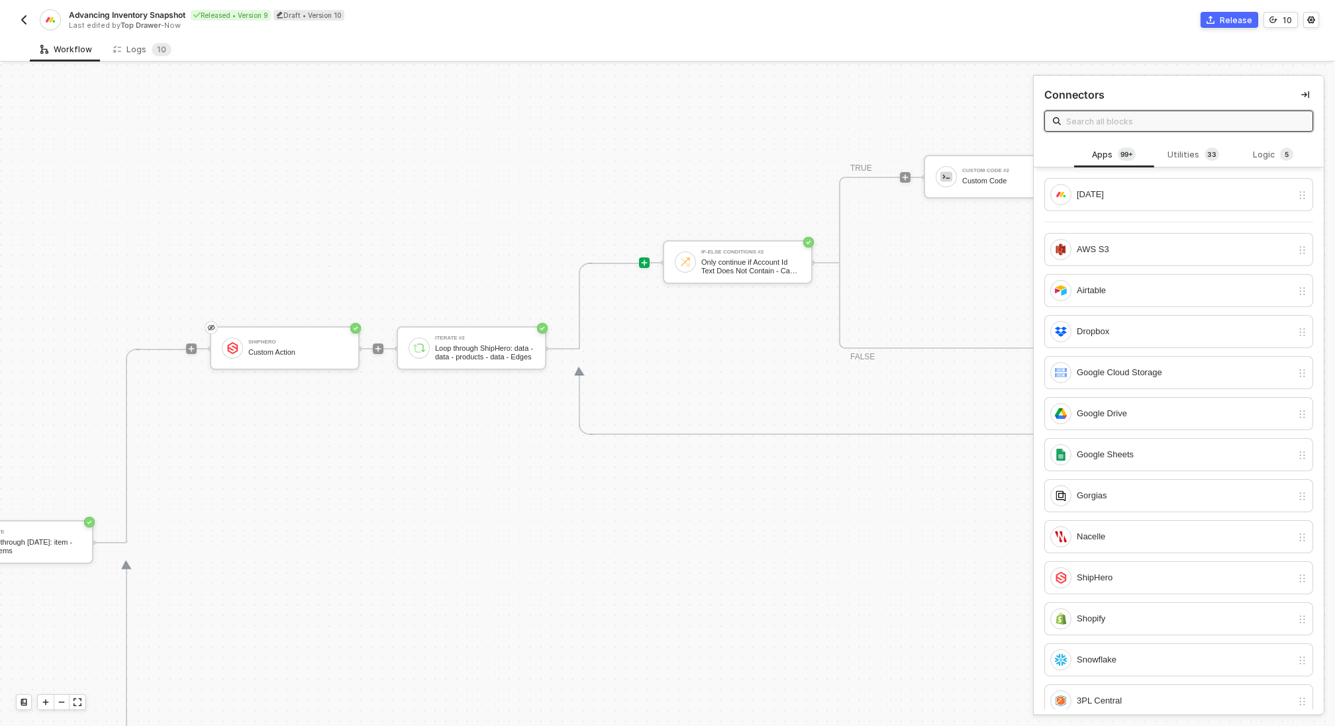
scroll to position [381, 353]
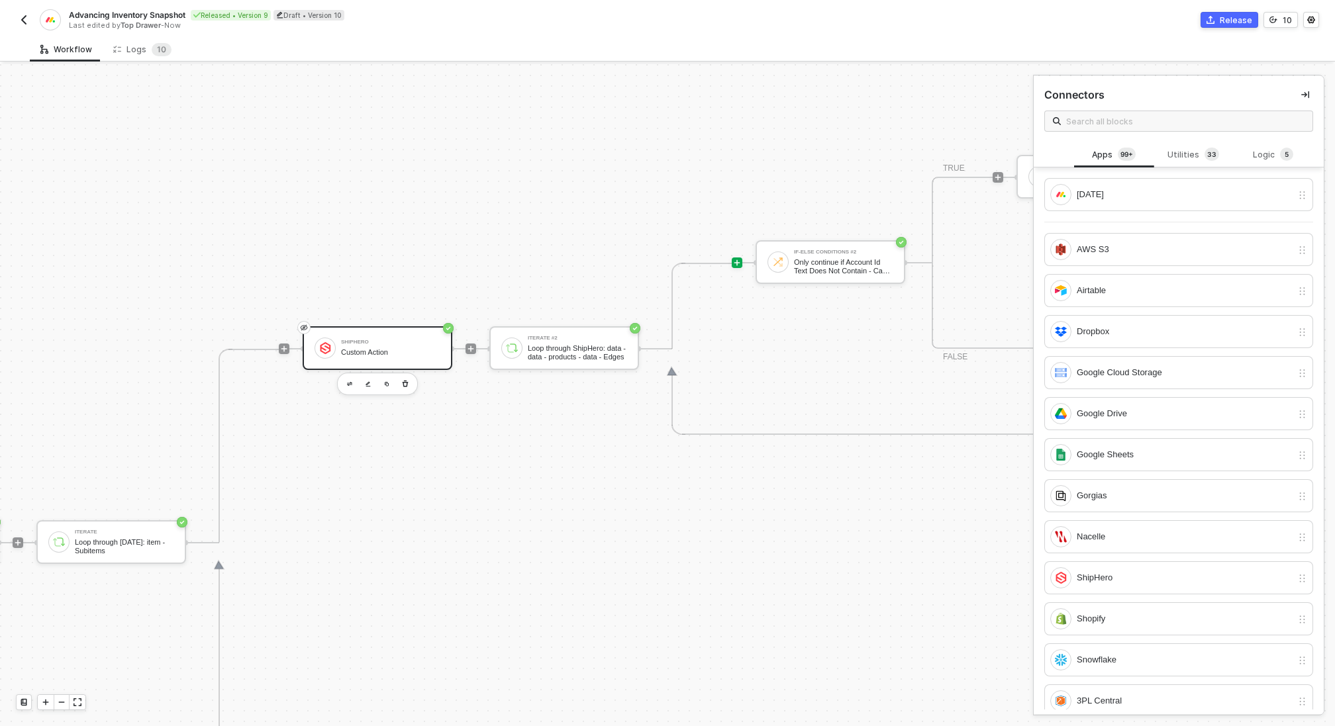
click at [385, 367] on div "ShipHero Custom Action" at bounding box center [378, 348] width 150 height 44
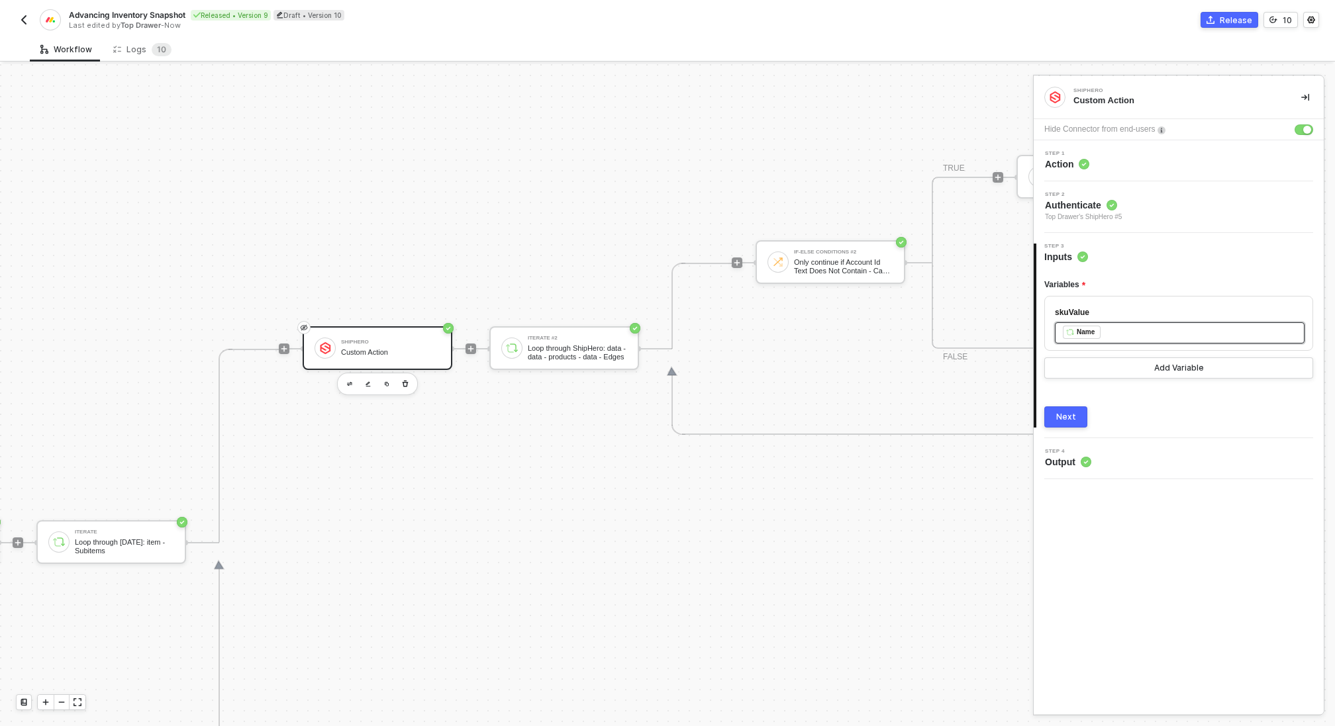
click at [1156, 332] on div "﻿ ﻿ Name ﻿" at bounding box center [1179, 333] width 234 height 15
click at [1086, 337] on div "Type or select items ﻿" at bounding box center [1179, 332] width 234 height 13
click at [1059, 422] on button "Next" at bounding box center [1065, 416] width 43 height 21
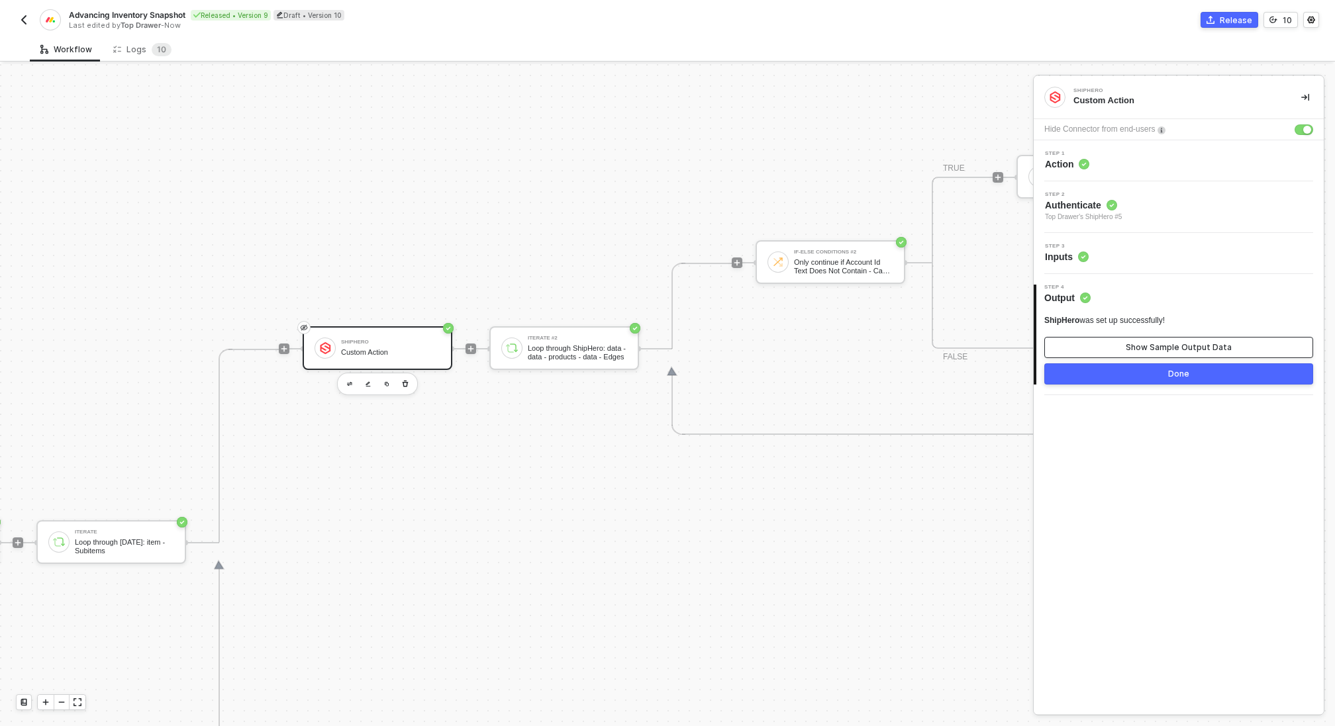
click at [1170, 351] on div "Show Sample Output Data" at bounding box center [1178, 347] width 106 height 11
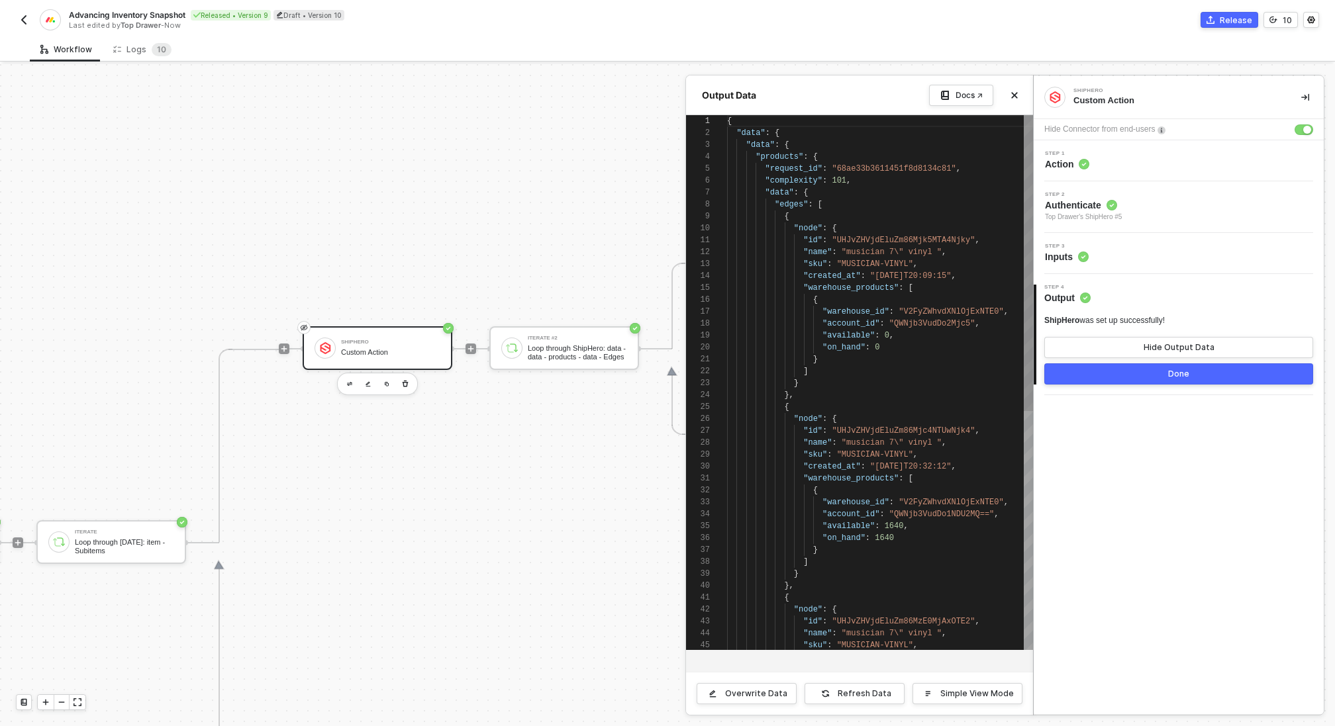
scroll to position [119, 0]
click at [1165, 370] on button "Done" at bounding box center [1178, 373] width 269 height 21
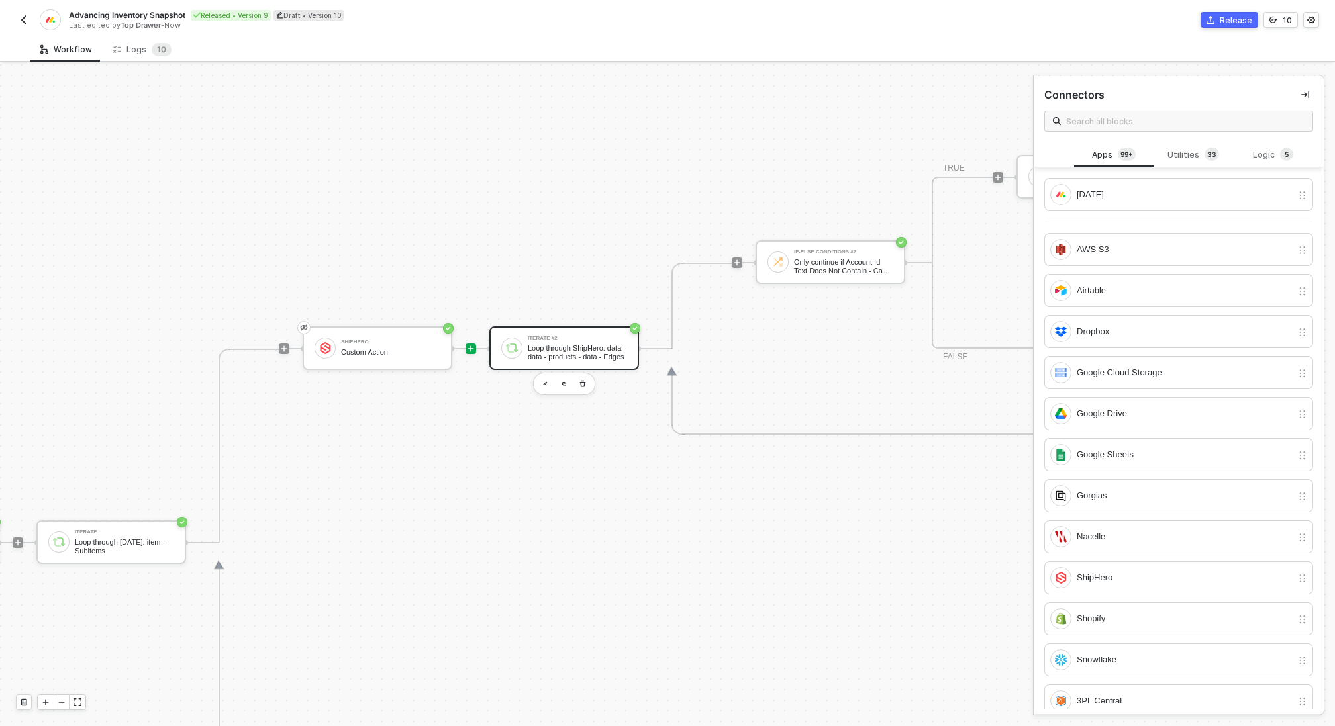
click at [591, 332] on div "Iterate #2 Loop through ShipHero: data - data - products - data - Edges" at bounding box center [564, 348] width 150 height 44
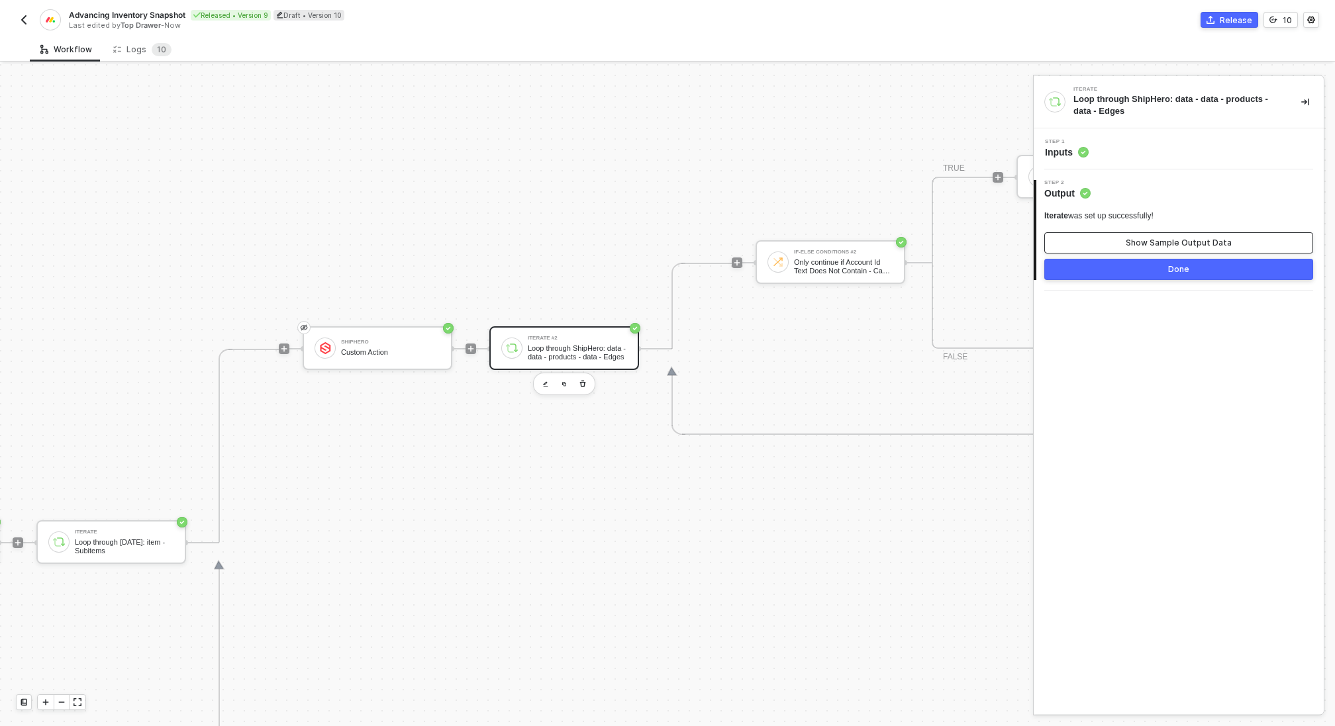
click at [1203, 250] on button "Show Sample Output Data" at bounding box center [1178, 242] width 269 height 21
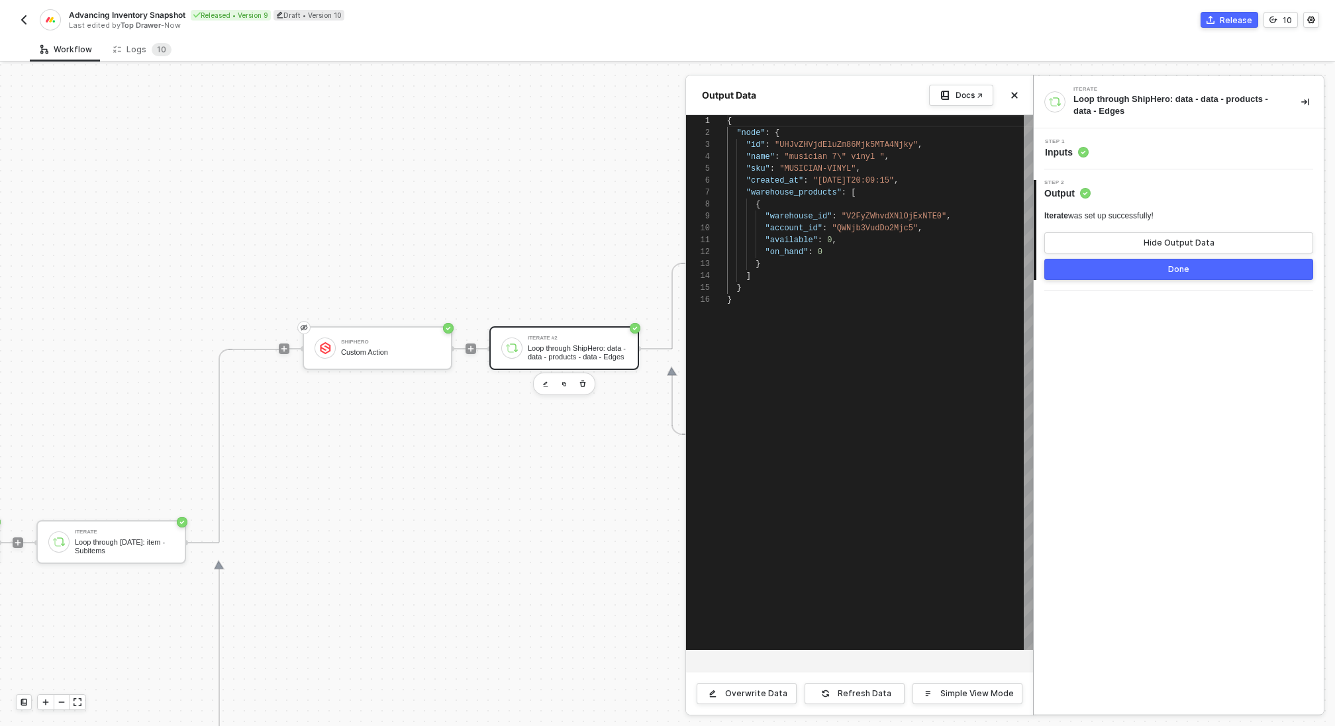
click at [1188, 268] on div "Done" at bounding box center [1178, 269] width 21 height 11
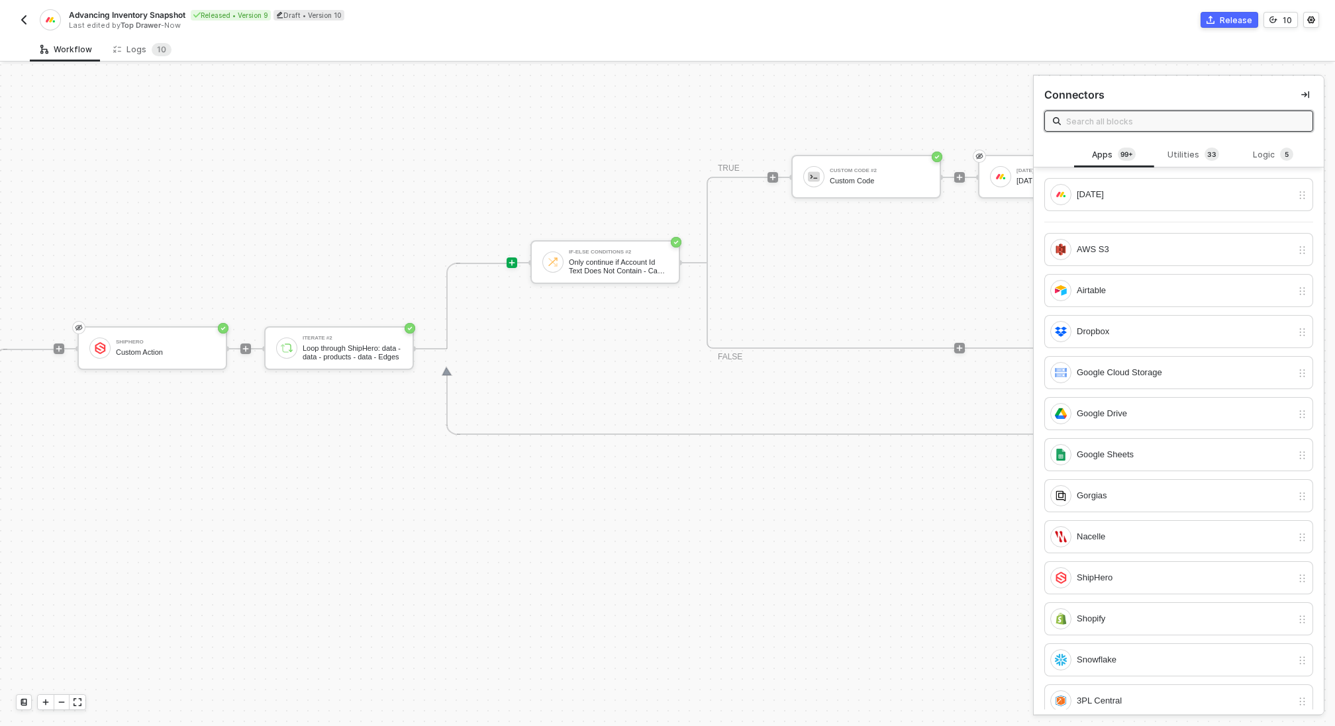
scroll to position [381, 756]
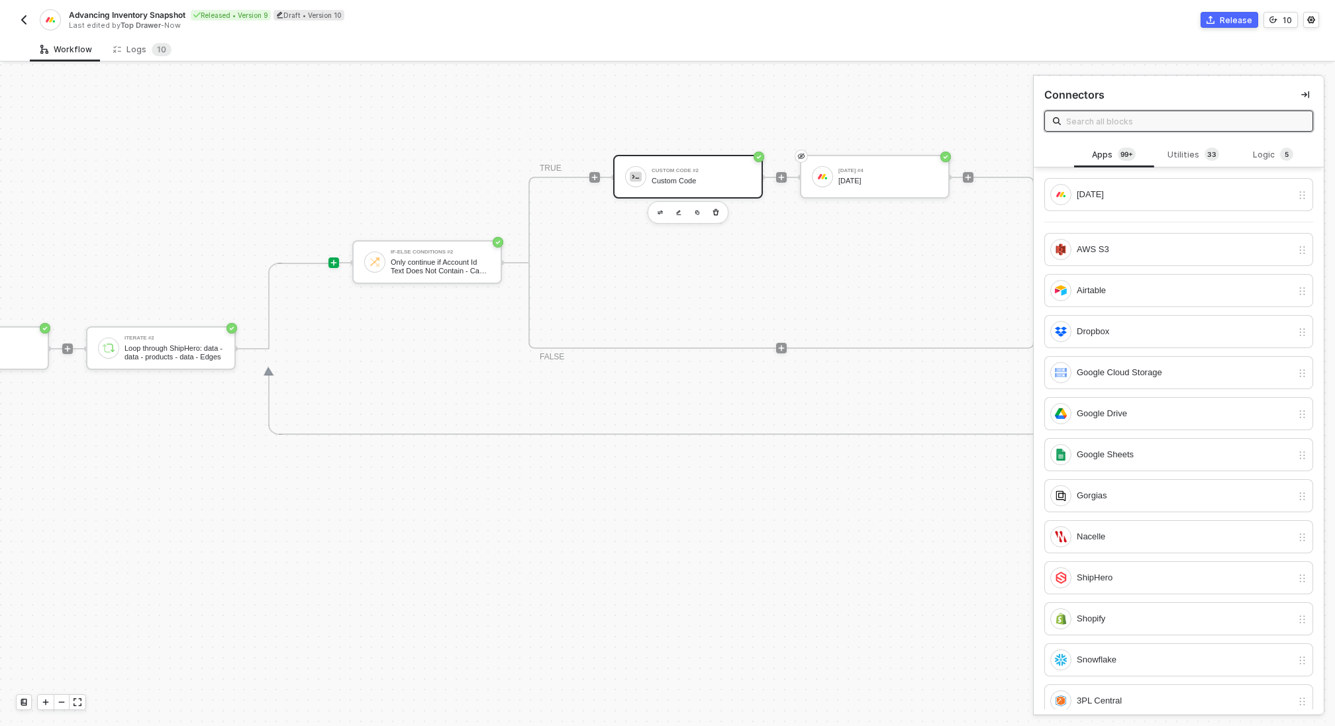
click at [673, 171] on div "Custom Code #2" at bounding box center [700, 170] width 99 height 5
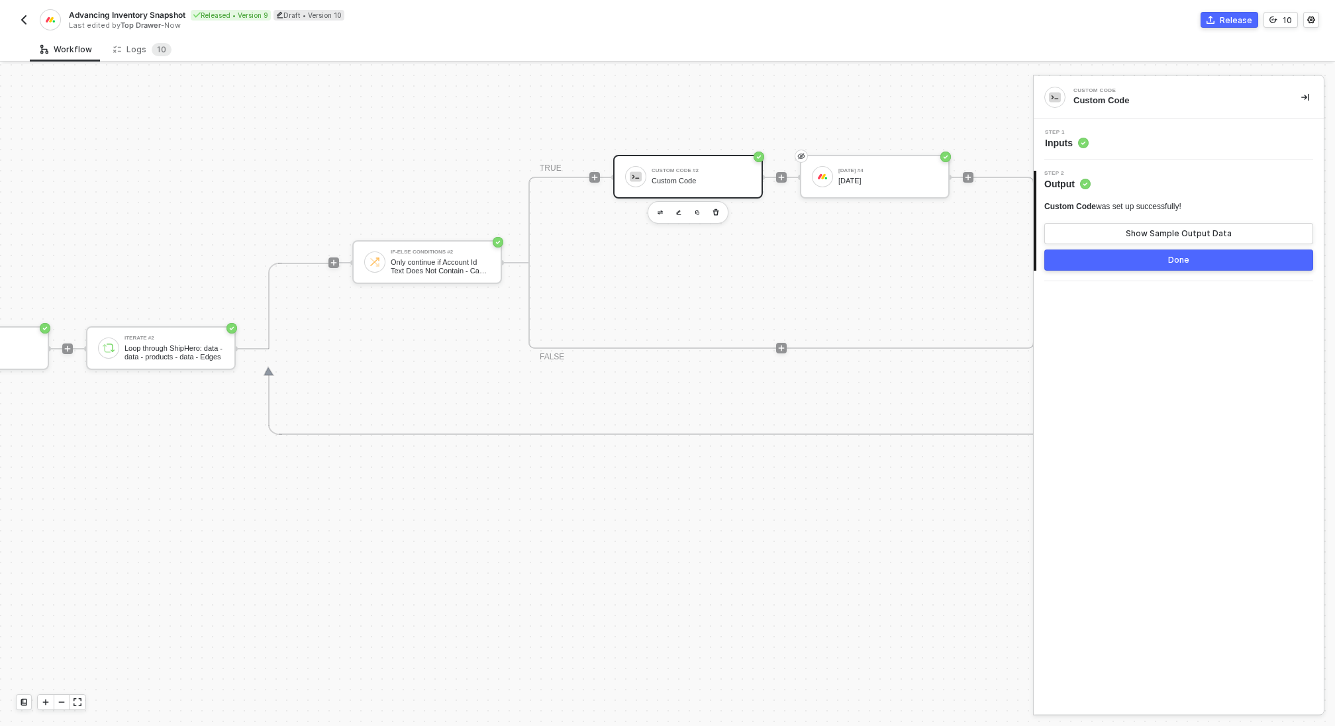
click at [1206, 145] on div "Step 1 Inputs" at bounding box center [1180, 140] width 287 height 20
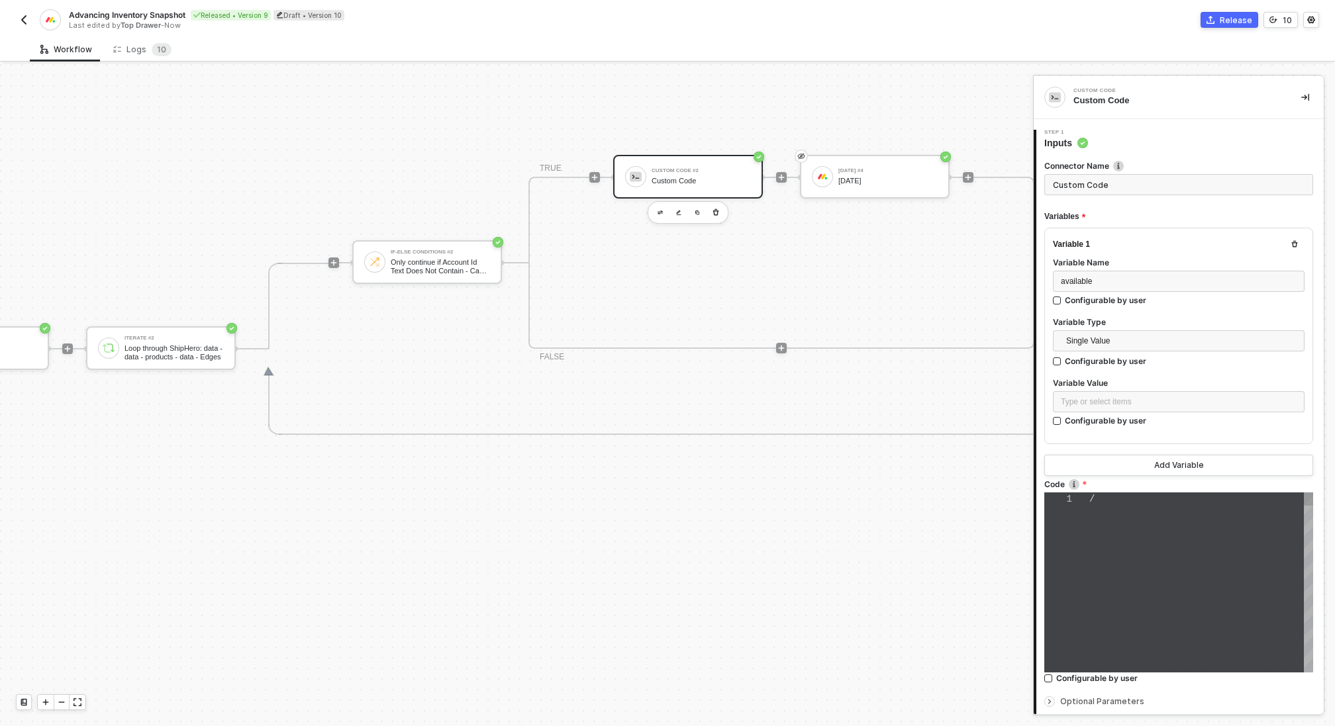
type textarea "/* You can access variables on the inputData object. ex: const myVariable = inp…"
click at [1138, 400] on div "Type or select items ﻿" at bounding box center [1178, 402] width 236 height 13
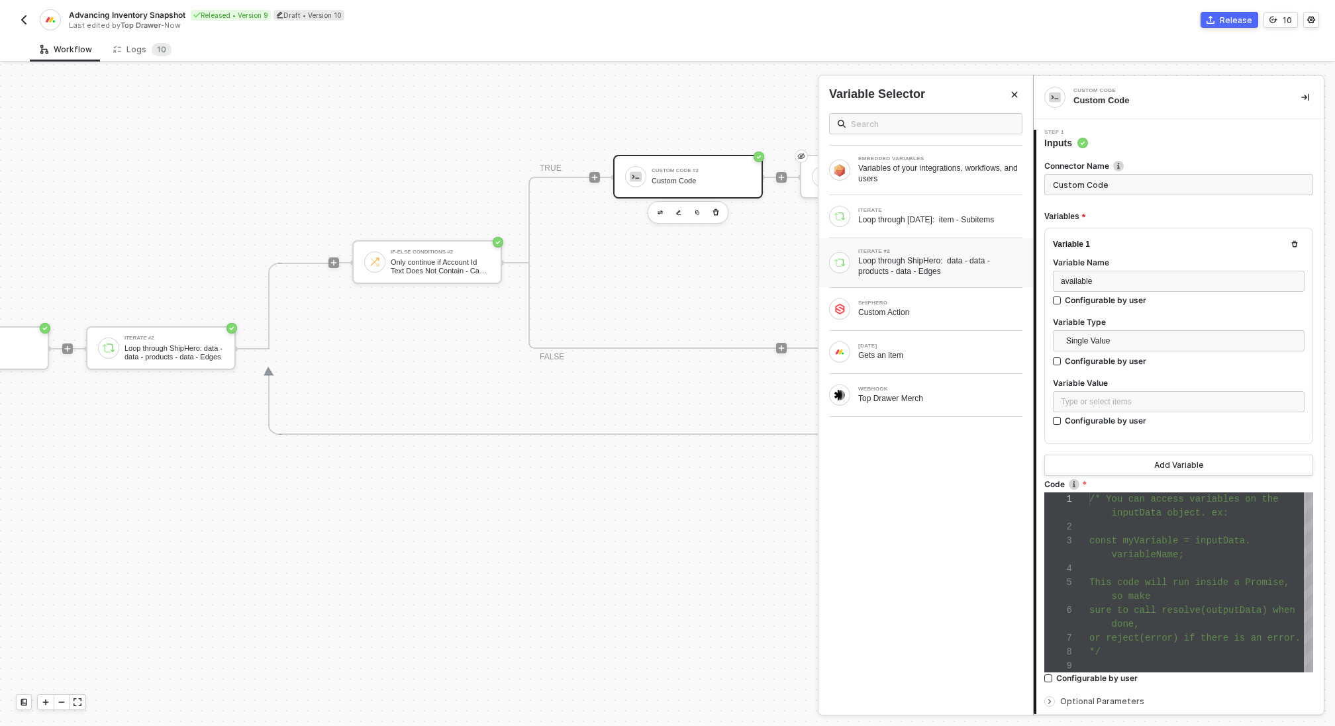
click at [917, 269] on div "Loop through ShipHero: data - data - products - data - Edges" at bounding box center [940, 266] width 164 height 21
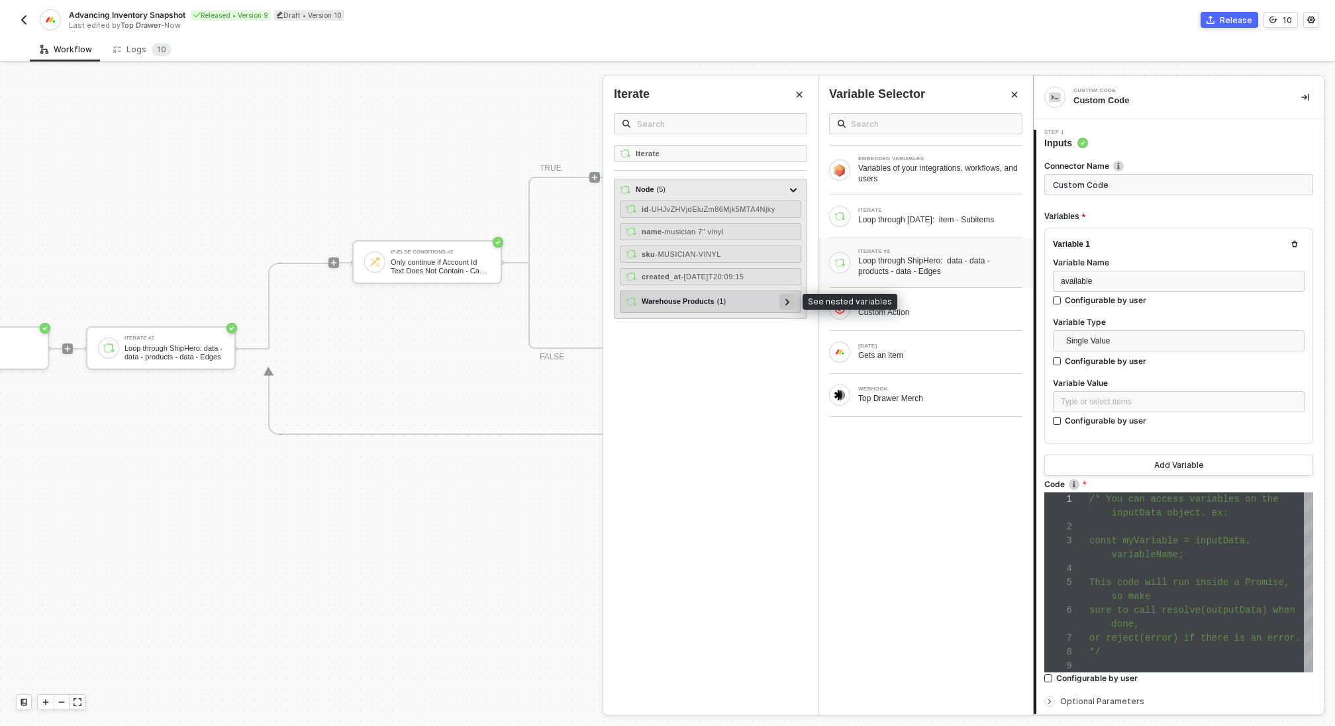
click at [790, 302] on div at bounding box center [787, 301] width 7 height 15
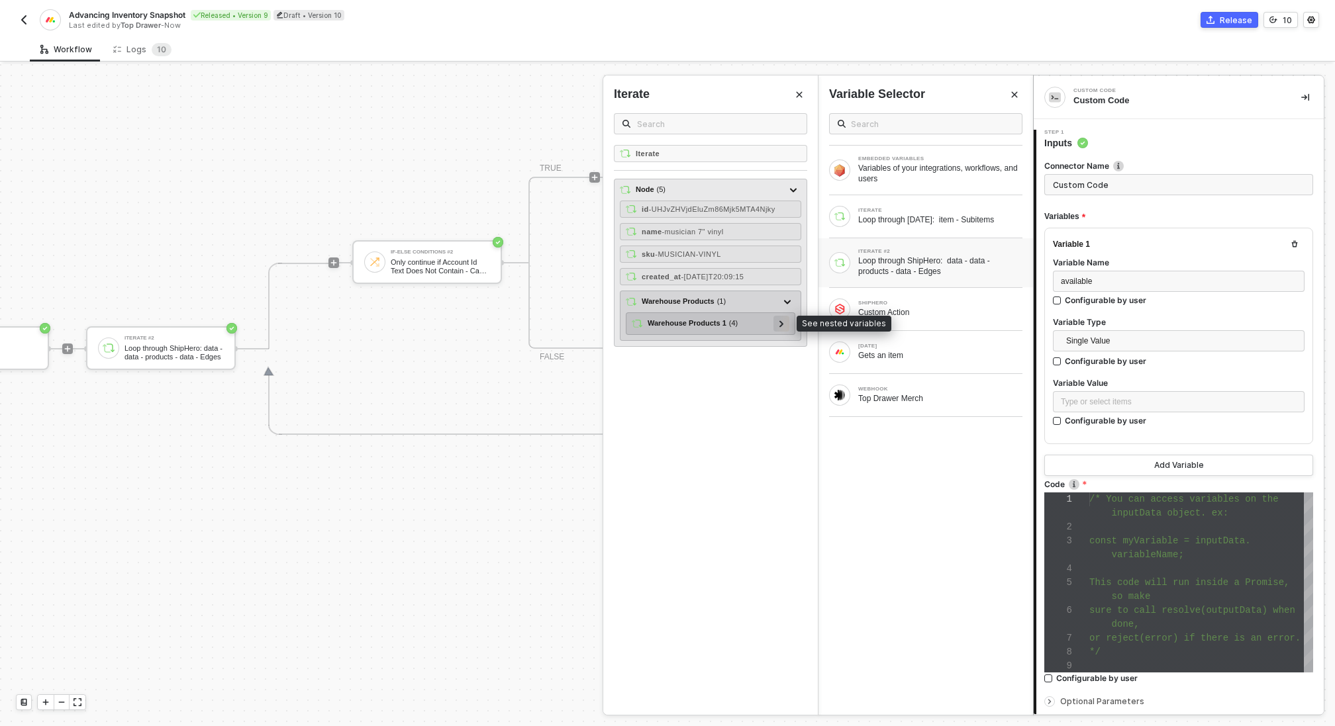
click at [786, 322] on div at bounding box center [781, 324] width 16 height 16
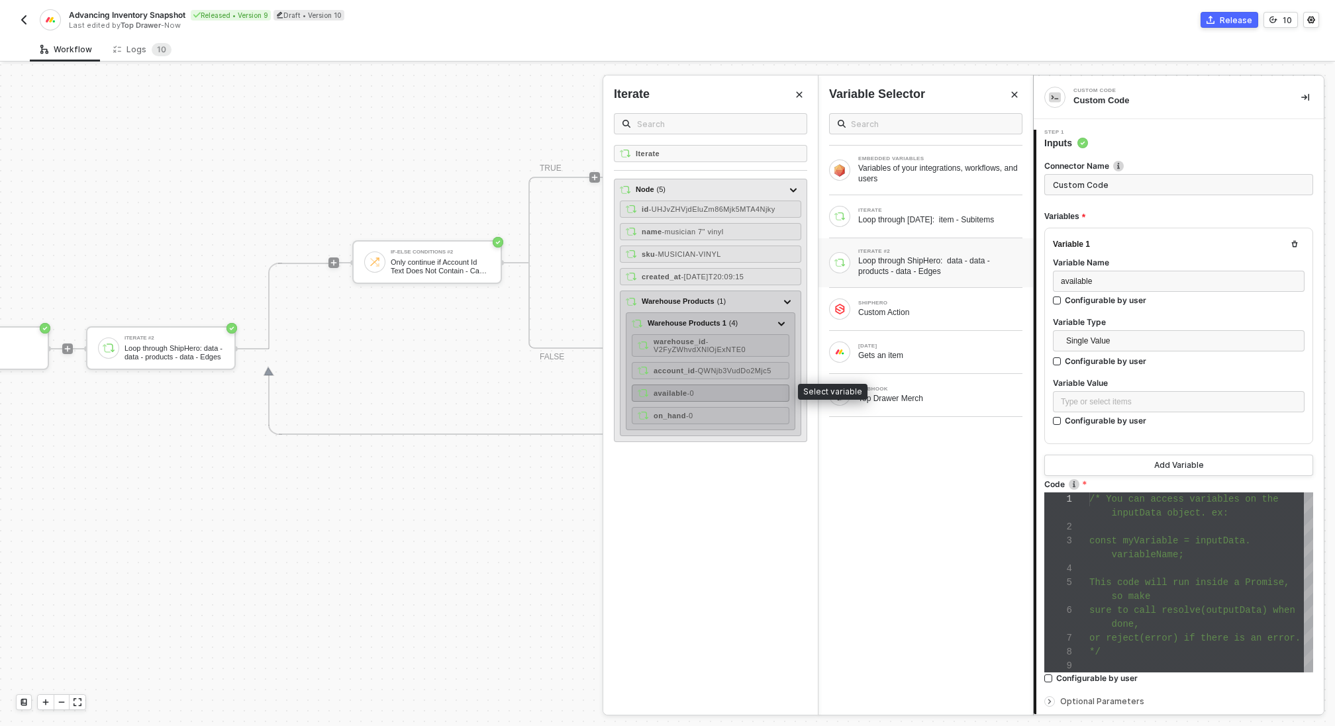
click at [704, 386] on div "available - 0" at bounding box center [711, 393] width 158 height 17
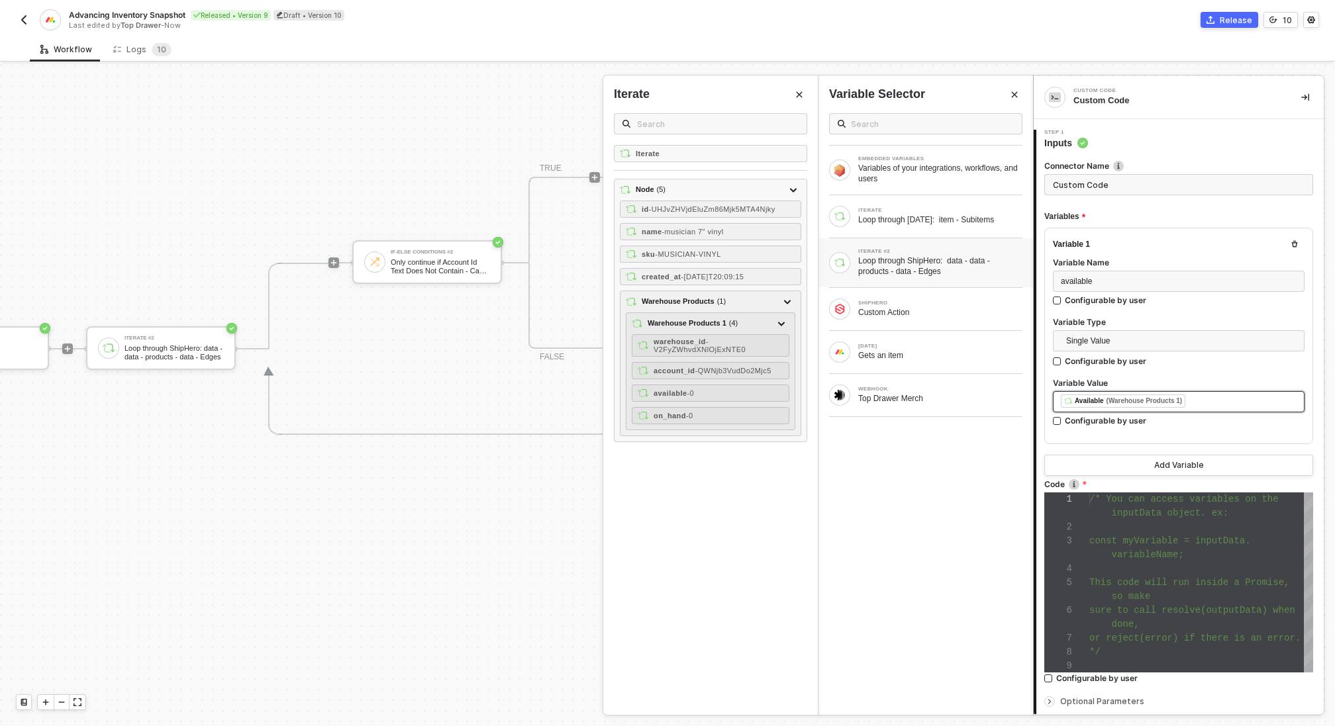
scroll to position [123, 0]
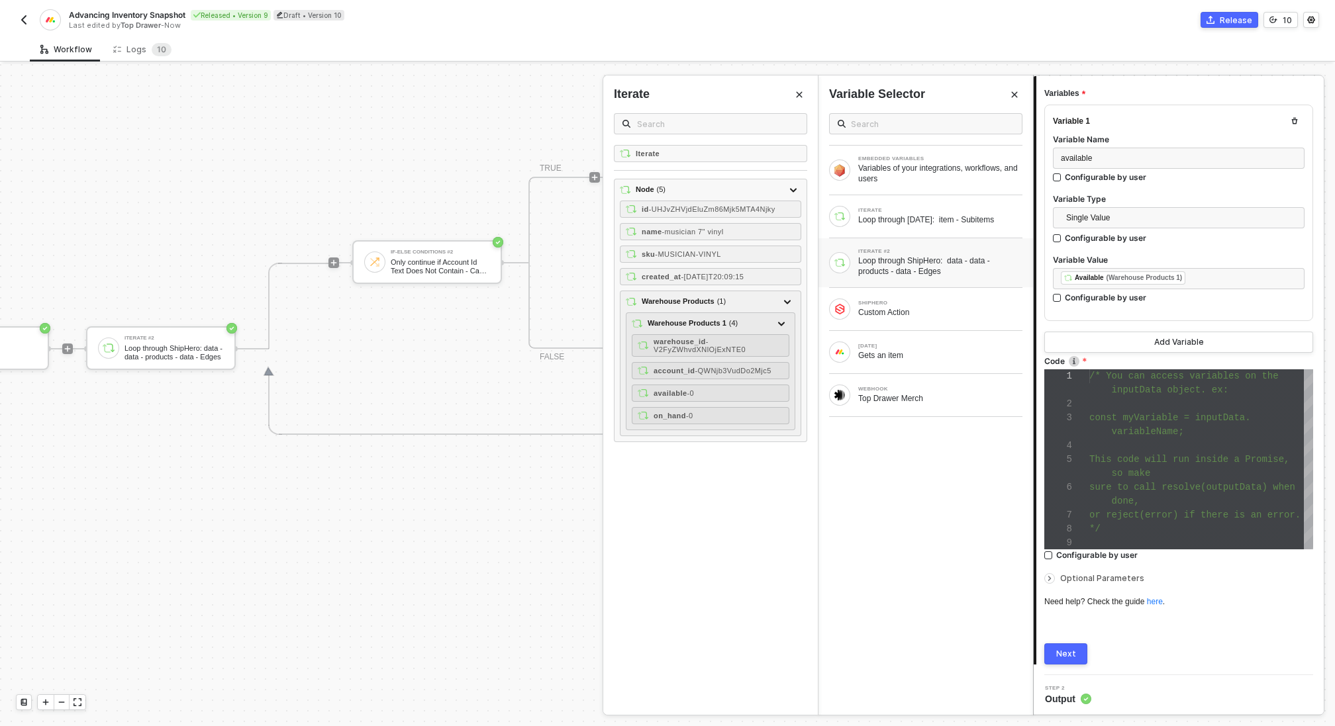
click at [1073, 645] on button "Next" at bounding box center [1065, 653] width 43 height 21
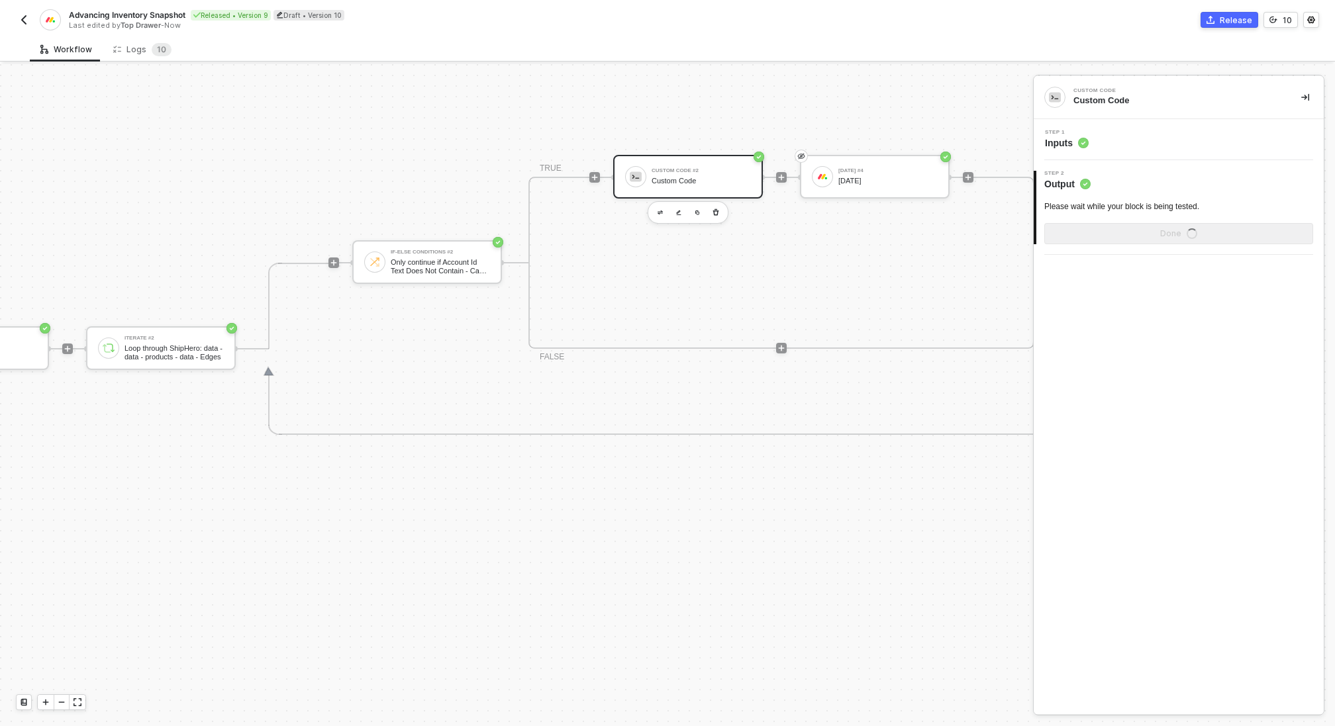
scroll to position [0, 0]
click at [1173, 232] on div "Show Sample Output Data" at bounding box center [1178, 233] width 106 height 11
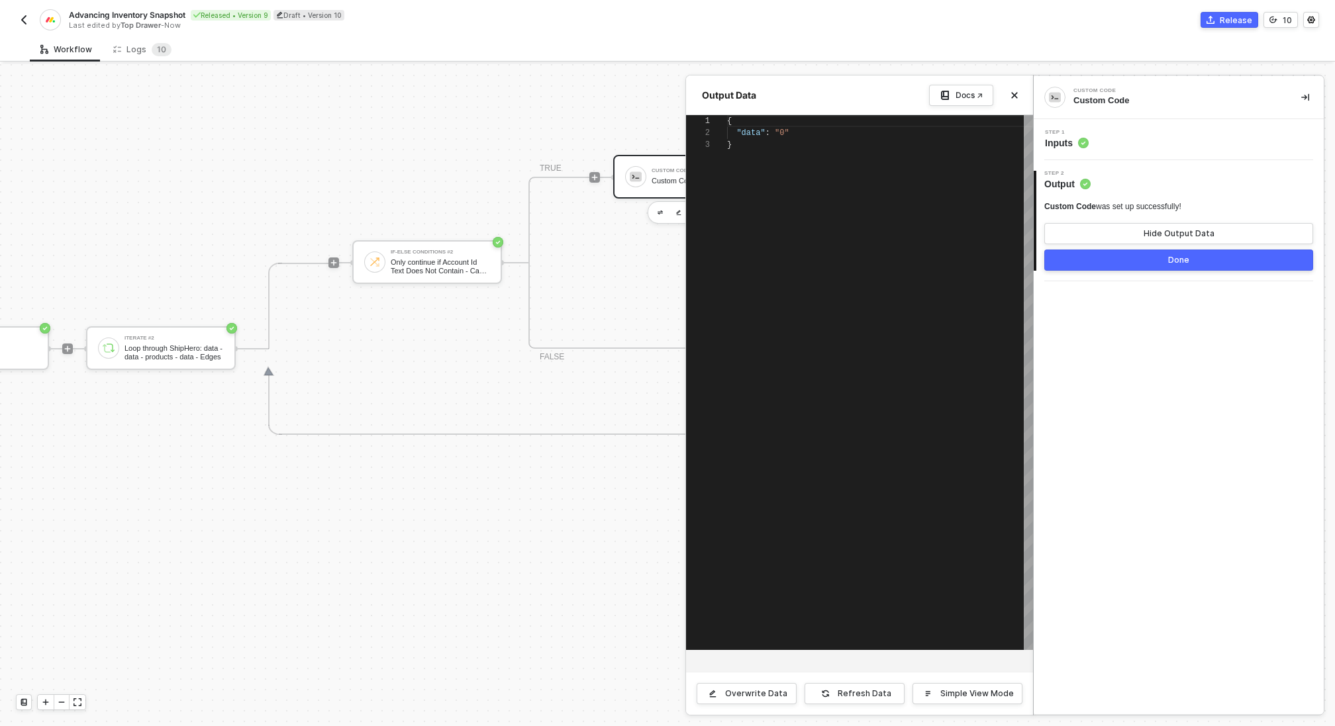
scroll to position [24, 0]
click at [1151, 264] on button "Done" at bounding box center [1178, 260] width 269 height 21
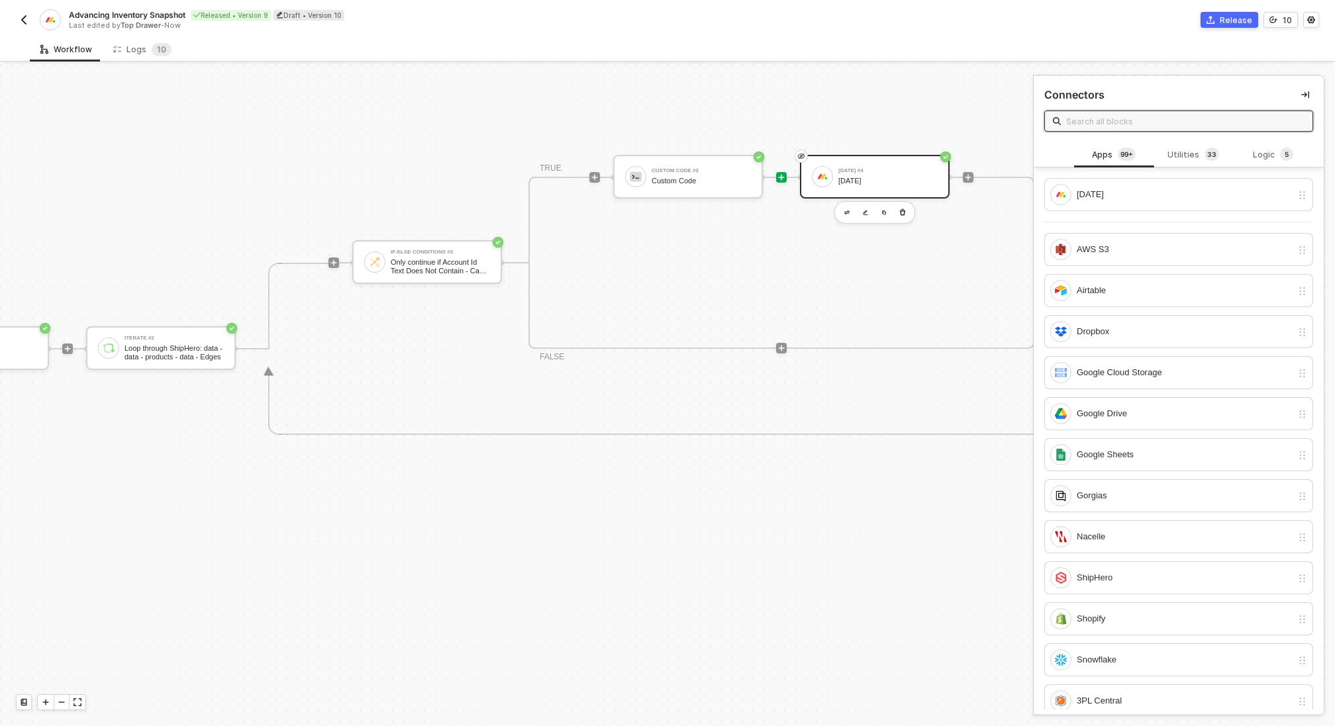
click at [854, 180] on div "[DATE]" at bounding box center [887, 181] width 99 height 9
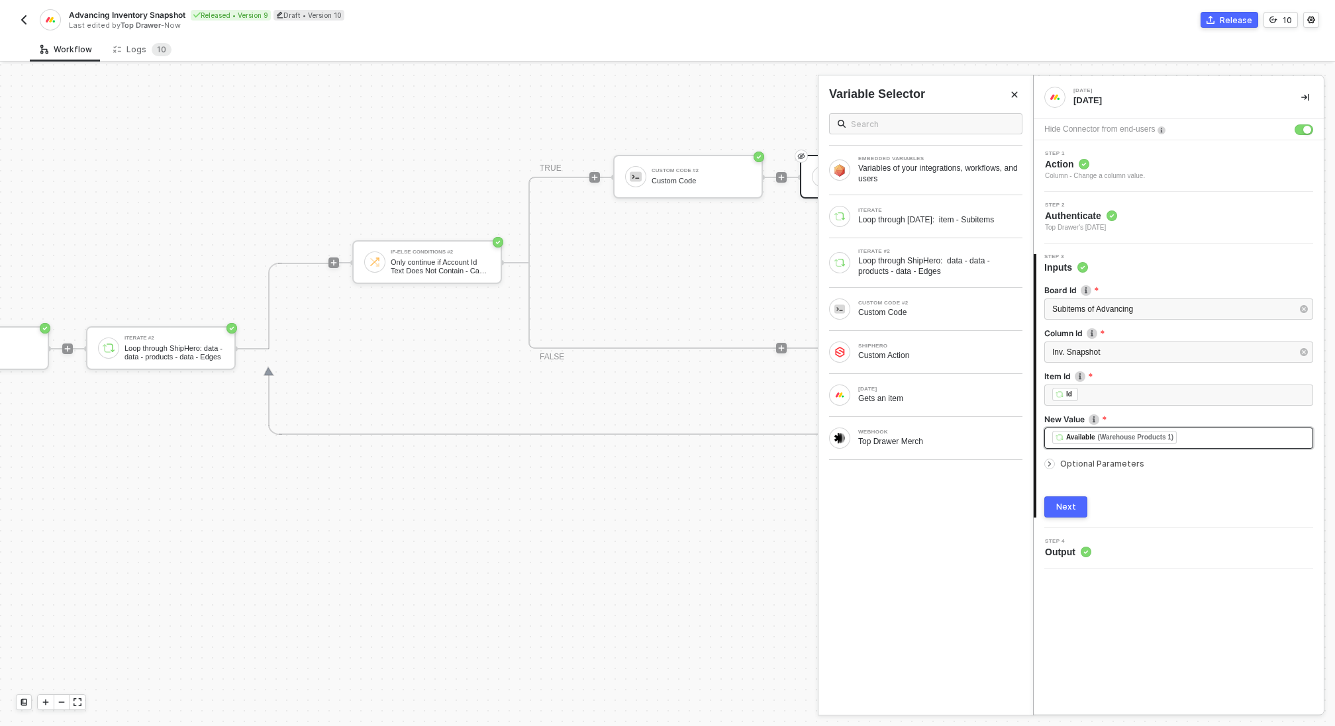
click at [1268, 436] on div "﻿ ﻿ Available (Warehouse Products 1) ﻿" at bounding box center [1178, 438] width 253 height 15
click at [928, 293] on div "CUSTOM CODE #2 Custom Code" at bounding box center [925, 309] width 214 height 42
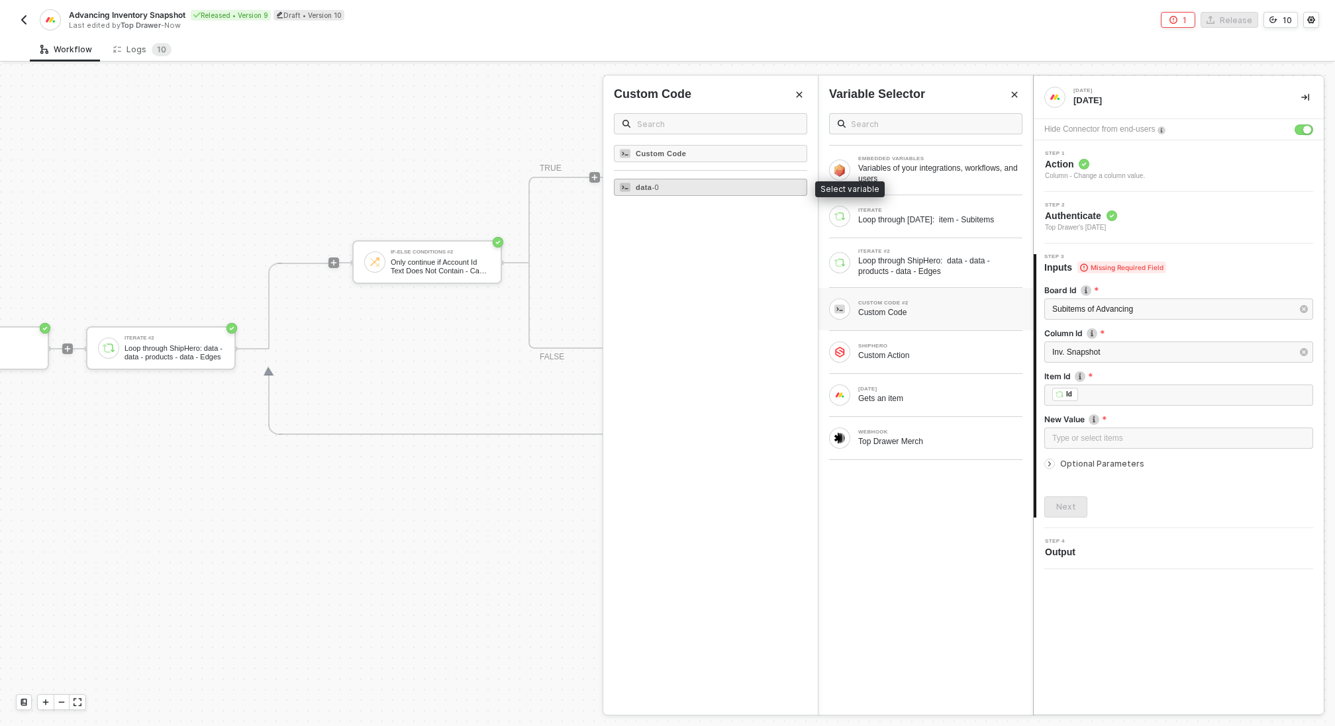
click at [700, 186] on div "data - 0" at bounding box center [710, 187] width 193 height 17
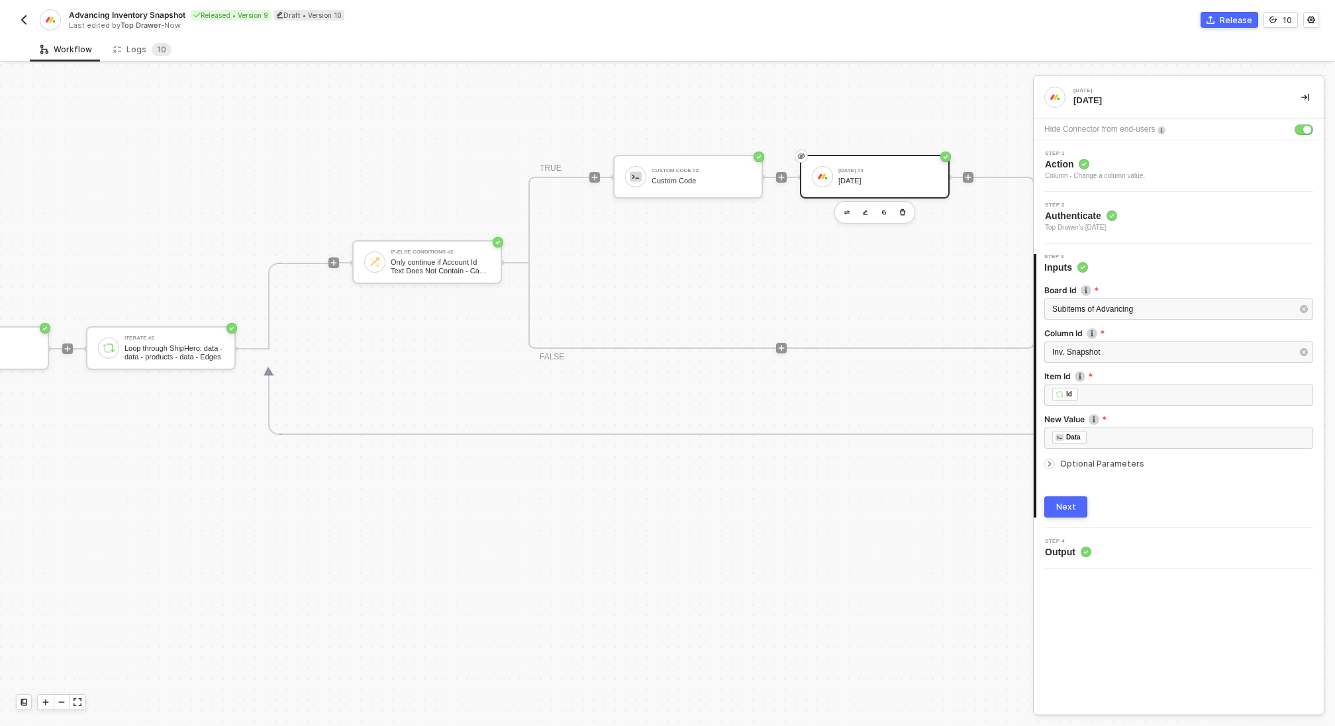
click at [1069, 504] on div "Next" at bounding box center [1066, 507] width 20 height 11
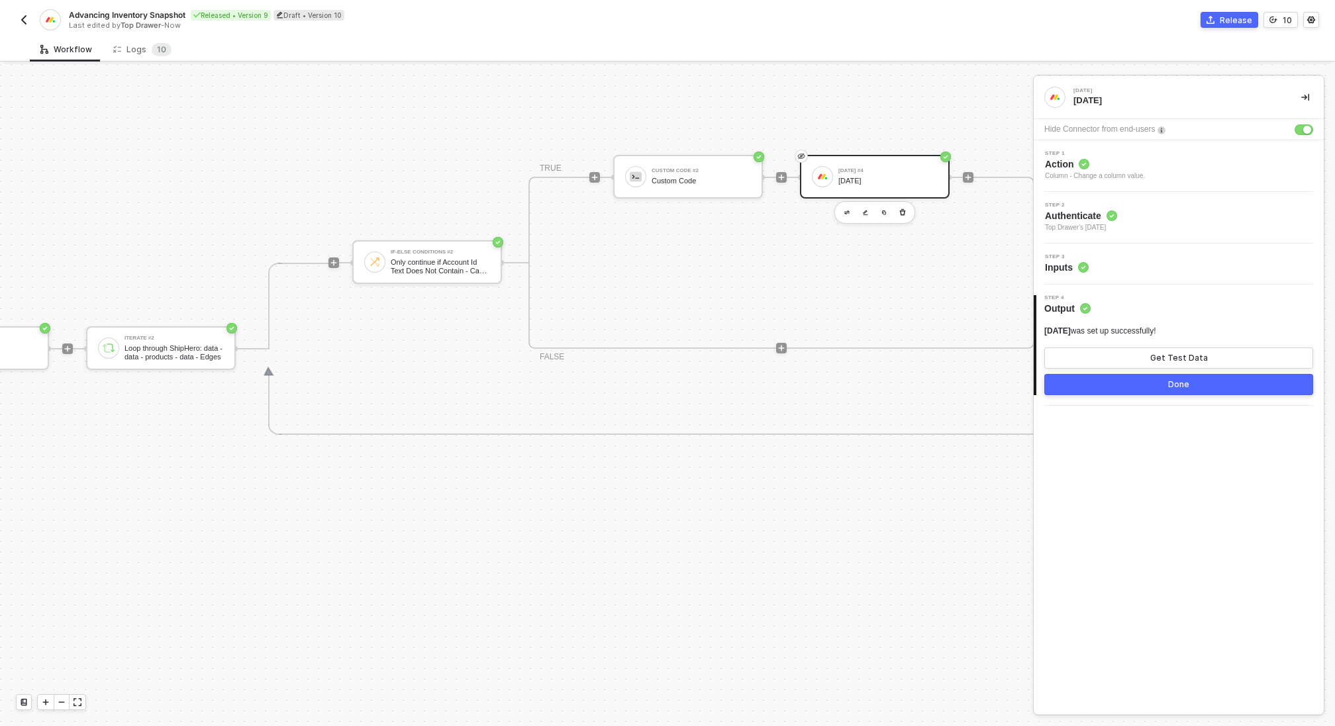
click at [1125, 385] on button "Done" at bounding box center [1178, 384] width 269 height 21
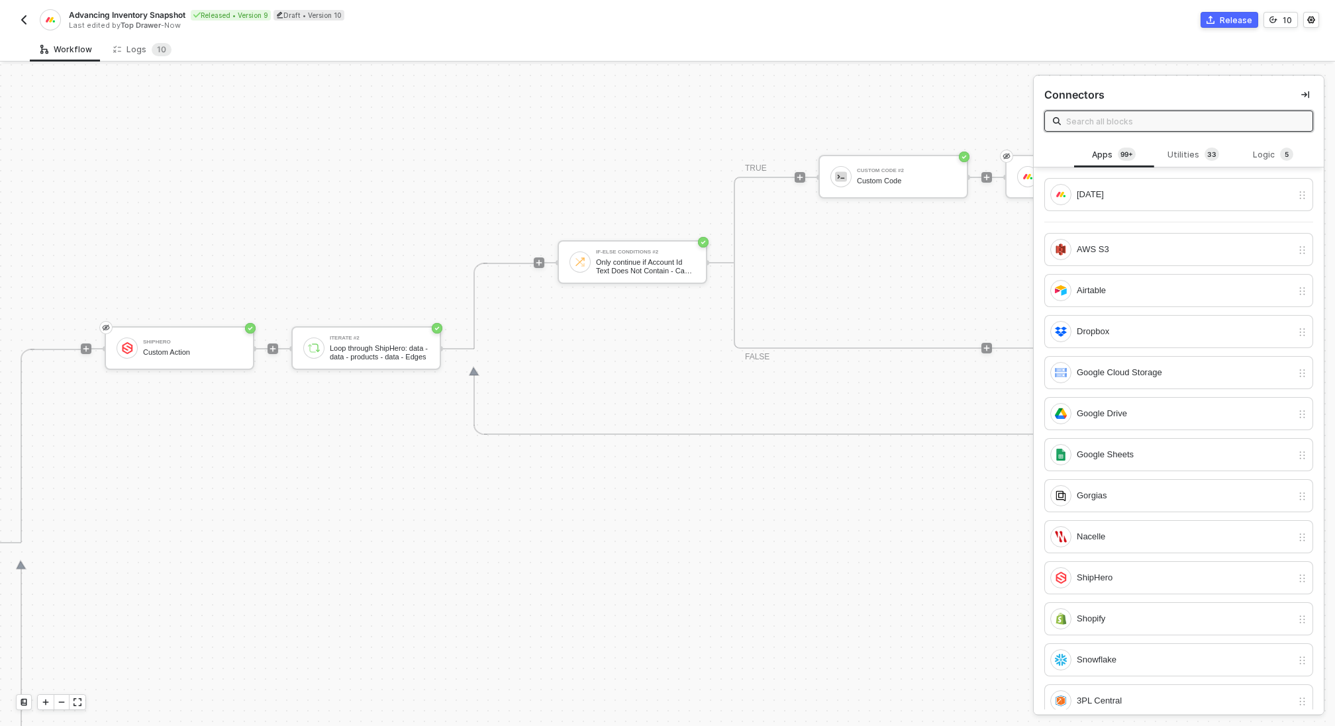
scroll to position [381, 295]
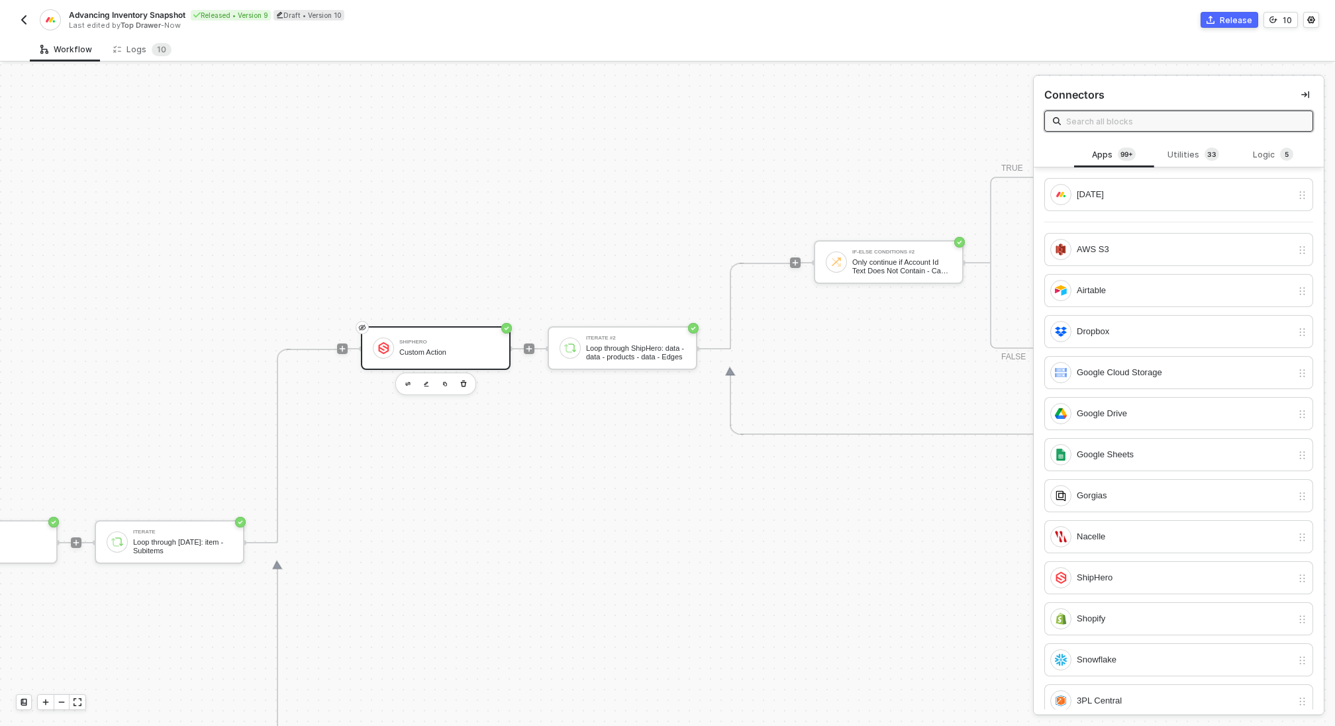
click at [440, 359] on div "ShipHero Custom Action" at bounding box center [448, 348] width 99 height 25
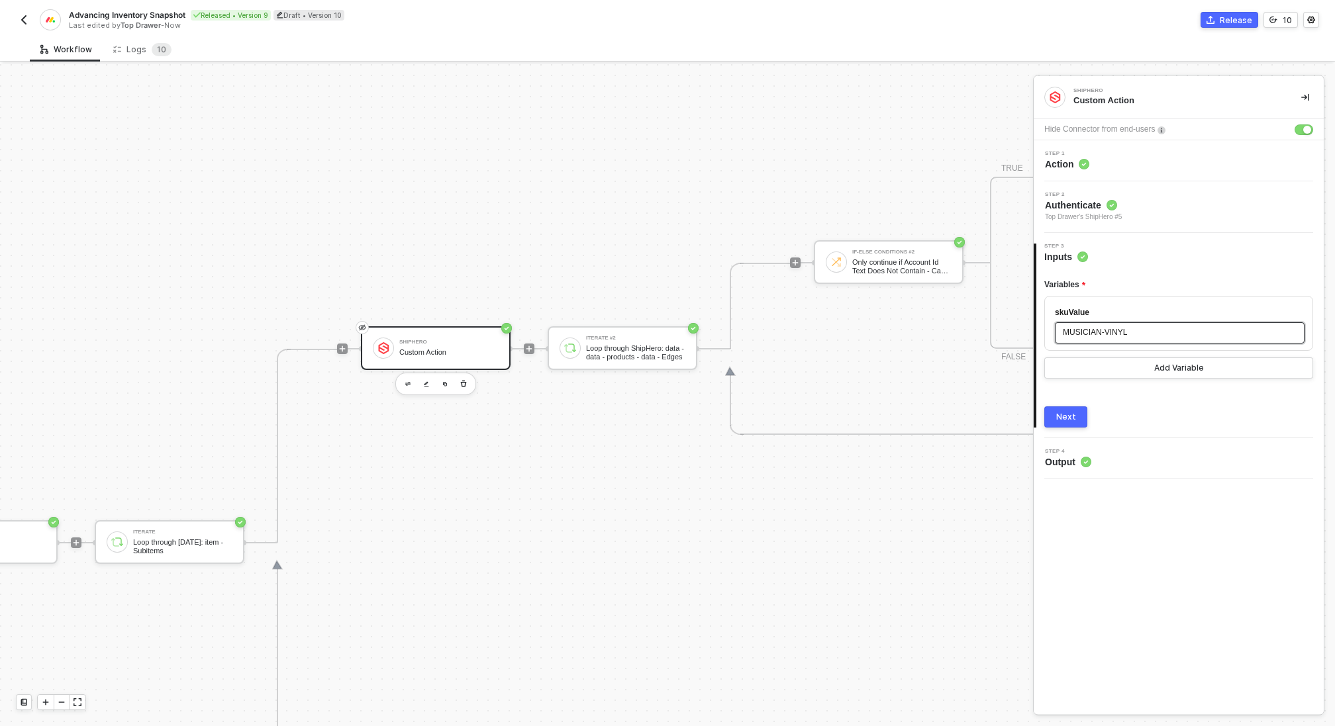
click at [1125, 337] on div "MUSICIAN-VINYL" at bounding box center [1179, 332] width 234 height 13
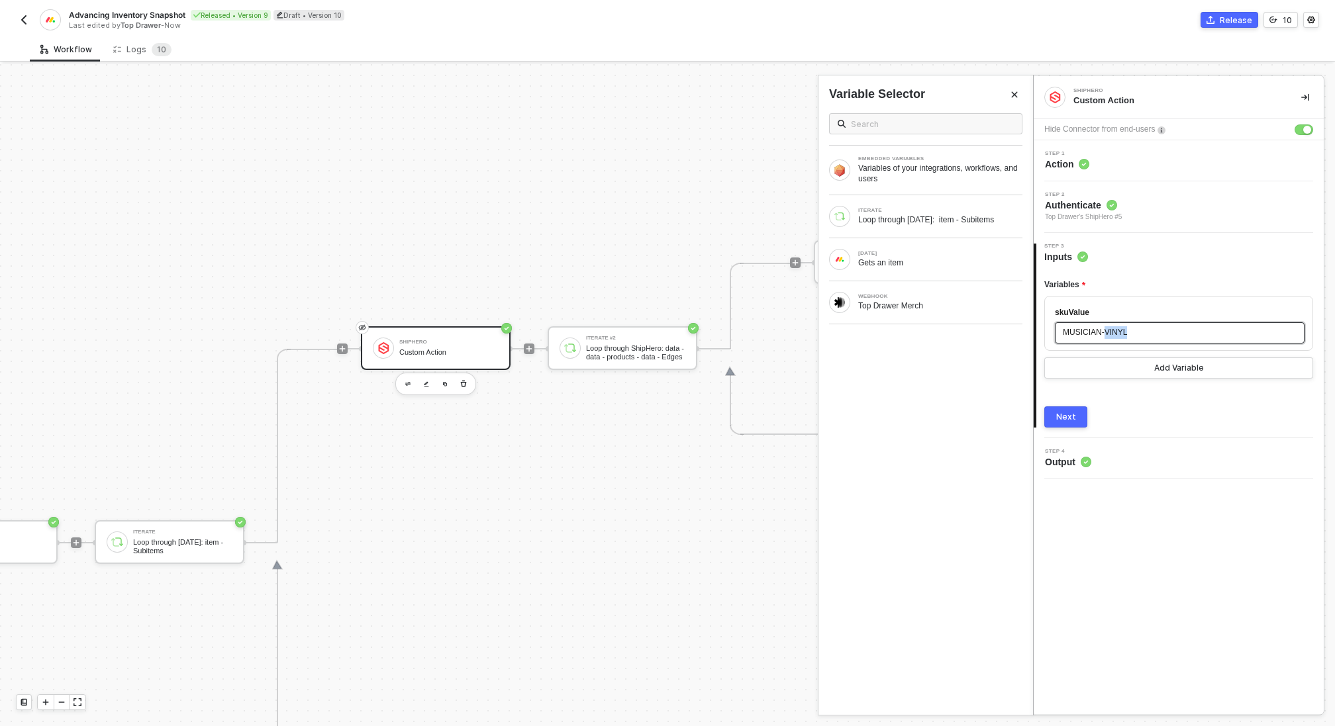
click at [1125, 337] on div "MUSICIAN-VINYL" at bounding box center [1179, 332] width 234 height 13
click at [902, 222] on div "Loop through [DATE]: item - Subitems" at bounding box center [940, 219] width 164 height 11
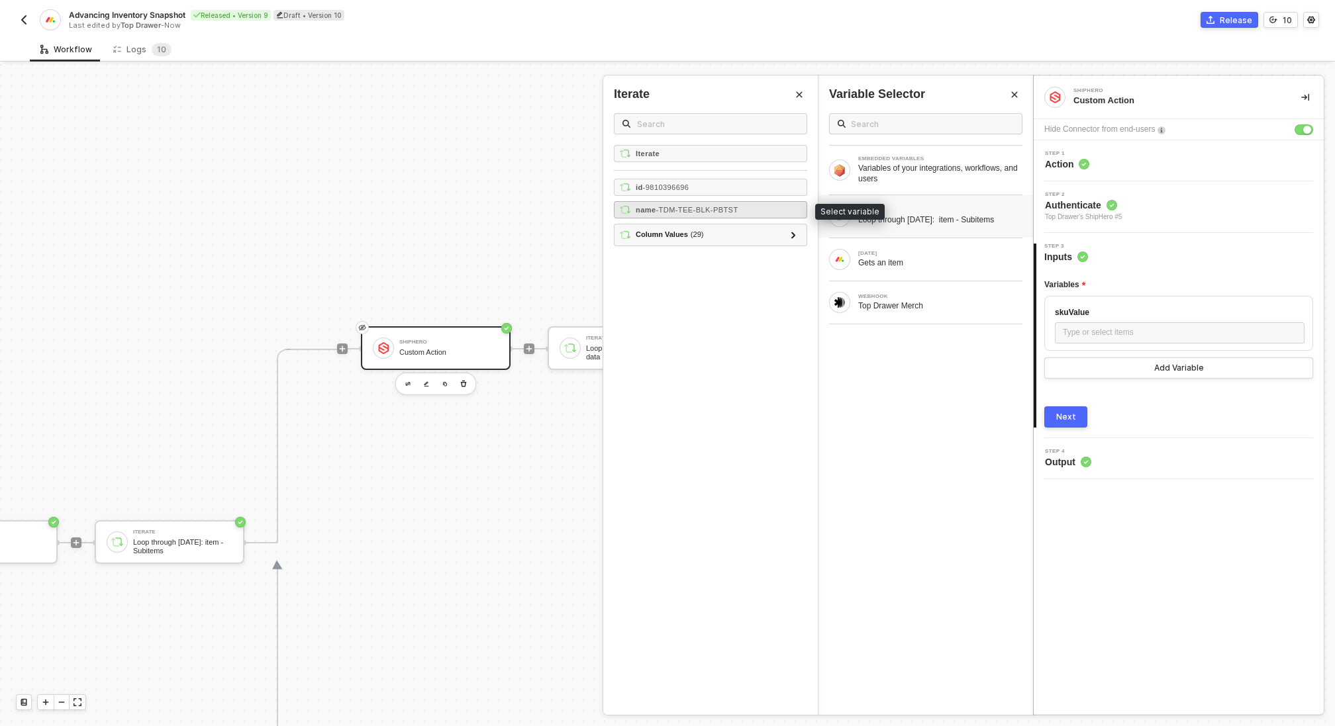
click at [710, 209] on span "- TDM-TEE-BLK-PBTST" at bounding box center [697, 210] width 82 height 8
click at [1074, 409] on button "Next" at bounding box center [1065, 416] width 43 height 21
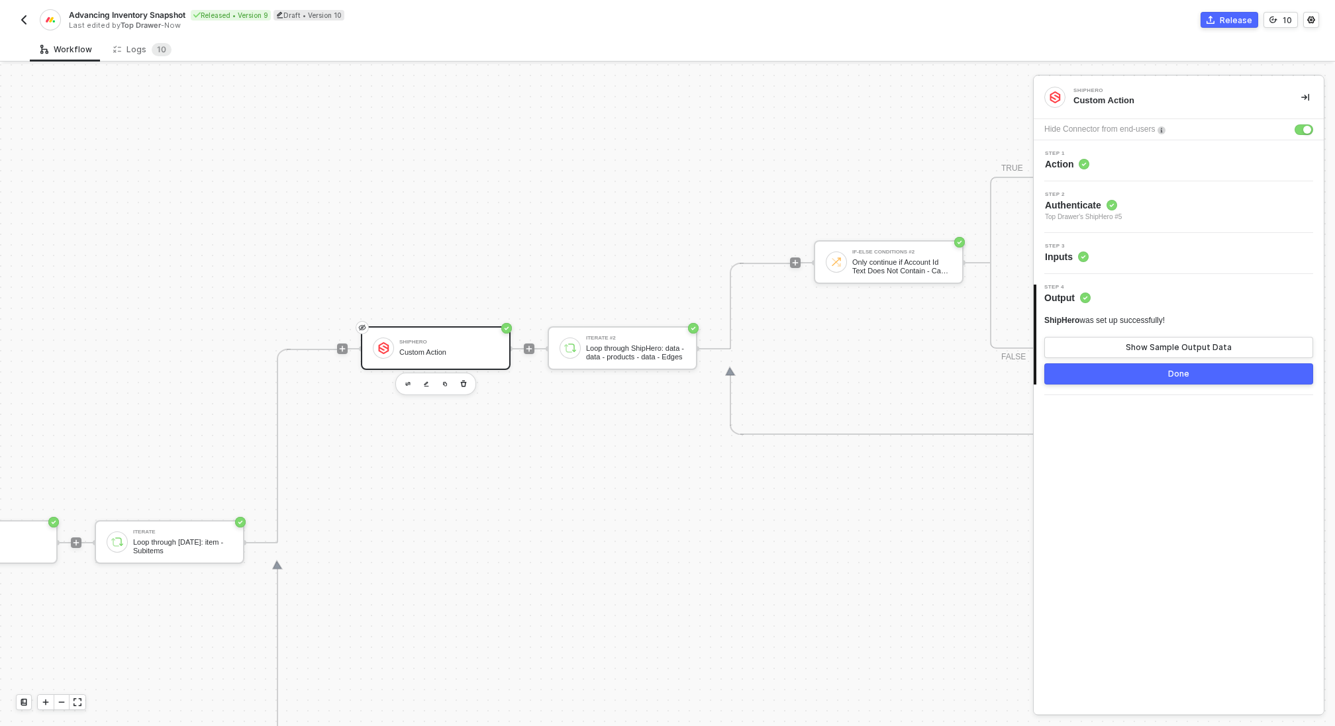
click at [1119, 367] on button "Done" at bounding box center [1178, 373] width 269 height 21
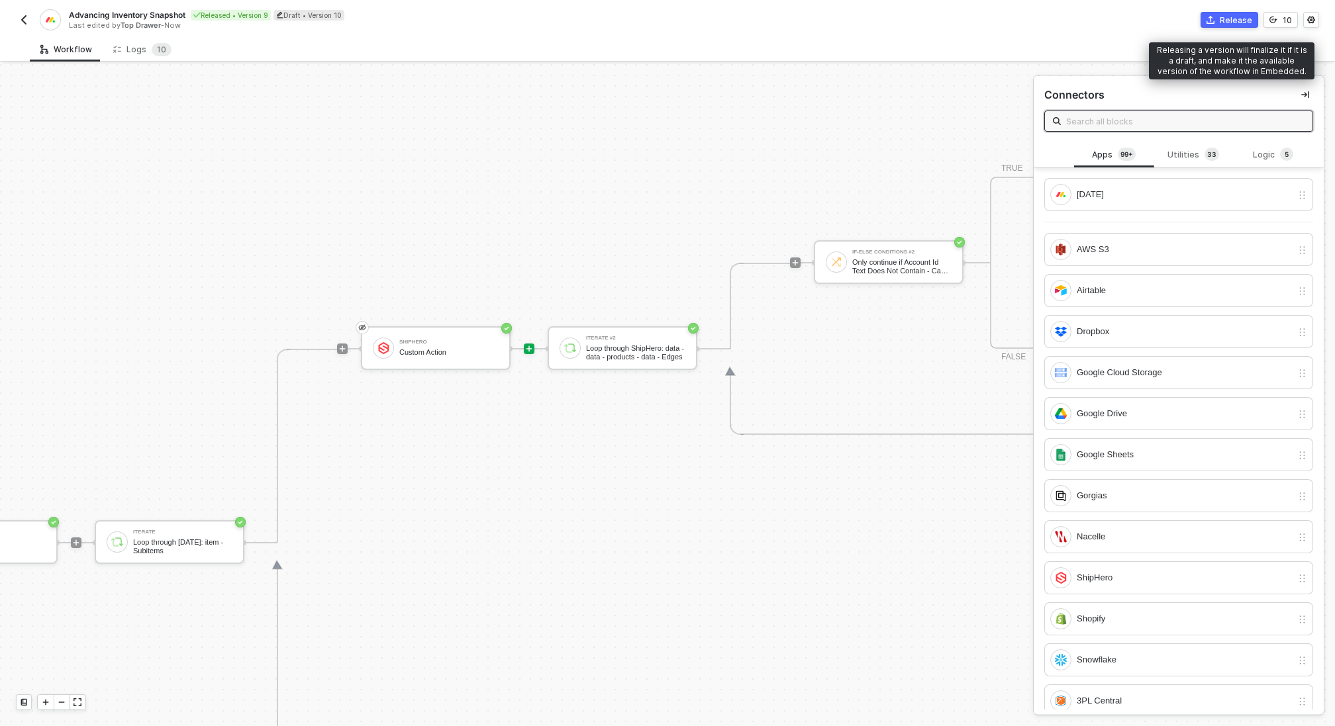
click at [1214, 18] on icon "icon-commerce" at bounding box center [1210, 20] width 8 height 8
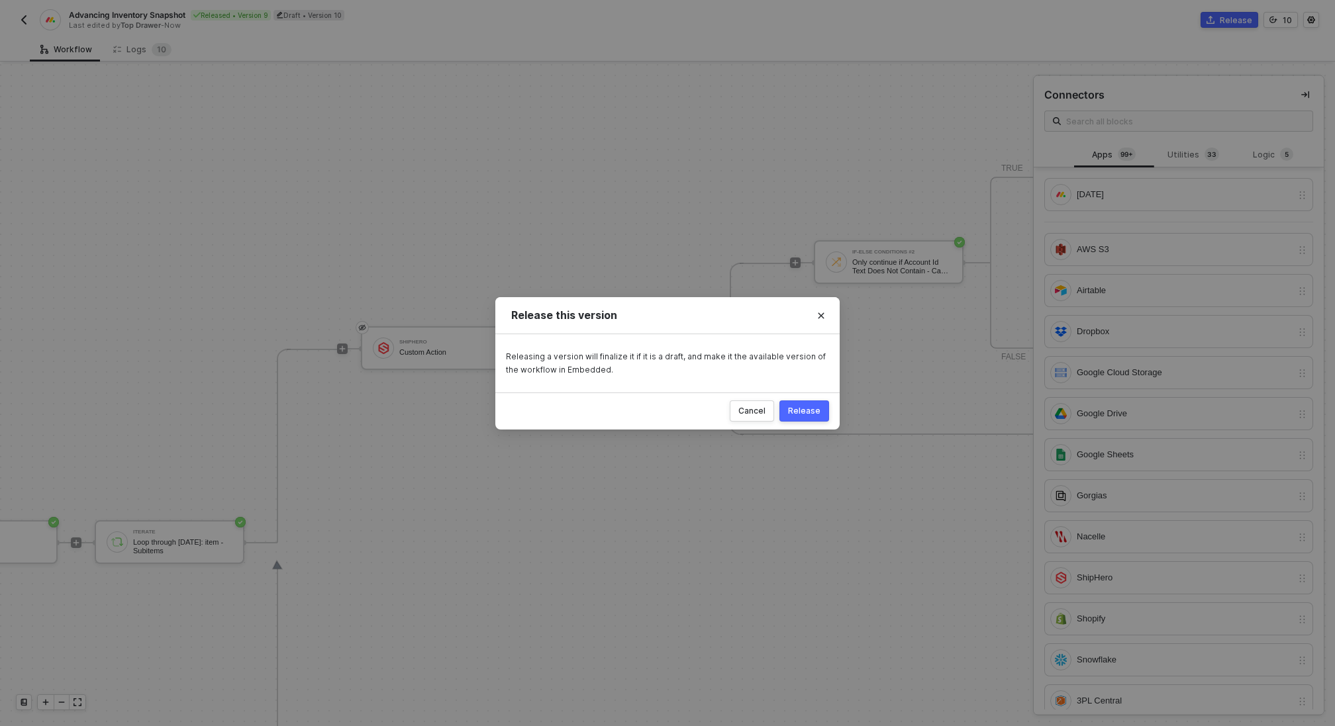
click at [810, 412] on div "Release" at bounding box center [804, 411] width 32 height 11
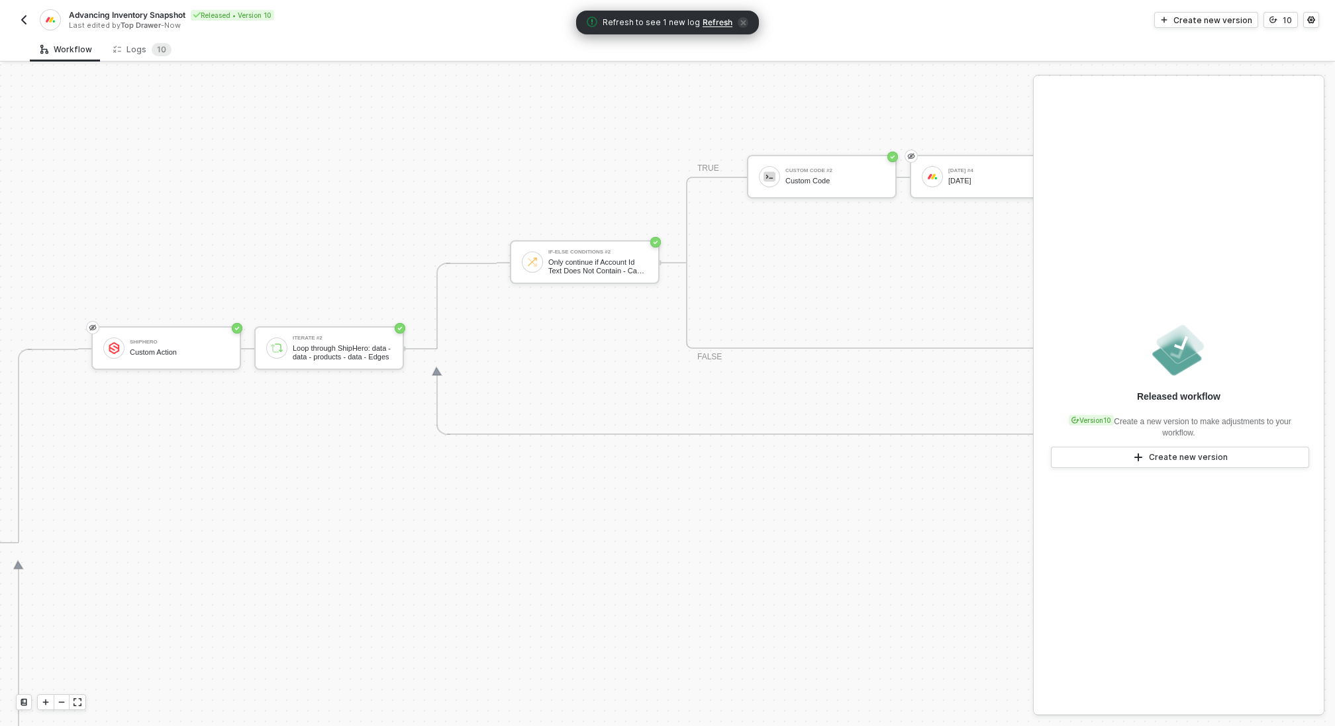
scroll to position [381, 772]
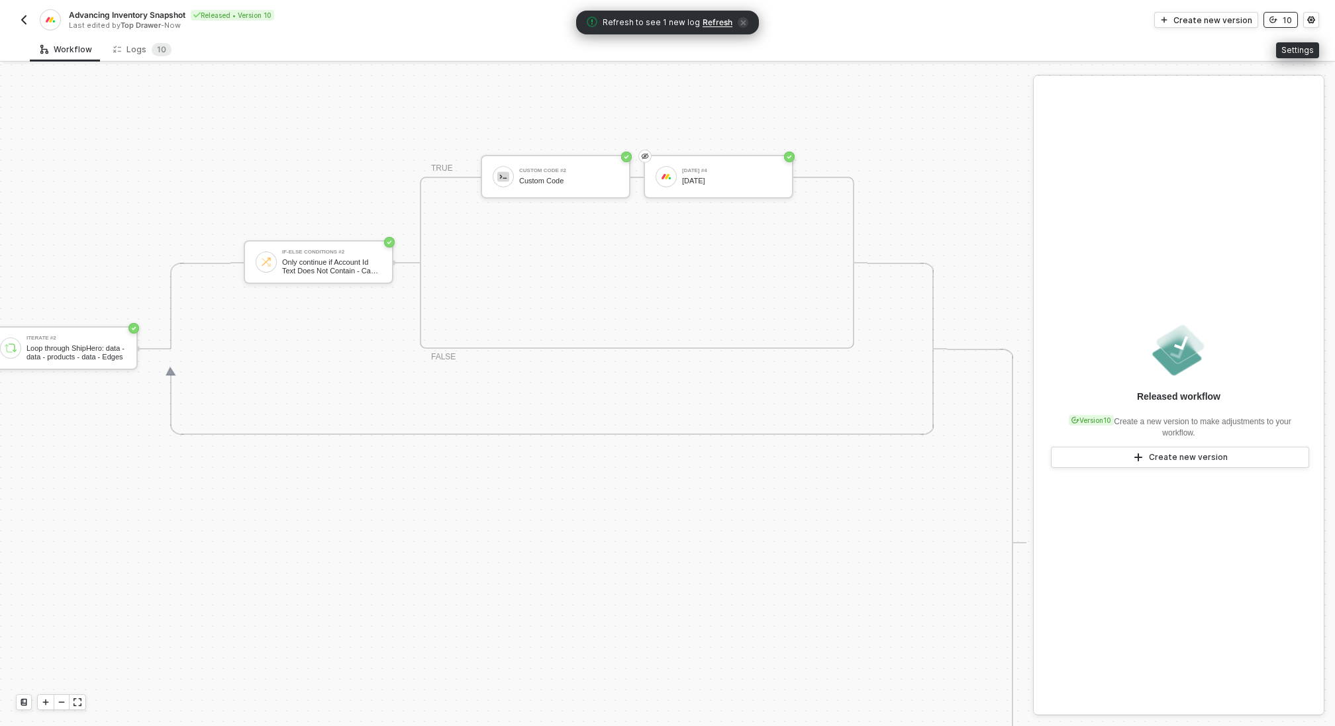
click at [1278, 21] on button "10" at bounding box center [1280, 20] width 34 height 16
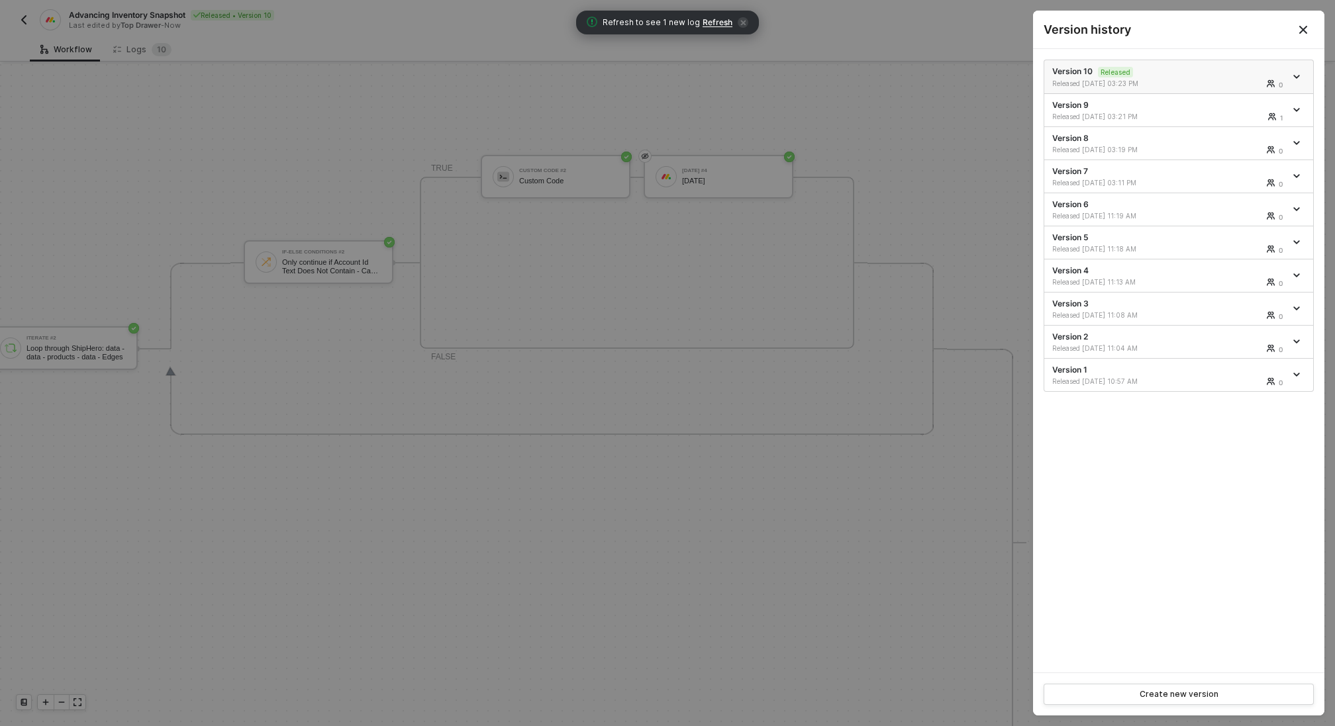
click at [1293, 74] on icon "icon-arrow-down" at bounding box center [1296, 76] width 7 height 7
click at [1244, 97] on div "Make a copy" at bounding box center [1250, 98] width 82 height 13
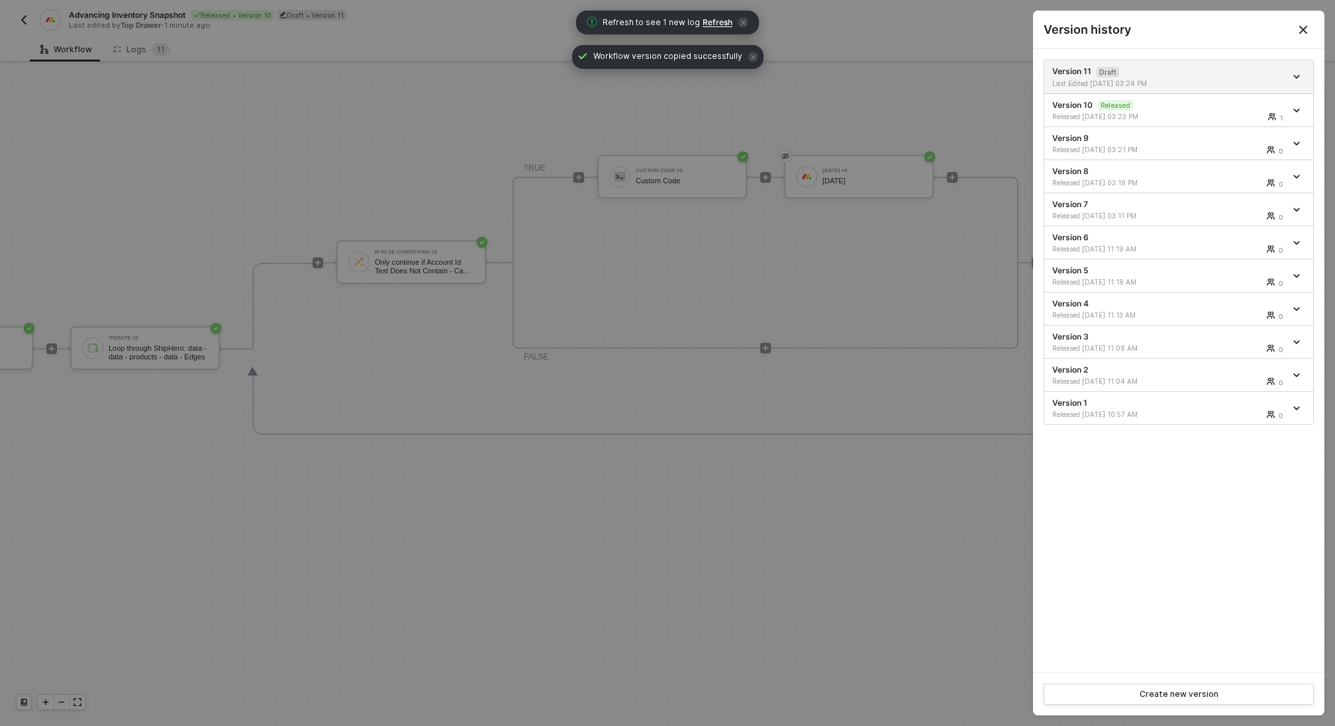
click at [882, 240] on div at bounding box center [667, 363] width 1335 height 726
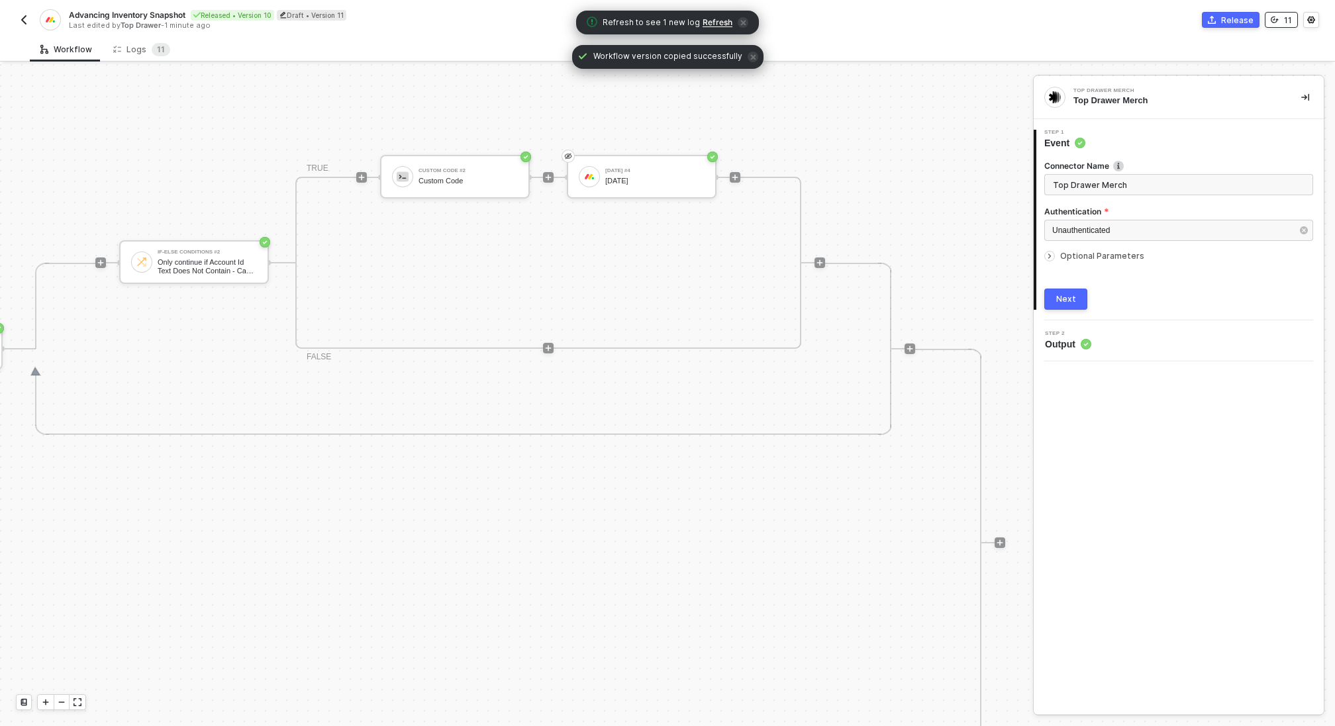
scroll to position [381, 1044]
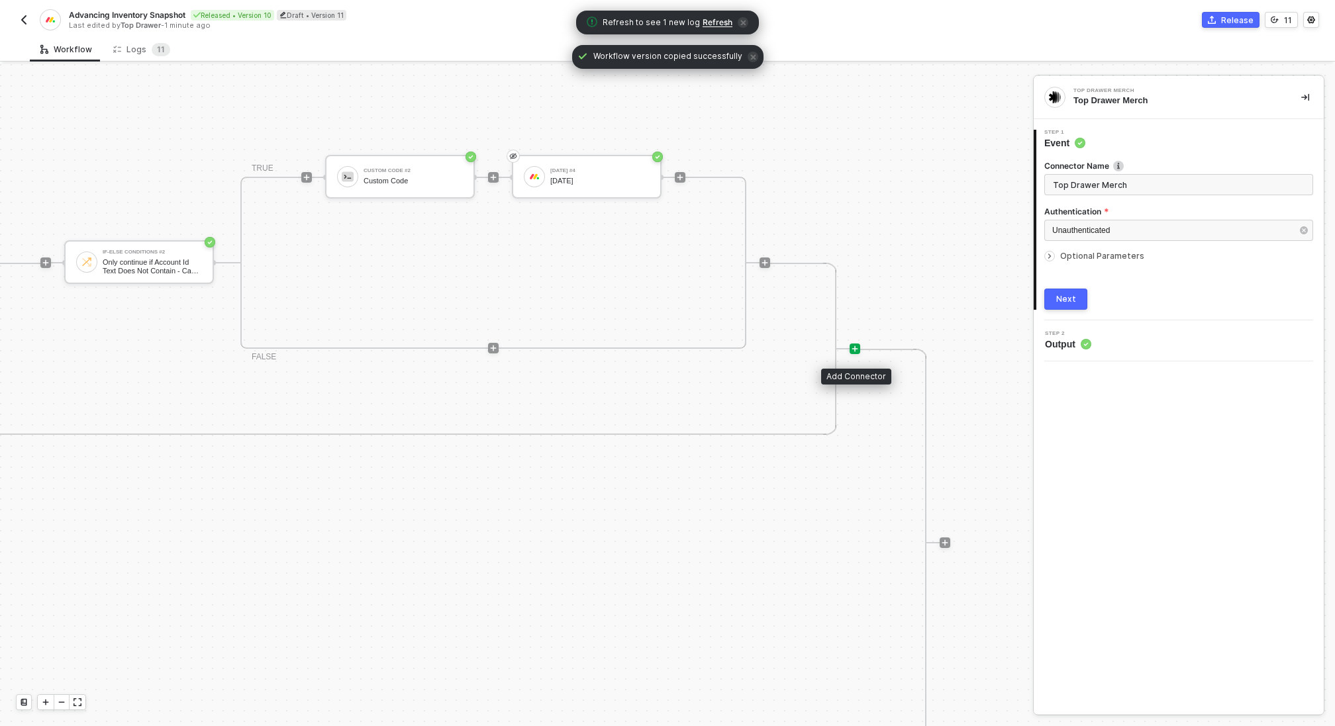
click at [853, 350] on icon "icon-play" at bounding box center [855, 349] width 8 height 8
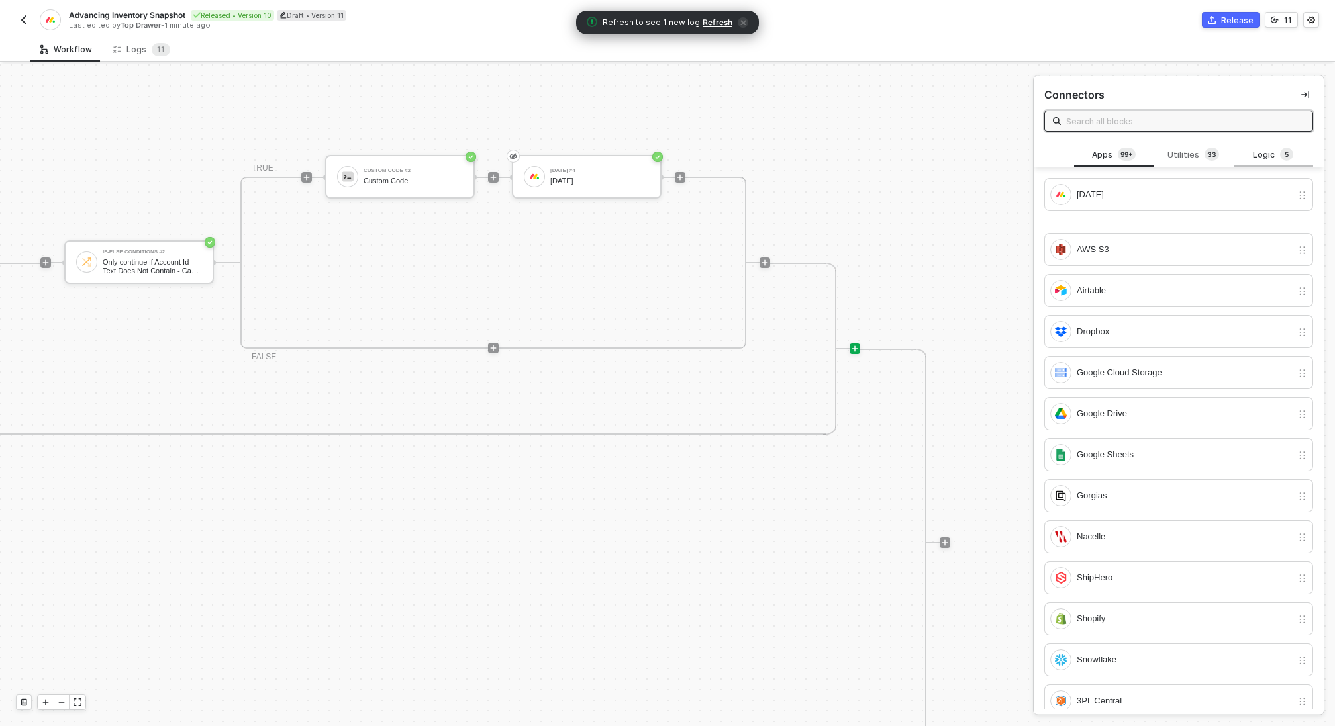
click at [1280, 148] on span "5" at bounding box center [1286, 155] width 13 height 15
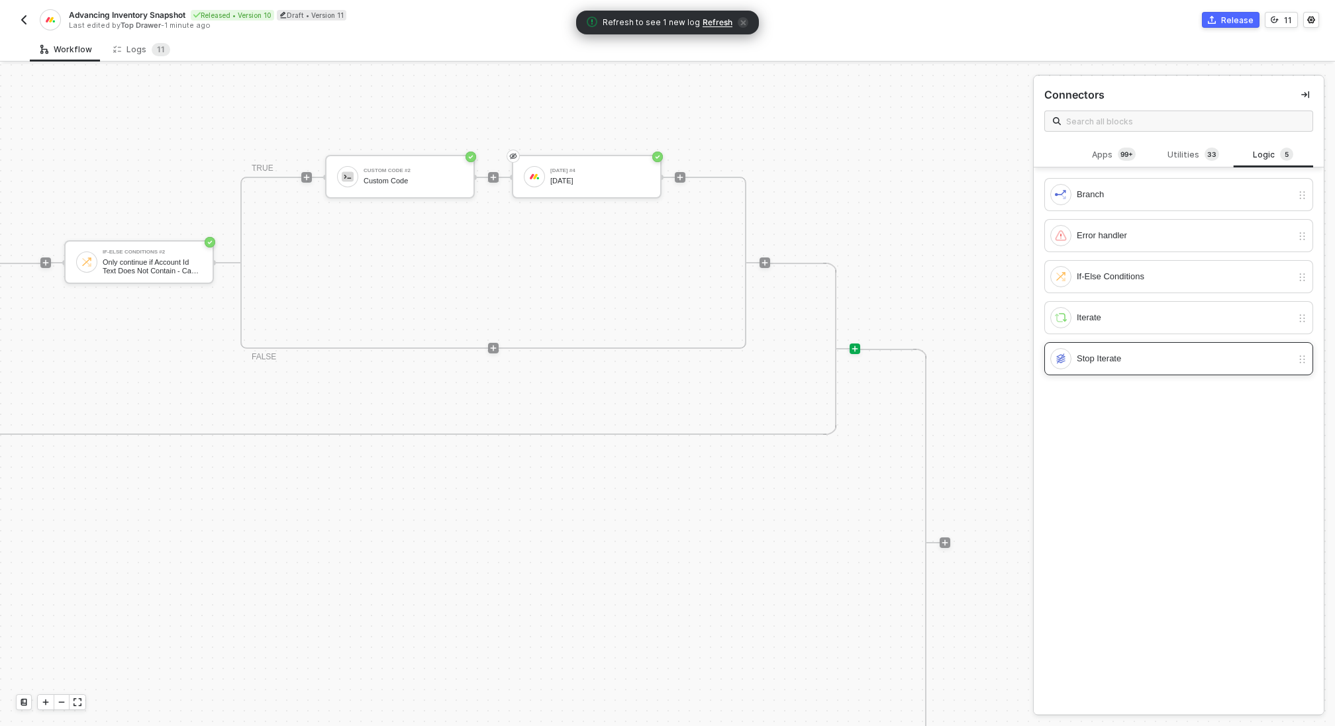
click at [1103, 369] on div "Stop Iterate" at bounding box center [1178, 358] width 269 height 33
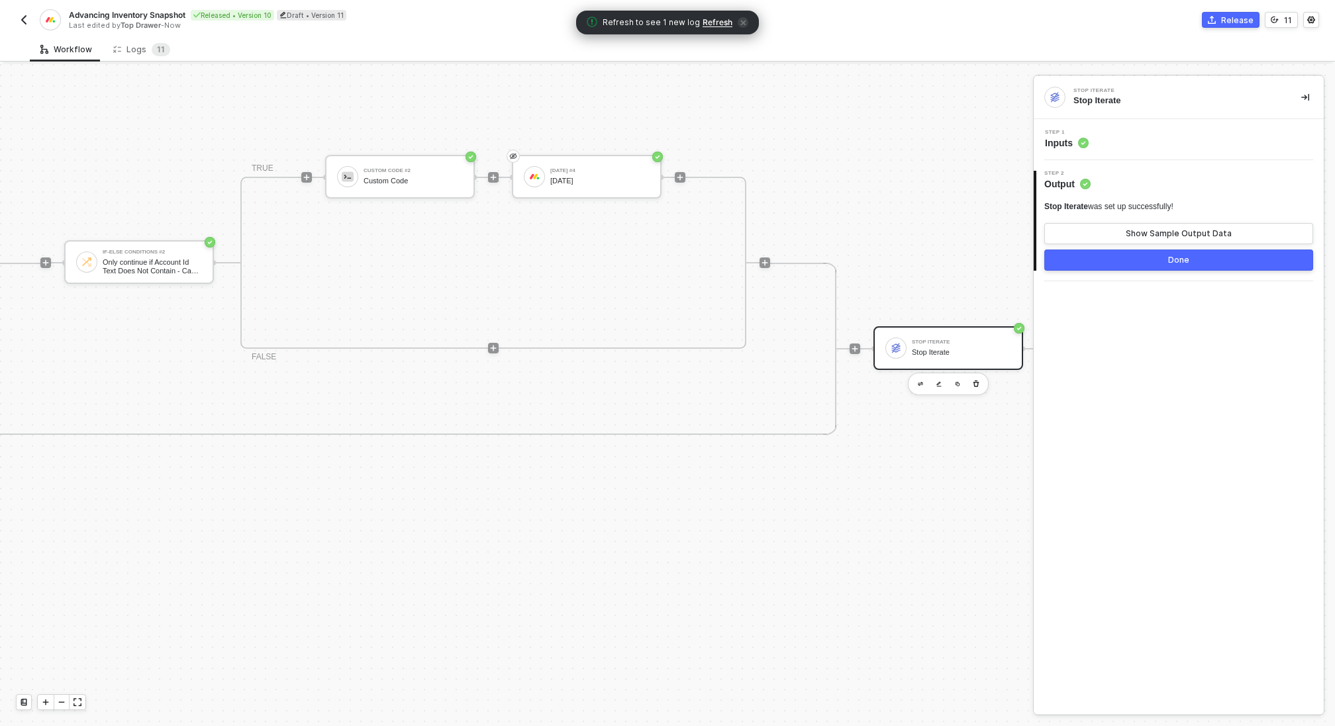
click at [1172, 255] on div "Done" at bounding box center [1178, 260] width 21 height 11
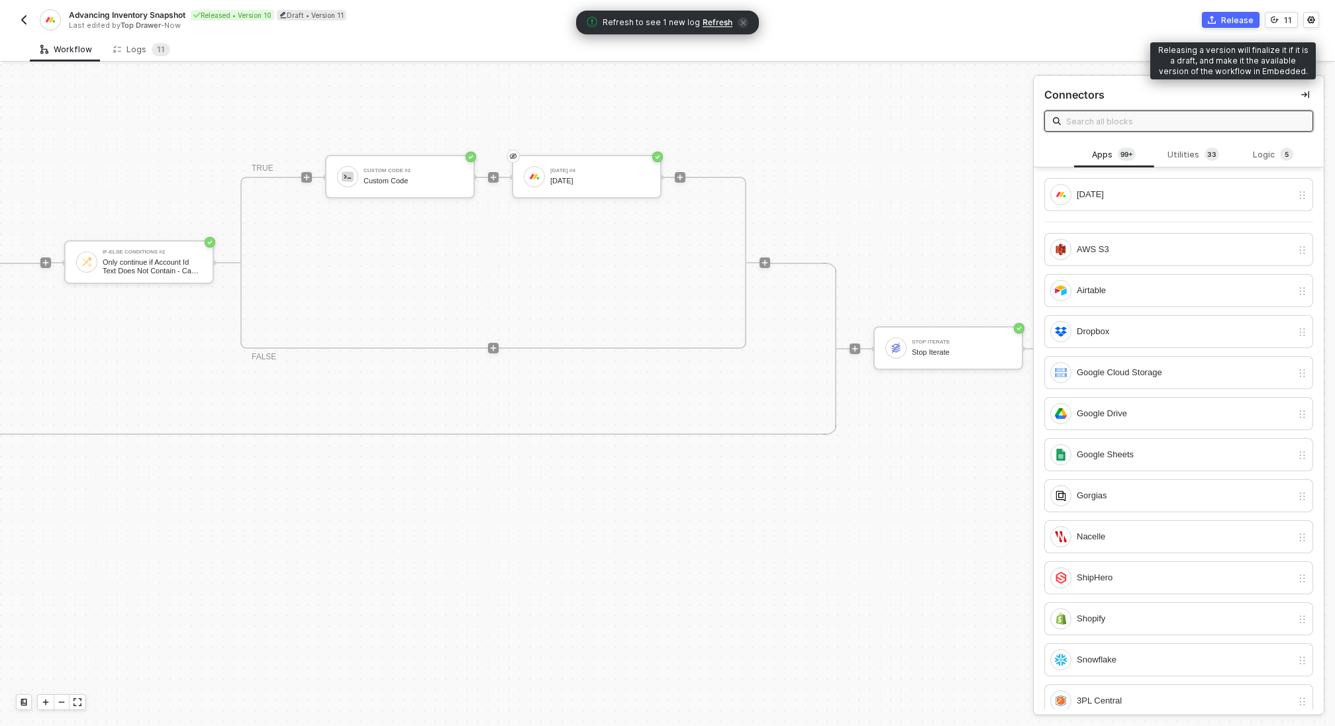
click at [1234, 23] on div "Release" at bounding box center [1237, 20] width 32 height 11
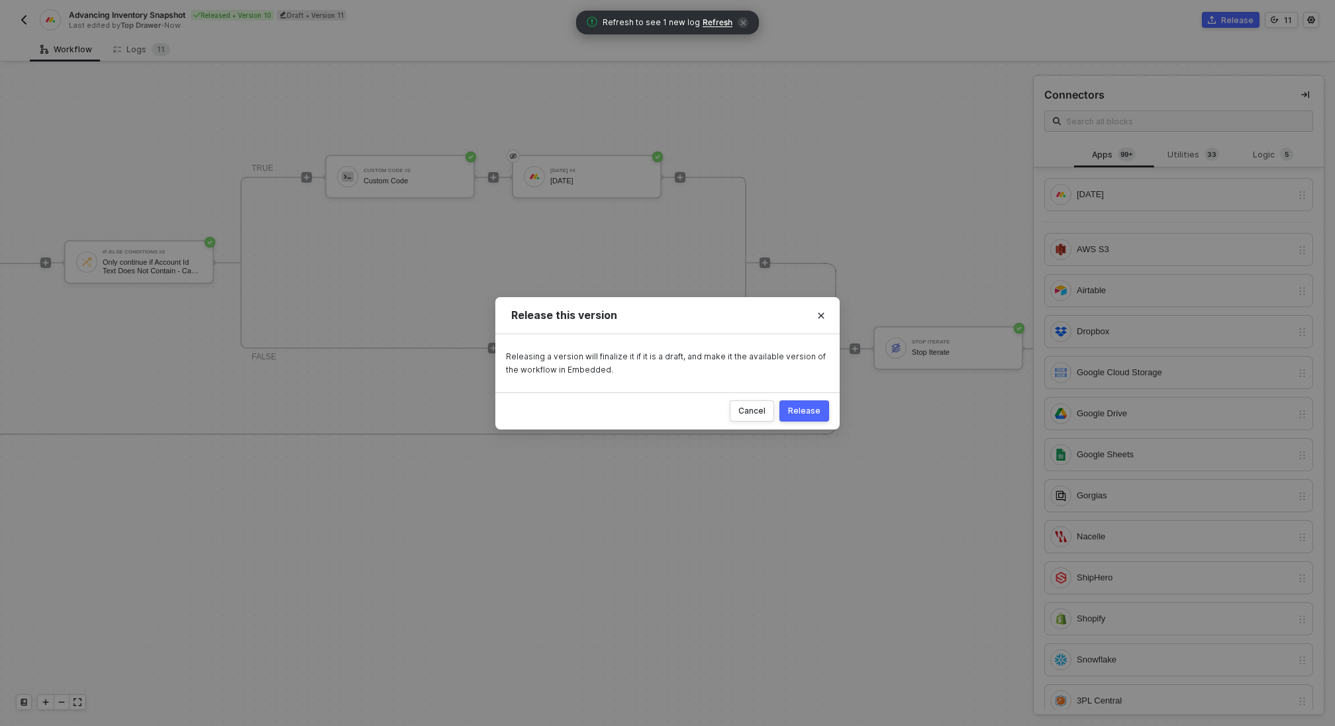
click at [814, 412] on div "Release" at bounding box center [804, 411] width 32 height 11
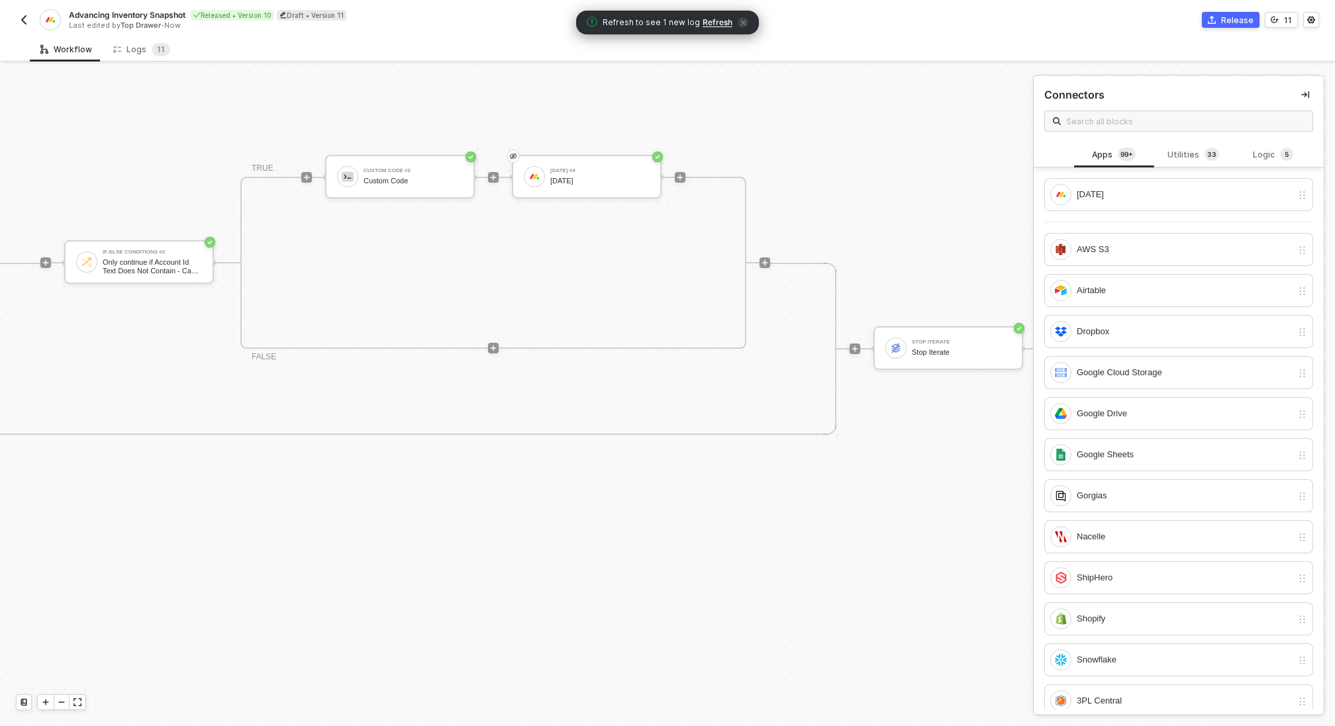
scroll to position [381, 895]
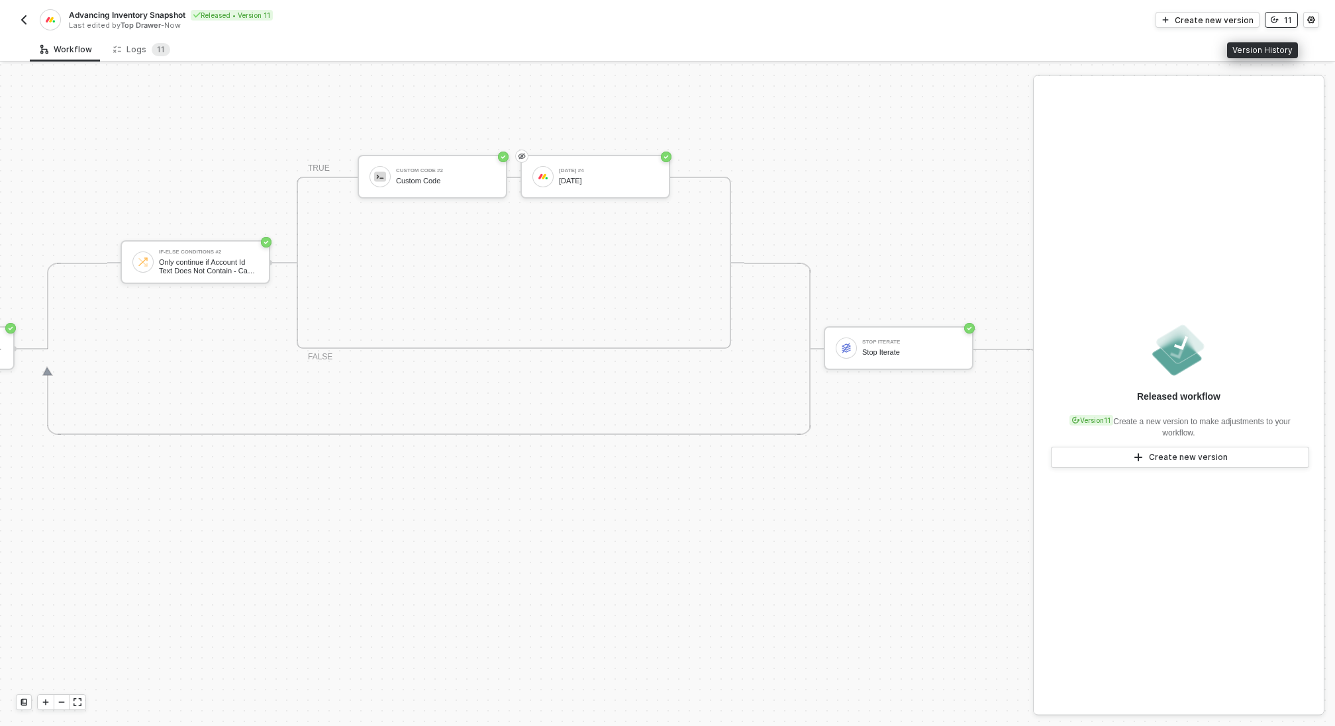
click at [1276, 15] on button "11" at bounding box center [1280, 20] width 33 height 16
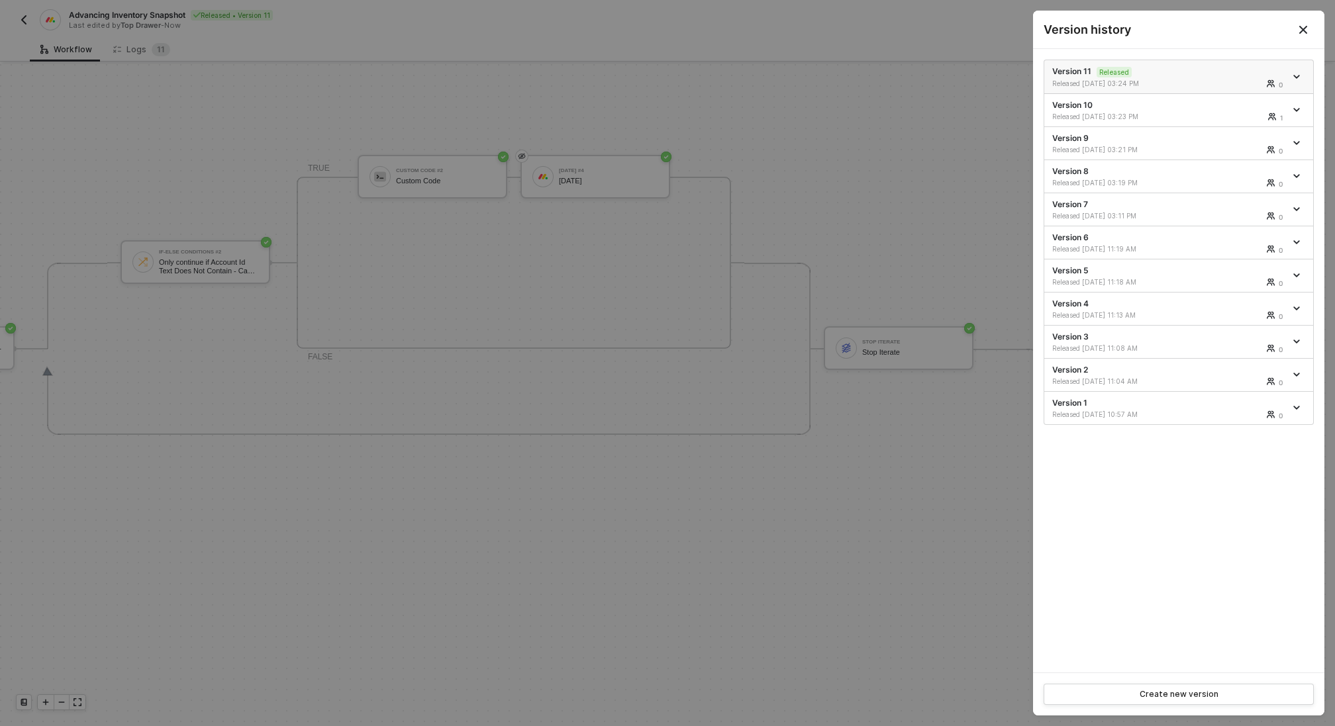
click at [1299, 76] on span "icon-arrow-down" at bounding box center [1297, 76] width 9 height 7
click at [1241, 103] on div "Make a copy" at bounding box center [1250, 98] width 82 height 13
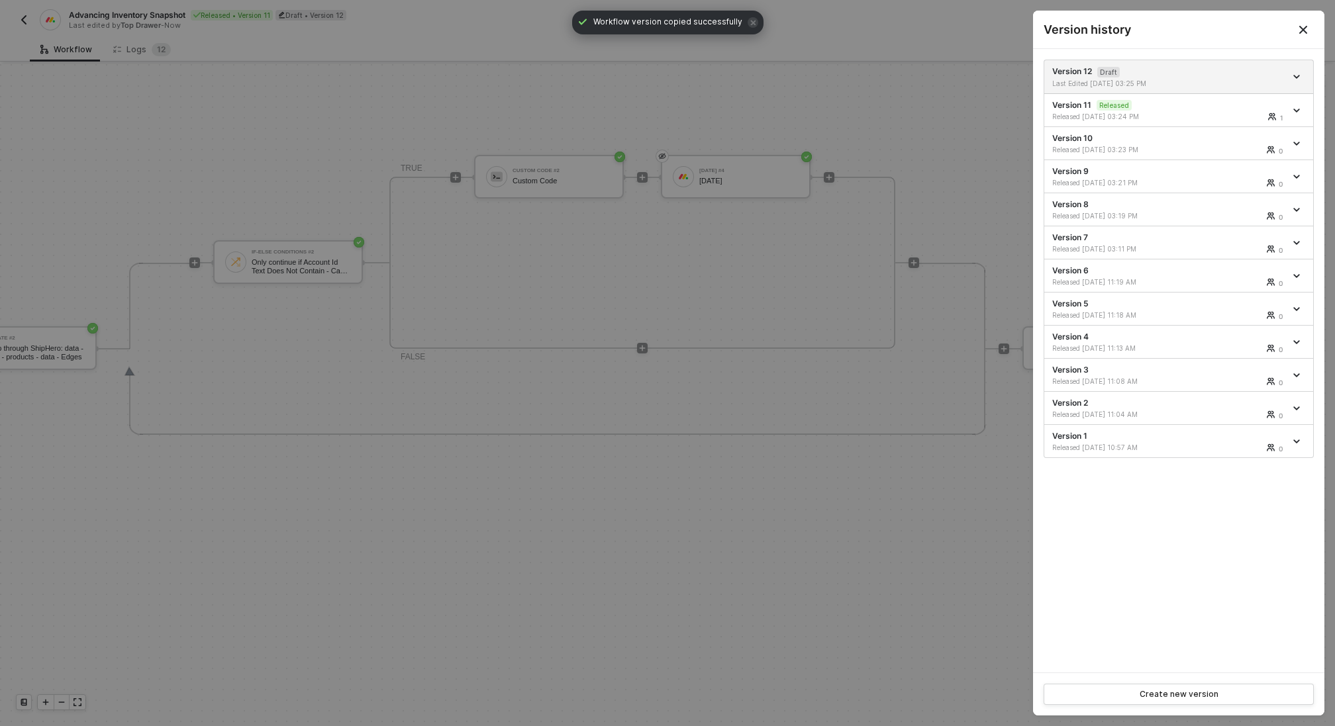
click at [961, 339] on div at bounding box center [667, 363] width 1335 height 726
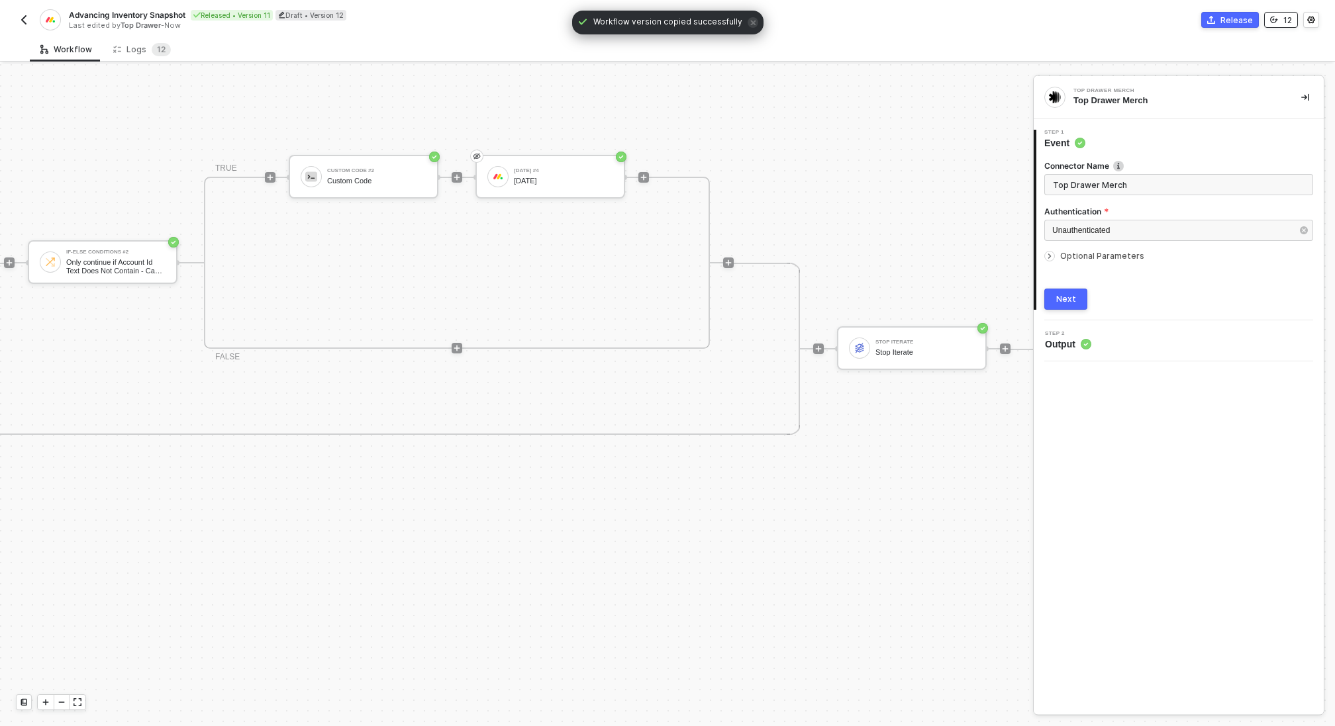
scroll to position [381, 1231]
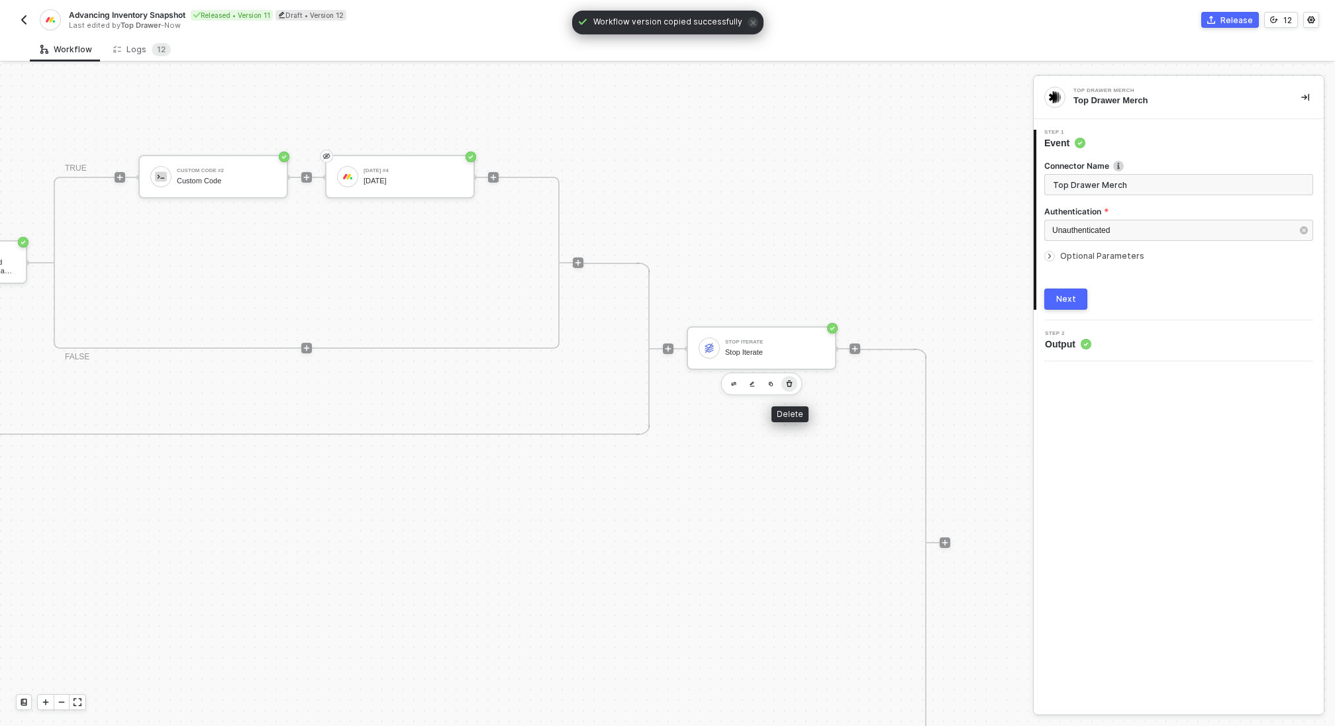
click at [790, 382] on icon "button" at bounding box center [789, 384] width 6 height 7
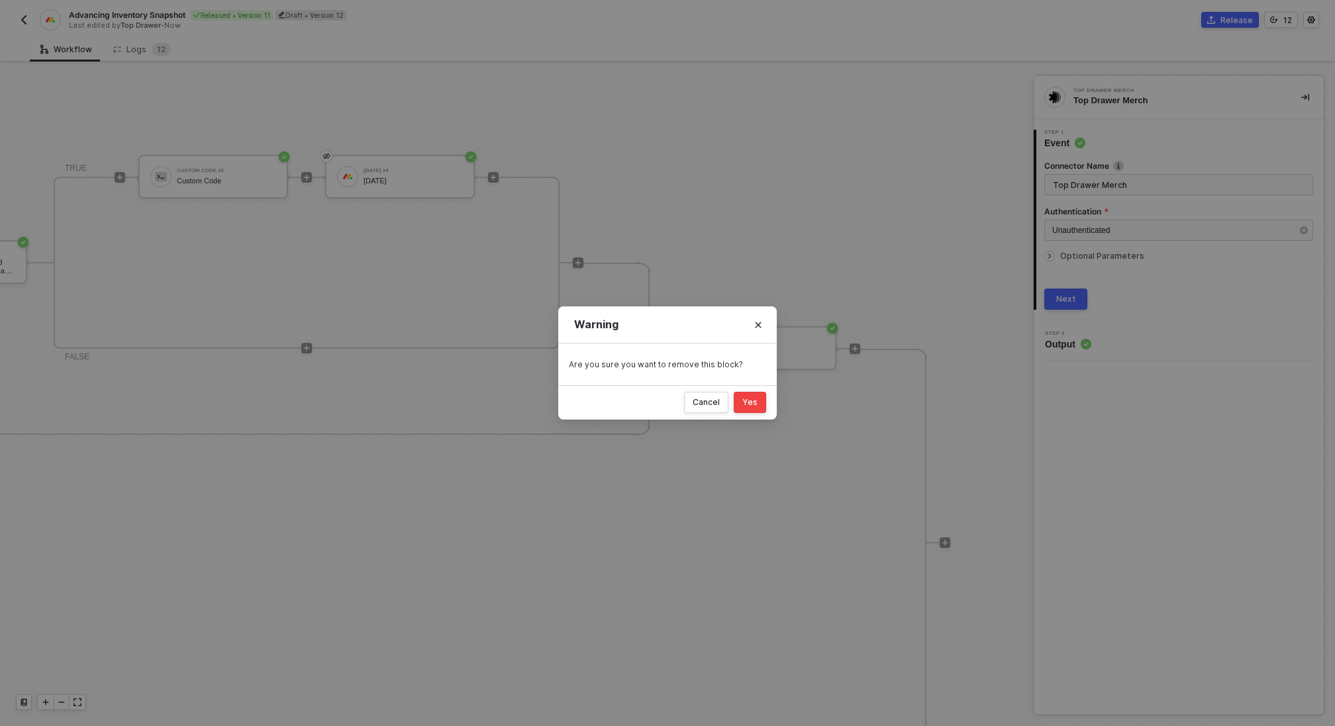
click at [751, 397] on div "Yes" at bounding box center [749, 402] width 15 height 11
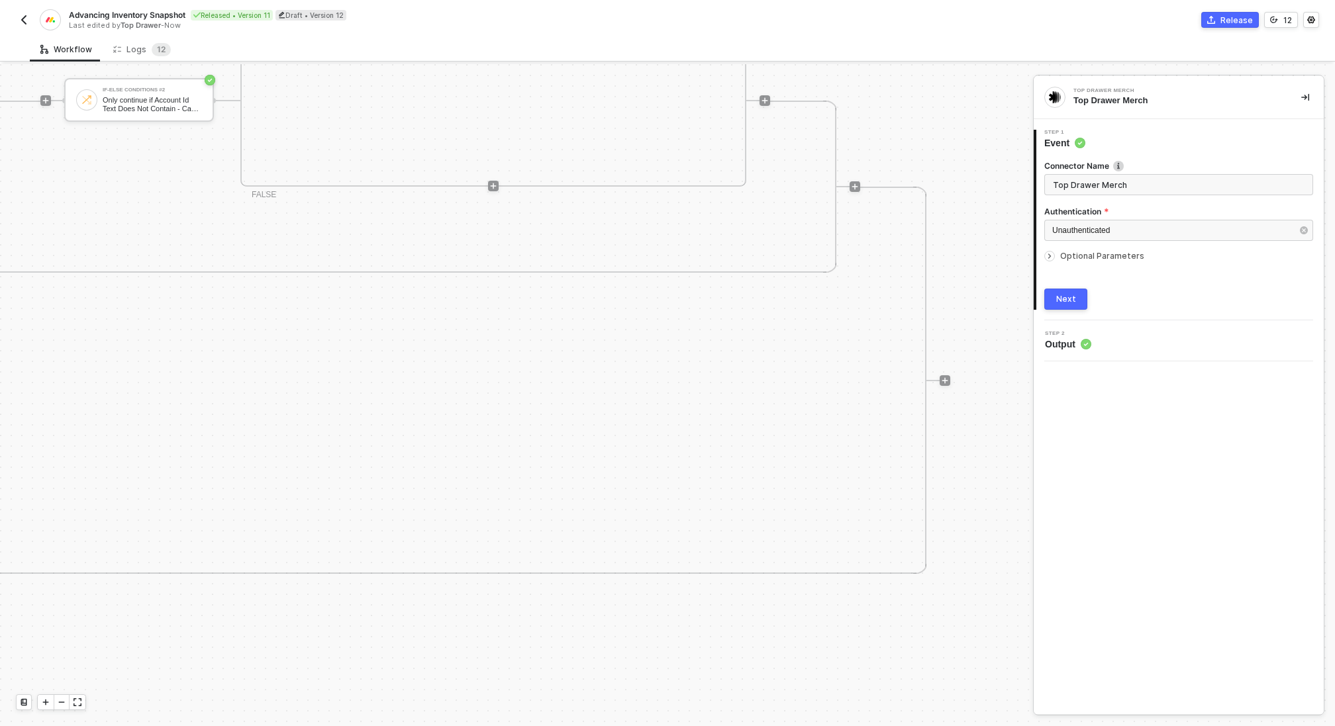
scroll to position [670, 1044]
click at [945, 256] on icon "icon-play" at bounding box center [945, 254] width 8 height 8
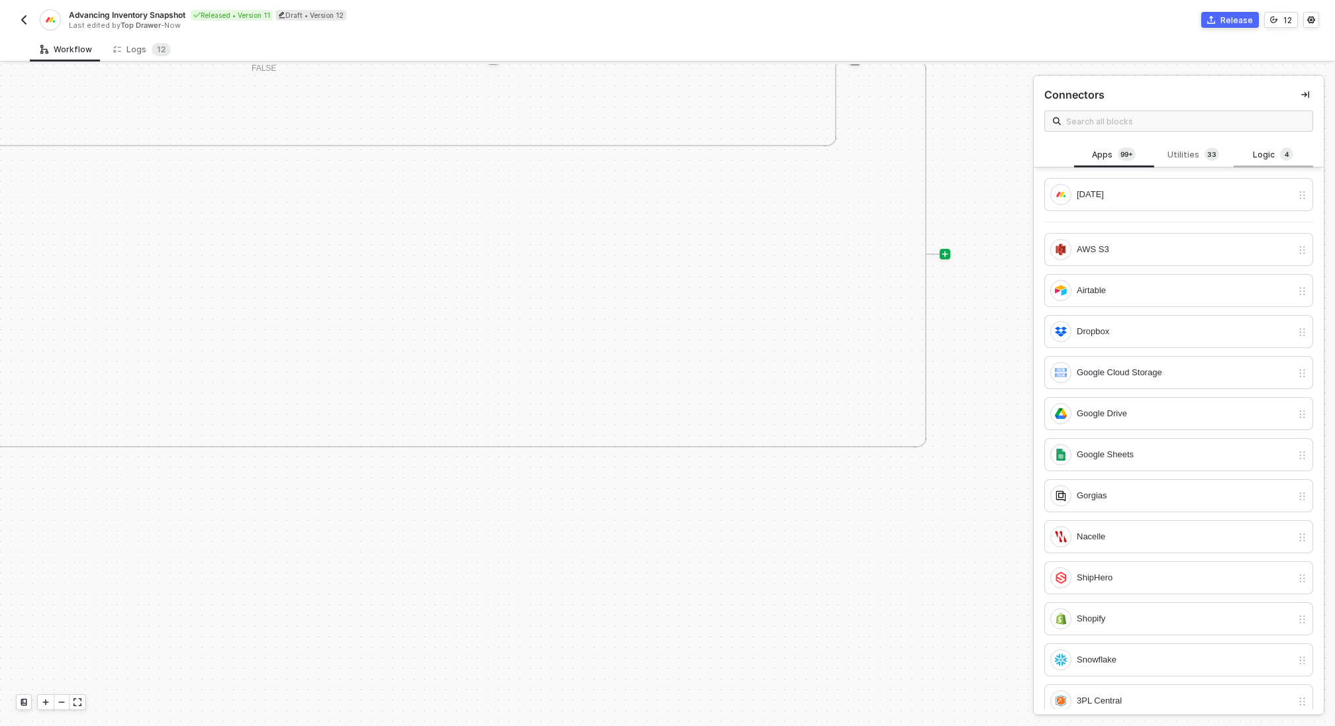
click at [1262, 152] on div "Logic 4" at bounding box center [1273, 155] width 58 height 15
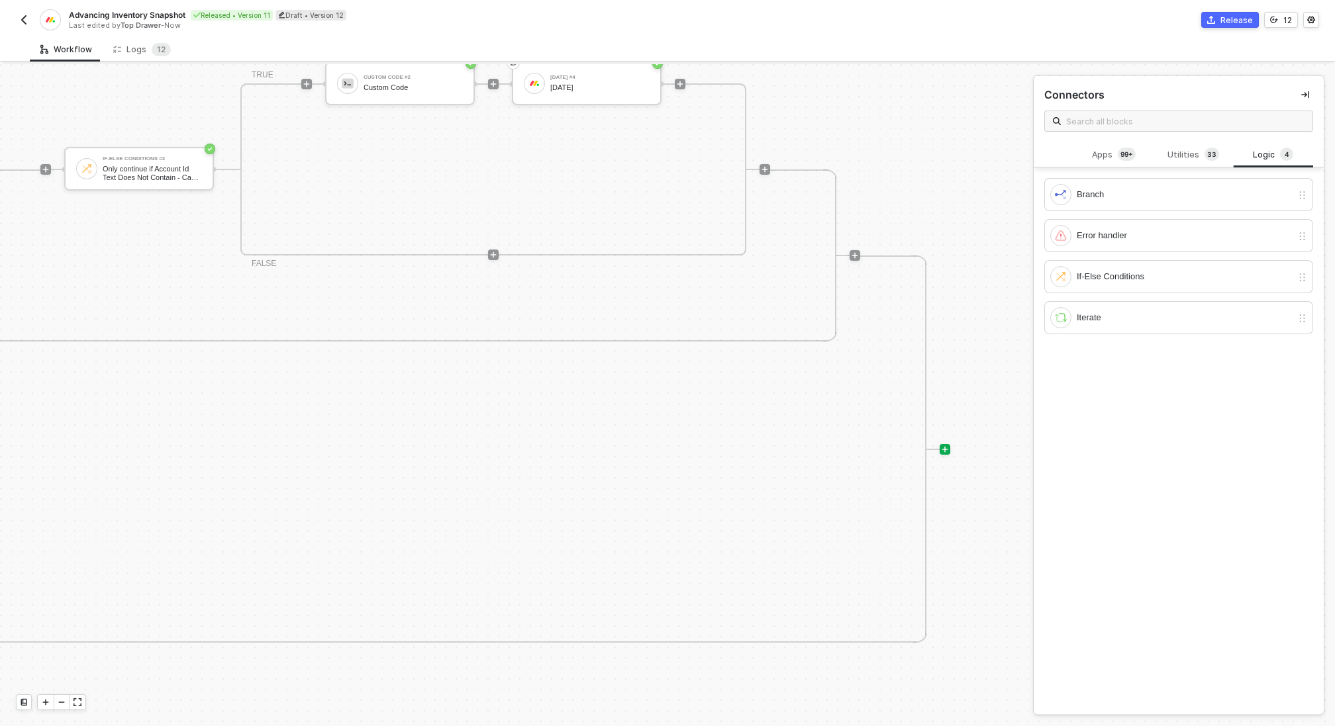
scroll to position [474, 1044]
click at [128, 48] on div "Logs 1 2" at bounding box center [142, 49] width 58 height 13
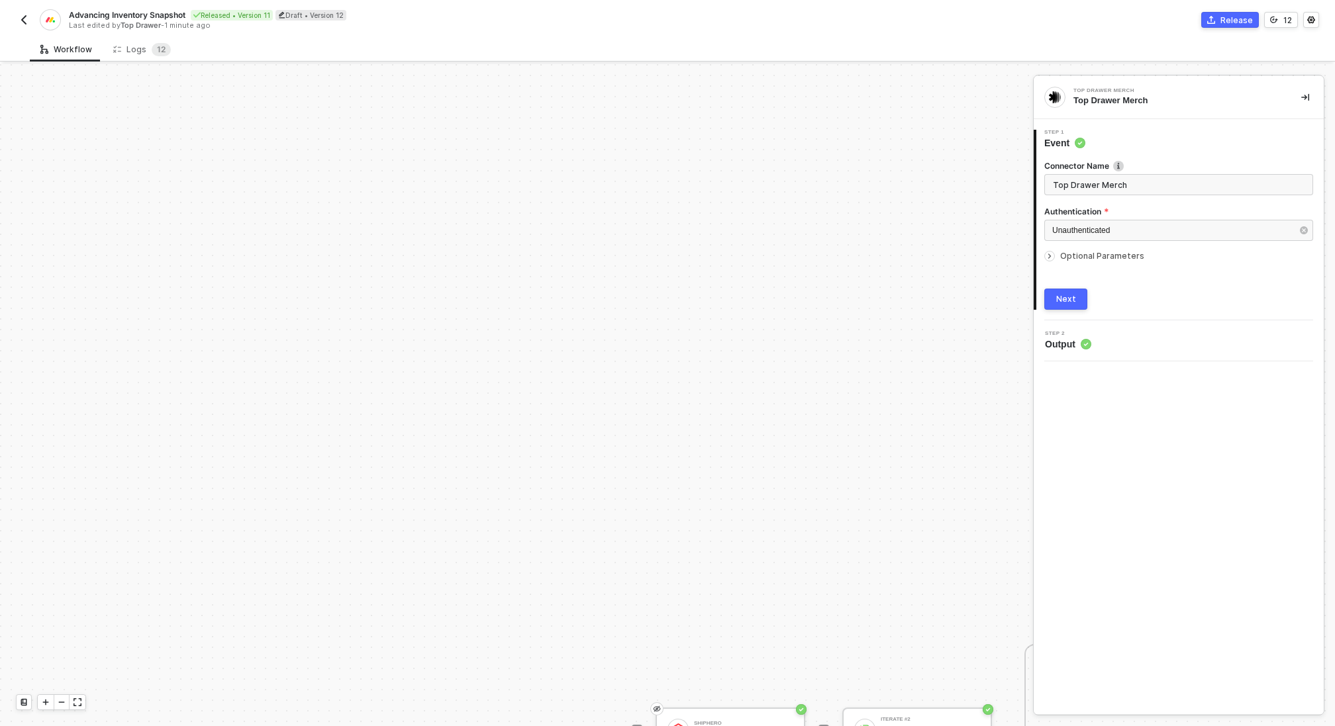
scroll to position [430, 0]
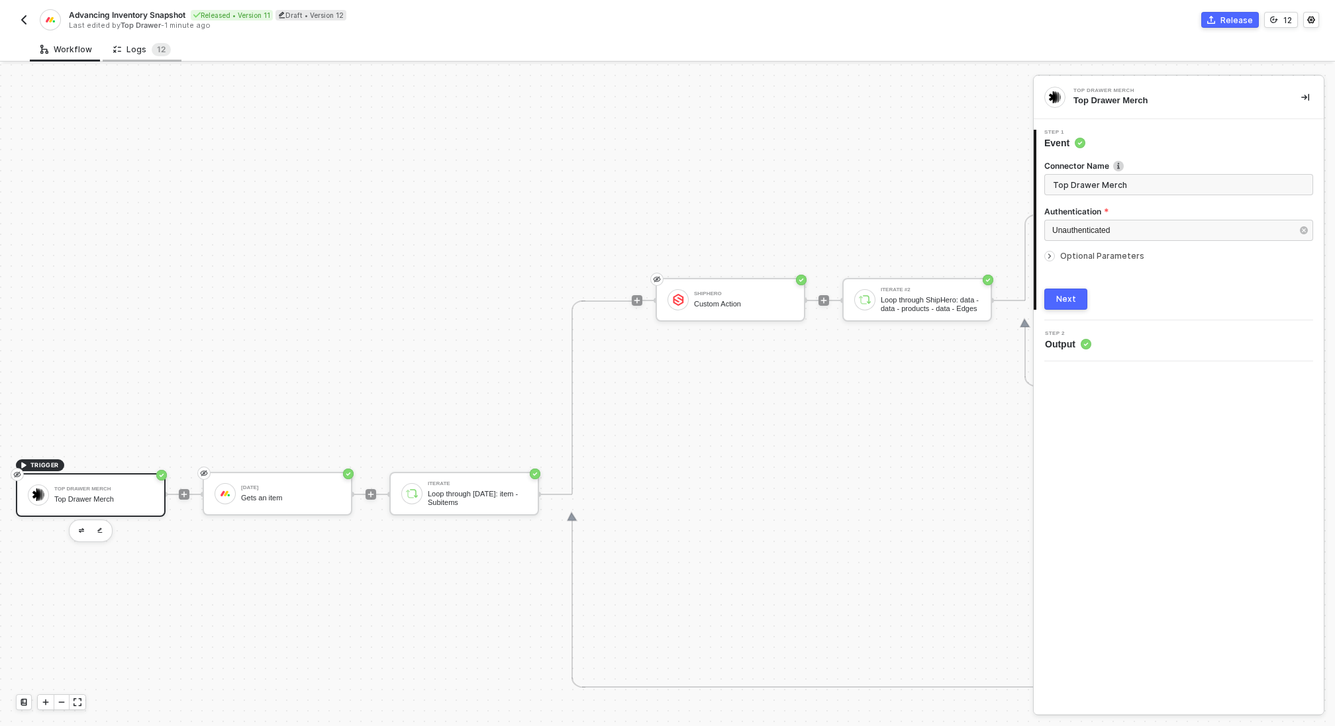
click at [142, 53] on div "Logs 1 2" at bounding box center [142, 49] width 58 height 13
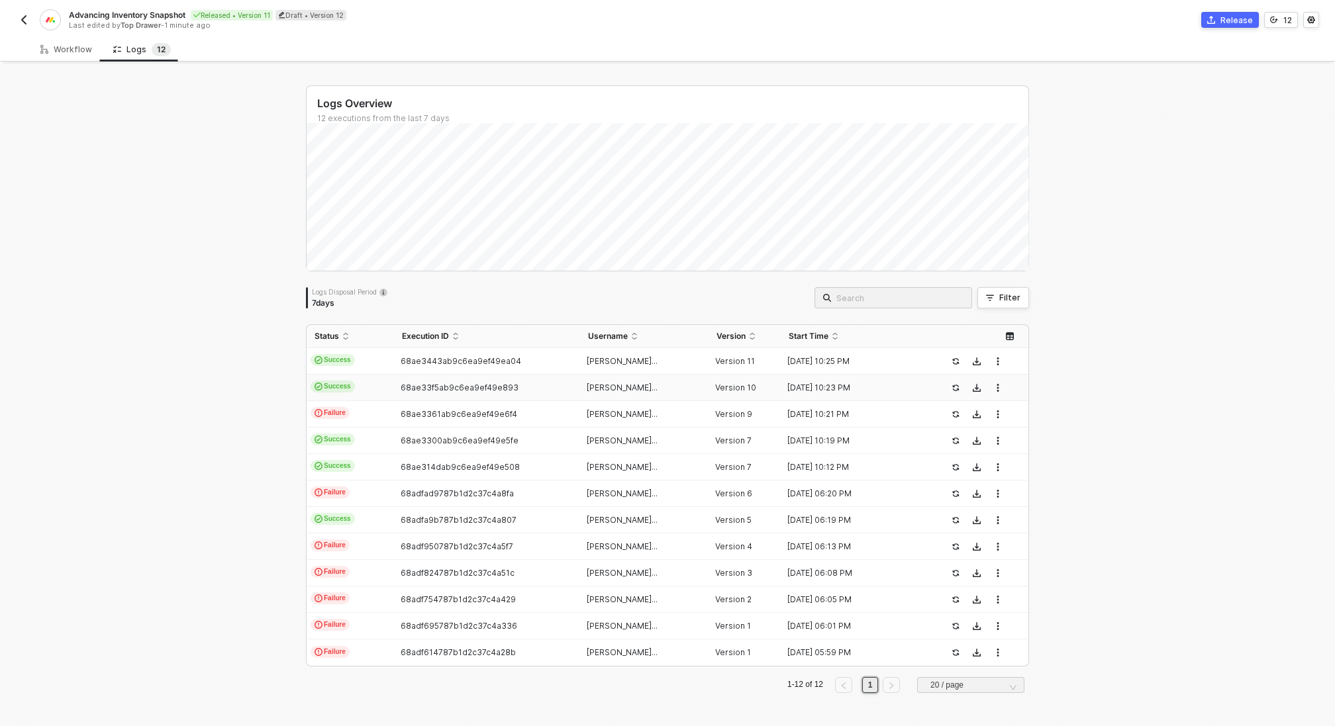
click at [506, 379] on td "68ae33f5ab9c6ea9ef49e893" at bounding box center [486, 388] width 185 height 26
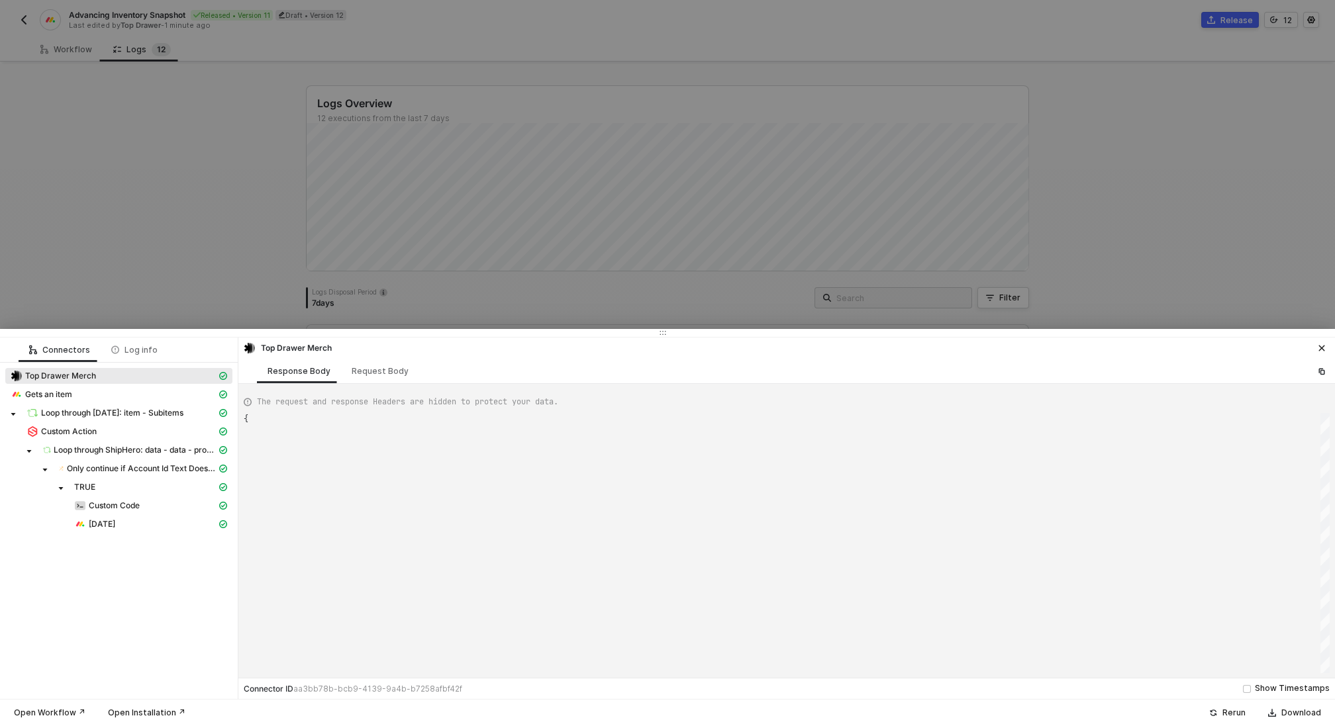
type textarea "{ "json": { "body": { "event": { "app": "[DATE]", "type": "update_column_value"…"
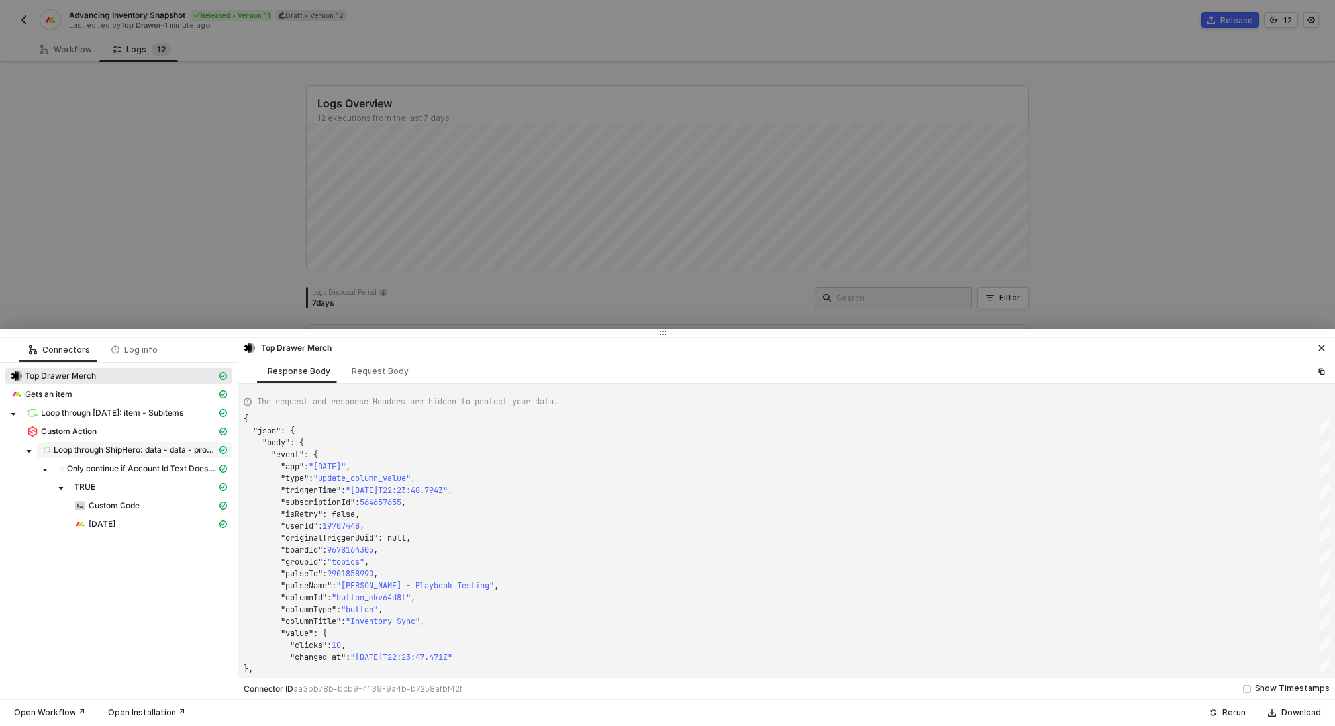
click at [130, 453] on span "Loop through ShipHero: data - data - products - data - Edges" at bounding box center [135, 450] width 163 height 11
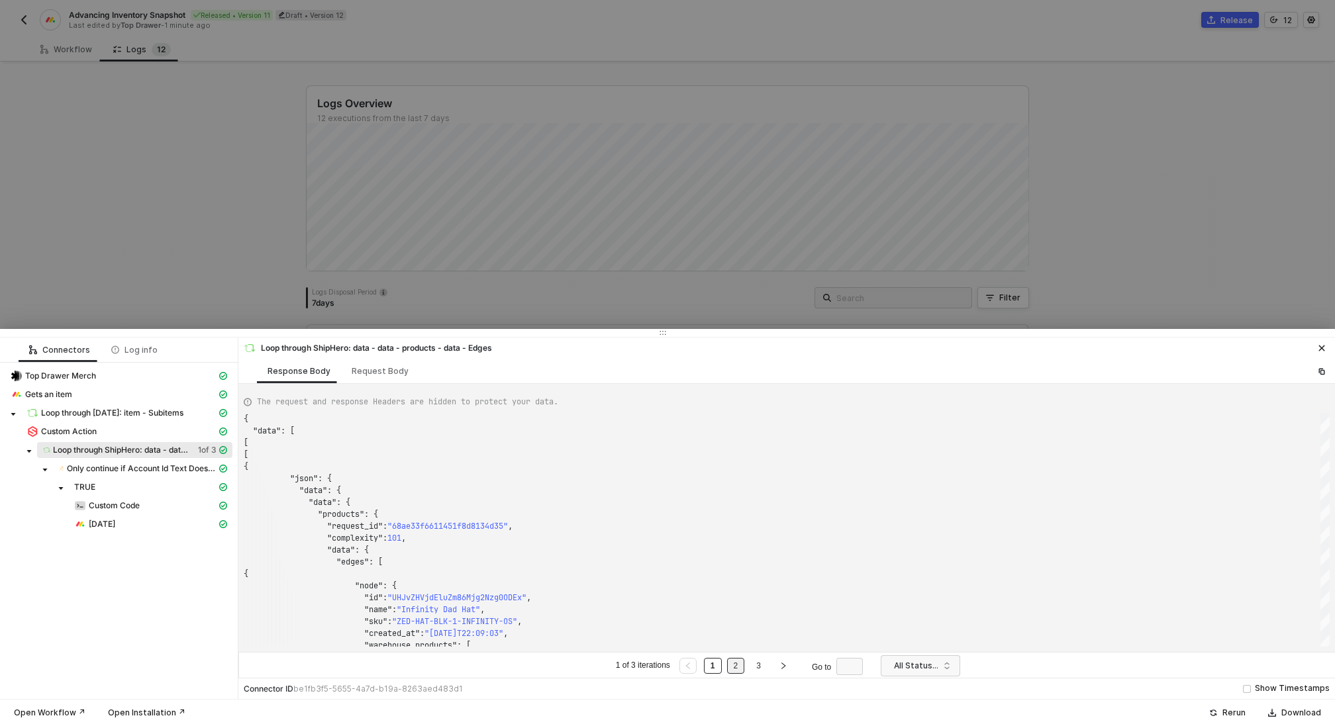
click at [734, 665] on link "2" at bounding box center [735, 666] width 13 height 15
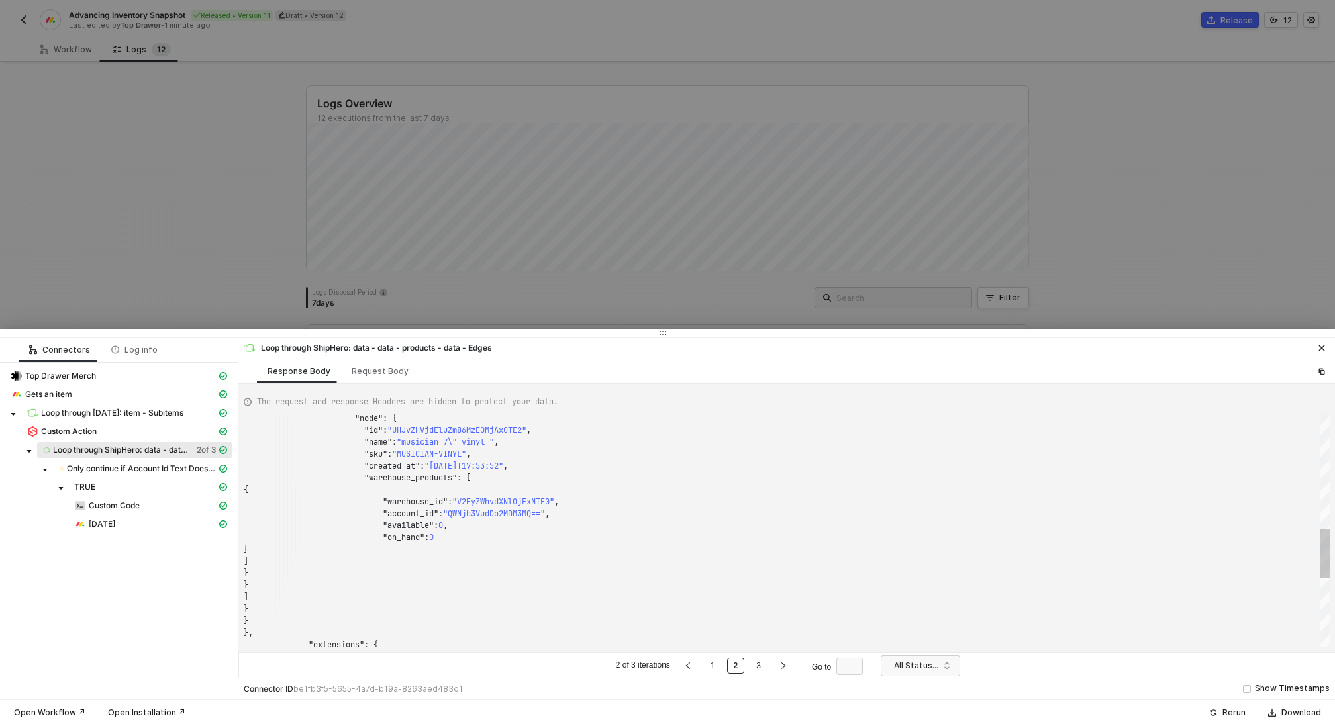
type textarea ""created_at": "[DATE]T17:53:52", "warehouse_products": [ { "warehouse_id": "V2F…"
drag, startPoint x: 552, startPoint y: 515, endPoint x: 457, endPoint y: 512, distance: 94.7
click at [193, 157] on div at bounding box center [667, 363] width 1335 height 726
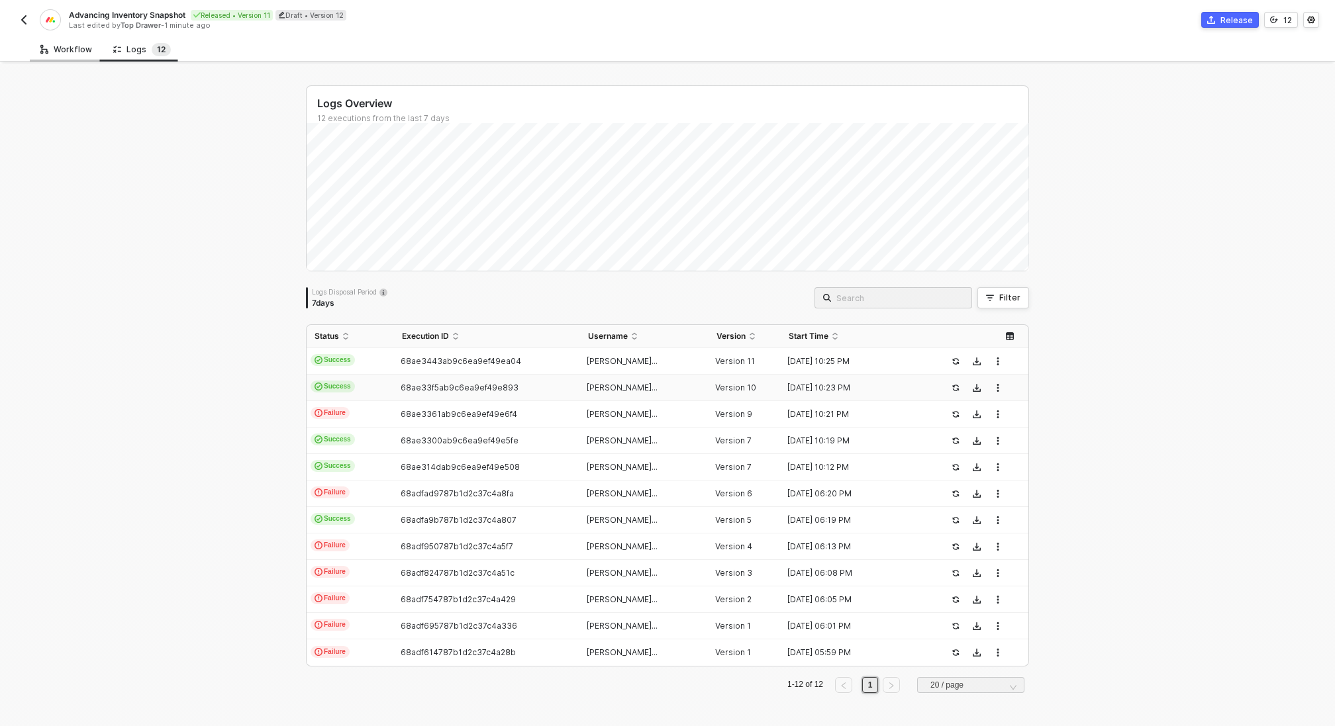
click at [72, 48] on div "Workflow" at bounding box center [66, 49] width 52 height 11
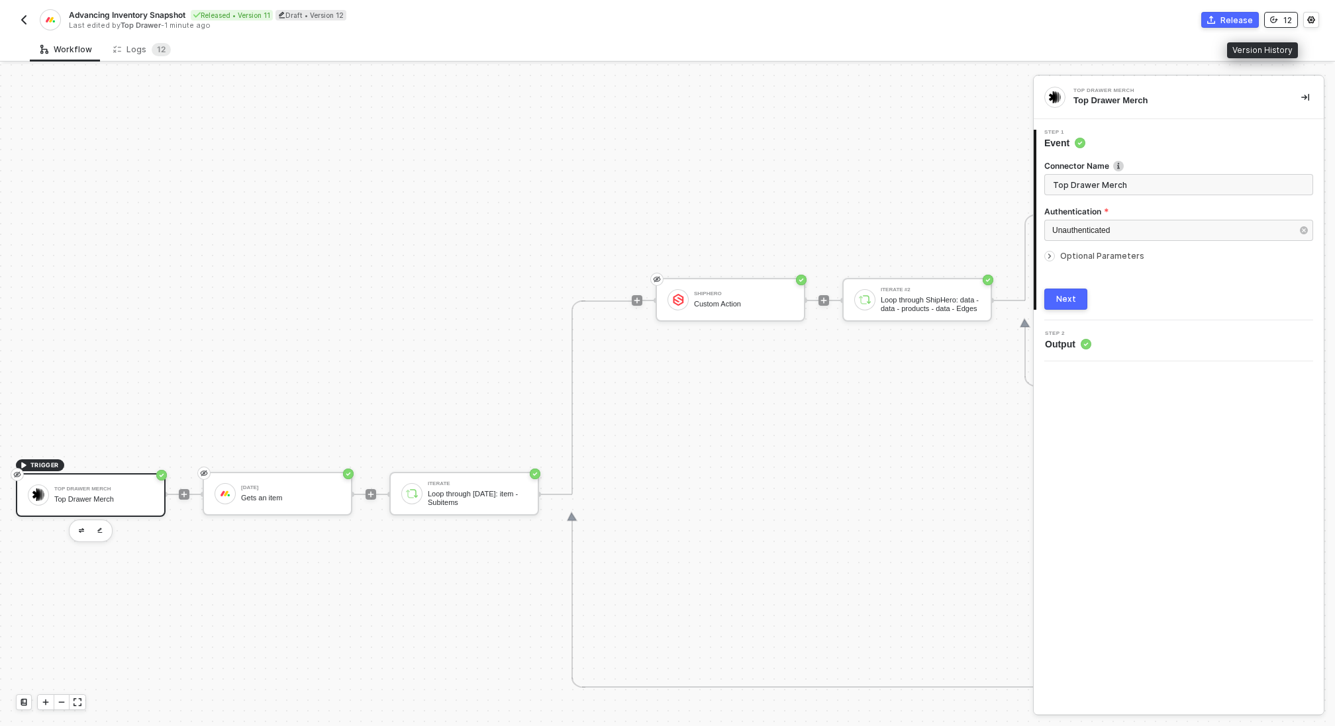
click at [1288, 23] on div "12" at bounding box center [1287, 20] width 9 height 11
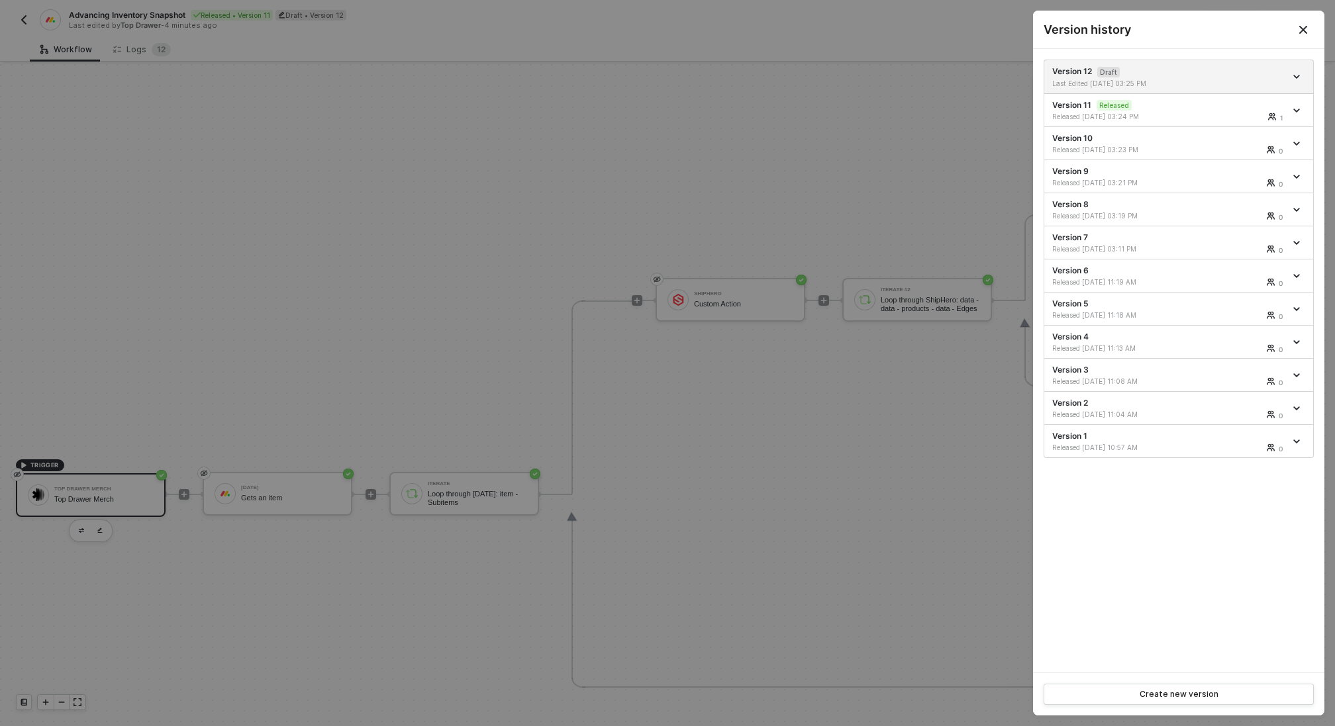
click at [874, 193] on div at bounding box center [667, 363] width 1335 height 726
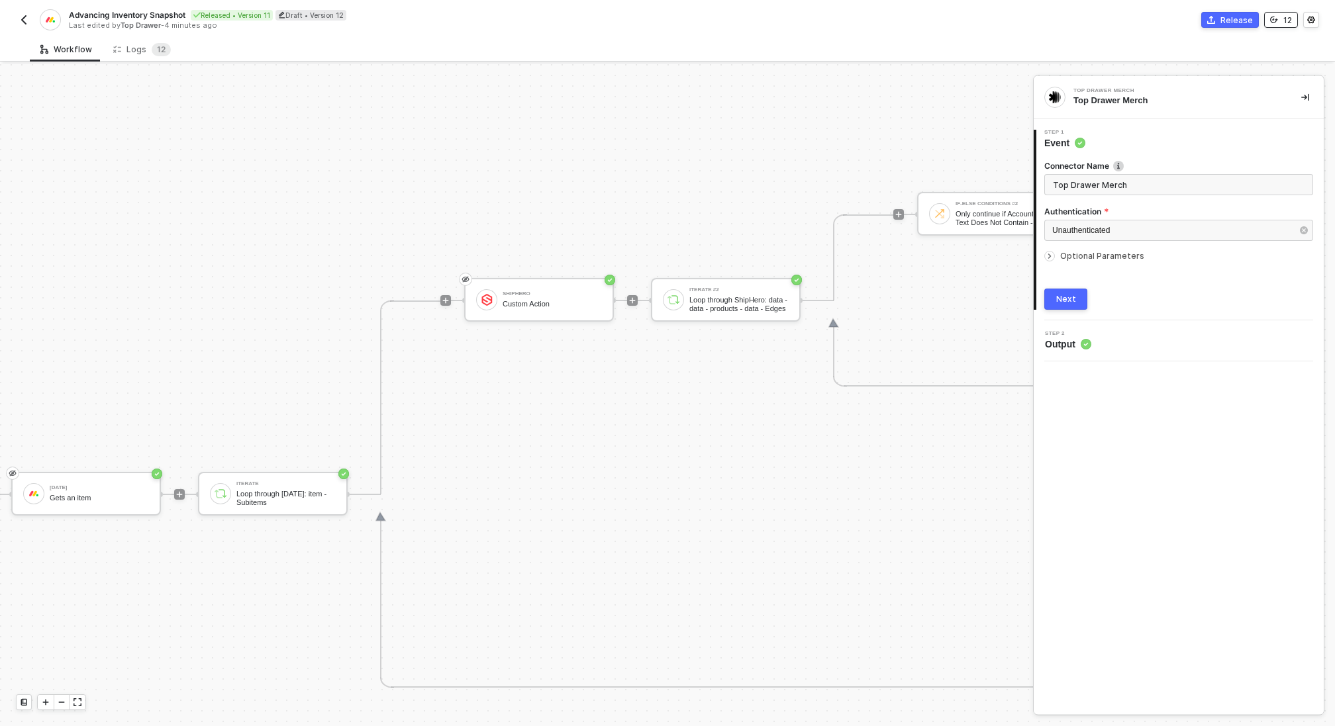
scroll to position [430, 414]
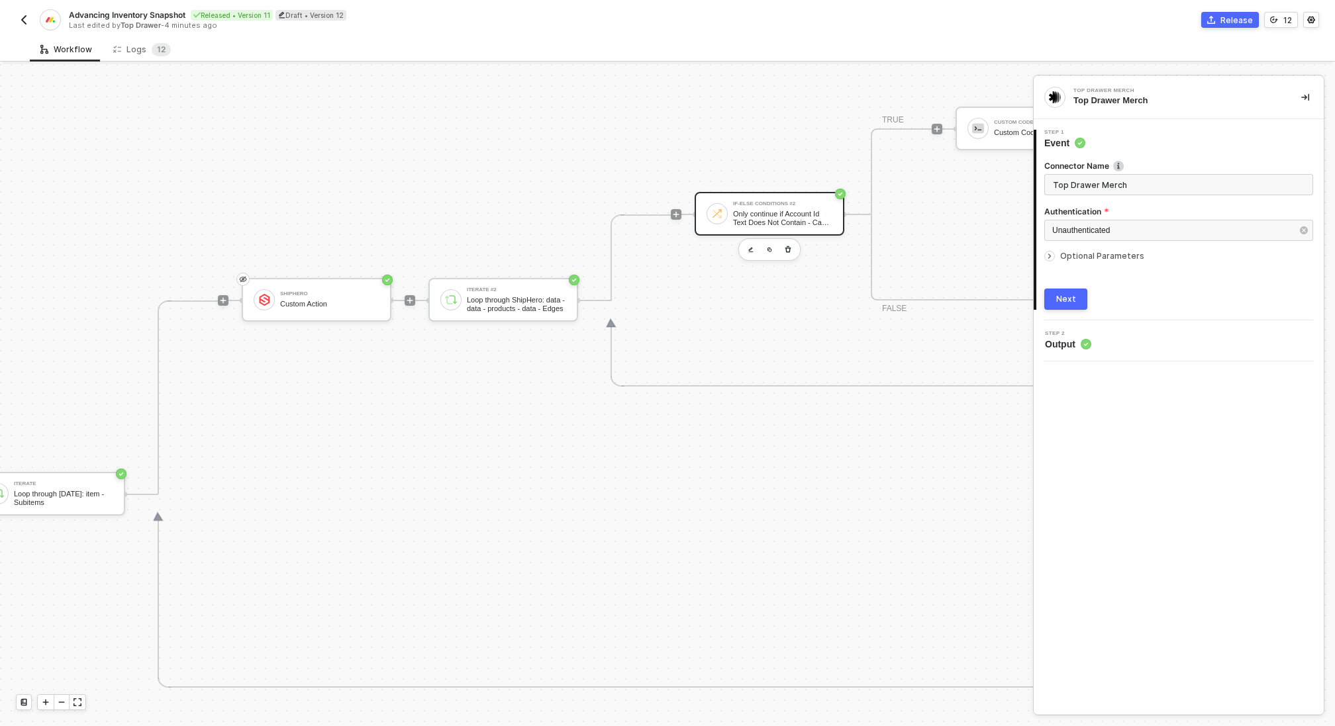
click at [814, 203] on div "If-Else Conditions #2" at bounding box center [782, 203] width 99 height 5
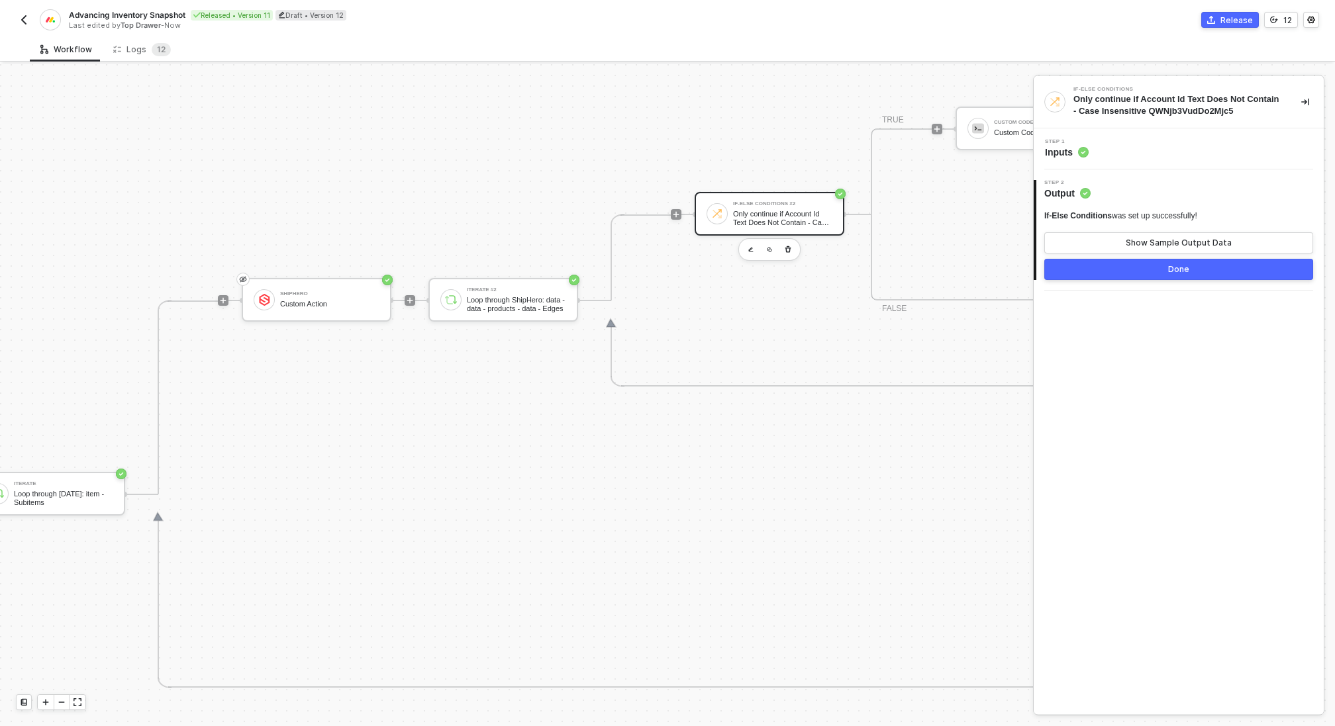
click at [1133, 145] on div "Step 1 Inputs" at bounding box center [1180, 149] width 287 height 20
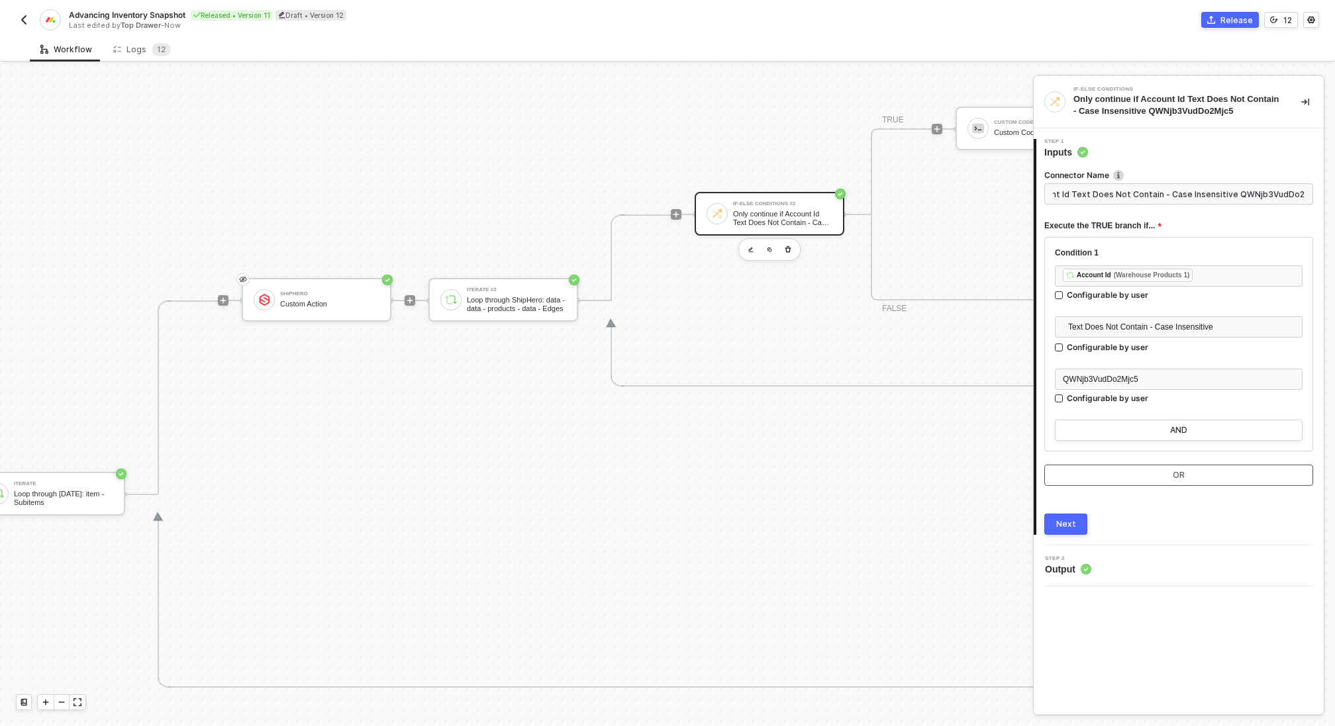
scroll to position [0, 0]
click at [1199, 475] on button "OR" at bounding box center [1178, 475] width 269 height 21
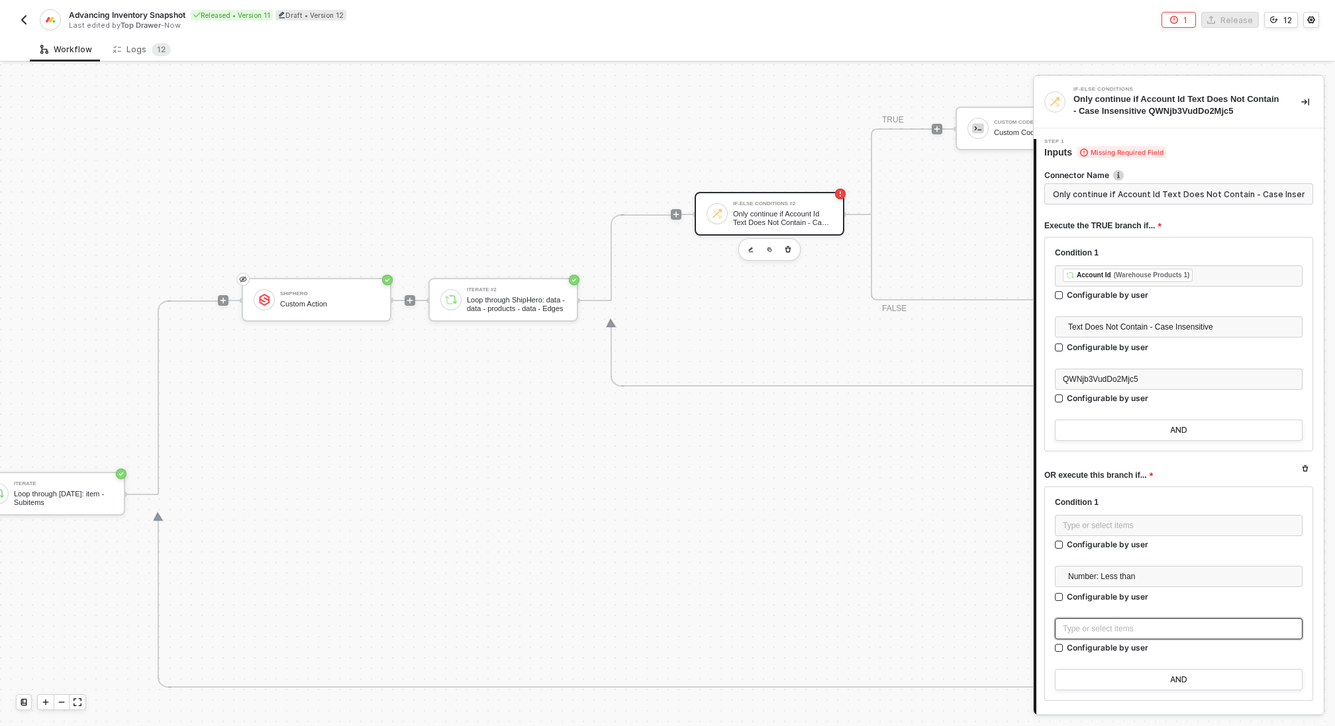
click at [1131, 632] on div "Type or select items ﻿" at bounding box center [1178, 629] width 232 height 13
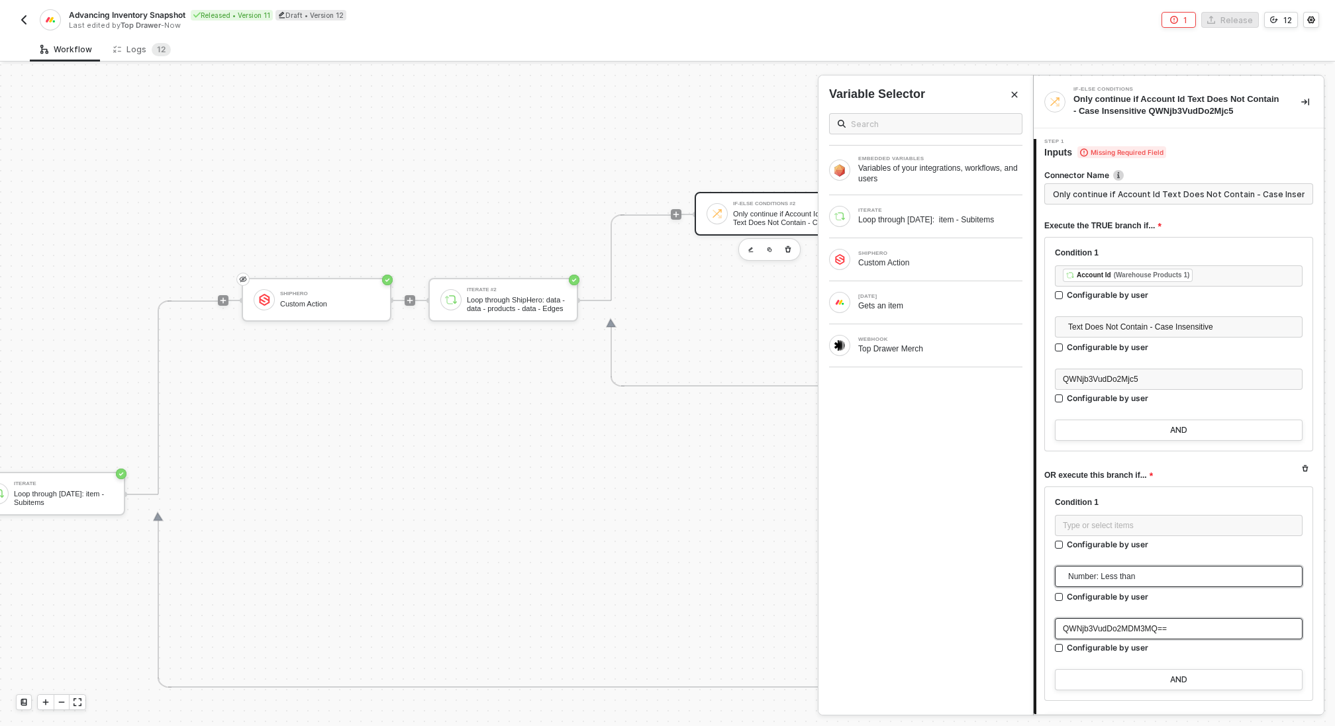
click at [1134, 576] on span "Number: Less than" at bounding box center [1181, 577] width 226 height 20
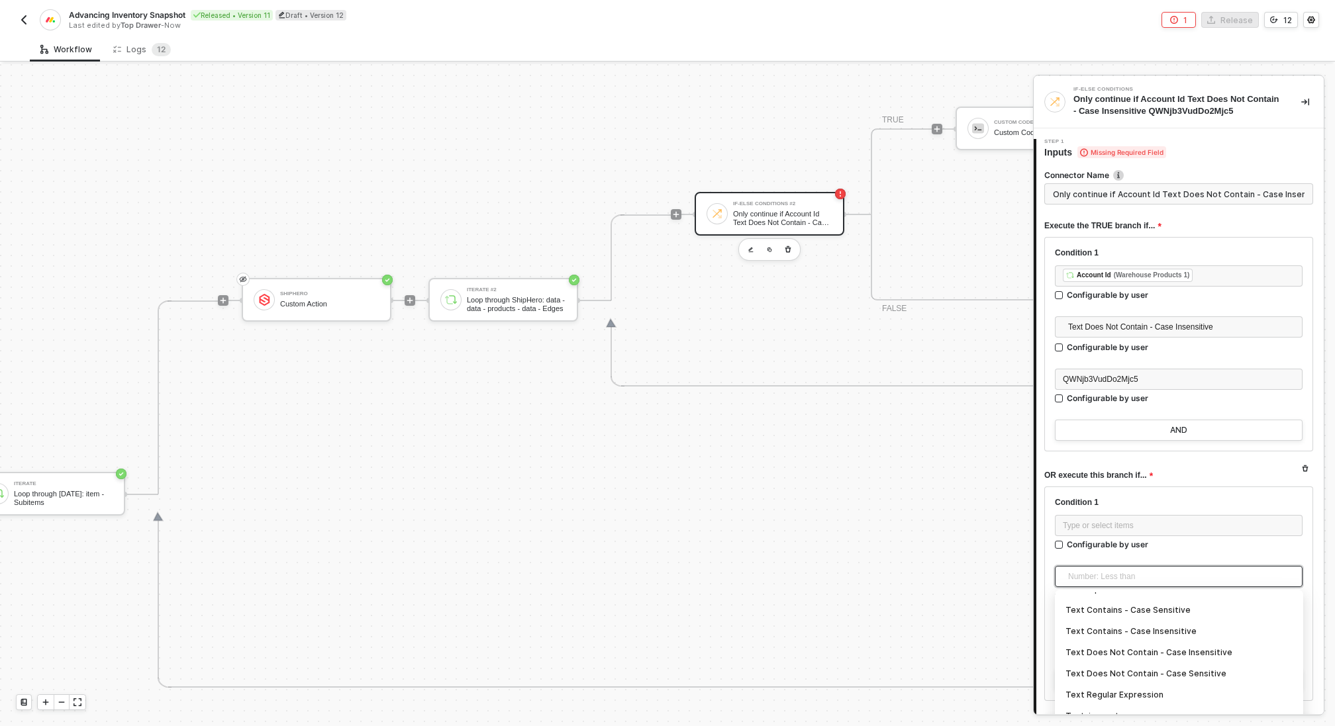
scroll to position [293, 0]
click at [1151, 650] on div "Text Does Not Contain - Case Insensitive" at bounding box center [1178, 649] width 227 height 15
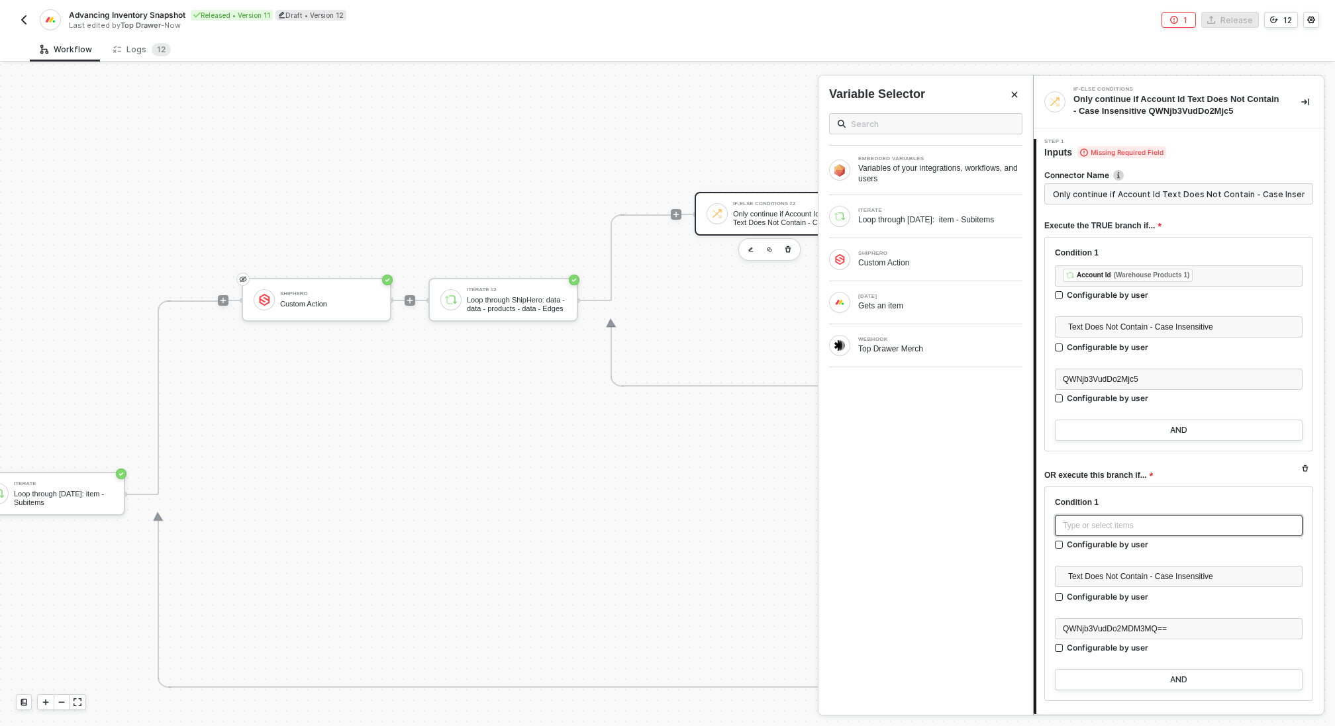
click at [1115, 527] on div "Type or select items ﻿" at bounding box center [1178, 526] width 232 height 13
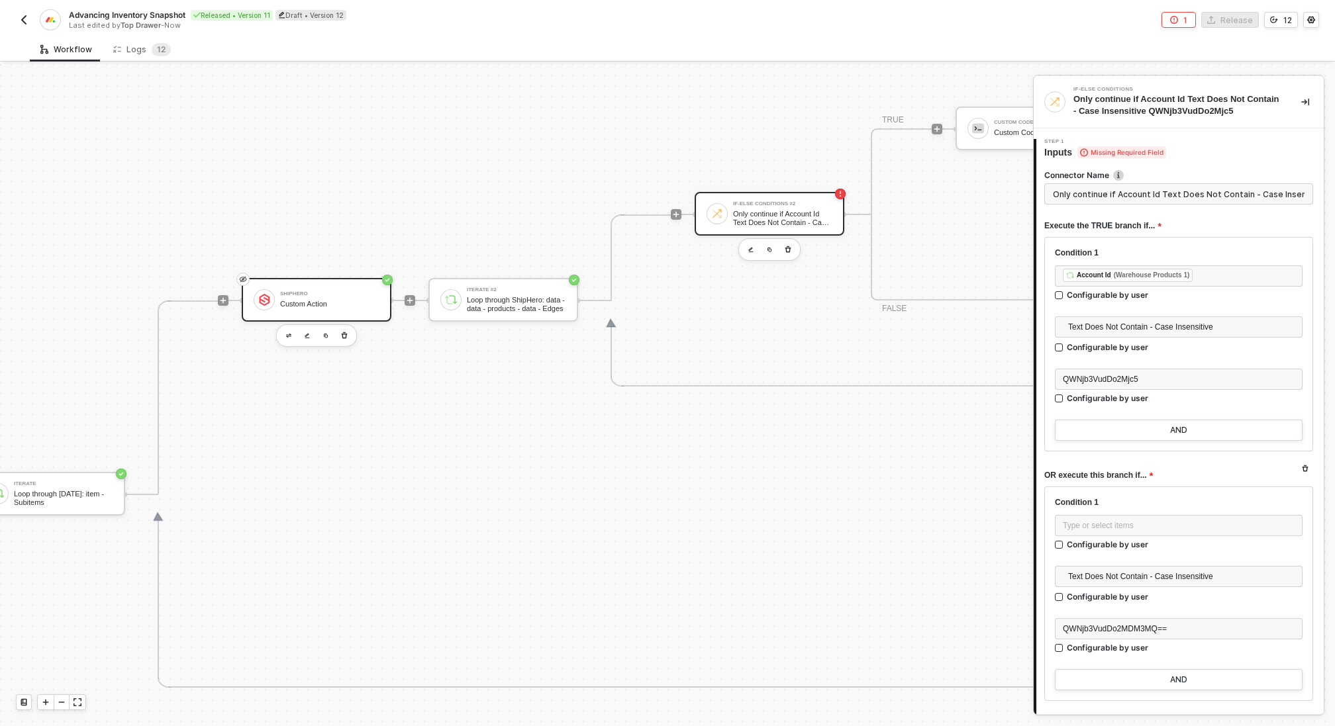
click at [340, 300] on div "Custom Action" at bounding box center [329, 304] width 99 height 9
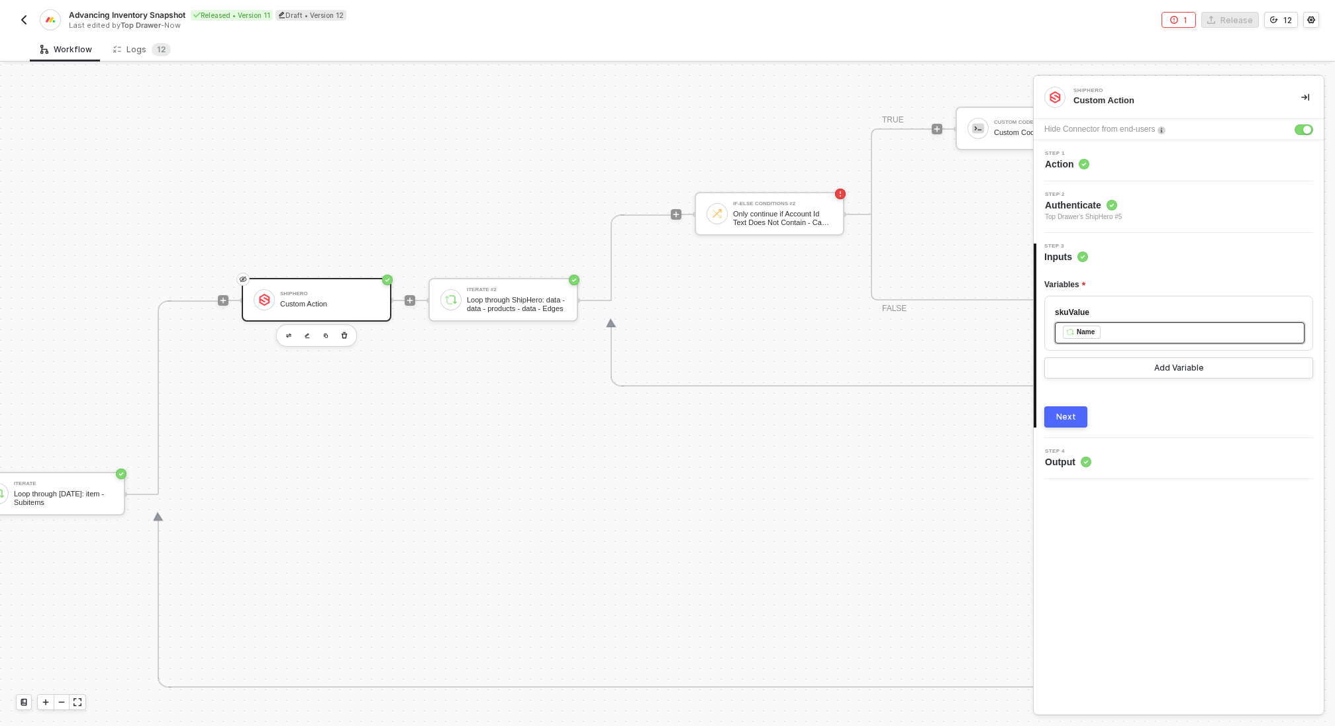
click at [1113, 336] on div "﻿ ﻿ Name ﻿" at bounding box center [1179, 333] width 234 height 15
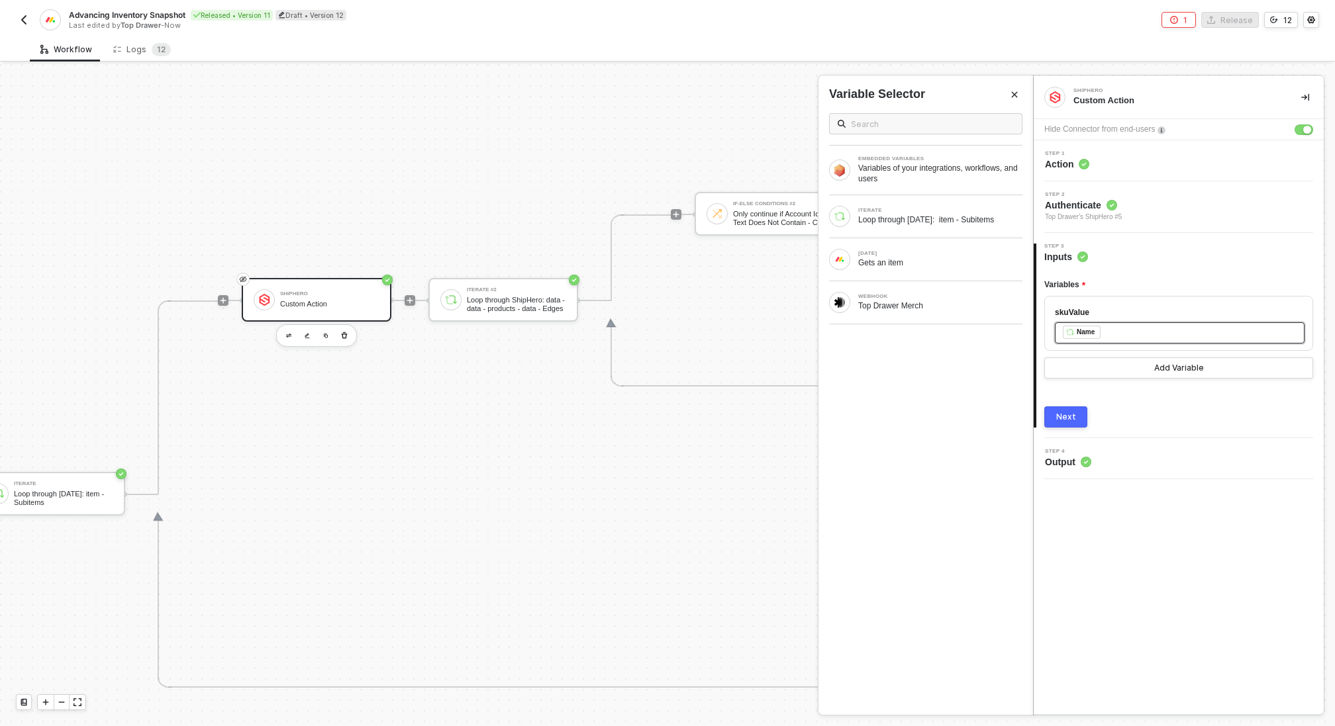
click at [1113, 336] on div "﻿ ﻿ Name ﻿" at bounding box center [1179, 333] width 234 height 15
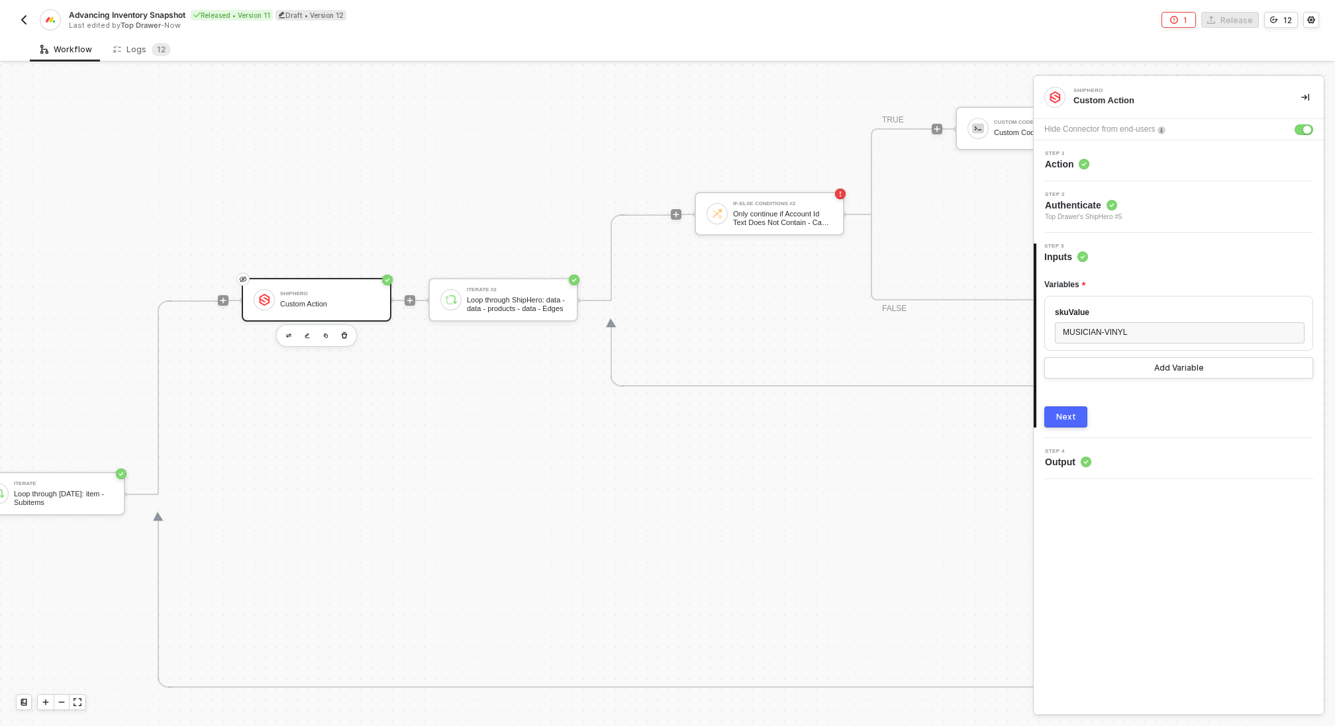
click at [1072, 412] on div "Next" at bounding box center [1066, 417] width 20 height 11
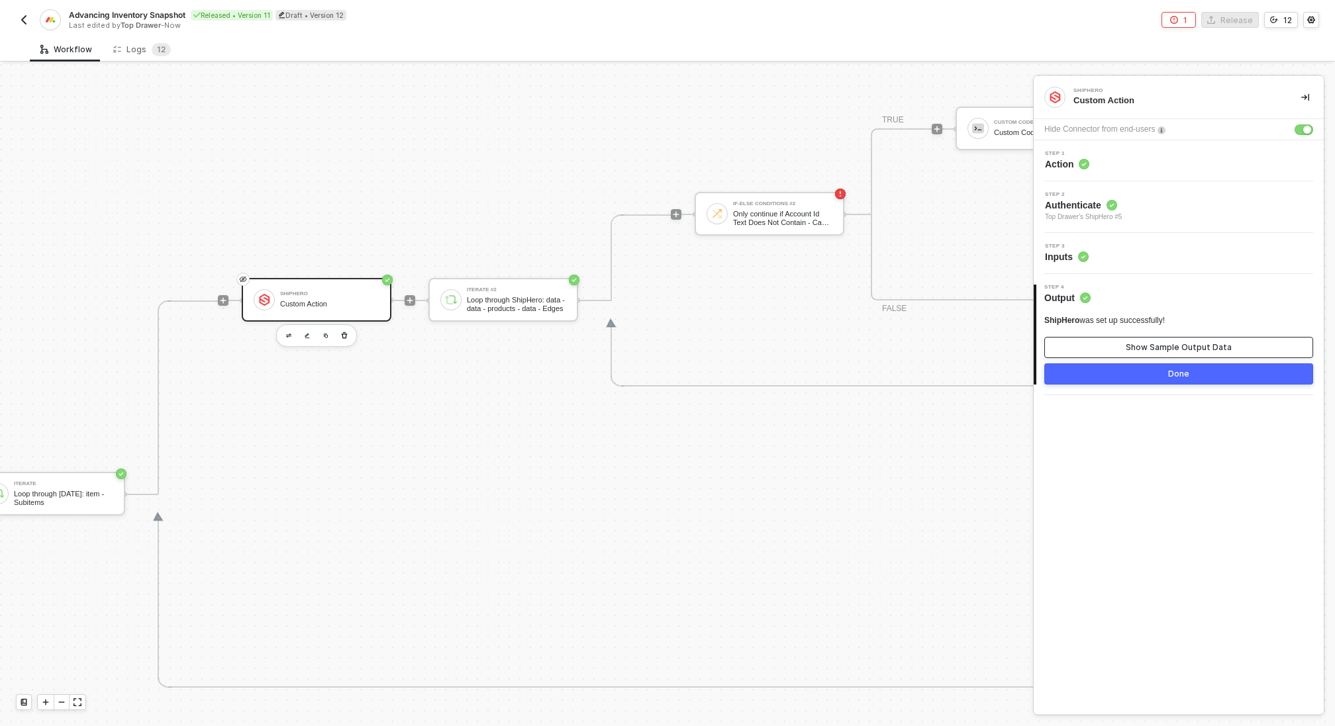
click at [1109, 352] on button "Show Sample Output Data" at bounding box center [1178, 347] width 269 height 21
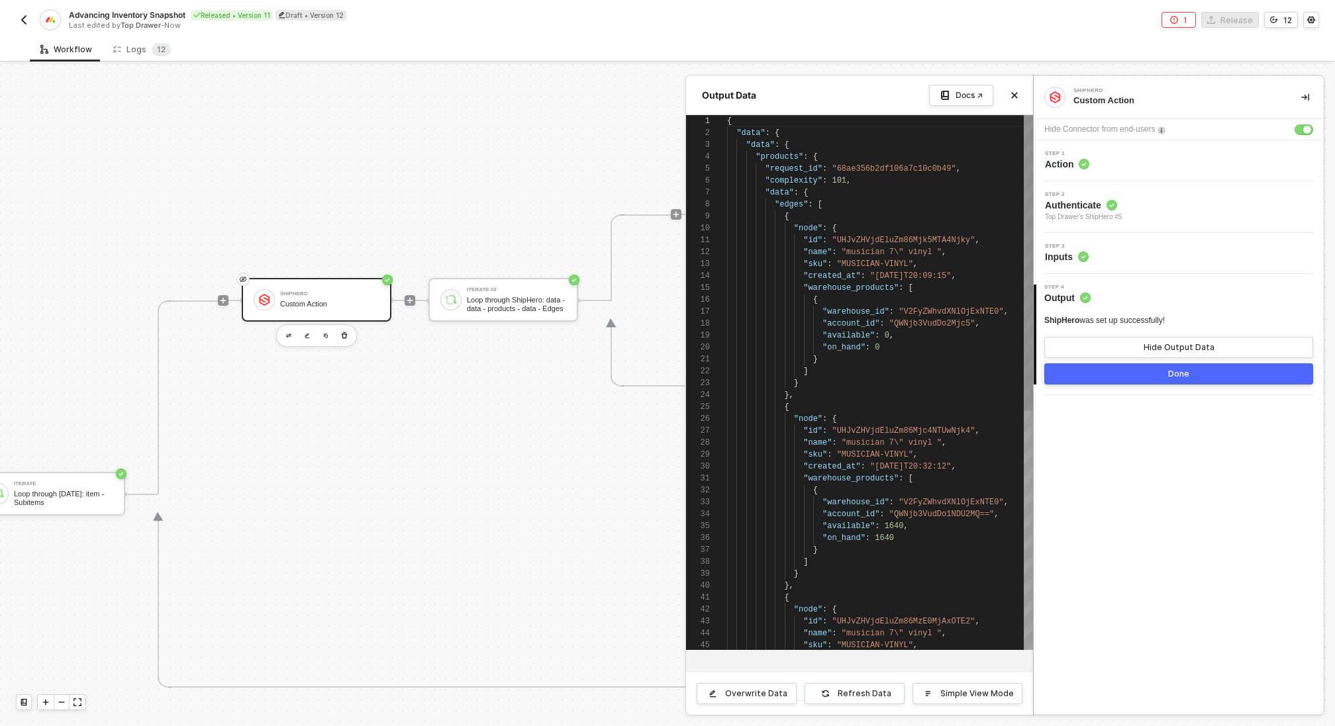
scroll to position [119, 0]
click at [1110, 369] on button "Done" at bounding box center [1178, 373] width 269 height 21
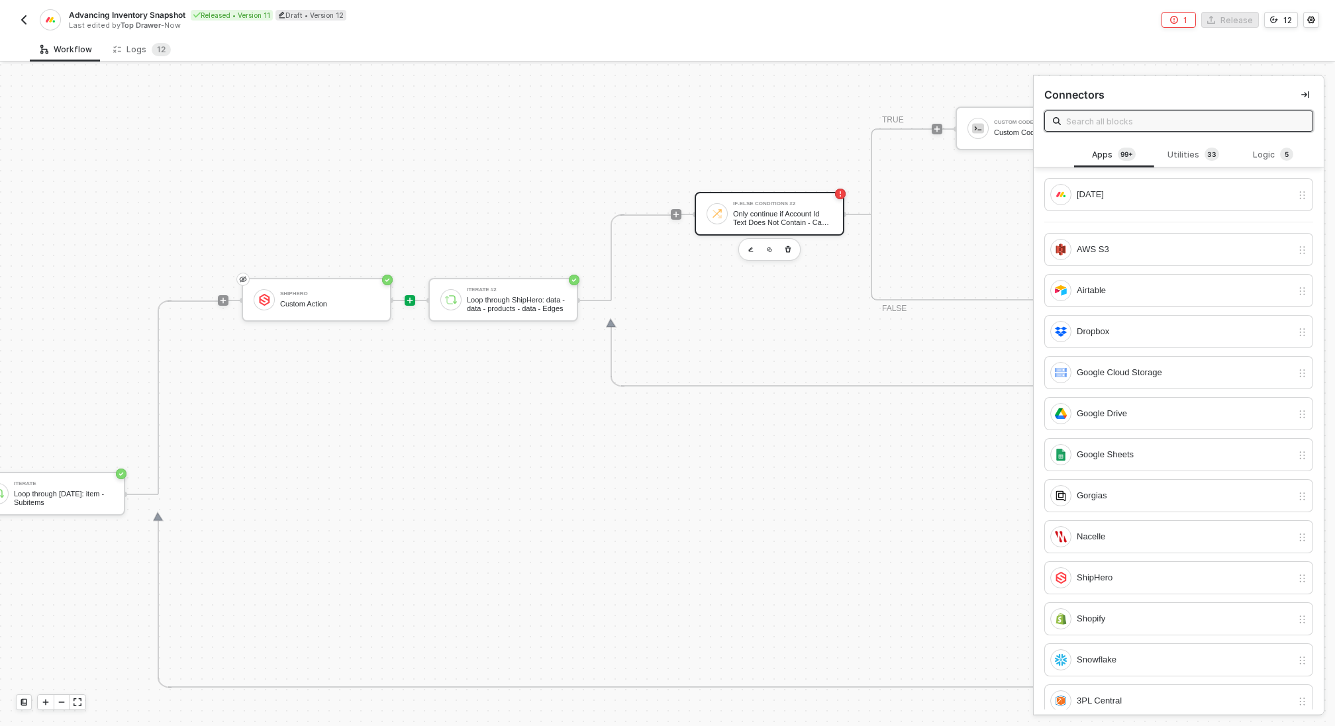
click at [742, 222] on div "Only continue if Account Id Text Does Not Contain - Case Insensitive QWNjb3VudD…" at bounding box center [782, 218] width 99 height 17
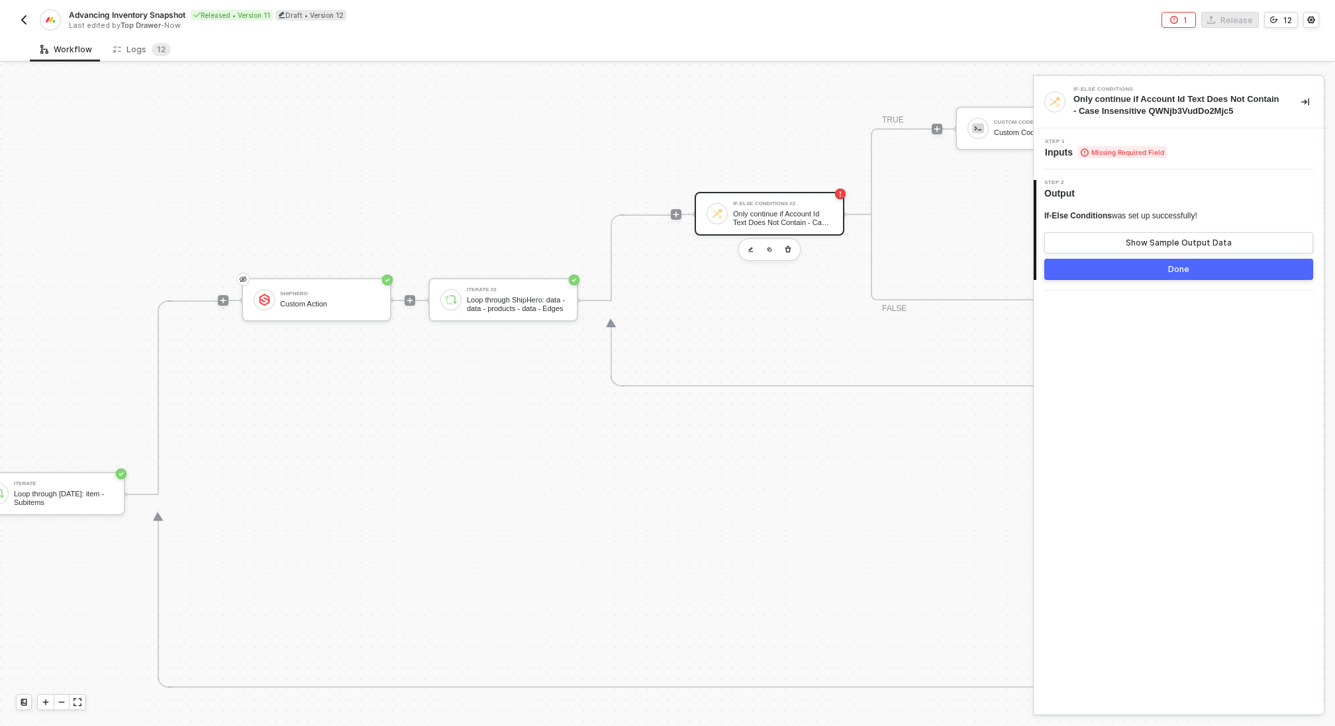
click at [1110, 150] on span "Missing Required Field" at bounding box center [1122, 152] width 89 height 12
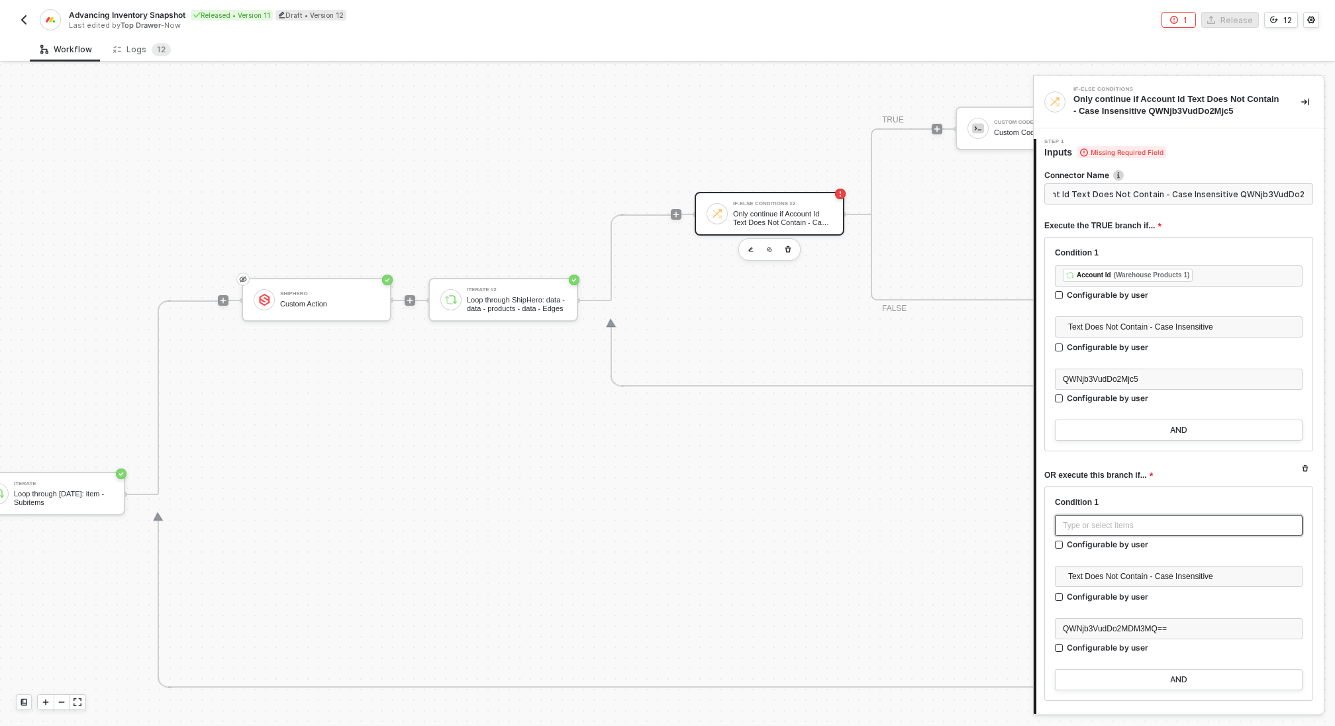
scroll to position [0, 0]
click at [1127, 530] on div "Type or select items ﻿" at bounding box center [1178, 526] width 232 height 13
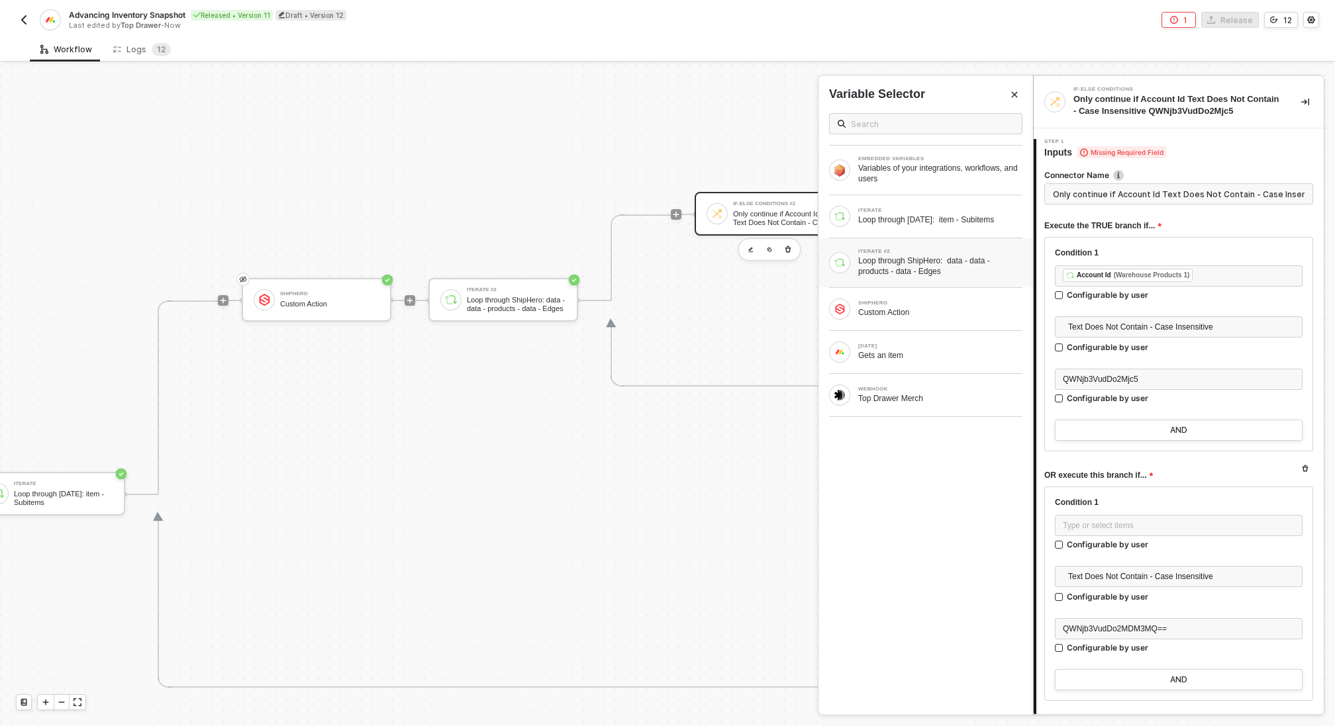
click at [939, 271] on div "Loop through ShipHero: data - data - products - data - Edges" at bounding box center [940, 266] width 164 height 21
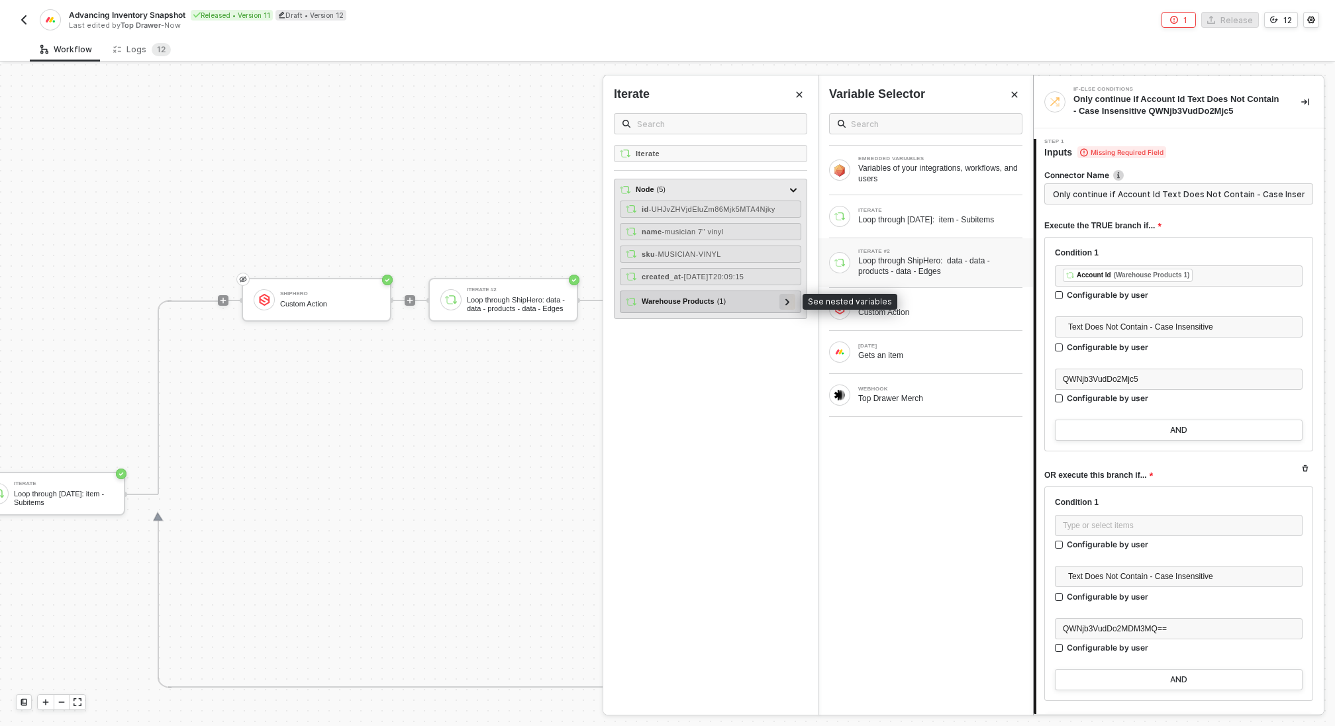
click at [786, 295] on div at bounding box center [787, 301] width 7 height 15
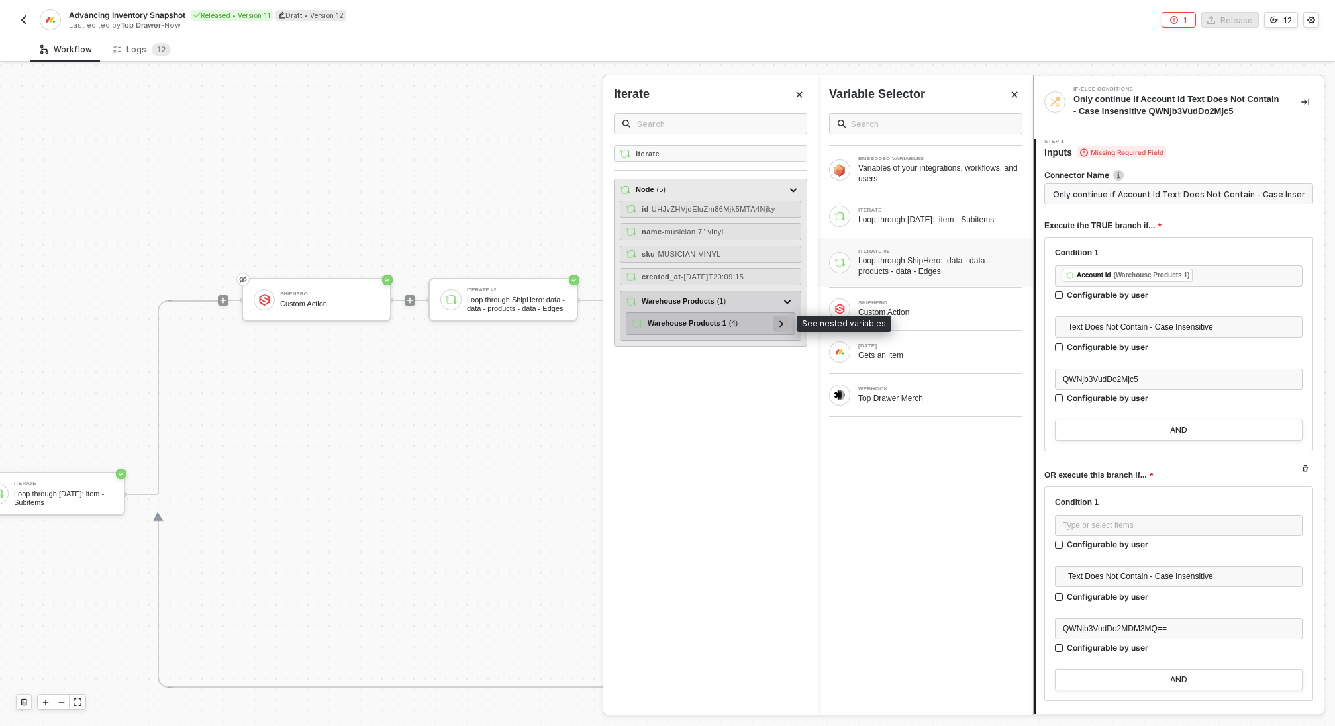
click at [783, 323] on icon at bounding box center [781, 323] width 5 height 7
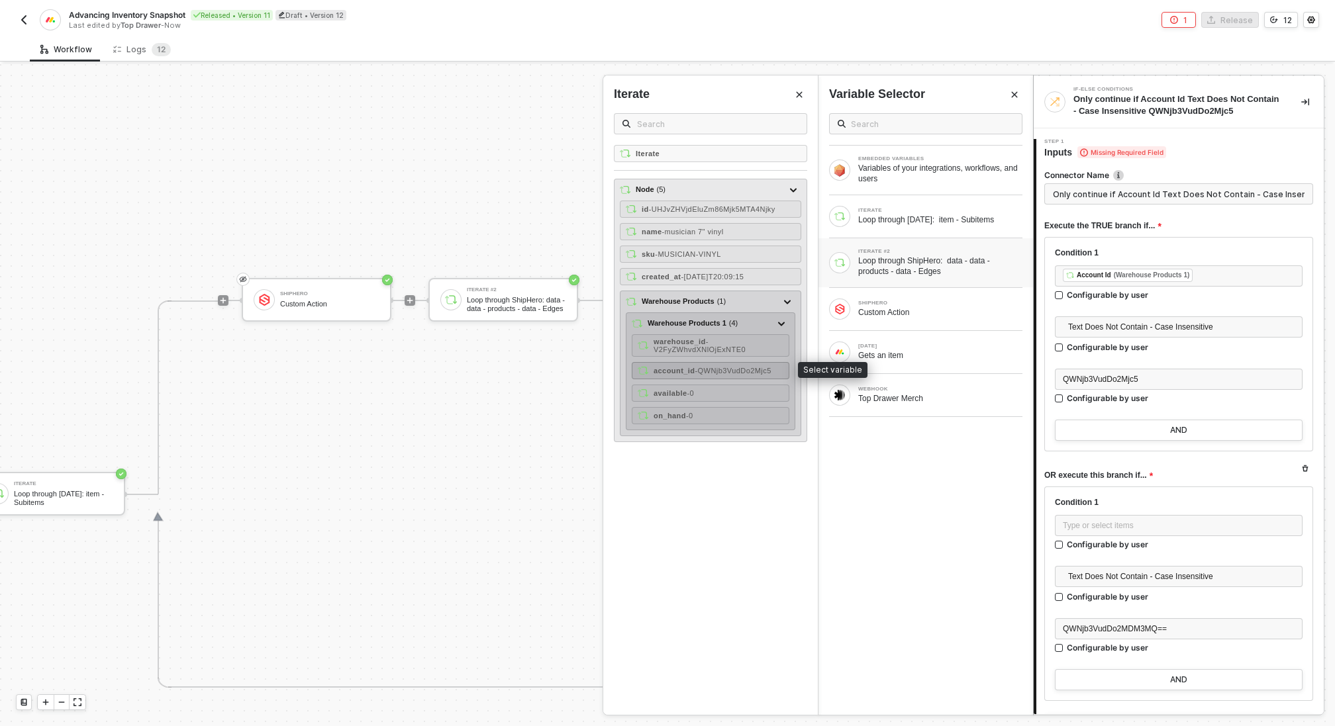
click at [754, 367] on span "- QWNjb3VudDo2Mjc5" at bounding box center [732, 371] width 76 height 8
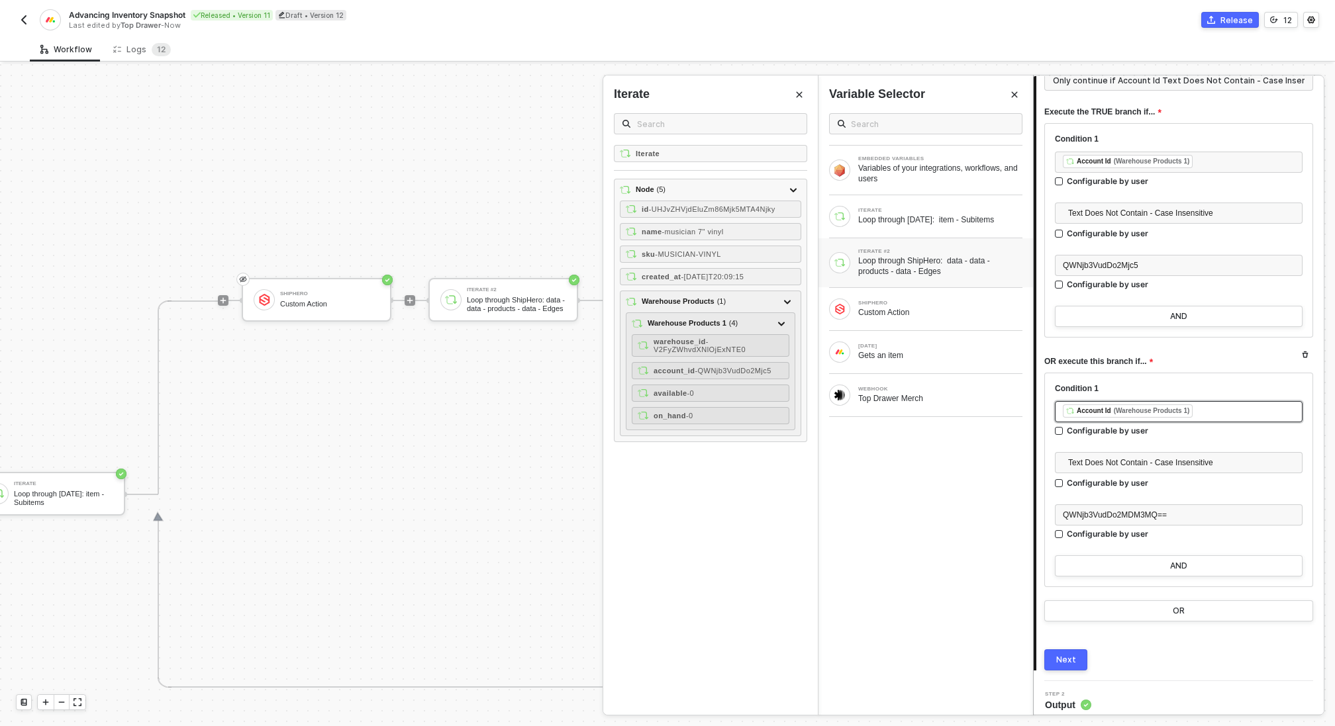
scroll to position [120, 0]
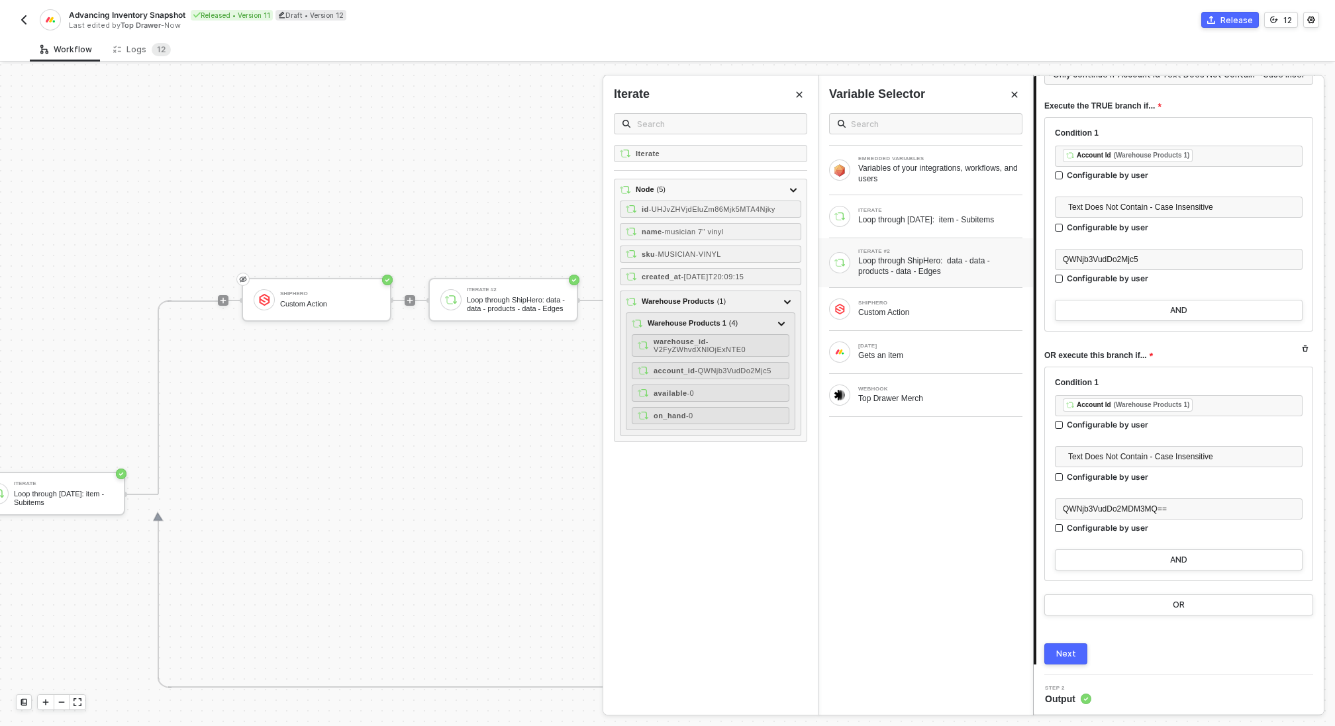
click at [1070, 649] on div "Next" at bounding box center [1066, 654] width 20 height 11
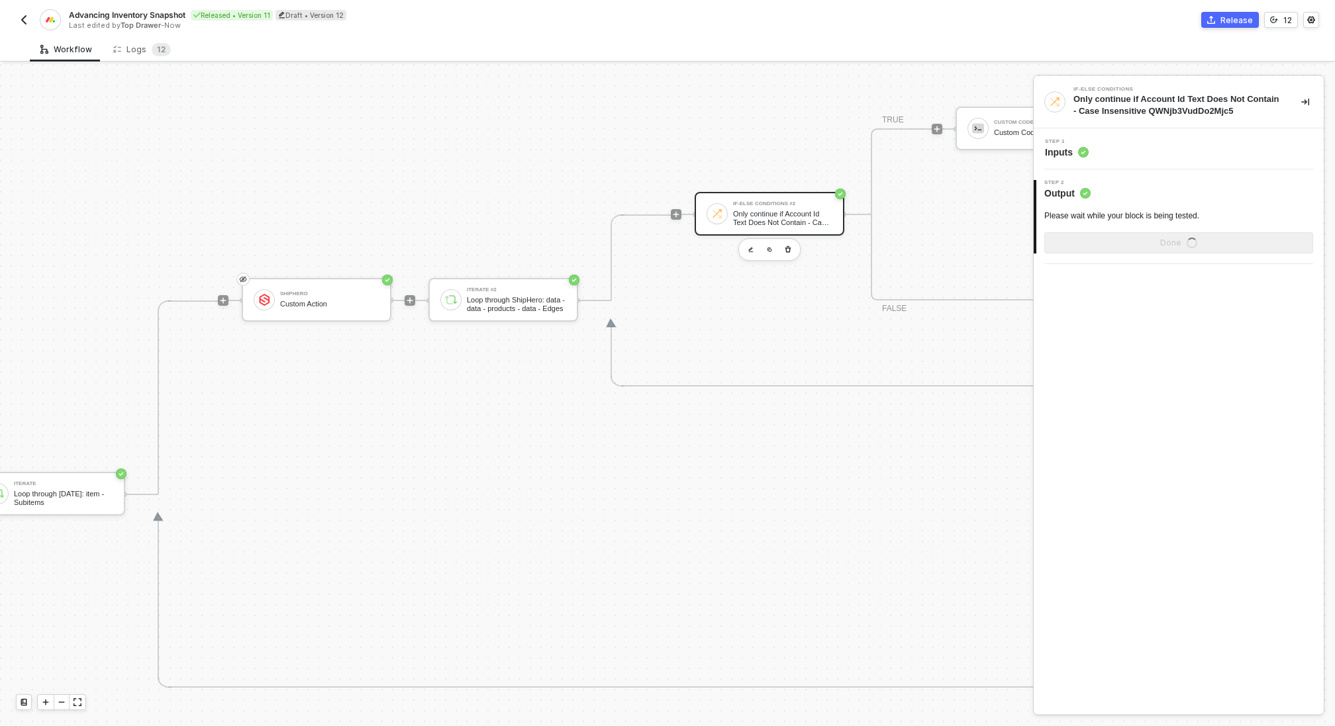
scroll to position [0, 0]
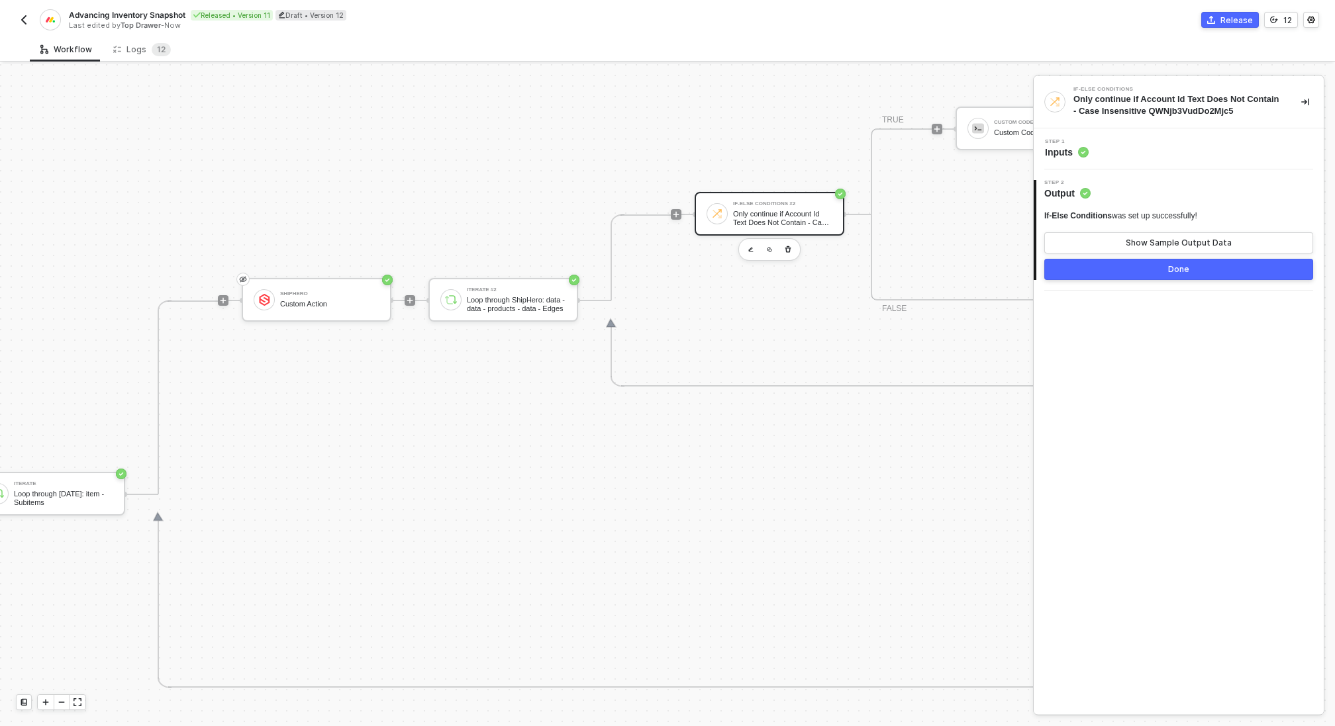
click at [1160, 269] on button "Done" at bounding box center [1178, 269] width 269 height 21
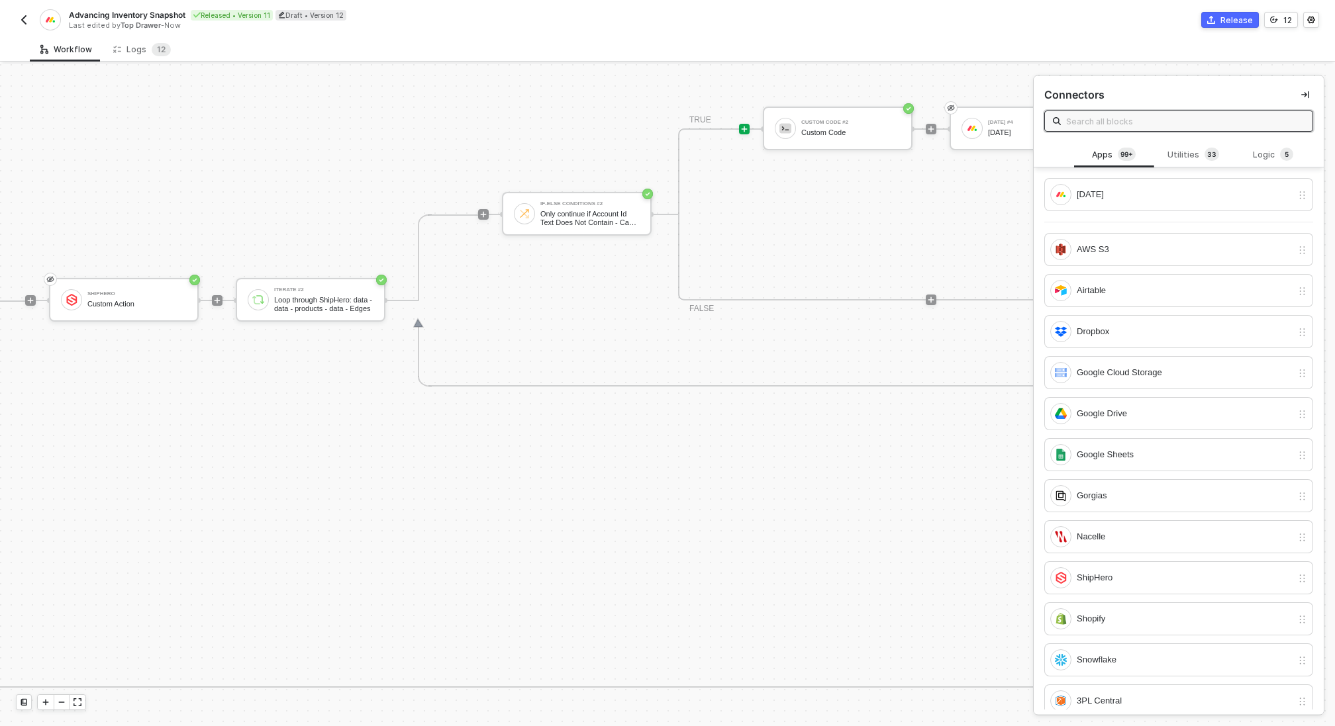
scroll to position [430, 541]
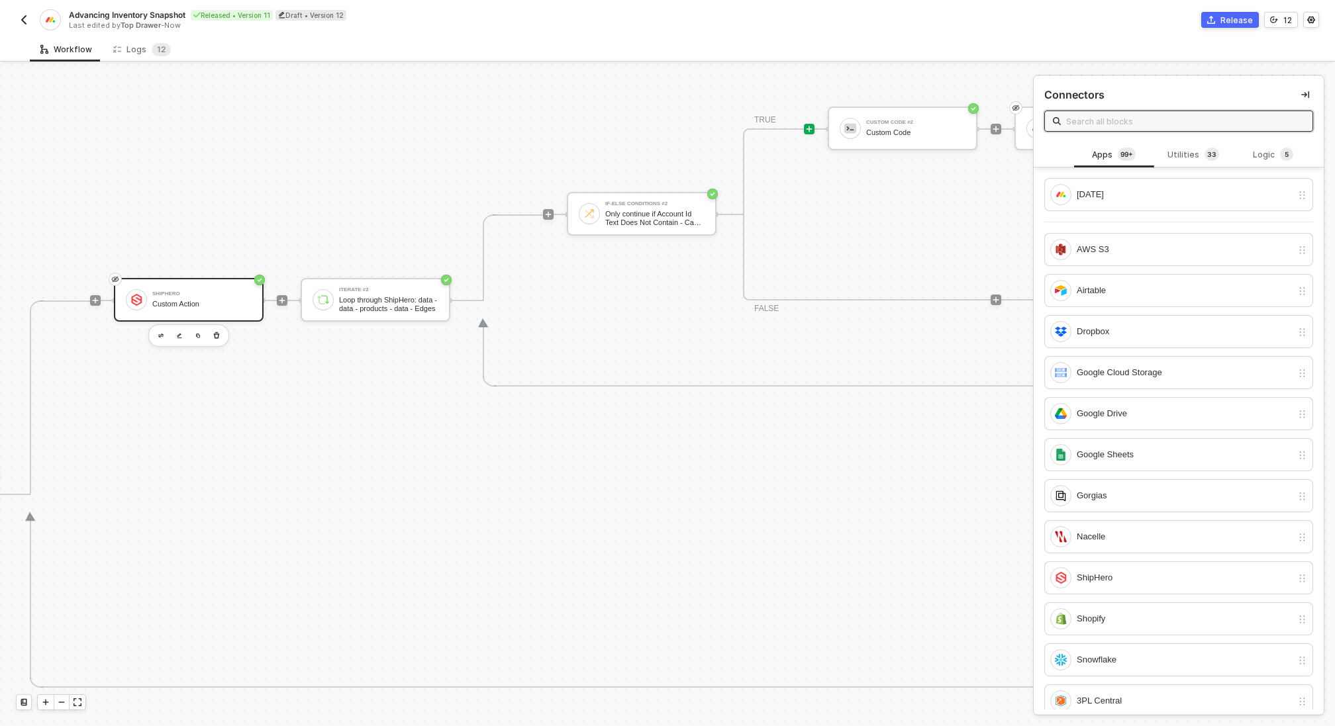
click at [207, 312] on div "ShipHero Custom Action" at bounding box center [189, 300] width 150 height 44
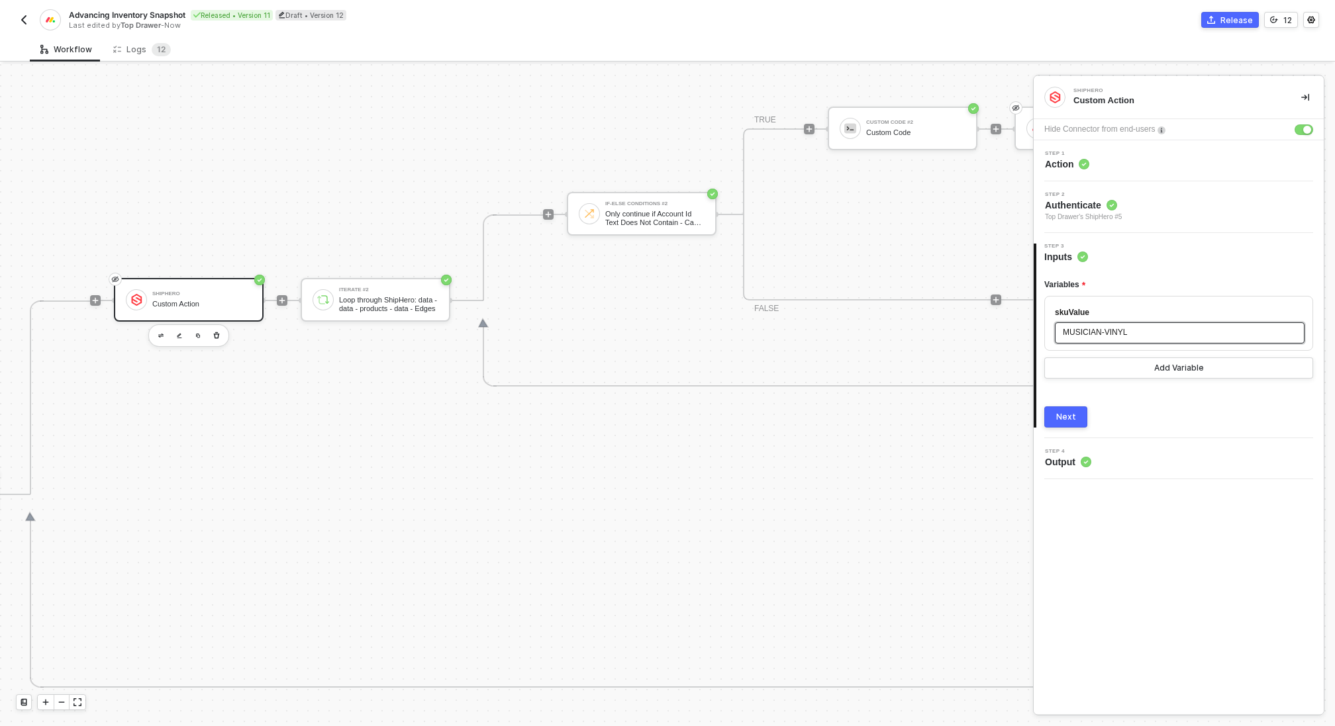
click at [1156, 333] on div "MUSICIAN-VINYL" at bounding box center [1179, 332] width 234 height 13
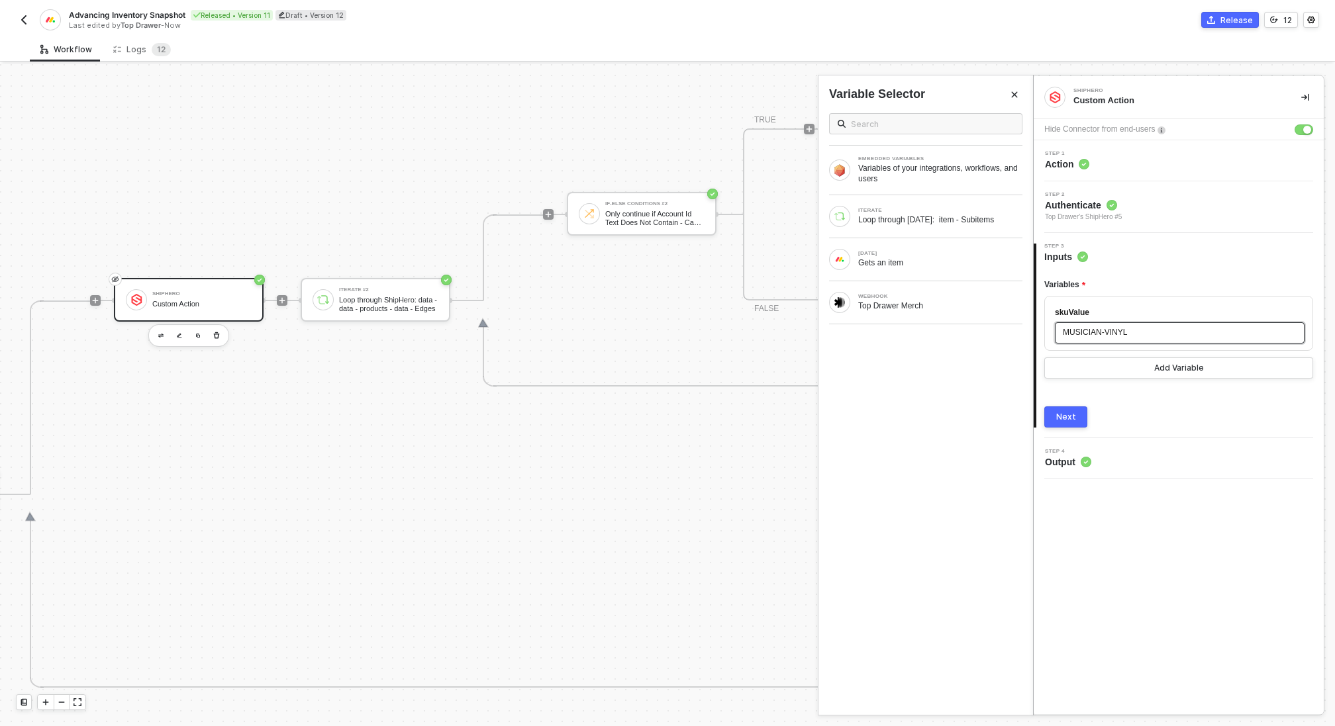
click at [1156, 333] on div "MUSICIAN-VINYL" at bounding box center [1179, 332] width 234 height 13
click at [901, 222] on div "Loop through [DATE]: item - Subitems" at bounding box center [940, 219] width 164 height 11
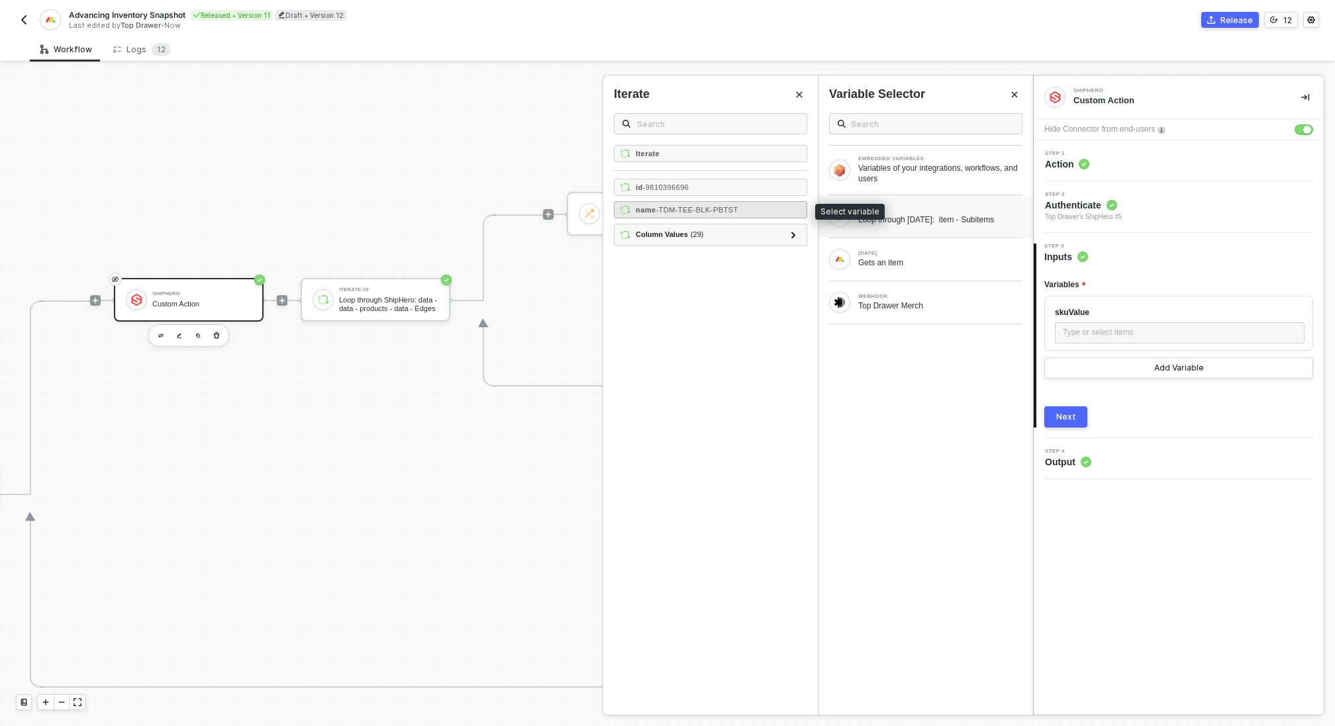
click at [710, 209] on span "- TDM-TEE-BLK-PBTST" at bounding box center [697, 210] width 82 height 8
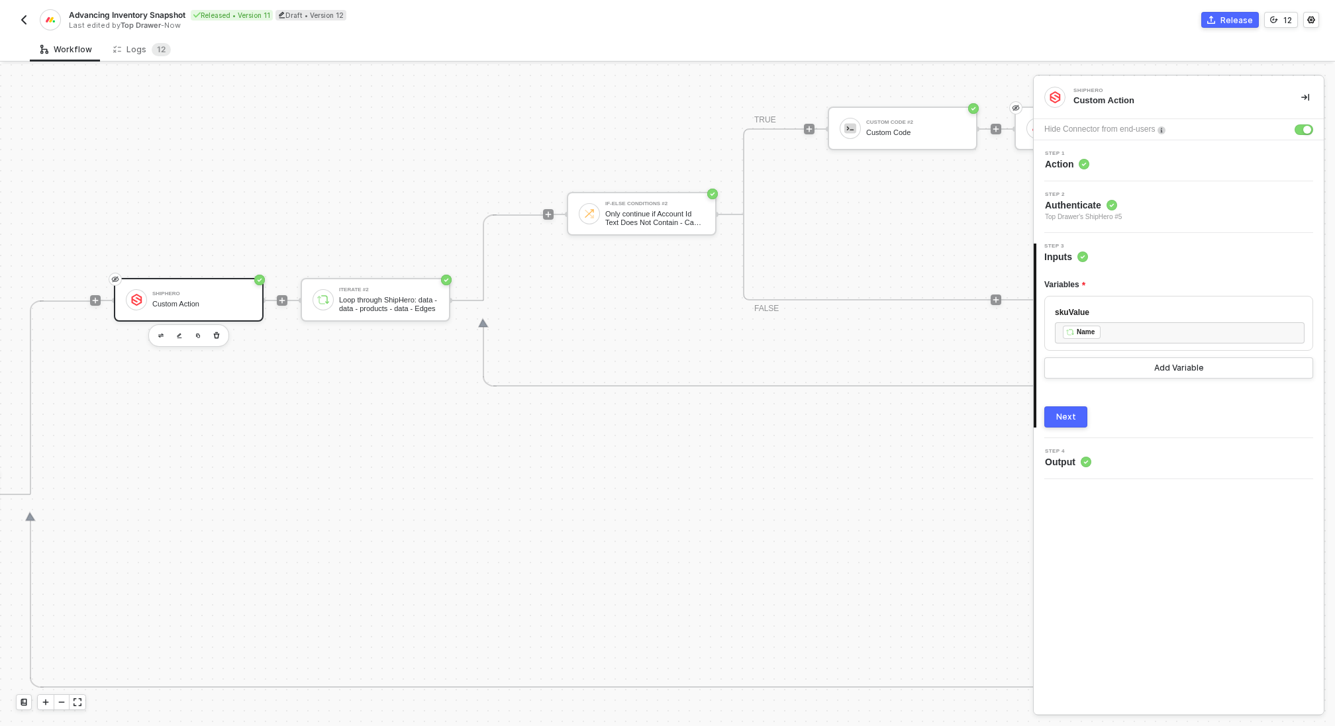
click at [1067, 414] on div "Next" at bounding box center [1066, 417] width 20 height 11
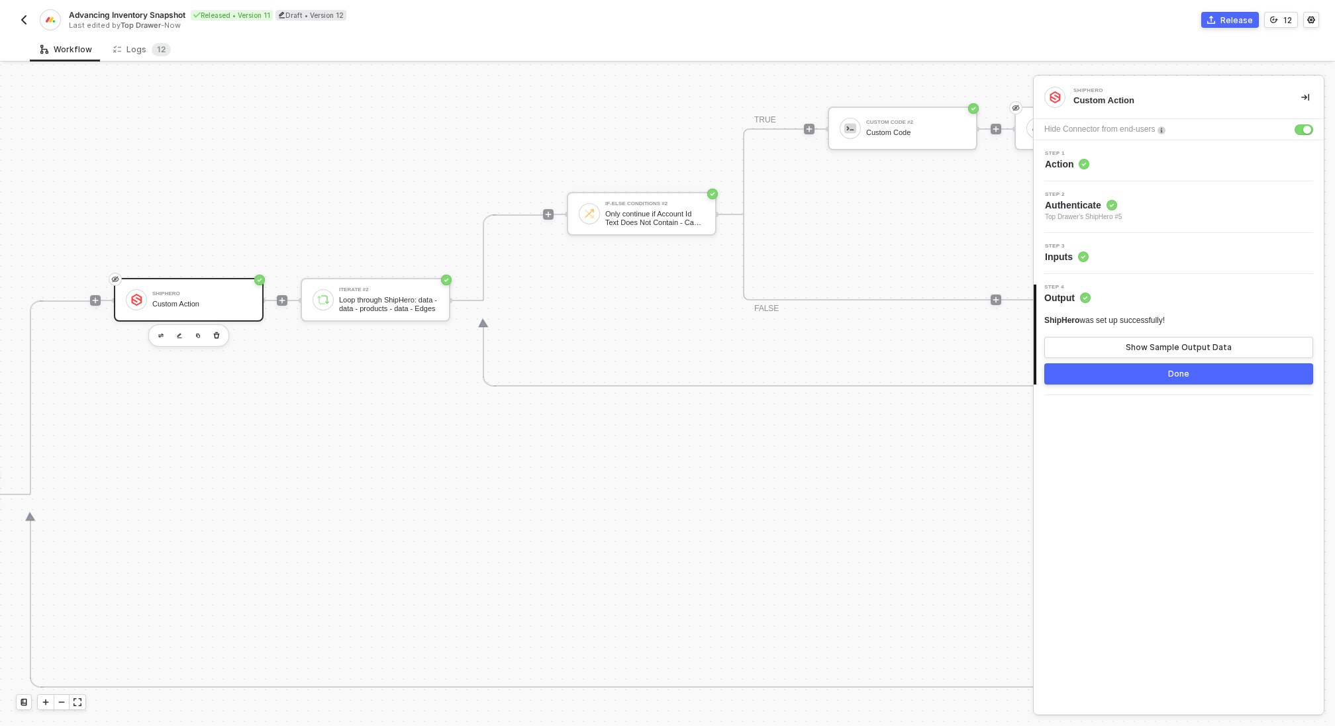
click at [1150, 372] on button "Done" at bounding box center [1178, 373] width 269 height 21
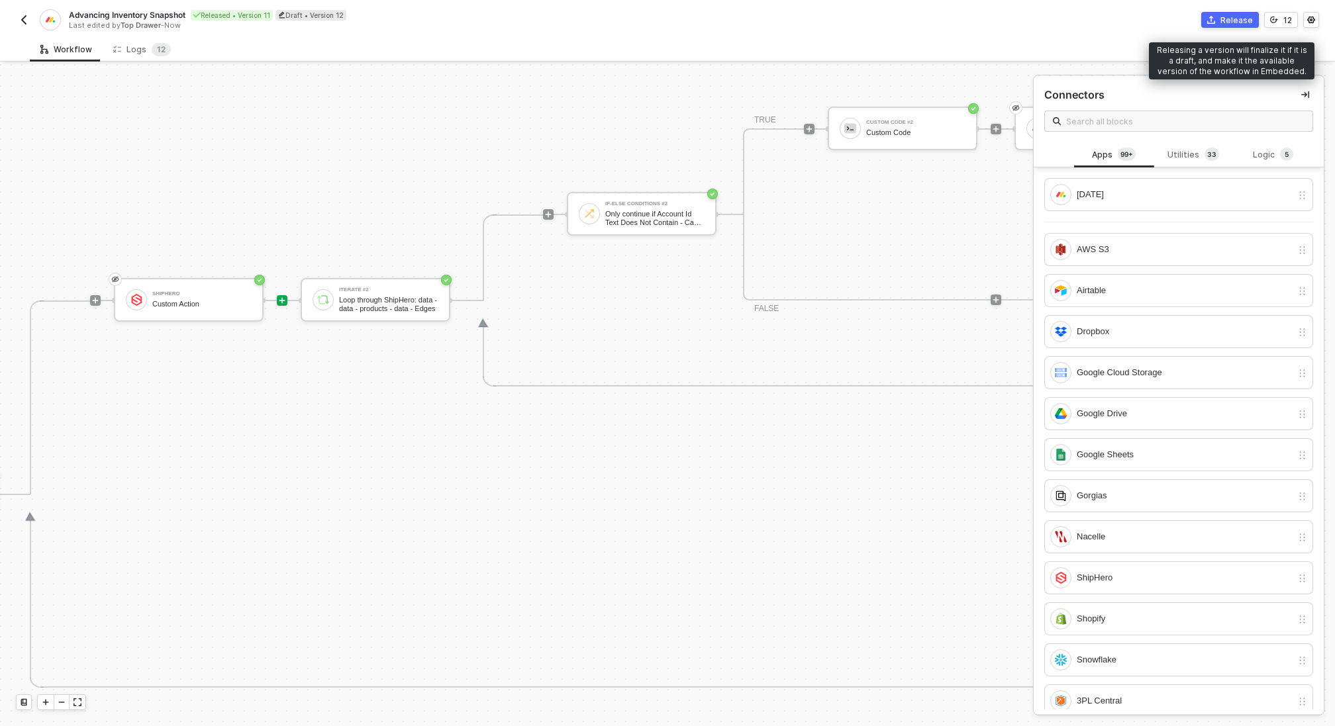
click at [1231, 18] on div "Release" at bounding box center [1236, 20] width 32 height 11
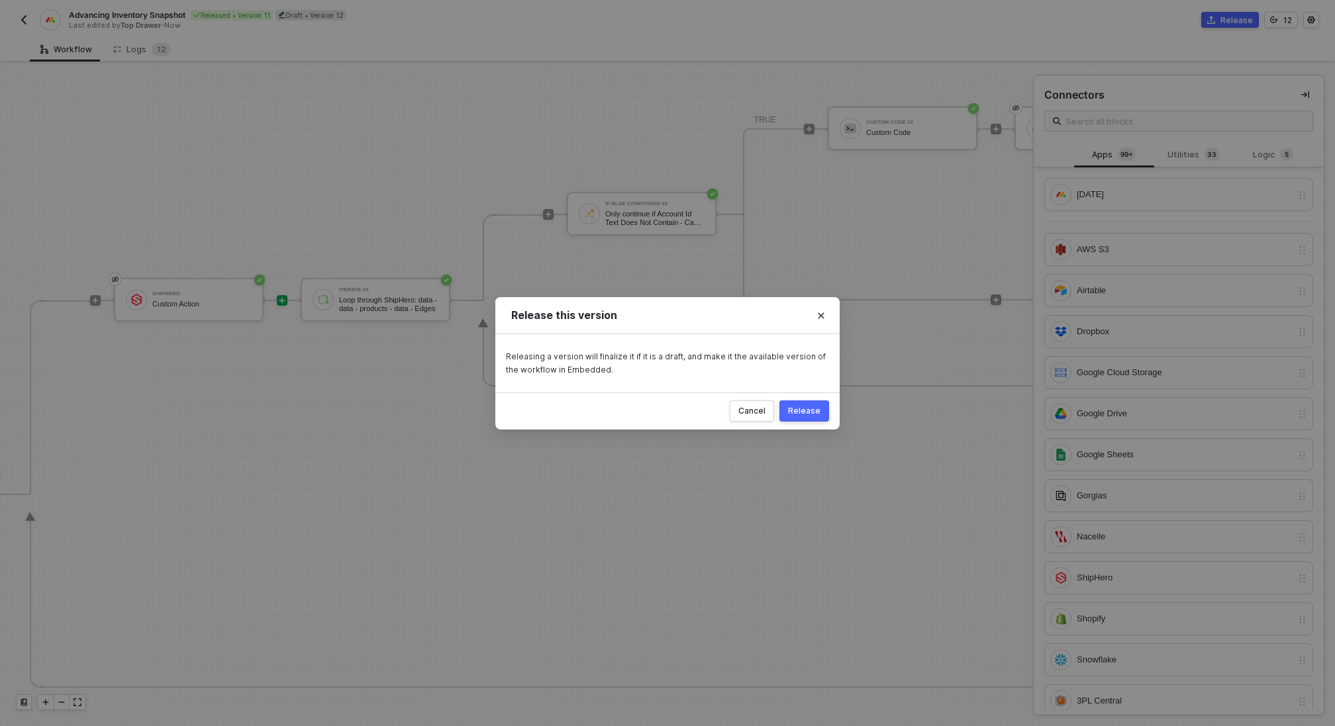
click at [802, 422] on div "Cancel Release" at bounding box center [667, 411] width 344 height 37
click at [803, 407] on div "Release" at bounding box center [804, 411] width 32 height 11
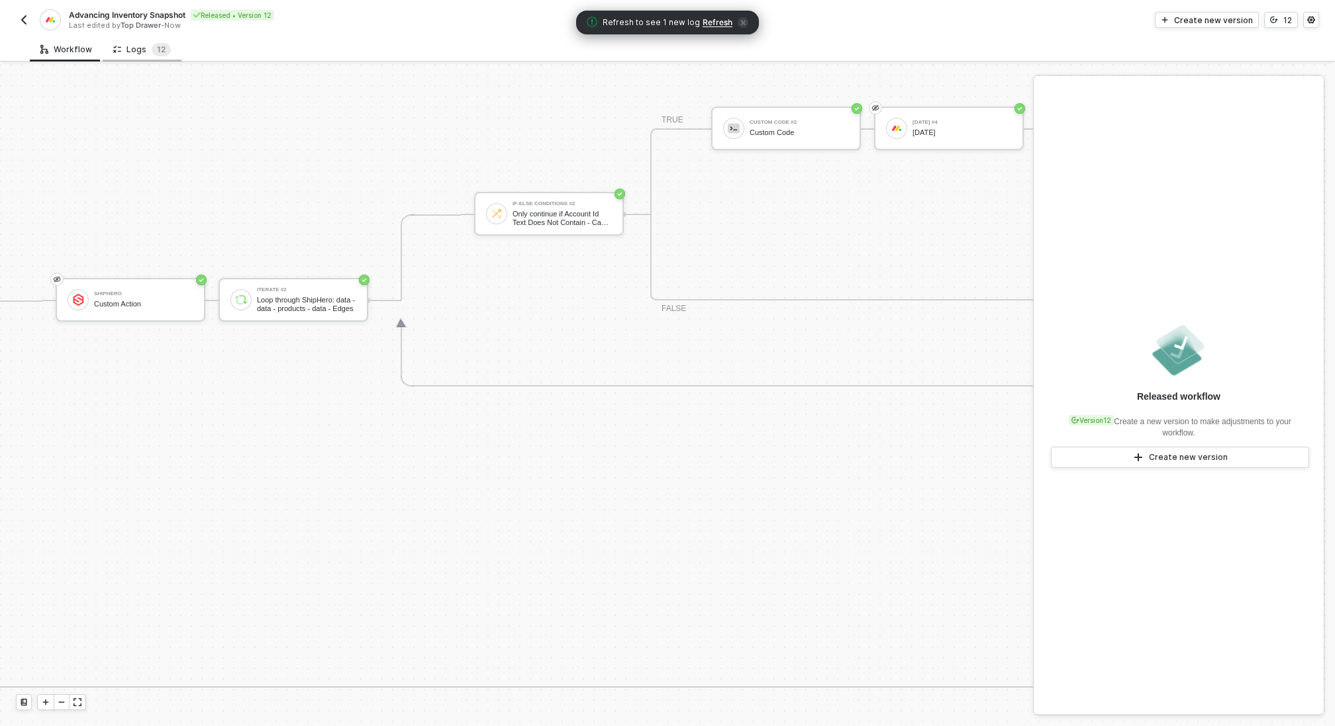
click at [134, 51] on div "Logs 1 2" at bounding box center [142, 49] width 58 height 13
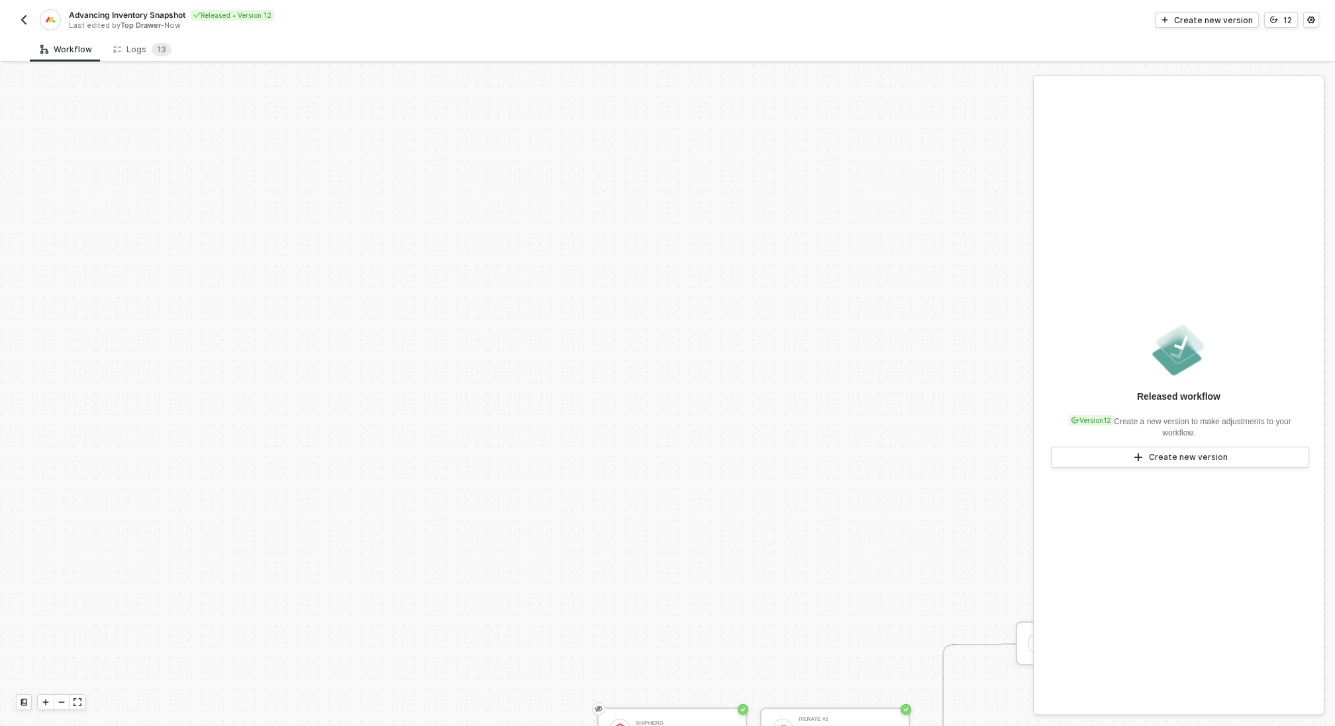
scroll to position [430, 0]
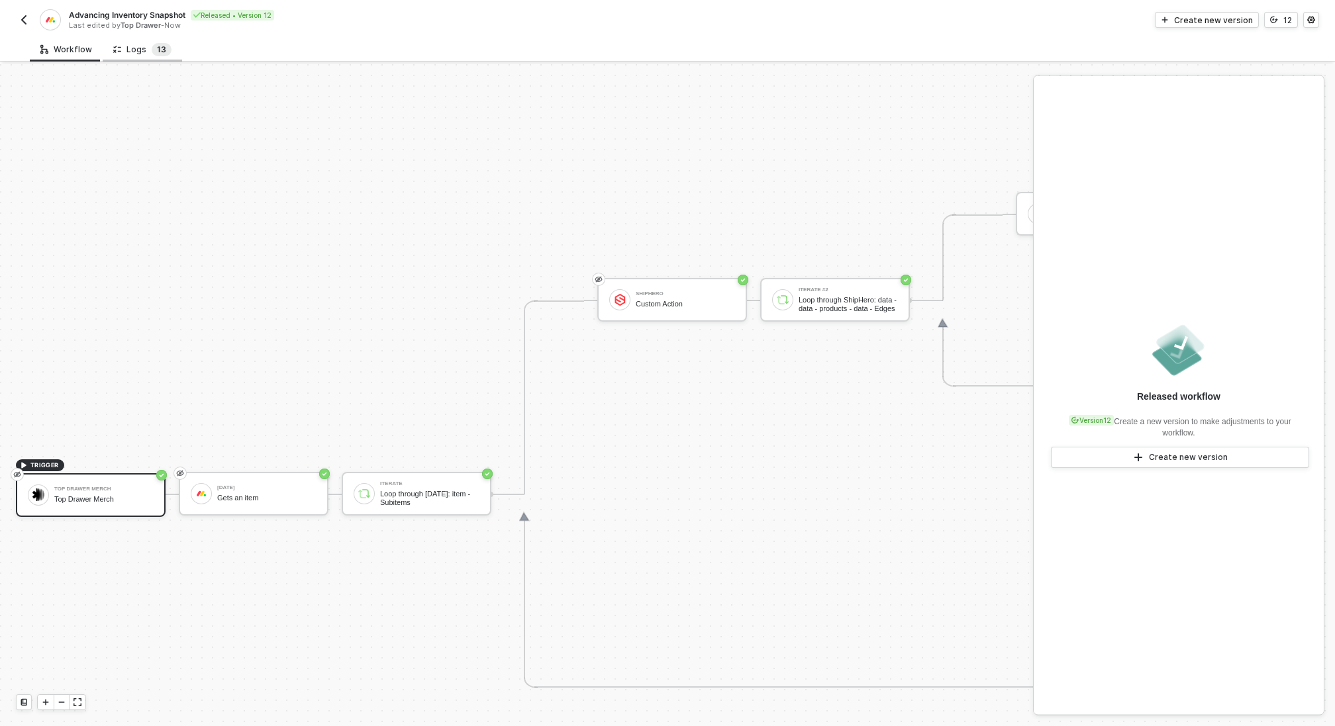
click at [152, 53] on sup "1 3" at bounding box center [162, 49] width 20 height 13
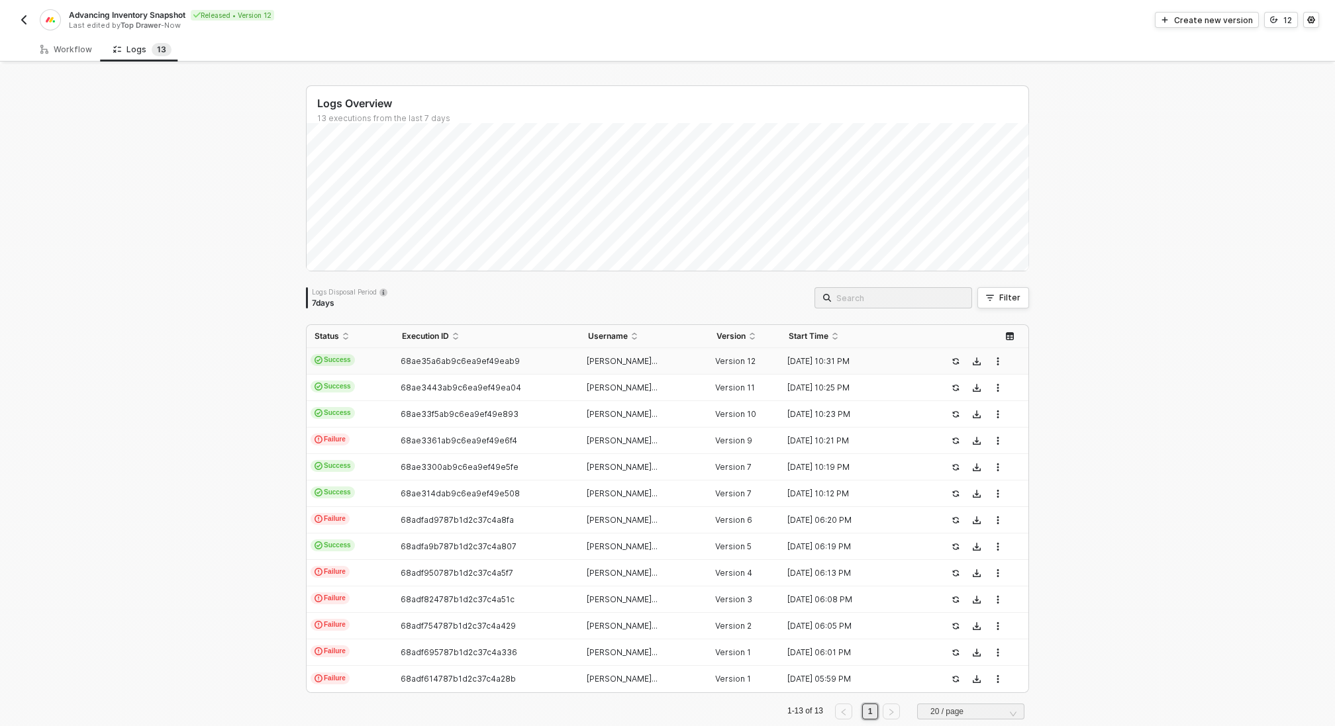
click at [486, 364] on span "68ae35a6ab9c6ea9ef49eab9" at bounding box center [459, 361] width 119 height 10
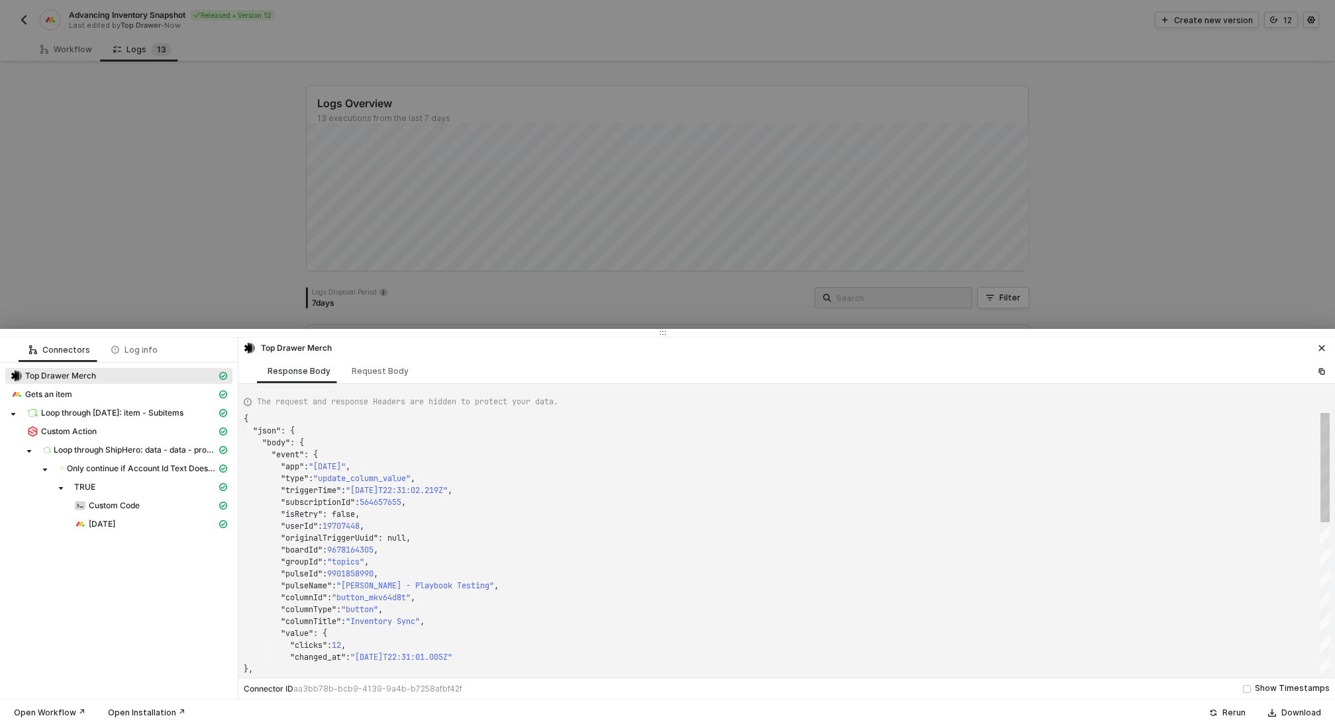
scroll to position [119, 0]
click at [116, 470] on span "Only continue if Account Id Text Does Not Contain - Case Insensitive QWNjb3VudD…" at bounding box center [142, 468] width 150 height 11
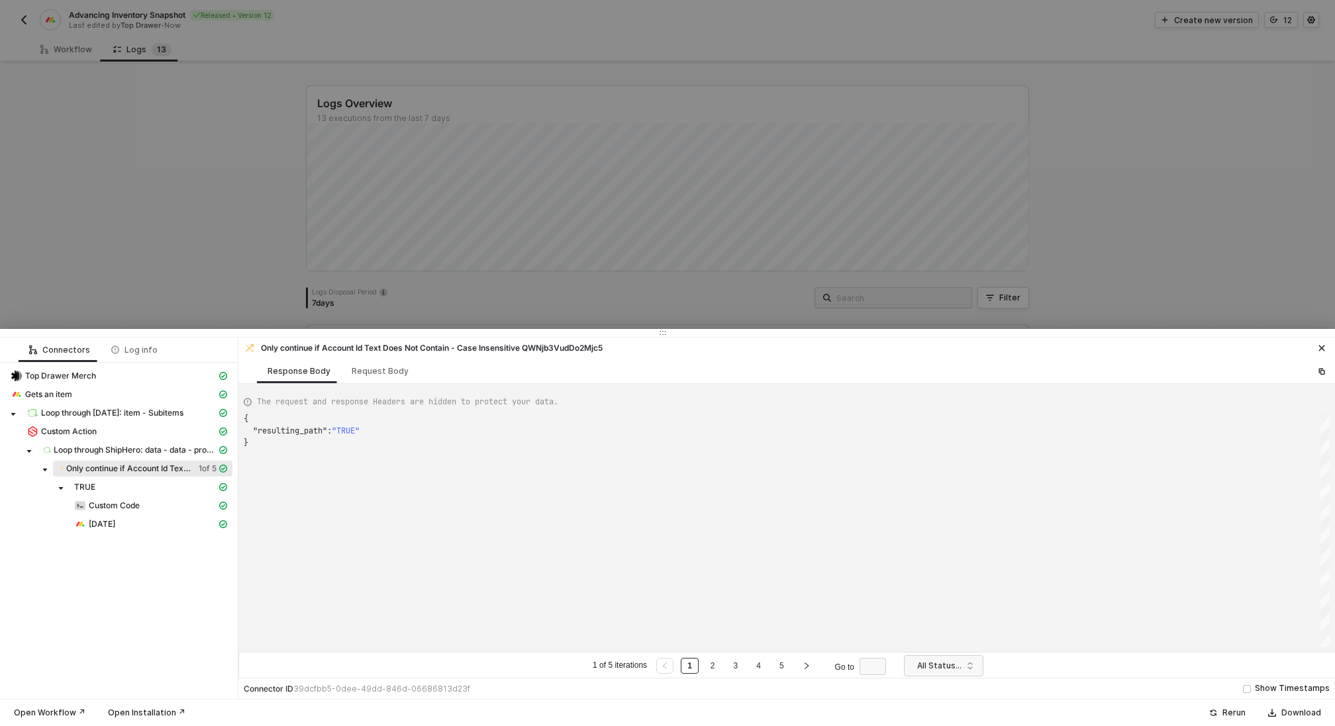
scroll to position [24, 0]
click at [710, 661] on link "2" at bounding box center [712, 666] width 13 height 15
click at [373, 359] on div "Request Body" at bounding box center [380, 371] width 78 height 24
type textarea "[ { "conditionSets": [ { "uuid": "275876da-965e-4e9c-9bf6-5b8625c99245", "condi…"
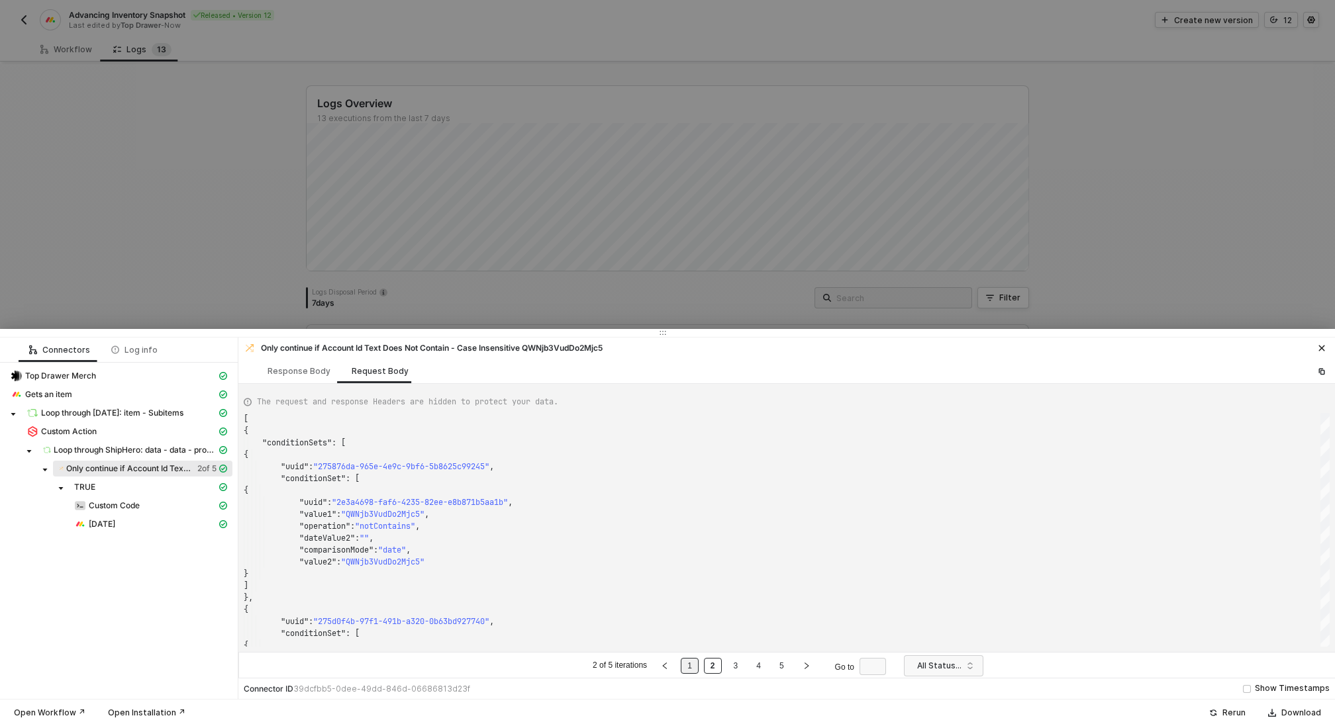
click at [694, 667] on link "1" at bounding box center [689, 666] width 13 height 15
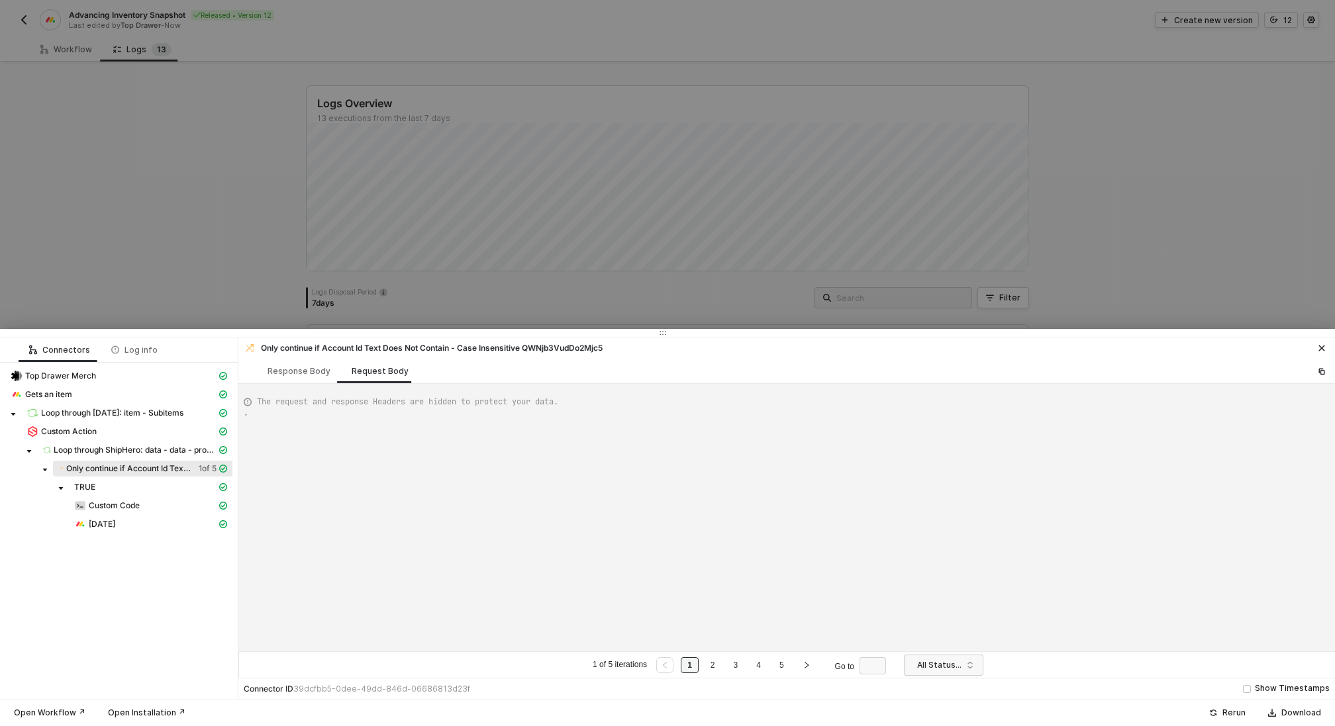
type textarea "[ { "conditionSets": [ { "uuid": "275876da-965e-4e9c-9bf6-5b8625c99245", "condi…"
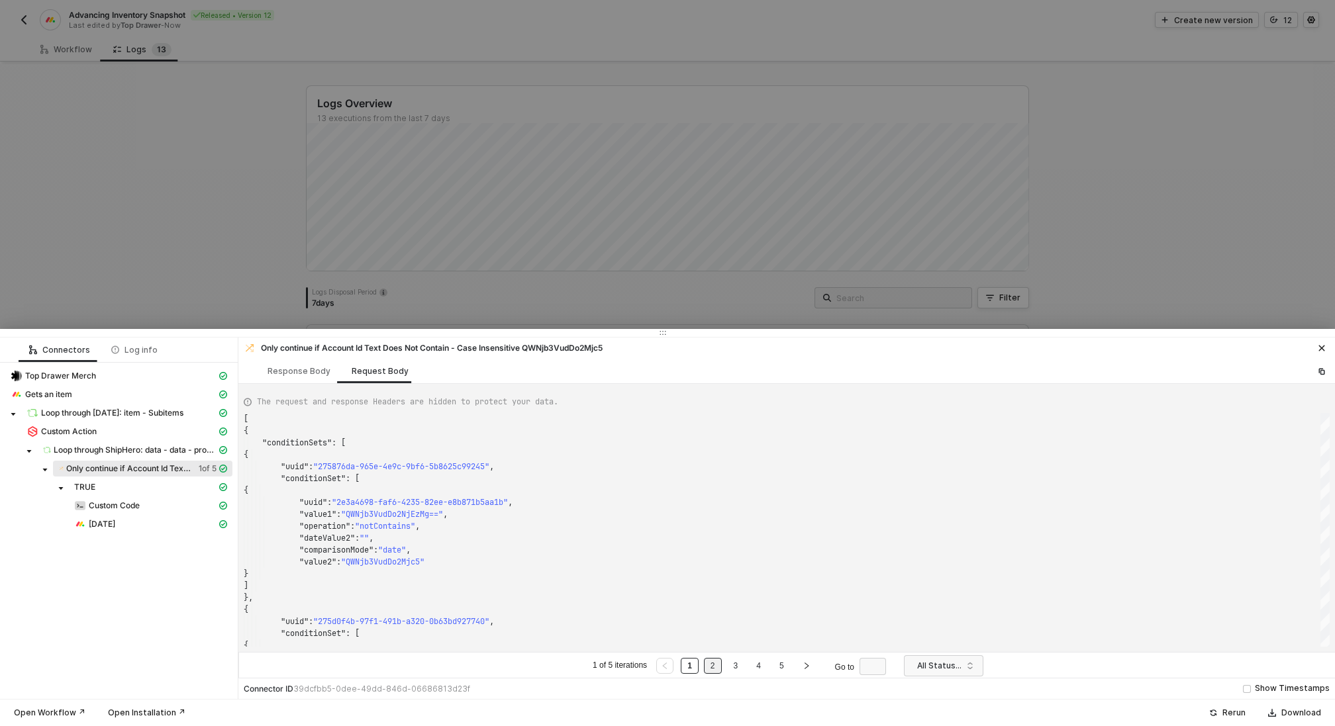
click at [710, 661] on link "2" at bounding box center [712, 666] width 13 height 15
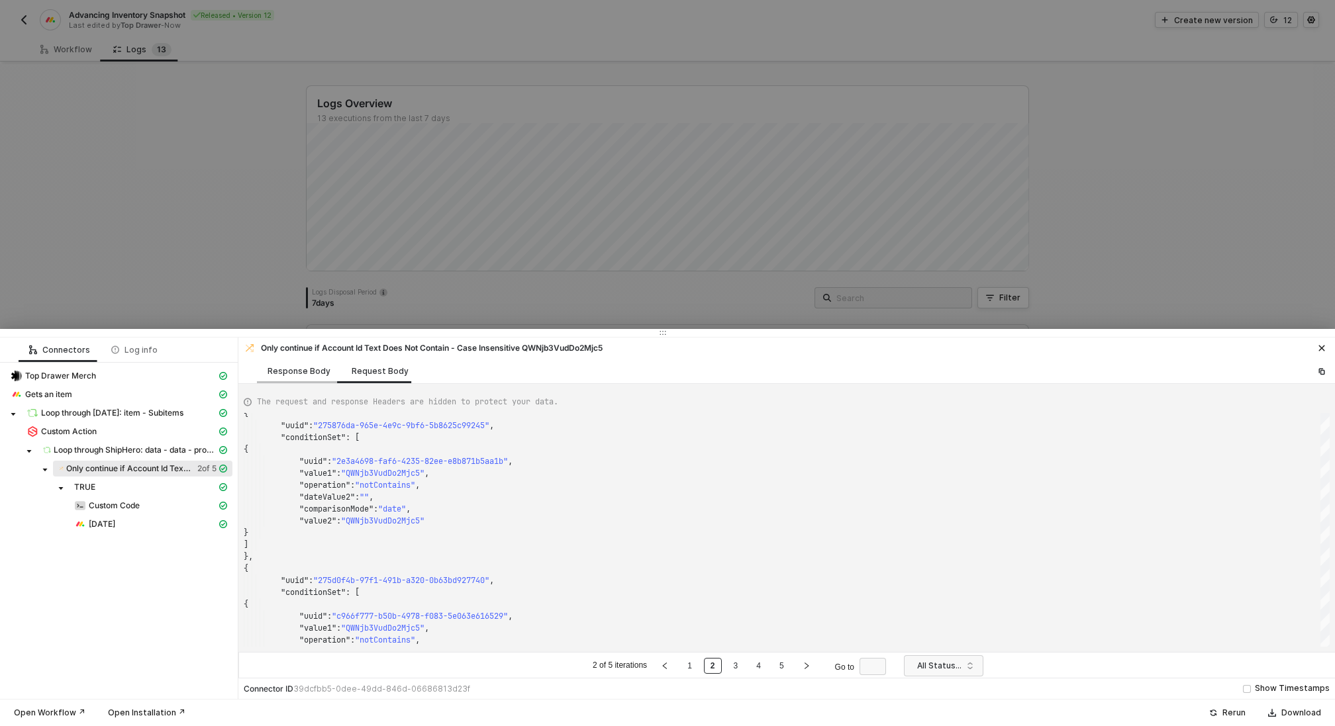
click at [302, 363] on div "Response Body" at bounding box center [299, 371] width 84 height 24
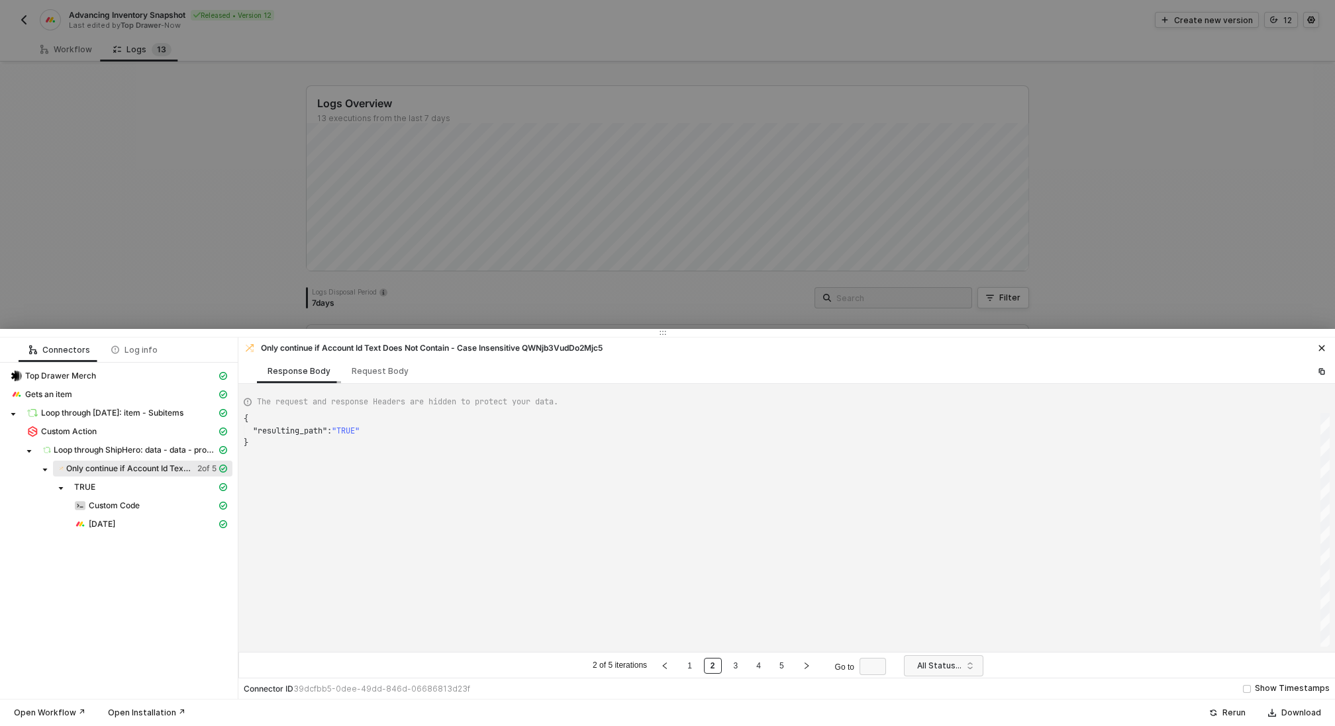
scroll to position [24, 0]
click at [358, 372] on div "Request Body" at bounding box center [380, 371] width 57 height 11
type textarea "[ { "conditionSets": [ { "uuid": "275876da-965e-4e9c-9bf6-5b8625c99245", "condi…"
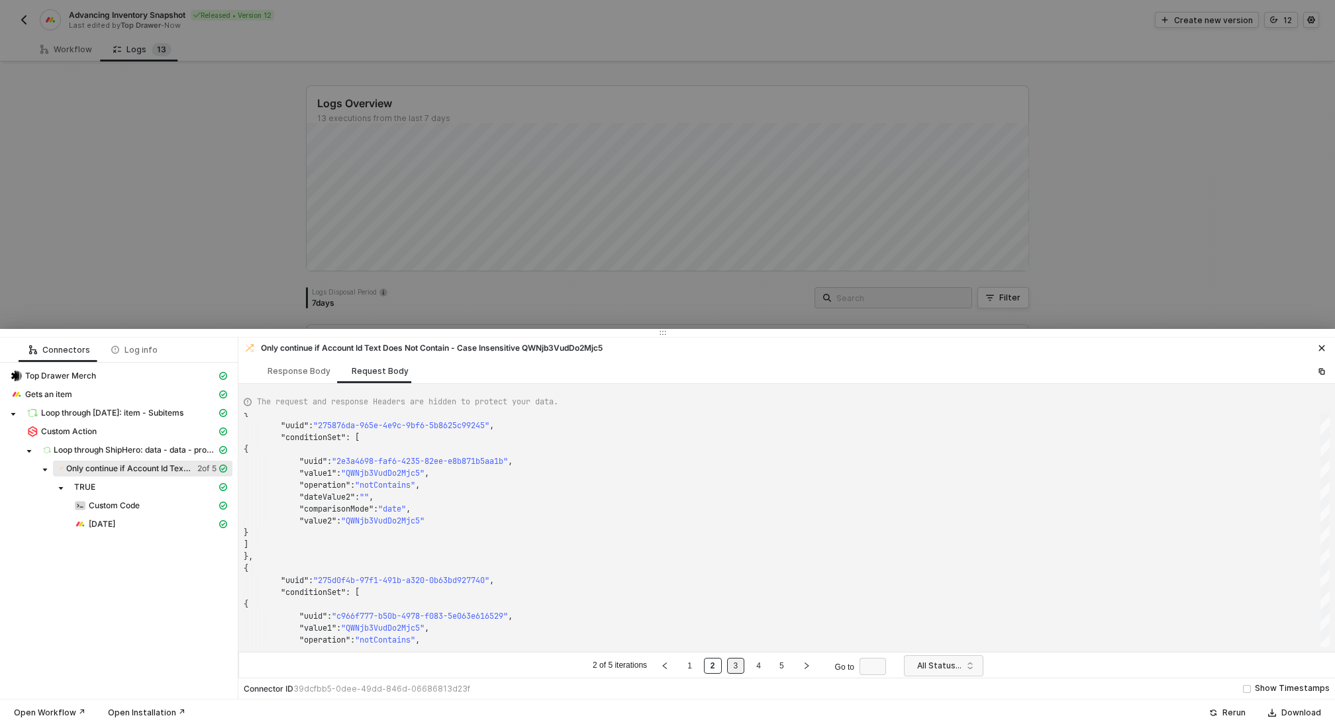
click at [737, 668] on link "3" at bounding box center [735, 666] width 13 height 15
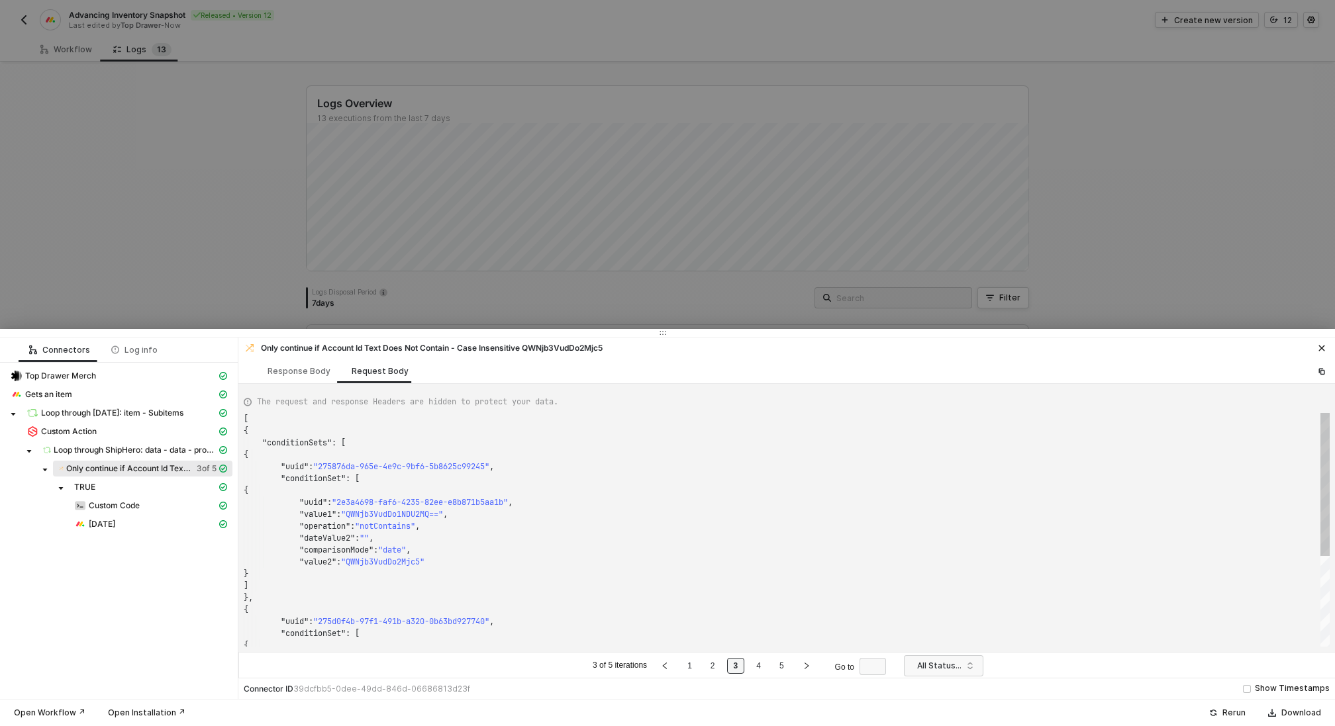
scroll to position [119, 0]
click at [314, 373] on div "Response Body" at bounding box center [298, 371] width 63 height 11
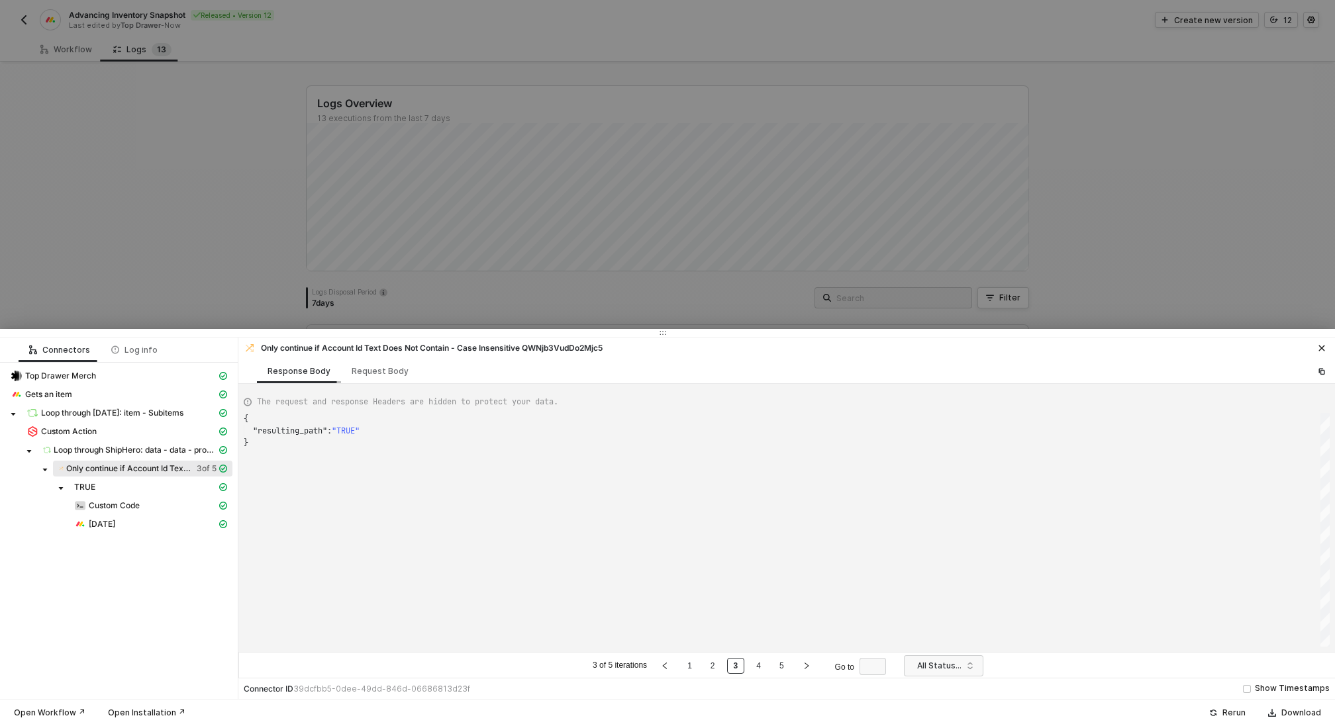
scroll to position [24, 0]
click at [365, 373] on div "Request Body" at bounding box center [380, 371] width 57 height 11
type textarea "[ { "conditionSets": [ { "uuid": "275876da-965e-4e9c-9bf6-5b8625c99245", "condi…"
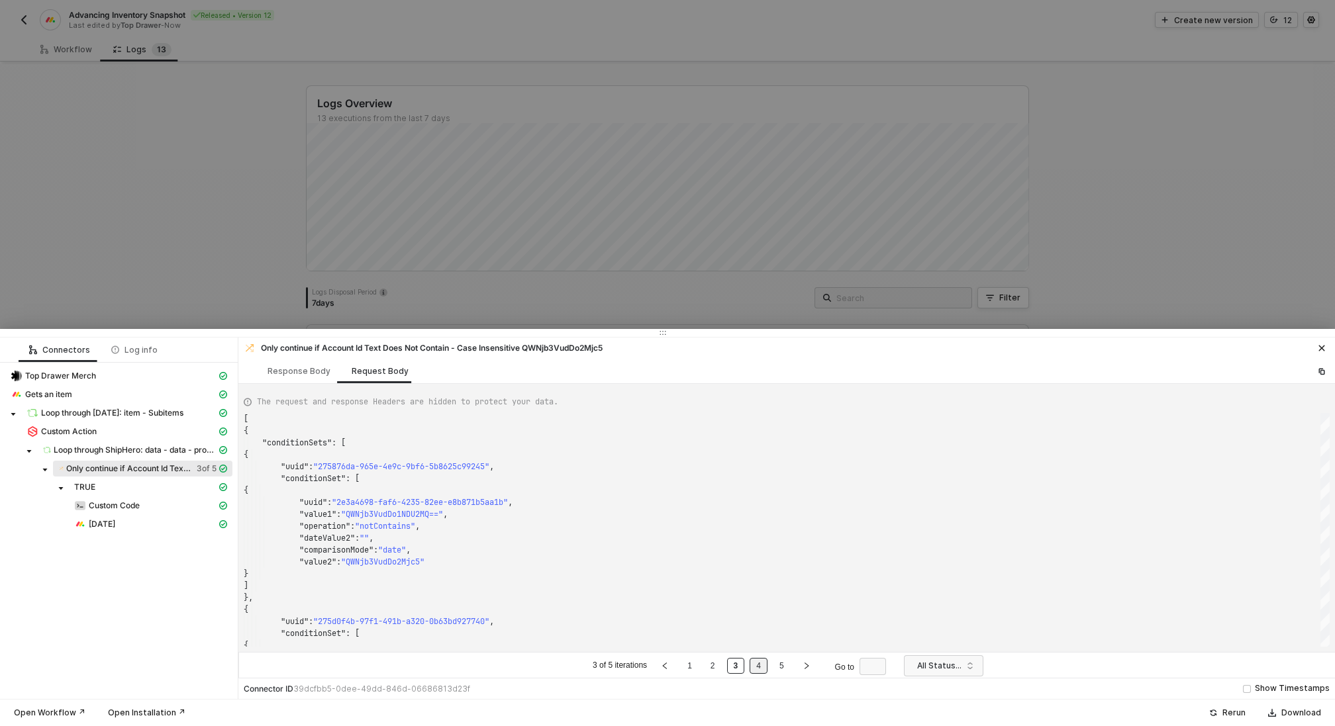
click at [757, 661] on link "4" at bounding box center [758, 666] width 13 height 15
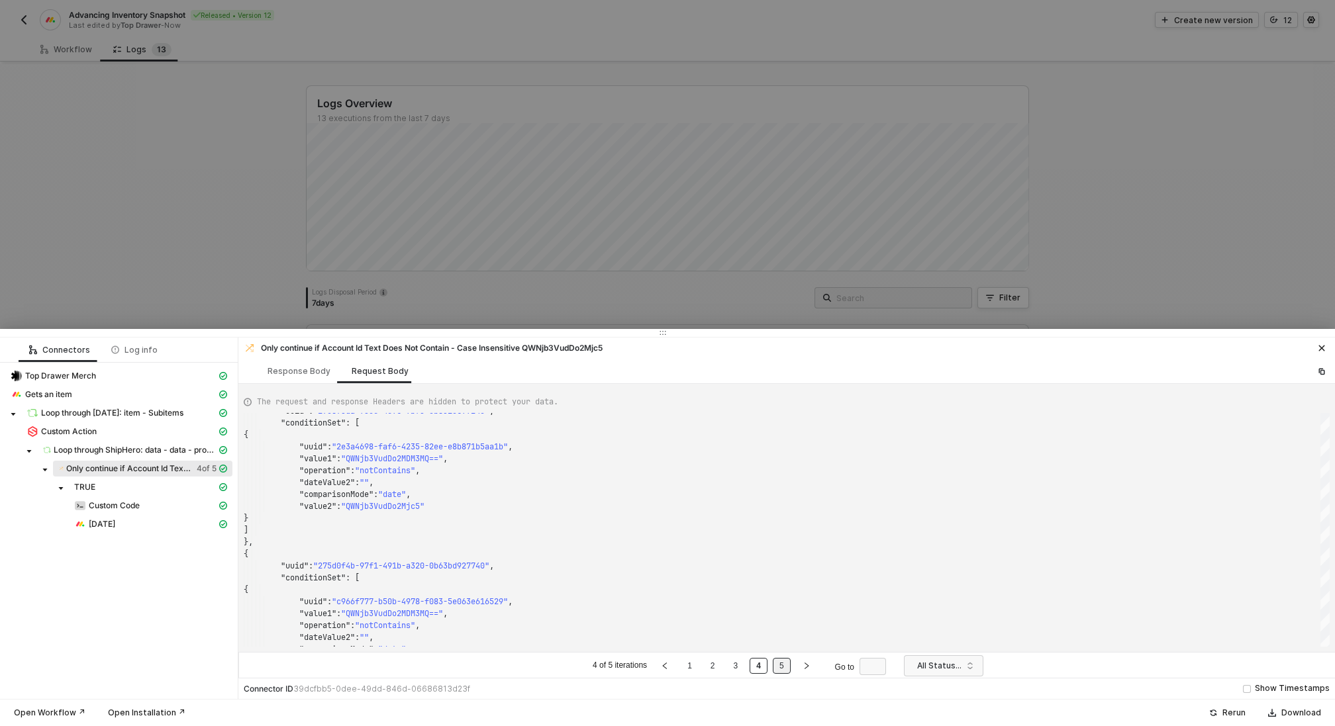
click at [780, 669] on link "5" at bounding box center [781, 666] width 13 height 15
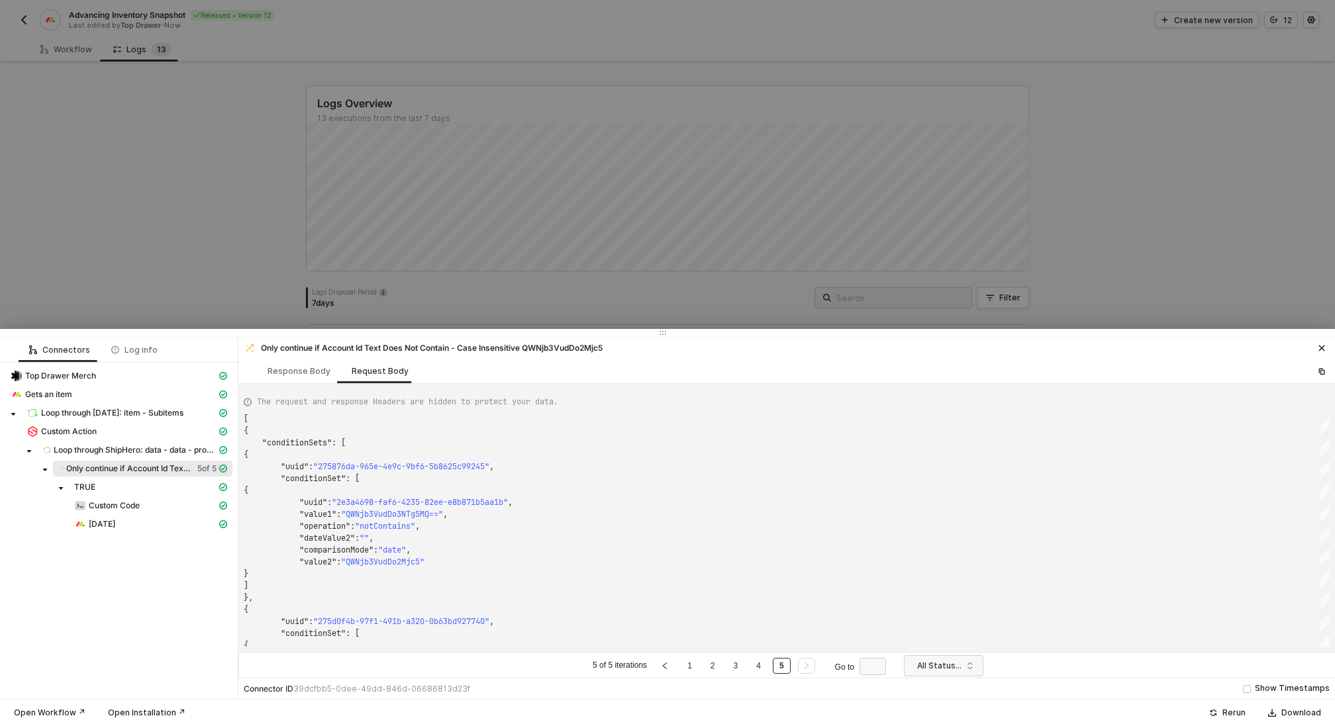
click at [104, 150] on div at bounding box center [667, 363] width 1335 height 726
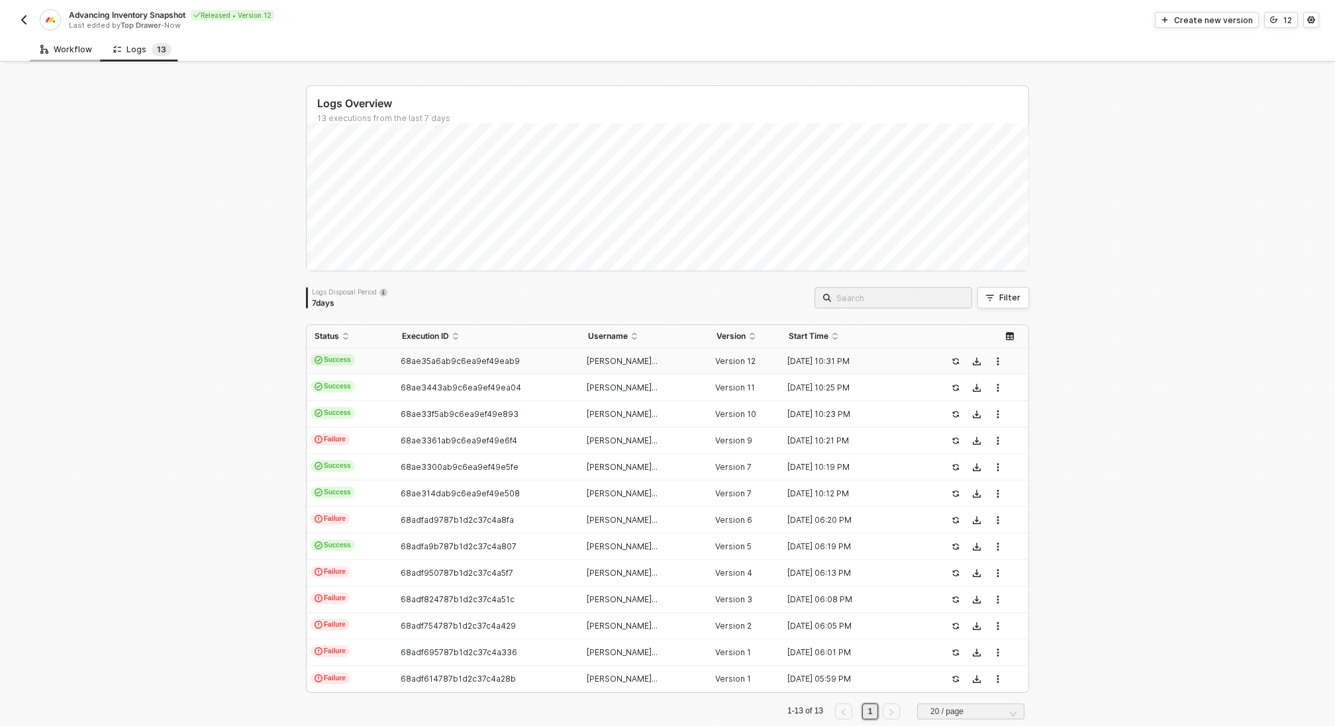
click at [60, 58] on div "Workflow" at bounding box center [66, 49] width 73 height 24
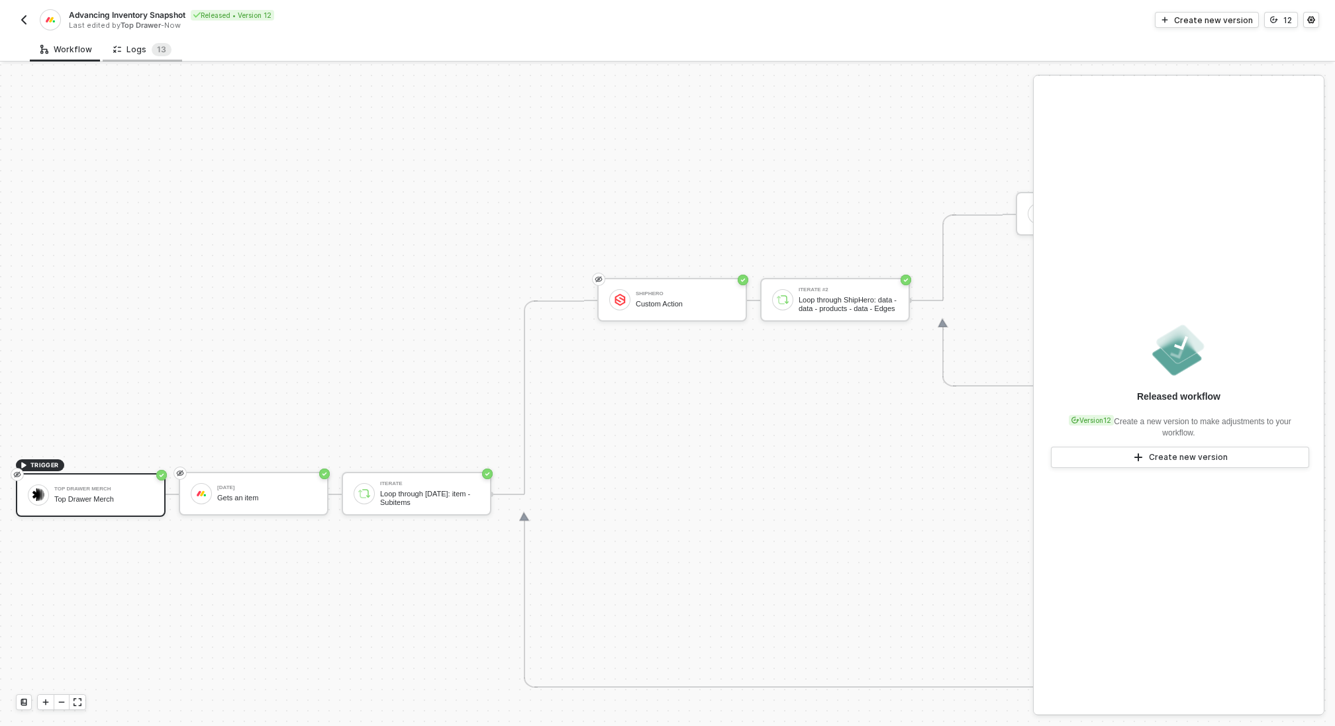
click at [120, 52] on div "Logs 1 3" at bounding box center [142, 49] width 58 height 13
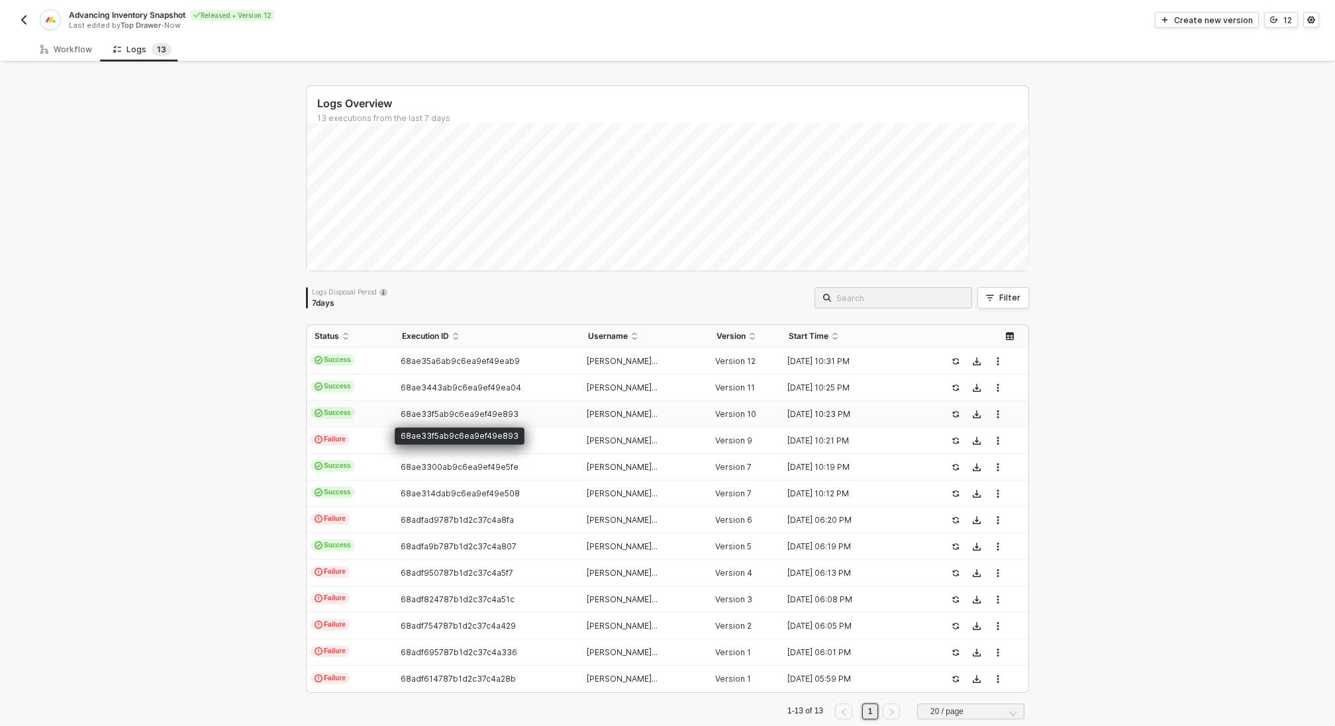
click at [459, 412] on span "68ae33f5ab9c6ea9ef49e893" at bounding box center [459, 414] width 118 height 10
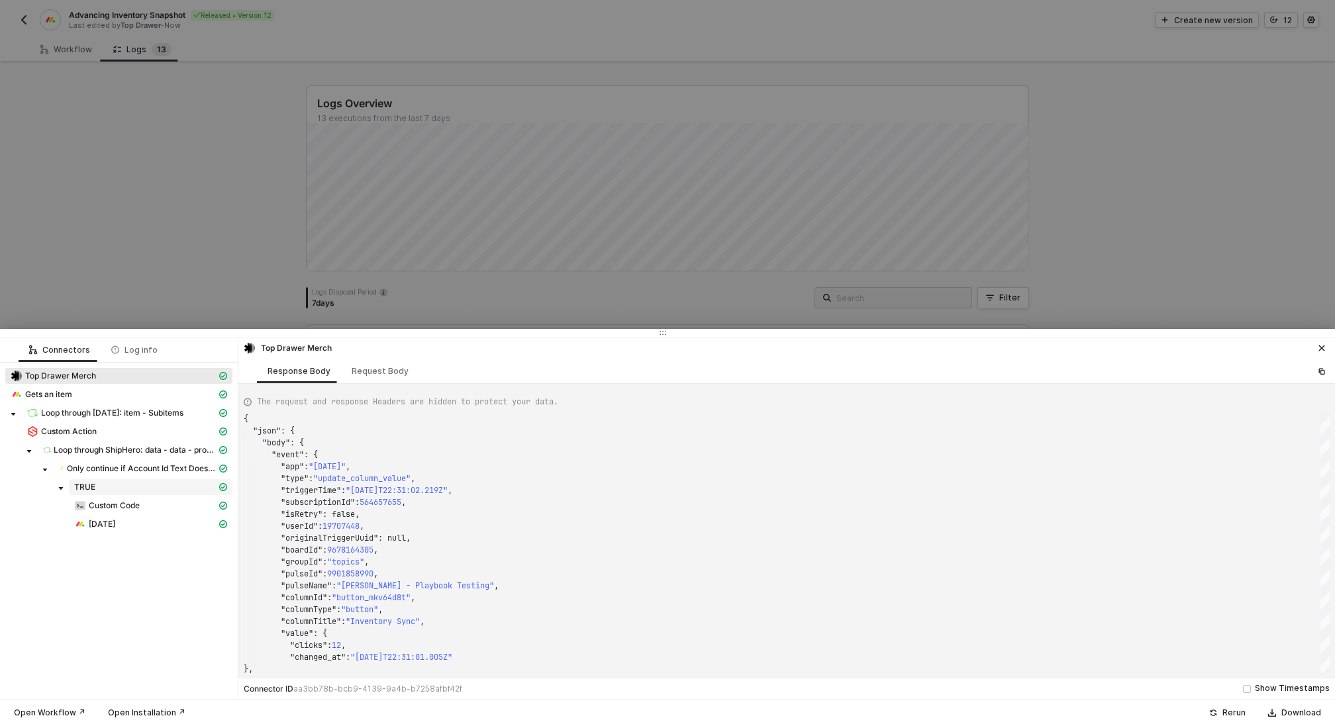
type textarea "{ "json": { "body": { "event": { "app": "monday", "type": "update_column_value"…"
click at [135, 464] on span "Only continue if Account Id Text Does Not Contain - Case Insensitive QWNjb3VudD…" at bounding box center [142, 468] width 150 height 11
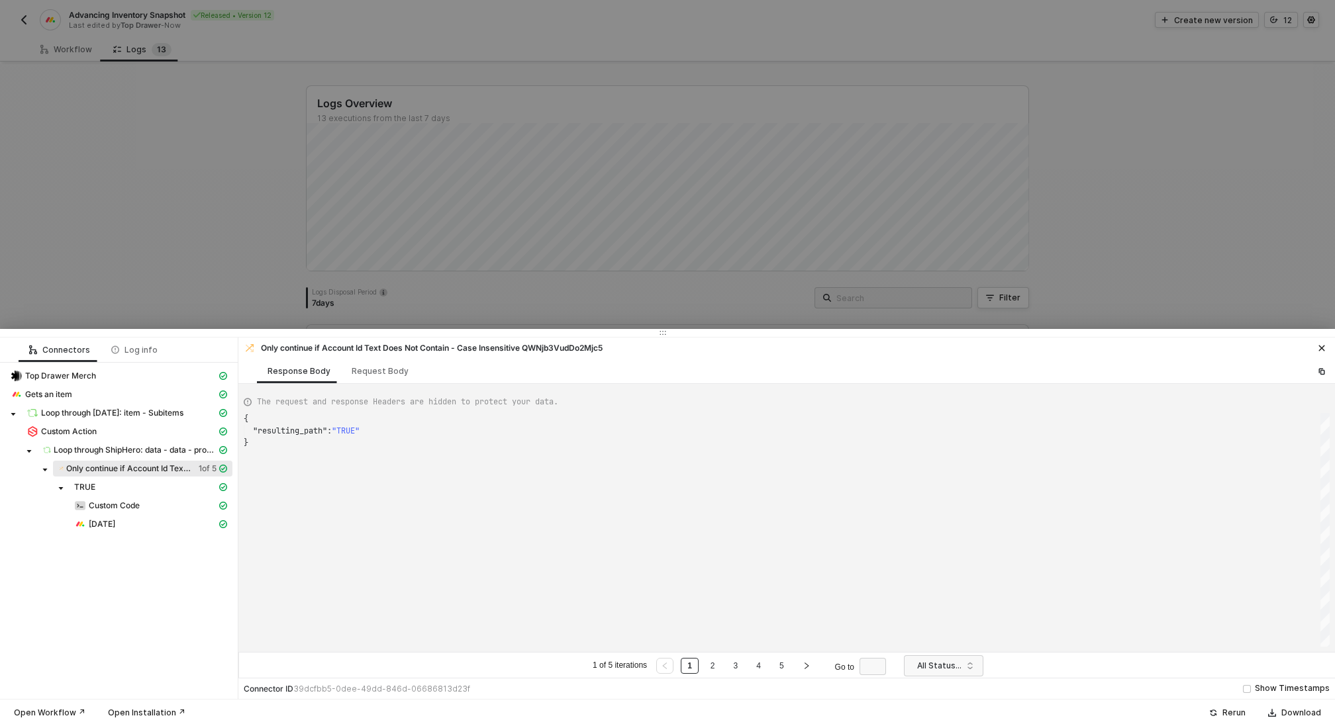
scroll to position [24, 0]
click at [708, 666] on link "2" at bounding box center [712, 666] width 13 height 15
click at [388, 367] on div "Request Body" at bounding box center [380, 371] width 57 height 11
type textarea "[ { "conditionSets": [ { "uuid": "275876da-965e-4e9c-9bf6-5b8625c99245", "condi…"
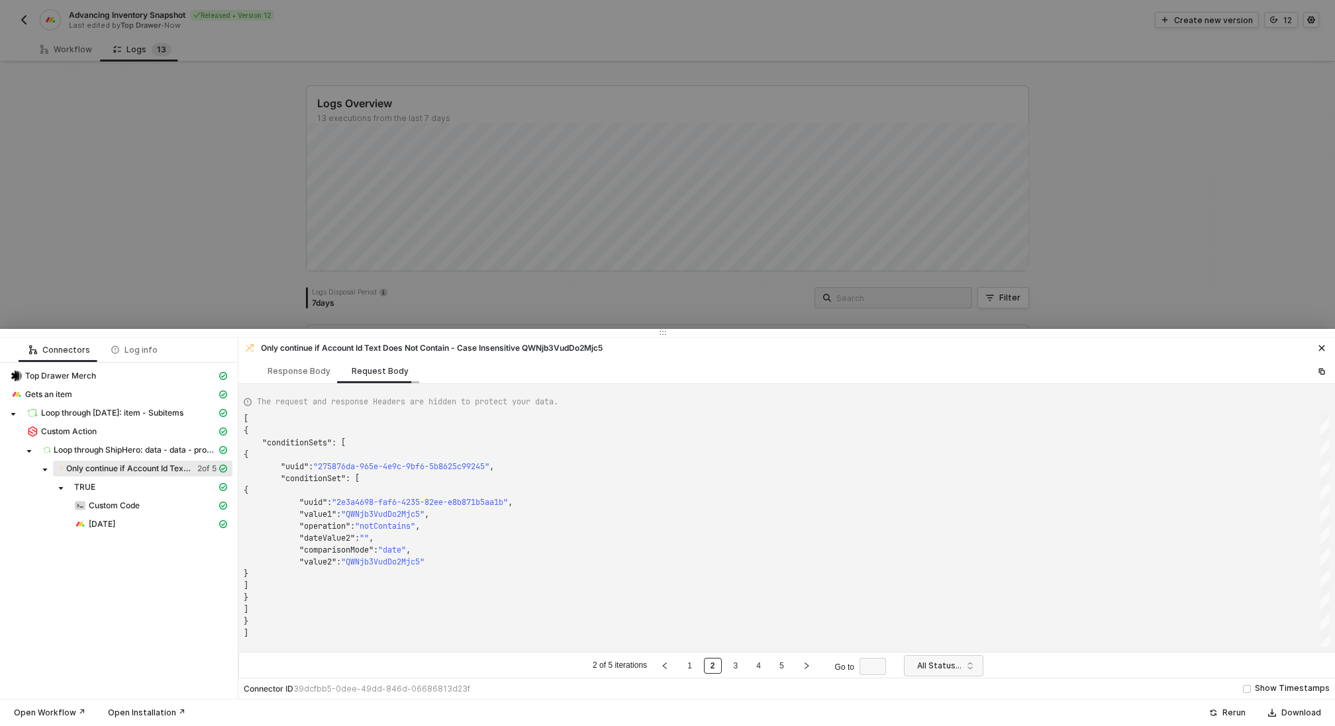
scroll to position [119, 0]
click at [128, 194] on div at bounding box center [667, 363] width 1335 height 726
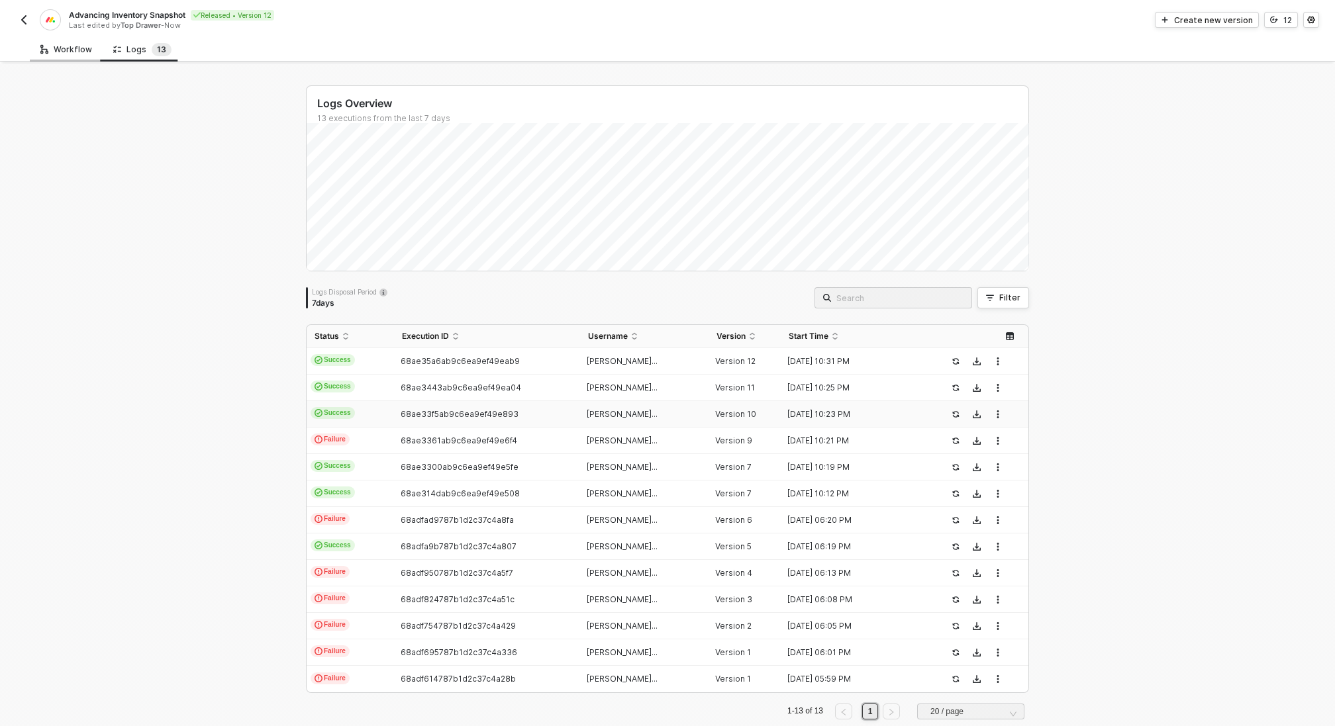
click at [62, 49] on div "Workflow" at bounding box center [66, 49] width 52 height 11
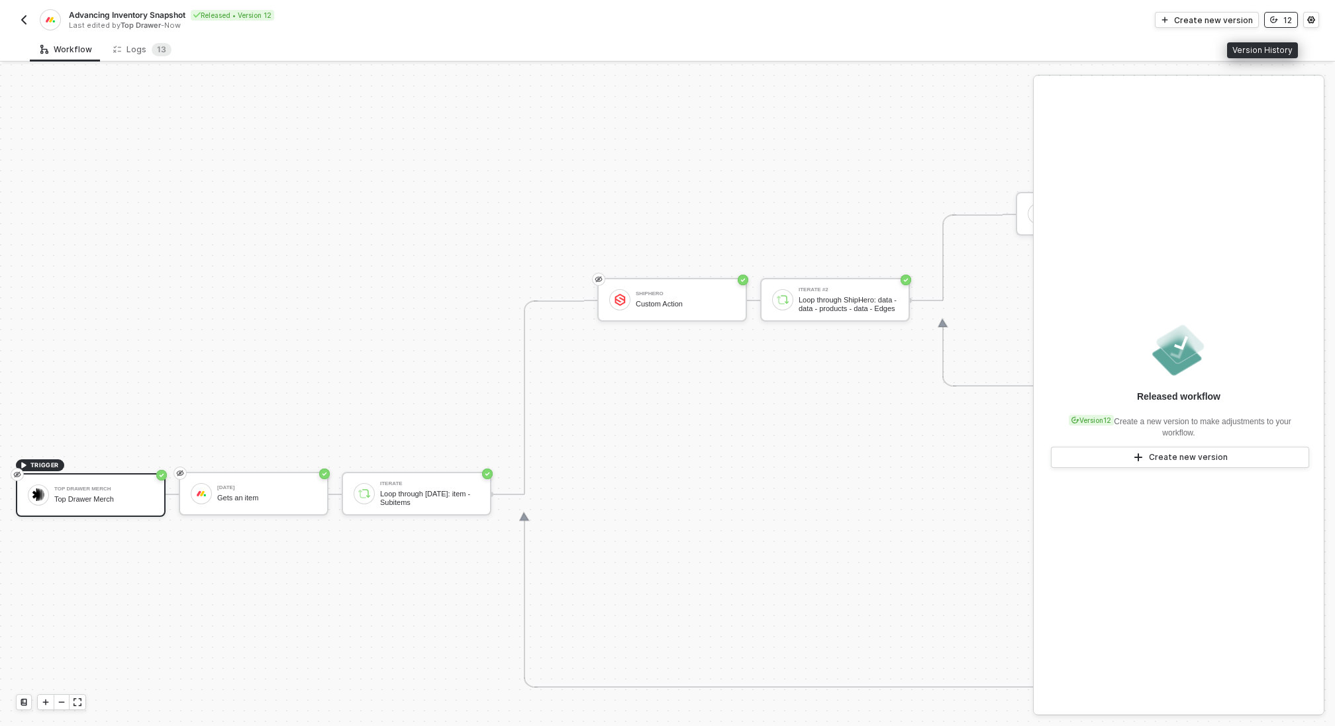
click at [1280, 24] on button "12" at bounding box center [1281, 20] width 34 height 16
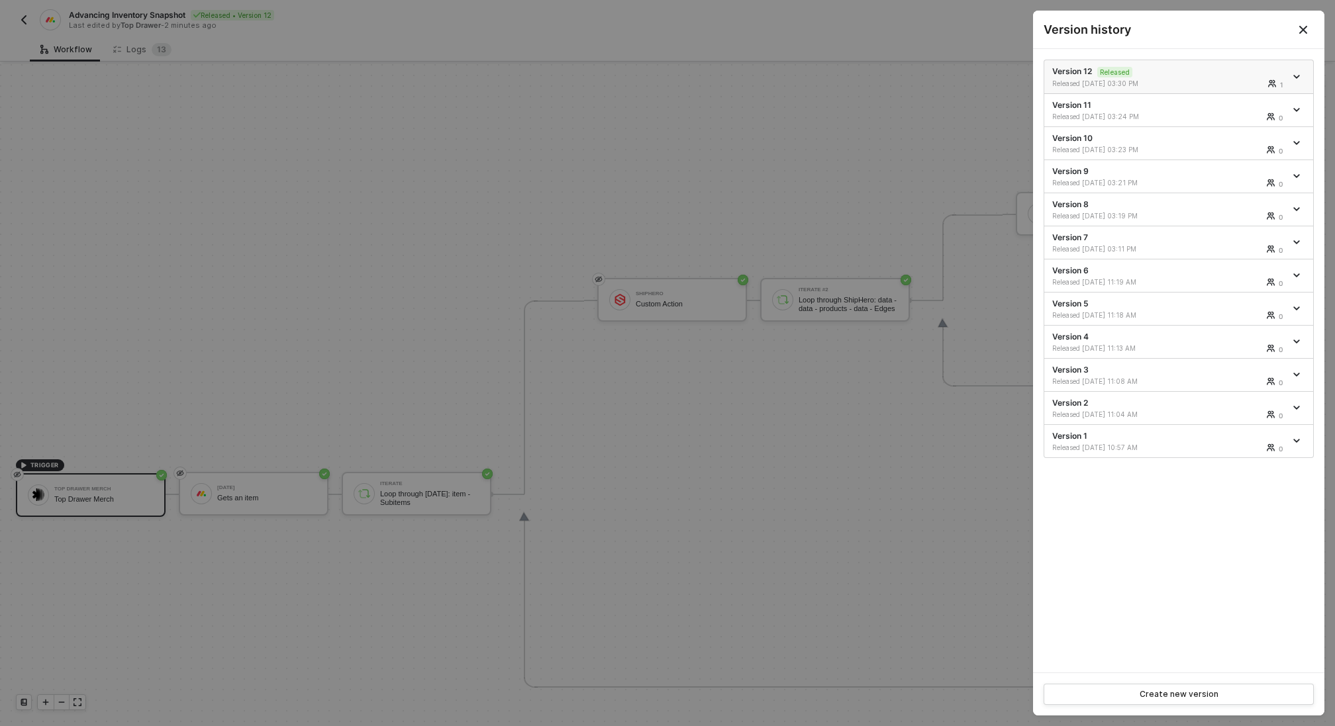
click at [1298, 76] on icon "icon-arrow-down" at bounding box center [1296, 76] width 7 height 7
click at [1266, 96] on div "Make a copy" at bounding box center [1250, 98] width 82 height 13
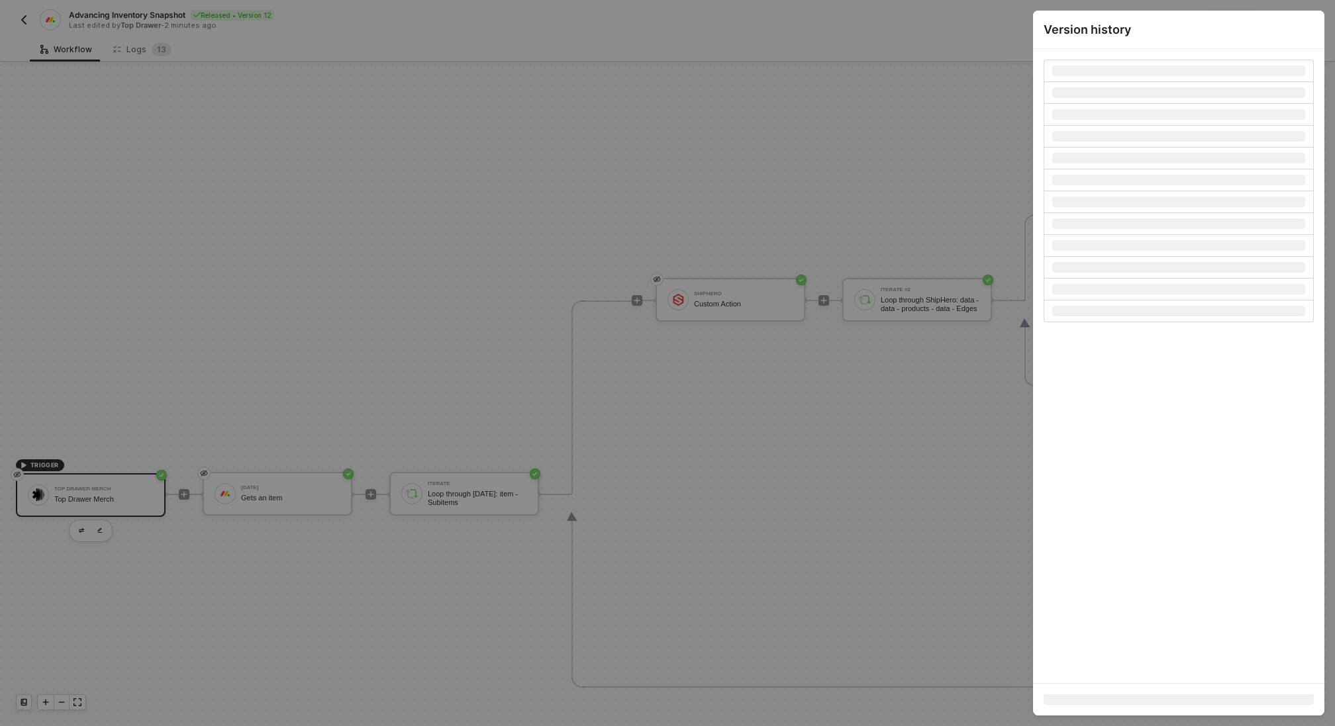
click at [831, 124] on div at bounding box center [667, 363] width 1335 height 726
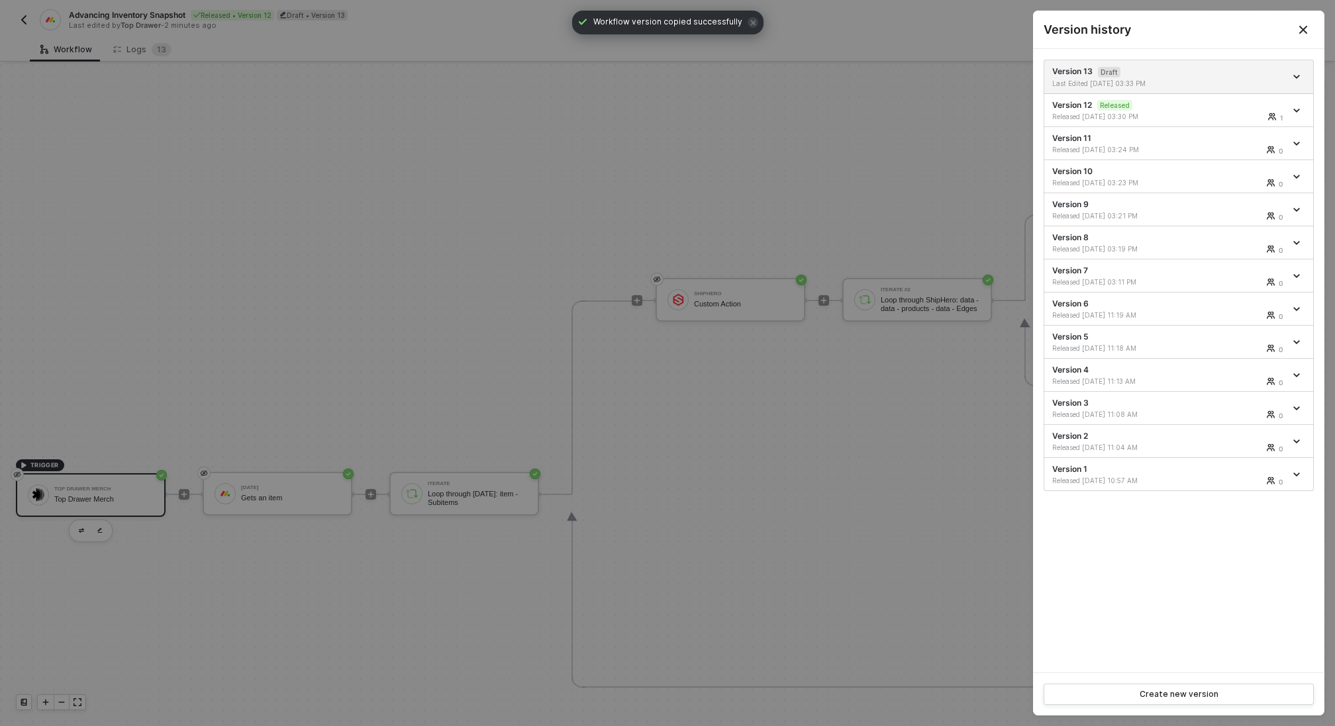
click at [831, 124] on div at bounding box center [667, 363] width 1335 height 726
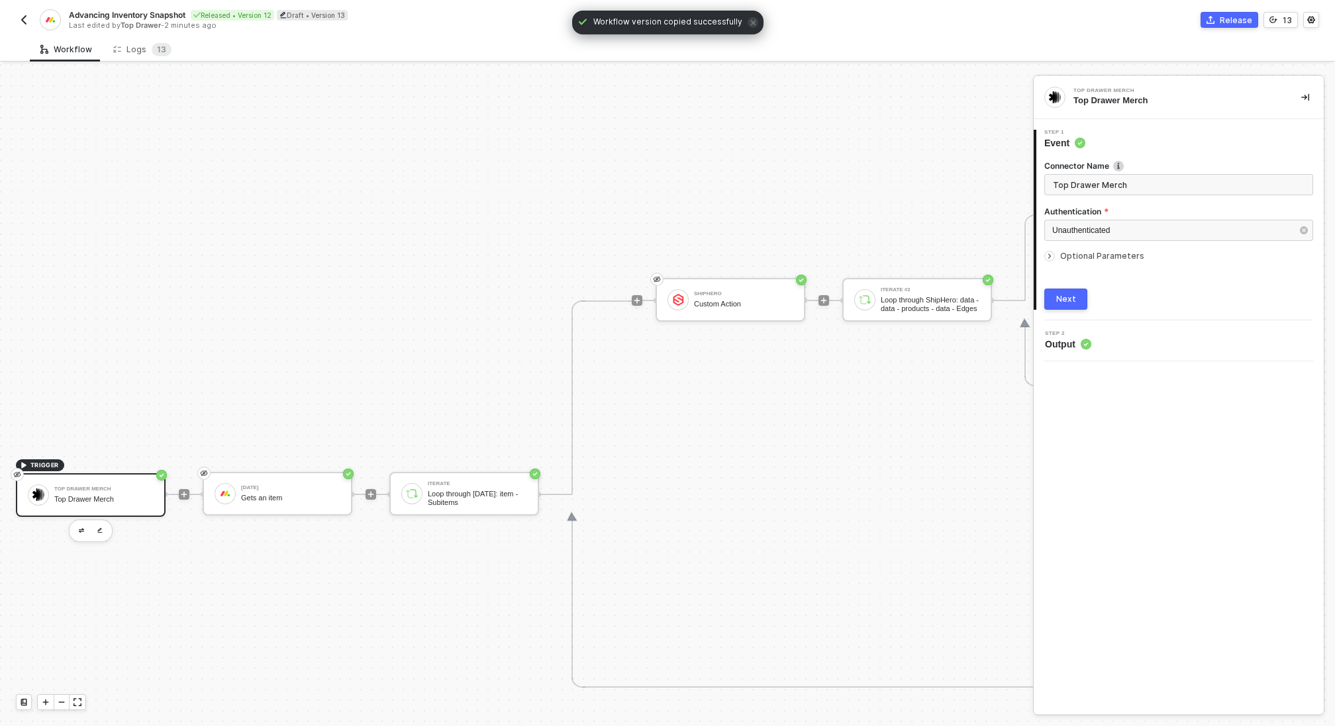
click at [816, 181] on div "ShipHero Custom Action Iterate #2 Loop through ShipHero: data - data - products…" at bounding box center [1279, 300] width 1248 height 387
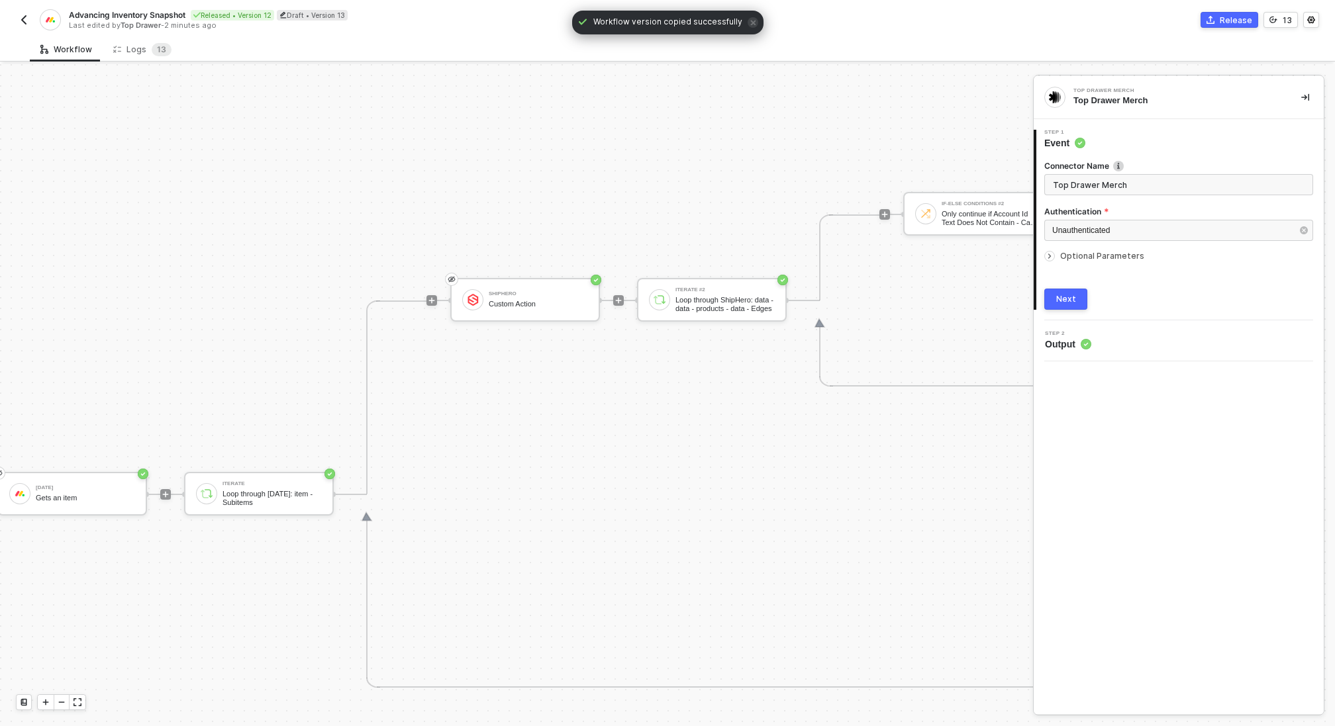
scroll to position [430, 440]
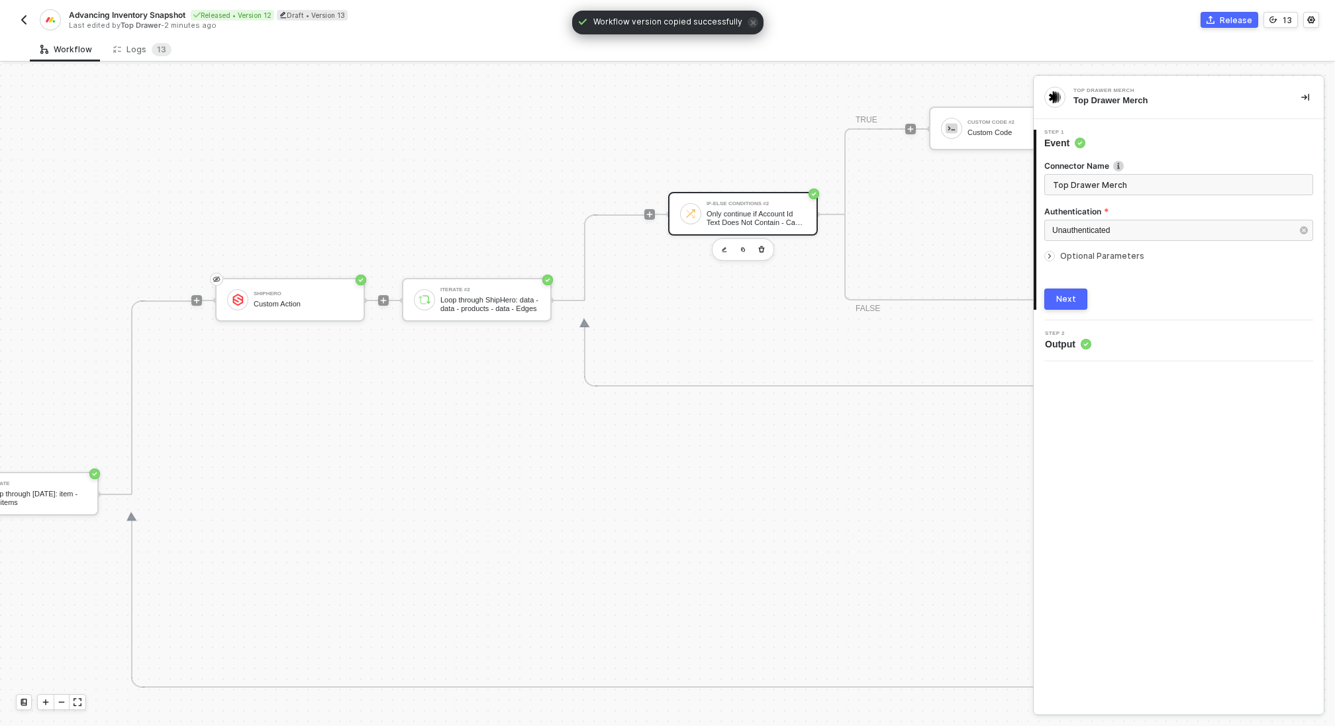
click at [753, 210] on div "Only continue if Account Id Text Does Not Contain - Case Insensitive QWNjb3VudD…" at bounding box center [755, 218] width 99 height 17
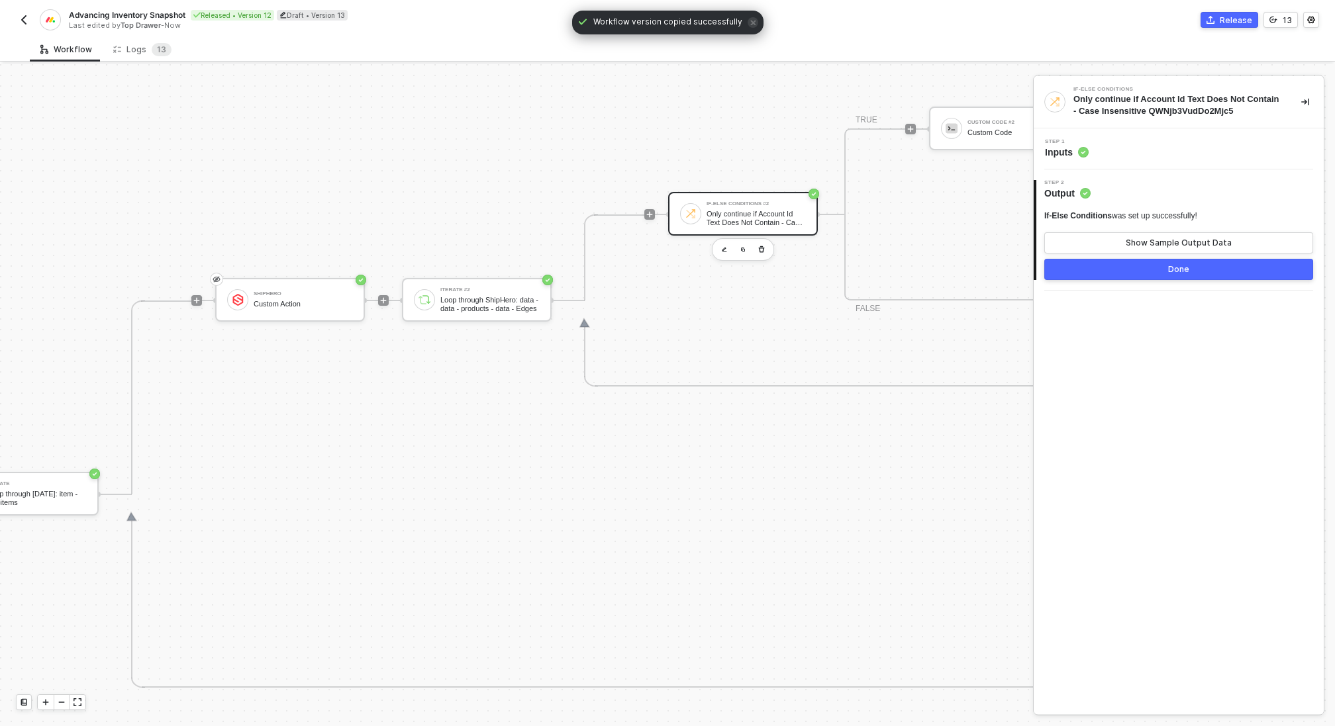
click at [1094, 145] on div "Step 1 Inputs" at bounding box center [1180, 149] width 287 height 20
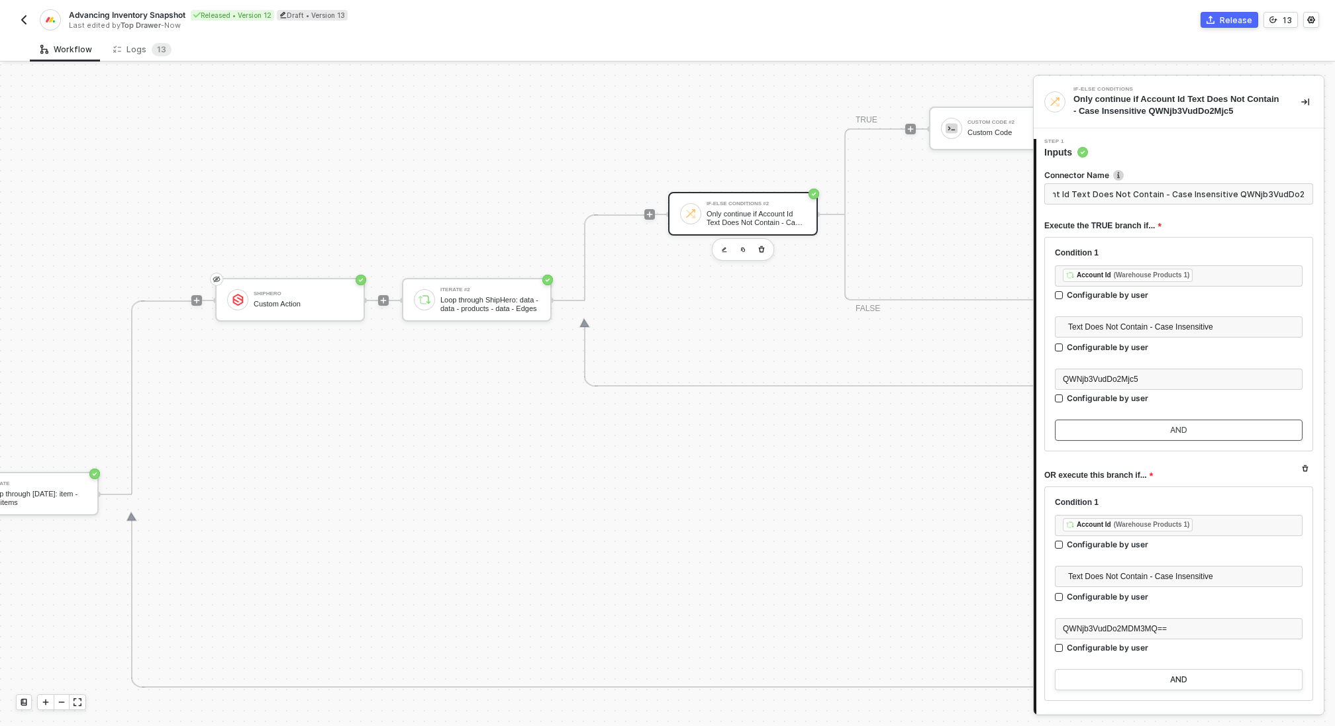
scroll to position [0, 0]
click at [1224, 426] on button "AND" at bounding box center [1179, 430] width 248 height 21
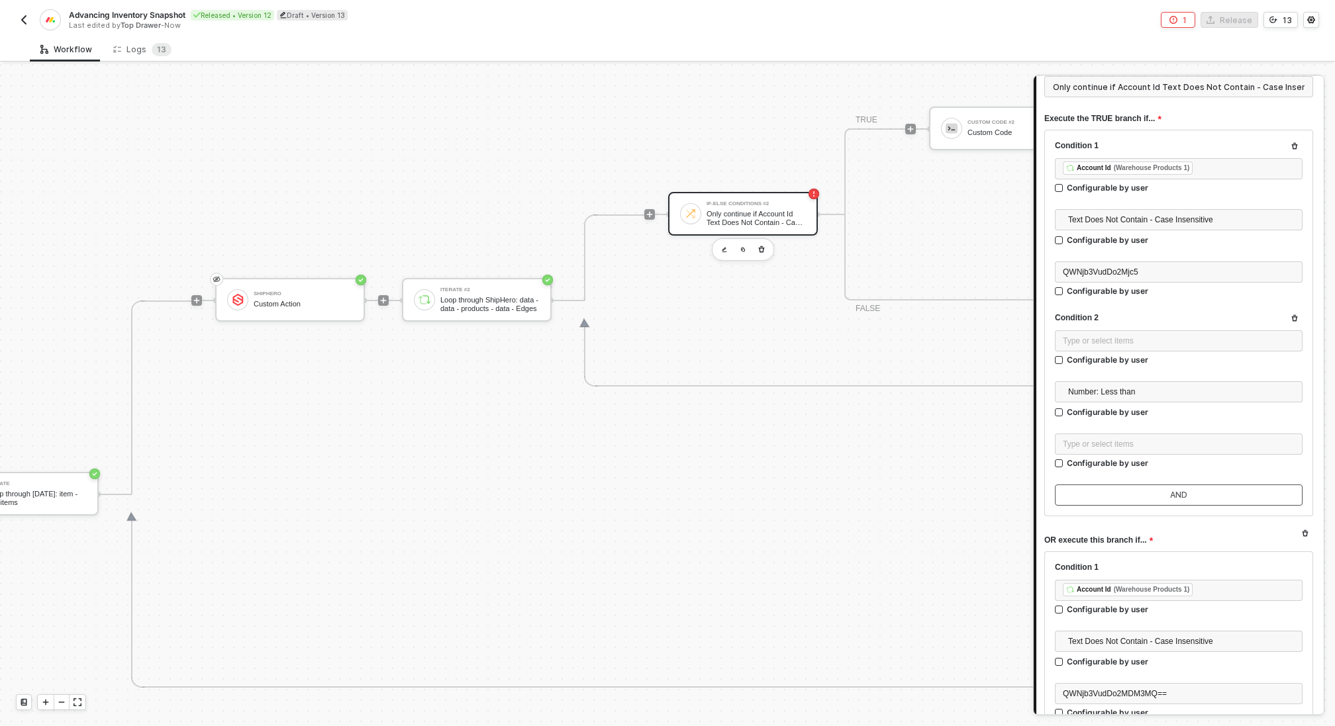
scroll to position [183, 0]
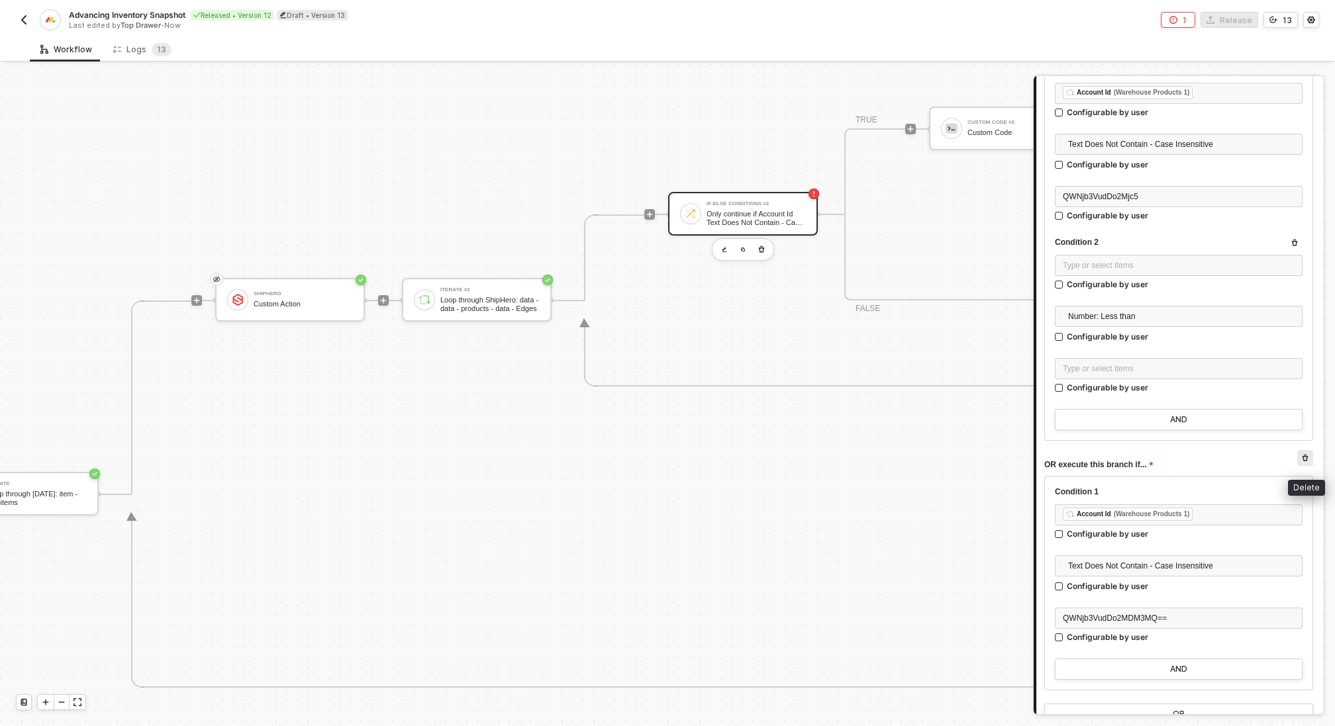
click at [1307, 460] on icon "button" at bounding box center [1305, 458] width 8 height 8
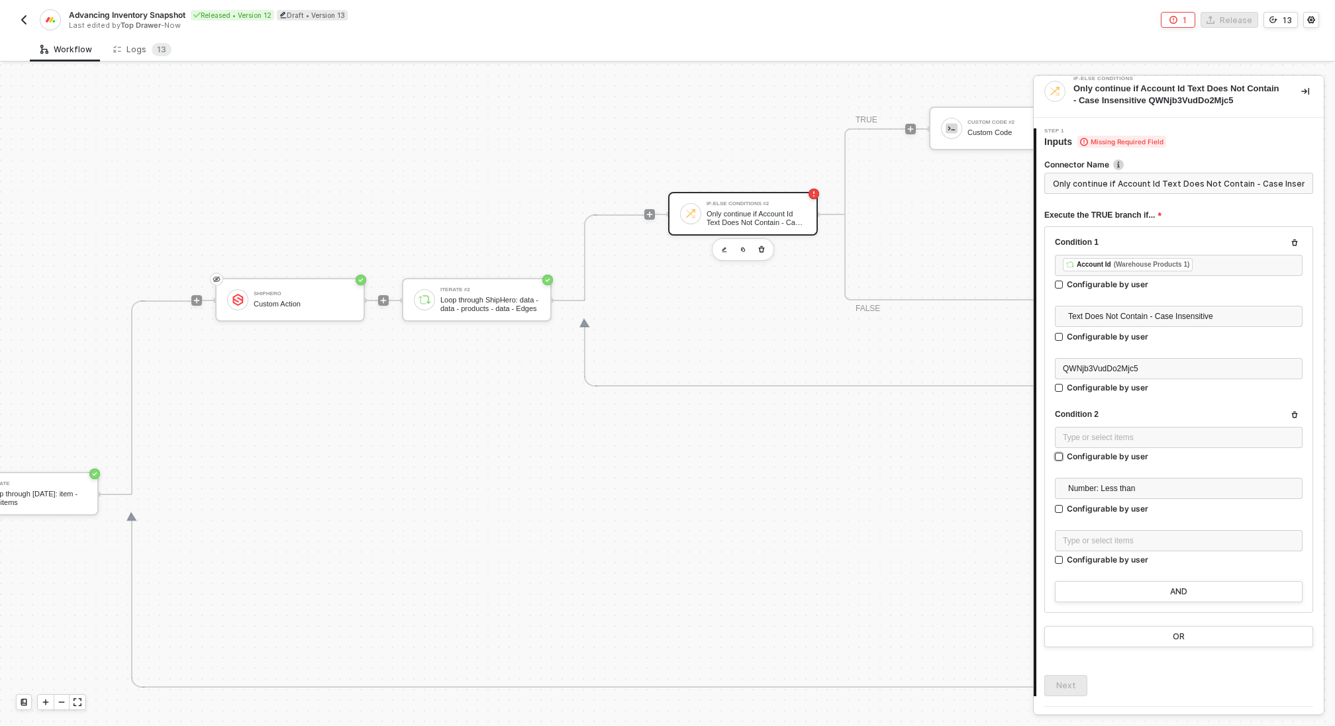
scroll to position [3, 0]
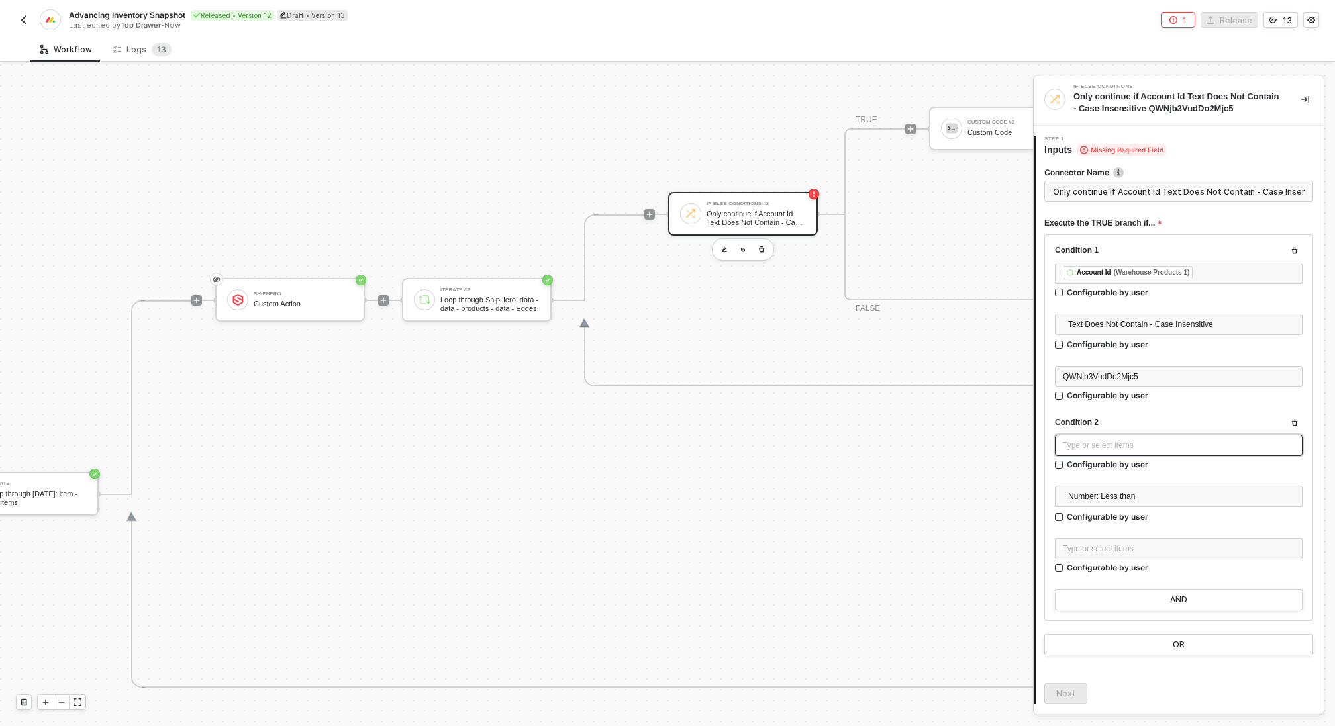
click at [1155, 446] on div "Type or select items ﻿" at bounding box center [1178, 446] width 232 height 13
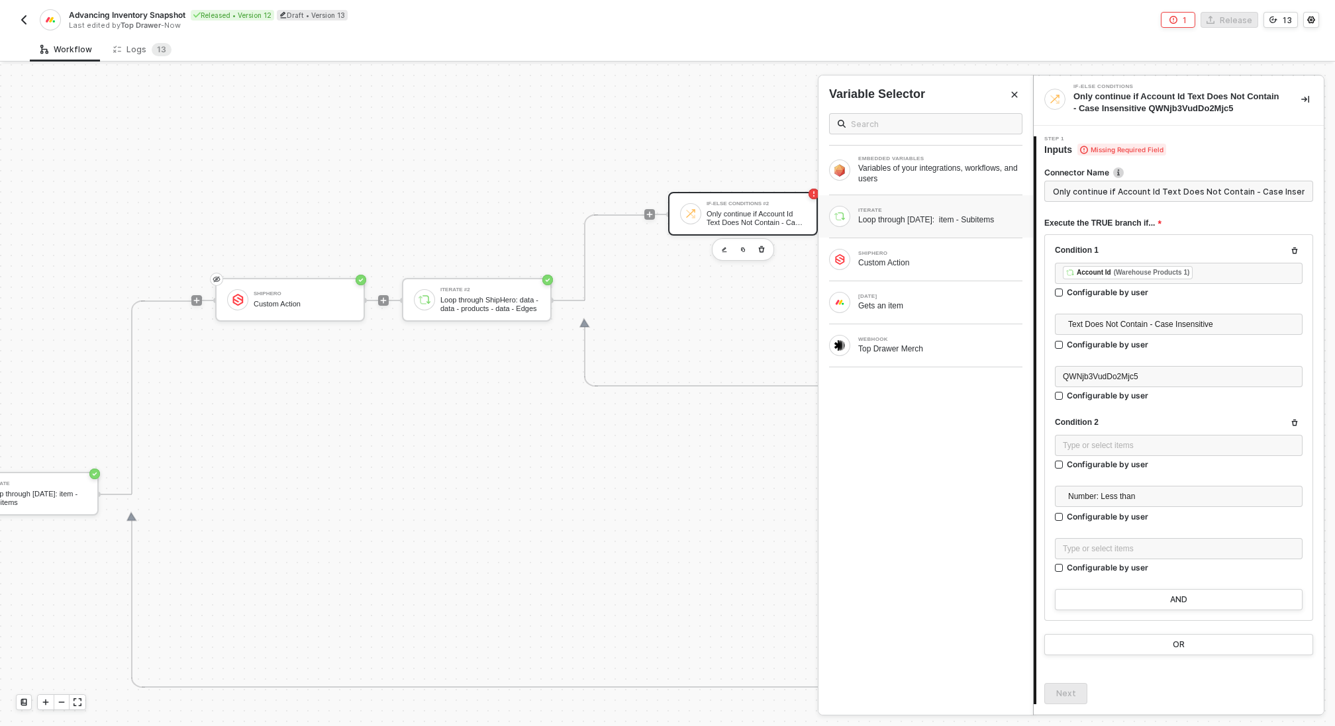
click at [902, 216] on div "Loop through Monday: item - Subitems" at bounding box center [940, 219] width 164 height 11
click at [132, 49] on div "Logs 1 3" at bounding box center [142, 49] width 58 height 13
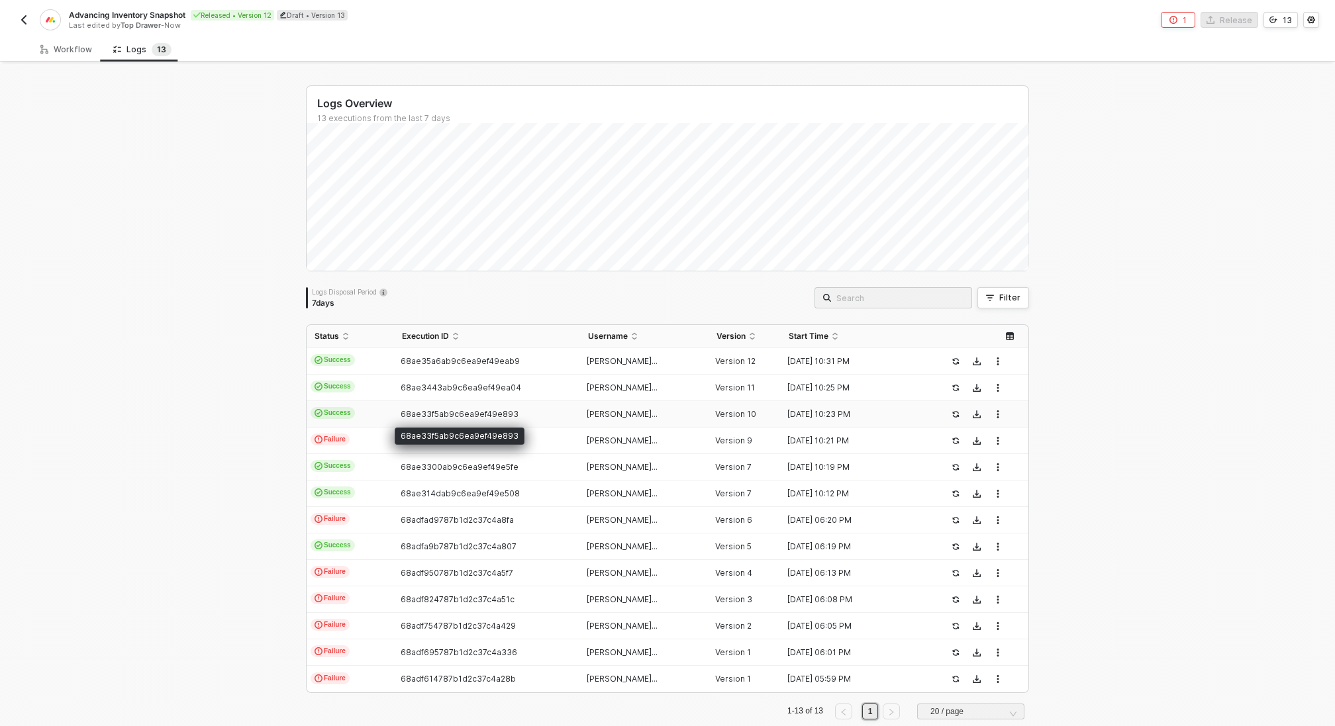
click at [485, 416] on span "68ae33f5ab9c6ea9ef49e893" at bounding box center [459, 414] width 118 height 10
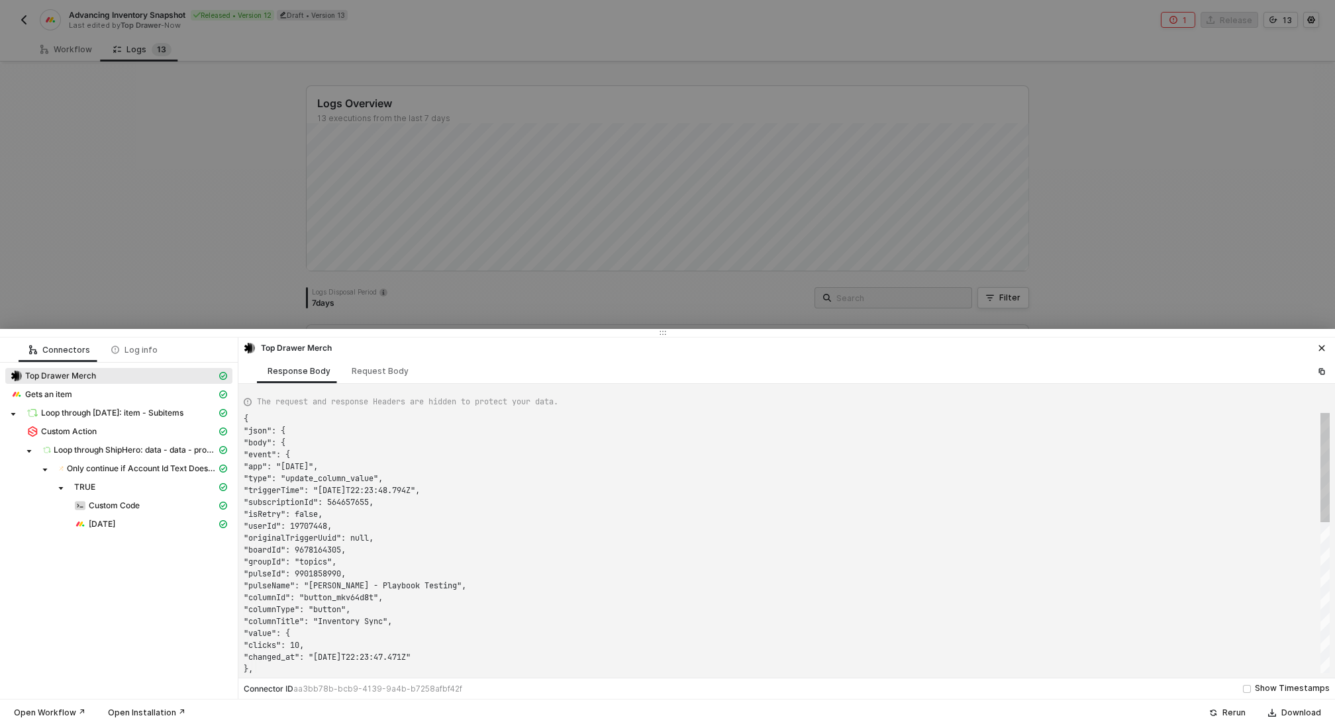
scroll to position [119, 0]
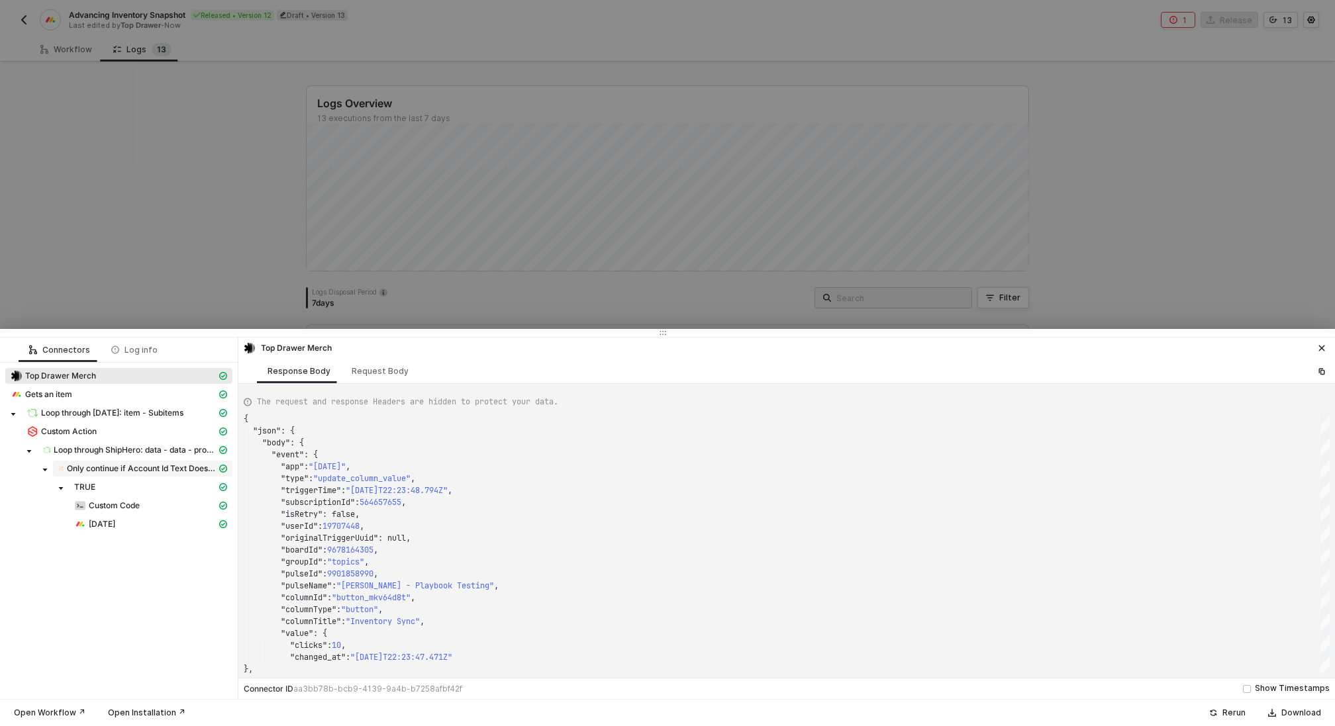
click at [133, 465] on span "Only continue if Account Id Text Does Not Contain - Case Insensitive QWNjb3VudD…" at bounding box center [142, 468] width 150 height 11
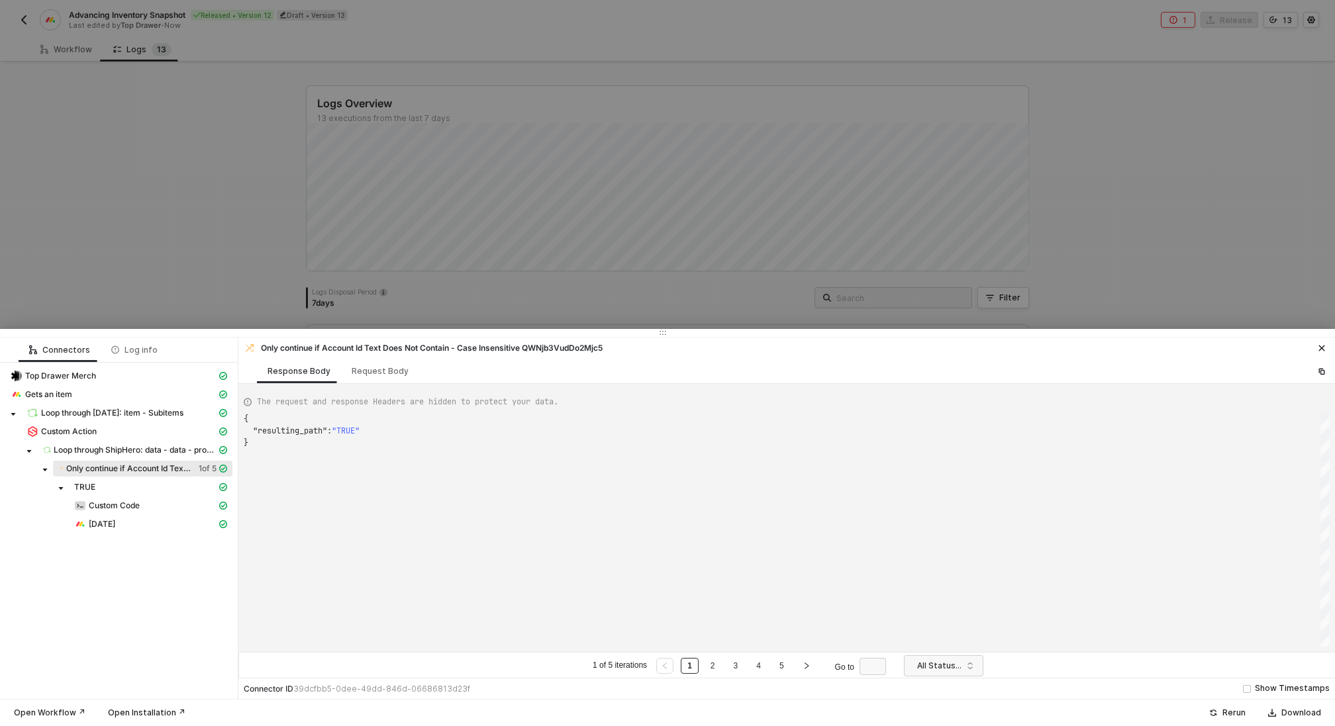
scroll to position [24, 0]
click at [707, 663] on link "2" at bounding box center [712, 666] width 13 height 15
click at [739, 665] on link "3" at bounding box center [735, 666] width 13 height 15
click at [368, 373] on div "Request Body" at bounding box center [380, 371] width 57 height 11
type textarea "[ { "conditionSets": [ { "uuid": "275876da-965e-4e9c-9bf6-5b8625c99245", "condi…"
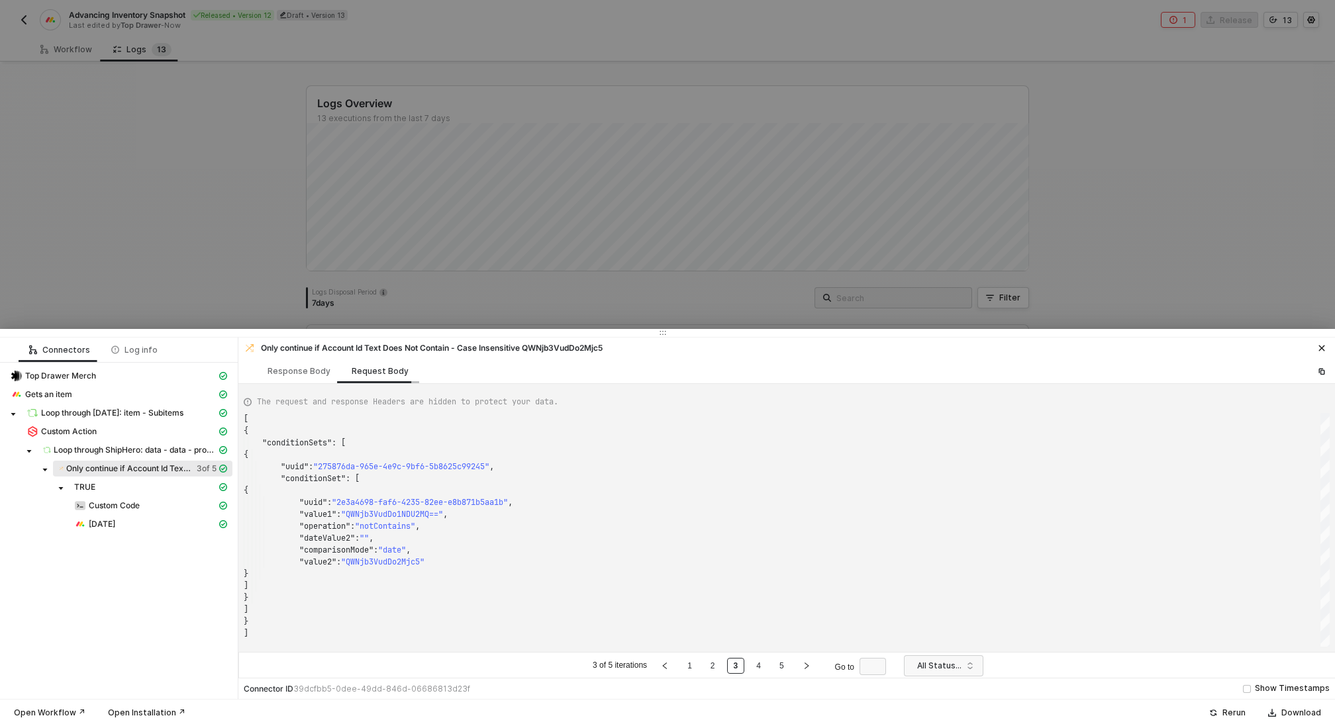
scroll to position [119, 0]
click at [109, 449] on span "Loop through ShipHero: data - data - products - data - Edges" at bounding box center [135, 450] width 163 height 11
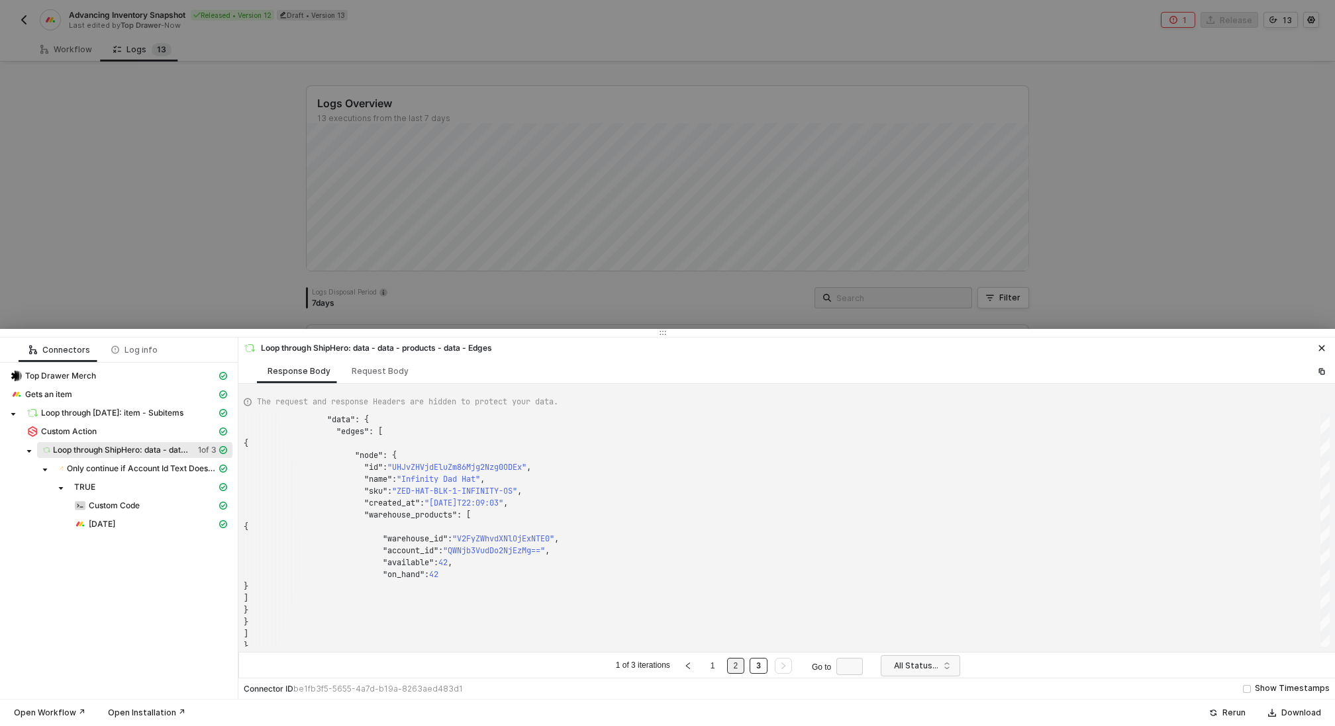
click at [729, 662] on link "2" at bounding box center [735, 666] width 13 height 15
type textarea ""created_at": "2024-01-09T17:53:52", "warehouse_products": [ { "warehouse_id": …"
drag, startPoint x: 553, startPoint y: 569, endPoint x: 461, endPoint y: 567, distance: 92.0
click at [154, 230] on div at bounding box center [667, 363] width 1335 height 726
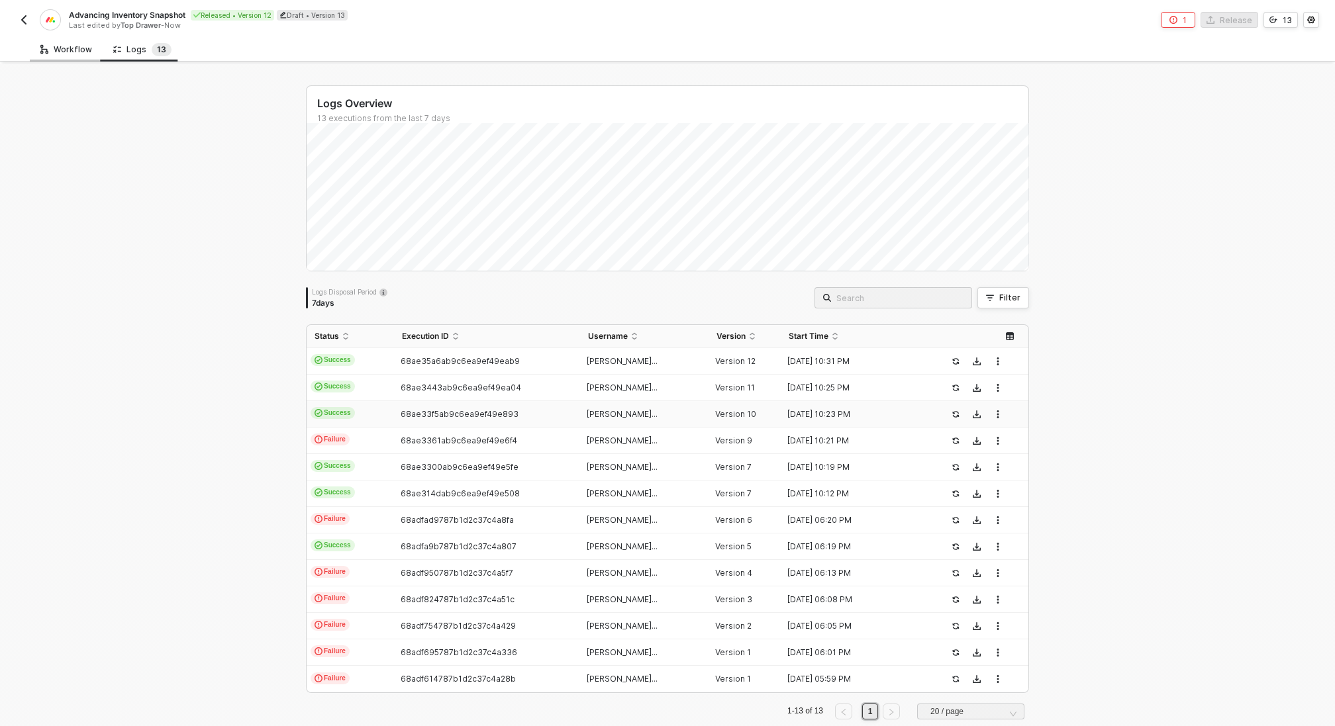
click at [68, 46] on div "Workflow" at bounding box center [66, 49] width 52 height 11
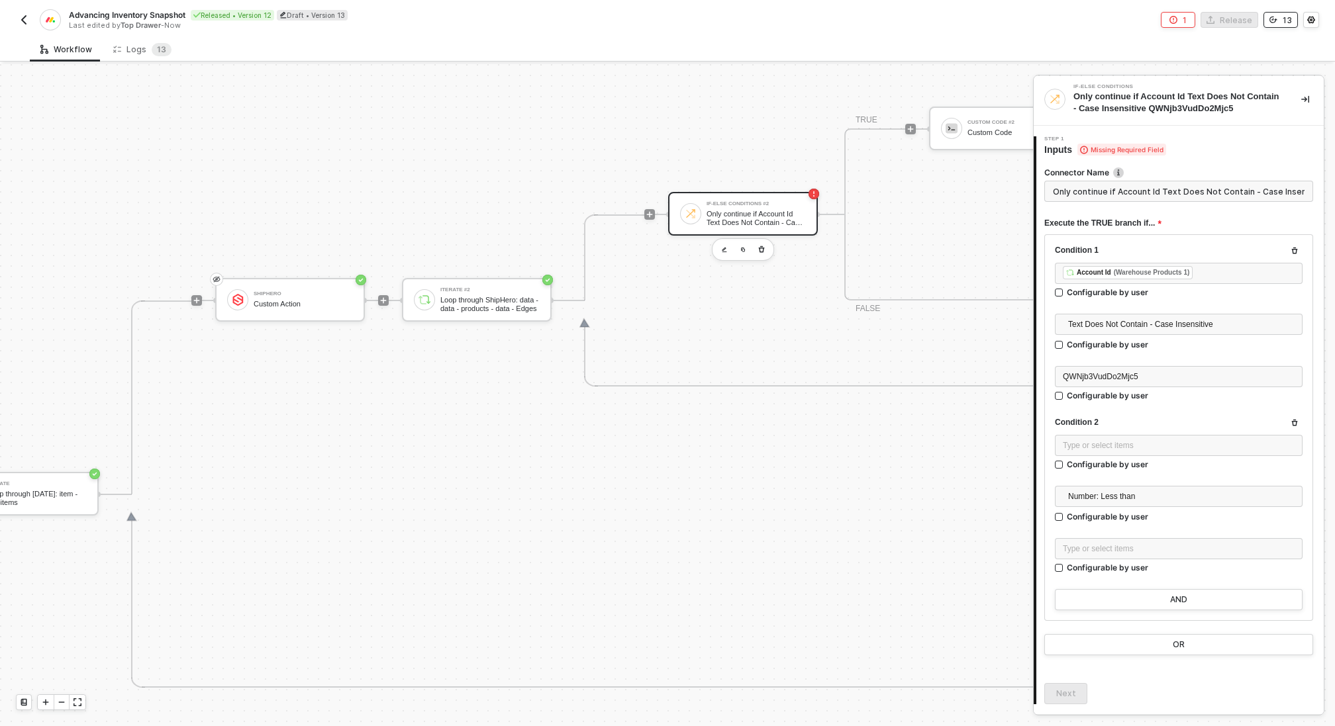
click at [1272, 24] on button "13" at bounding box center [1280, 20] width 34 height 16
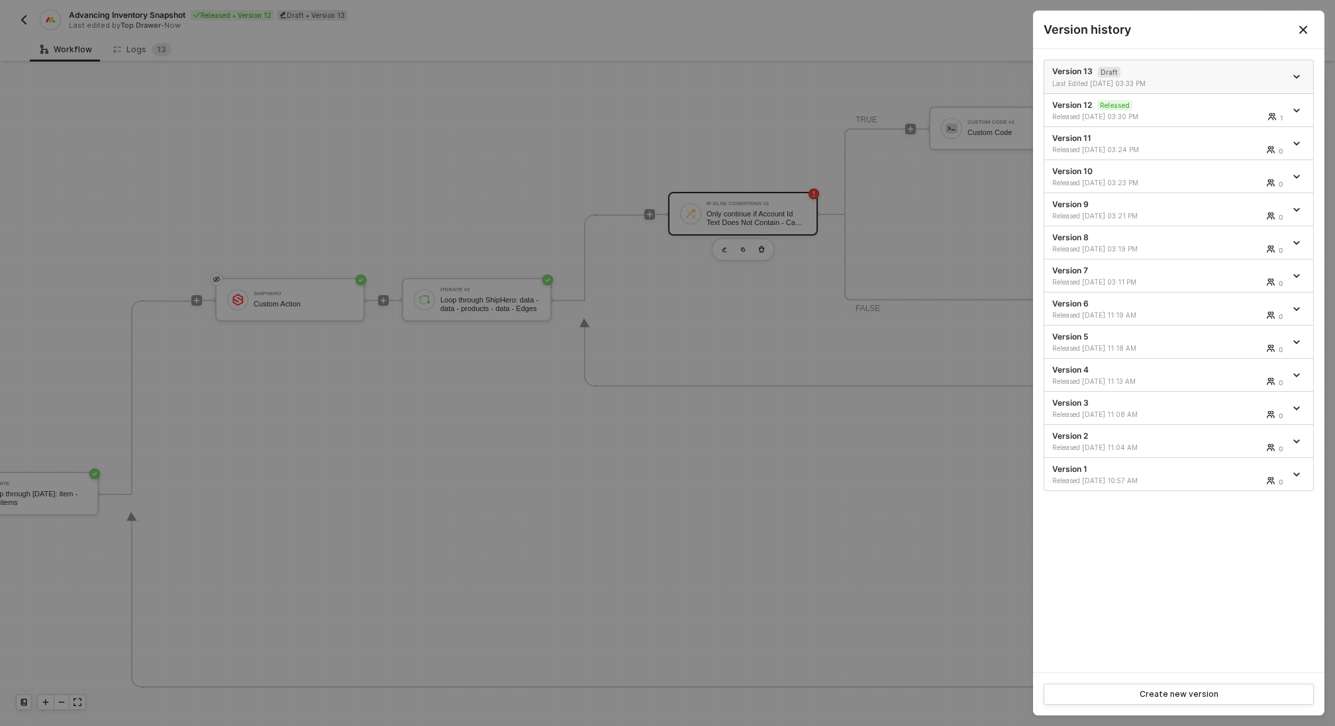
click at [1168, 68] on div "Version 13 Draft Last Edited 08/26/2025 03:33 PM" at bounding box center [1168, 77] width 233 height 23
click at [811, 100] on div at bounding box center [667, 363] width 1335 height 726
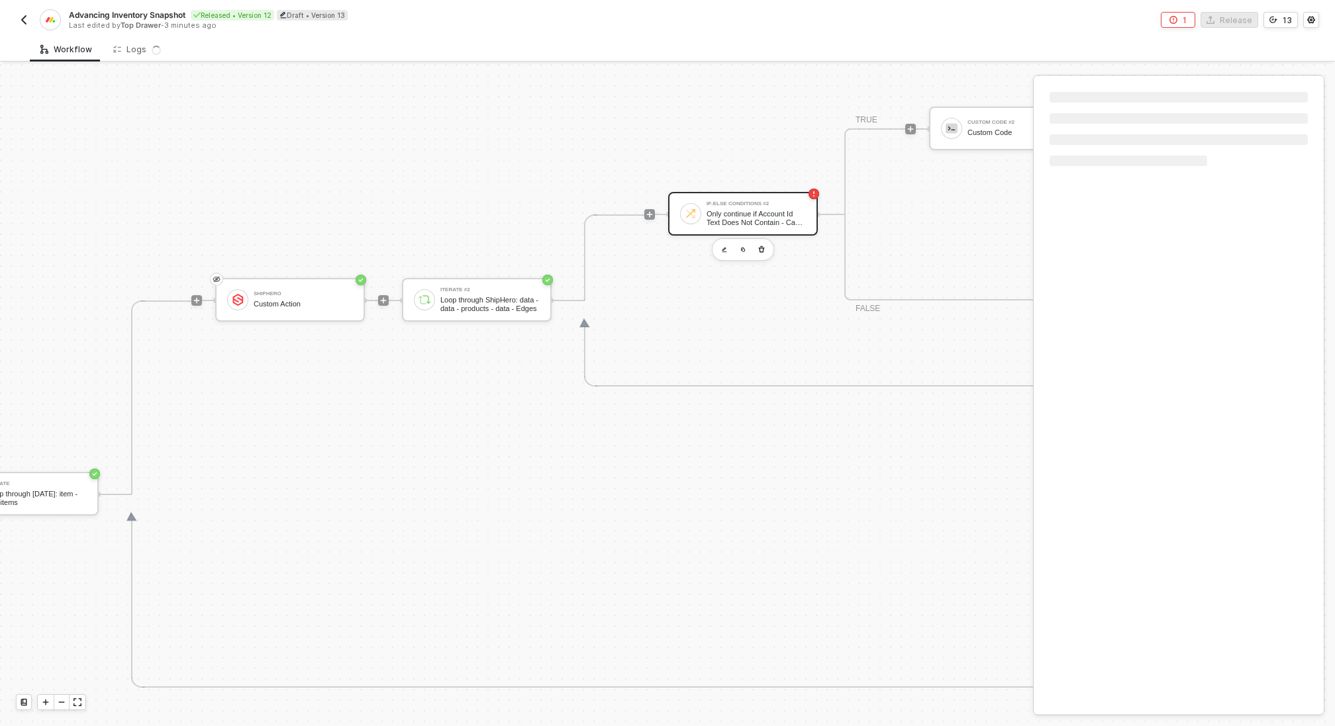
click at [741, 207] on div "If-Else Conditions #2 Only continue if Account Id Text Does Not Contain - Case …" at bounding box center [755, 213] width 99 height 25
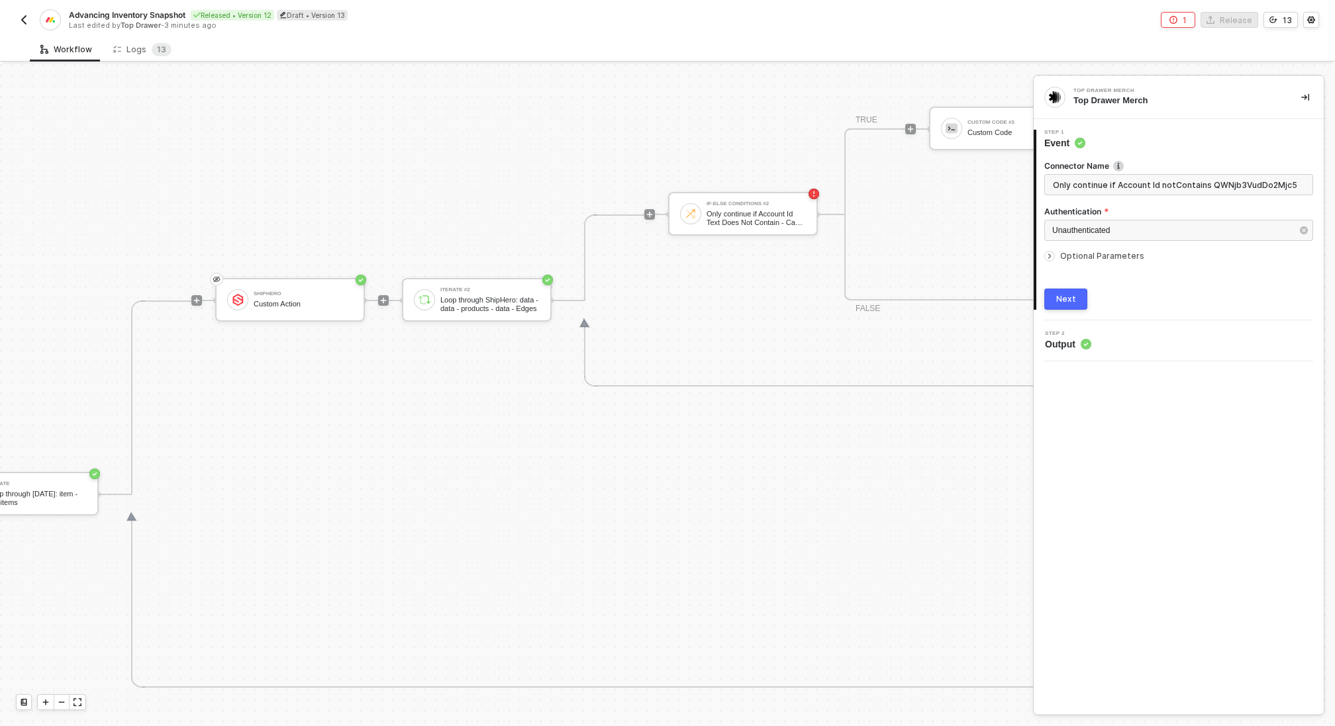
type input "Top Drawer Merch"
click at [729, 202] on div "If-Else Conditions #2" at bounding box center [755, 203] width 99 height 5
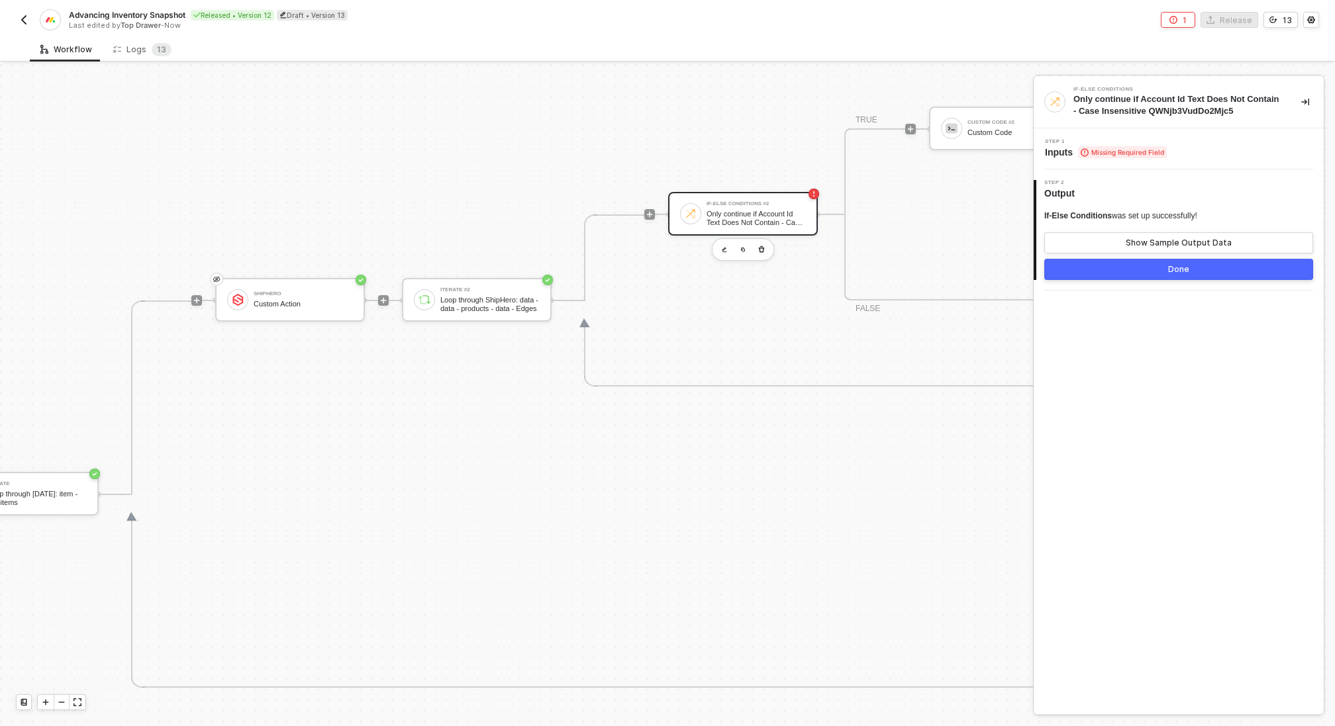
click at [1145, 134] on div "Step 1 Inputs Missing Required Field" at bounding box center [1178, 148] width 290 height 41
click at [1145, 141] on span "Step 1" at bounding box center [1106, 141] width 122 height 5
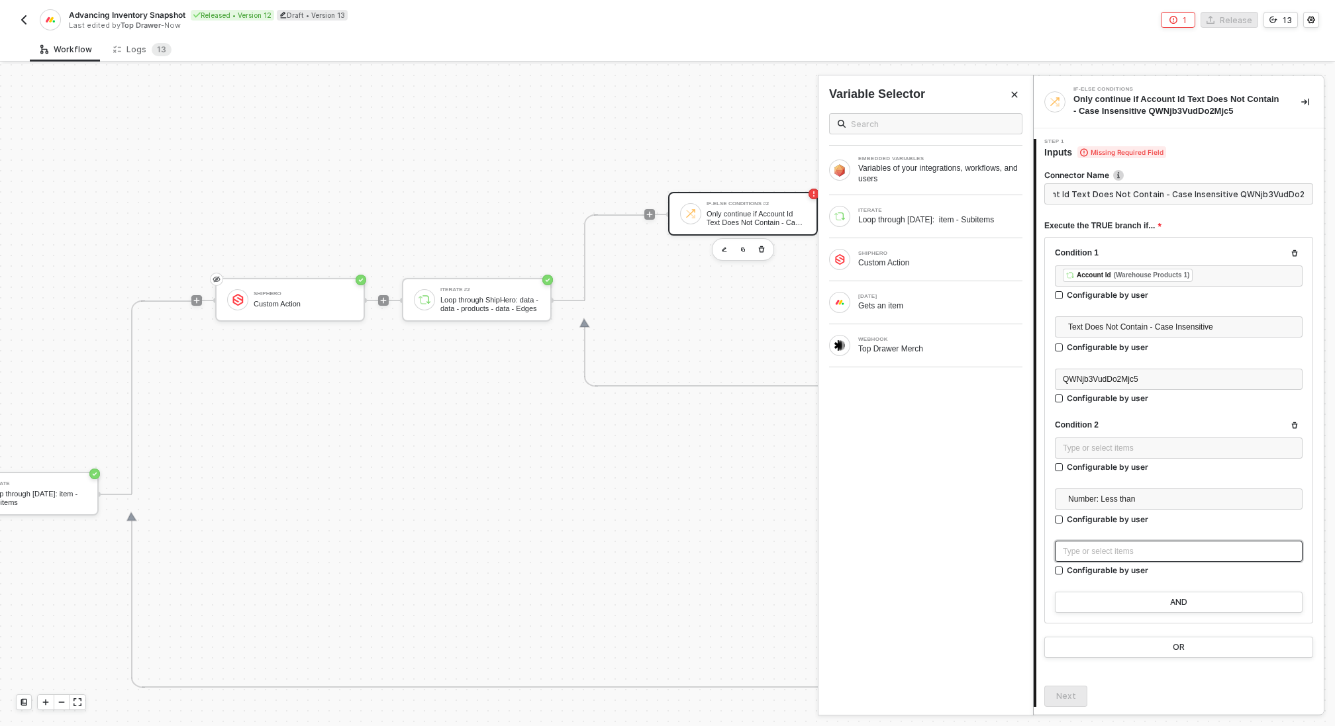
scroll to position [0, 0]
click at [1141, 553] on div "Type or select items ﻿" at bounding box center [1178, 551] width 232 height 13
click at [1133, 500] on span "Number: Less than" at bounding box center [1181, 499] width 226 height 20
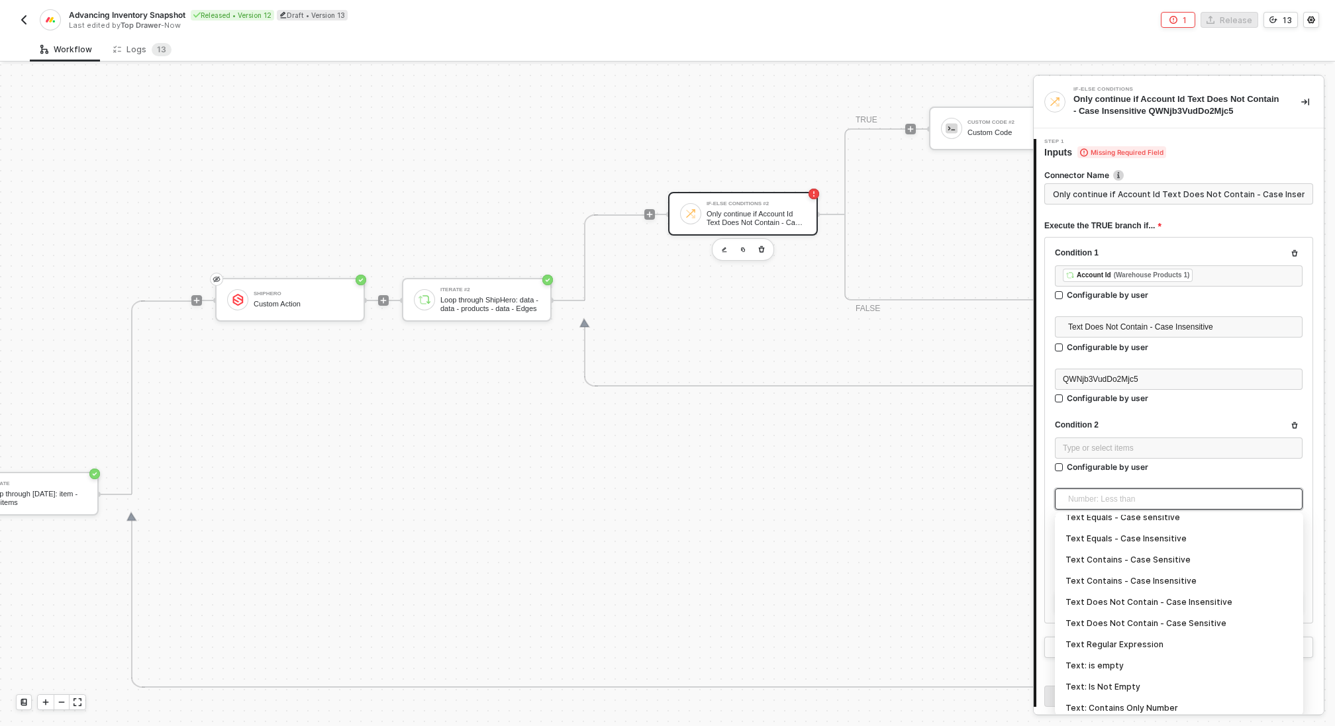
scroll to position [270, 0]
click at [1157, 596] on div "Text Does Not Contain - Case Insensitive" at bounding box center [1178, 594] width 227 height 15
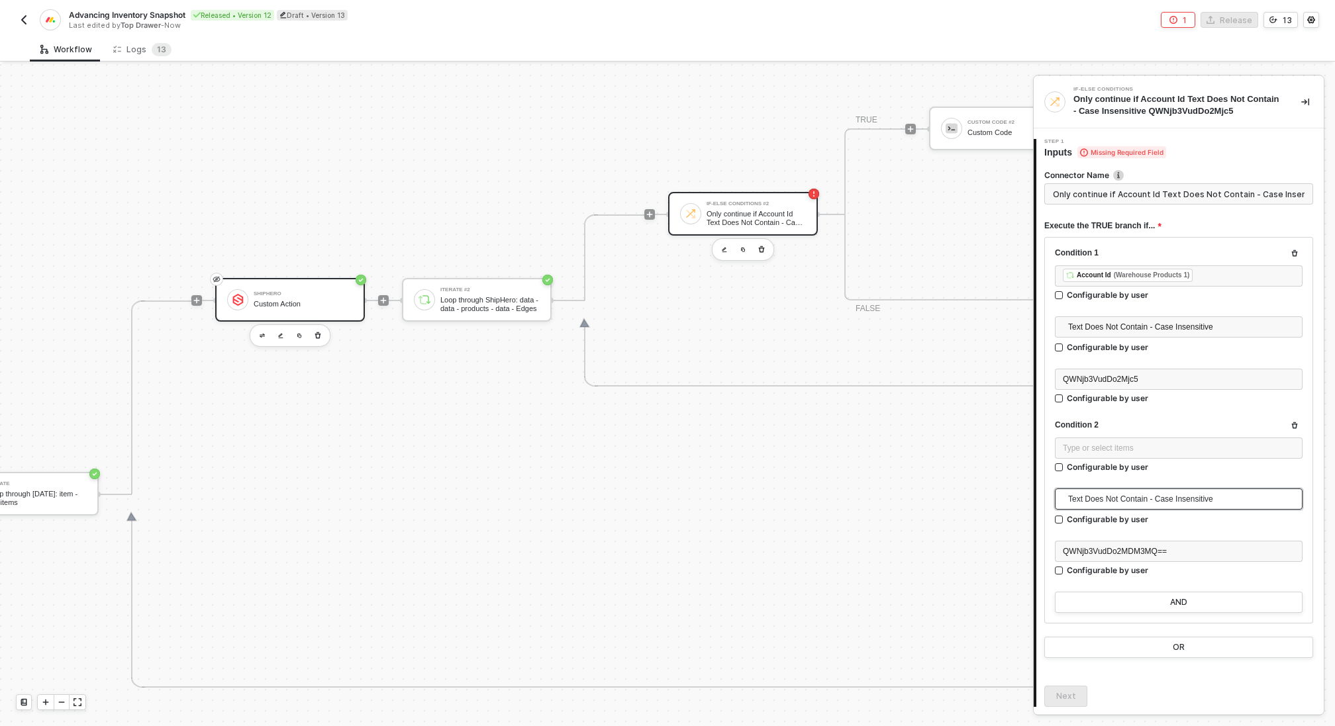
click at [320, 299] on div "ShipHero Custom Action" at bounding box center [303, 299] width 99 height 25
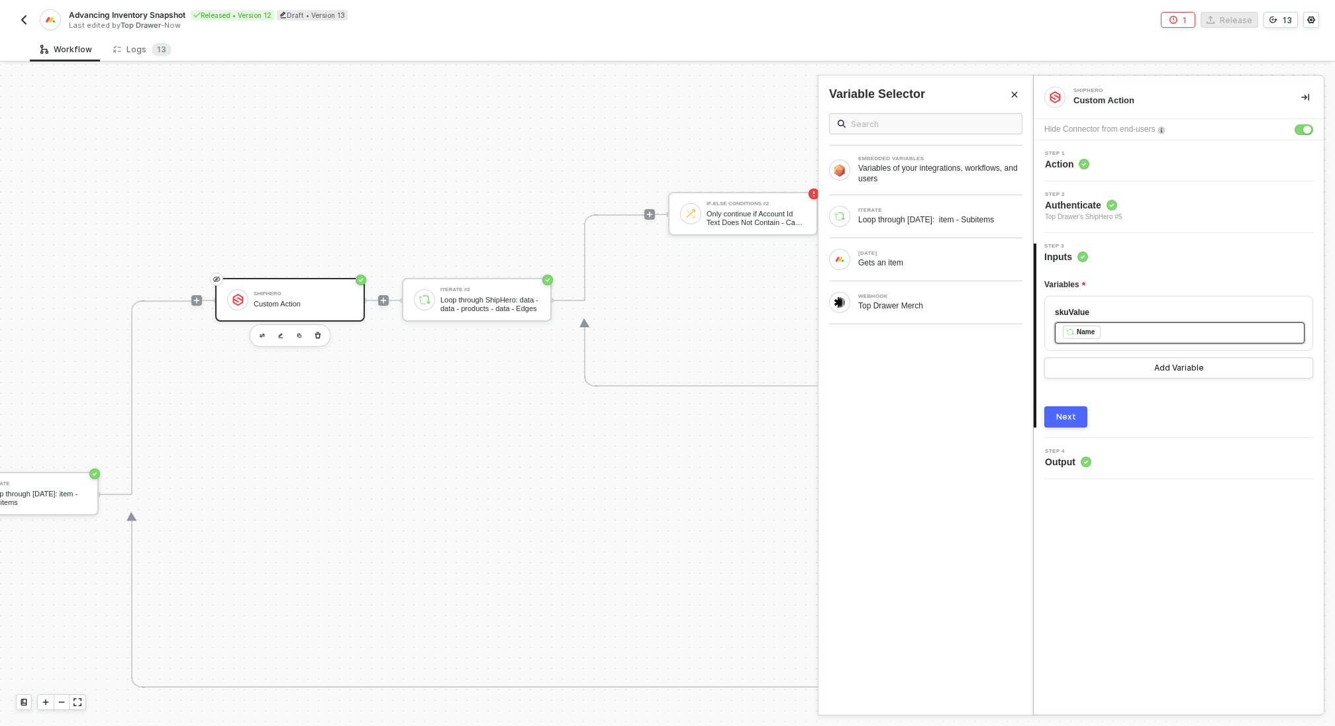
click at [1103, 334] on div "﻿ ﻿ Name ﻿" at bounding box center [1179, 333] width 234 height 15
click at [1163, 336] on div "Type or select items ﻿" at bounding box center [1179, 332] width 234 height 13
click at [1070, 419] on div "Next" at bounding box center [1066, 417] width 20 height 11
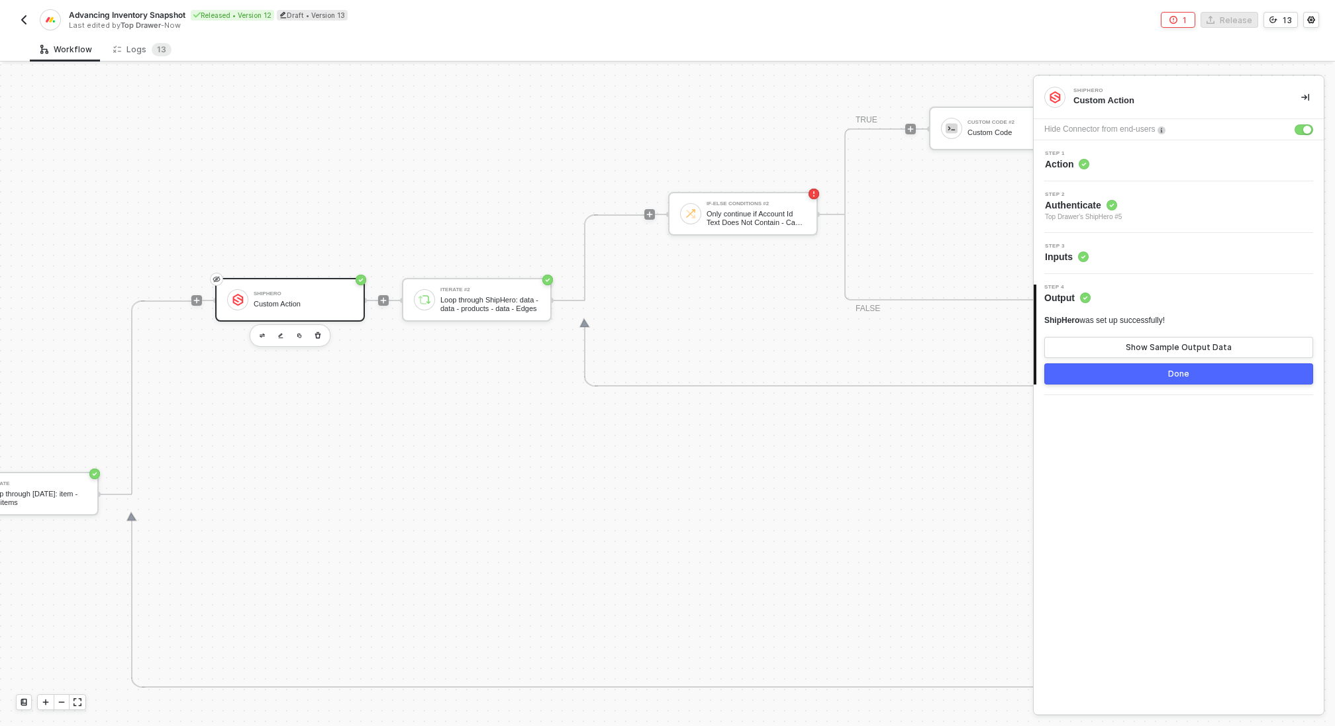
click at [1116, 371] on button "Done" at bounding box center [1178, 373] width 269 height 21
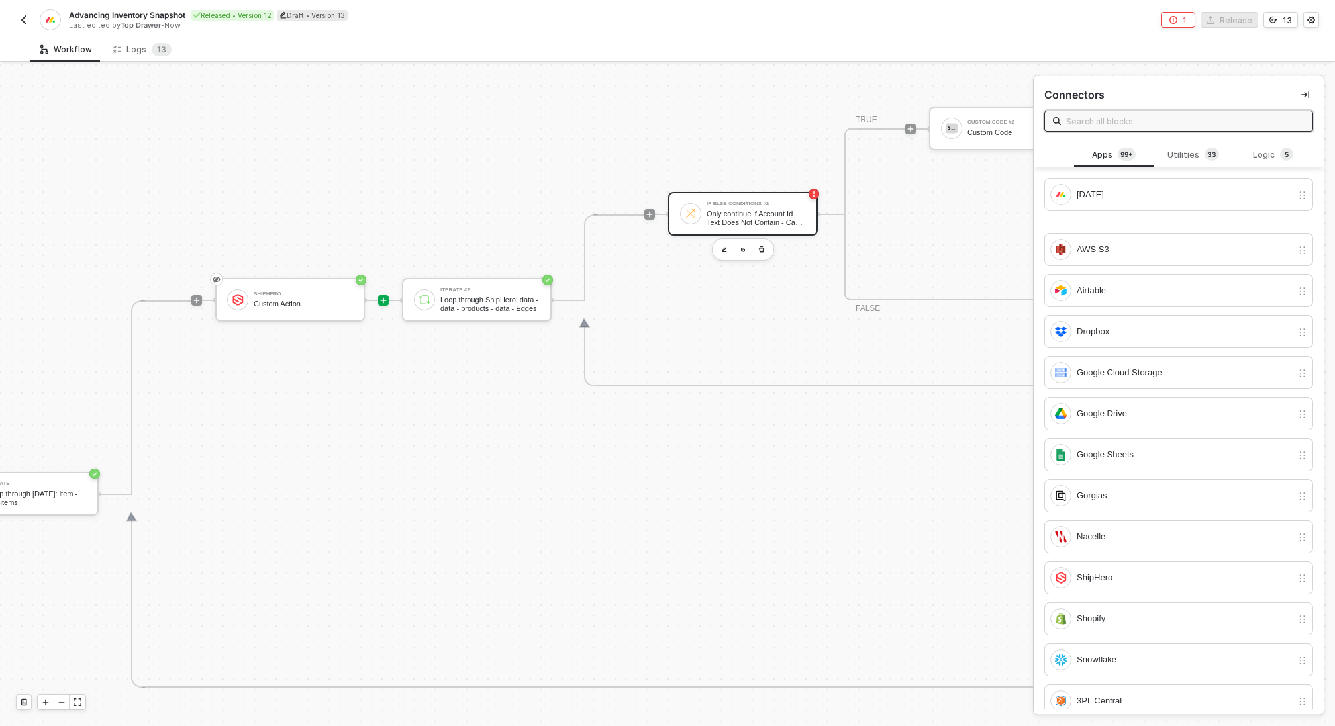
click at [701, 218] on div "If-Else Conditions #2 Only continue if Account Id Text Does Not Contain - Case …" at bounding box center [753, 213] width 105 height 25
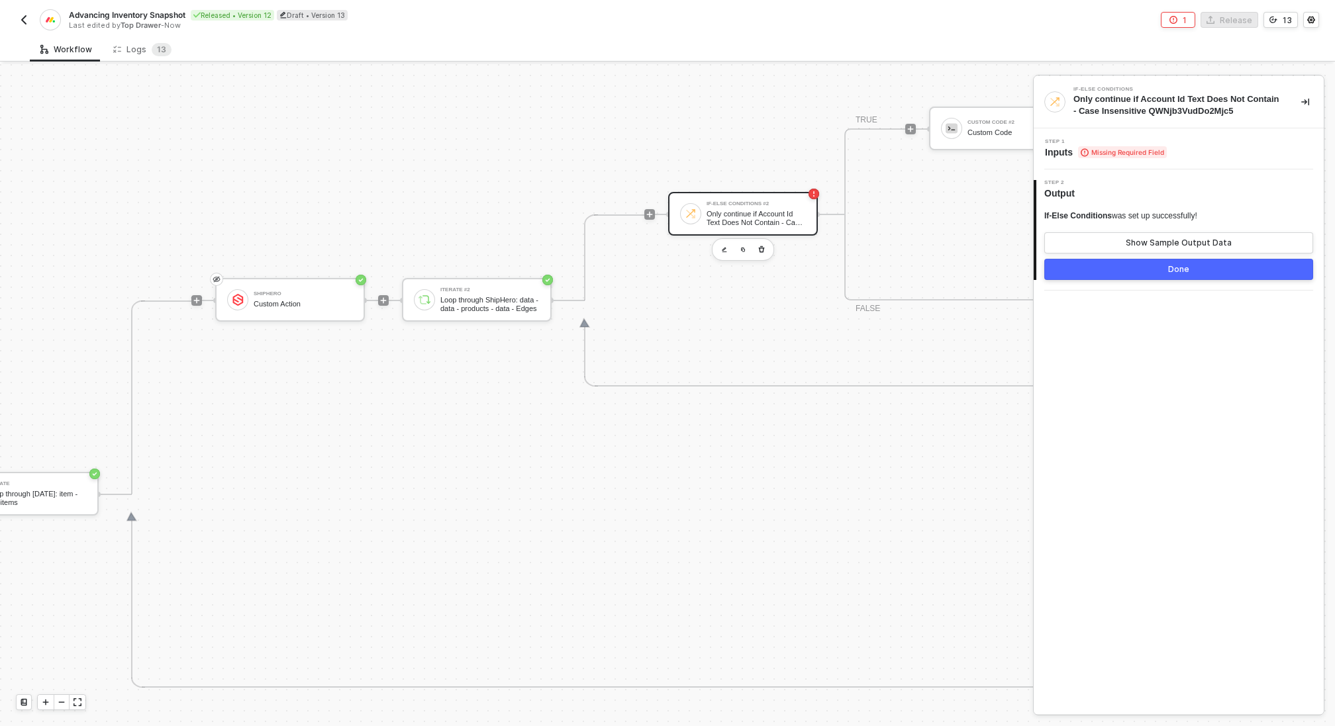
click at [1075, 154] on span "Inputs Missing Required Field" at bounding box center [1106, 152] width 122 height 13
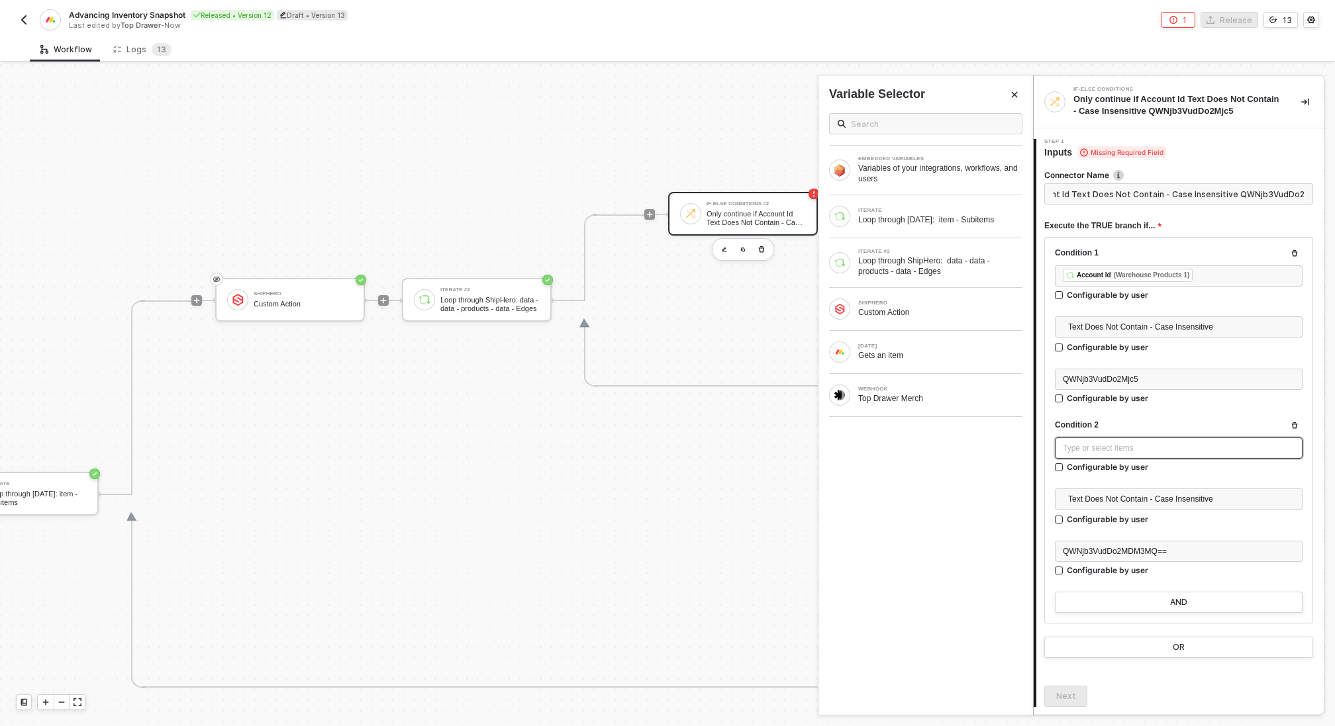
scroll to position [0, 0]
click at [1128, 449] on div "Type or select items ﻿" at bounding box center [1178, 448] width 232 height 13
click at [955, 262] on div "Loop through ShipHero: data - data - products - data - Edges" at bounding box center [940, 266] width 164 height 21
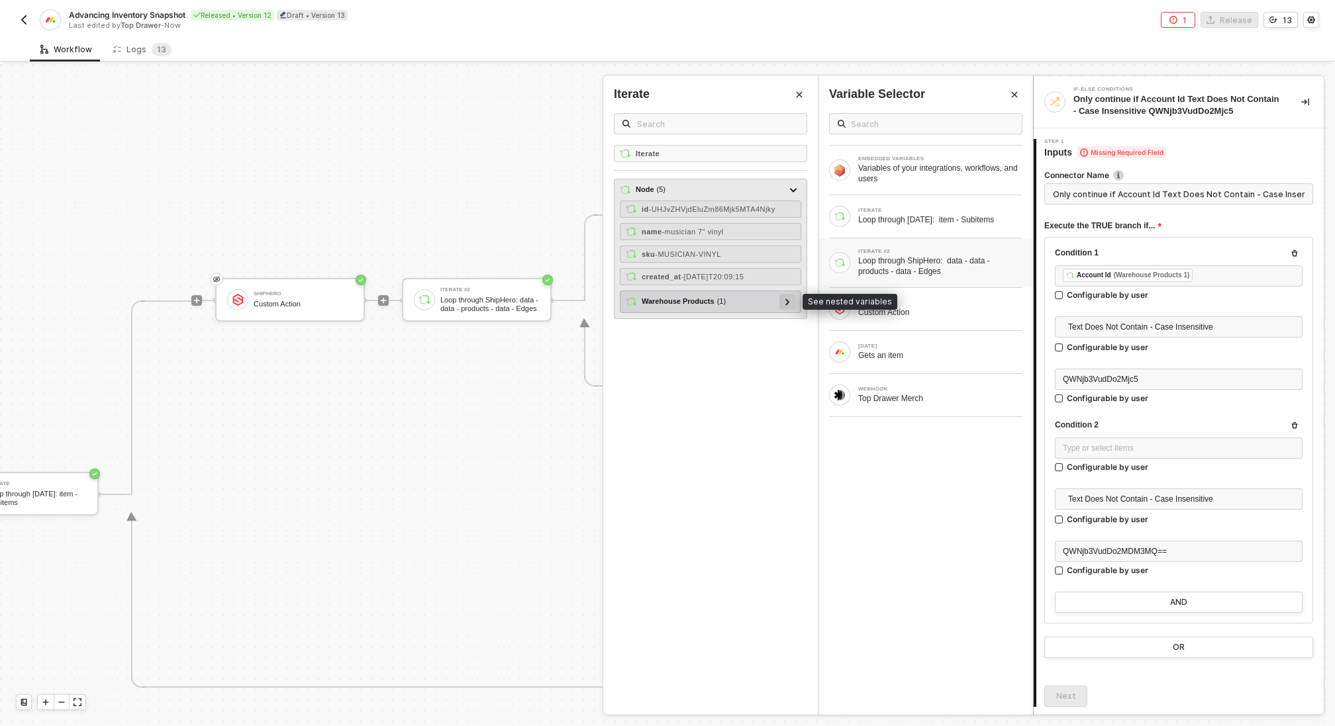
click at [789, 299] on icon at bounding box center [787, 302] width 5 height 7
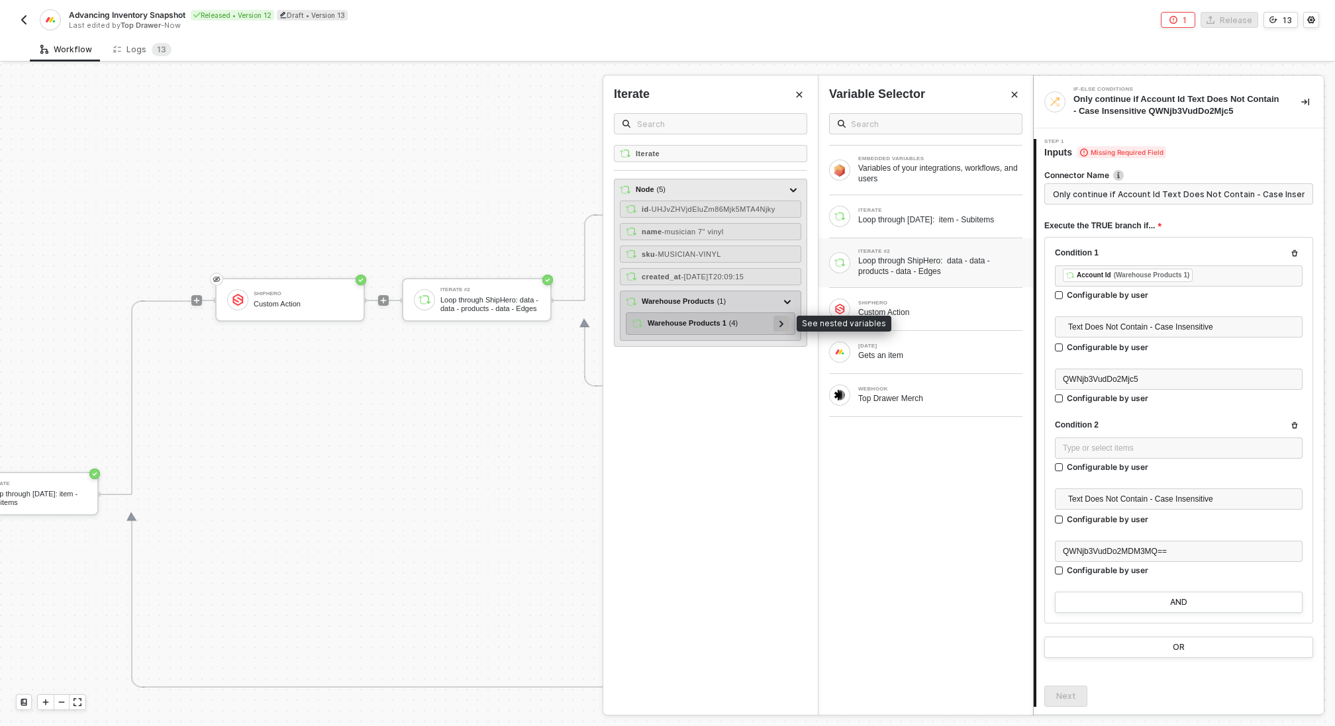
click at [784, 324] on div at bounding box center [781, 323] width 7 height 15
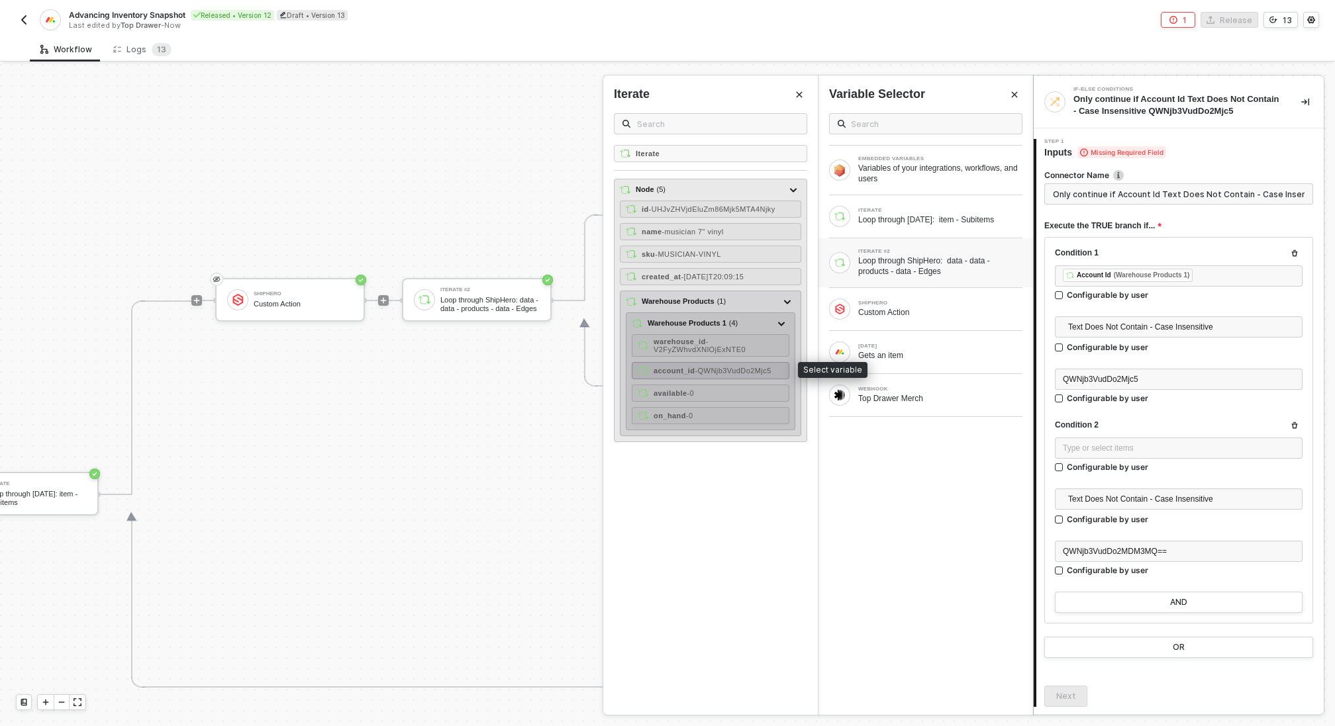
click at [759, 367] on span "- QWNjb3VudDo2Mjc5" at bounding box center [732, 371] width 76 height 8
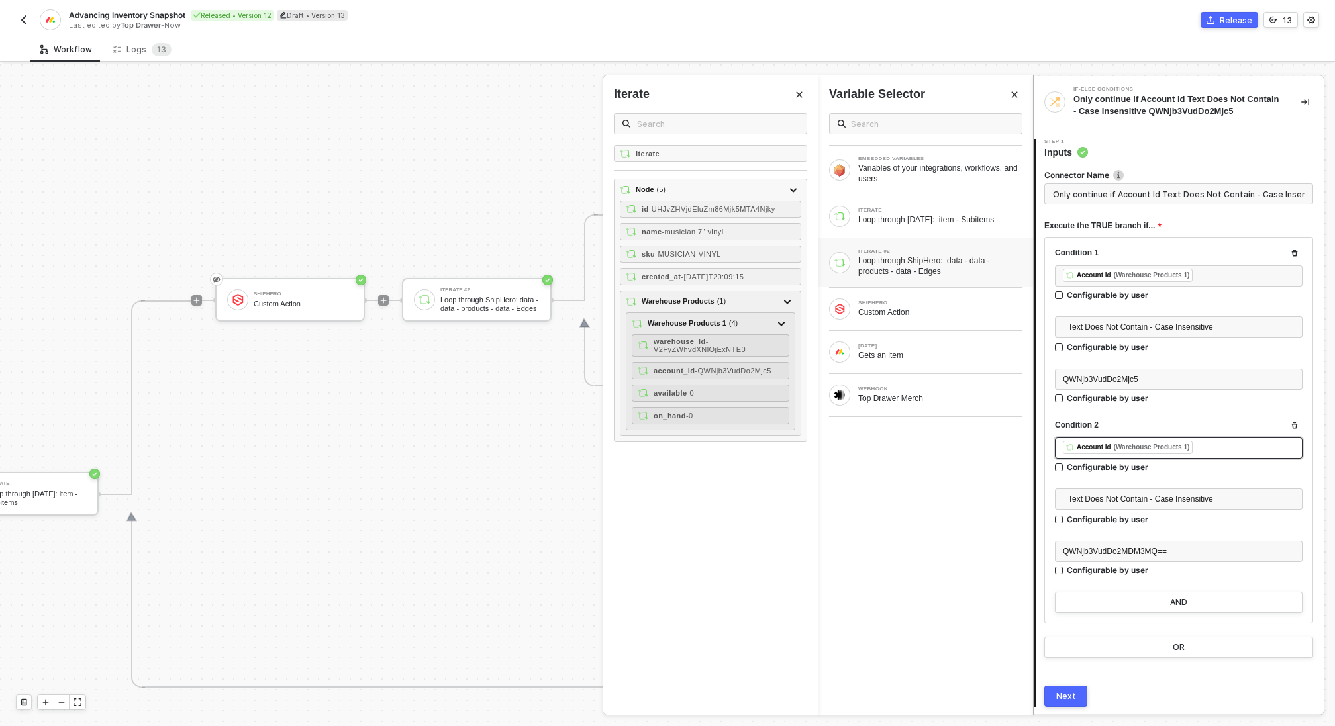
scroll to position [42, 0]
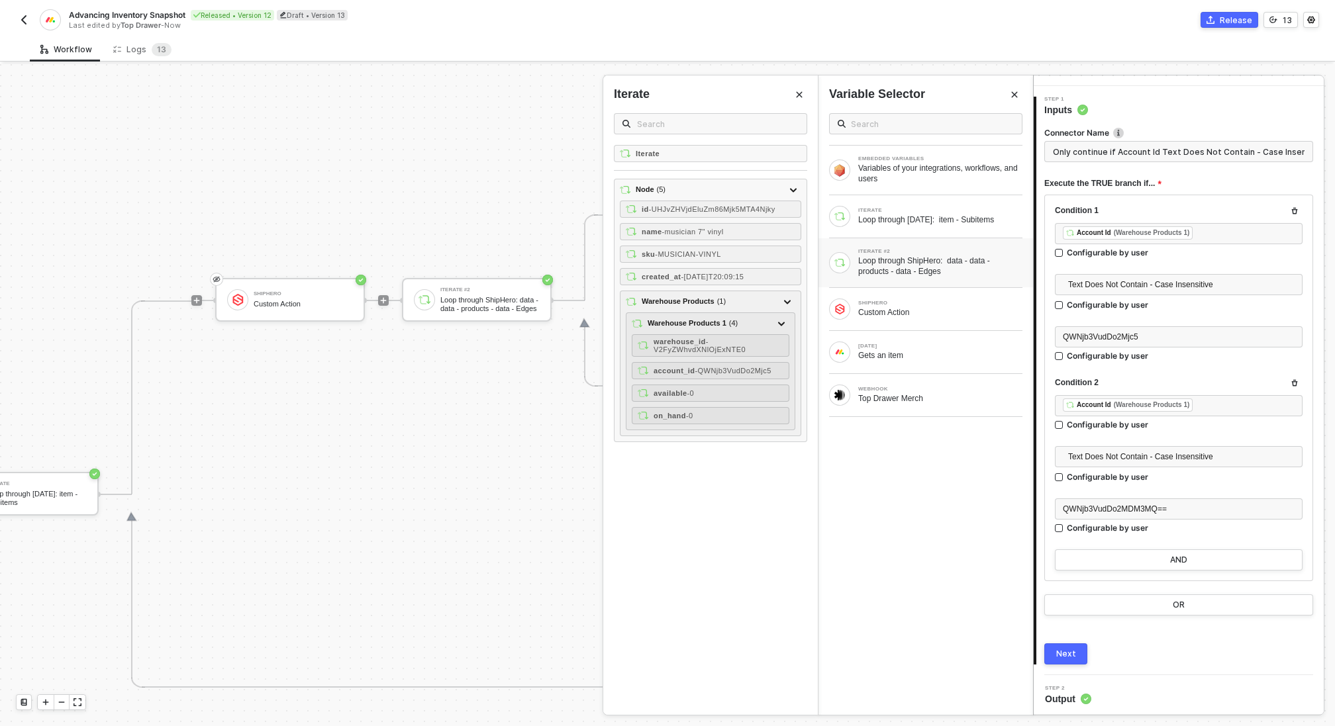
click at [1065, 651] on div "Next" at bounding box center [1066, 654] width 20 height 11
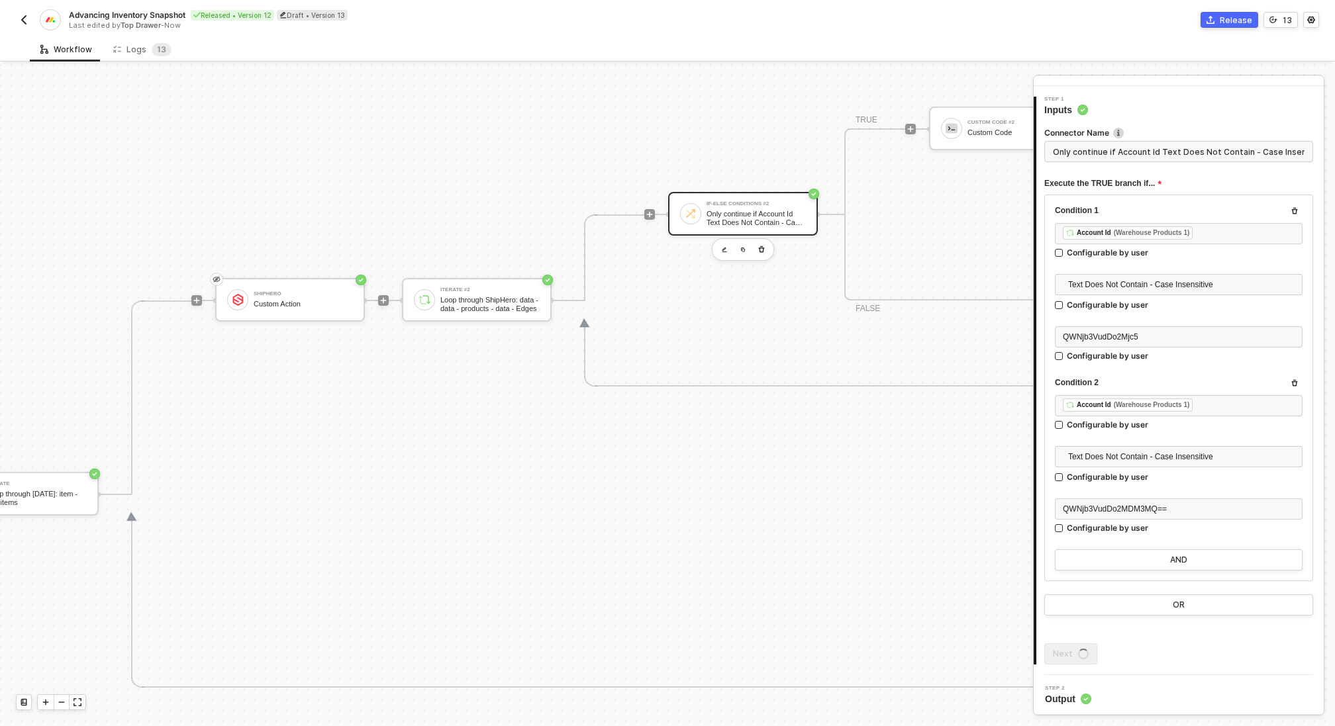
scroll to position [0, 0]
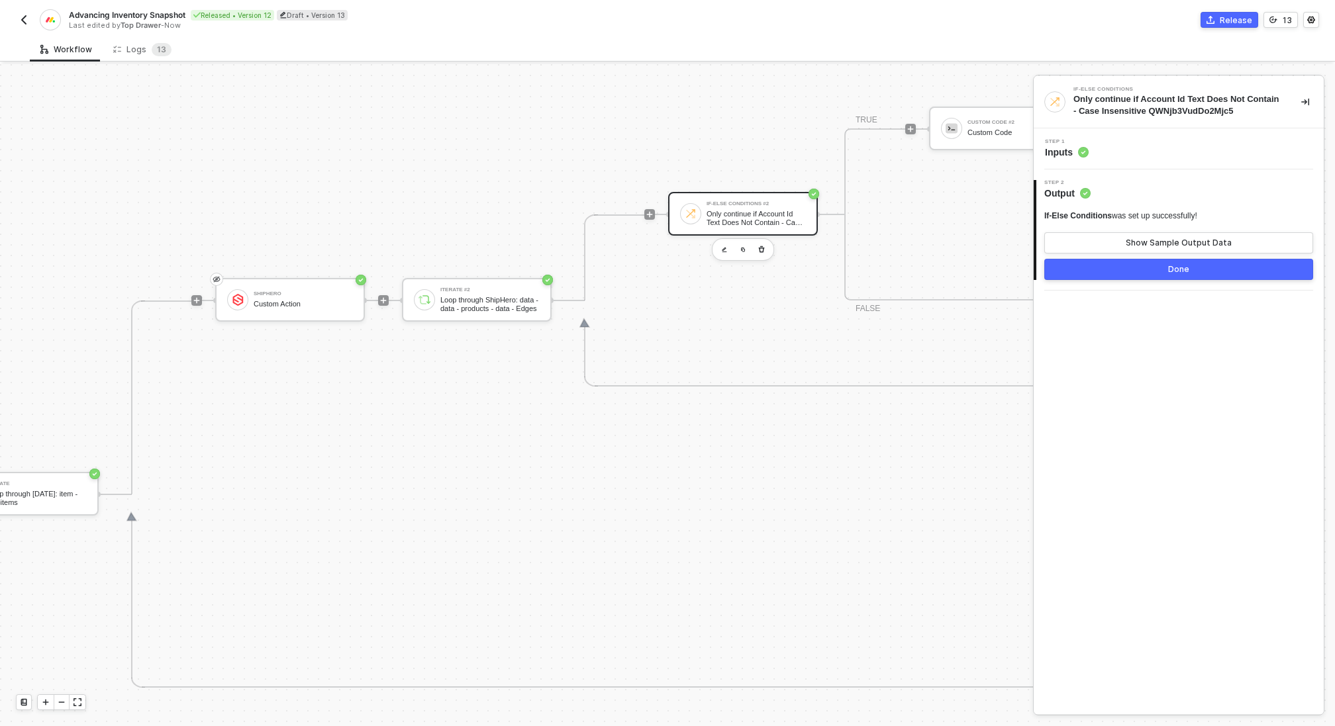
click at [1175, 267] on div "Done" at bounding box center [1178, 269] width 21 height 11
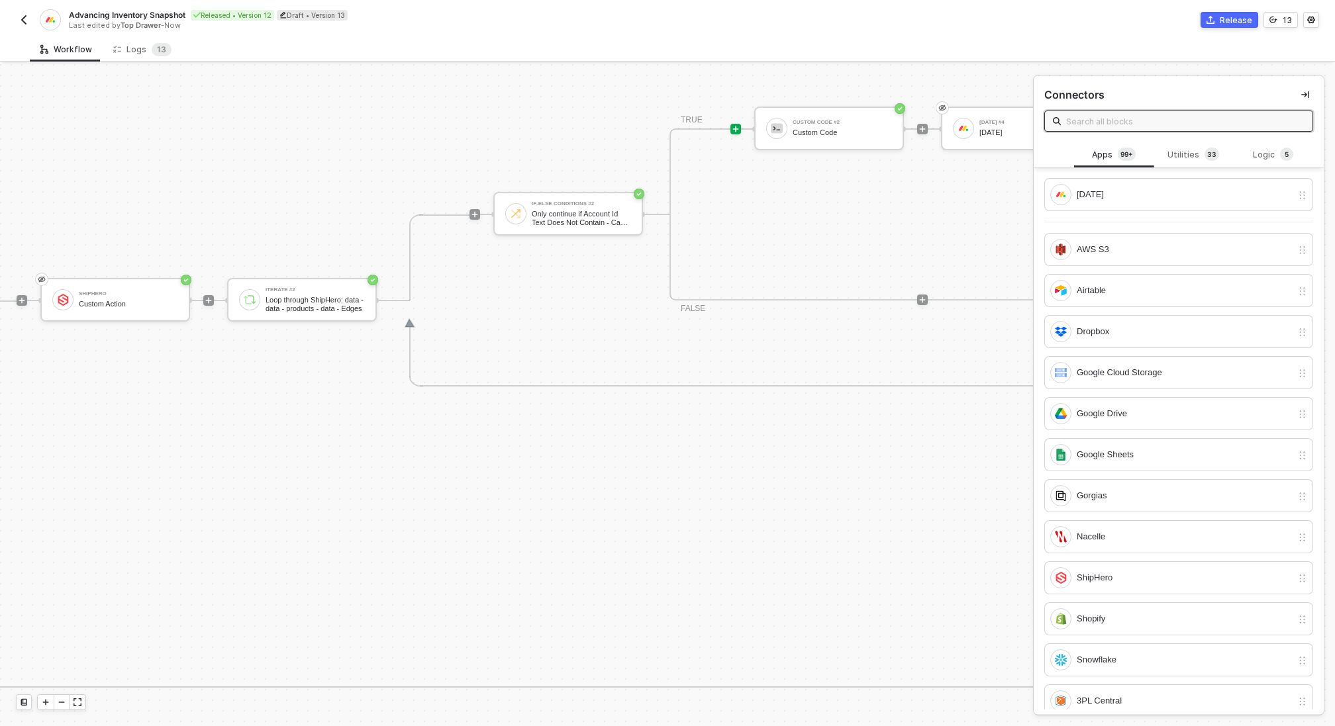
scroll to position [430, 244]
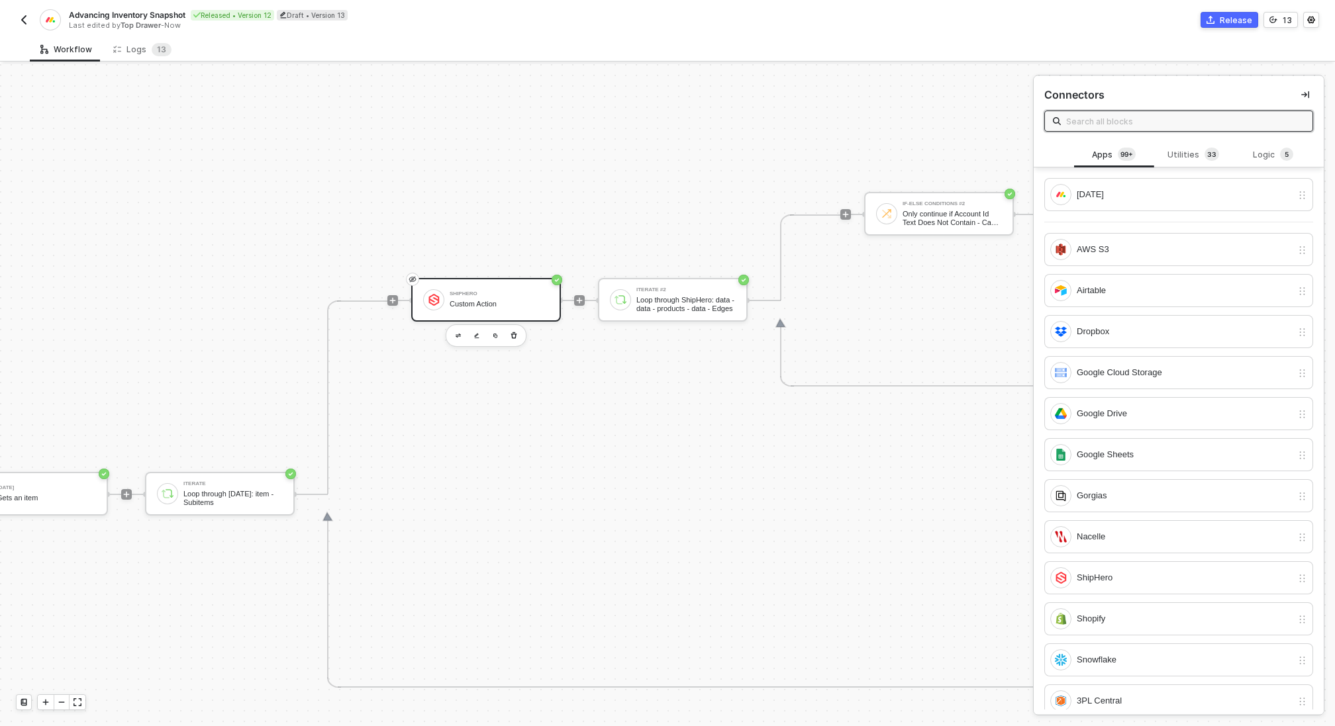
click at [496, 296] on div "ShipHero" at bounding box center [498, 293] width 99 height 5
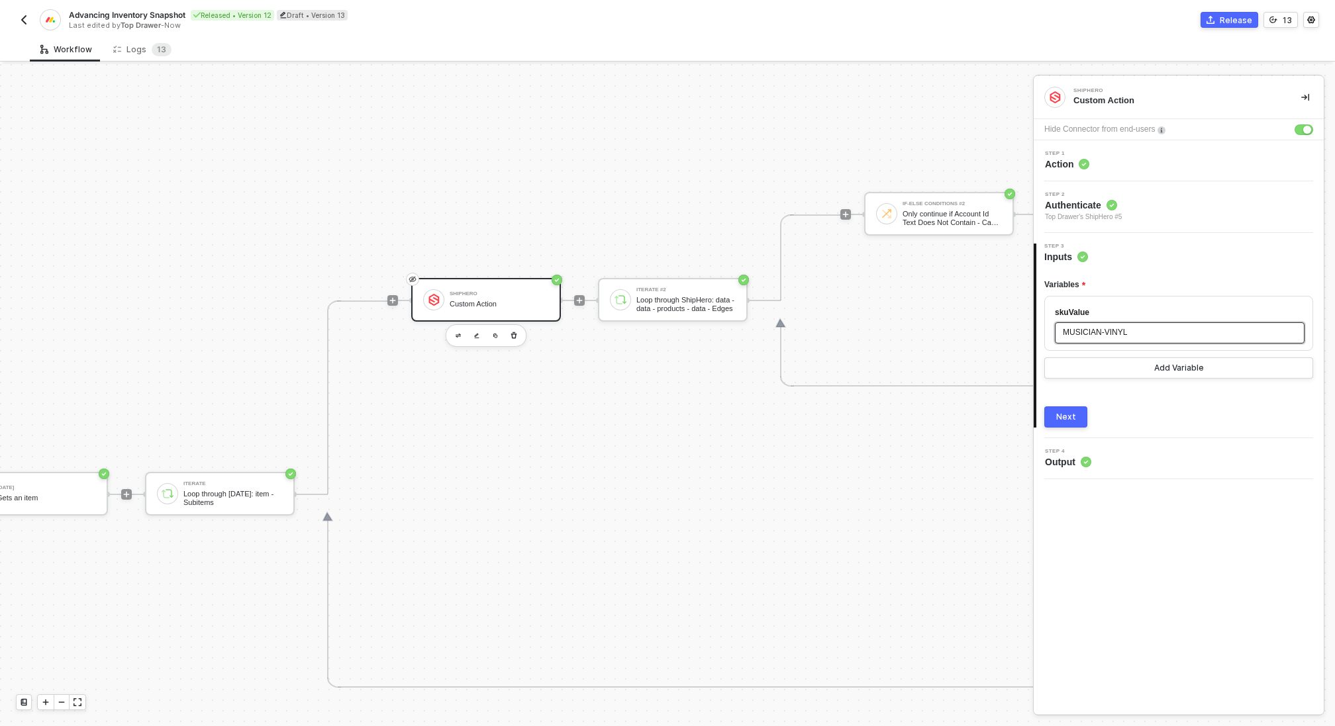
click at [1120, 336] on span "MUSICIAN-VINYL" at bounding box center [1094, 332] width 64 height 9
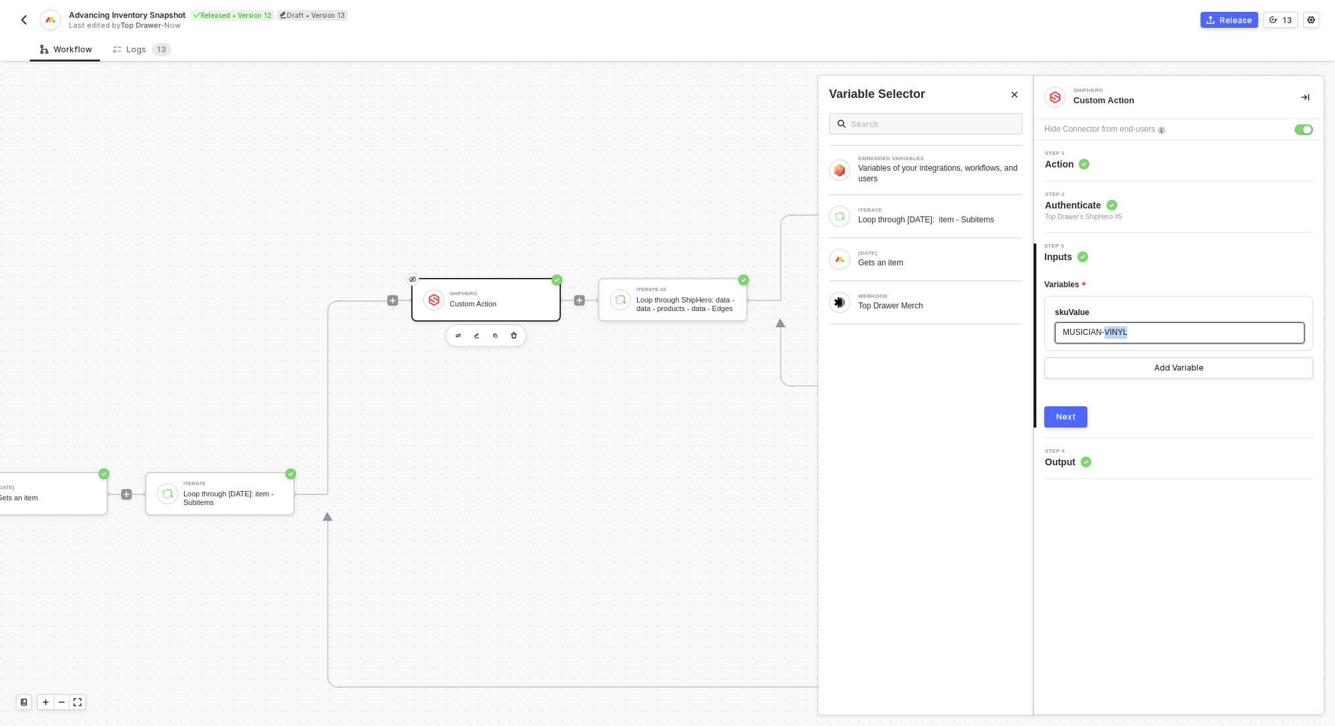
click at [1120, 336] on span "MUSICIAN-VINYL" at bounding box center [1094, 332] width 64 height 9
click at [869, 208] on div "ITERATE" at bounding box center [940, 210] width 164 height 5
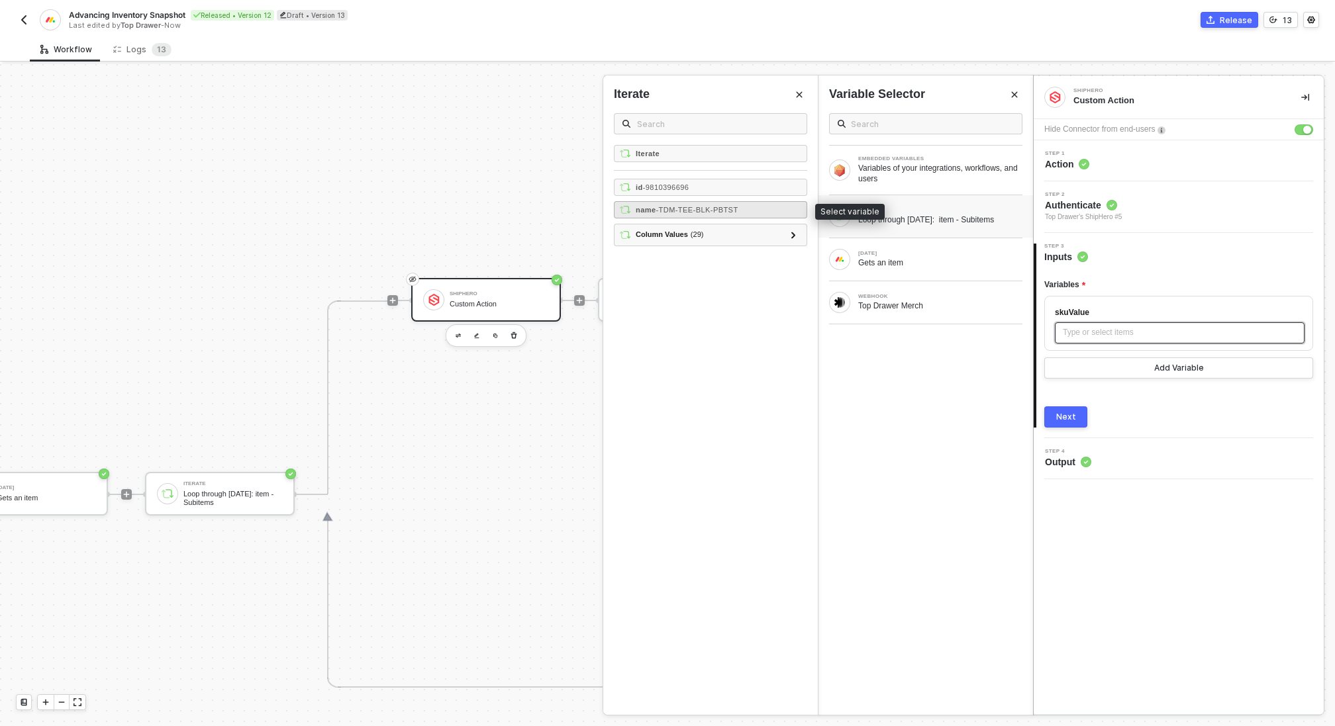
click at [712, 208] on span "- TDM-TEE-BLK-PBTST" at bounding box center [697, 210] width 82 height 8
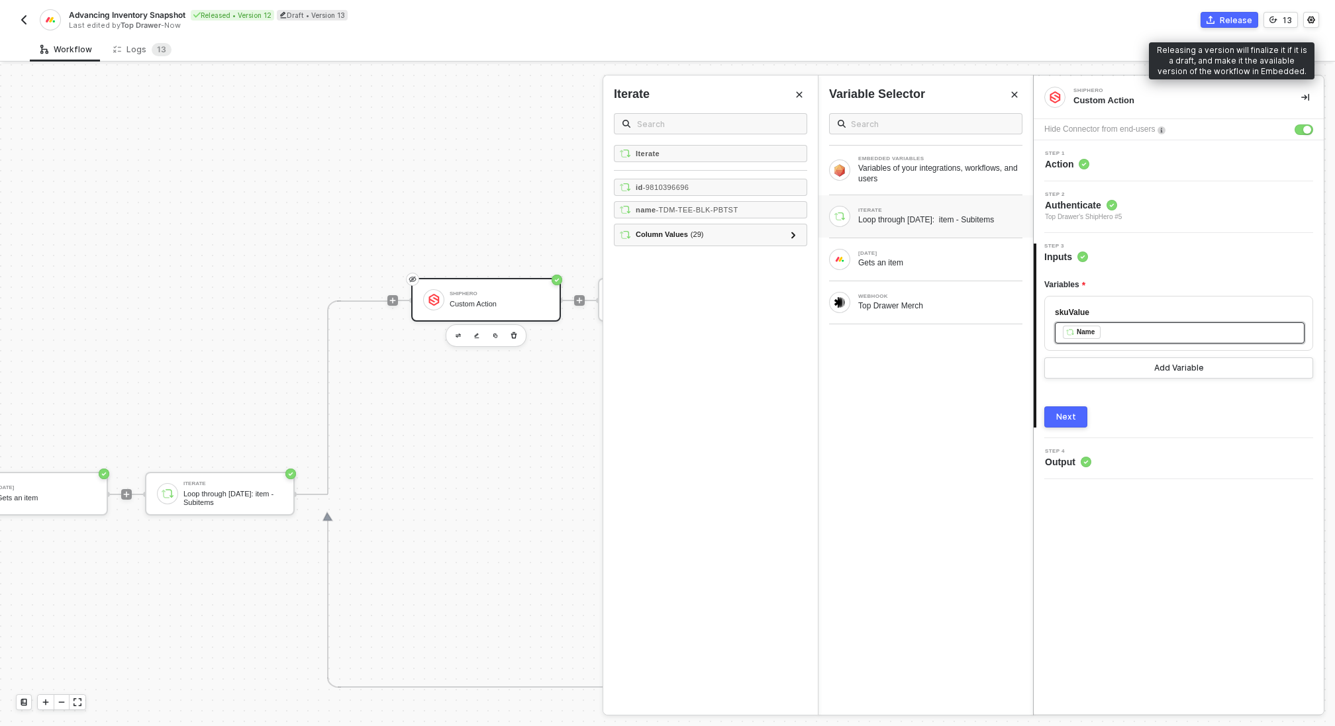
click at [1227, 15] on div "Release" at bounding box center [1235, 20] width 32 height 11
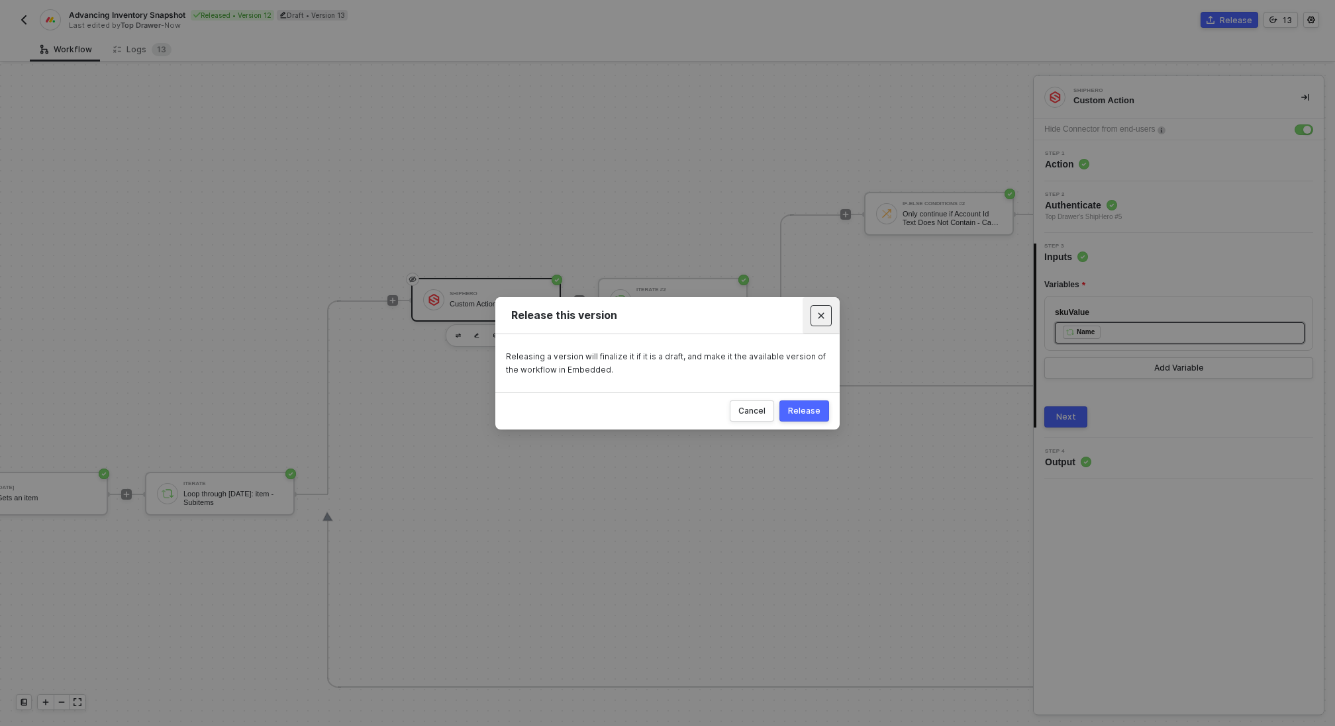
click at [822, 315] on icon "Close" at bounding box center [821, 315] width 6 height 6
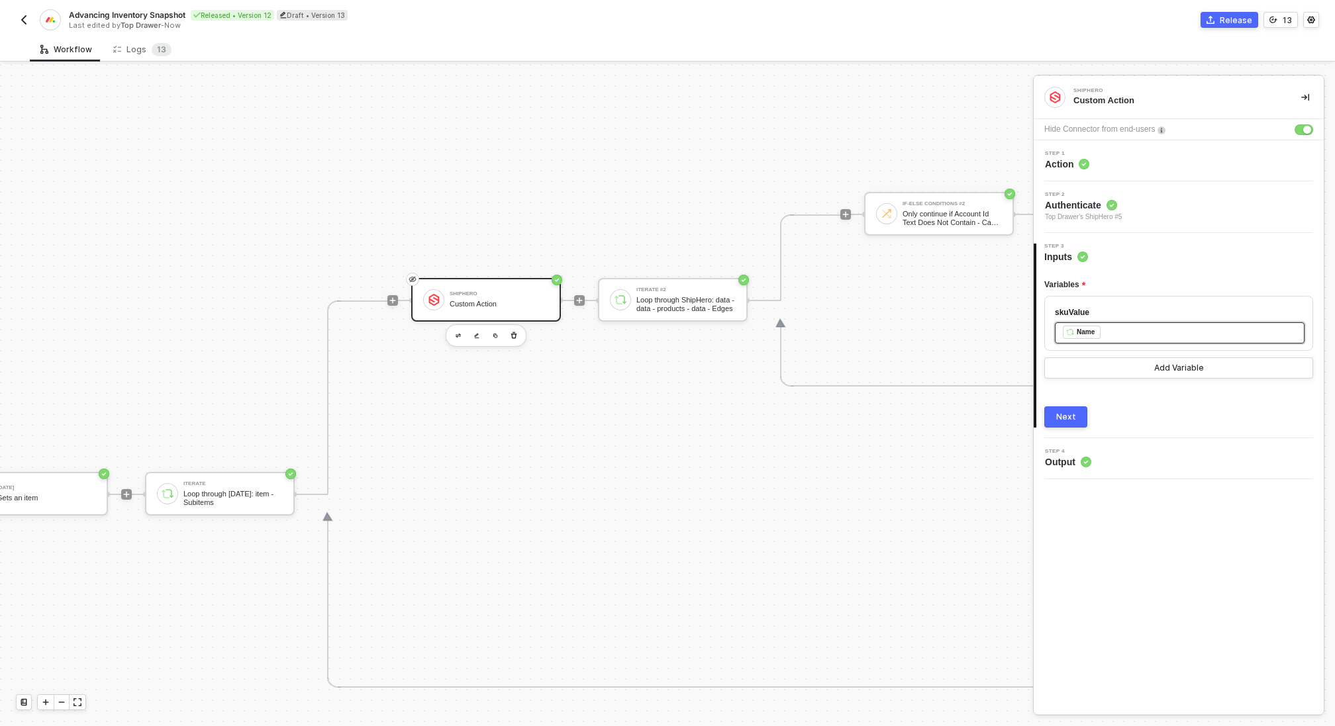
click at [1071, 424] on button "Next" at bounding box center [1065, 416] width 43 height 21
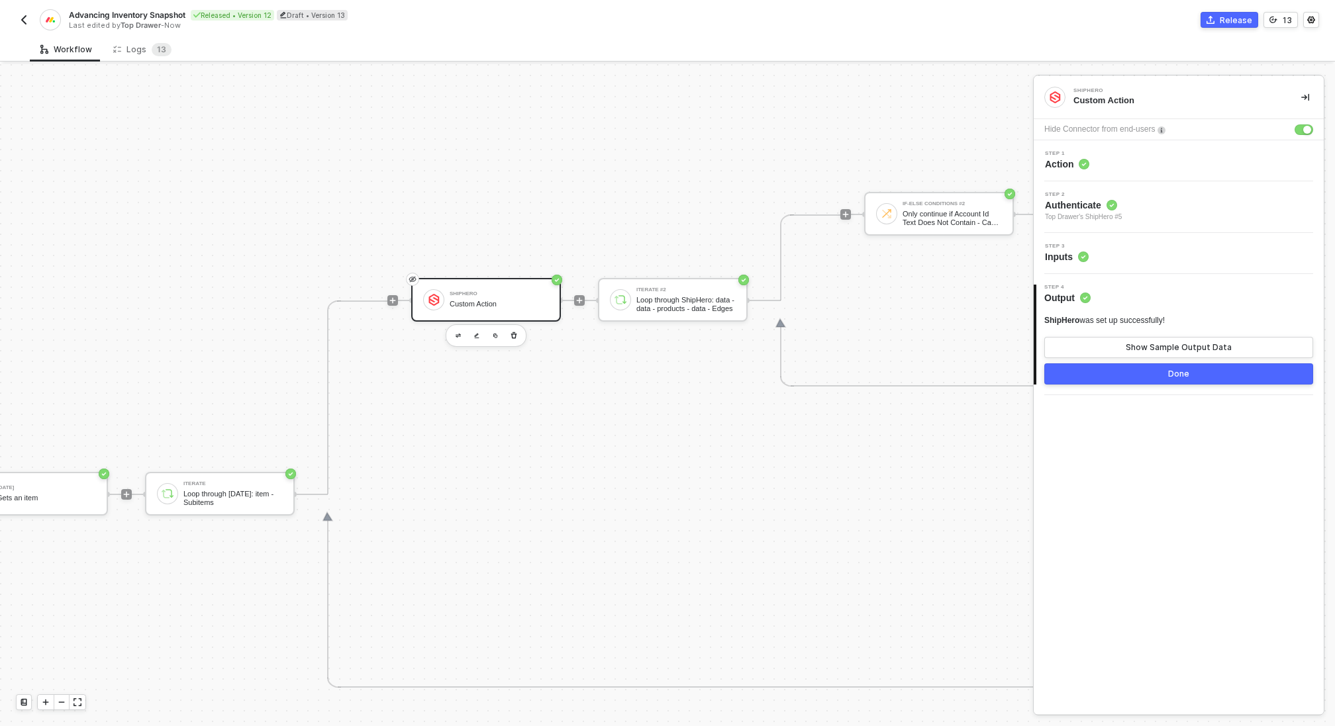
click at [1109, 381] on button "Done" at bounding box center [1178, 373] width 269 height 21
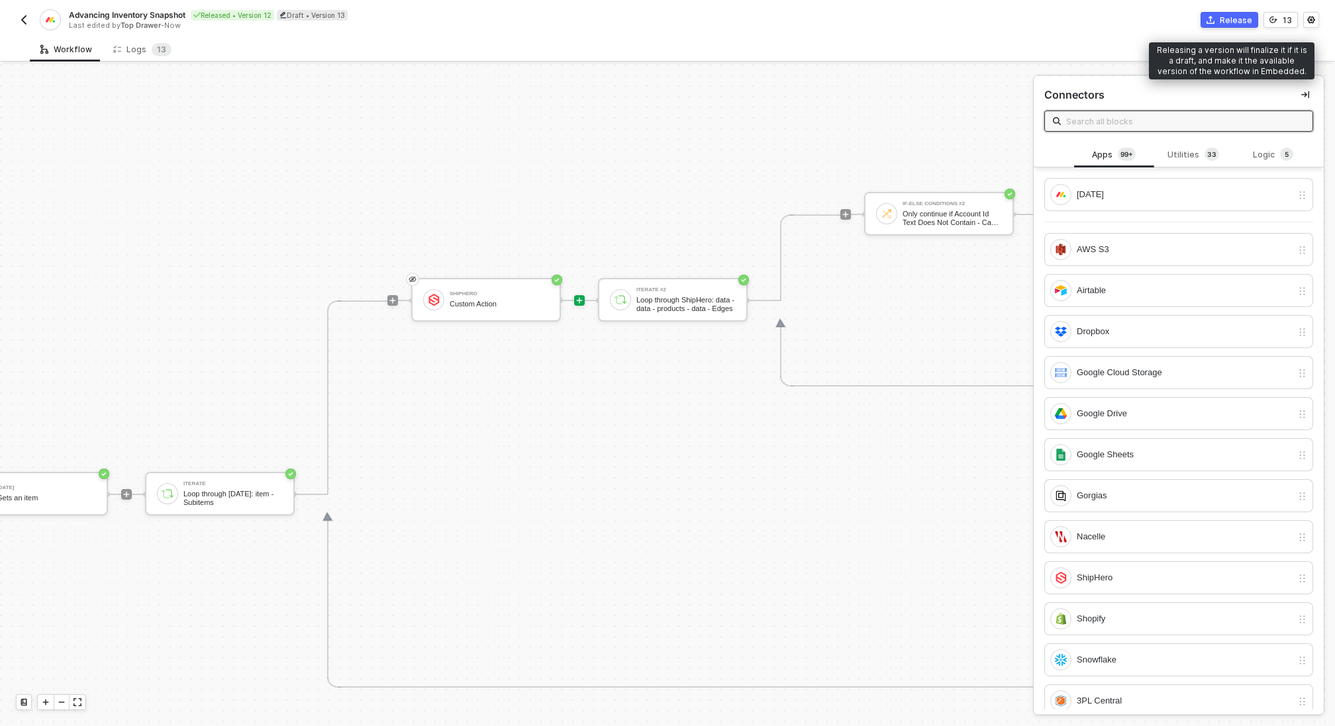
click at [1241, 18] on div "Release" at bounding box center [1235, 20] width 32 height 11
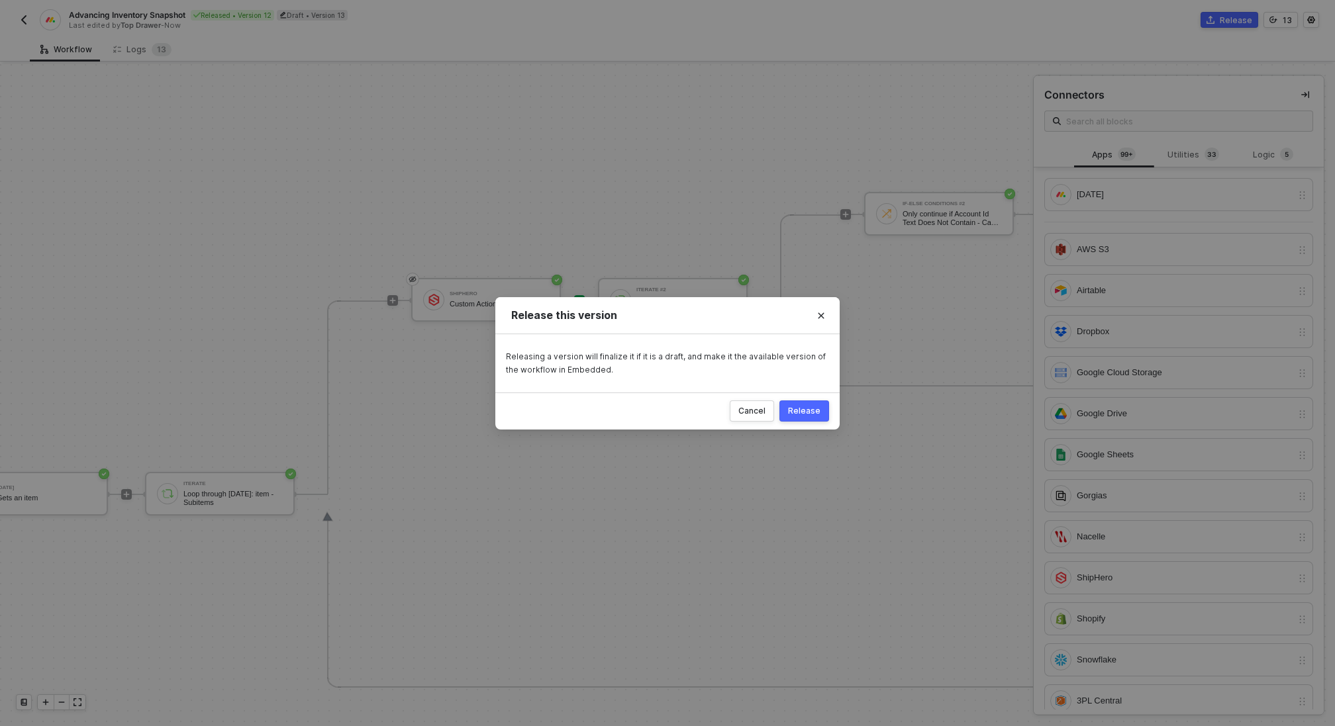
click at [812, 407] on div "Release" at bounding box center [804, 411] width 32 height 11
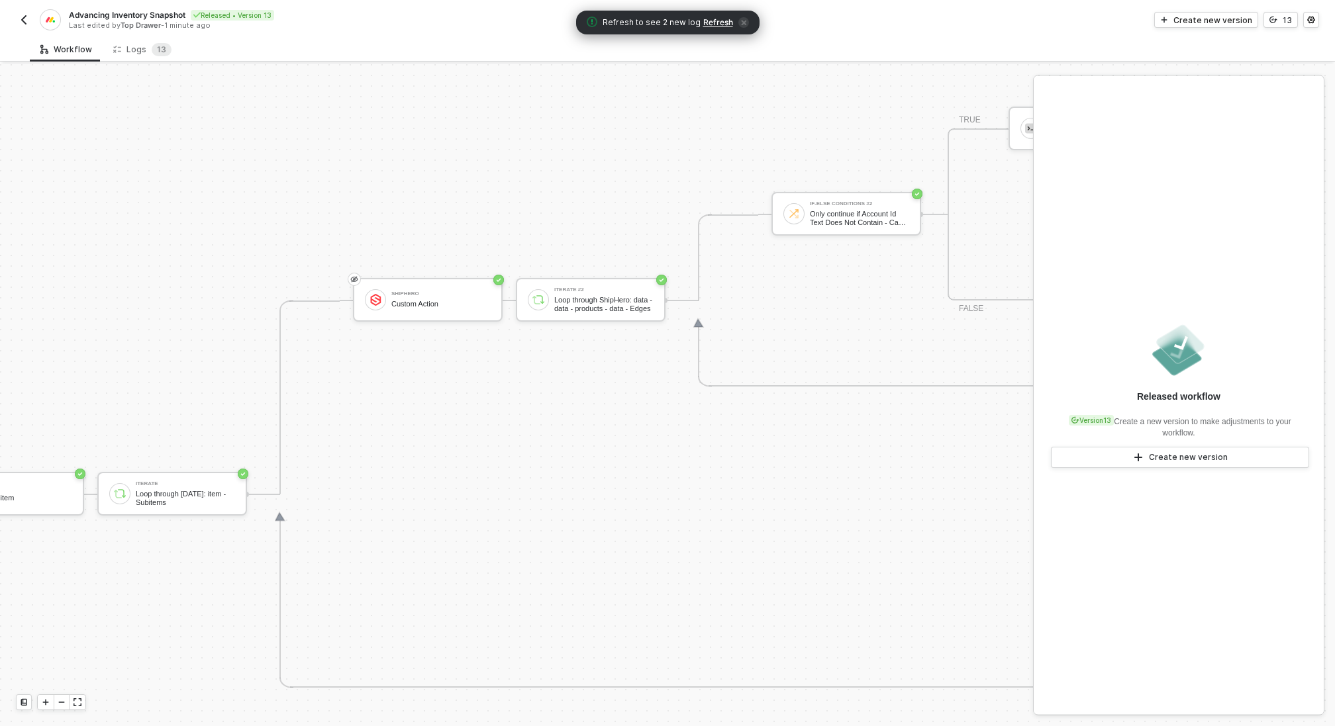
click at [714, 21] on span "Refresh" at bounding box center [718, 22] width 30 height 11
click at [26, 14] on button "button" at bounding box center [24, 20] width 16 height 16
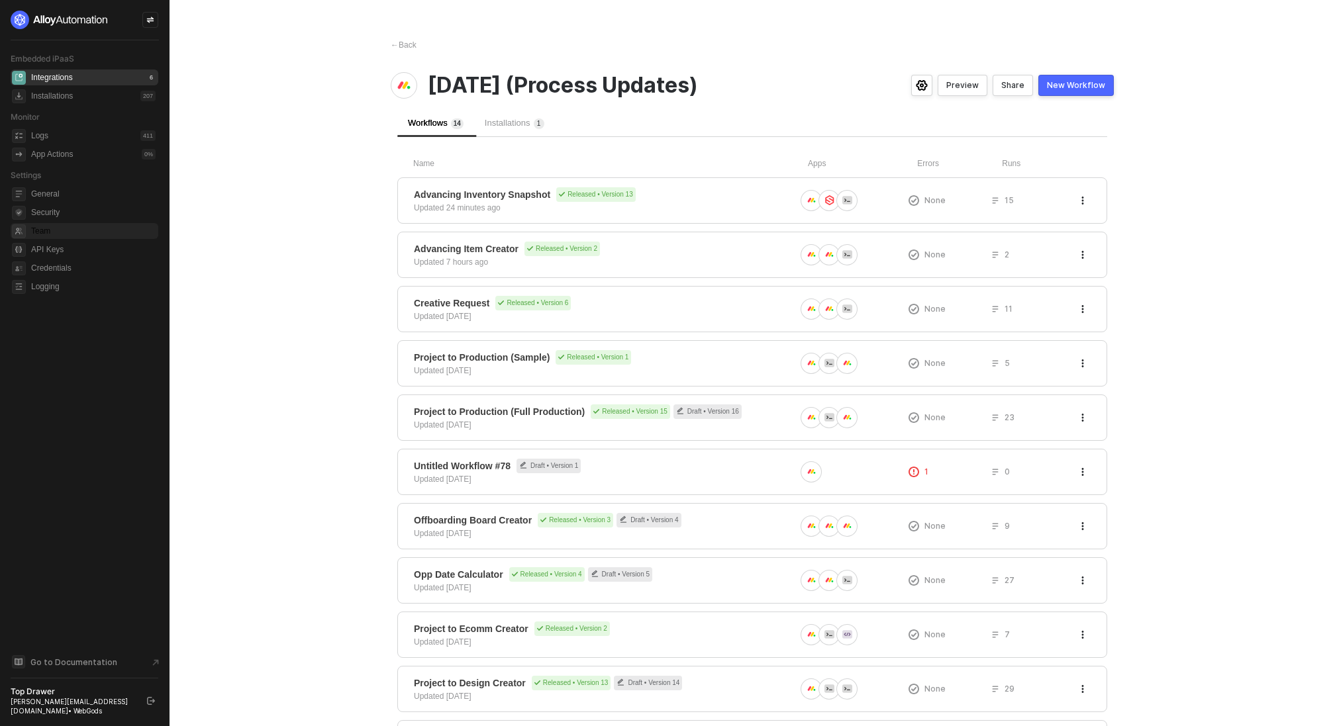
click at [64, 236] on span "Team" at bounding box center [93, 231] width 124 height 16
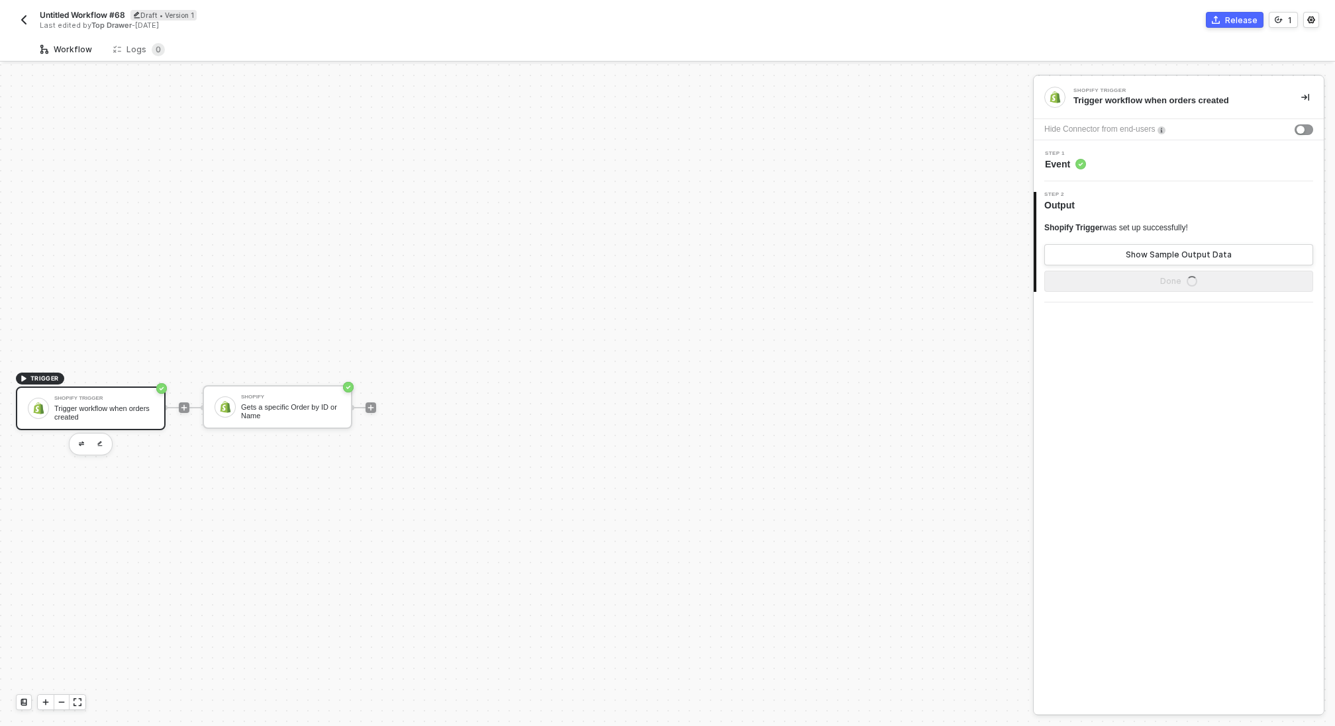
scroll to position [24, 0]
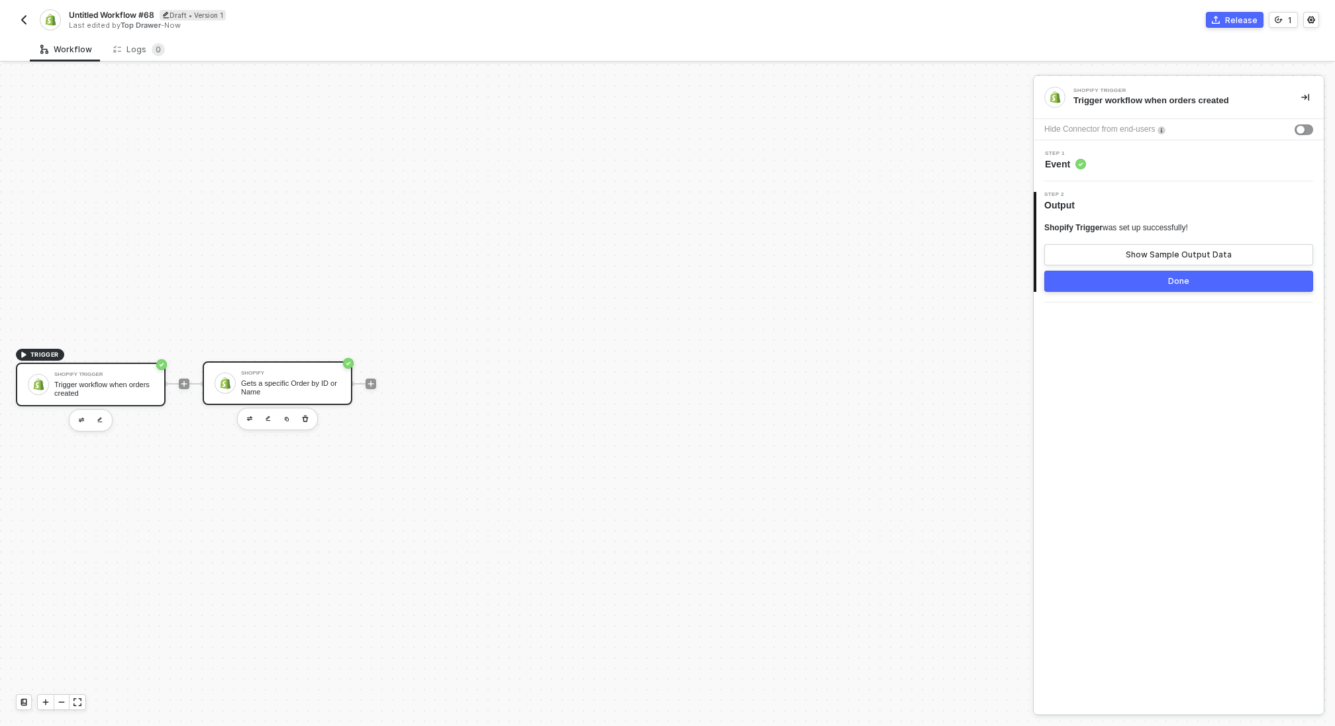
click at [308, 389] on div "Gets a specific Order by ID or Name" at bounding box center [290, 387] width 99 height 17
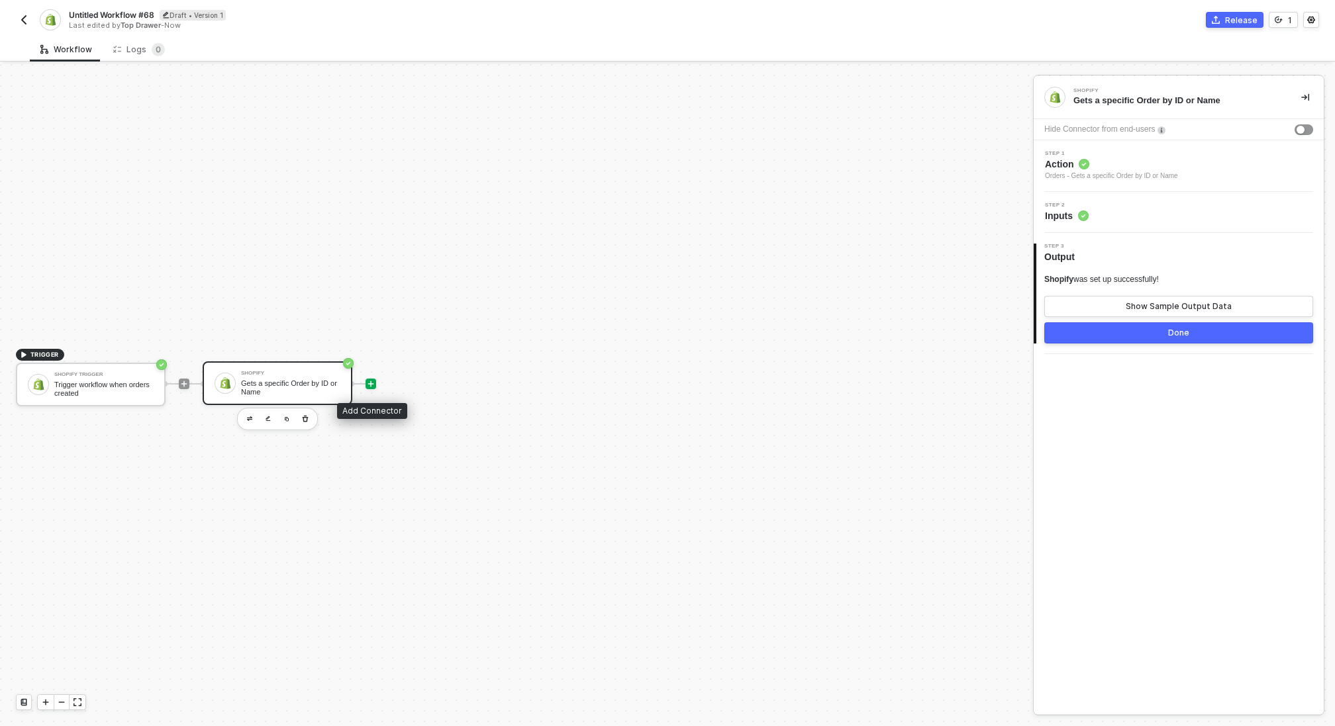
click at [371, 386] on icon "icon-play" at bounding box center [371, 384] width 8 height 8
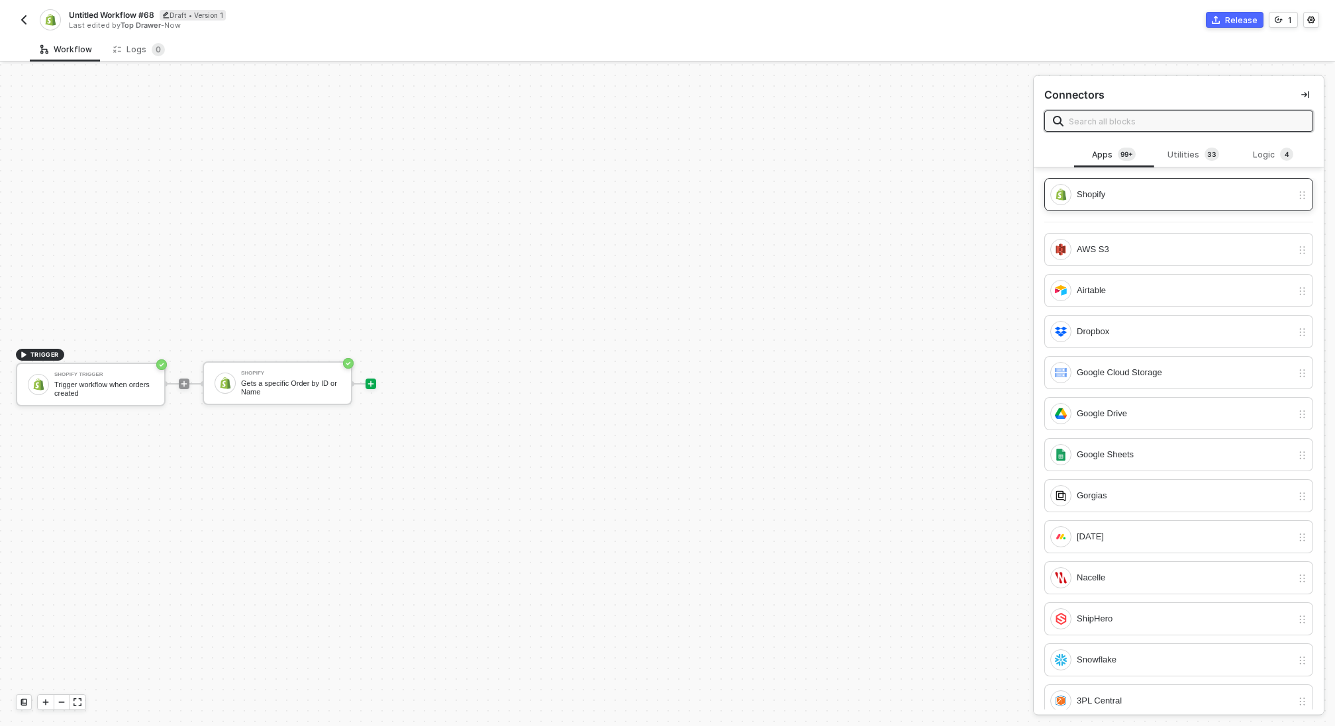
click at [1102, 188] on div "Shopify" at bounding box center [1183, 194] width 215 height 15
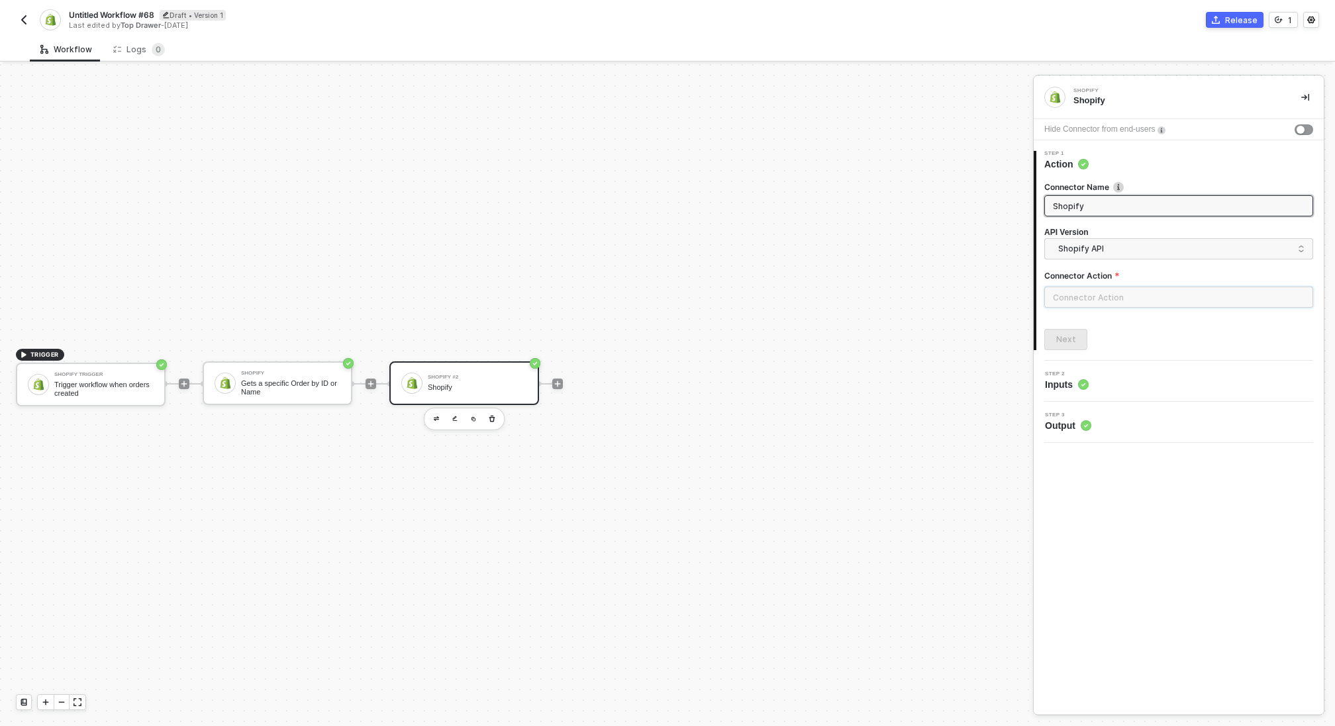
click at [1092, 300] on input "text" at bounding box center [1178, 297] width 269 height 21
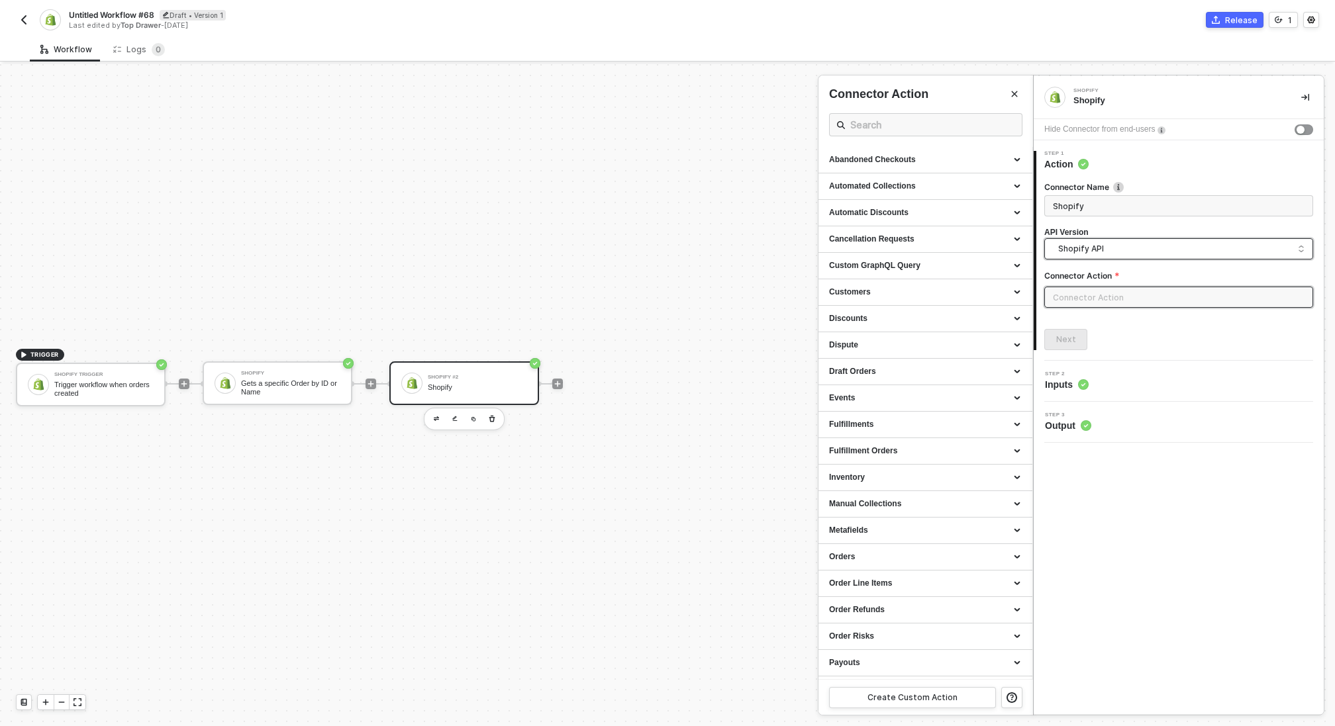
click at [1074, 249] on span "Shopify API" at bounding box center [1181, 249] width 246 height 15
click at [1081, 332] on div "Alloy Unified API" at bounding box center [1178, 332] width 247 height 13
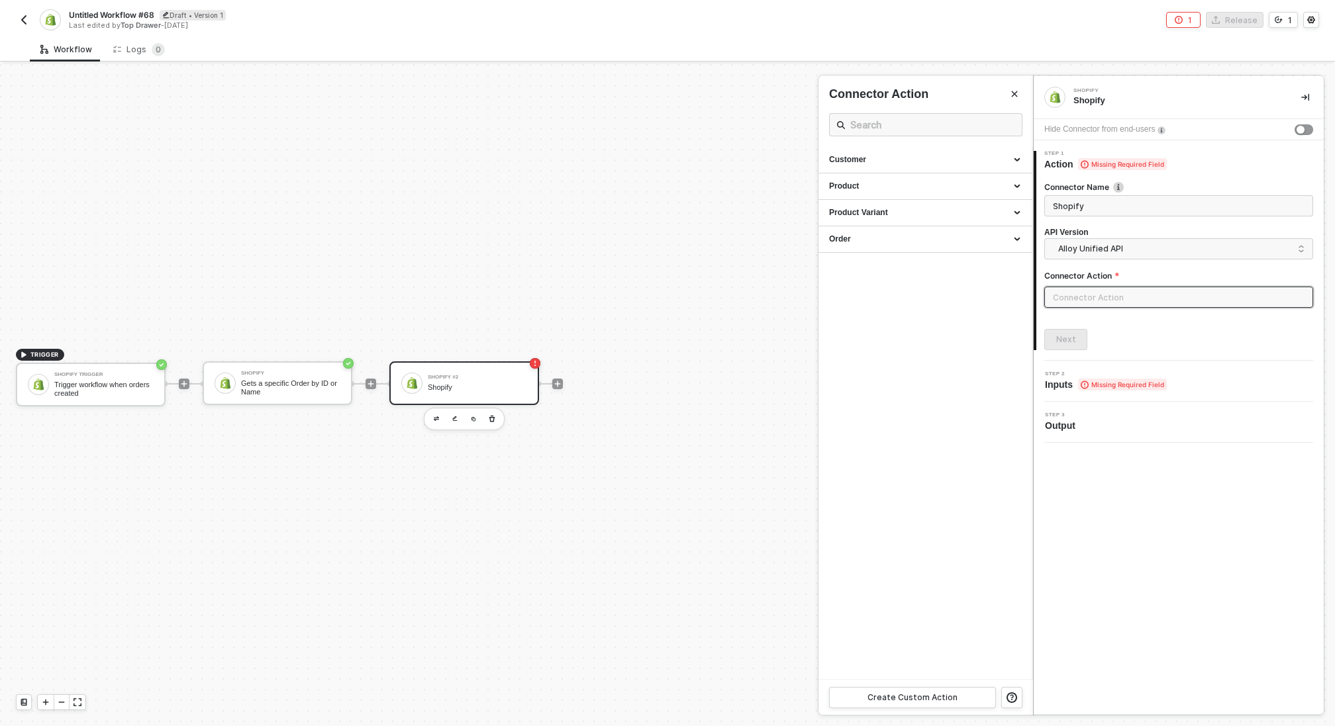
click at [1094, 293] on input "text" at bounding box center [1178, 297] width 269 height 21
click at [943, 185] on div "Product" at bounding box center [925, 186] width 193 height 11
click at [914, 246] on div "Retrieve a Product" at bounding box center [925, 244] width 193 height 11
type input "Product - Retrieve a Product"
click at [1066, 343] on div "Next" at bounding box center [1066, 339] width 20 height 11
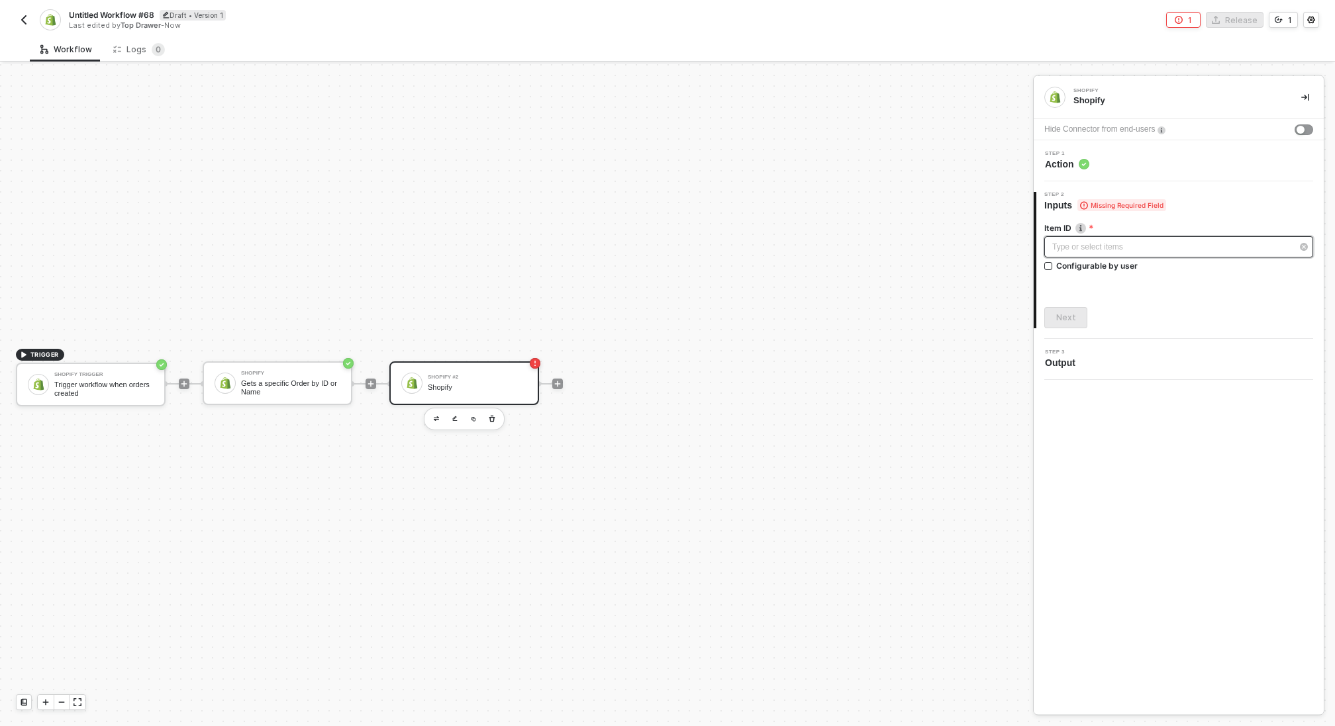
click at [1092, 248] on div "Type or select items ﻿" at bounding box center [1172, 247] width 240 height 13
click at [1083, 160] on circle at bounding box center [1083, 164] width 11 height 11
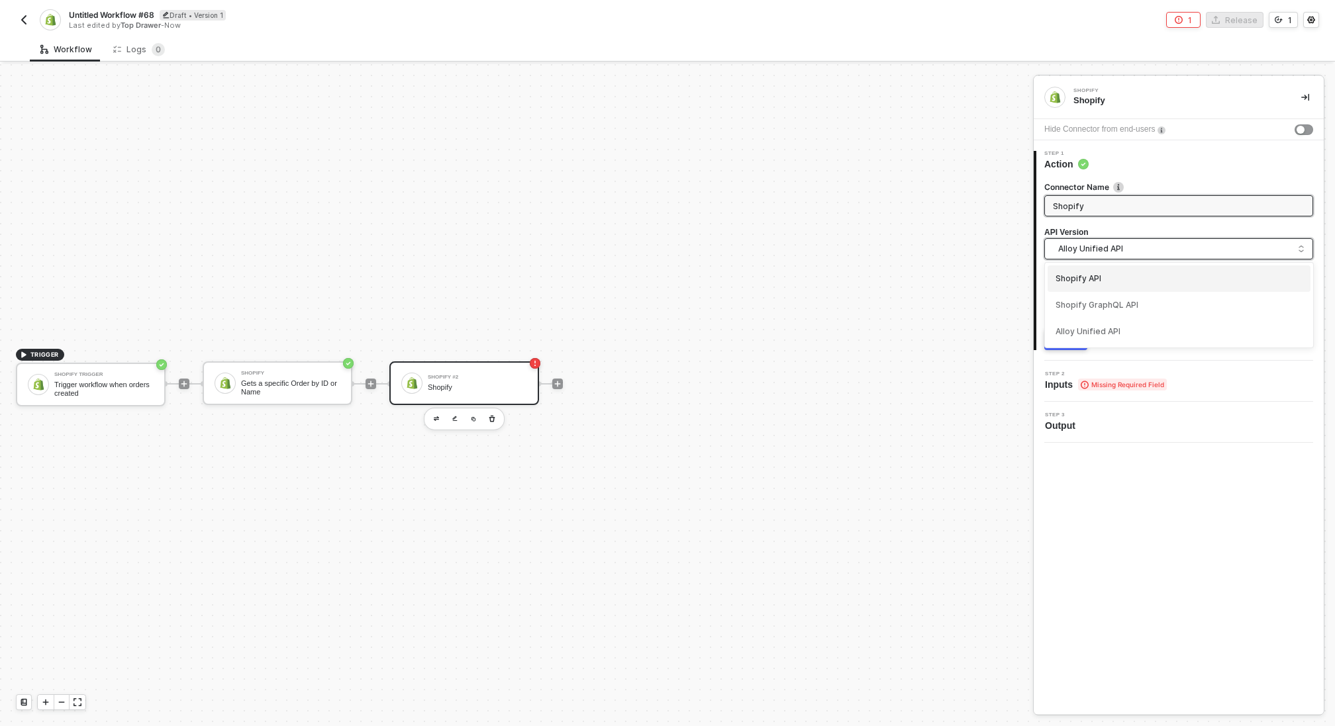
click at [1086, 244] on span "Alloy Unified API" at bounding box center [1181, 249] width 246 height 15
click at [1085, 303] on div "Shopify GraphQL API" at bounding box center [1178, 305] width 247 height 13
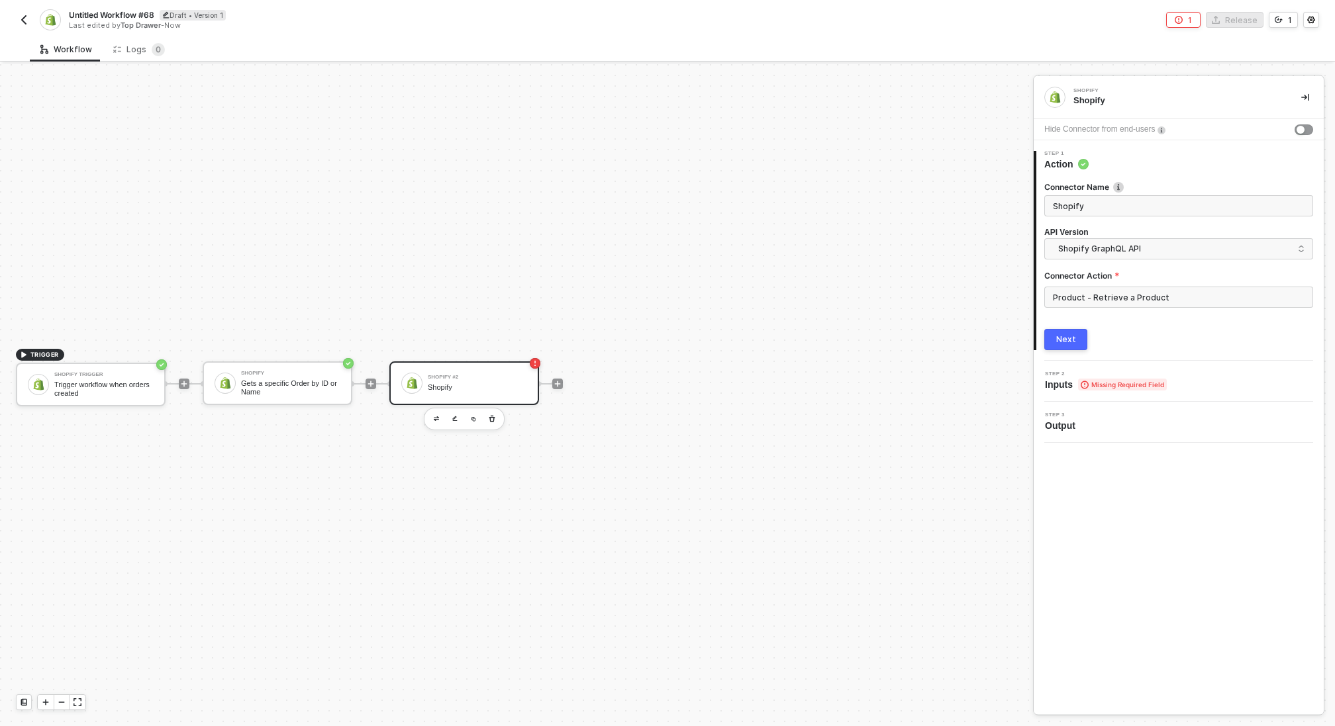
click at [1072, 339] on div "Next" at bounding box center [1066, 339] width 20 height 11
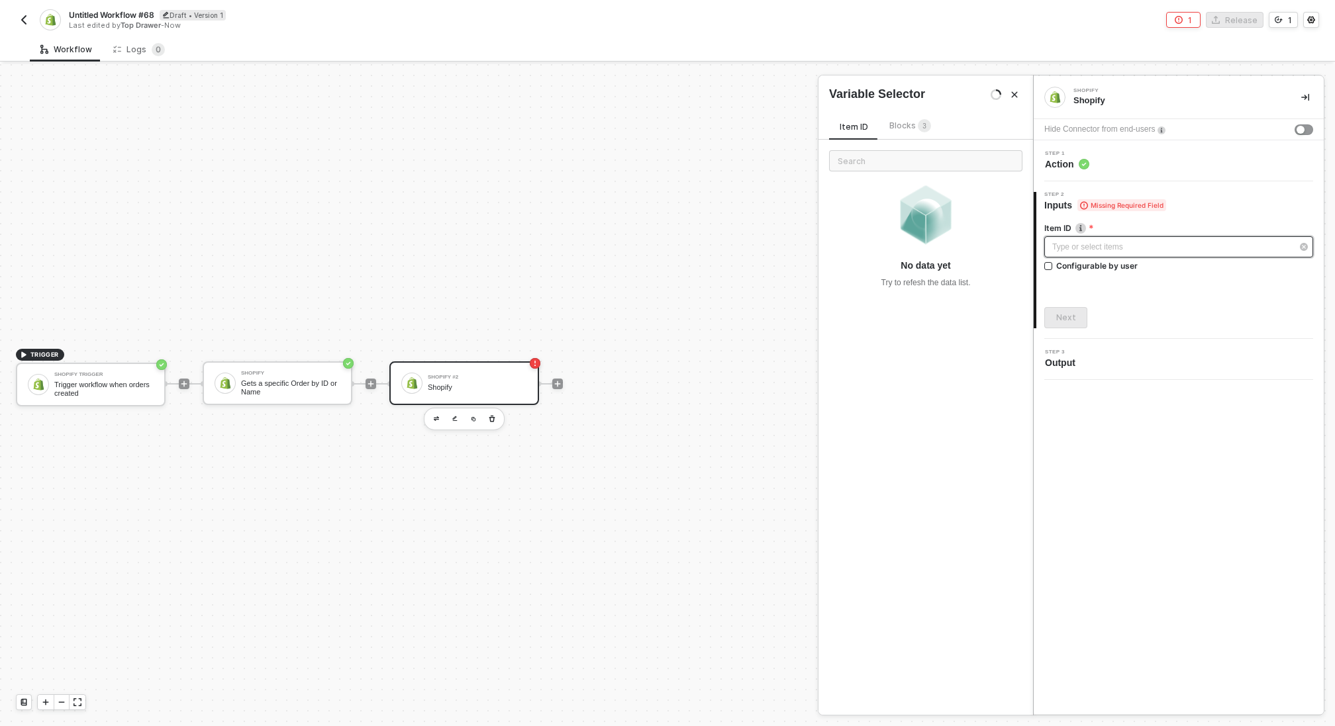
click at [1074, 246] on div "Type or select items ﻿" at bounding box center [1172, 247] width 240 height 13
click at [891, 120] on div "Blocks 3" at bounding box center [910, 126] width 42 height 15
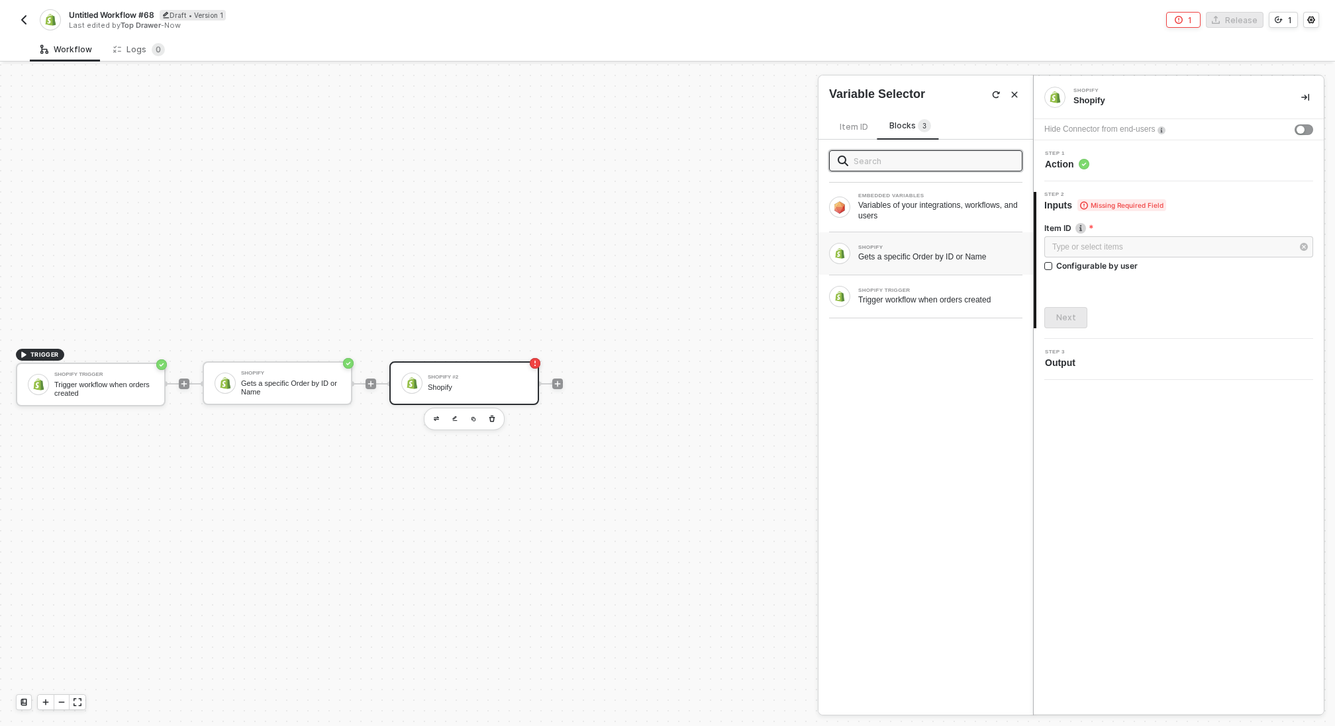
click at [931, 256] on div "Gets a specific Order by ID or Name" at bounding box center [940, 257] width 164 height 11
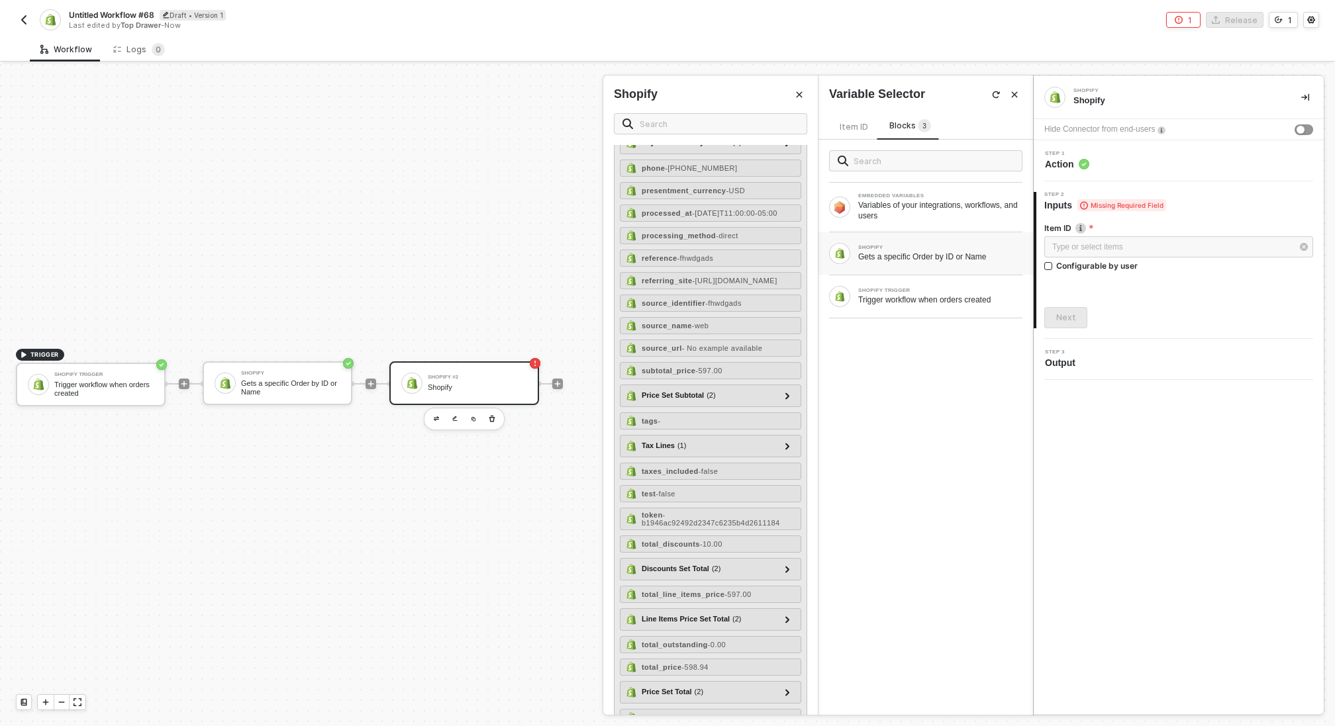
scroll to position [1129, 0]
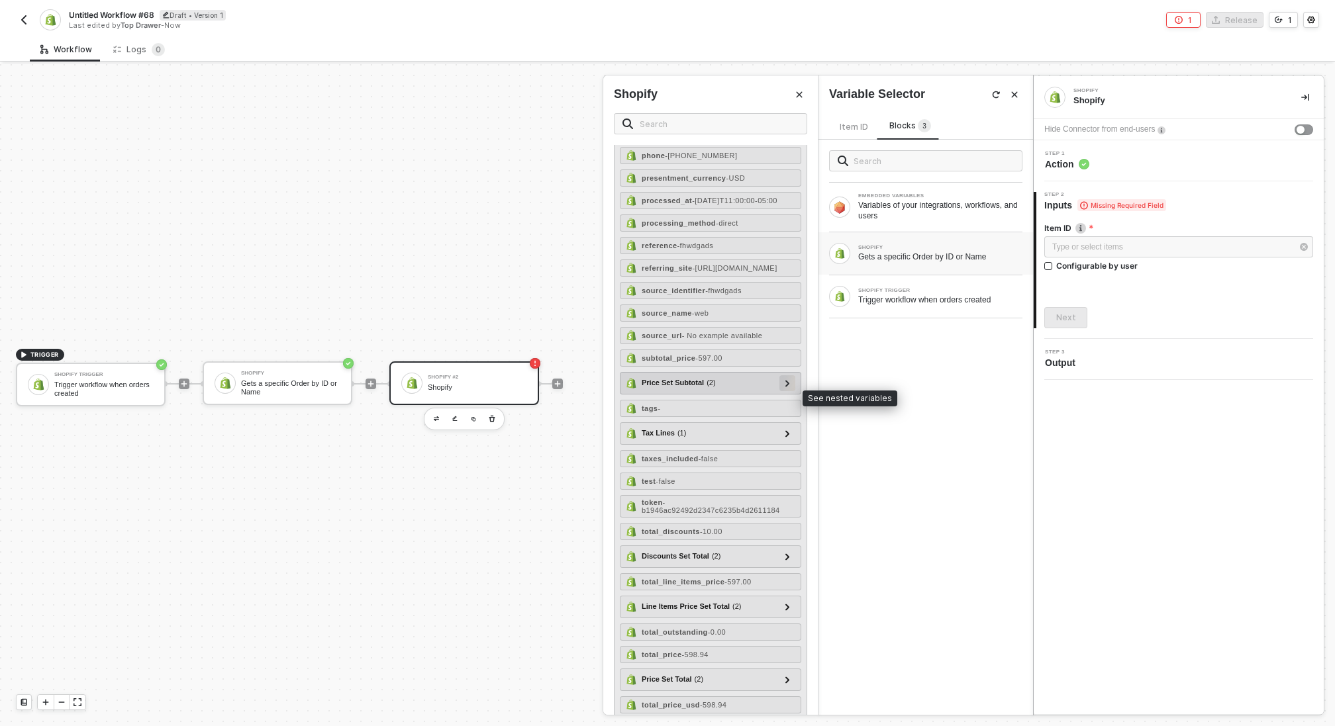
click at [786, 387] on icon at bounding box center [787, 383] width 5 height 7
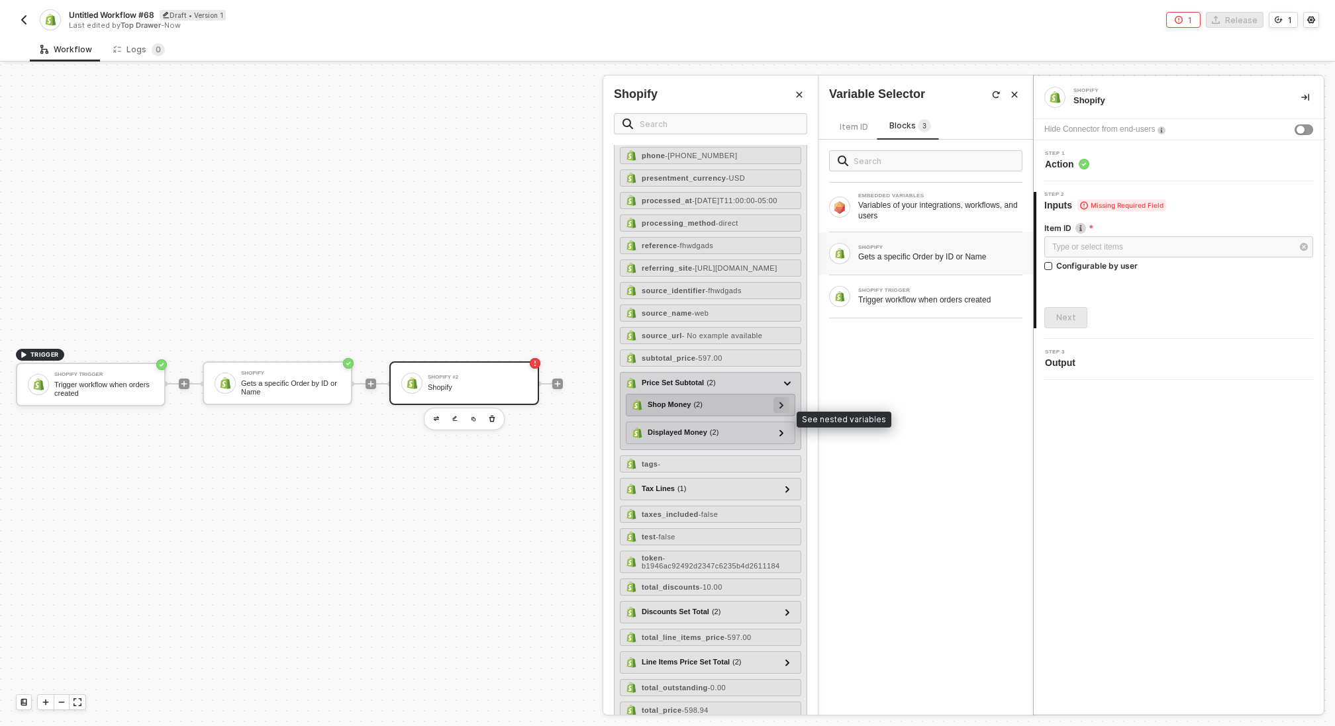
click at [783, 408] on icon at bounding box center [781, 405] width 5 height 7
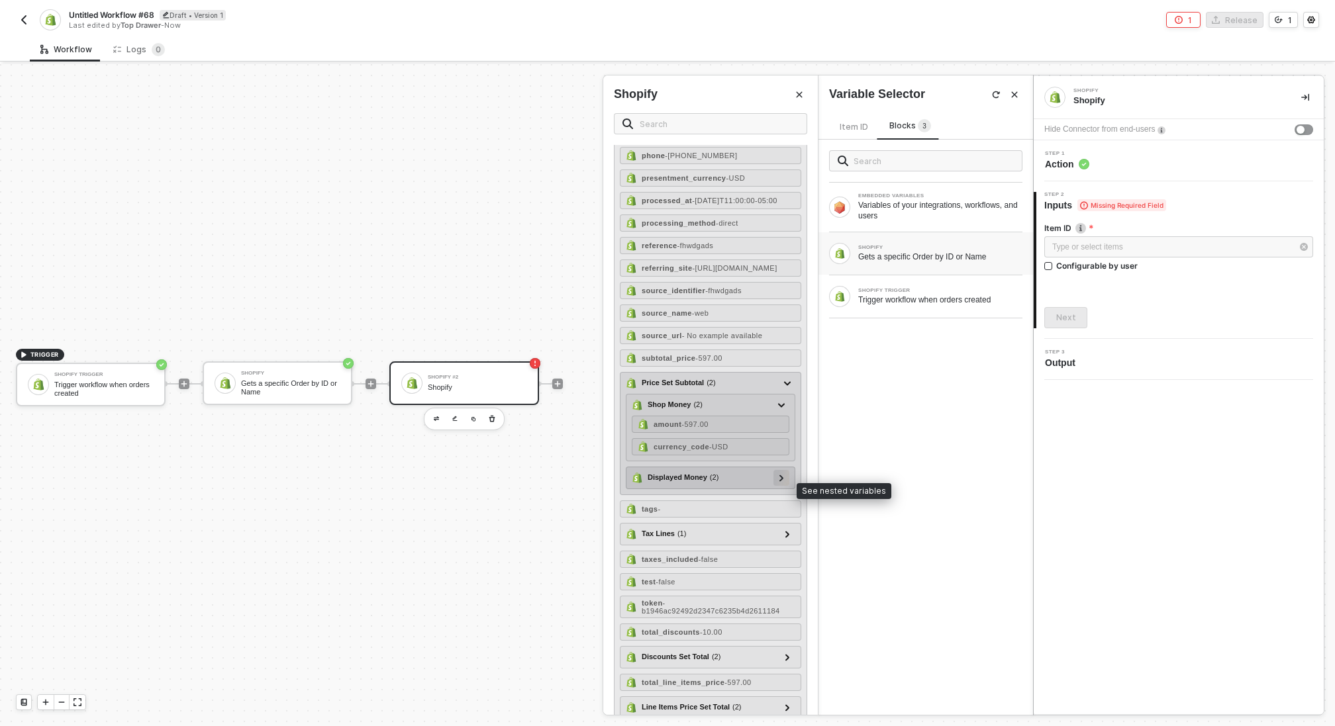
click at [782, 481] on icon at bounding box center [781, 478] width 4 height 7
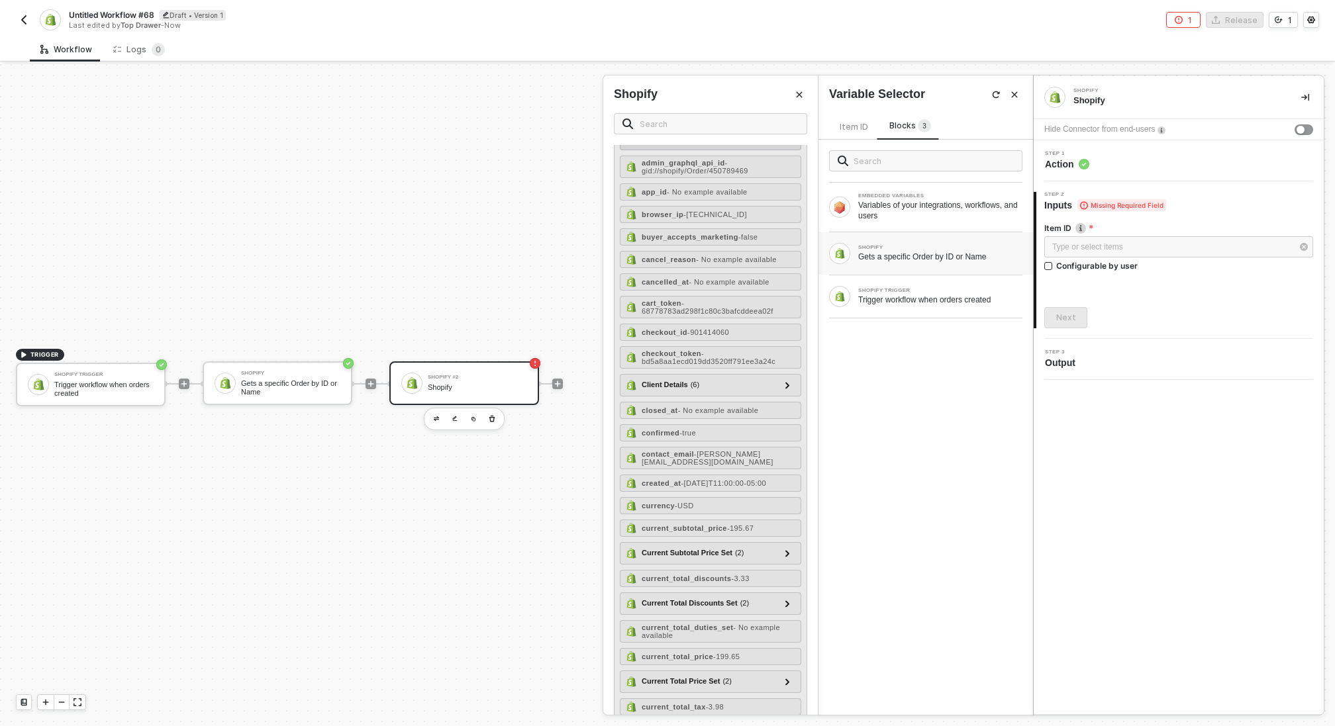
scroll to position [224, 0]
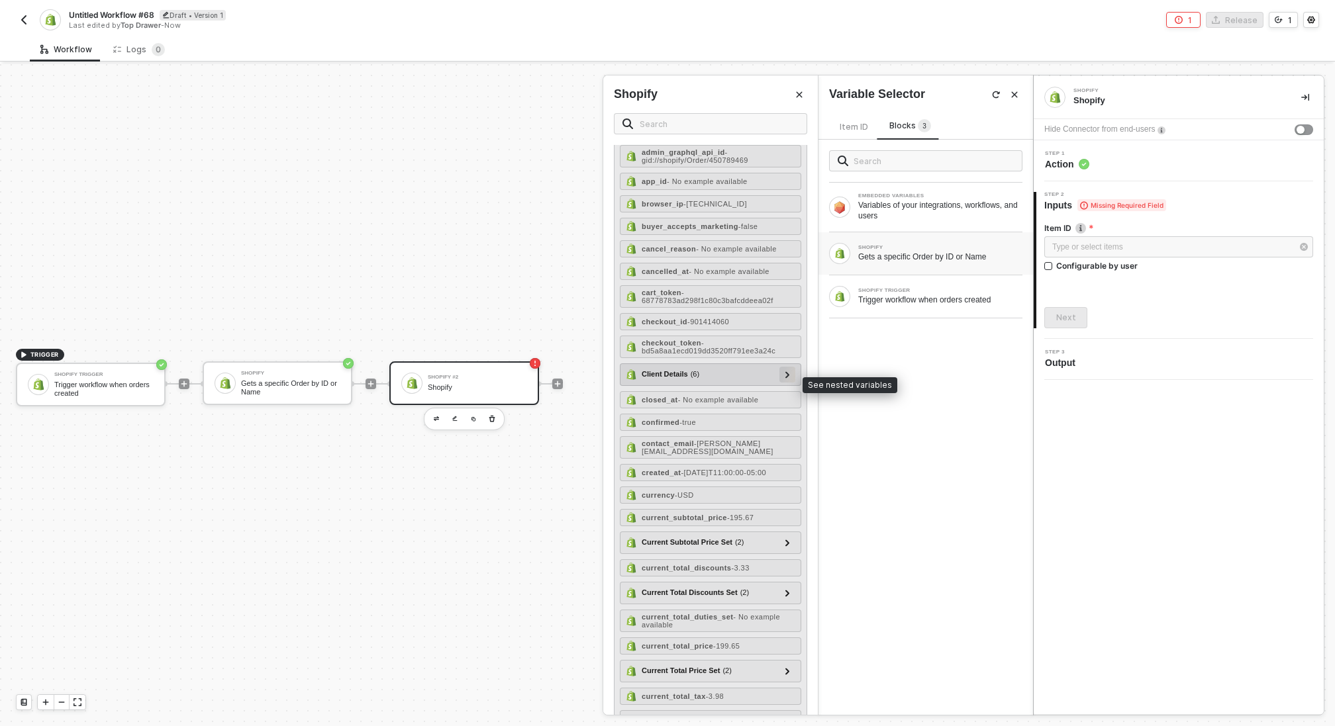
click at [792, 382] on div at bounding box center [787, 375] width 16 height 16
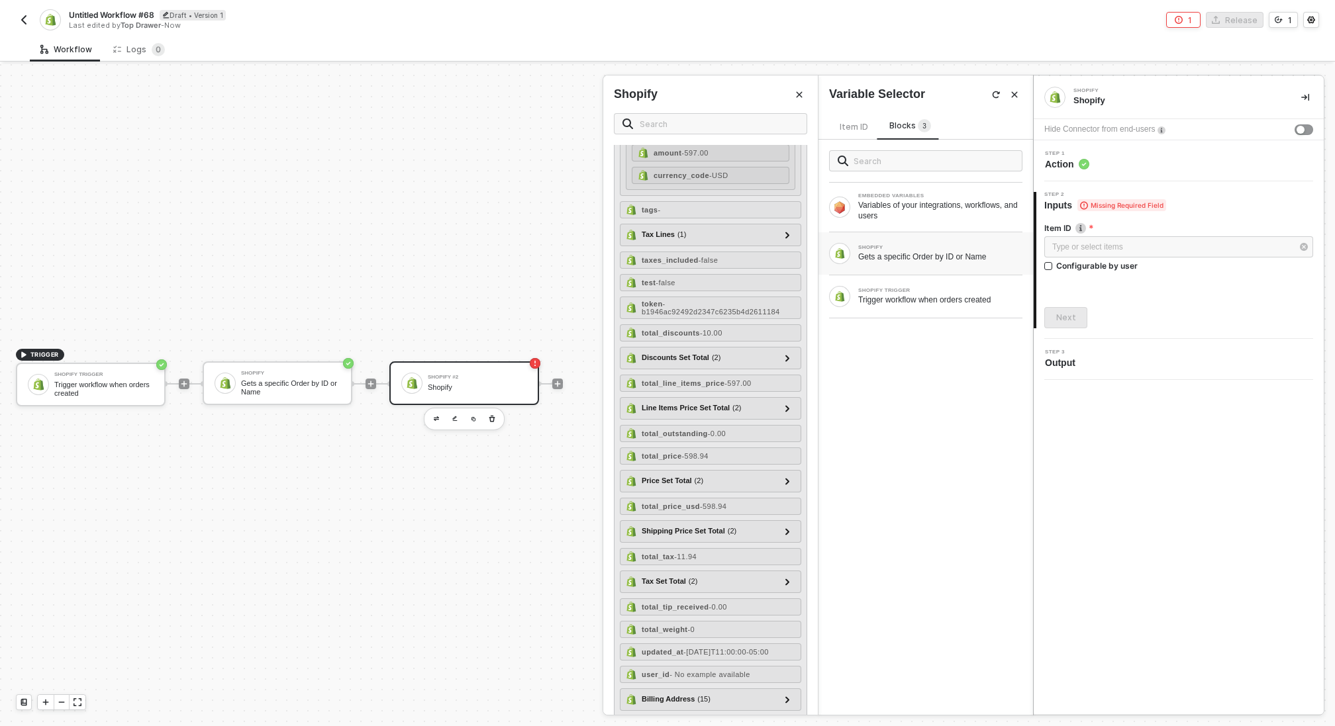
scroll to position [1615, 0]
click at [787, 413] on div at bounding box center [787, 406] width 7 height 15
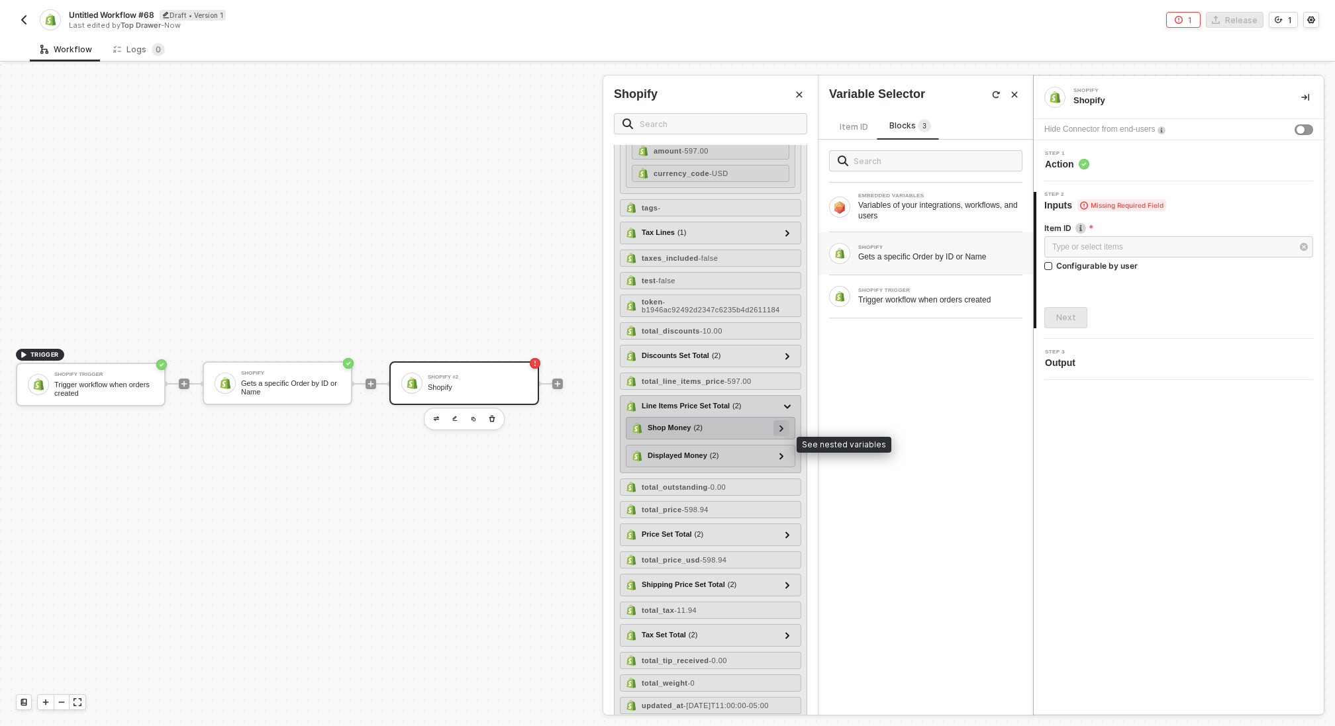
click at [784, 435] on div at bounding box center [781, 427] width 7 height 15
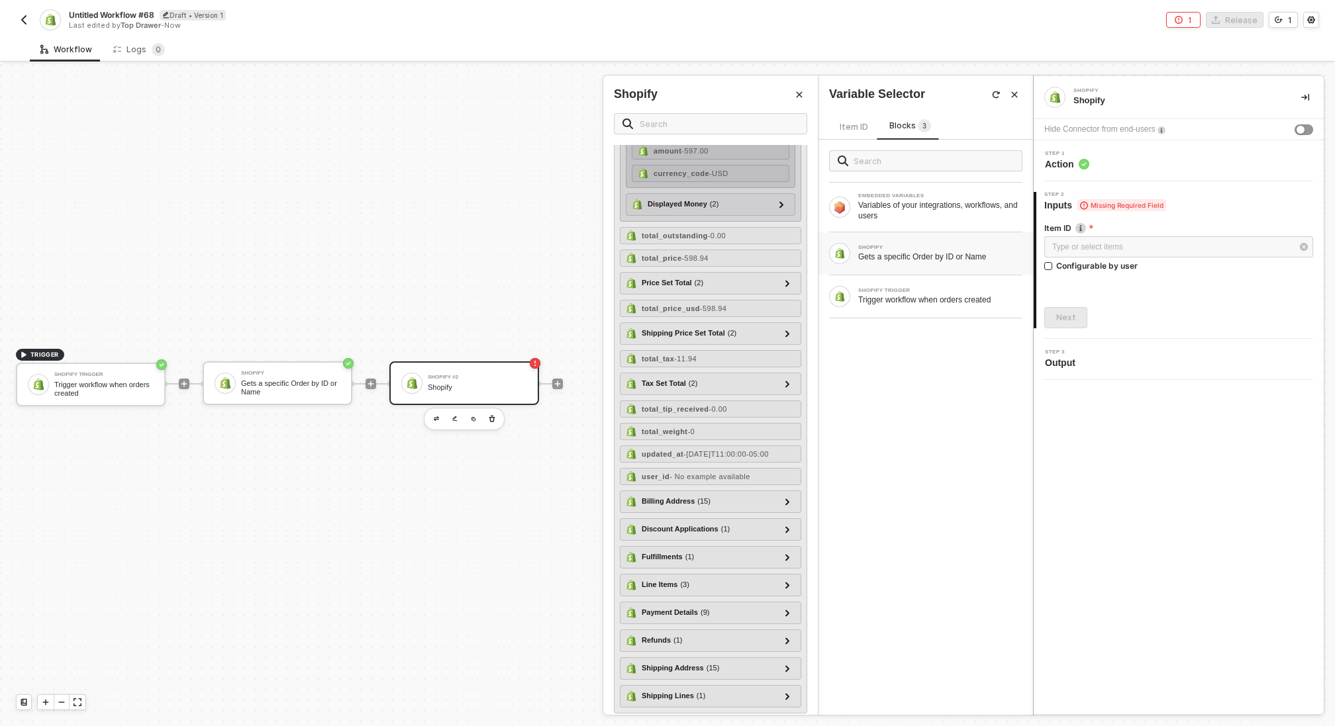
scroll to position [1928, 0]
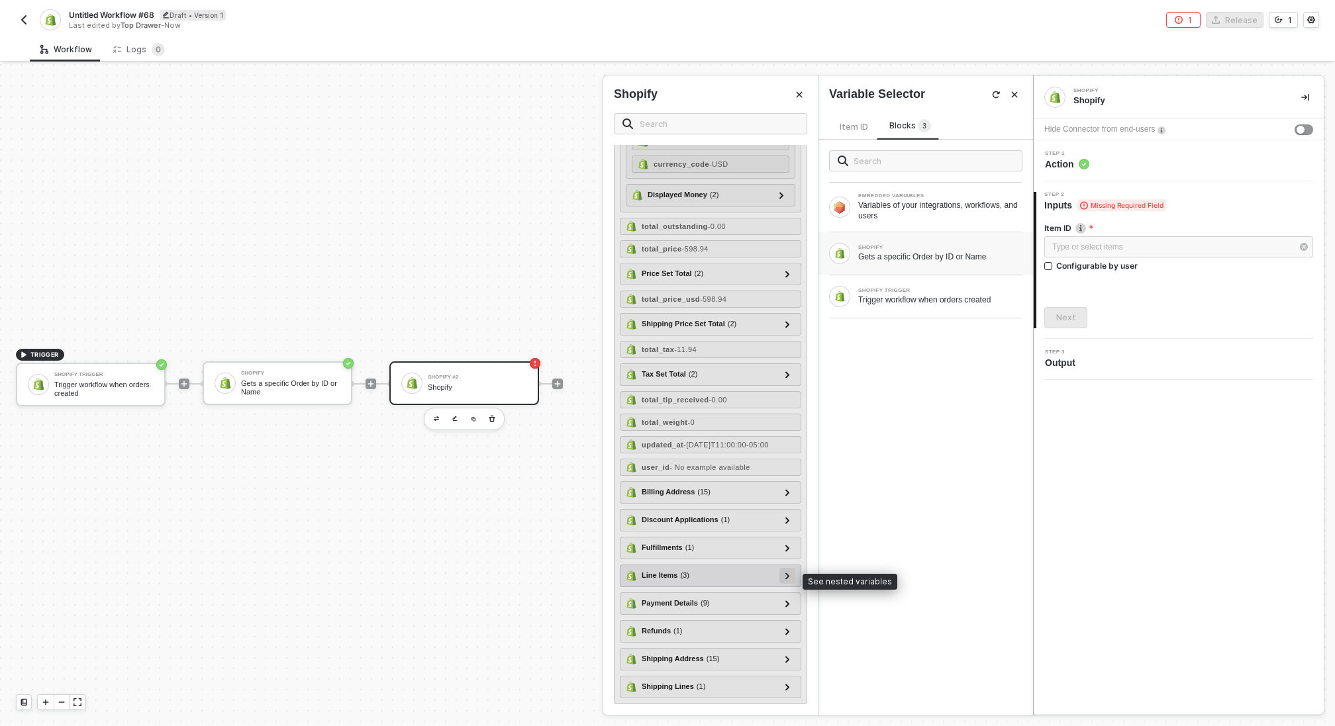
click at [786, 575] on icon at bounding box center [787, 576] width 4 height 7
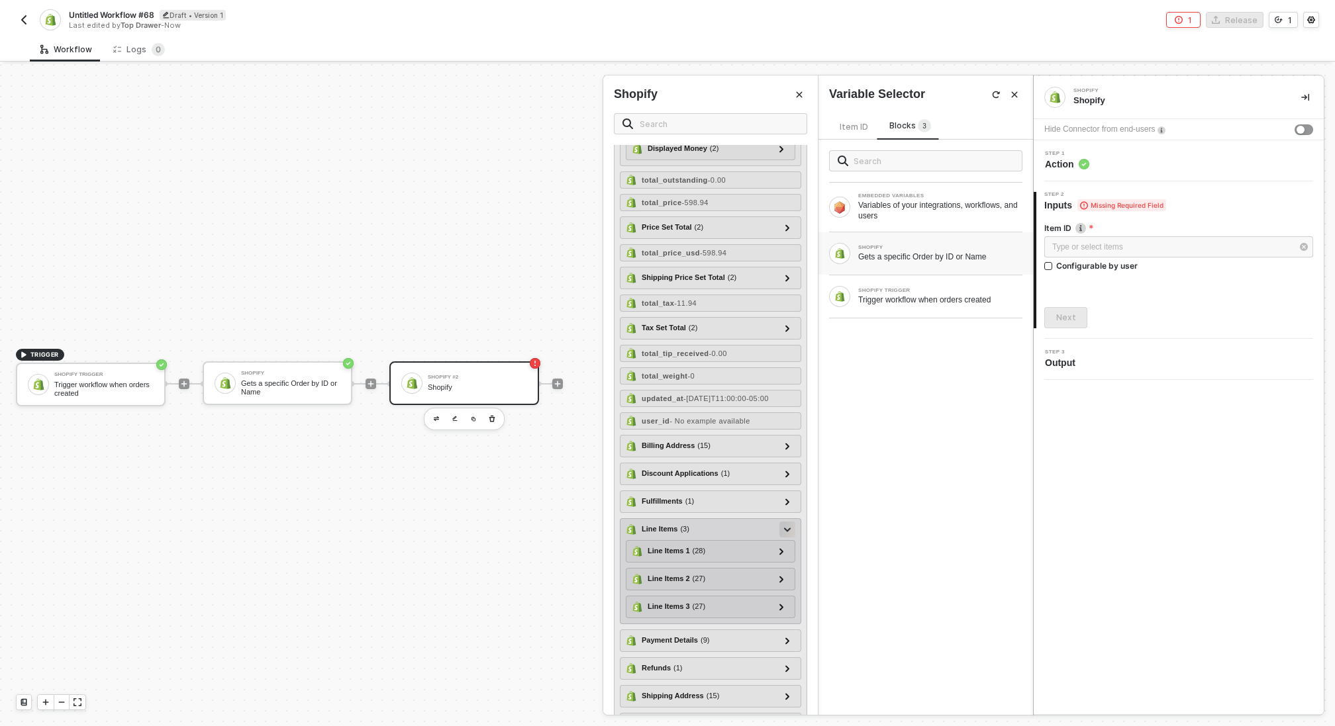
scroll to position [1971, 0]
click at [784, 555] on div at bounding box center [781, 547] width 7 height 15
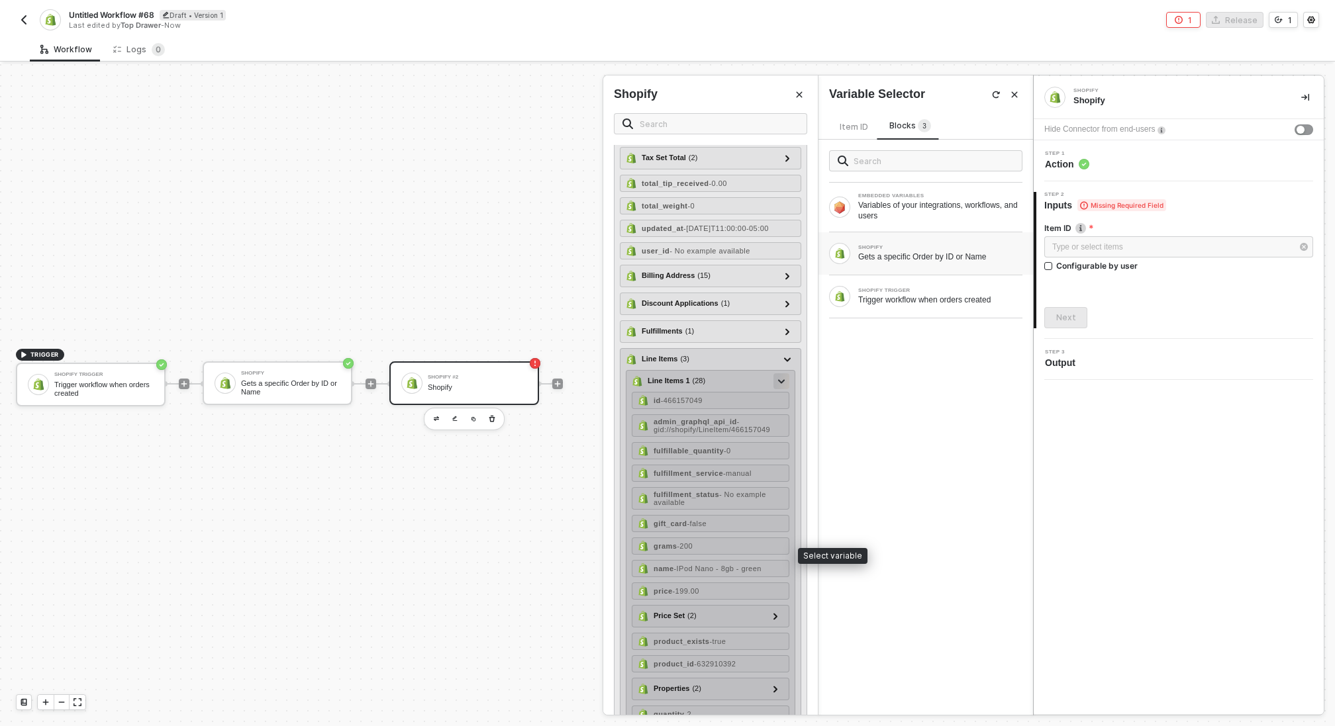
scroll to position [2140, 0]
click at [720, 406] on div "id - 466157049" at bounding box center [711, 397] width 158 height 17
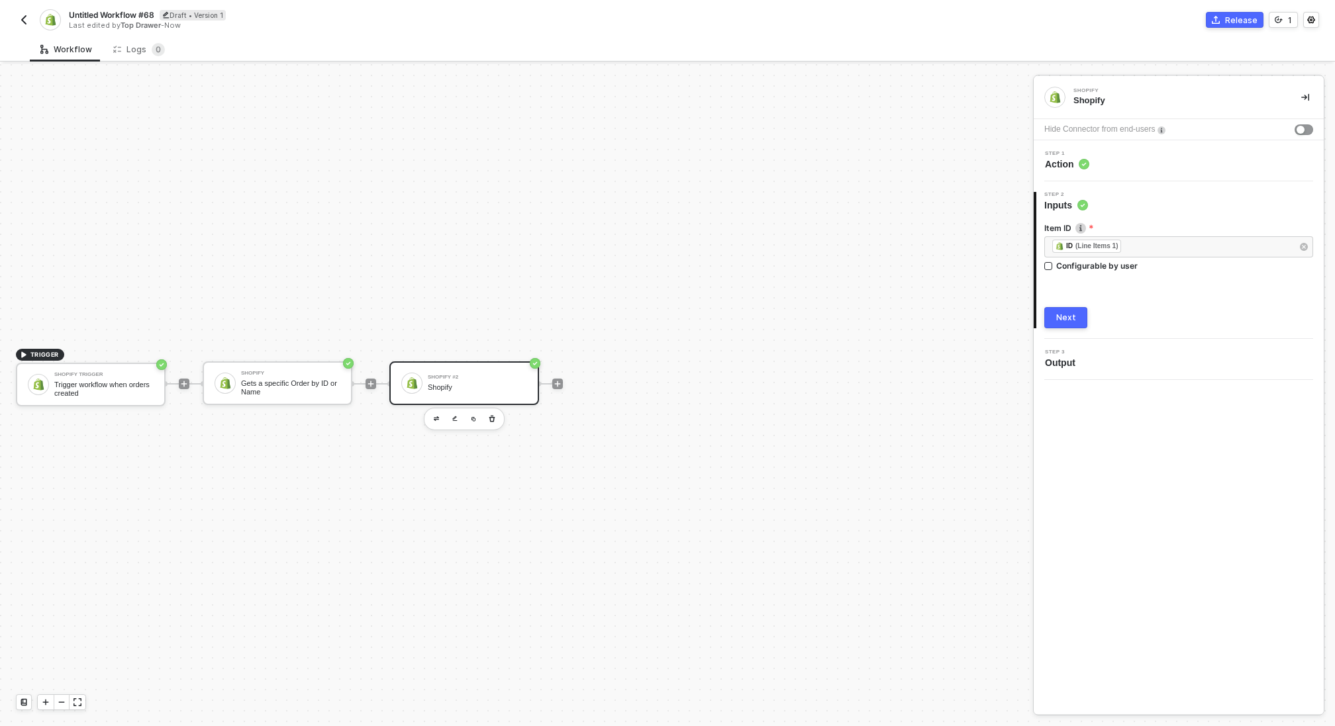
click at [1065, 321] on div "Next" at bounding box center [1066, 317] width 20 height 11
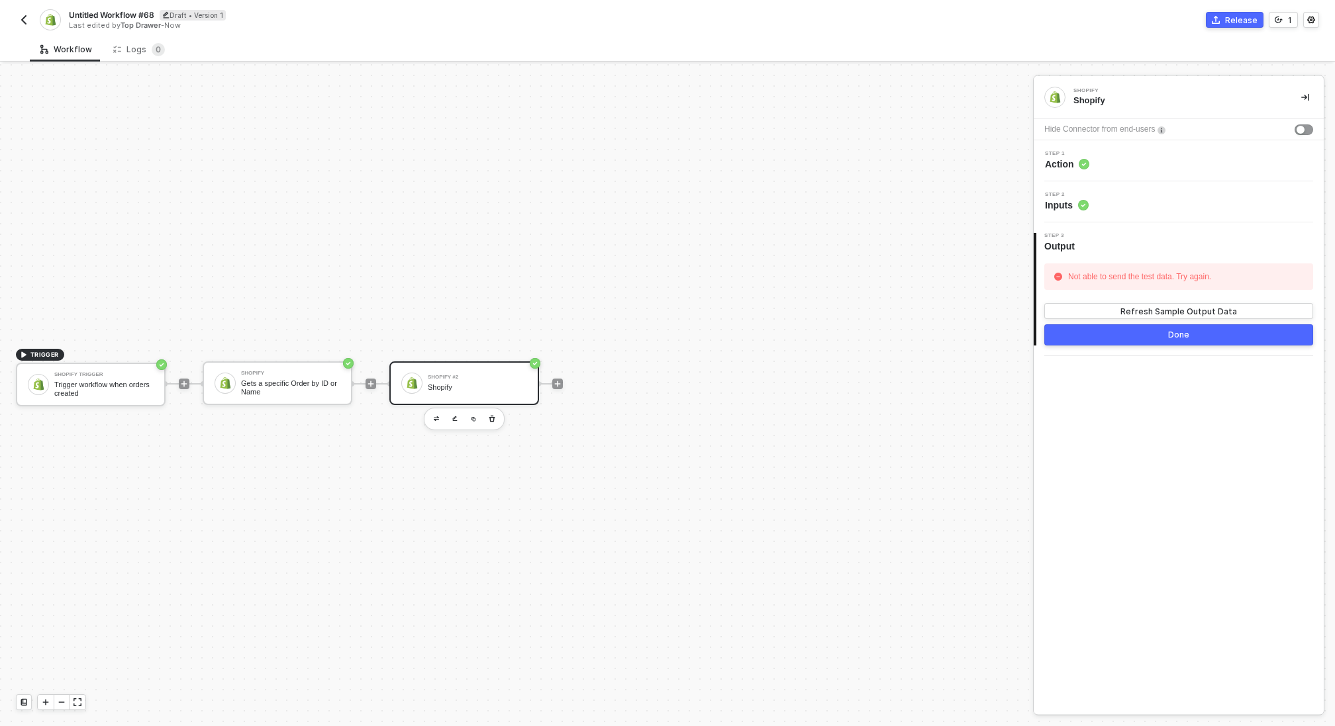
click at [1094, 209] on div "Step 2 Inputs" at bounding box center [1180, 202] width 287 height 20
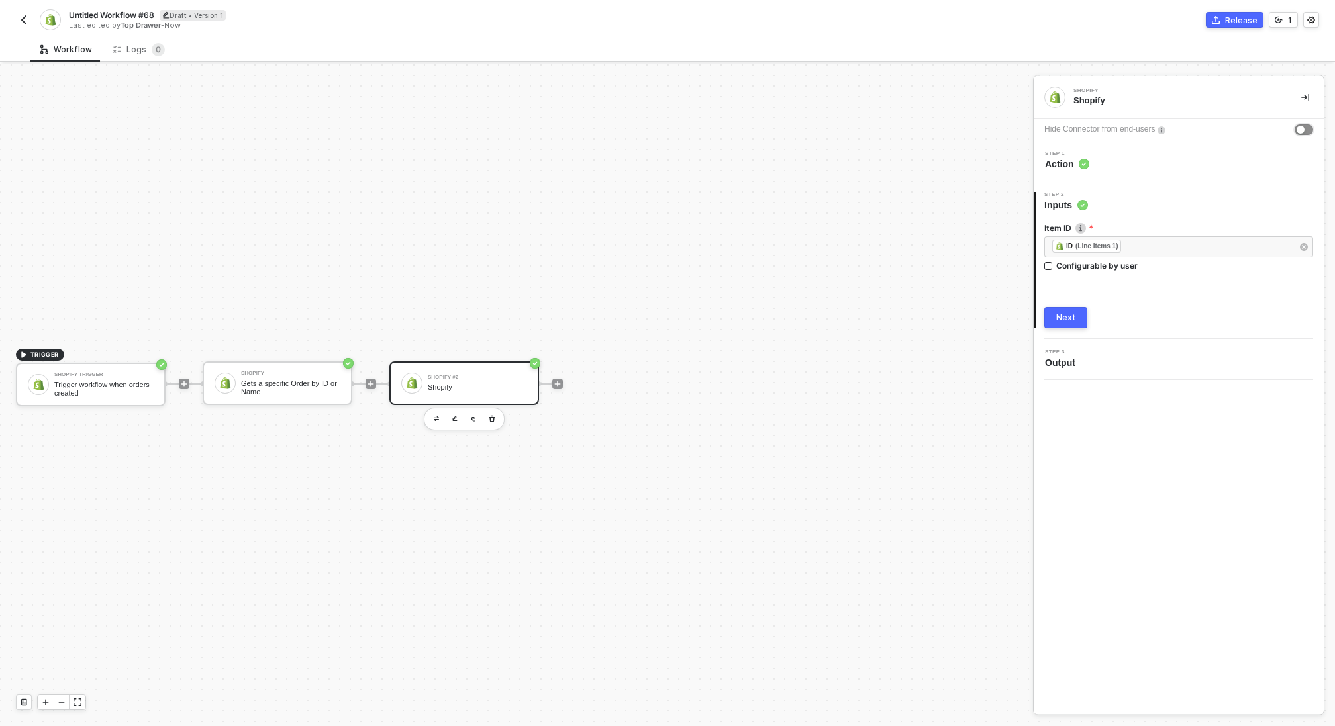
click at [1302, 130] on div "button" at bounding box center [1300, 130] width 8 height 8
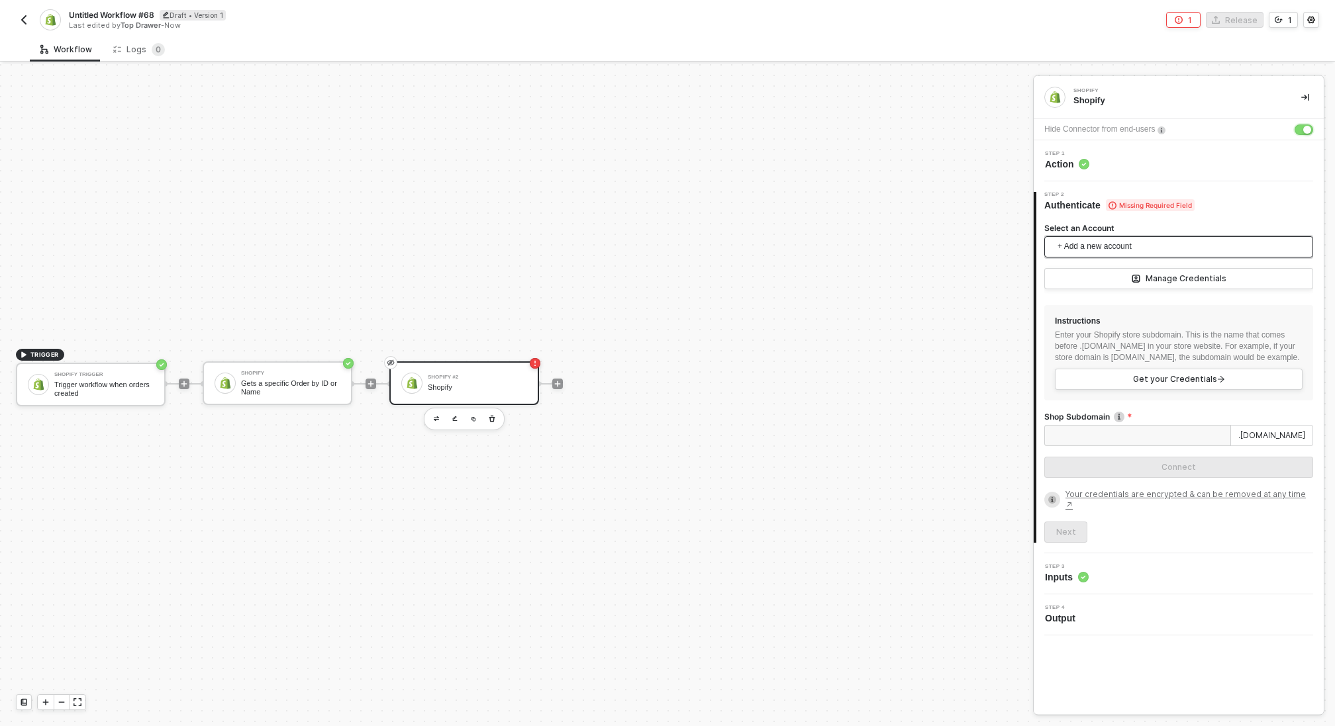
click at [1123, 250] on span "+ Add a new account" at bounding box center [1181, 246] width 248 height 21
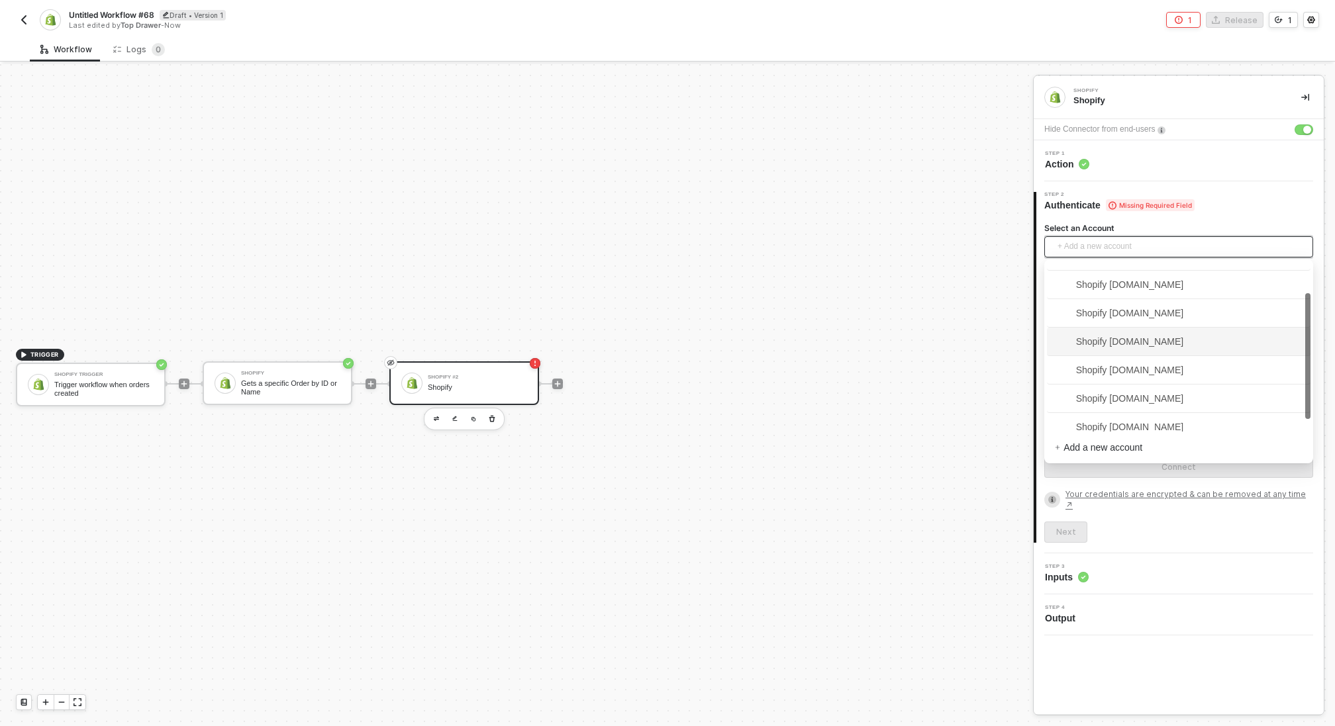
scroll to position [58, 0]
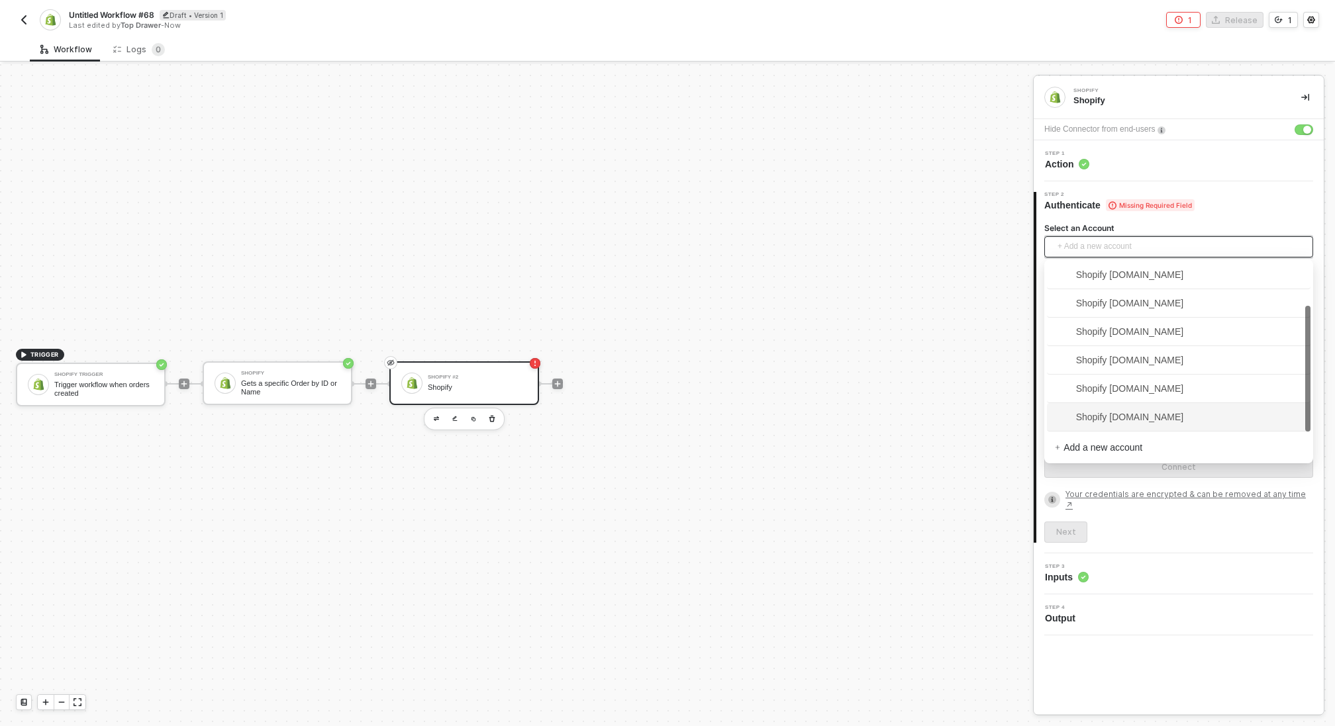
click at [1184, 415] on span "Shopify electricfamily.myshopify.com" at bounding box center [1119, 417] width 129 height 15
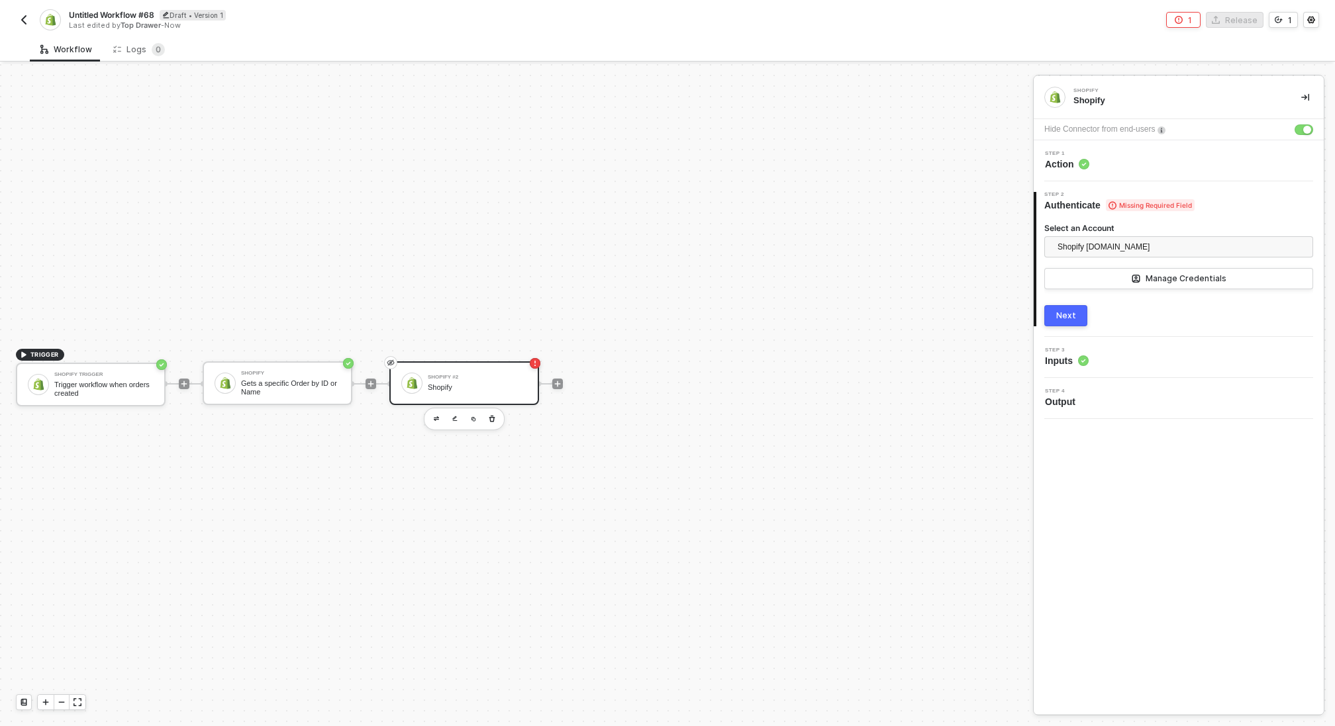
click at [1071, 316] on div "Next" at bounding box center [1066, 315] width 20 height 11
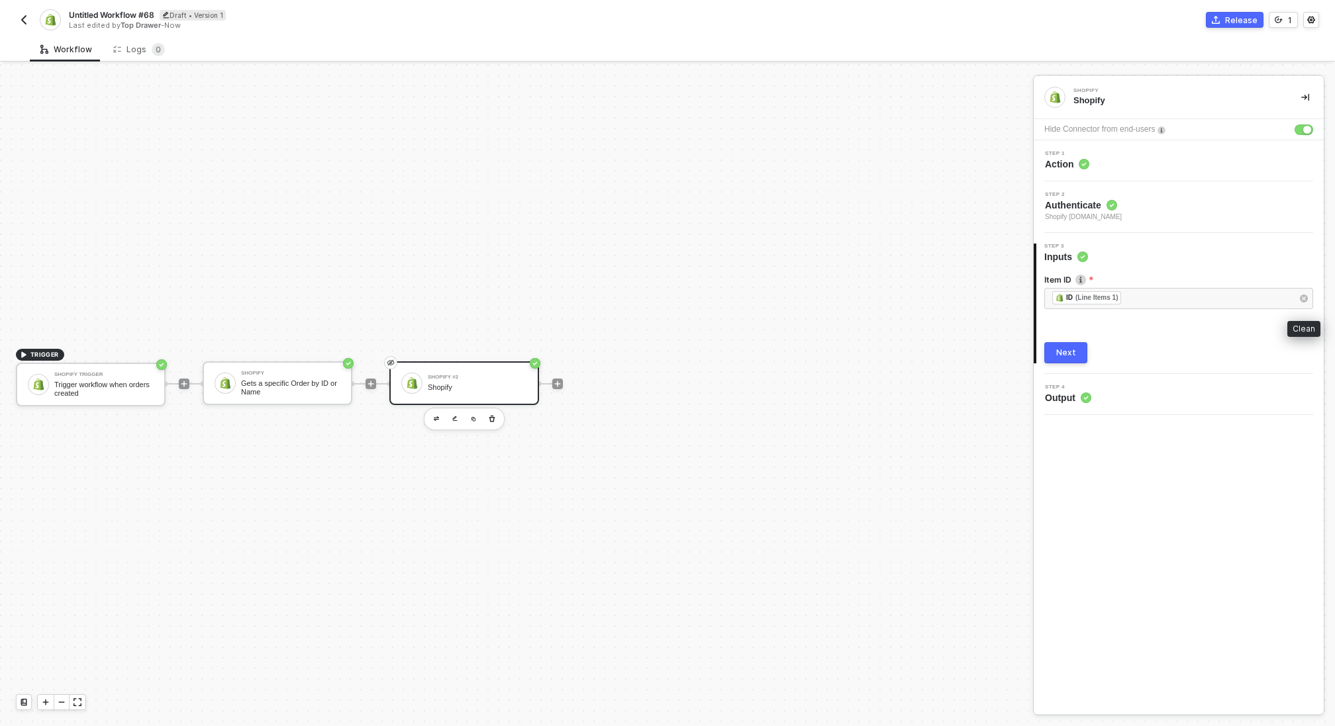
click at [1304, 299] on icon "button" at bounding box center [1303, 299] width 8 height 8
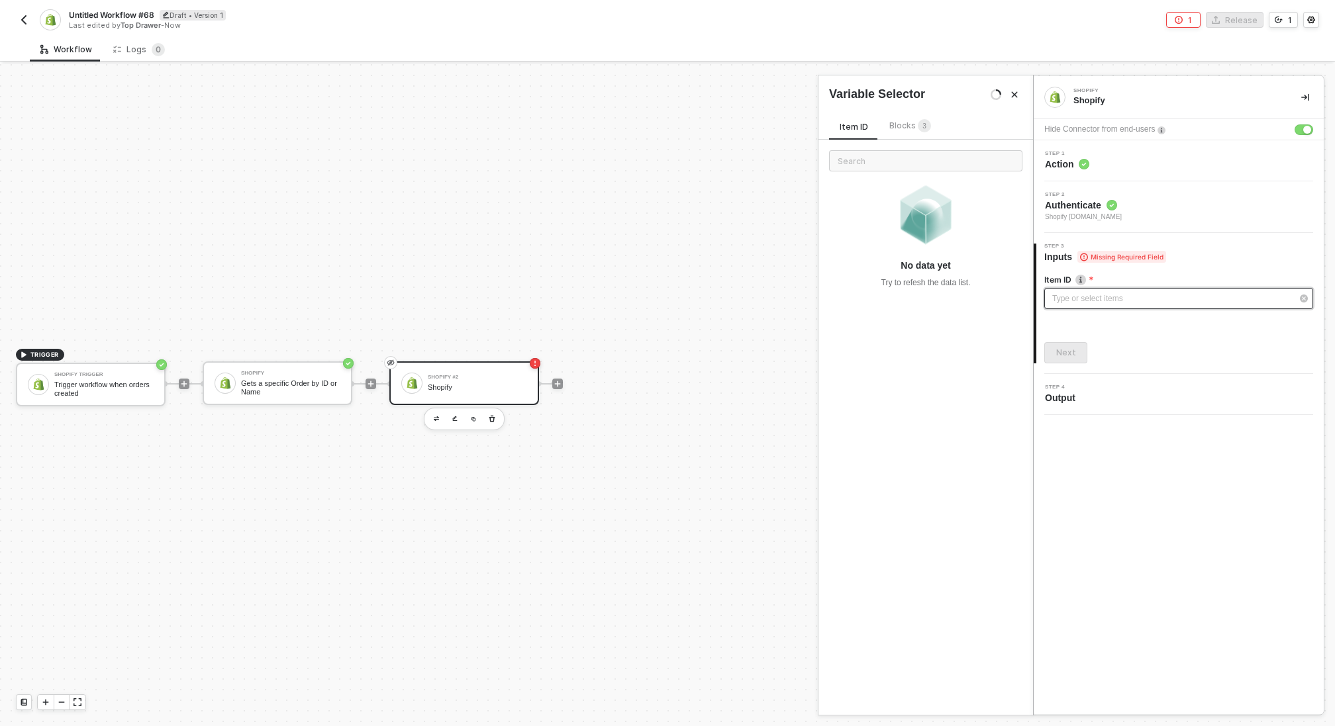
click at [1168, 303] on div "Type or select items ﻿" at bounding box center [1172, 299] width 240 height 13
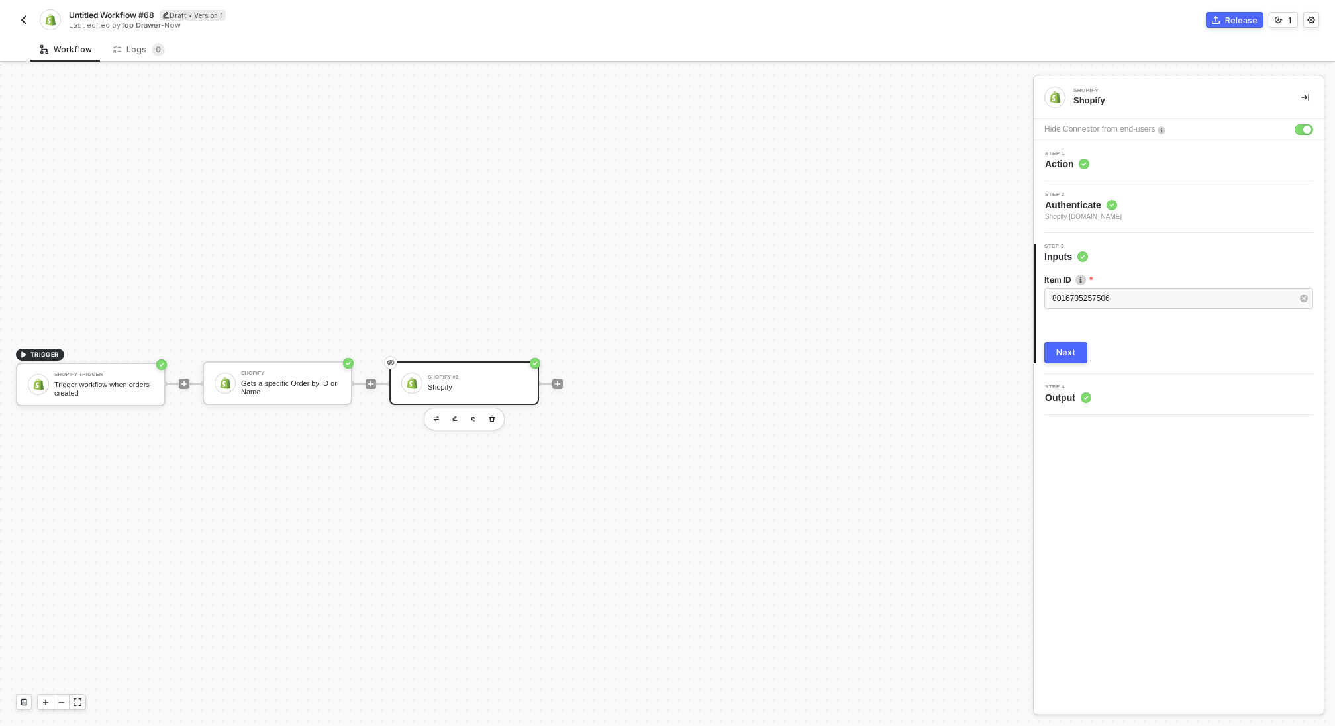
click at [1057, 357] on button "Next" at bounding box center [1065, 352] width 43 height 21
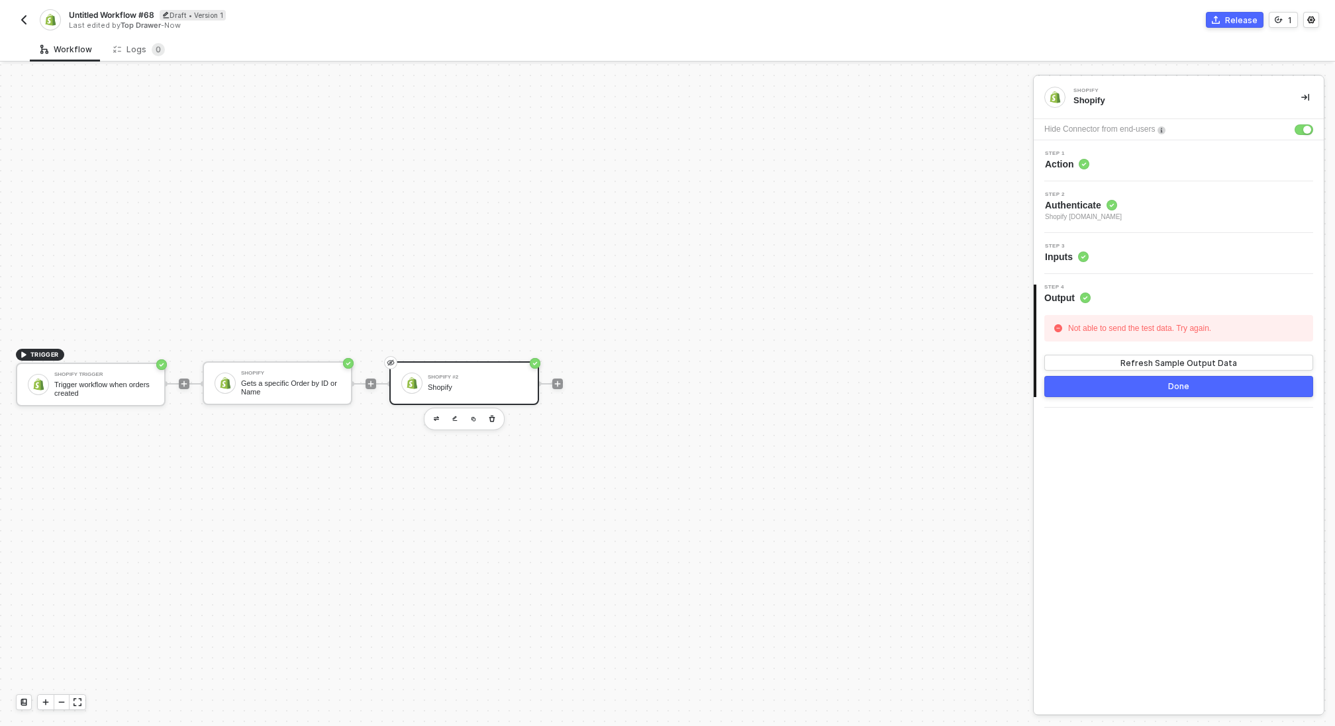
click at [1114, 250] on div "Step 3 Inputs" at bounding box center [1180, 254] width 287 height 20
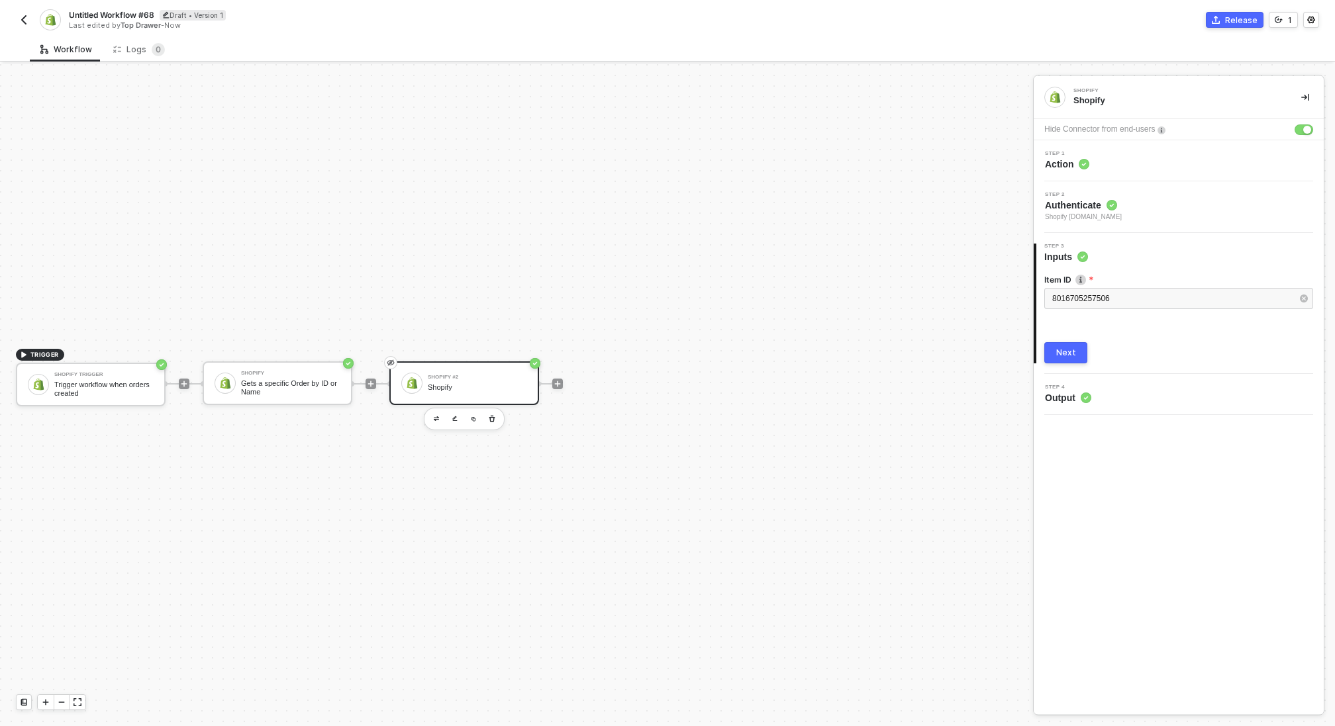
click at [1127, 166] on div "Step 1 Action" at bounding box center [1180, 161] width 287 height 20
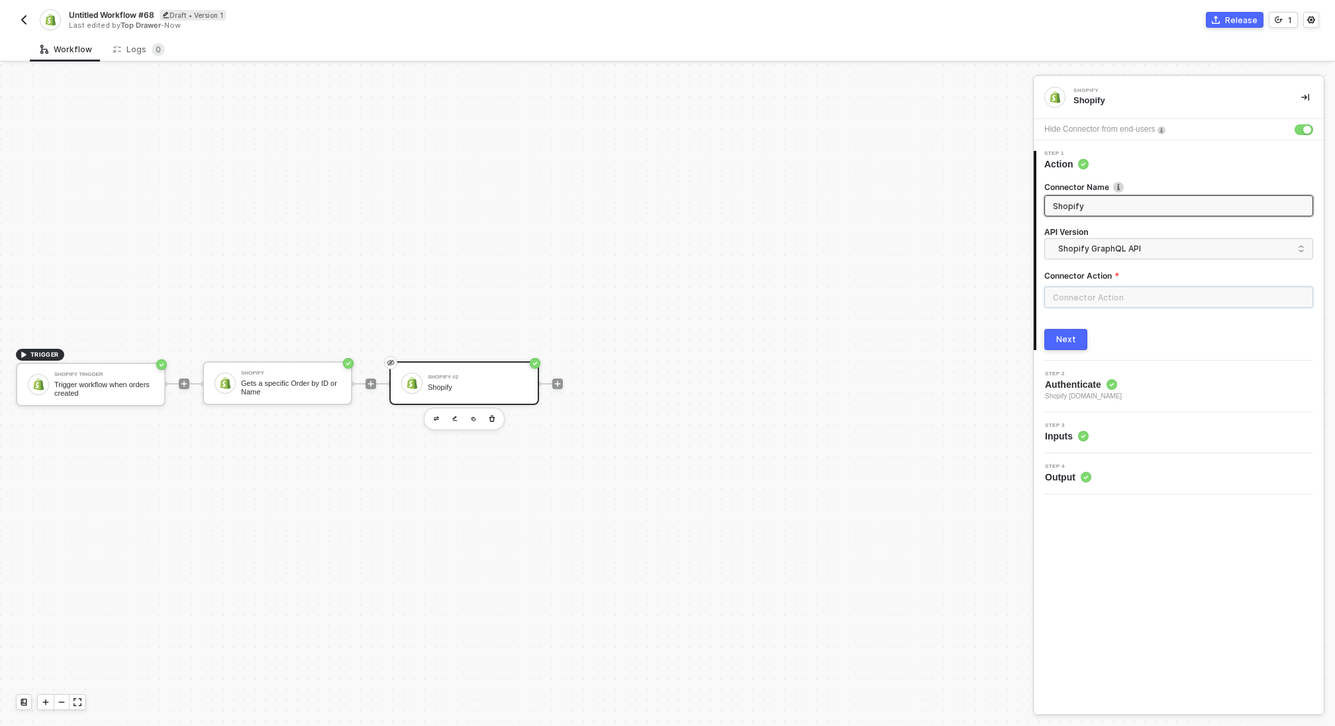
click at [1114, 293] on input "text" at bounding box center [1178, 297] width 269 height 21
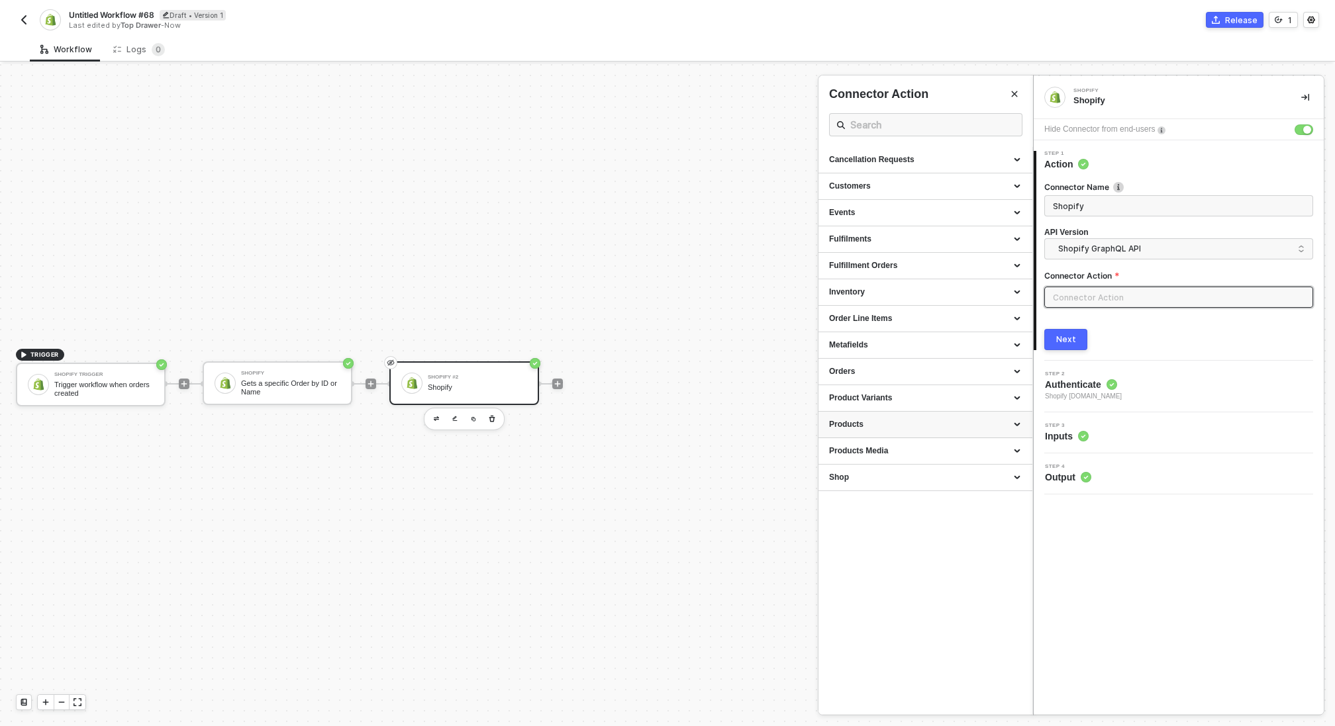
click at [904, 422] on div "Products" at bounding box center [925, 424] width 193 height 11
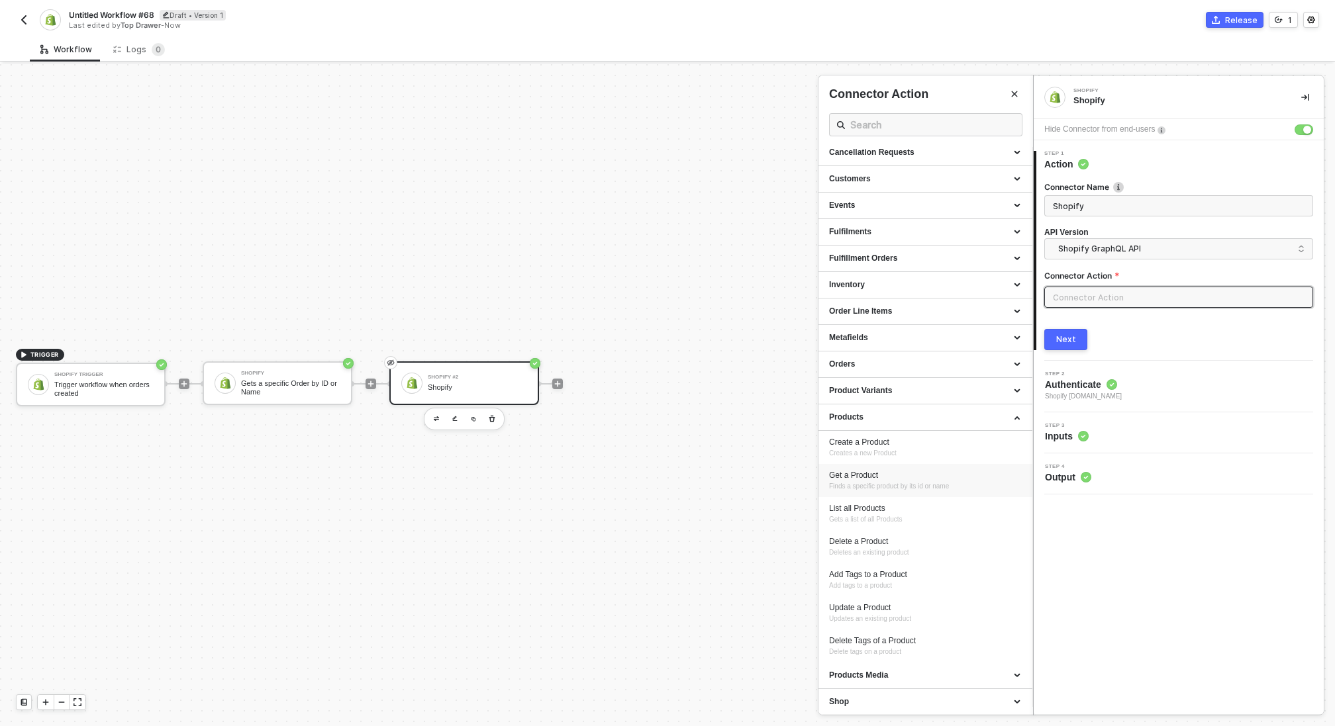
click at [882, 481] on div "Get a Product Finds a specific product by its id or name" at bounding box center [925, 481] width 193 height 22
type input "Finds a specific product by its id or name"
type input "Products - Get a Product"
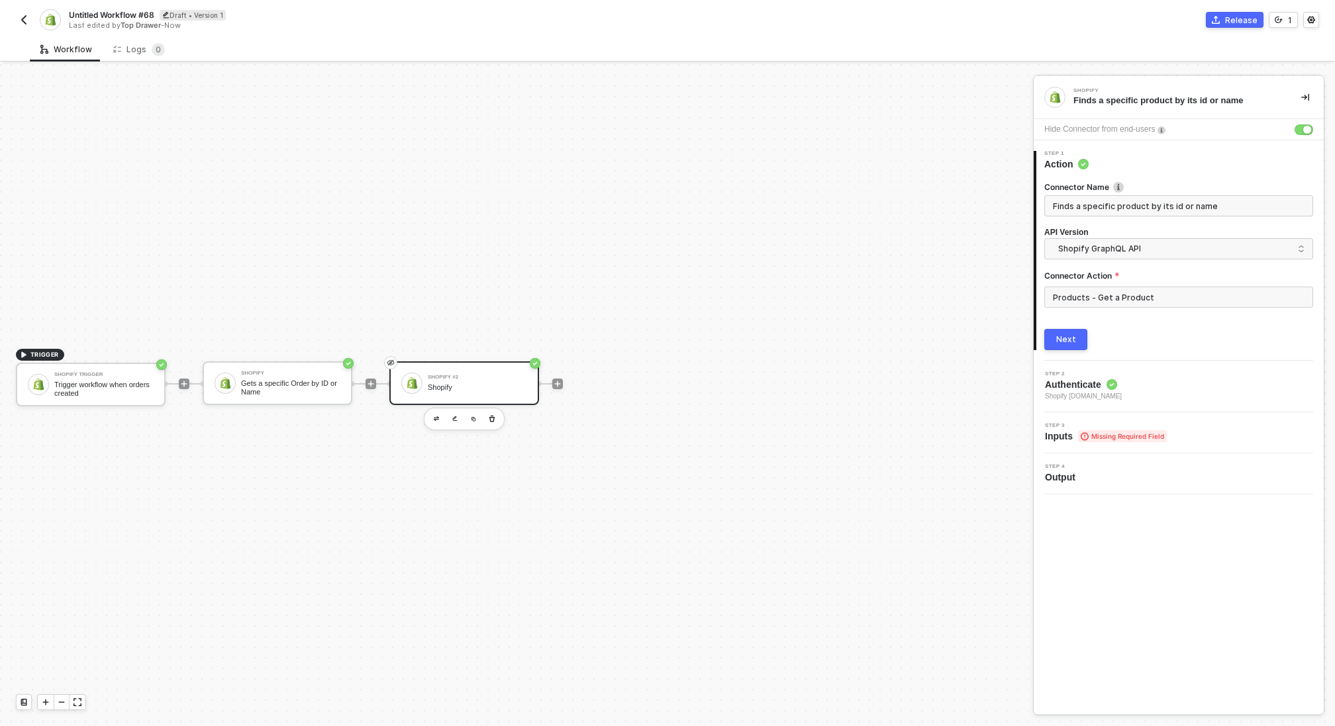
click at [1074, 338] on button "Next" at bounding box center [1065, 339] width 43 height 21
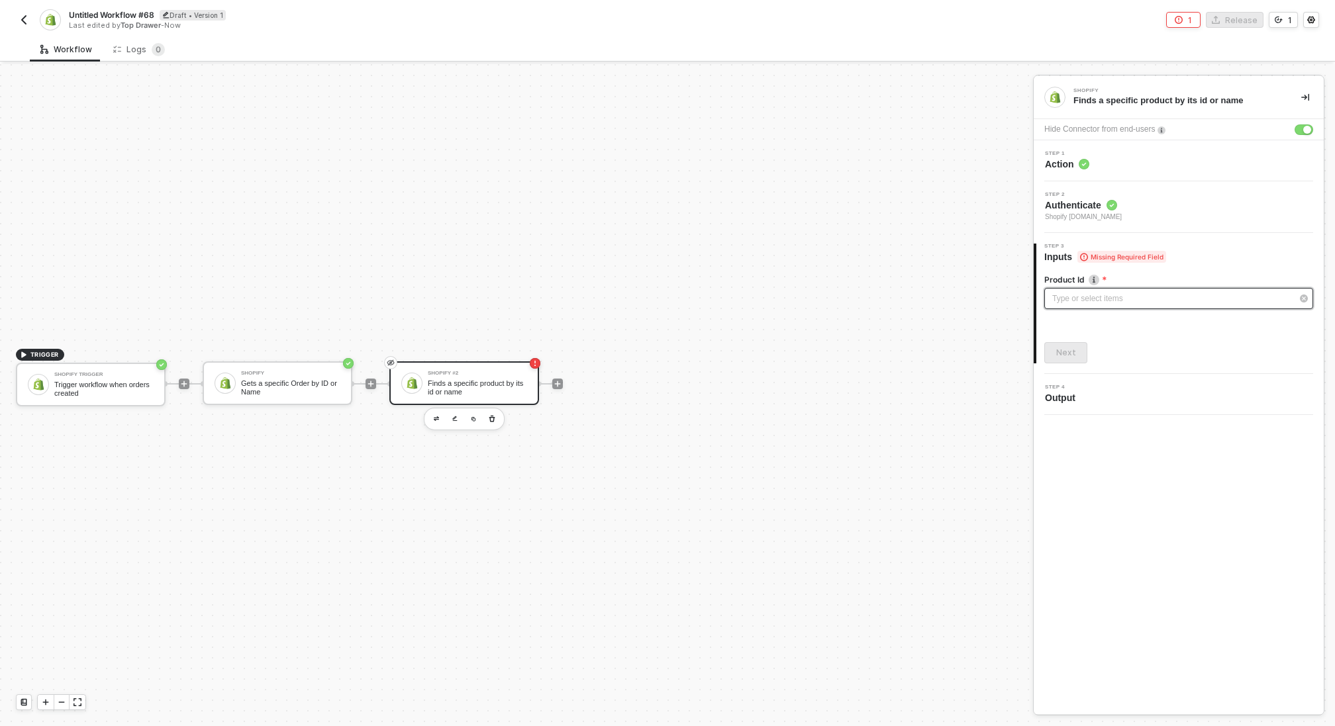
click at [1075, 303] on div "Type or select items ﻿" at bounding box center [1172, 299] width 240 height 13
click at [1077, 348] on button "Next" at bounding box center [1065, 352] width 43 height 21
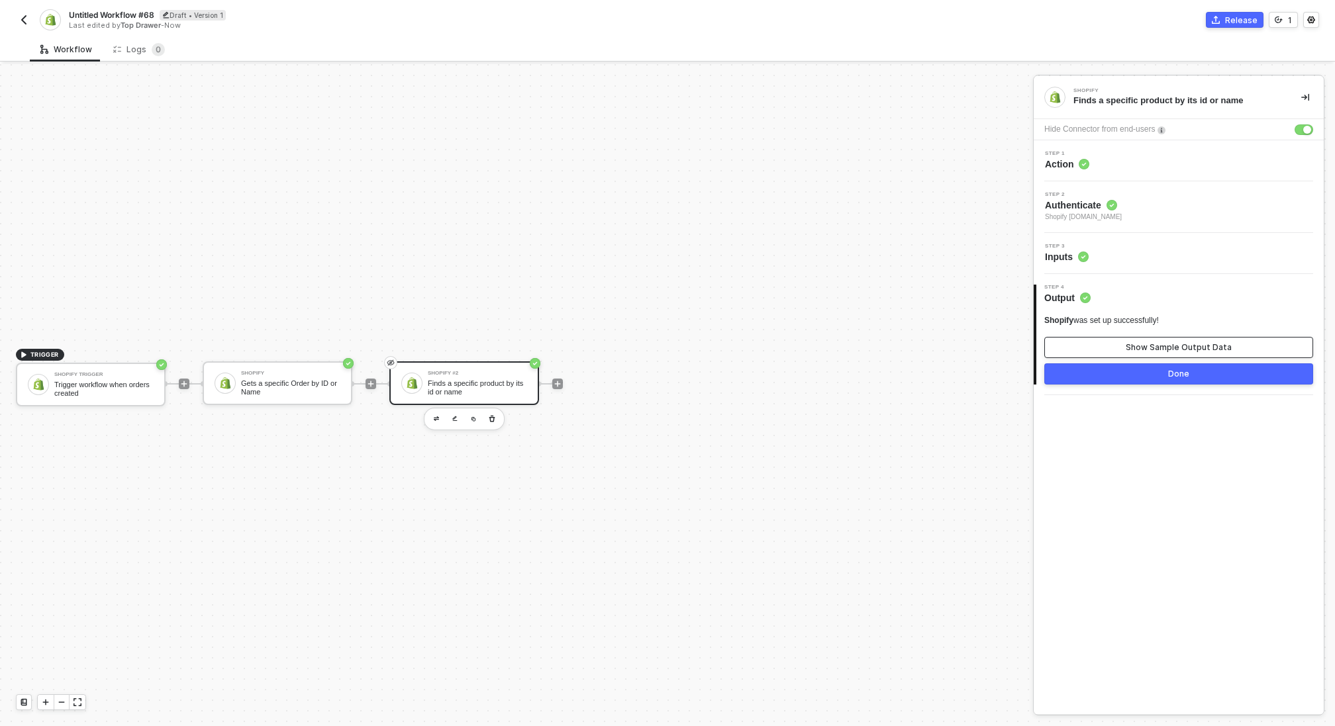
click at [1077, 348] on button "Show Sample Output Data" at bounding box center [1178, 347] width 269 height 21
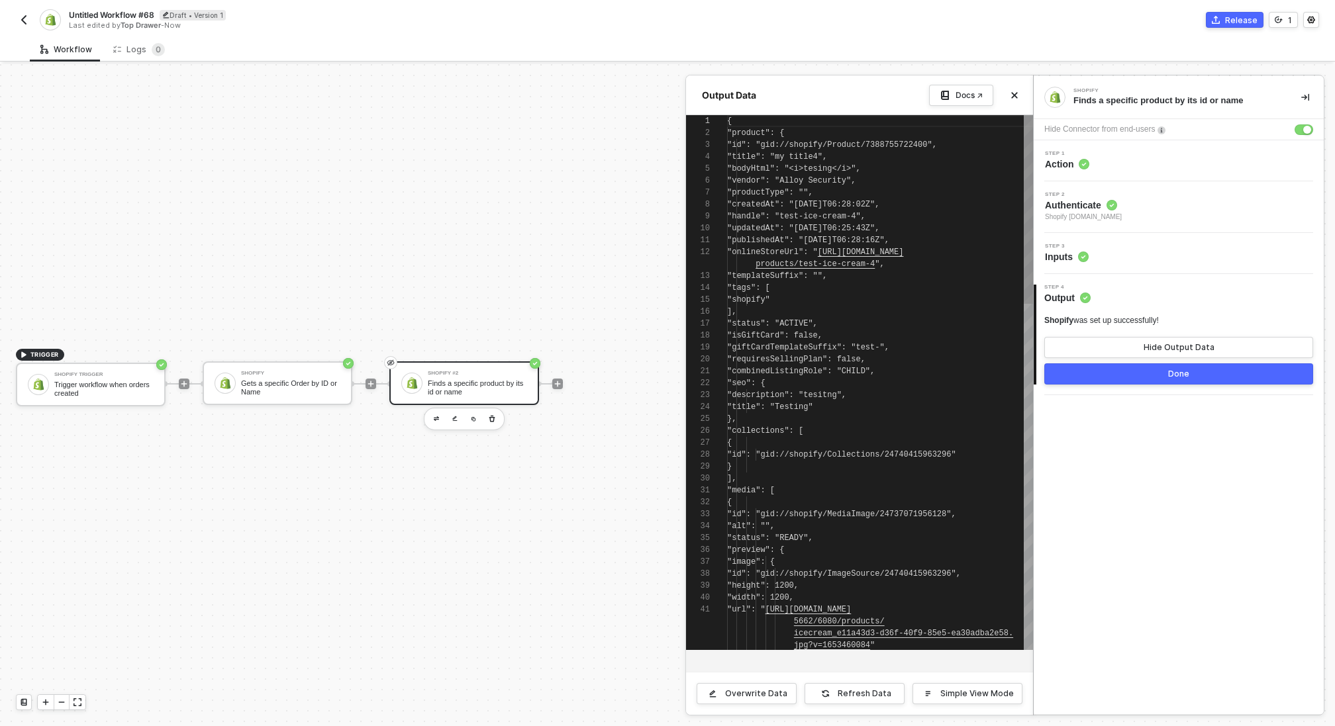
scroll to position [119, 0]
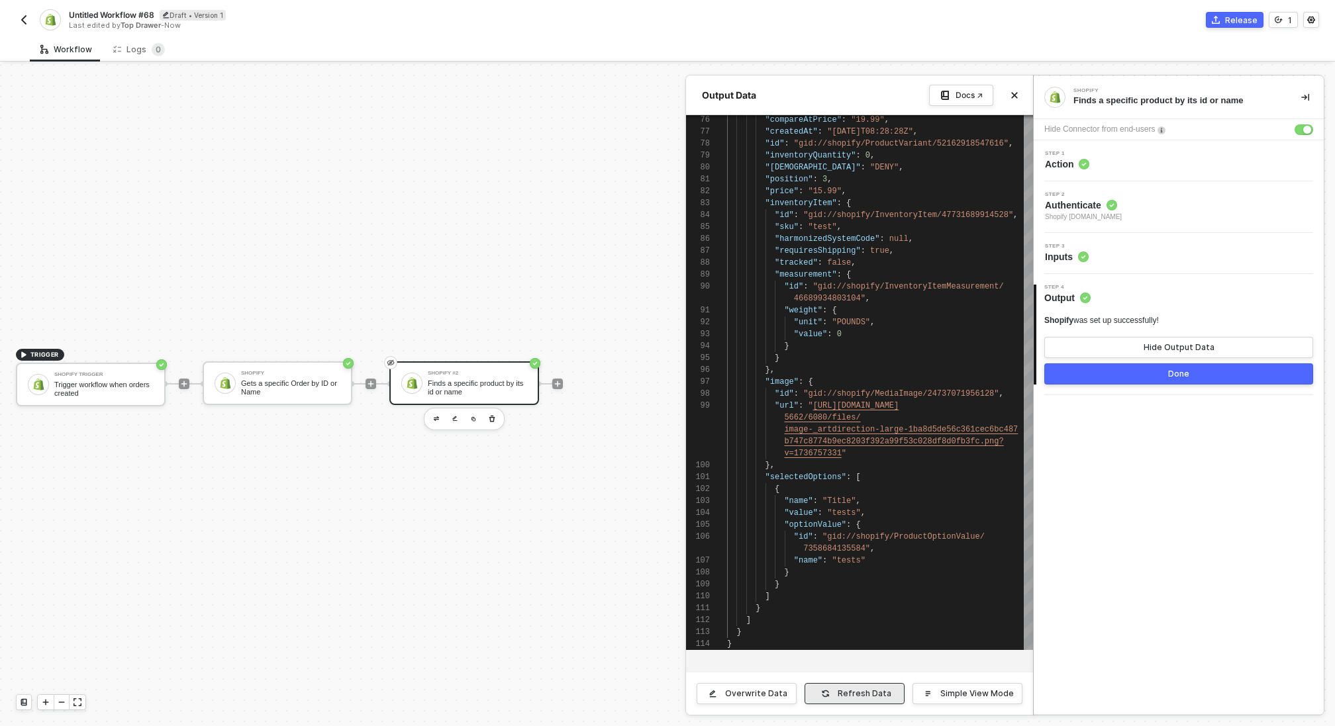
click at [839, 692] on button "Refresh Data" at bounding box center [854, 693] width 100 height 21
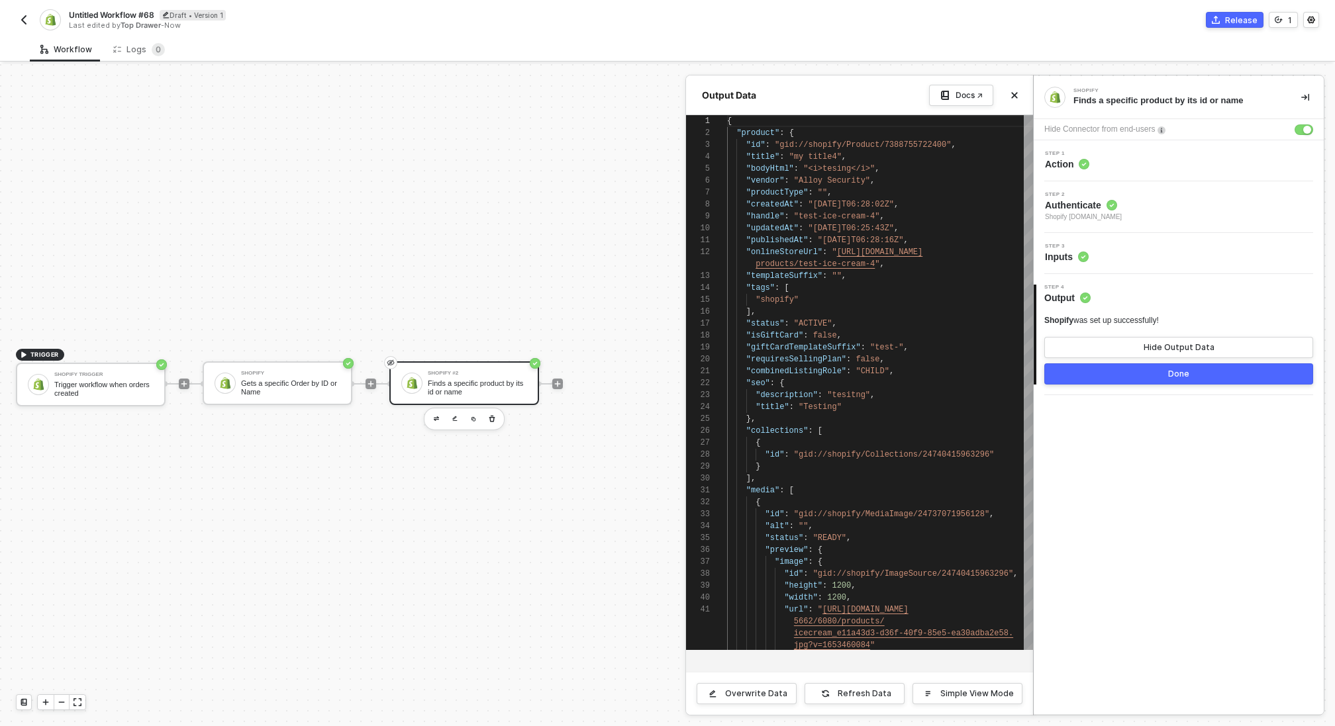
click at [1117, 162] on div "Step 1 Action" at bounding box center [1180, 161] width 287 height 20
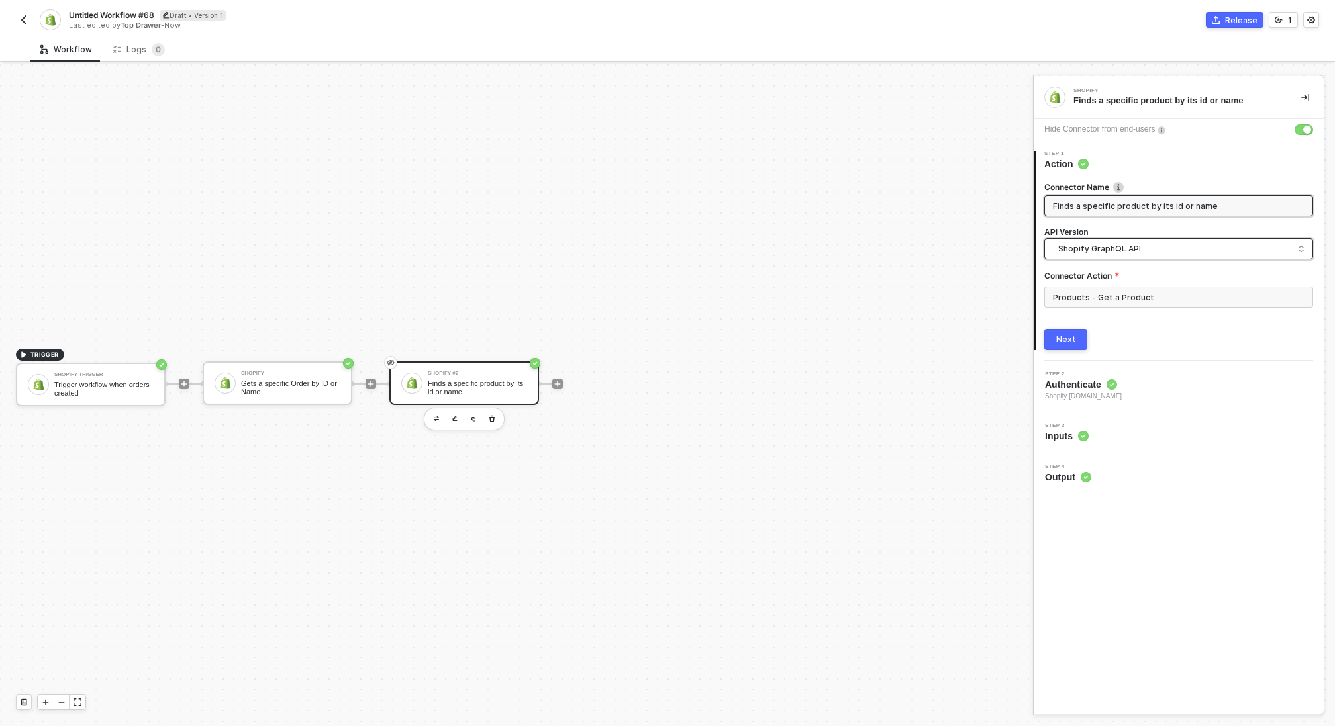
click at [1119, 246] on span "Shopify GraphQL API" at bounding box center [1181, 249] width 246 height 15
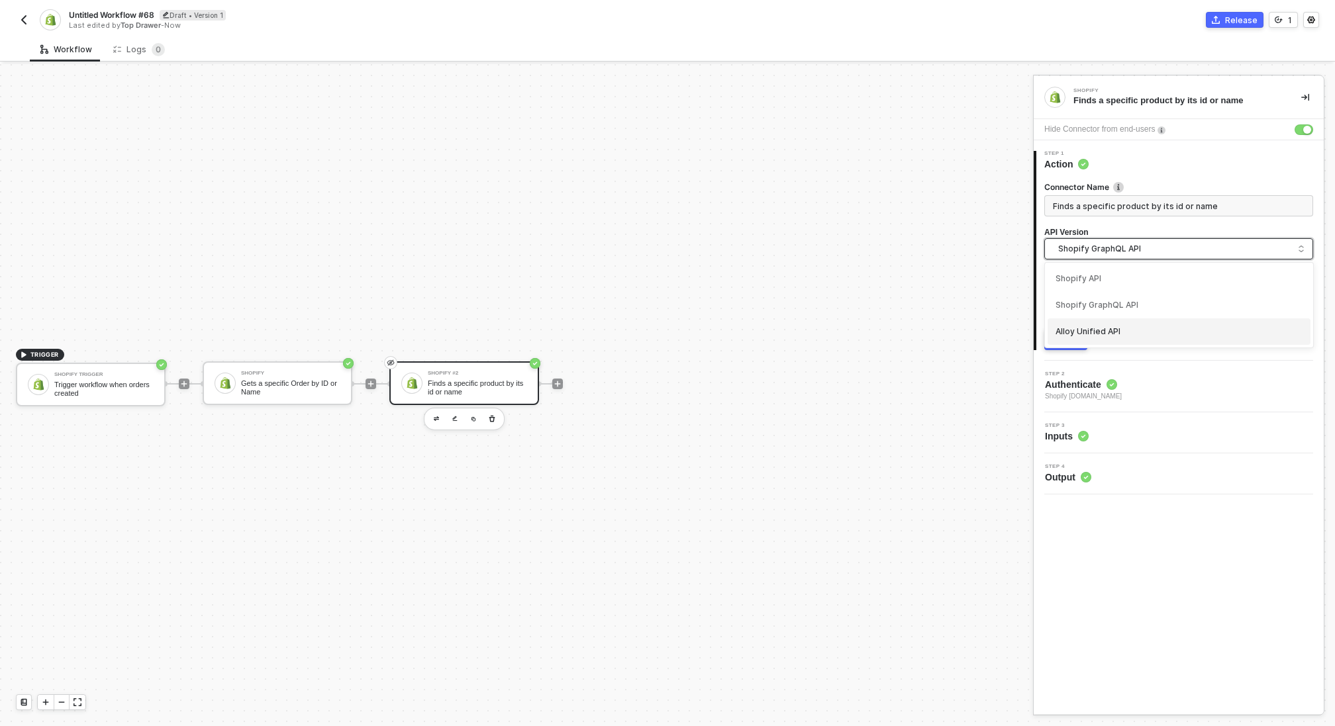
click at [1066, 337] on div "Alloy Unified API" at bounding box center [1178, 331] width 263 height 26
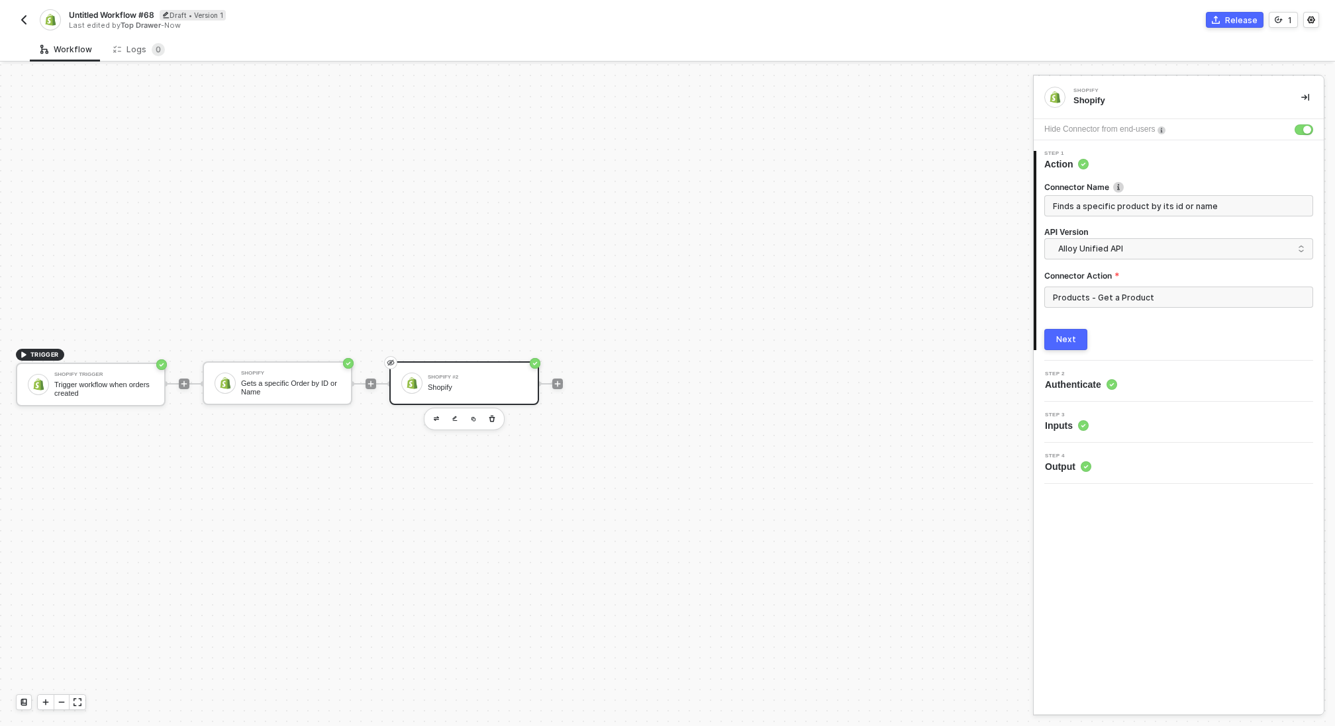
click at [1080, 309] on div "Products - Get a Product" at bounding box center [1178, 303] width 269 height 32
click at [1080, 292] on input "Products - Get a Product" at bounding box center [1178, 297] width 269 height 21
click at [906, 185] on div "Product" at bounding box center [925, 186] width 193 height 11
click at [881, 209] on div "Get Products" at bounding box center [925, 211] width 193 height 11
type input "Product - Get Products"
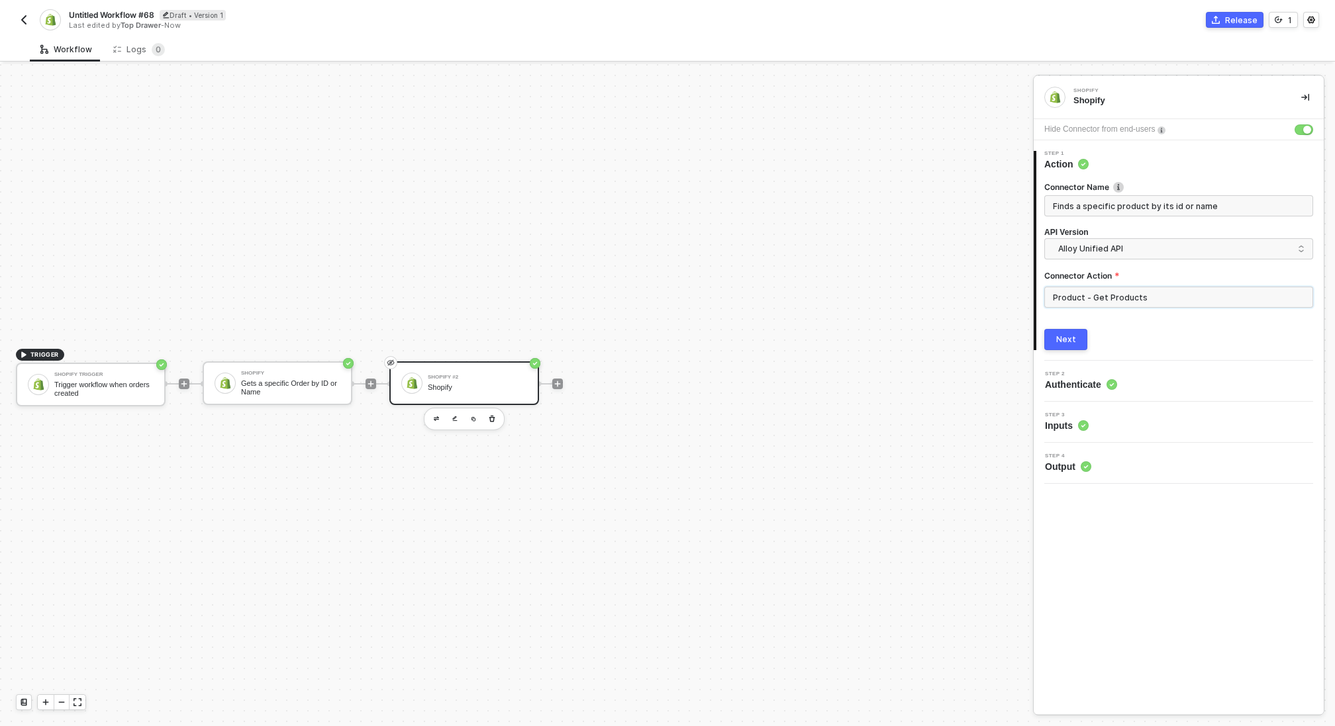
click at [1078, 300] on input "Product - Get Products" at bounding box center [1178, 297] width 269 height 21
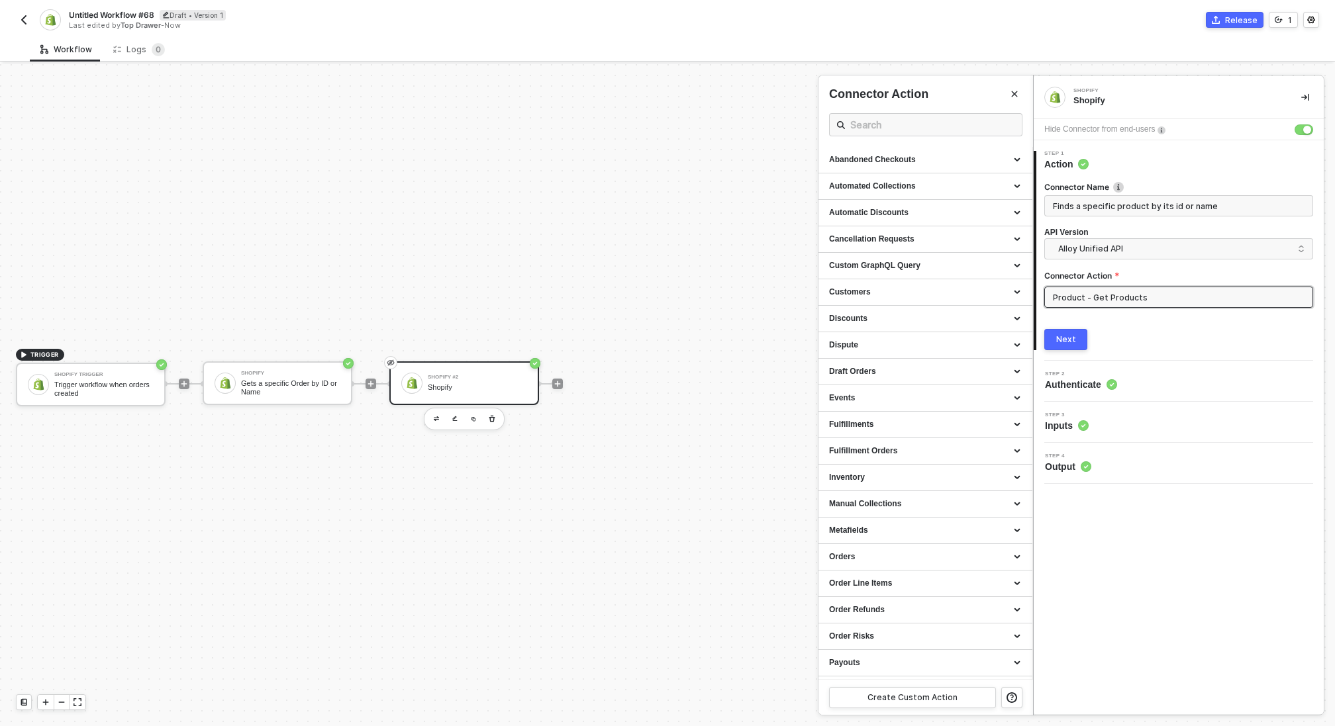
click at [1167, 326] on div "Connector Name Finds a specific product by its id or name API Version Alloy Uni…" at bounding box center [1178, 260] width 269 height 179
click at [1141, 295] on input "Product - Get Products" at bounding box center [1178, 297] width 269 height 21
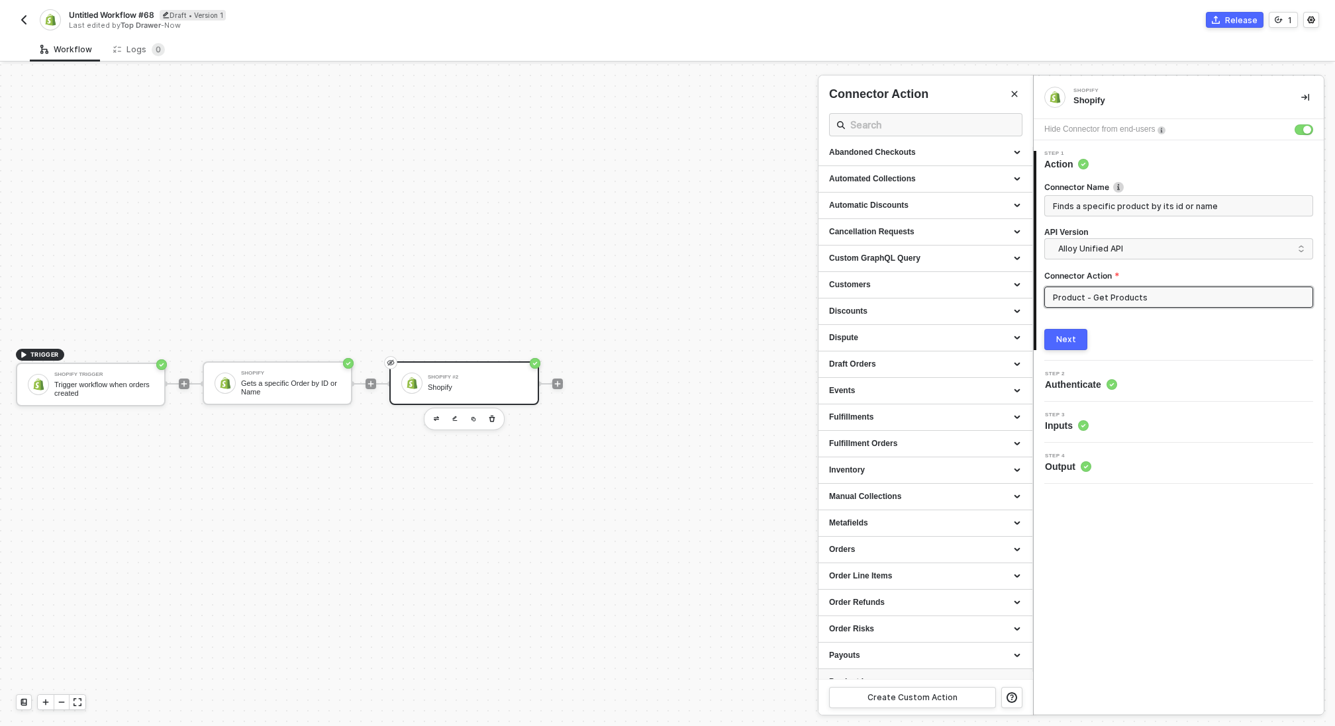
scroll to position [0, 0]
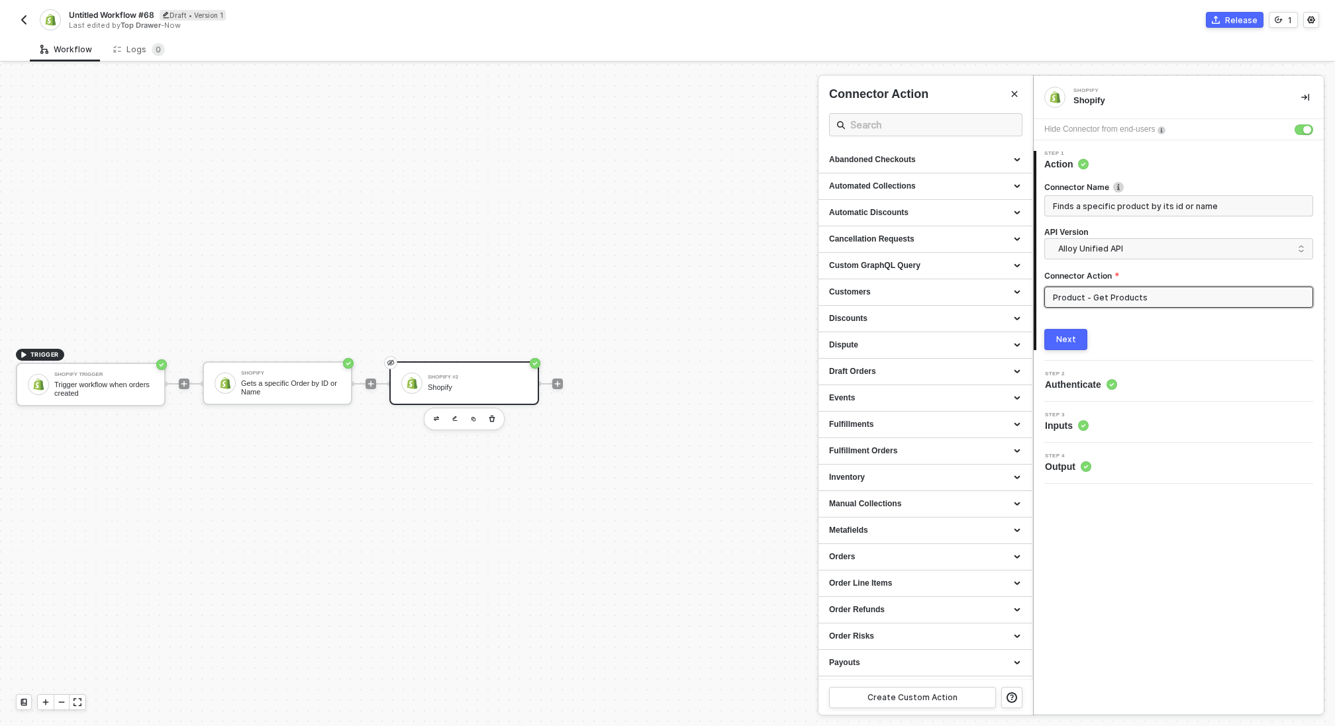
click at [1065, 342] on div "Next" at bounding box center [1066, 339] width 20 height 11
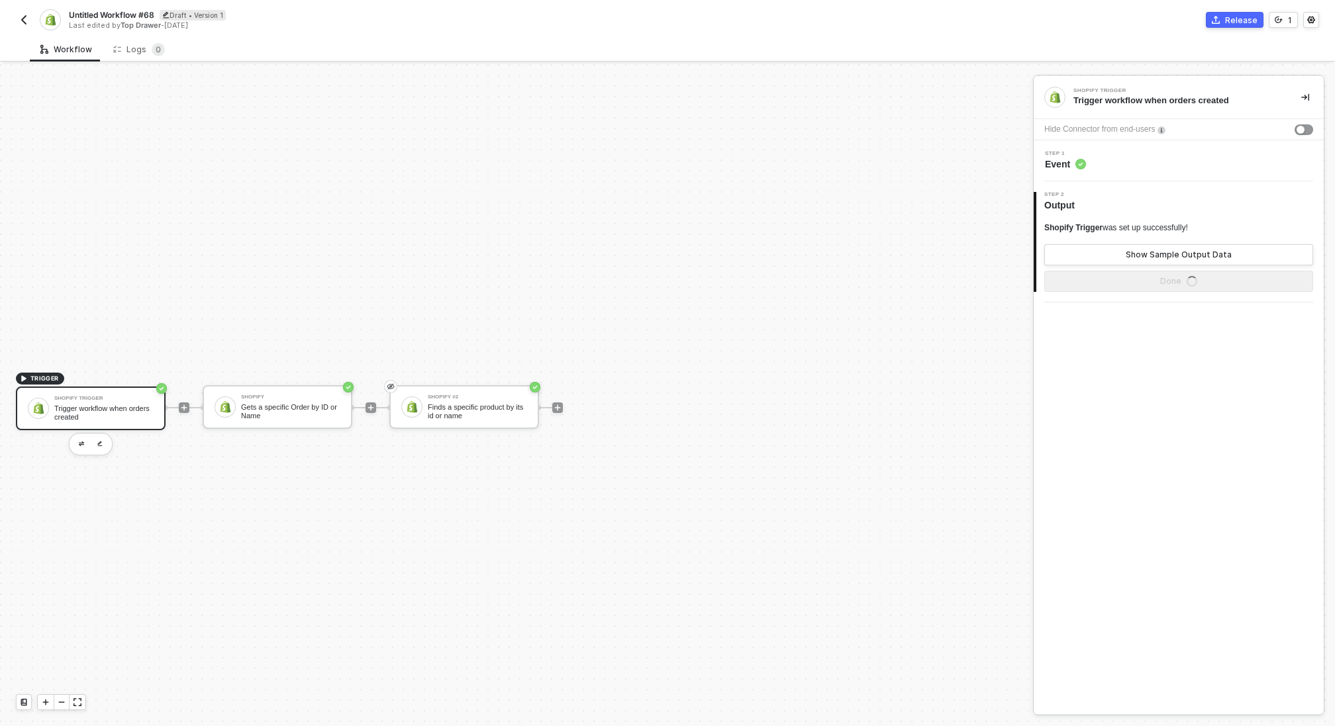
scroll to position [24, 0]
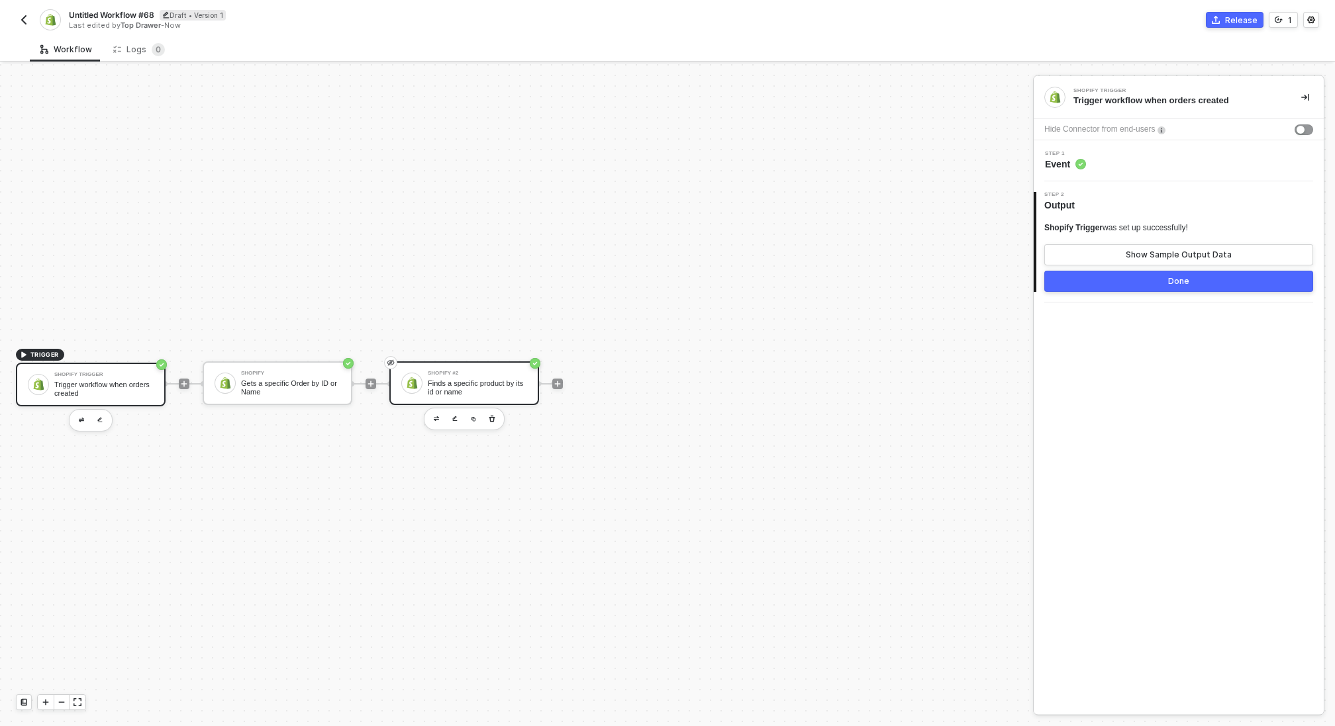
click at [432, 387] on div "Finds a specific product by its id or name" at bounding box center [477, 387] width 99 height 17
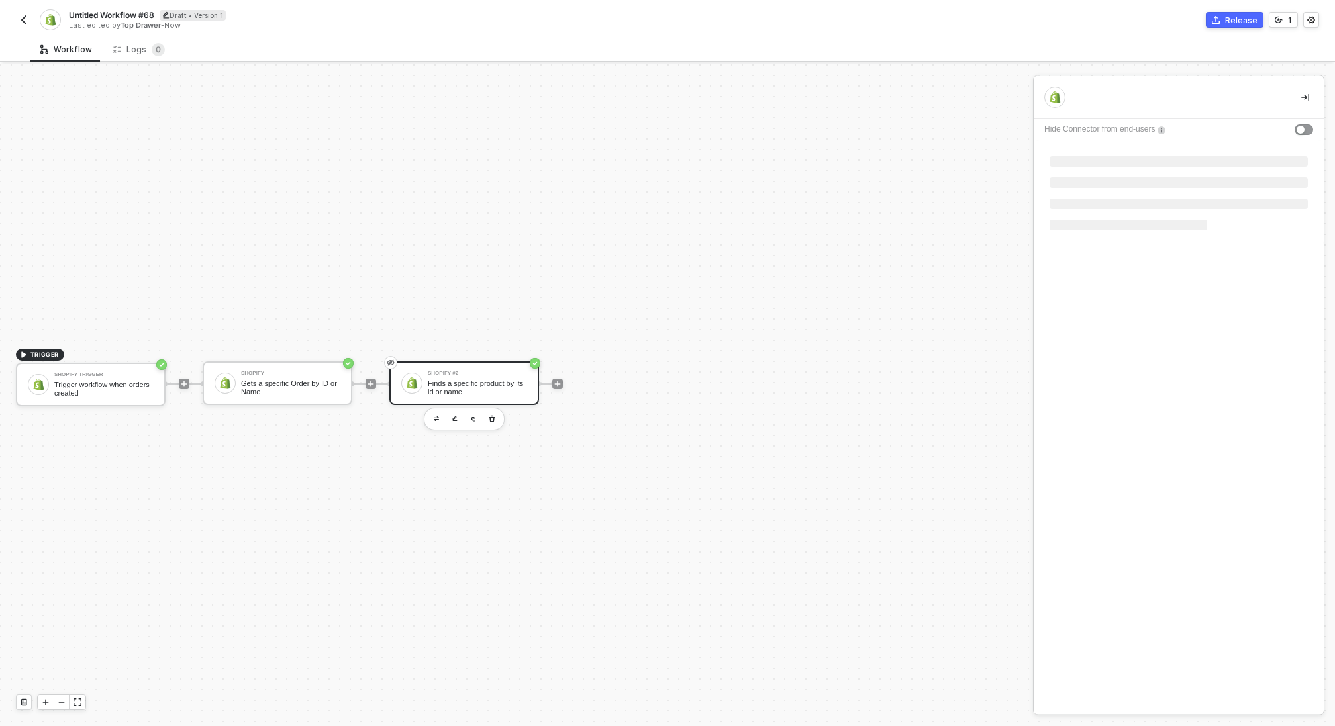
click at [418, 379] on div at bounding box center [411, 383] width 21 height 21
click at [286, 379] on div "Gets a specific Order by ID or Name" at bounding box center [290, 387] width 99 height 17
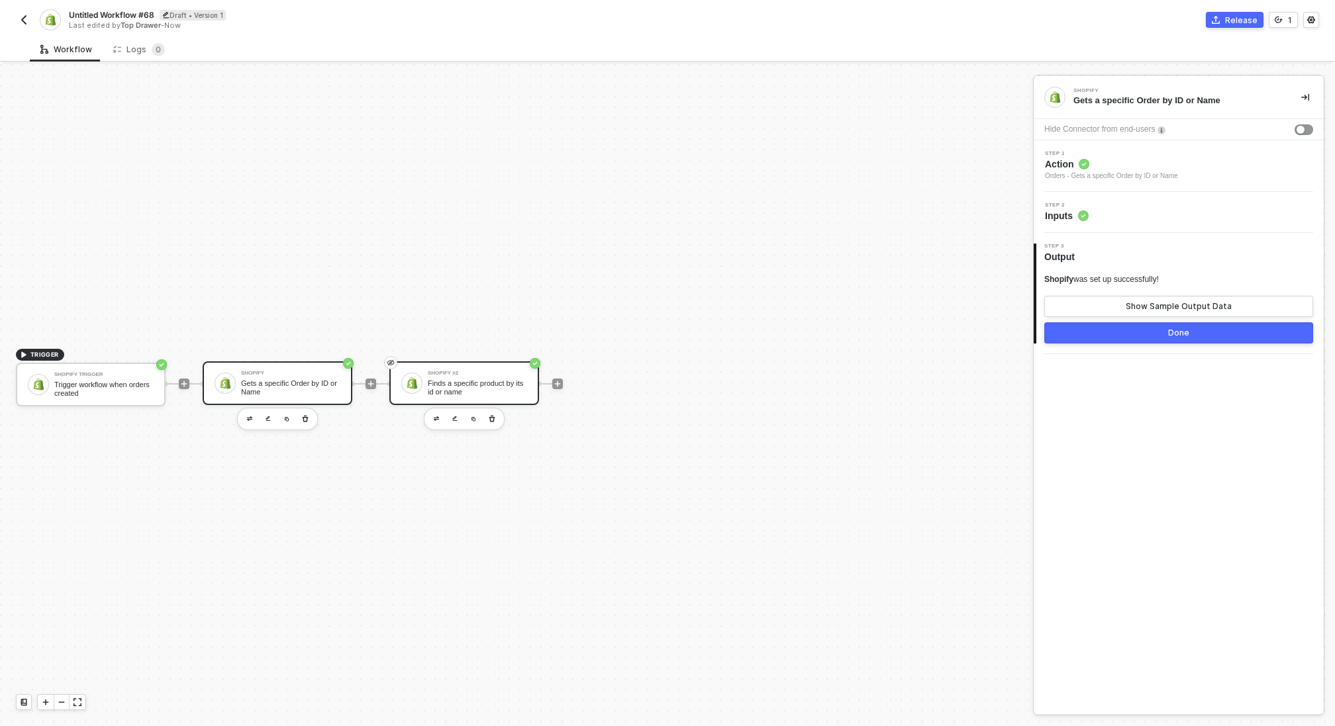
click at [488, 379] on div "Finds a specific product by its id or name" at bounding box center [477, 387] width 99 height 17
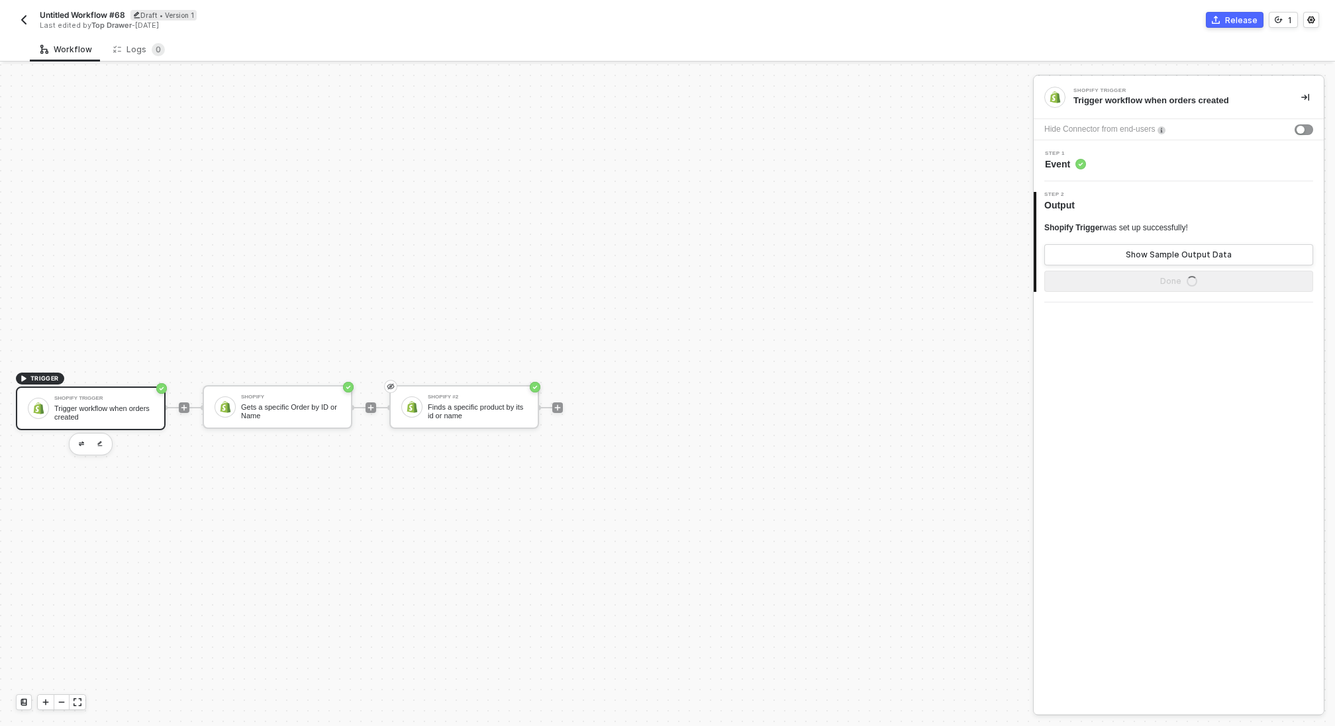
scroll to position [24, 0]
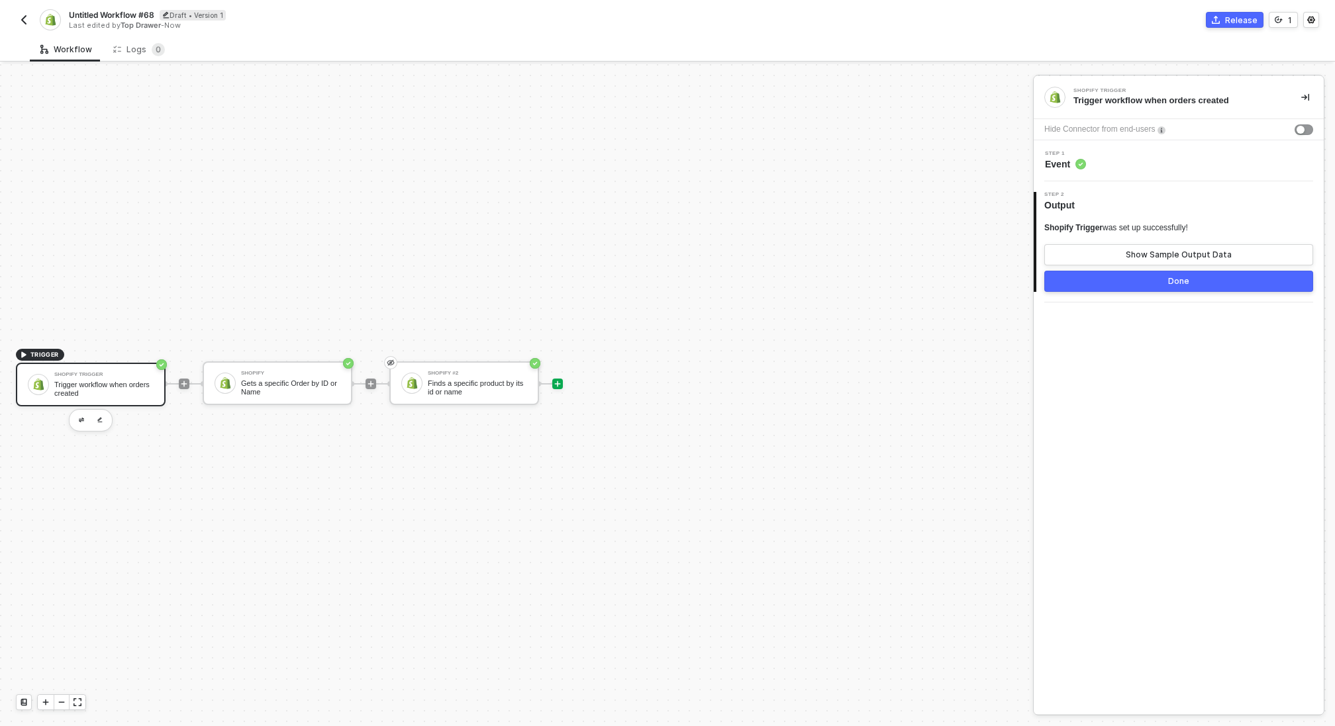
click at [188, 380] on icon "icon-play" at bounding box center [184, 384] width 8 height 8
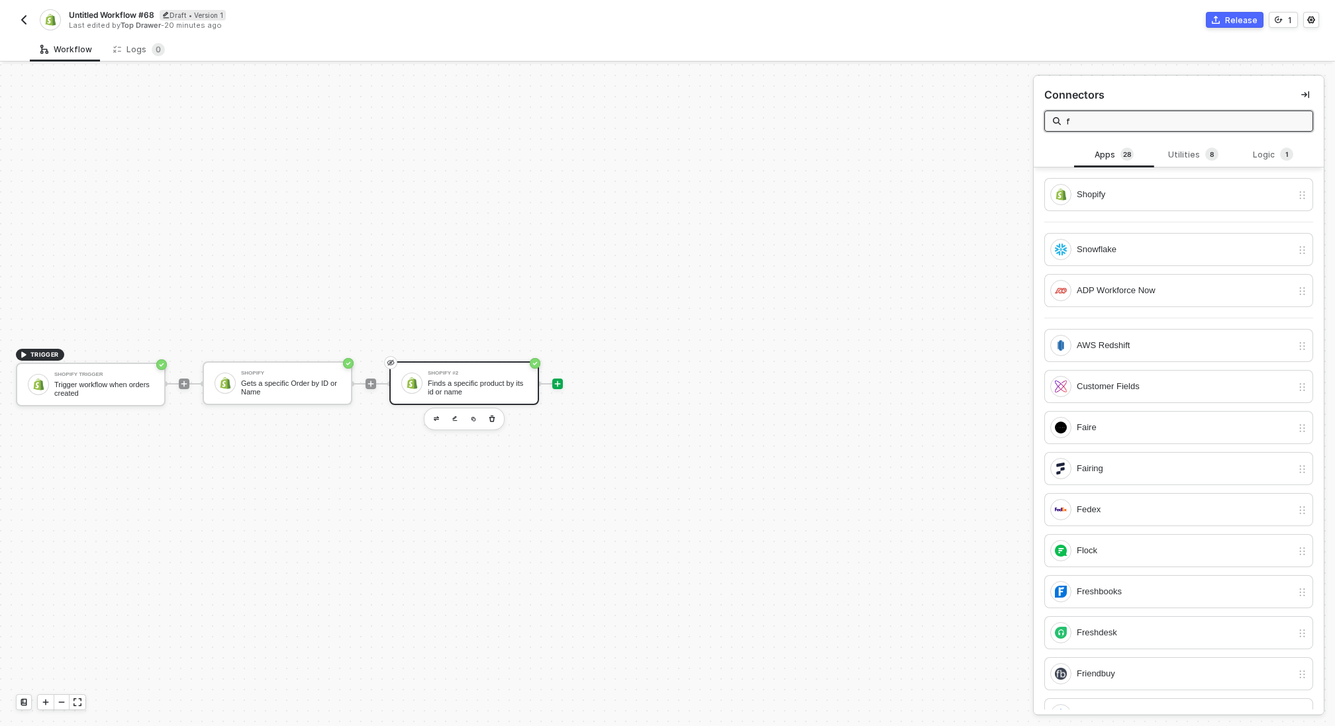
type input "f"
click at [446, 386] on div "Finds a specific product by its id or name" at bounding box center [477, 387] width 99 height 17
click at [554, 381] on icon "icon-play" at bounding box center [557, 384] width 8 height 8
click at [1108, 208] on div "Shopify" at bounding box center [1178, 194] width 269 height 33
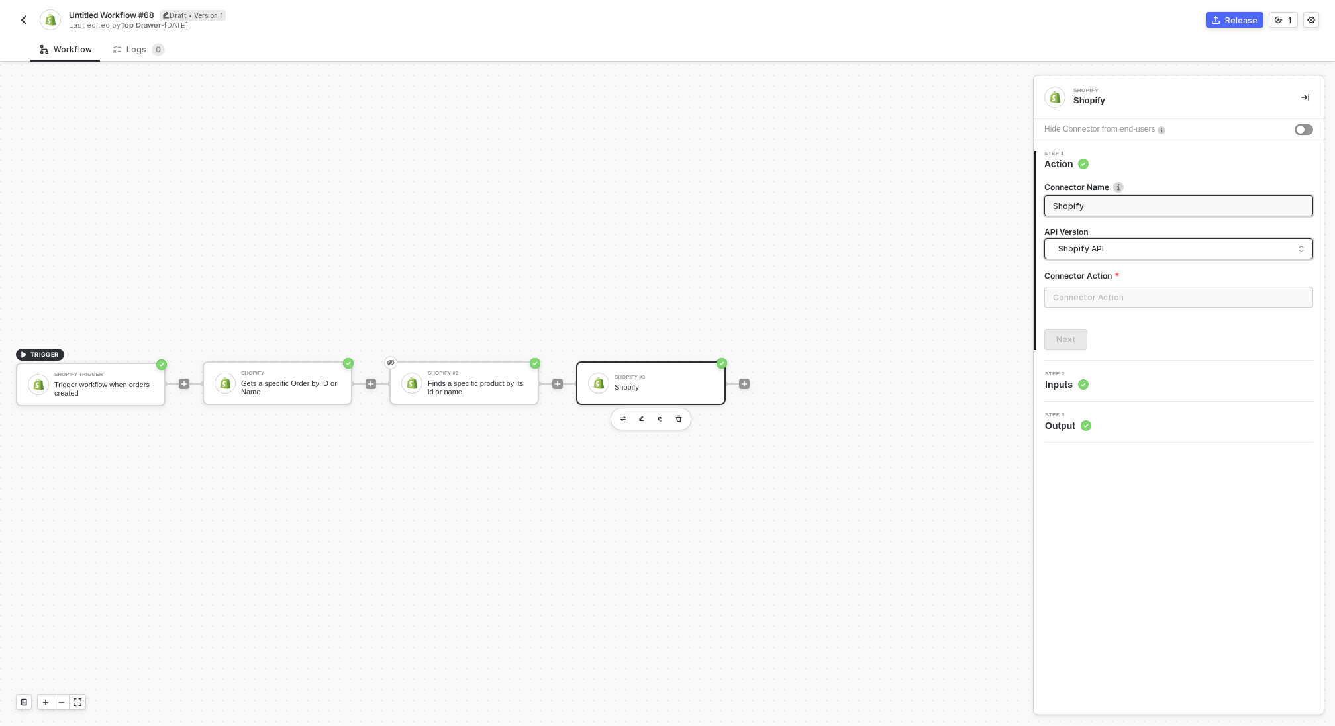
click at [1107, 251] on span "Shopify API" at bounding box center [1181, 249] width 246 height 15
click at [1145, 348] on div "Next" at bounding box center [1178, 339] width 269 height 21
click at [1121, 303] on input "text" at bounding box center [1178, 297] width 269 height 21
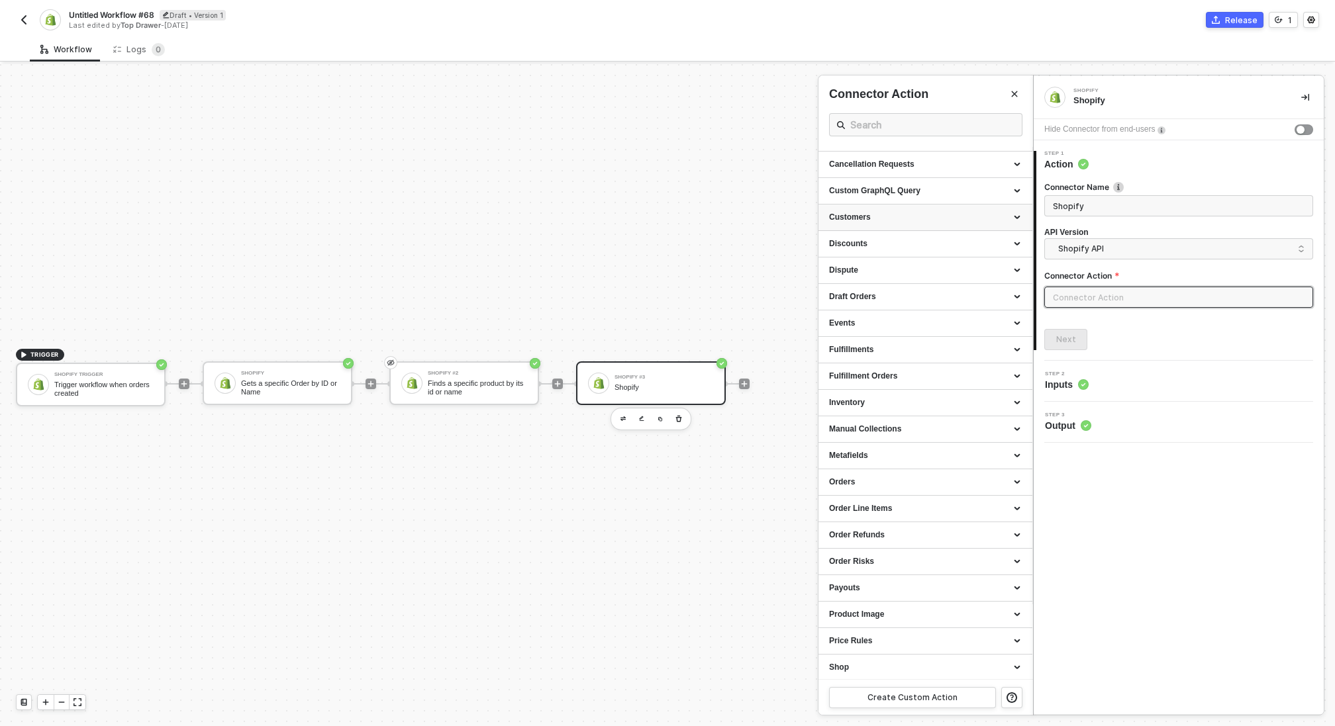
scroll to position [102, 0]
click at [878, 587] on div "Product Image" at bounding box center [925, 587] width 193 height 11
click at [876, 563] on div "Payouts" at bounding box center [925, 560] width 193 height 11
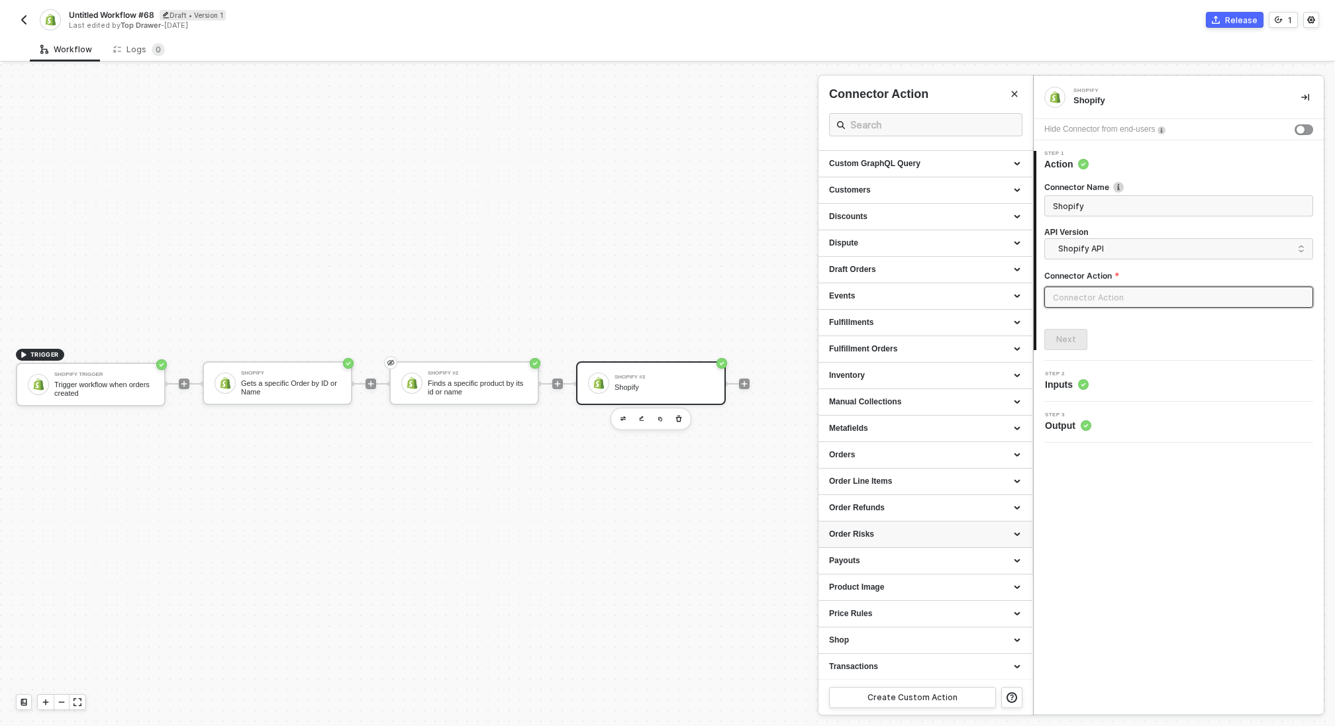
click at [878, 541] on div "Order Risks" at bounding box center [925, 535] width 214 height 26
click at [1094, 246] on span "Shopify API" at bounding box center [1181, 249] width 246 height 15
click at [1099, 299] on div "Shopify GraphQL API" at bounding box center [1178, 305] width 247 height 13
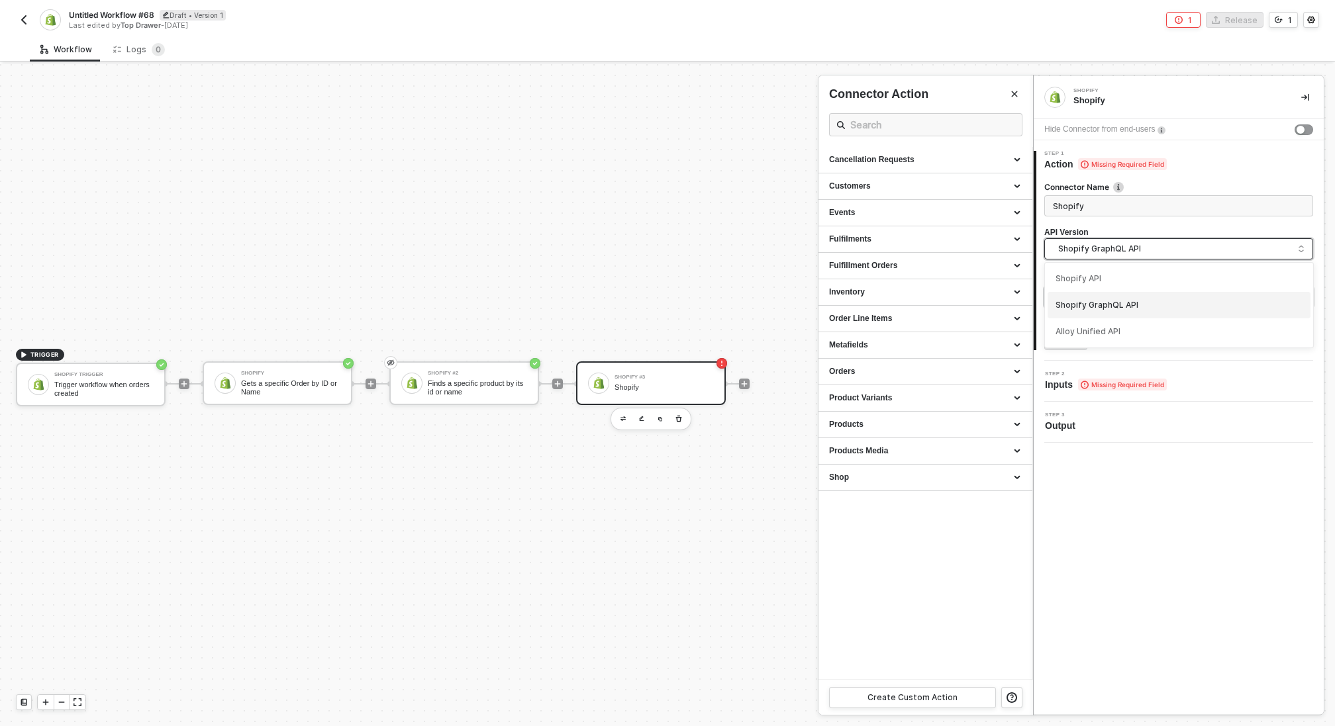
scroll to position [0, 0]
click at [1099, 298] on input "text" at bounding box center [1178, 297] width 269 height 21
click at [1094, 244] on span "Shopify GraphQL API" at bounding box center [1181, 249] width 246 height 15
click at [1074, 275] on div "Shopify API" at bounding box center [1178, 279] width 247 height 13
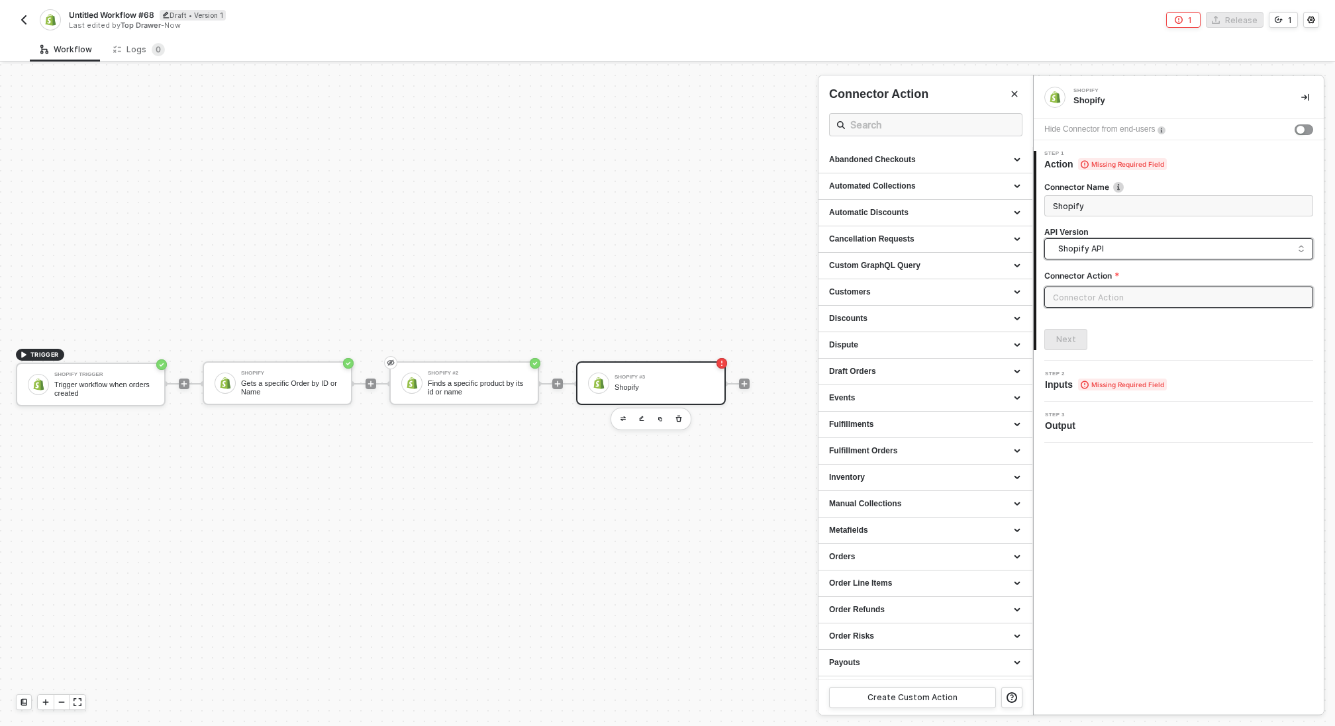
click at [679, 417] on div at bounding box center [667, 395] width 1335 height 662
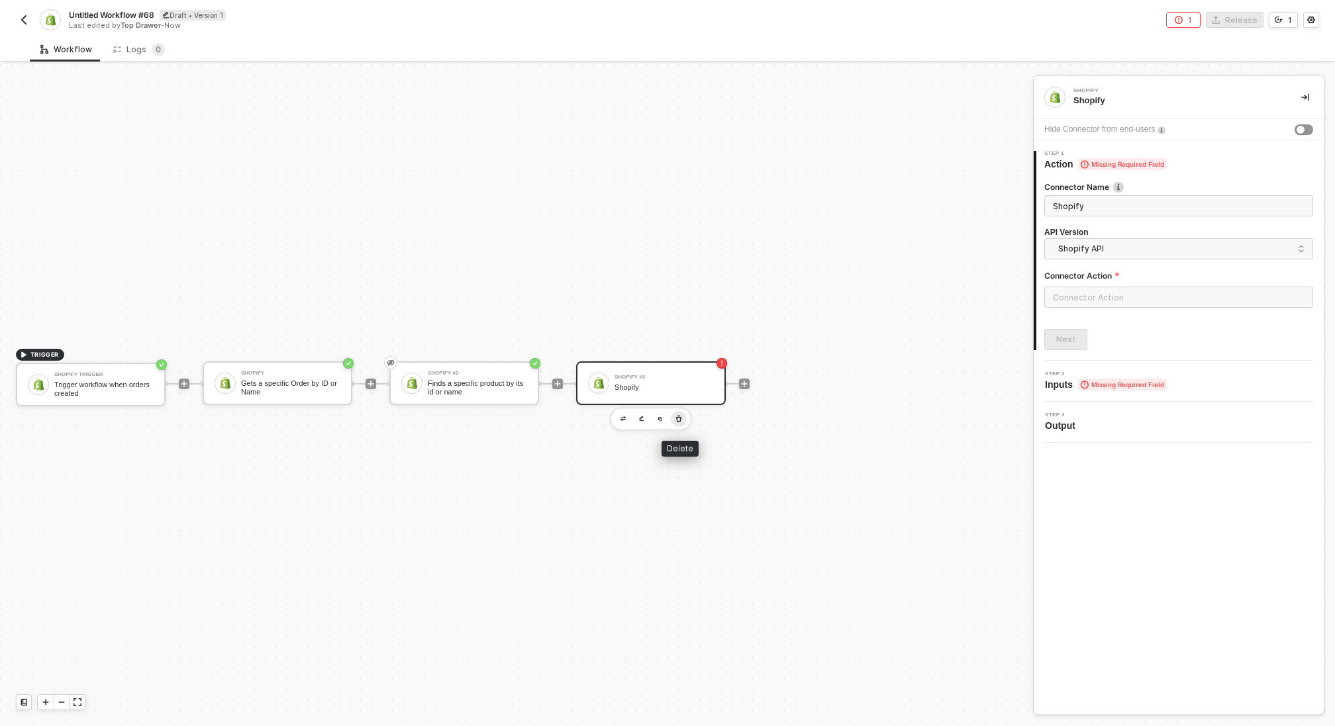
click at [682, 417] on button "button" at bounding box center [679, 419] width 16 height 16
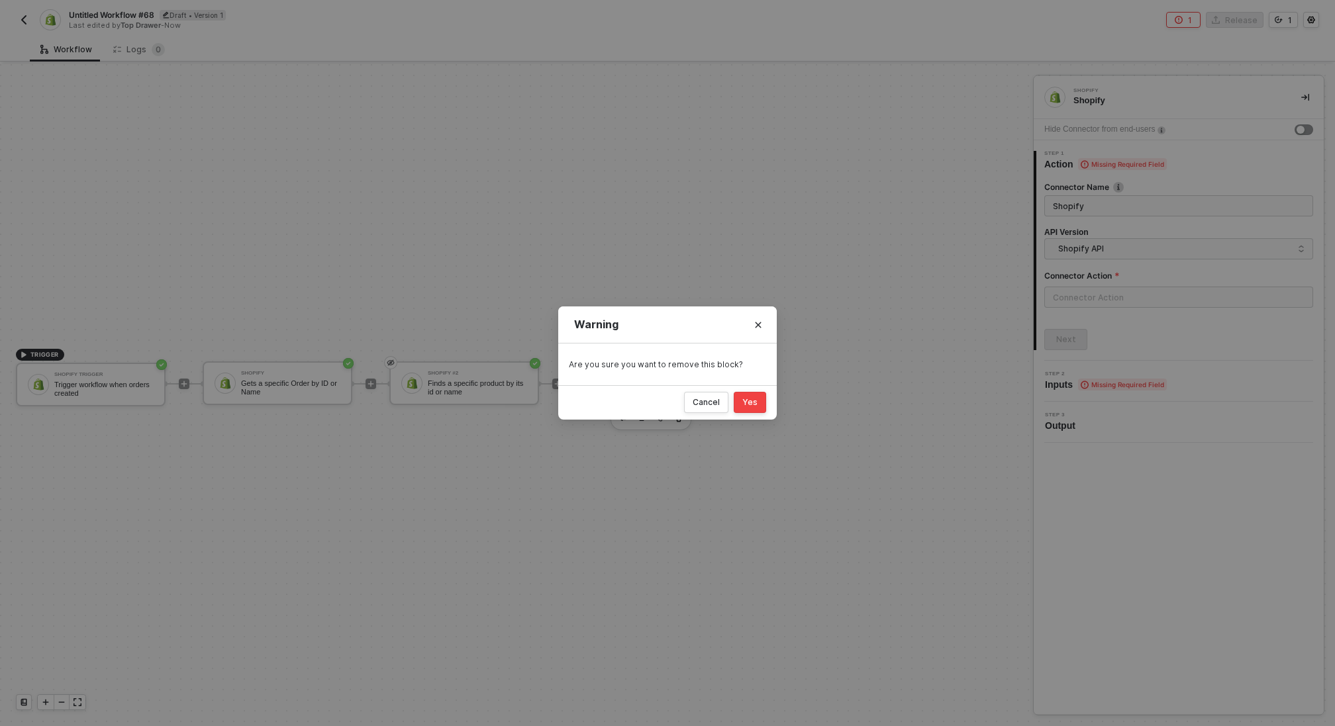
click at [749, 402] on div "Yes" at bounding box center [749, 402] width 15 height 11
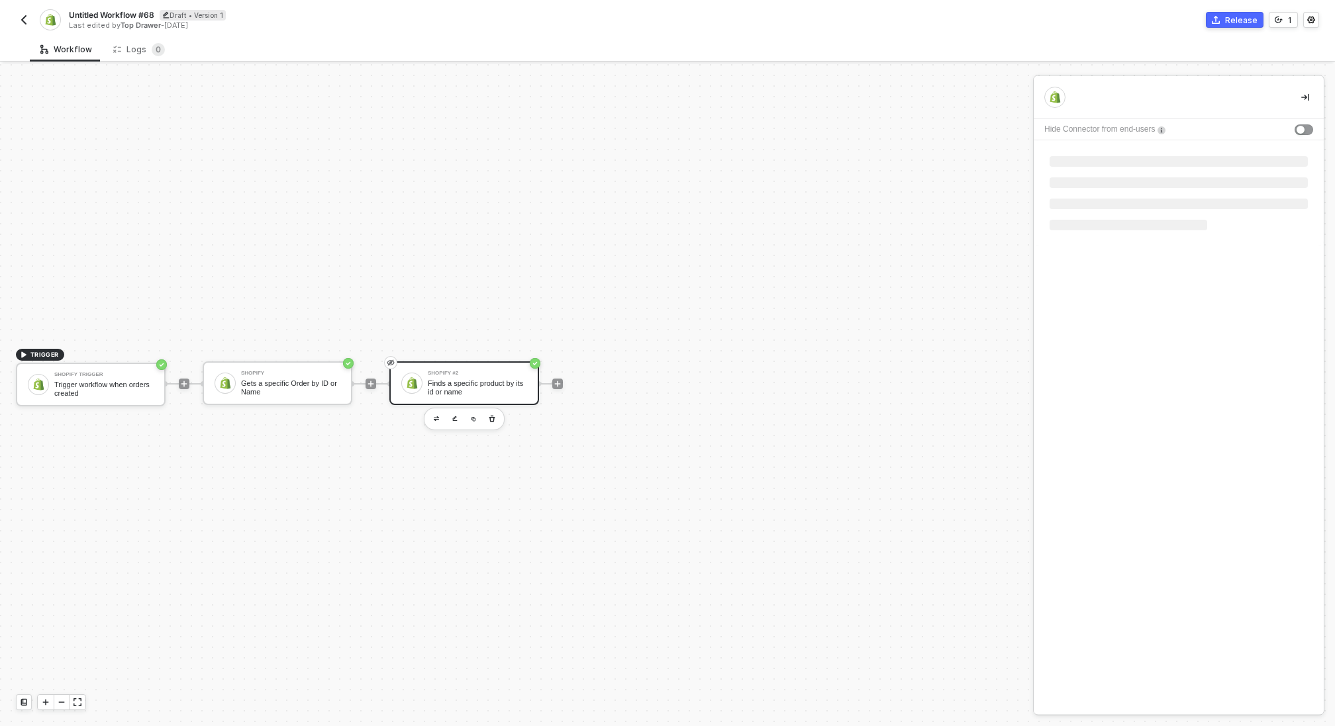
click at [469, 371] on div "Shopify #2" at bounding box center [477, 373] width 99 height 5
click at [475, 386] on div "Finds a specific product by its id or name" at bounding box center [477, 387] width 99 height 17
click at [23, 23] on img "button" at bounding box center [24, 20] width 11 height 11
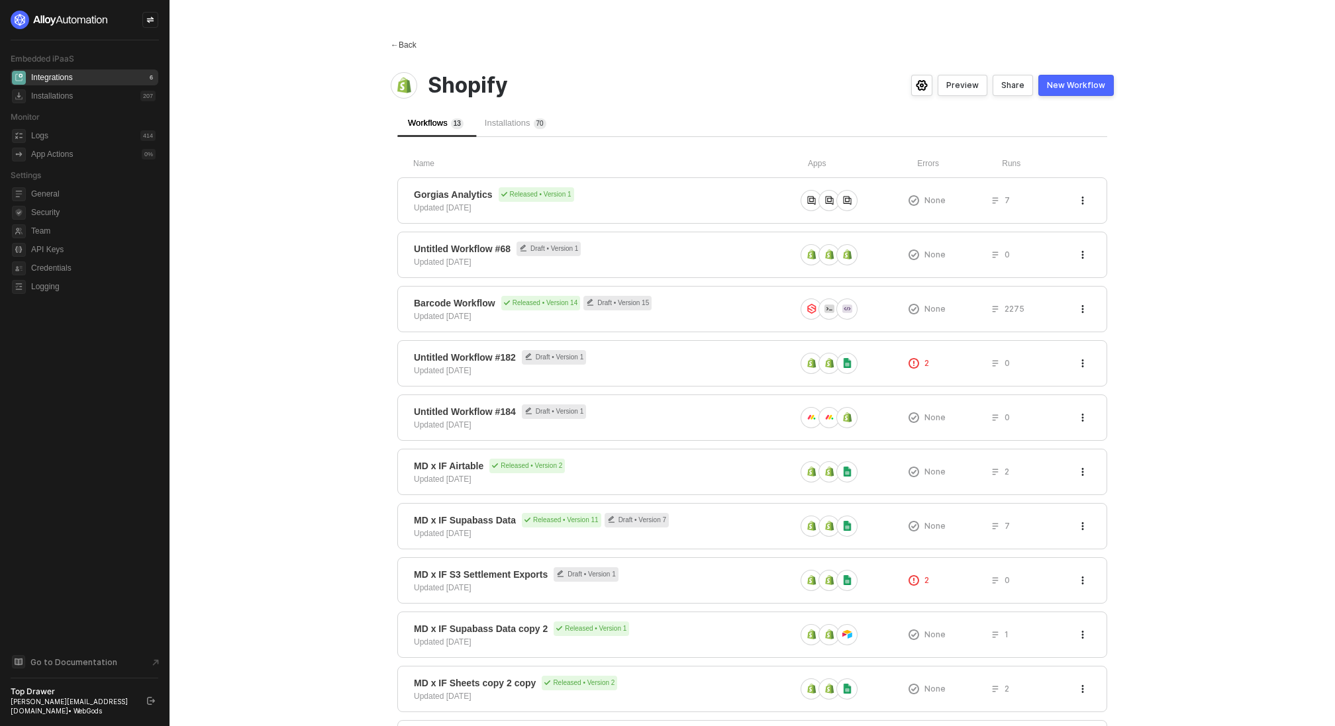
click at [396, 48] on span "←" at bounding box center [395, 44] width 8 height 9
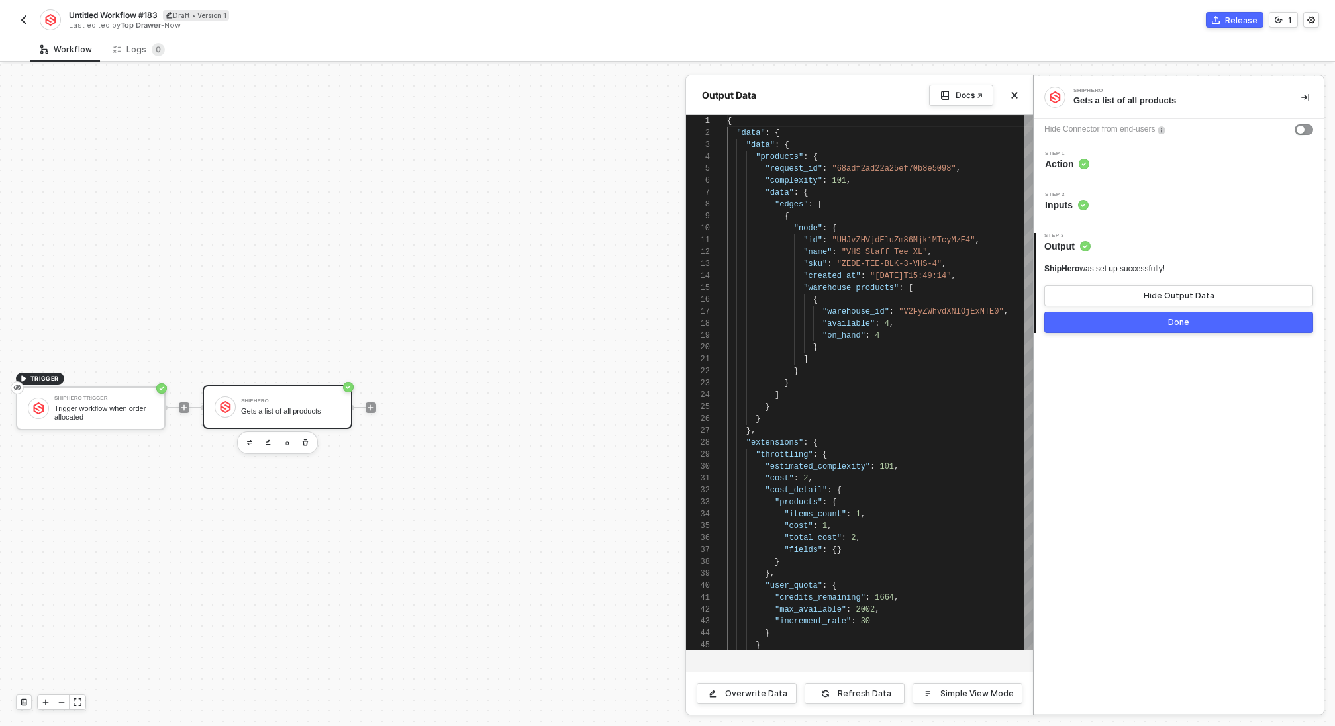
scroll to position [119, 0]
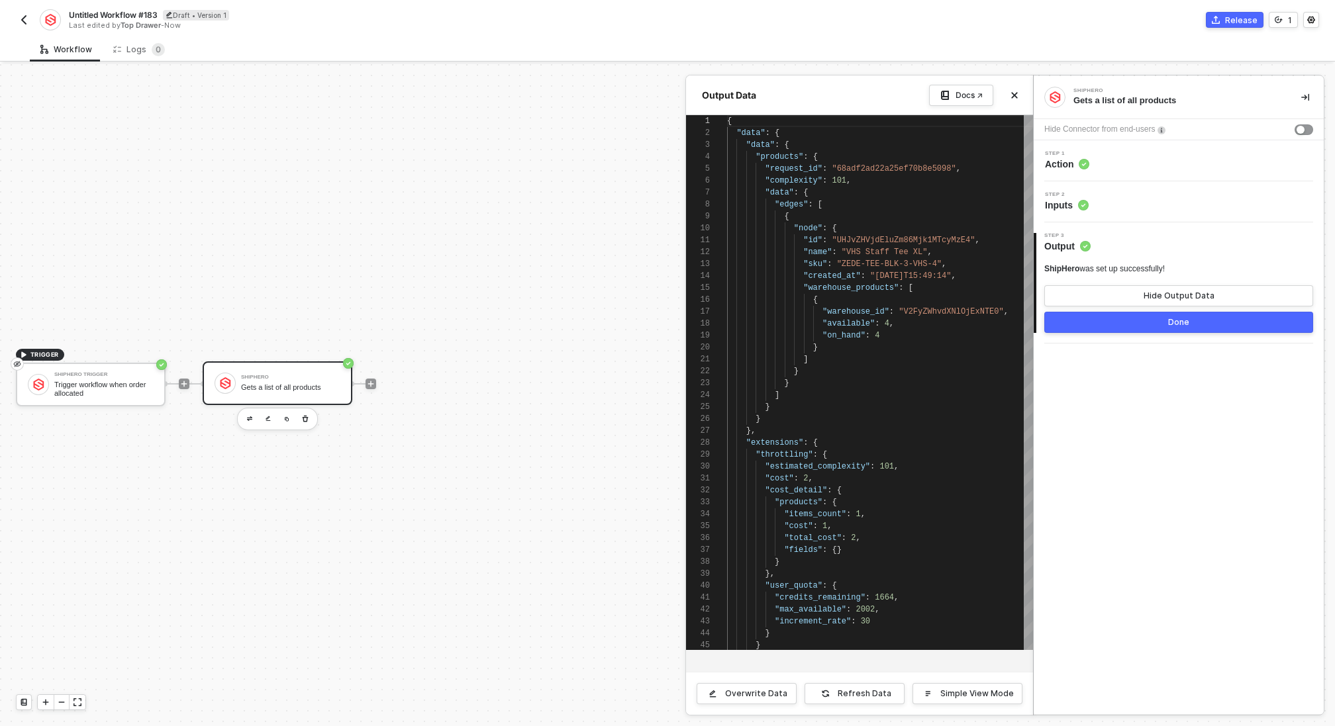
click at [24, 20] on img "button" at bounding box center [24, 20] width 11 height 11
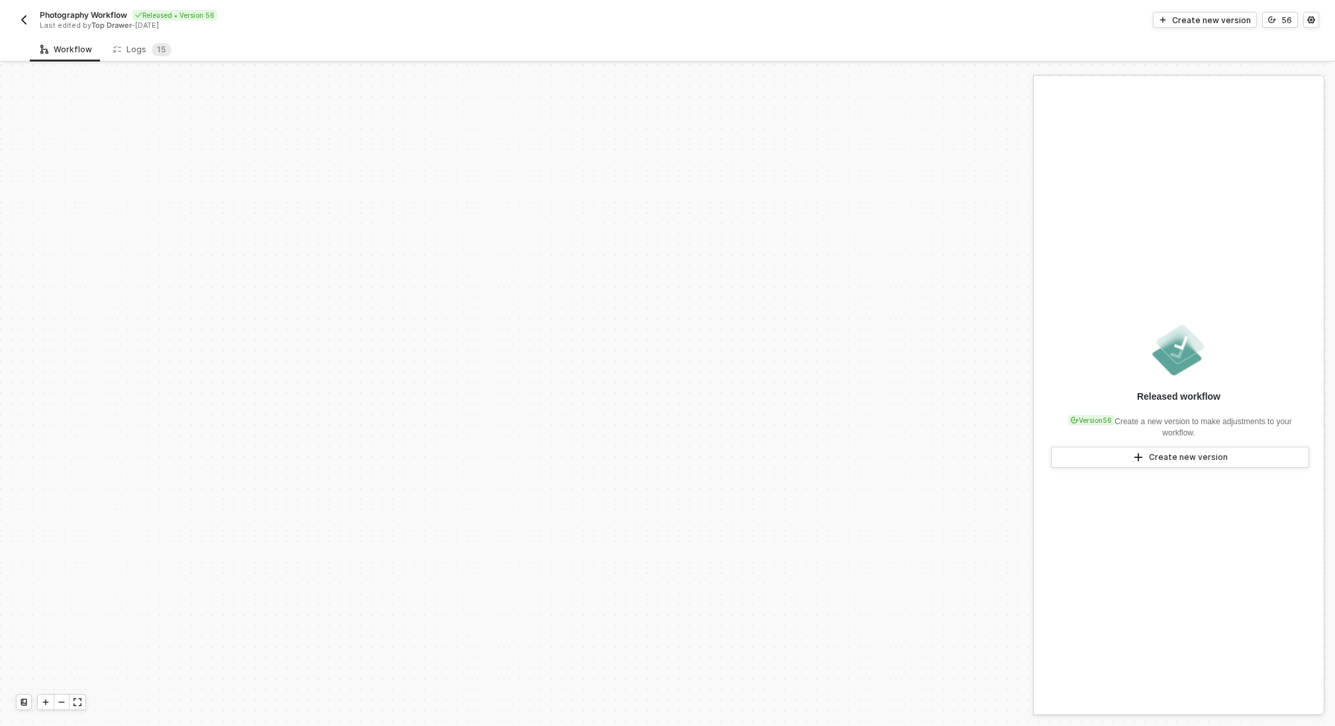
scroll to position [430, 0]
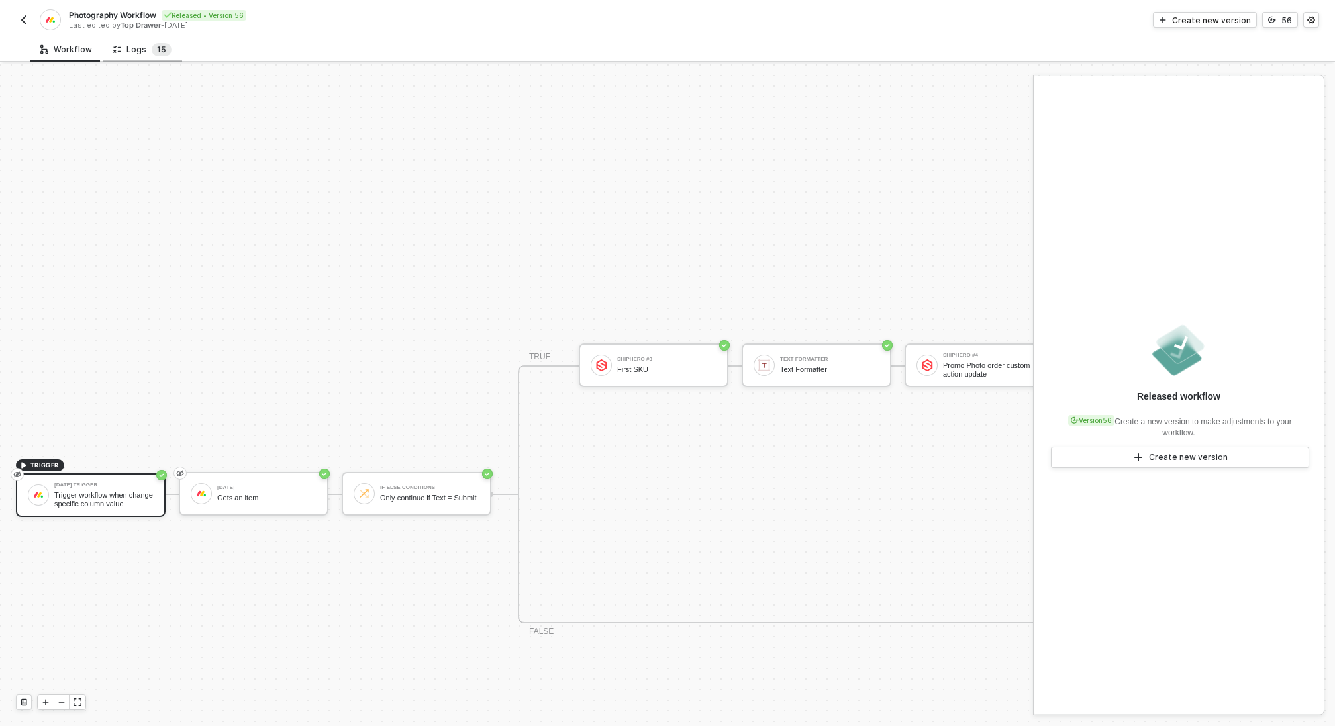
click at [161, 47] on span "5" at bounding box center [163, 49] width 5 height 10
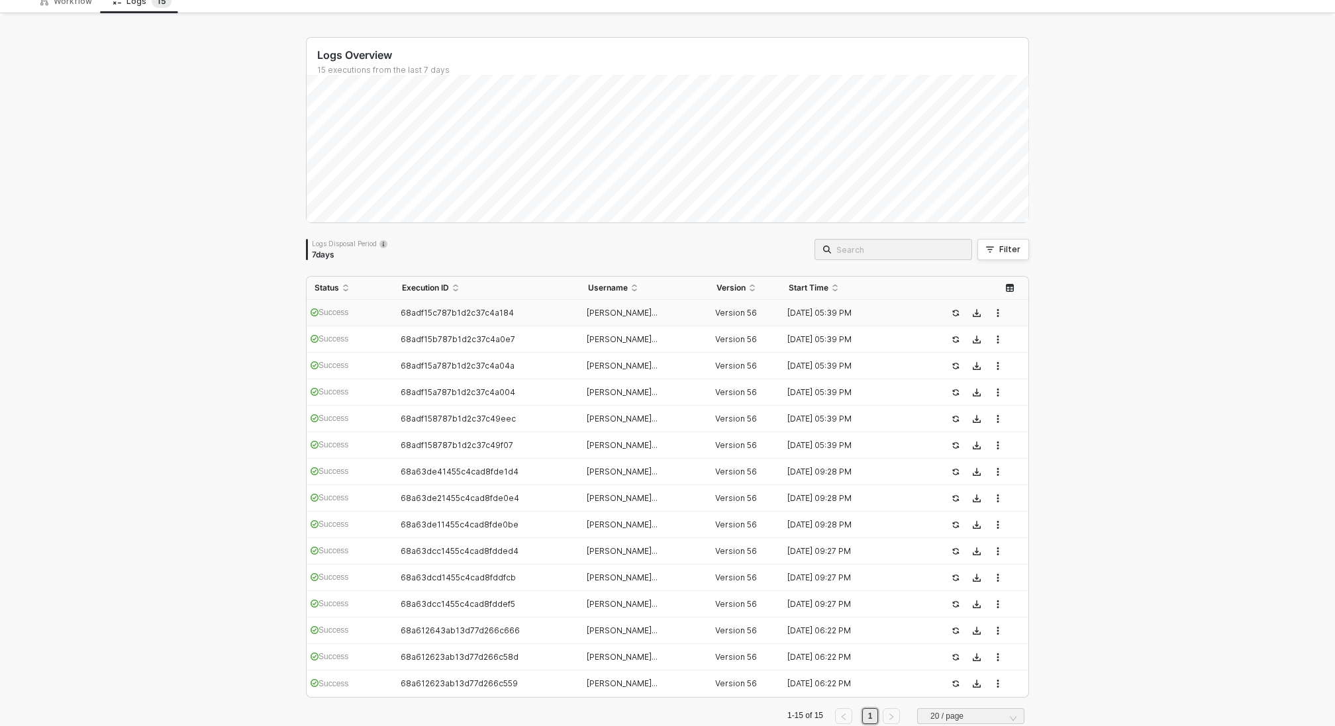
scroll to position [49, 0]
click at [482, 312] on span "68adf15c787b1d2c37c4a184" at bounding box center [456, 312] width 113 height 10
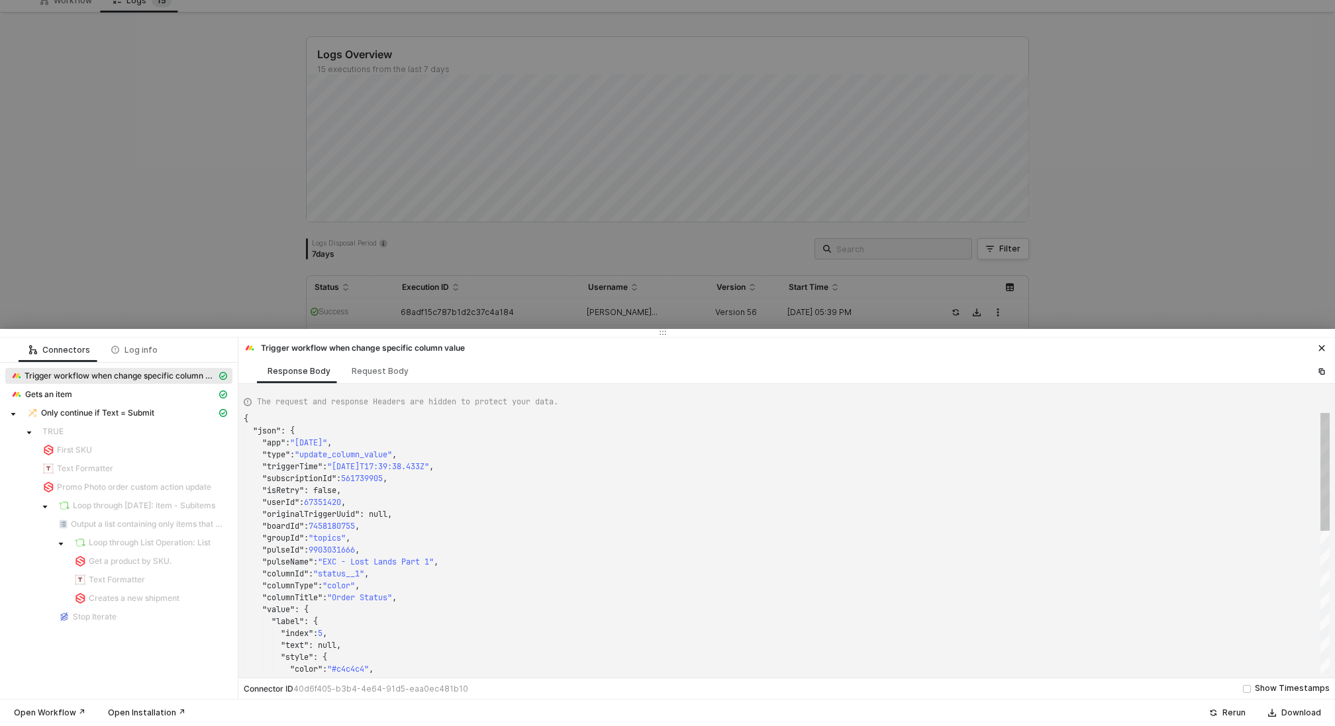
scroll to position [119, 0]
click at [119, 410] on span "Only continue if Text = Submit" at bounding box center [97, 413] width 113 height 11
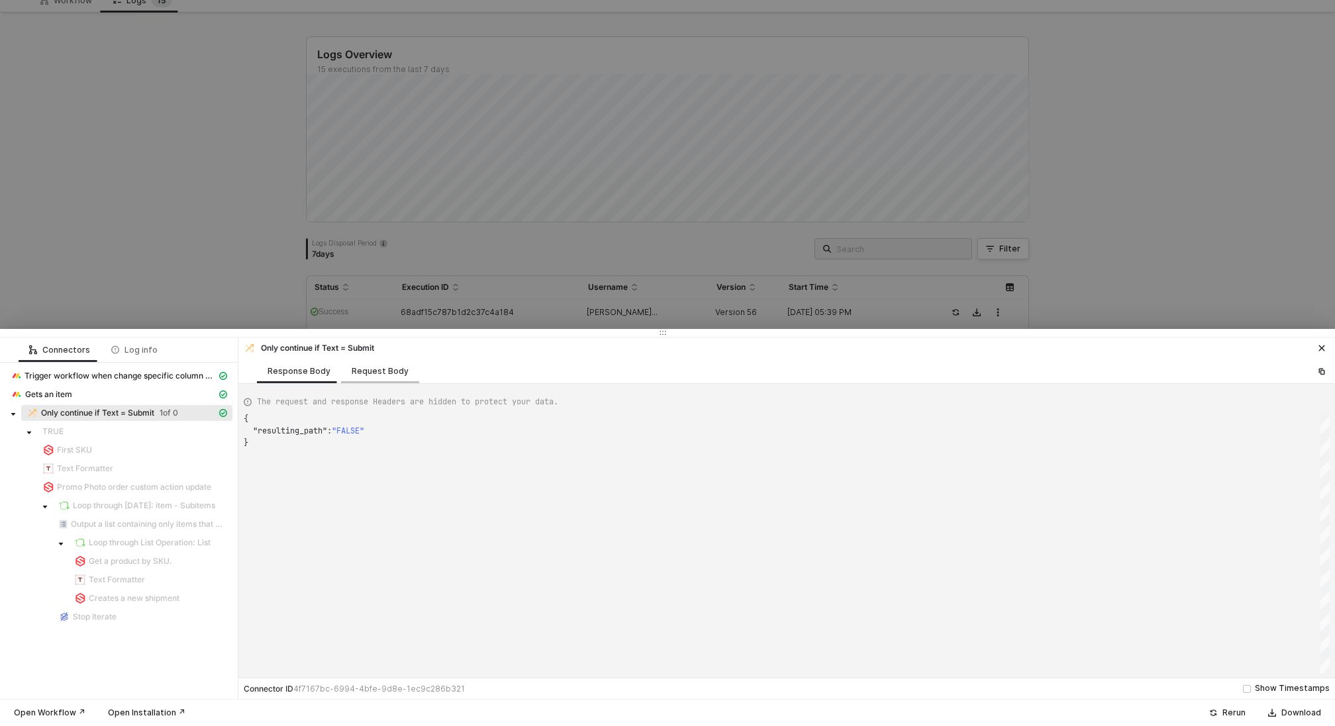
click at [389, 369] on div "Request Body" at bounding box center [380, 371] width 57 height 11
type textarea "{ "conditionSets": [ { "uuid": "5c5bad4e-6fc6-4b40-cd50-e6d3564ec2d5", "conditi…"
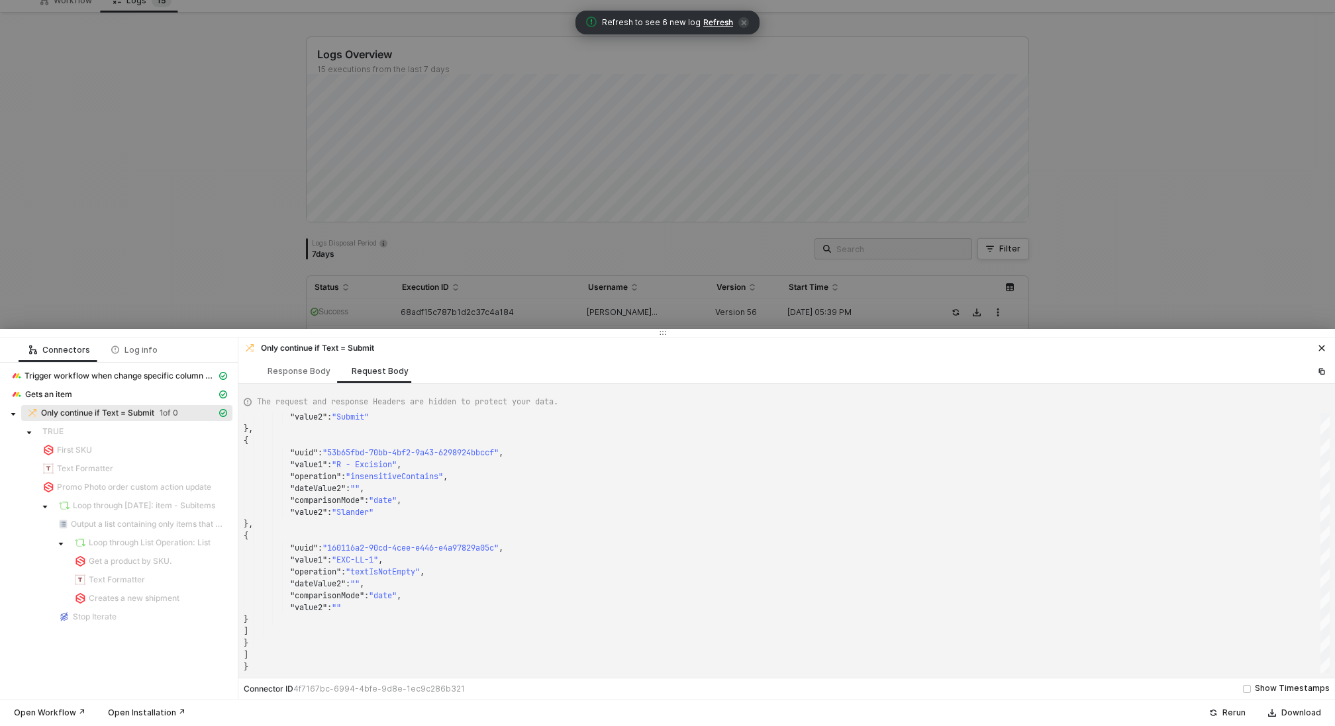
click at [189, 117] on div at bounding box center [667, 363] width 1335 height 726
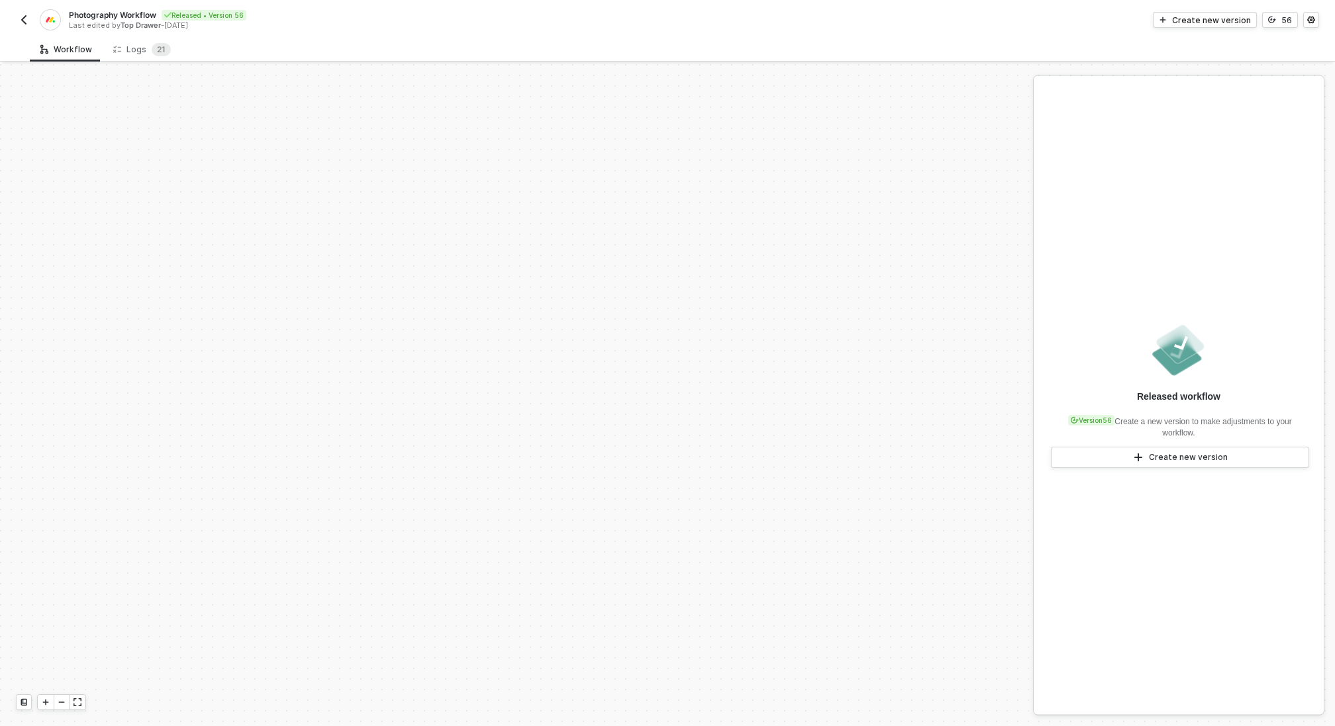
scroll to position [430, 0]
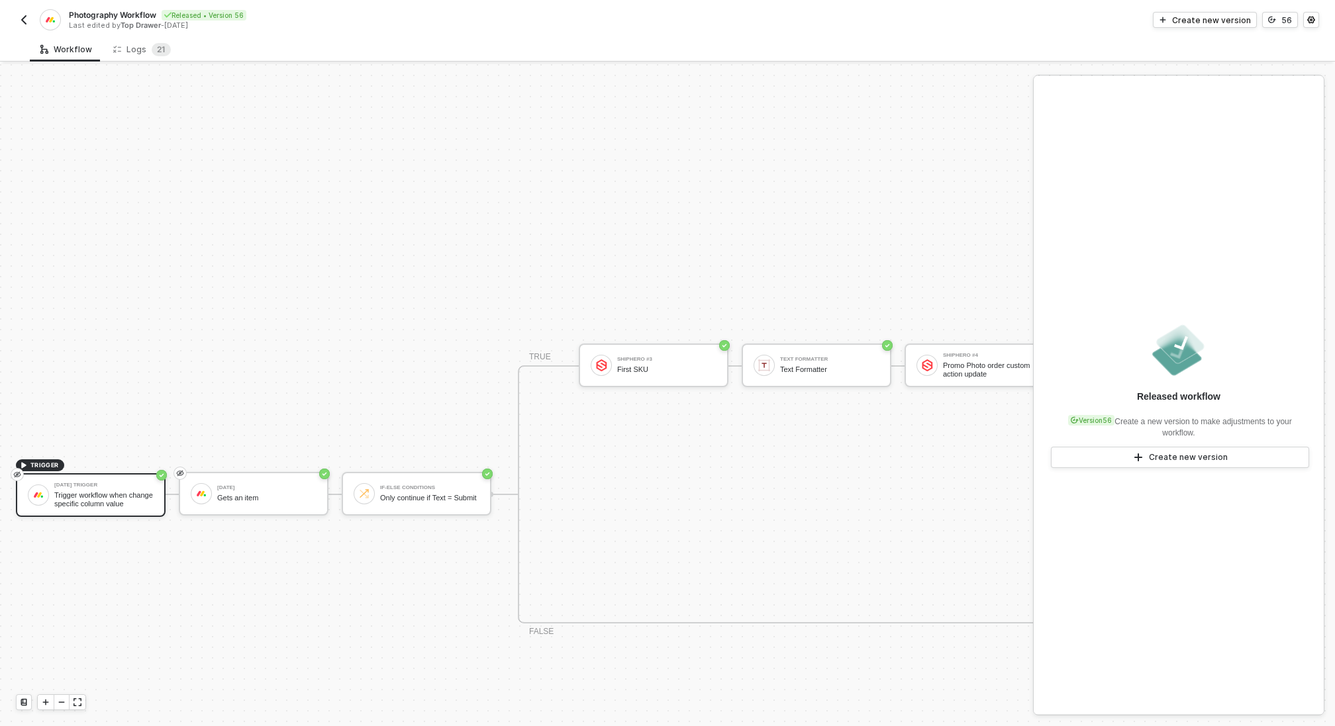
click at [127, 63] on div "Workflow Logs 2 1 TRIGGER [DATE] Trigger Trigger workflow when change specific …" at bounding box center [667, 381] width 1335 height 689
click at [130, 53] on div "Logs 2 1" at bounding box center [142, 49] width 58 height 13
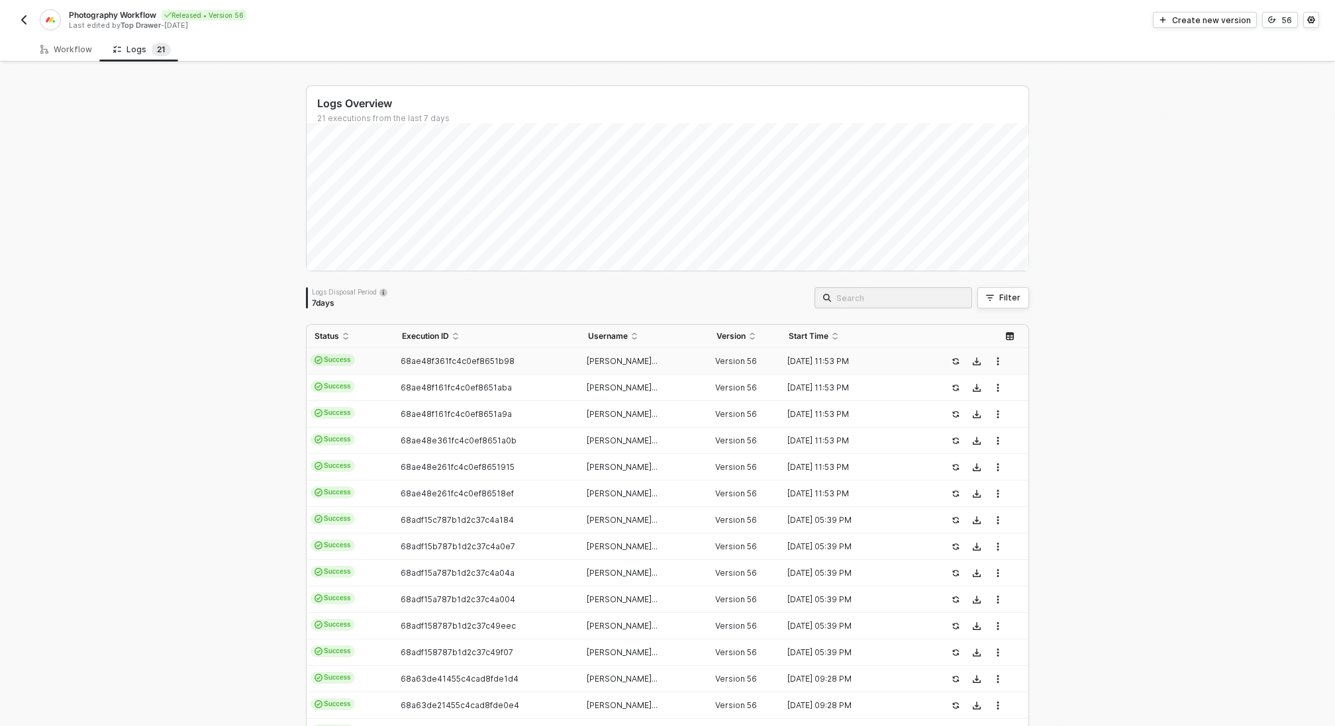
click at [583, 365] on div "[PERSON_NAME]..." at bounding box center [639, 361] width 118 height 11
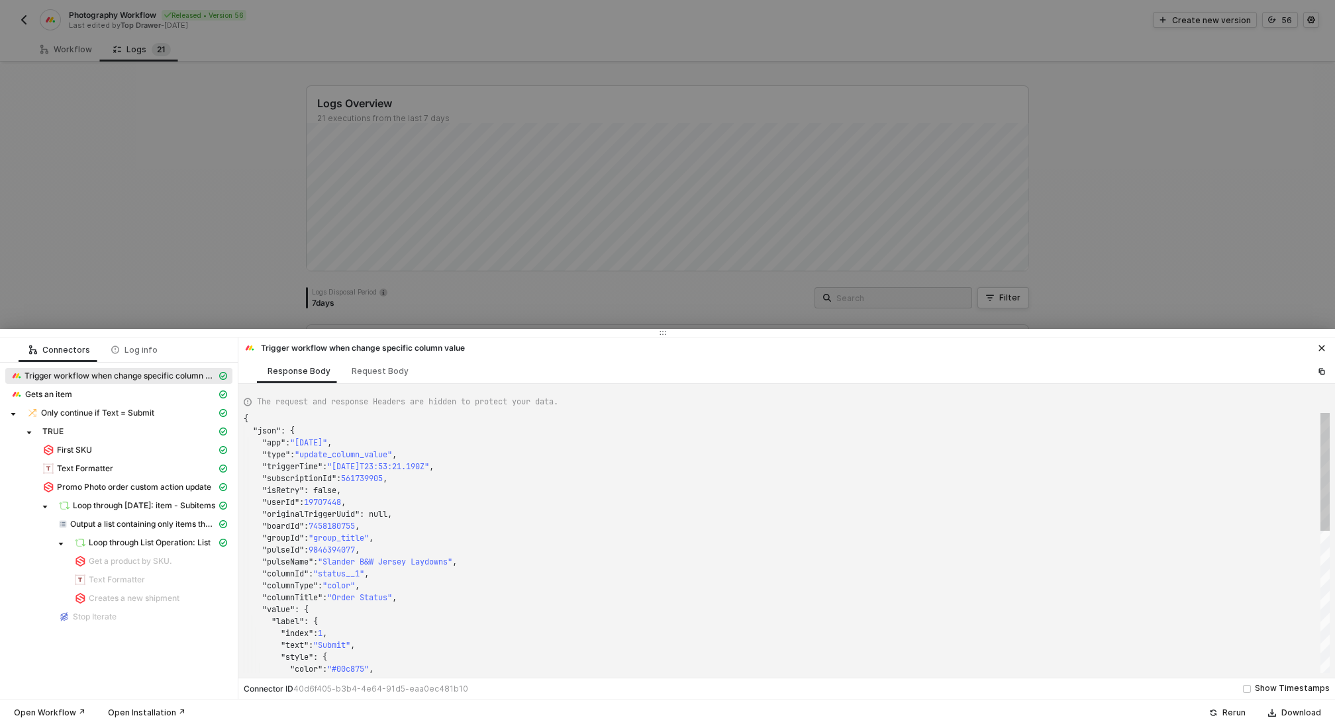
scroll to position [119, 0]
